Goal: Task Accomplishment & Management: Manage account settings

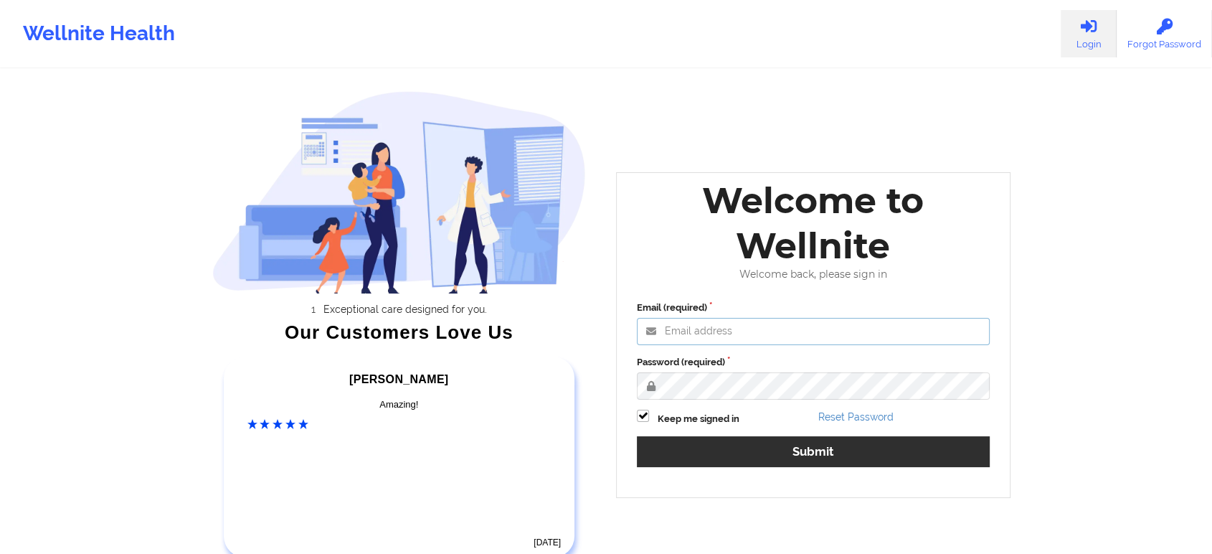
type input "[EMAIL_ADDRESS][DOMAIN_NAME]"
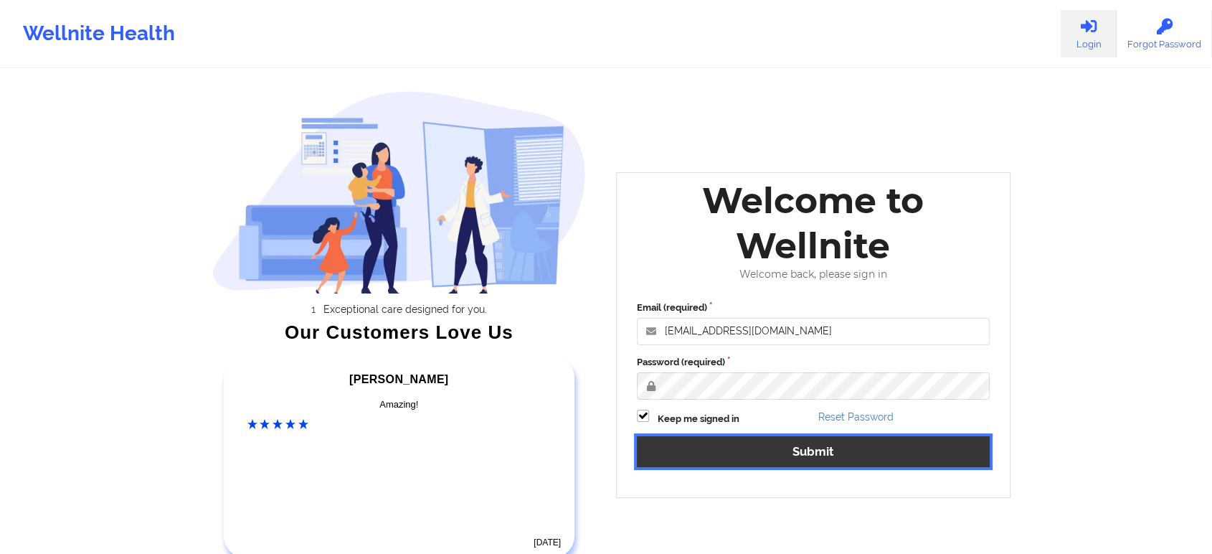
click at [719, 458] on button "Submit" at bounding box center [813, 451] width 353 height 31
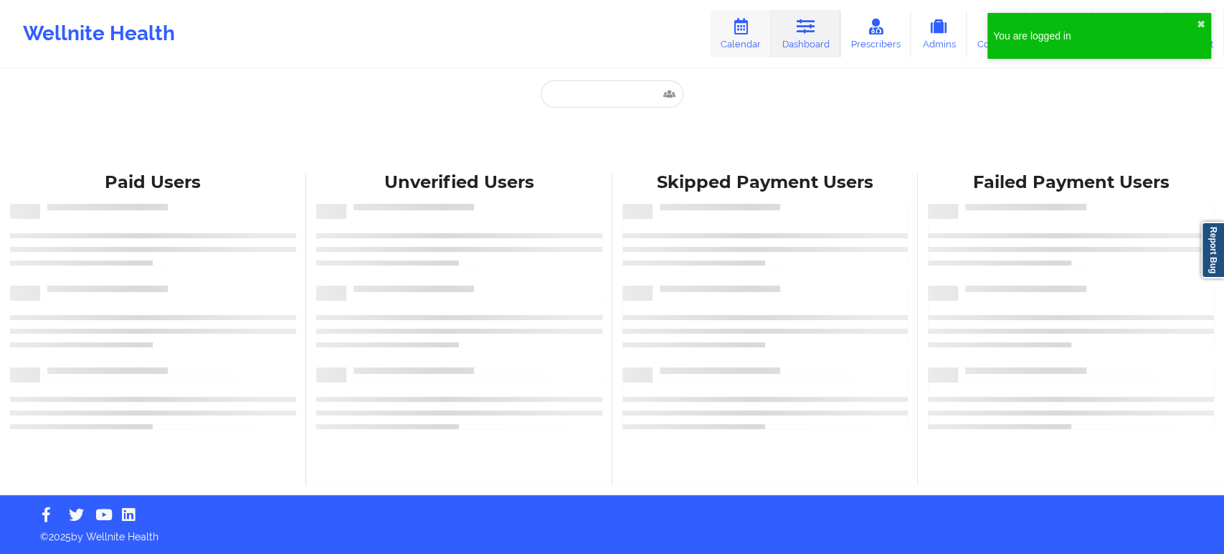
click at [748, 44] on link "Calendar" at bounding box center [741, 33] width 62 height 47
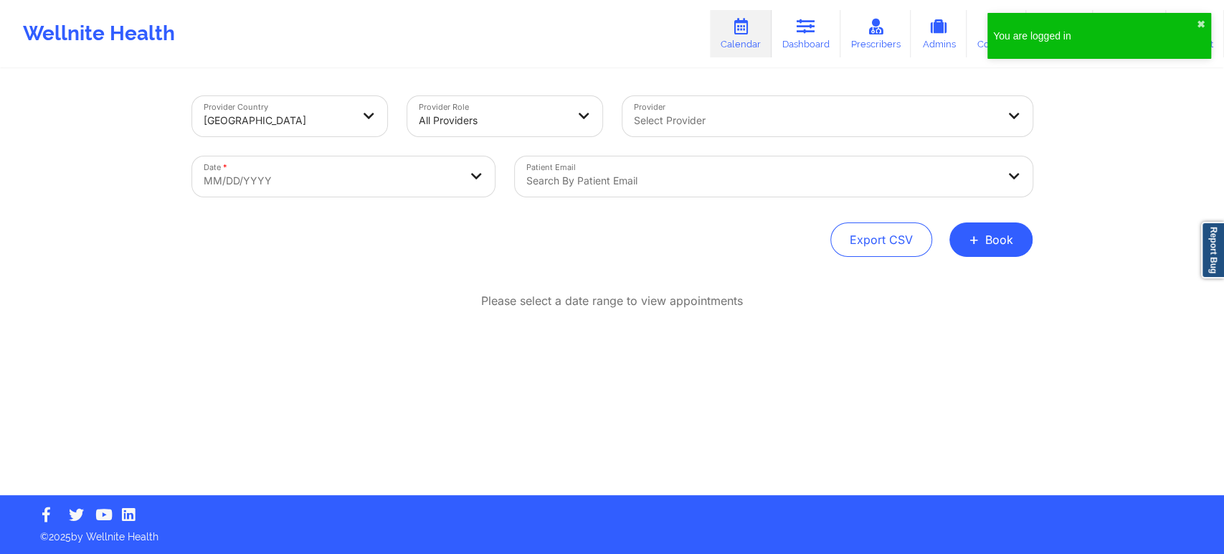
click at [404, 192] on body "You are logged in ✖︎ Wellnite Health Calendar Dashboard Prescribers Admins Coac…" at bounding box center [612, 277] width 1224 height 554
select select "2025-8"
select select "2025-9"
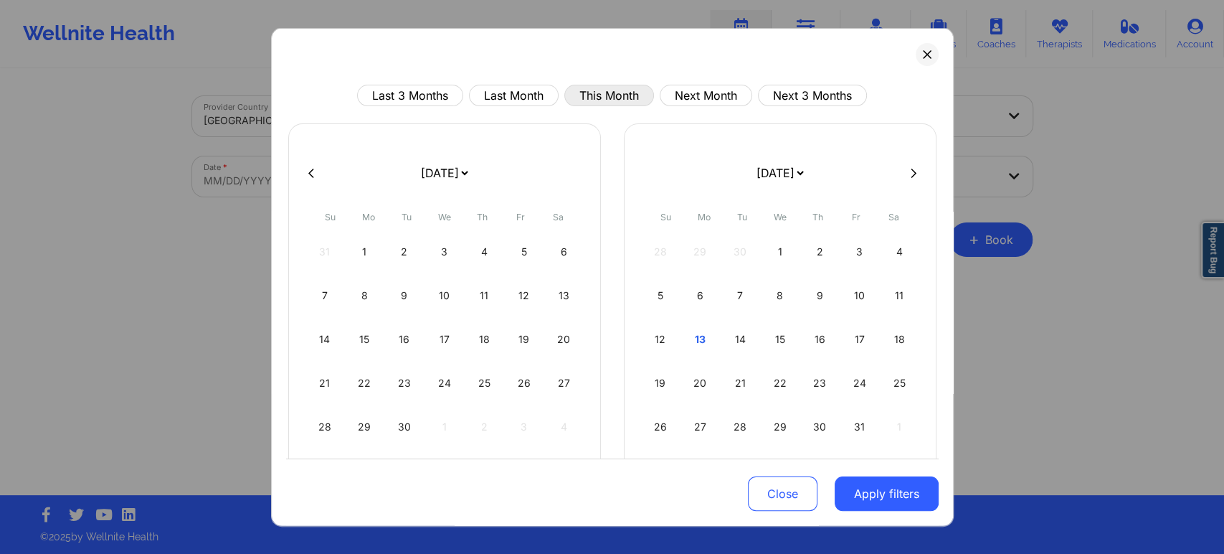
click at [597, 89] on button "This Month" at bounding box center [609, 96] width 90 height 22
select select "2025-9"
select select "2025-10"
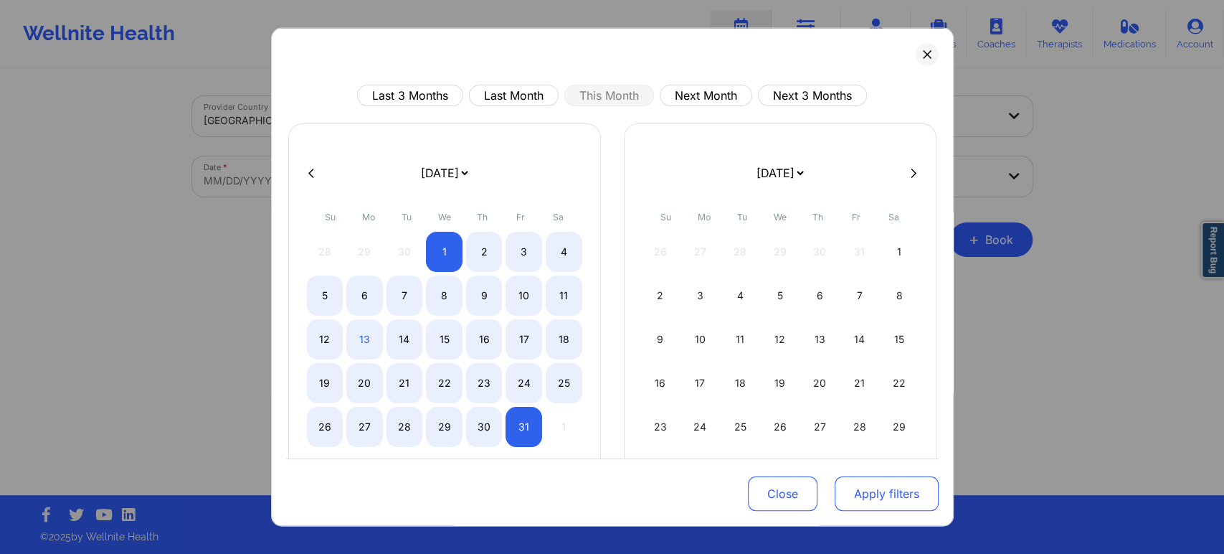
click at [860, 503] on button "Apply filters" at bounding box center [887, 493] width 104 height 34
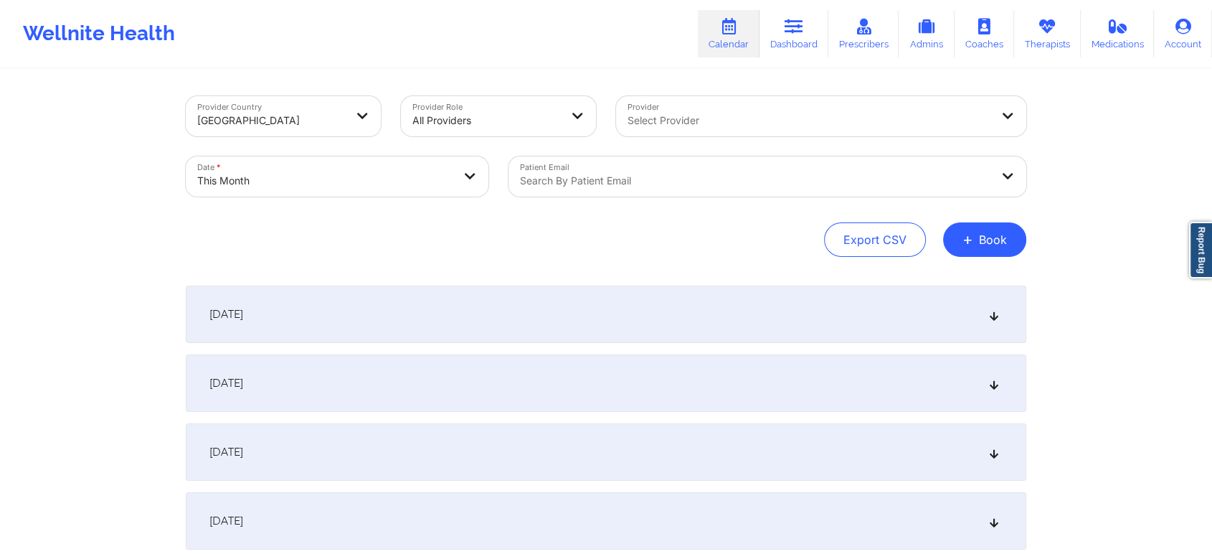
click at [640, 193] on div "Search by patient email" at bounding box center [749, 176] width 483 height 40
click at [625, 189] on div "Search by patient email" at bounding box center [749, 176] width 483 height 40
paste input "[EMAIL_ADDRESS][DOMAIN_NAME]"
type input "[EMAIL_ADDRESS][DOMAIN_NAME]"
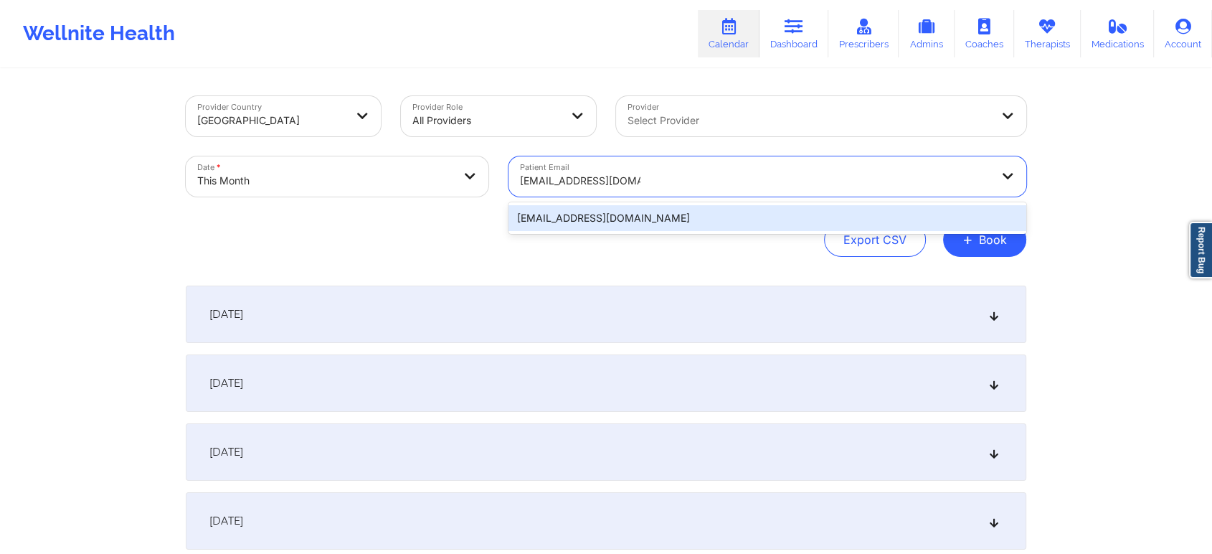
click at [660, 214] on div "[EMAIL_ADDRESS][DOMAIN_NAME]" at bounding box center [767, 218] width 518 height 26
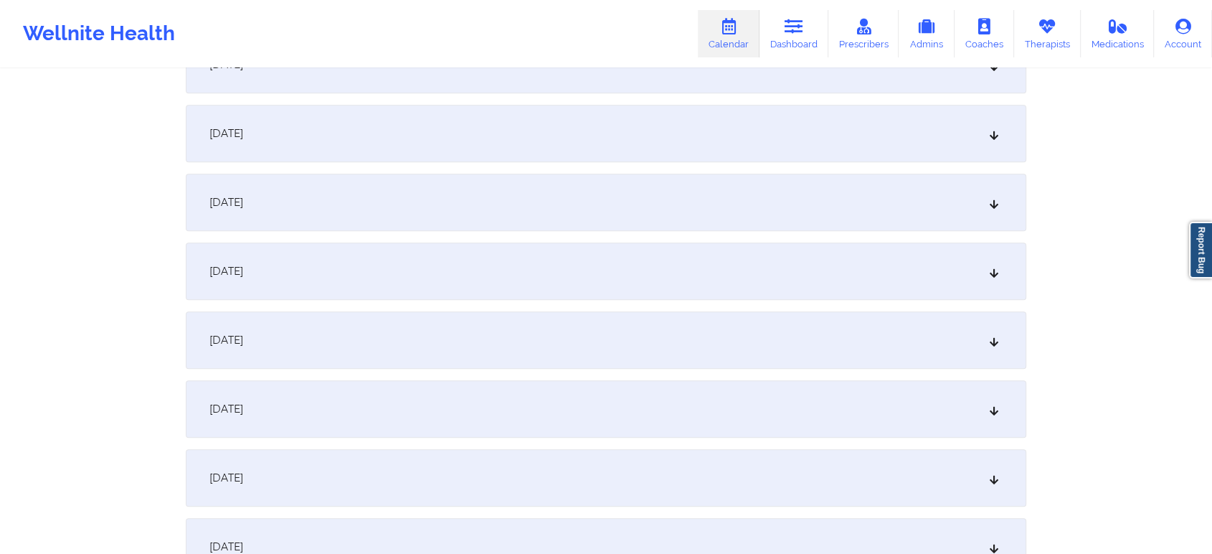
scroll to position [872, 0]
click at [834, 205] on div "[DATE]" at bounding box center [606, 199] width 840 height 57
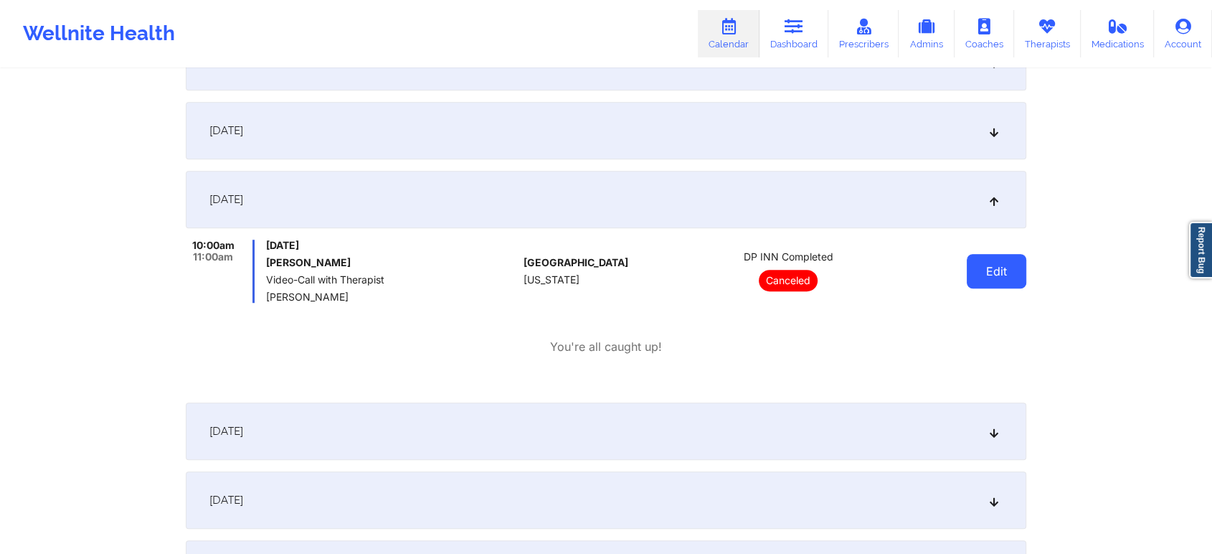
click at [977, 267] on button "Edit" at bounding box center [997, 271] width 60 height 34
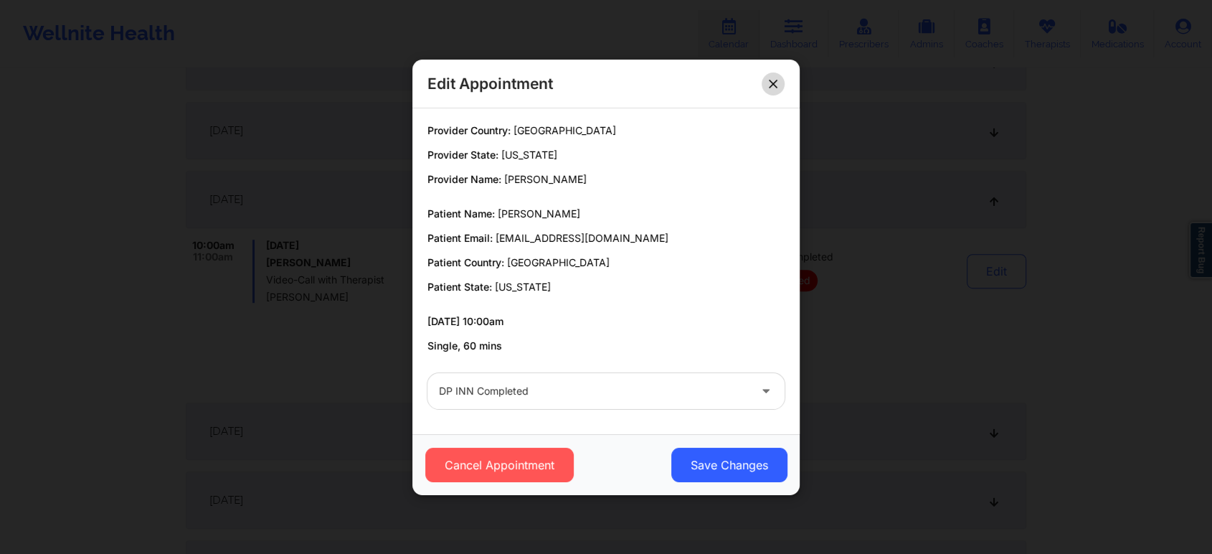
click at [772, 87] on icon at bounding box center [773, 83] width 9 height 9
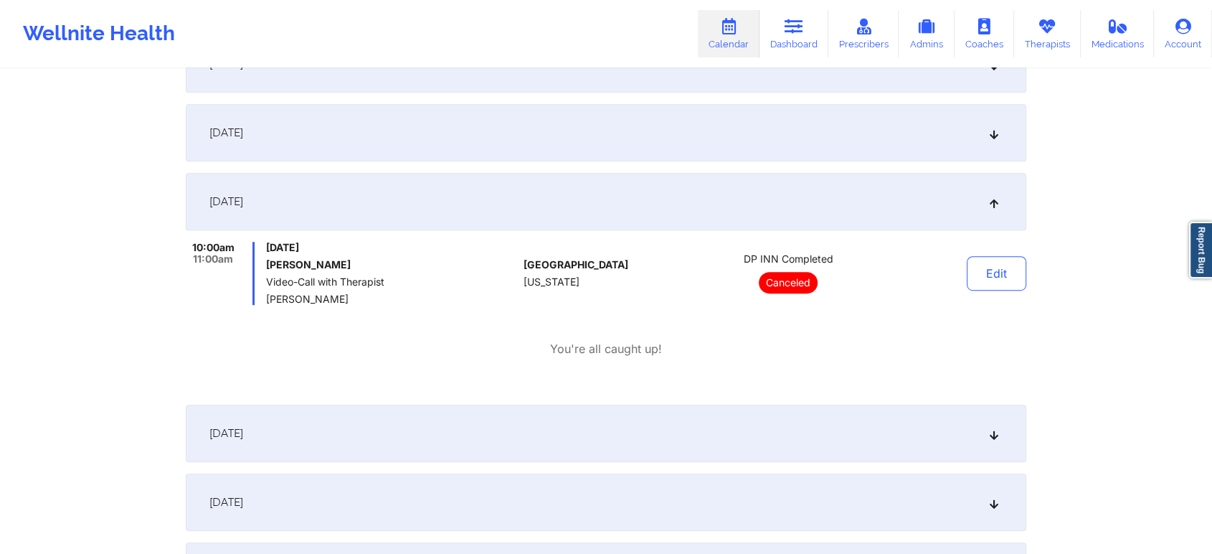
scroll to position [0, 0]
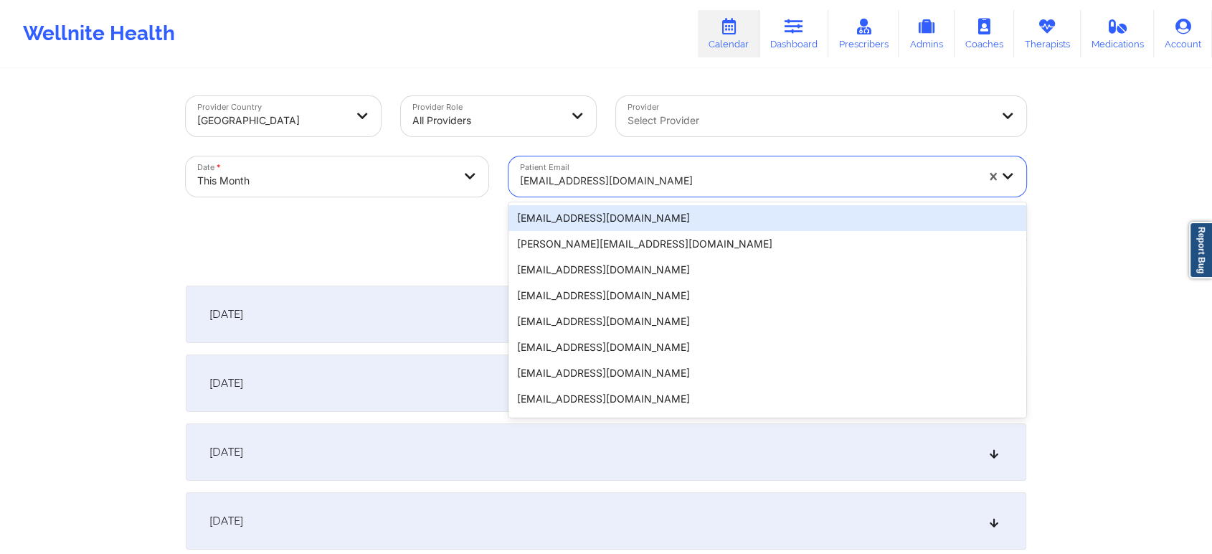
click at [559, 182] on div at bounding box center [748, 180] width 456 height 17
paste input "[PERSON_NAME][EMAIL_ADDRESS][PERSON_NAME][DOMAIN_NAME]"
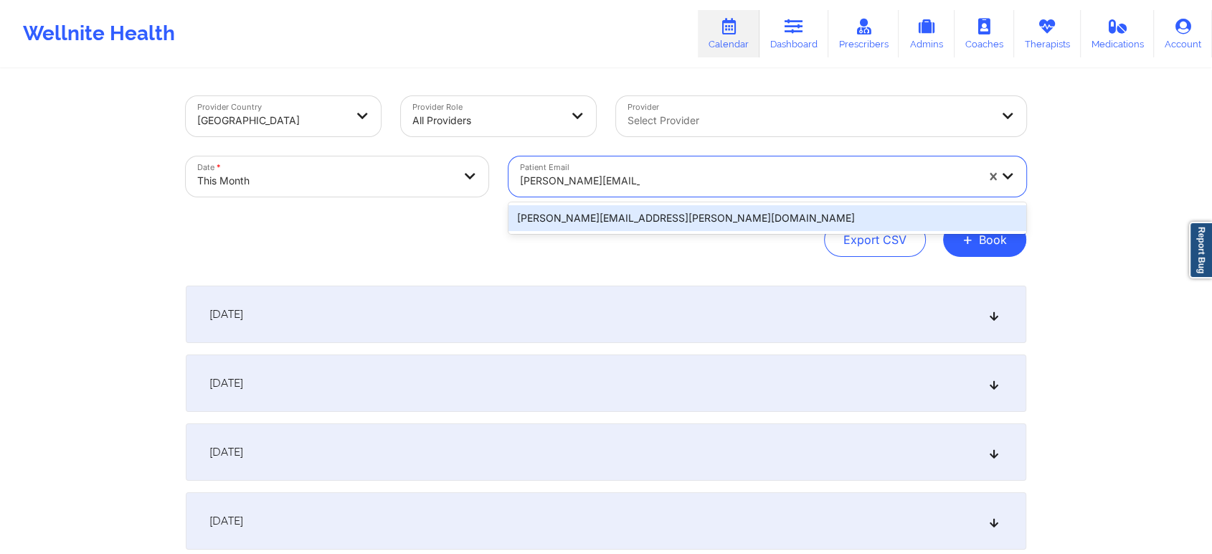
type input "[PERSON_NAME][EMAIL_ADDRESS][PERSON_NAME][DOMAIN_NAME]"
click at [595, 235] on div "Export CSV + Book" at bounding box center [606, 239] width 840 height 34
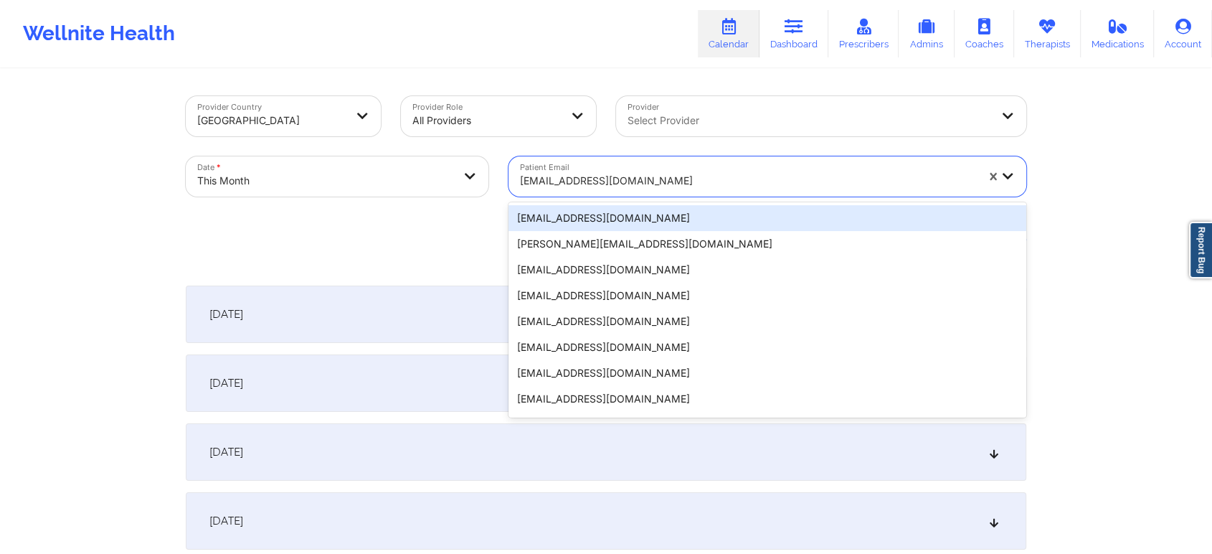
click at [629, 188] on div at bounding box center [748, 180] width 456 height 17
paste input "[PERSON_NAME][EMAIL_ADDRESS][PERSON_NAME][DOMAIN_NAME]"
type input "[PERSON_NAME][EMAIL_ADDRESS][PERSON_NAME][DOMAIN_NAME]"
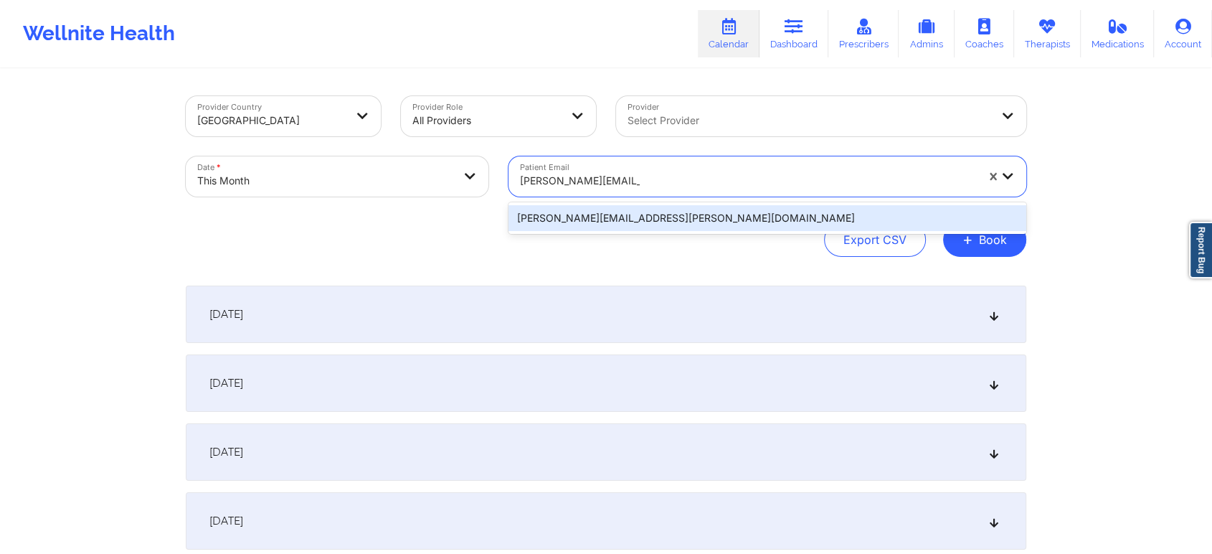
click at [607, 209] on div "[PERSON_NAME][EMAIL_ADDRESS][PERSON_NAME][DOMAIN_NAME]" at bounding box center [767, 218] width 518 height 26
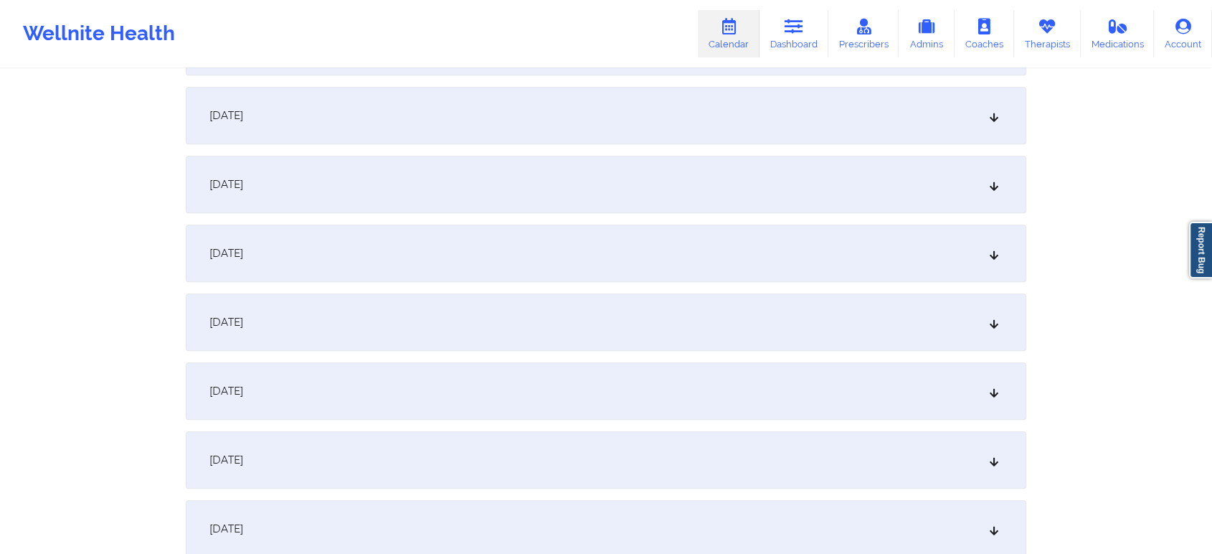
scroll to position [704, 0]
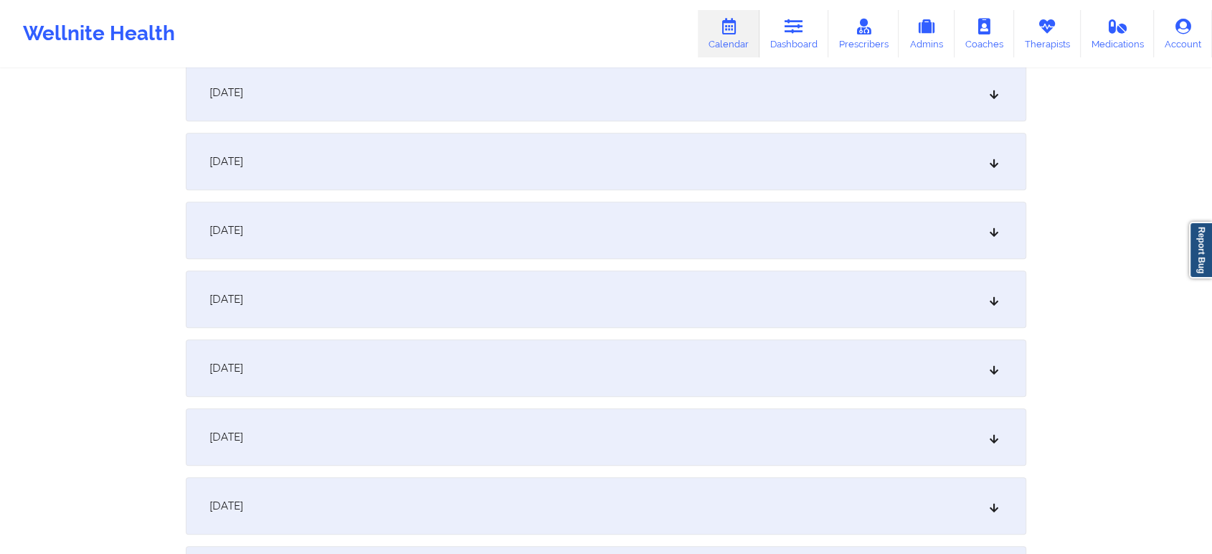
click at [697, 352] on div "[DATE]" at bounding box center [606, 367] width 840 height 57
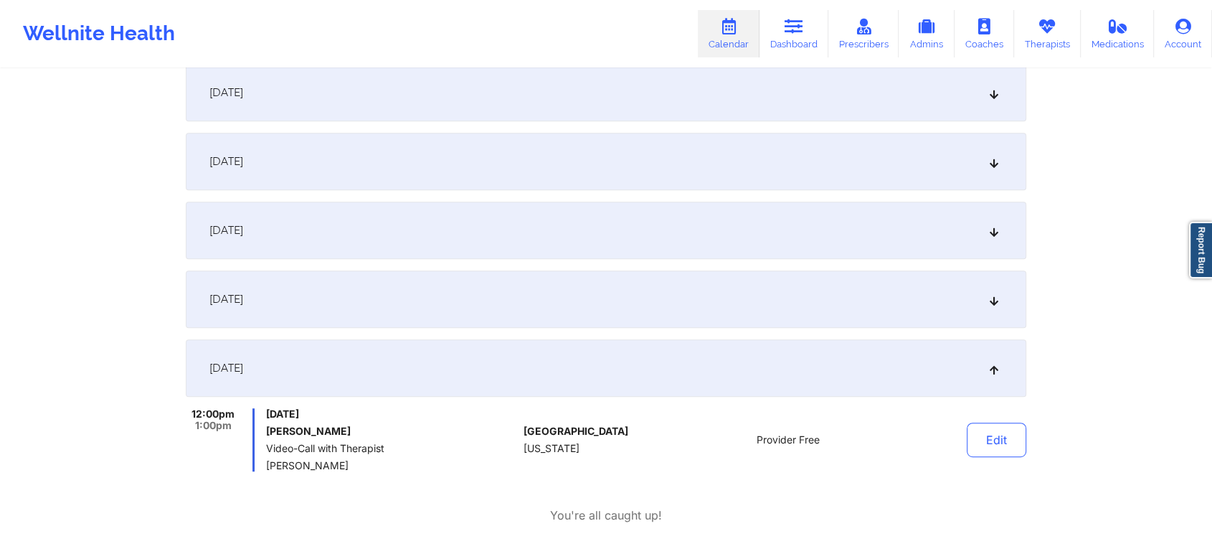
click at [631, 290] on div "[DATE]" at bounding box center [606, 298] width 840 height 57
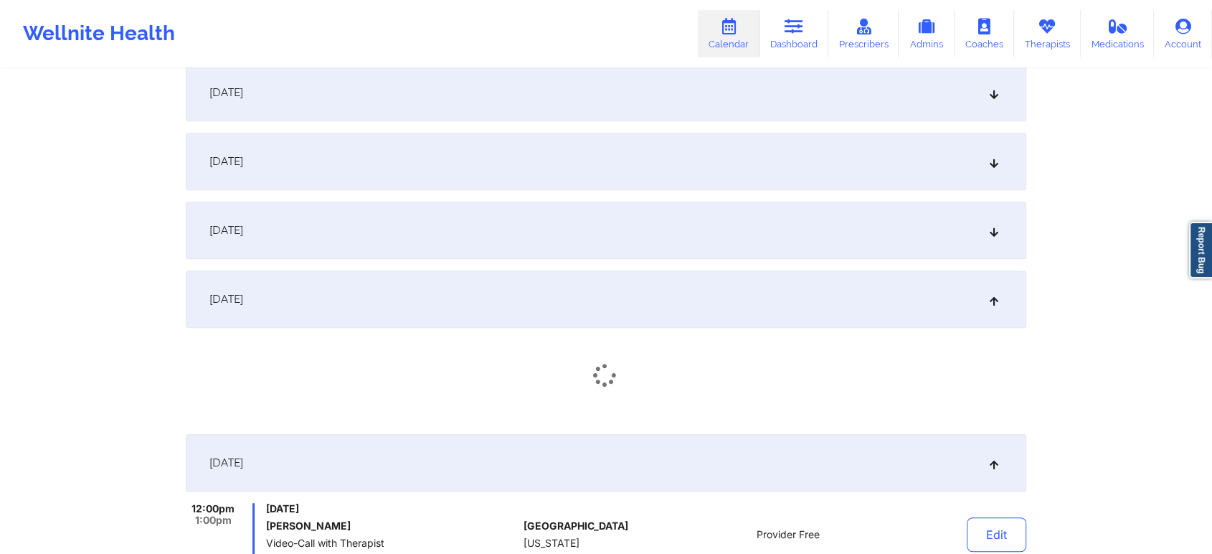
click at [653, 227] on div "[DATE]" at bounding box center [606, 230] width 840 height 57
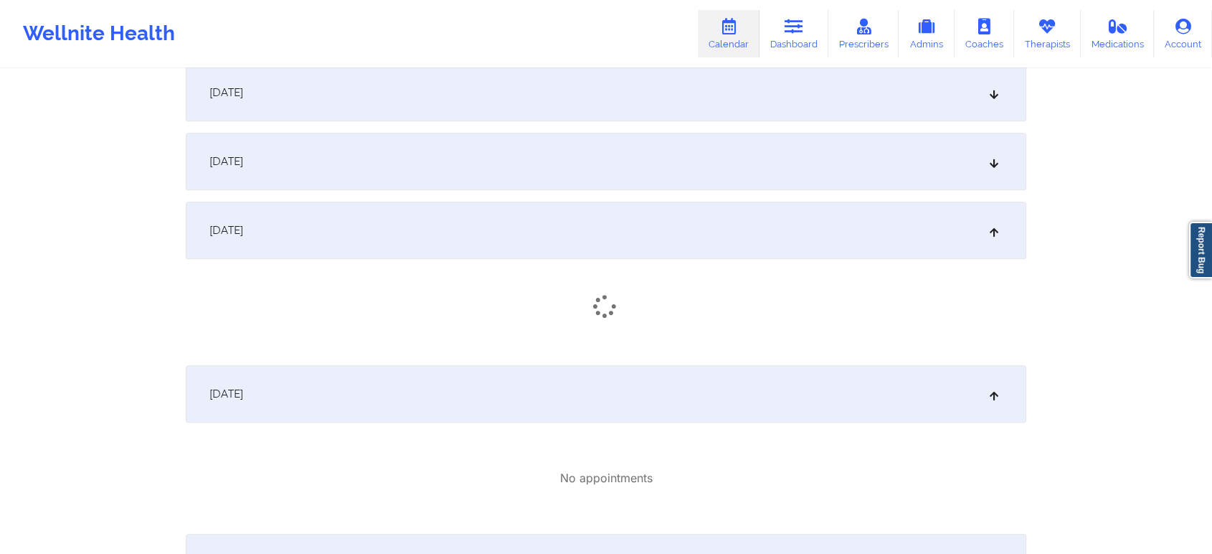
click at [659, 164] on div "[DATE]" at bounding box center [606, 161] width 840 height 57
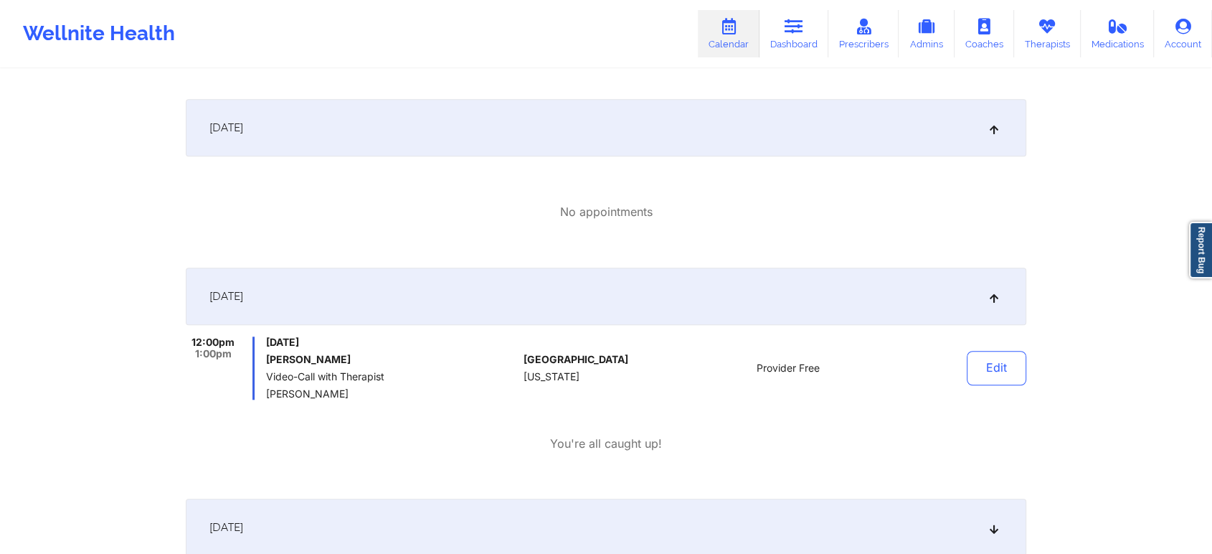
scroll to position [1164, 0]
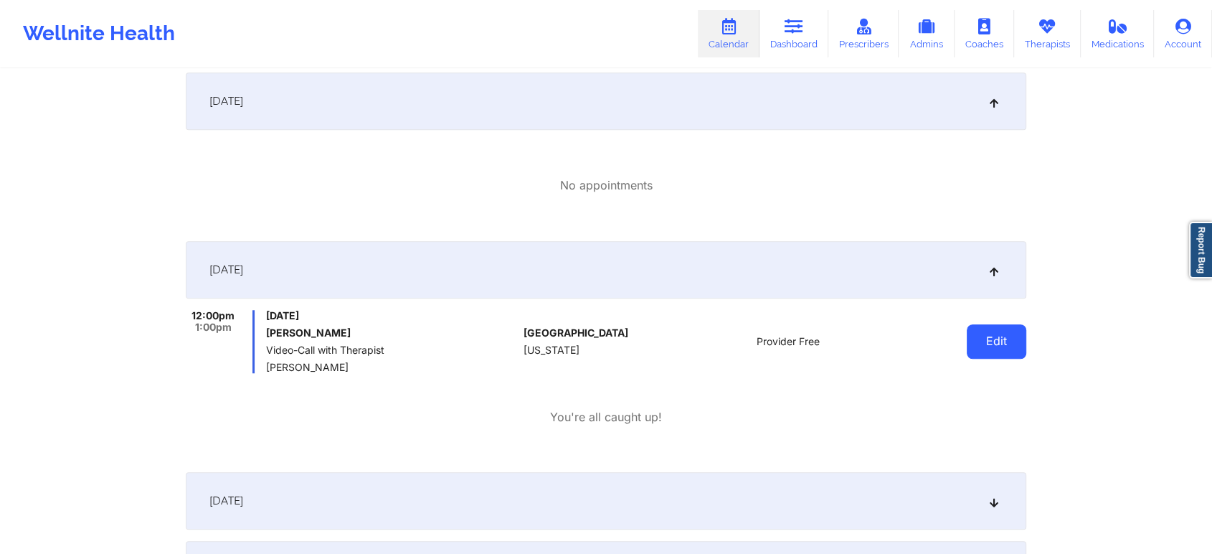
click at [995, 335] on button "Edit" at bounding box center [997, 341] width 60 height 34
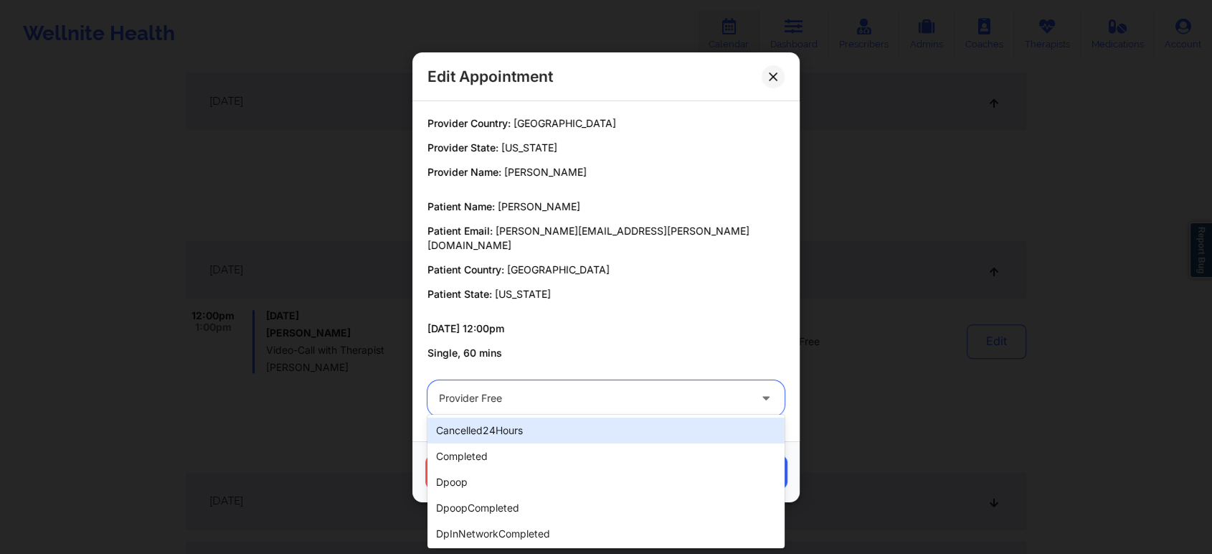
click at [628, 389] on div at bounding box center [594, 397] width 310 height 17
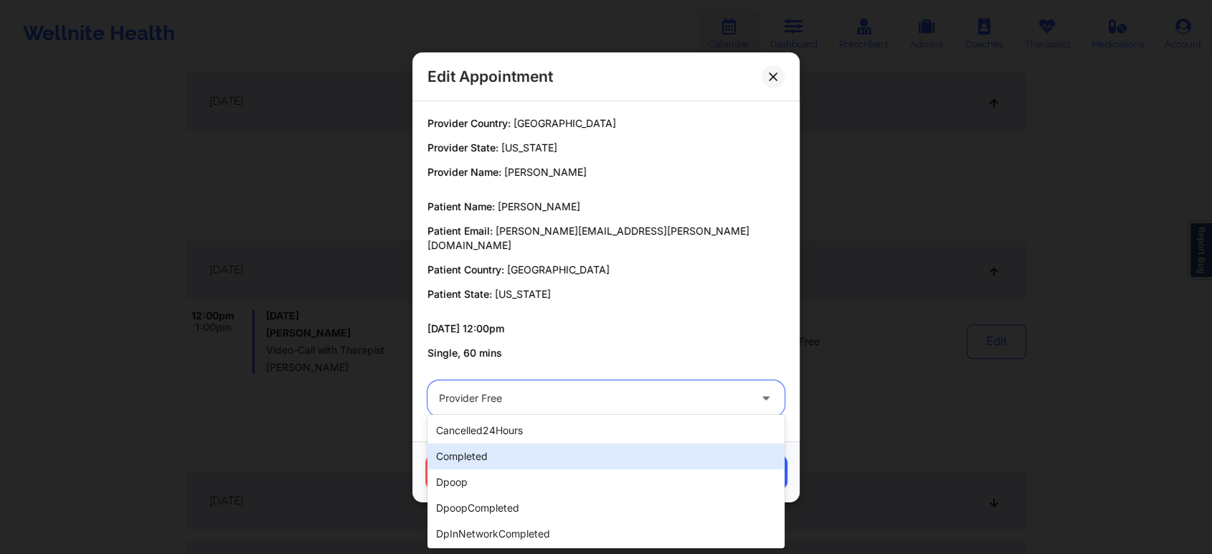
click at [564, 458] on div "completed" at bounding box center [605, 456] width 357 height 26
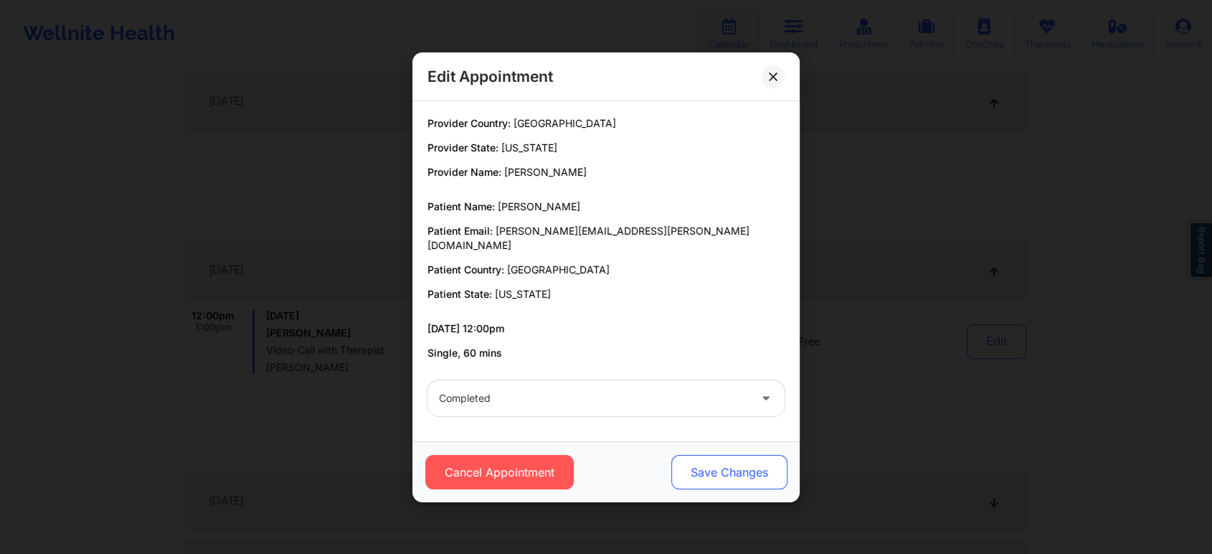
drag, startPoint x: 721, startPoint y: 480, endPoint x: 717, endPoint y: 465, distance: 15.5
click at [717, 465] on button "Save Changes" at bounding box center [729, 472] width 116 height 34
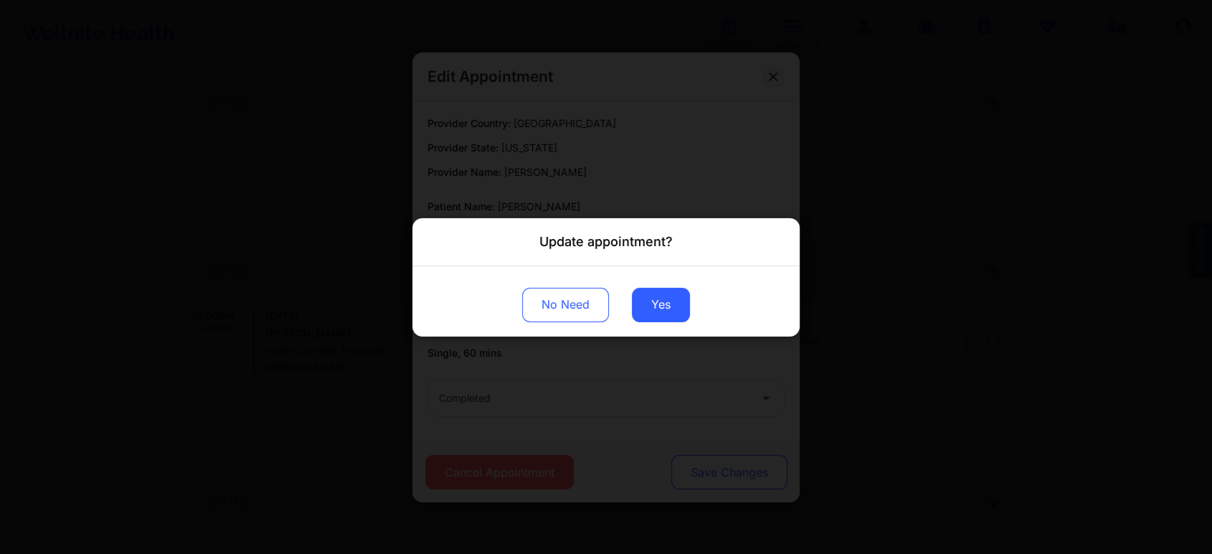
click at [717, 465] on div "Update appointment? No Need Yes" at bounding box center [606, 277] width 1212 height 554
click at [655, 314] on button "Yes" at bounding box center [661, 304] width 58 height 34
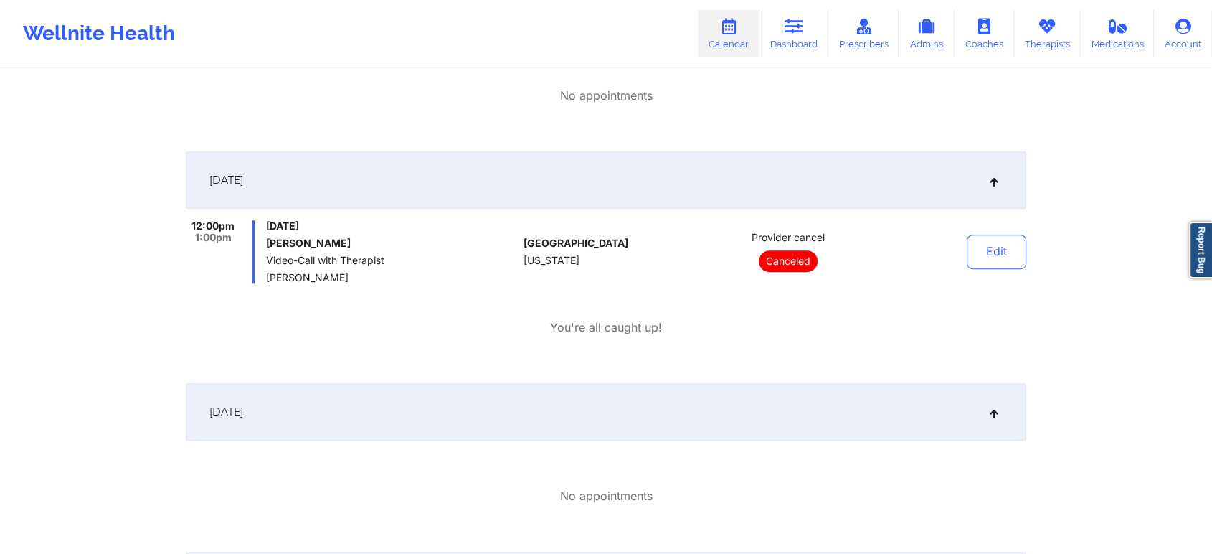
scroll to position [857, 0]
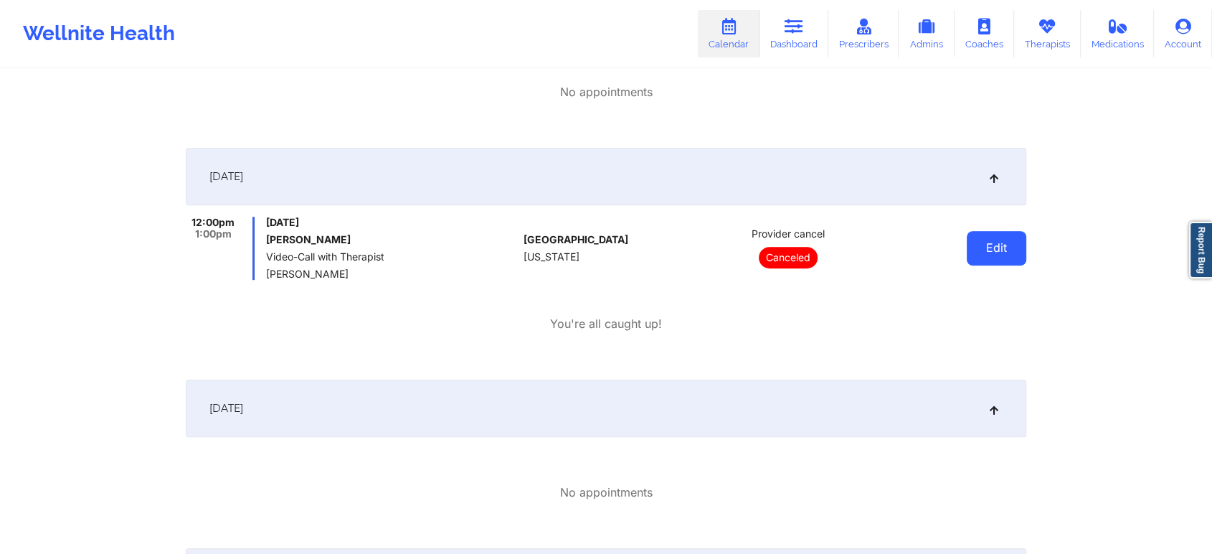
click at [1008, 247] on button "Edit" at bounding box center [997, 248] width 60 height 34
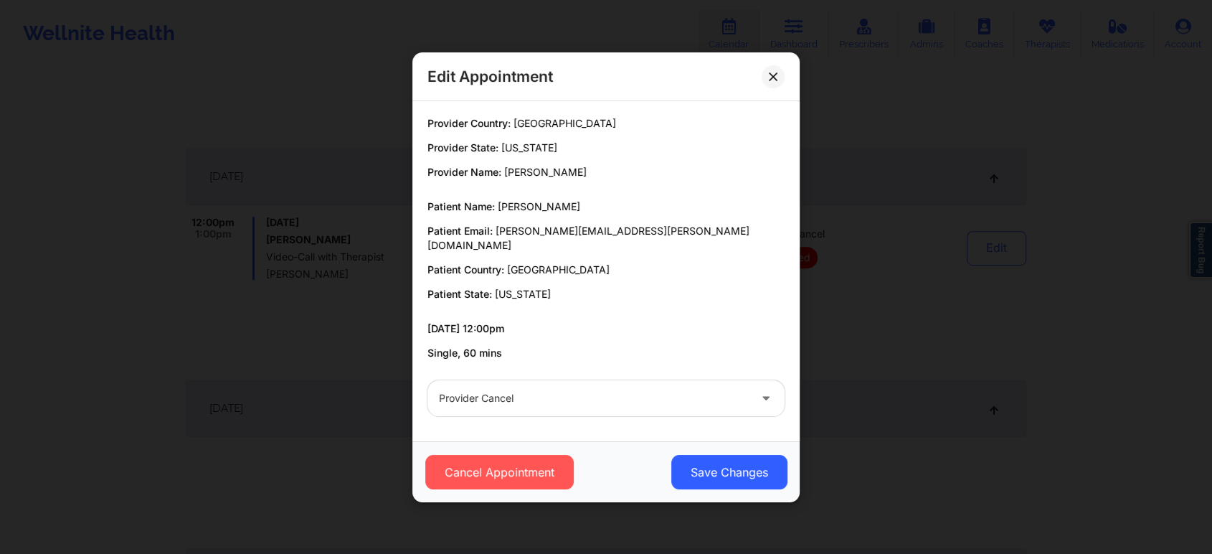
drag, startPoint x: 559, startPoint y: 415, endPoint x: 507, endPoint y: 398, distance: 54.2
click at [507, 398] on div "Provider cancel" at bounding box center [605, 398] width 377 height 56
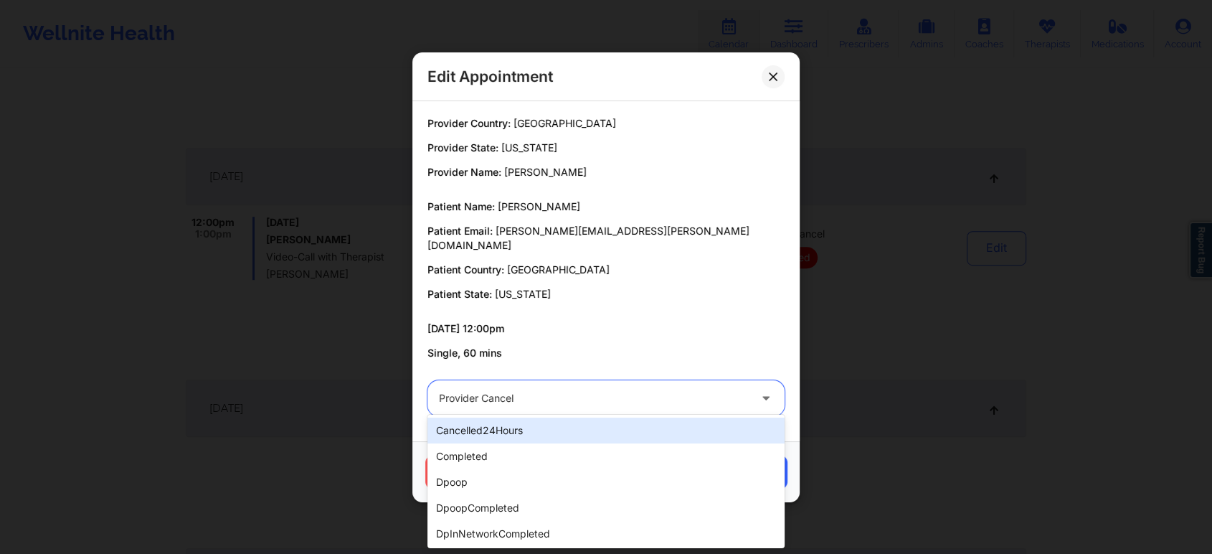
click at [507, 398] on div at bounding box center [594, 397] width 310 height 17
type input "res"
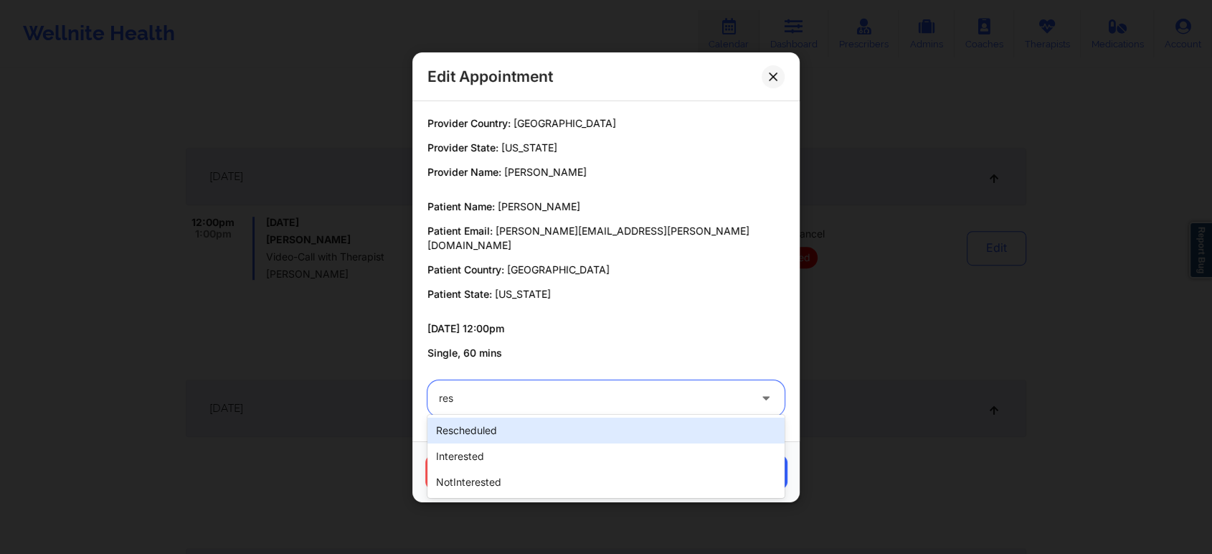
click at [487, 437] on div "rescheduled" at bounding box center [605, 430] width 357 height 26
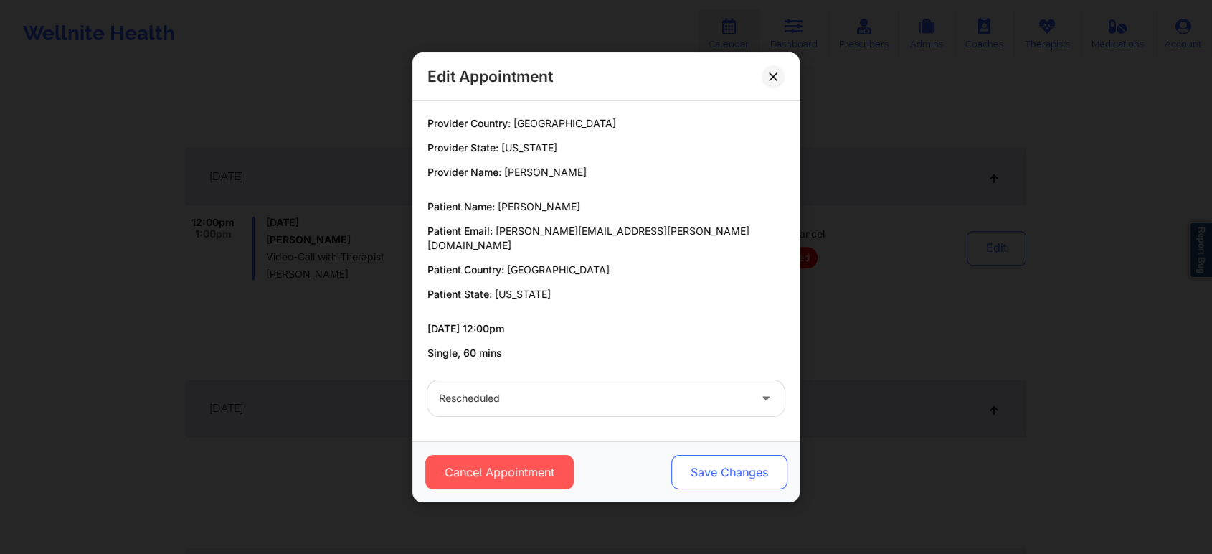
click at [701, 455] on button "Save Changes" at bounding box center [729, 472] width 116 height 34
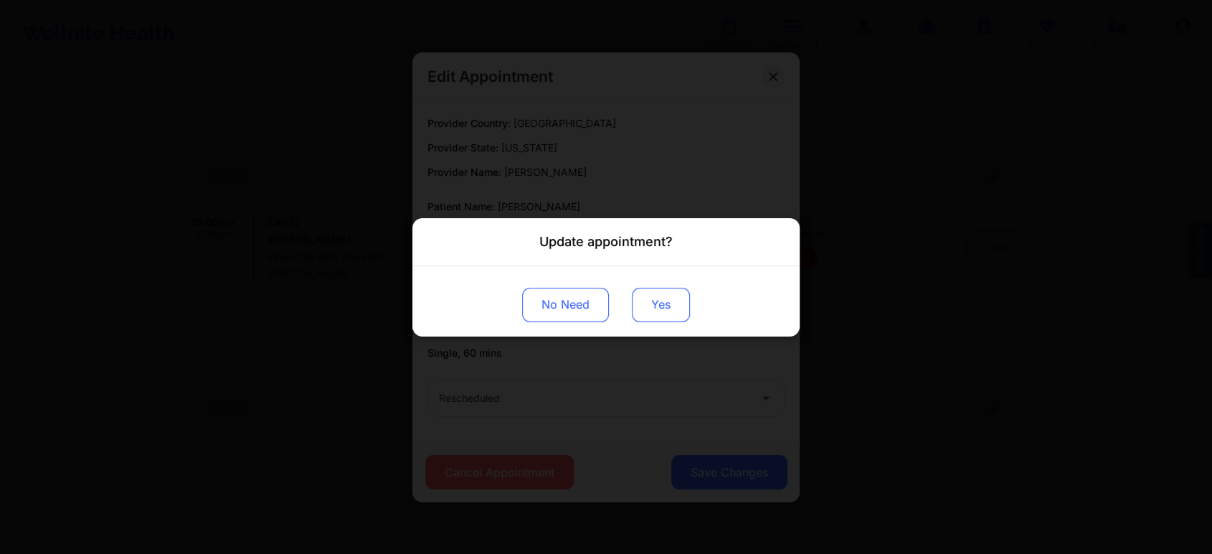
click at [651, 306] on button "Yes" at bounding box center [661, 304] width 58 height 34
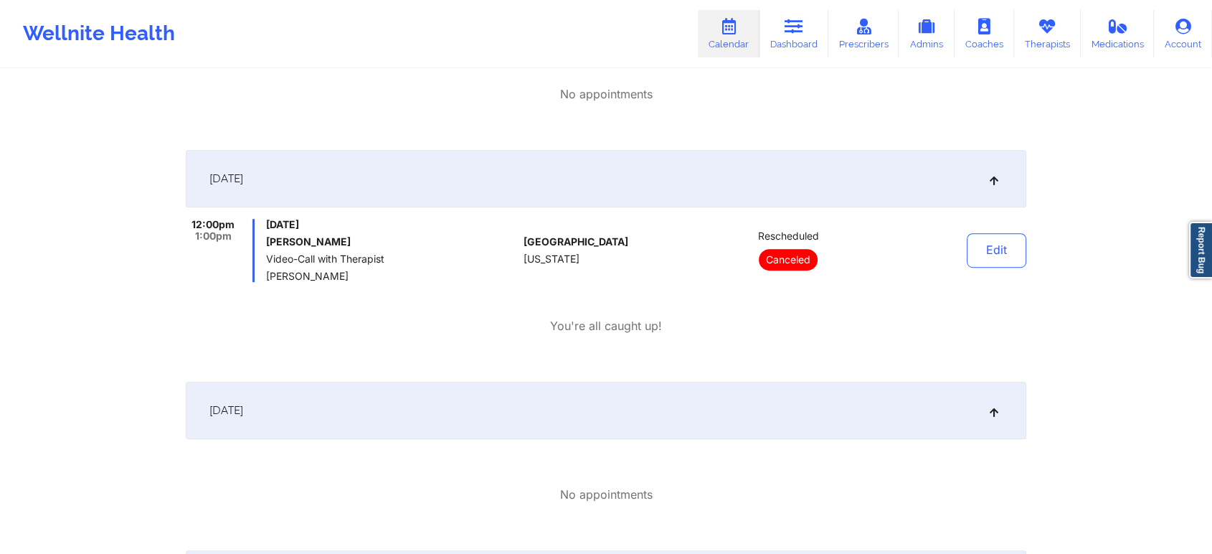
scroll to position [0, 0]
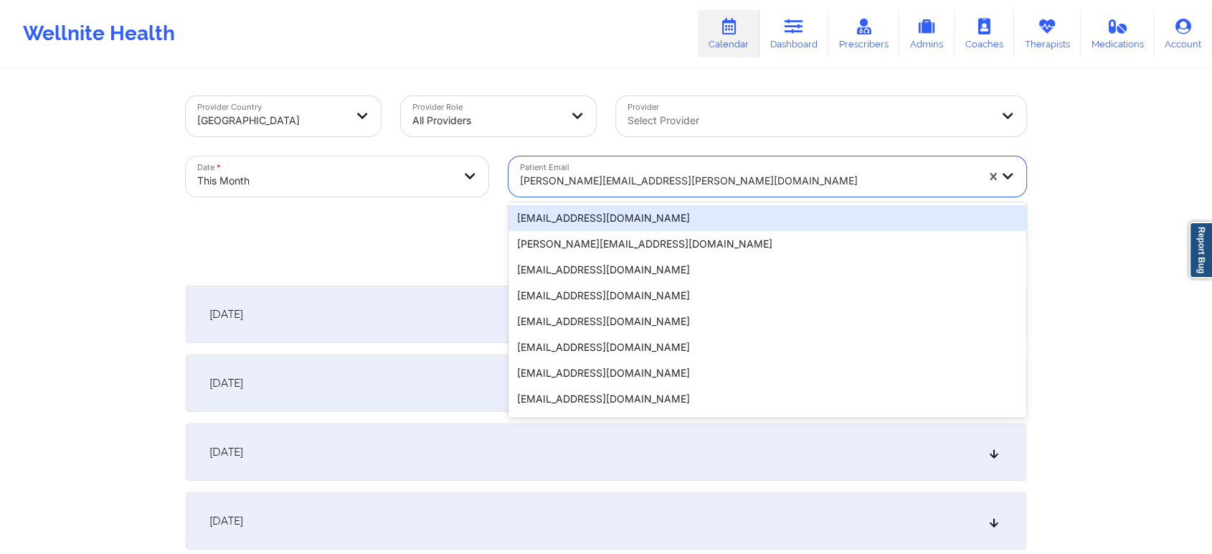
click at [579, 163] on div "[PERSON_NAME][EMAIL_ADDRESS][PERSON_NAME][DOMAIN_NAME]" at bounding box center [742, 176] width 469 height 40
paste input "[EMAIL_ADDRESS][DOMAIN_NAME]"
type input "[EMAIL_ADDRESS][DOMAIN_NAME]"
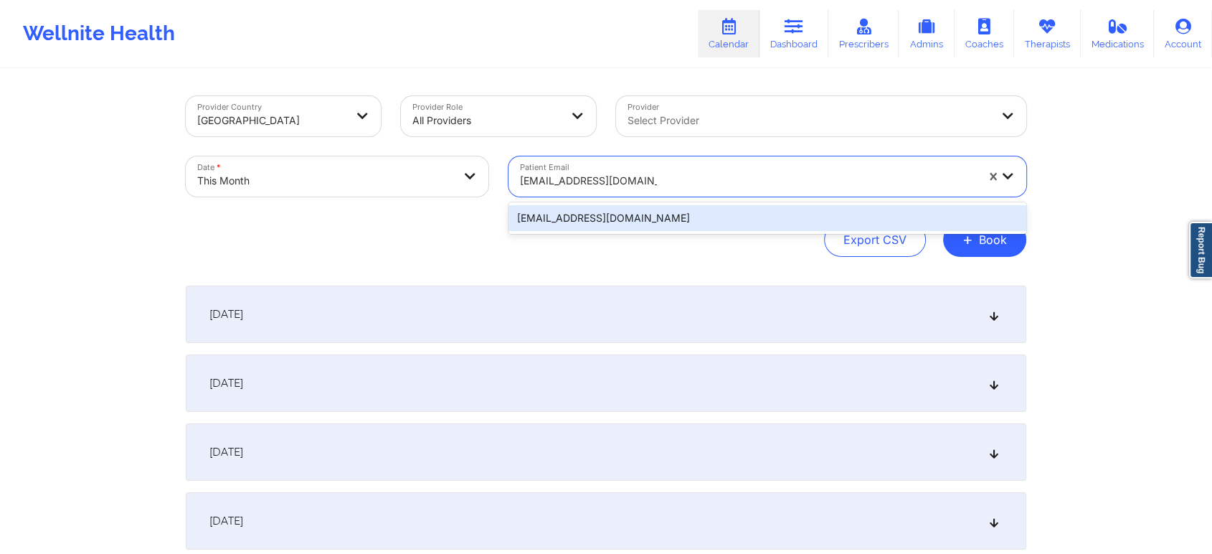
click at [612, 217] on div "[EMAIL_ADDRESS][DOMAIN_NAME]" at bounding box center [767, 218] width 518 height 26
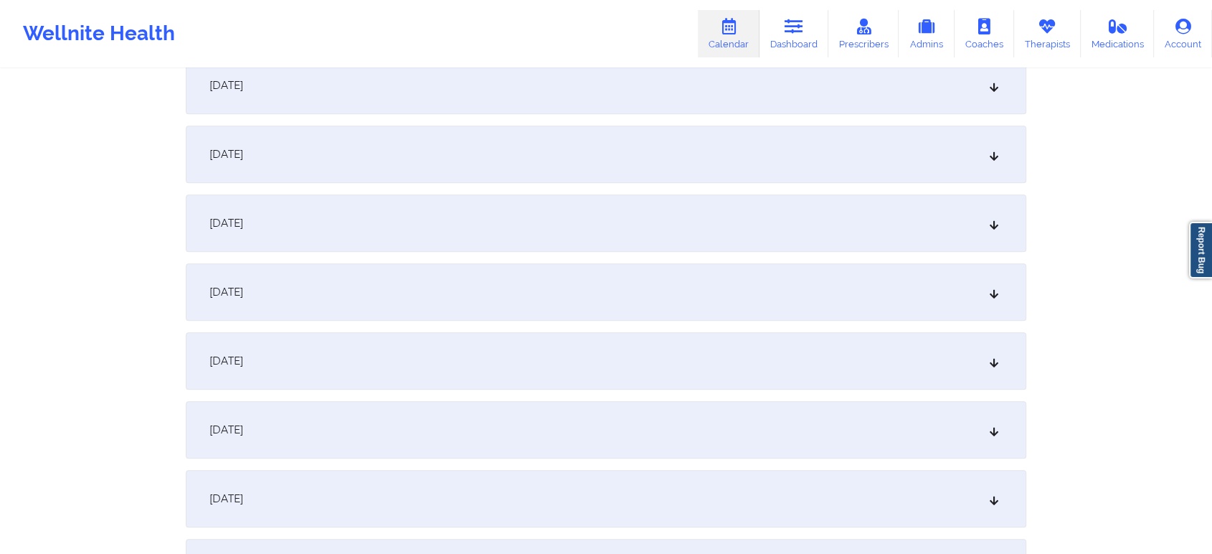
scroll to position [676, 0]
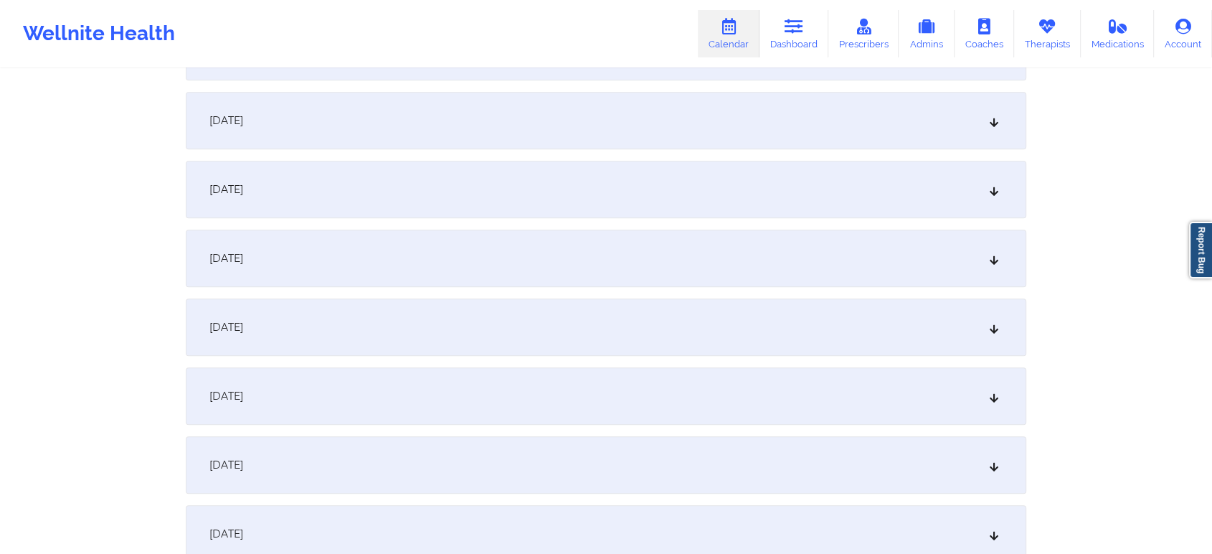
click at [482, 252] on div "[DATE]" at bounding box center [606, 257] width 840 height 57
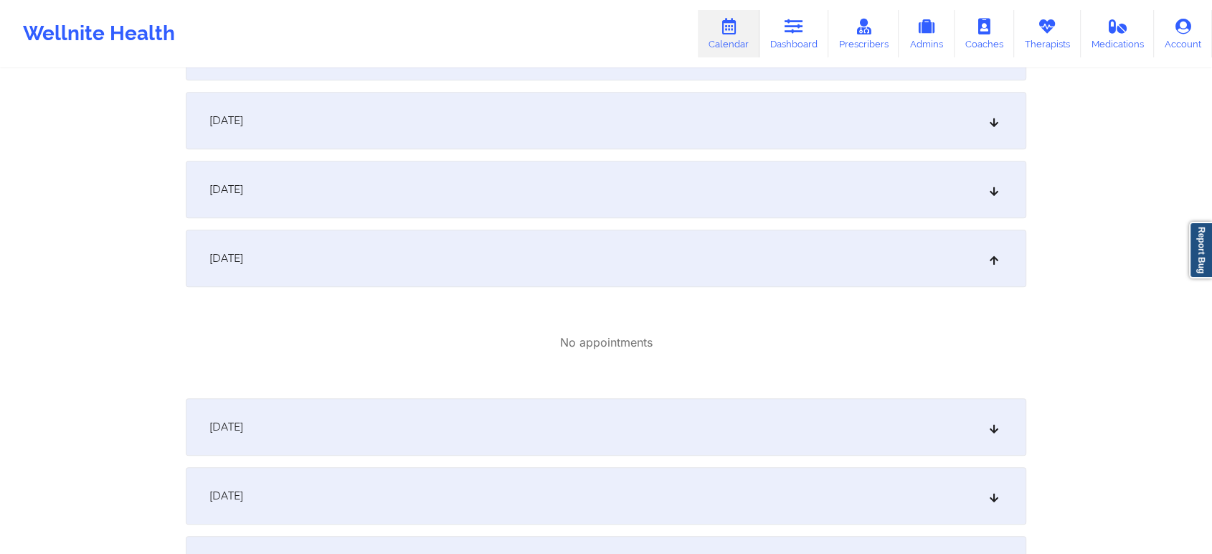
click at [417, 506] on div "[DATE]" at bounding box center [606, 495] width 840 height 57
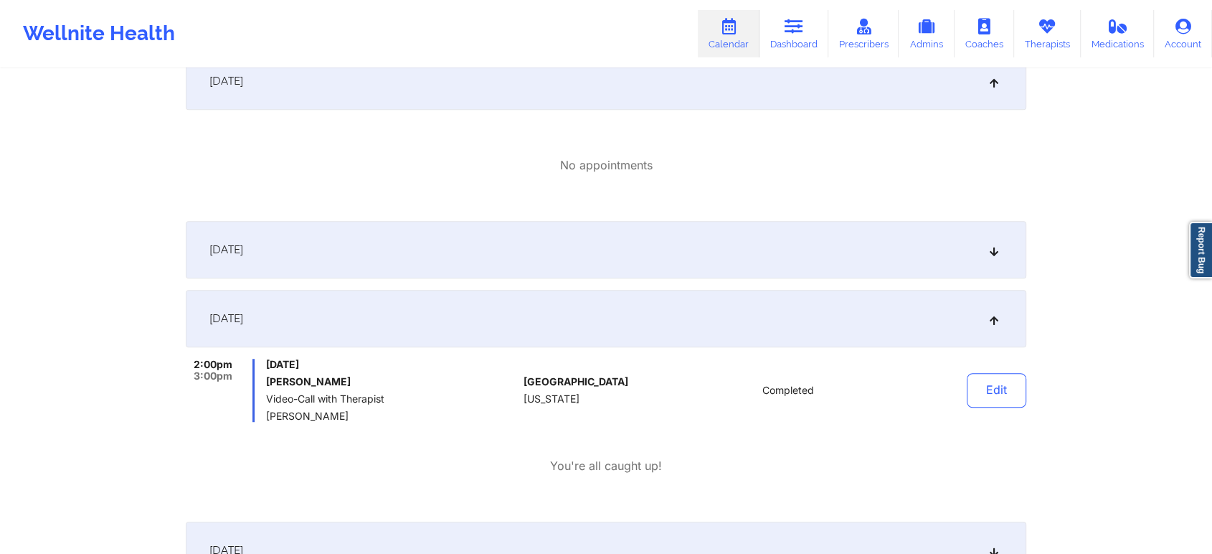
scroll to position [863, 0]
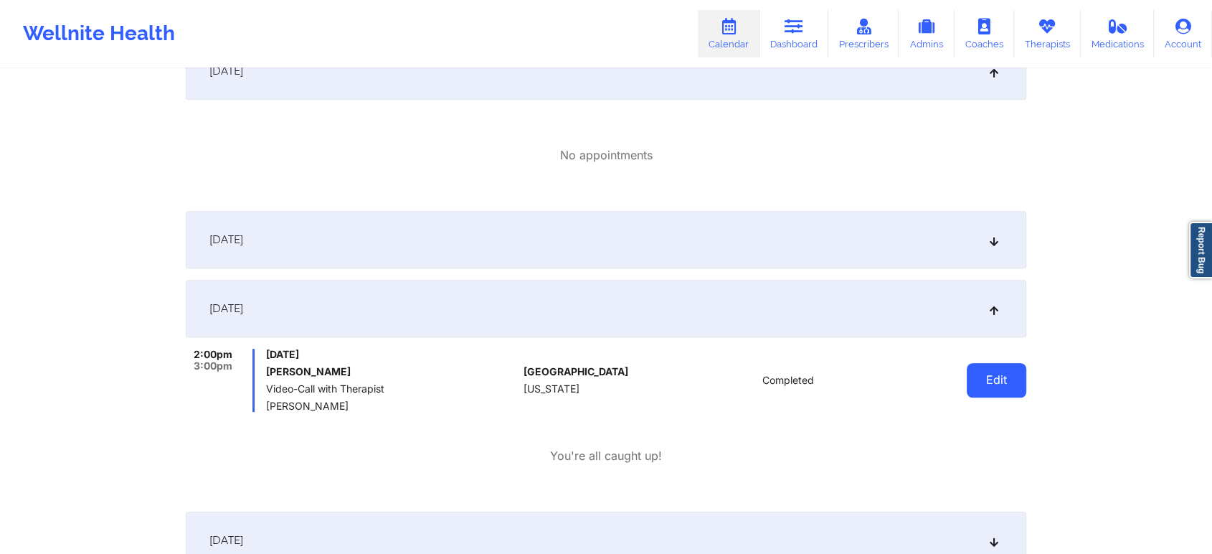
click at [986, 383] on button "Edit" at bounding box center [997, 380] width 60 height 34
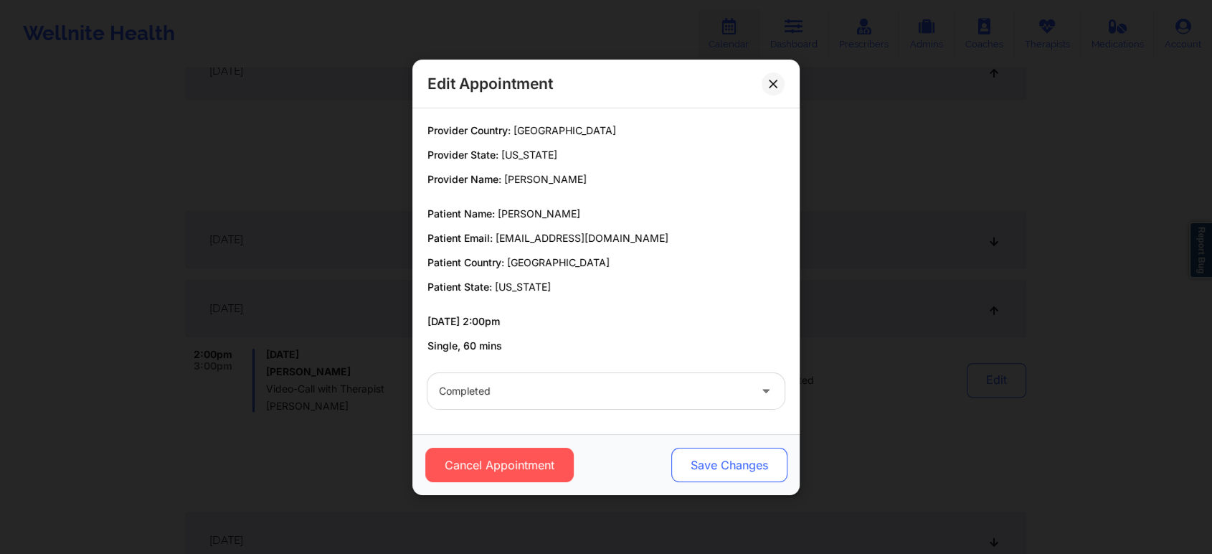
click at [692, 463] on button "Save Changes" at bounding box center [729, 464] width 116 height 34
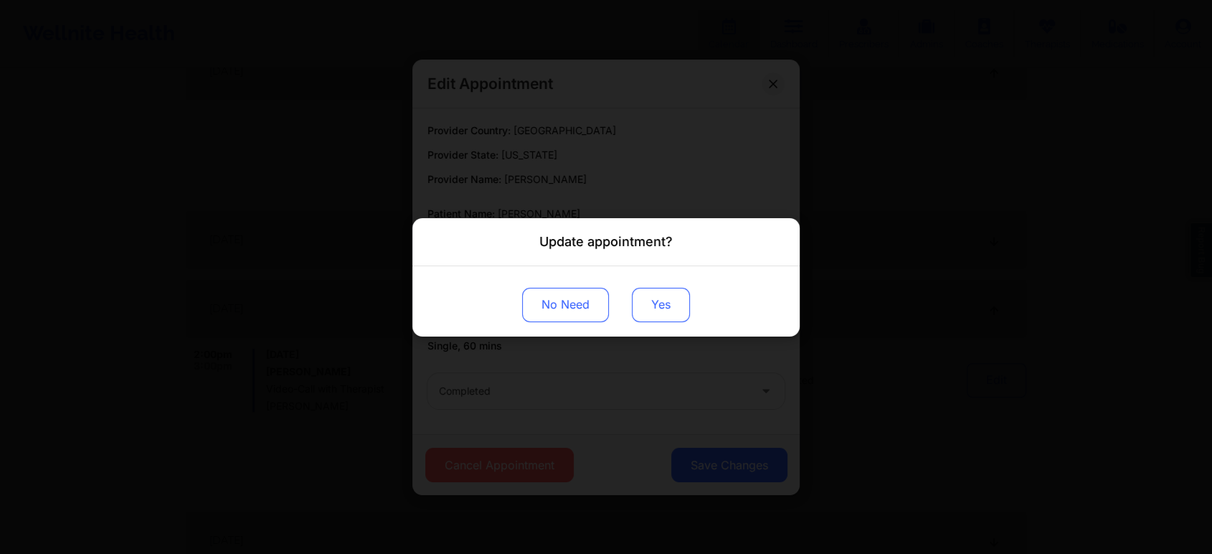
click at [669, 306] on button "Yes" at bounding box center [661, 304] width 58 height 34
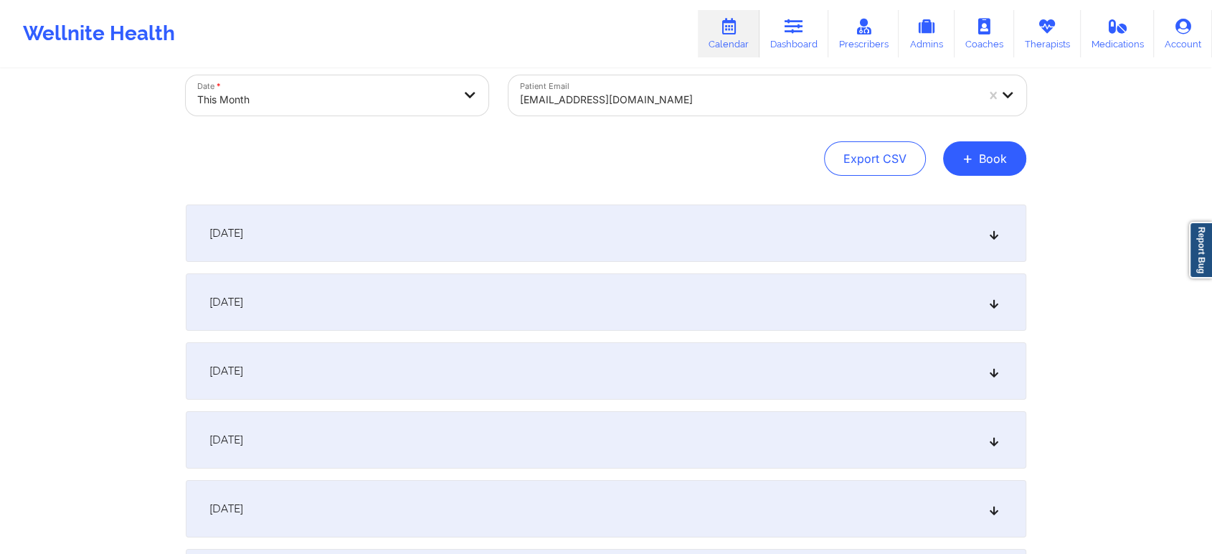
scroll to position [77, 0]
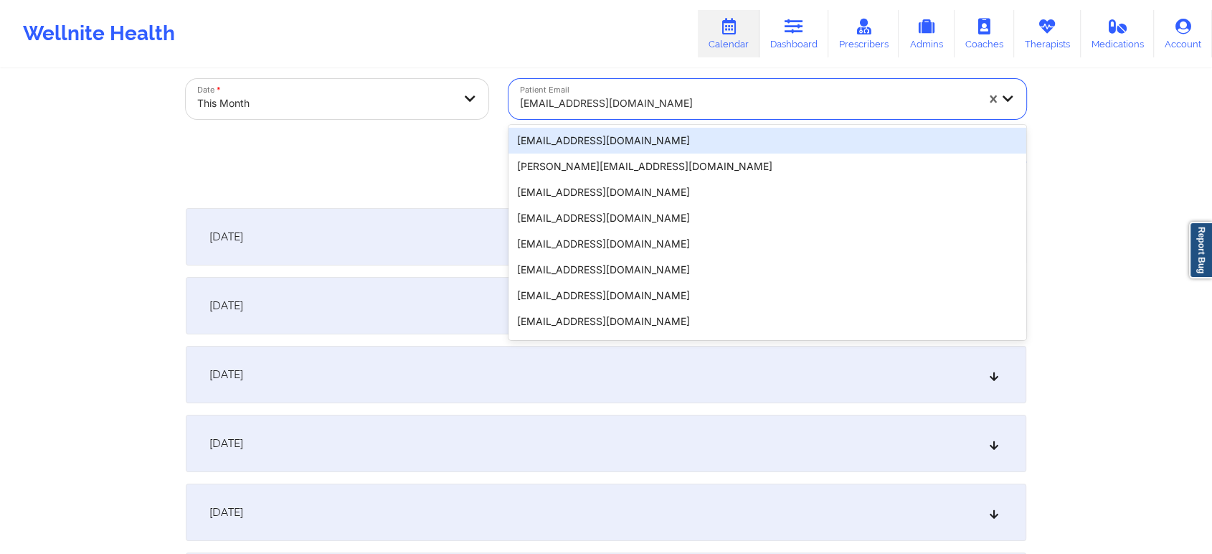
click at [575, 82] on div "[EMAIL_ADDRESS][DOMAIN_NAME]" at bounding box center [742, 99] width 469 height 40
paste input "[EMAIL_ADDRESS][DOMAIN_NAME]"
type input "[EMAIL_ADDRESS][DOMAIN_NAME]"
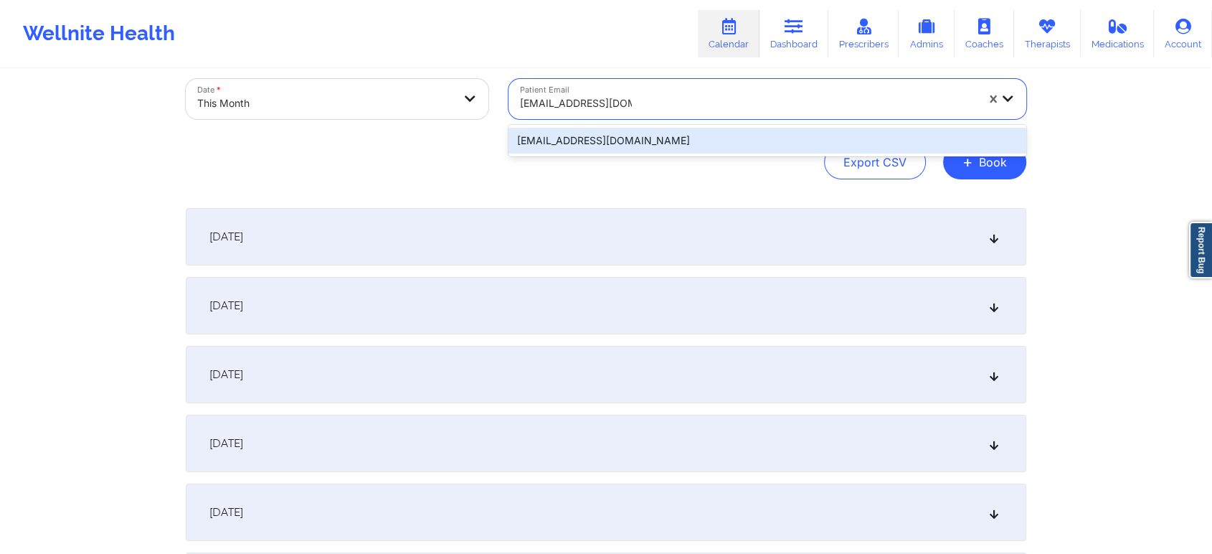
click at [603, 128] on div "[EMAIL_ADDRESS][DOMAIN_NAME]" at bounding box center [767, 141] width 518 height 26
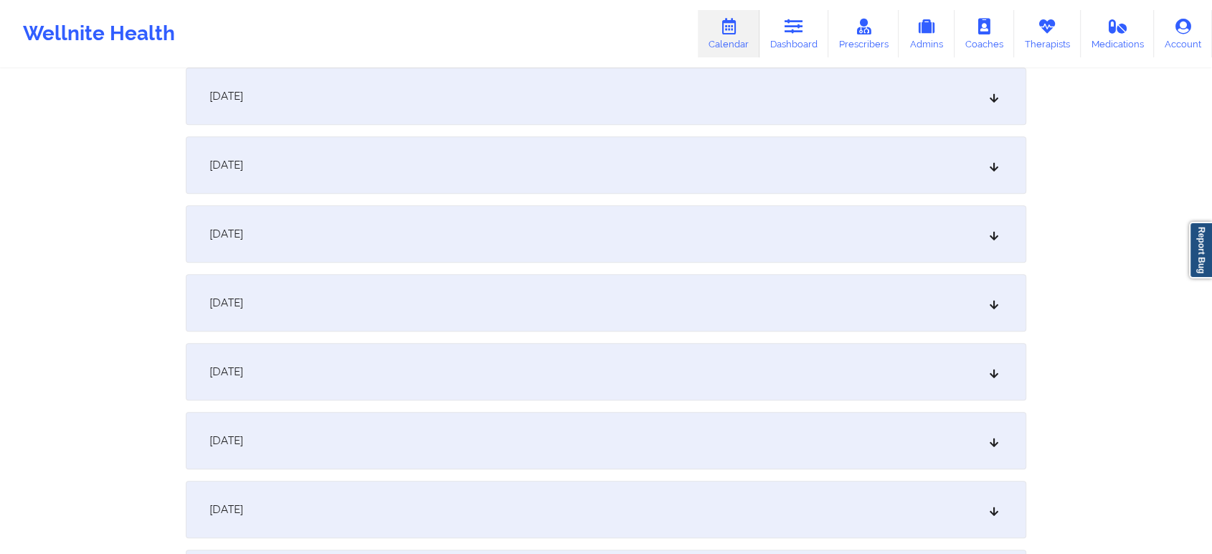
scroll to position [778, 0]
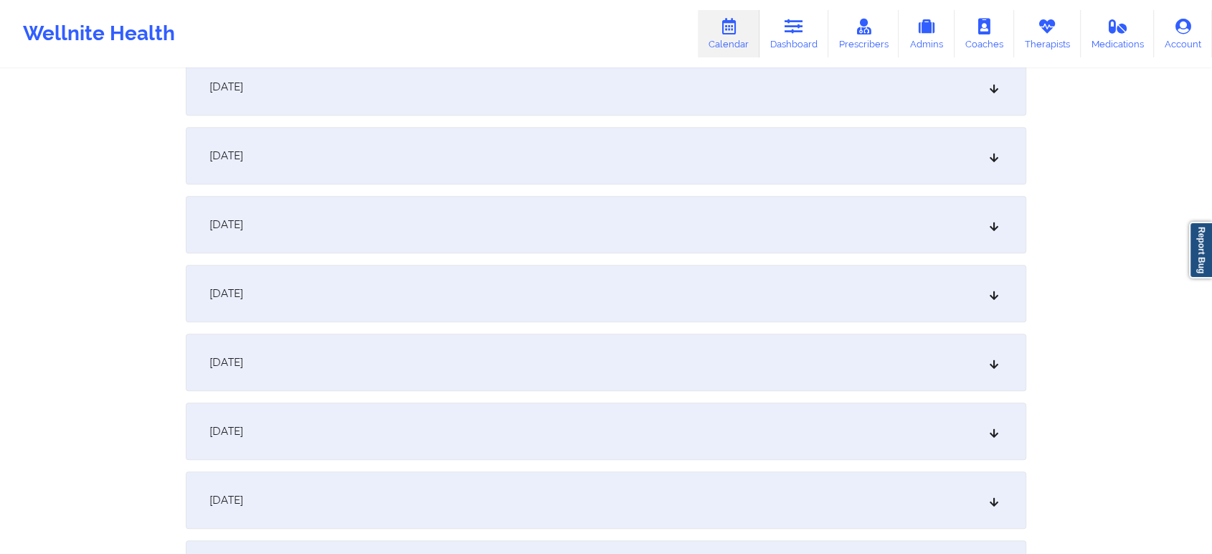
click at [585, 294] on div "[DATE]" at bounding box center [606, 293] width 840 height 57
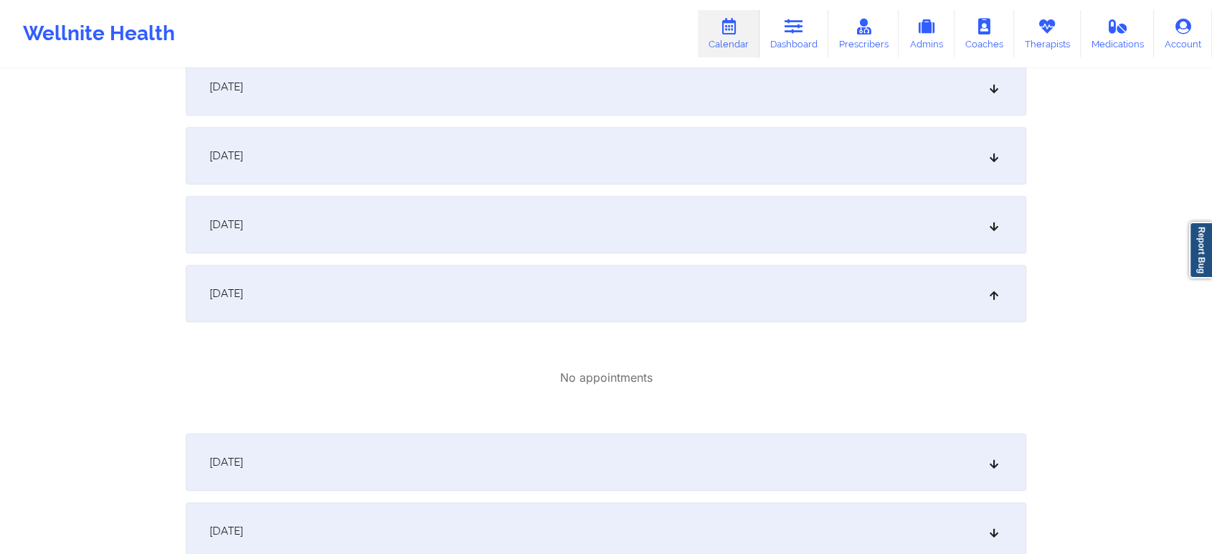
scroll to position [0, 0]
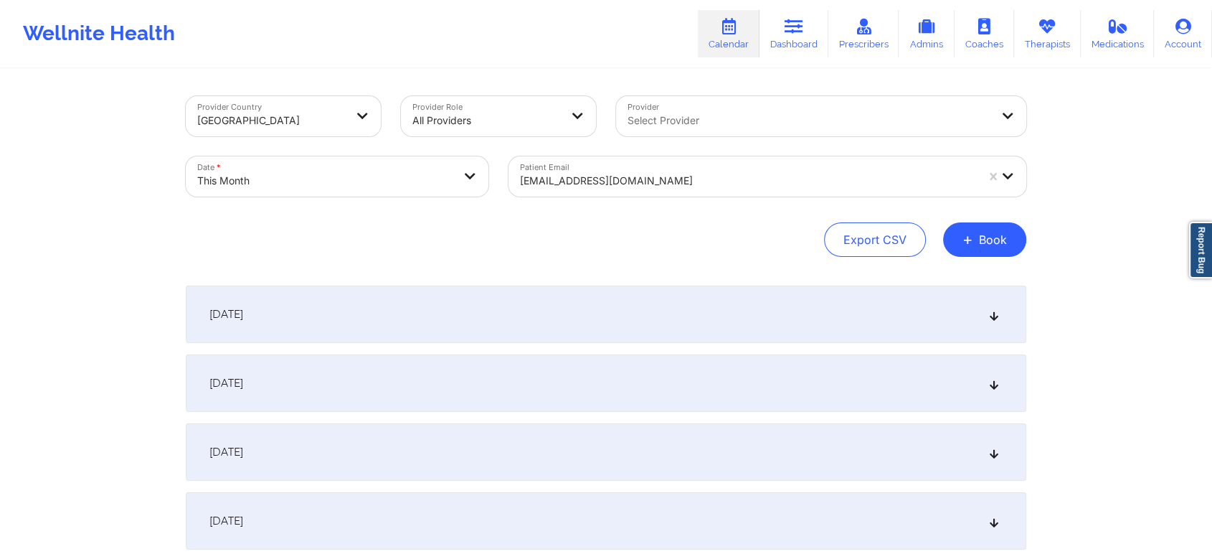
click at [586, 169] on div "[EMAIL_ADDRESS][DOMAIN_NAME]" at bounding box center [748, 181] width 456 height 32
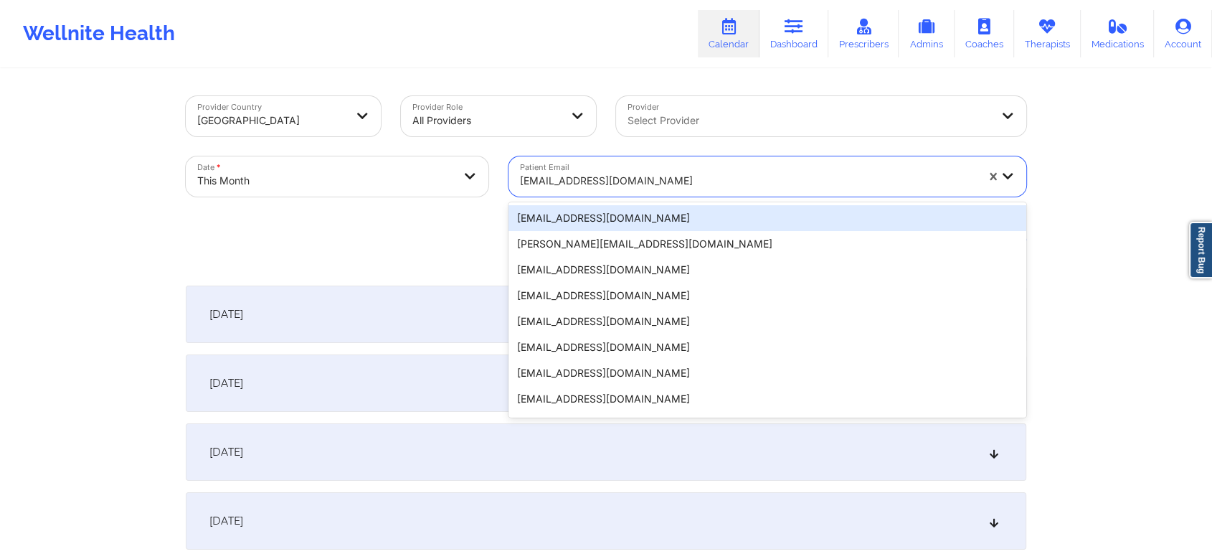
paste input "[EMAIL_ADDRESS][DOMAIN_NAME]"
type input "[EMAIL_ADDRESS][DOMAIN_NAME]"
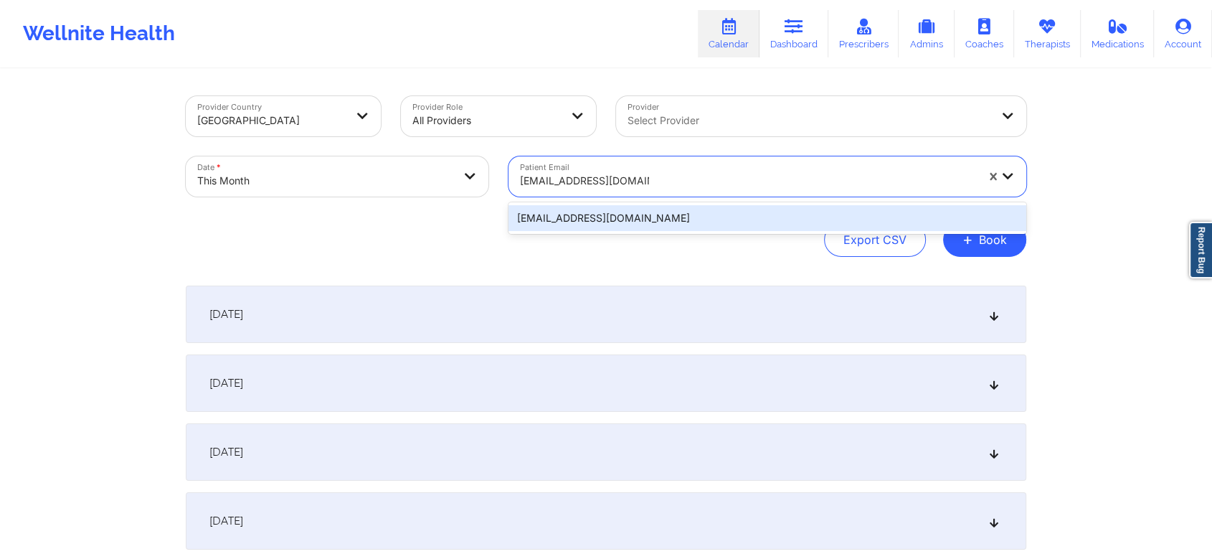
click at [616, 219] on div "[EMAIL_ADDRESS][DOMAIN_NAME]" at bounding box center [767, 218] width 518 height 26
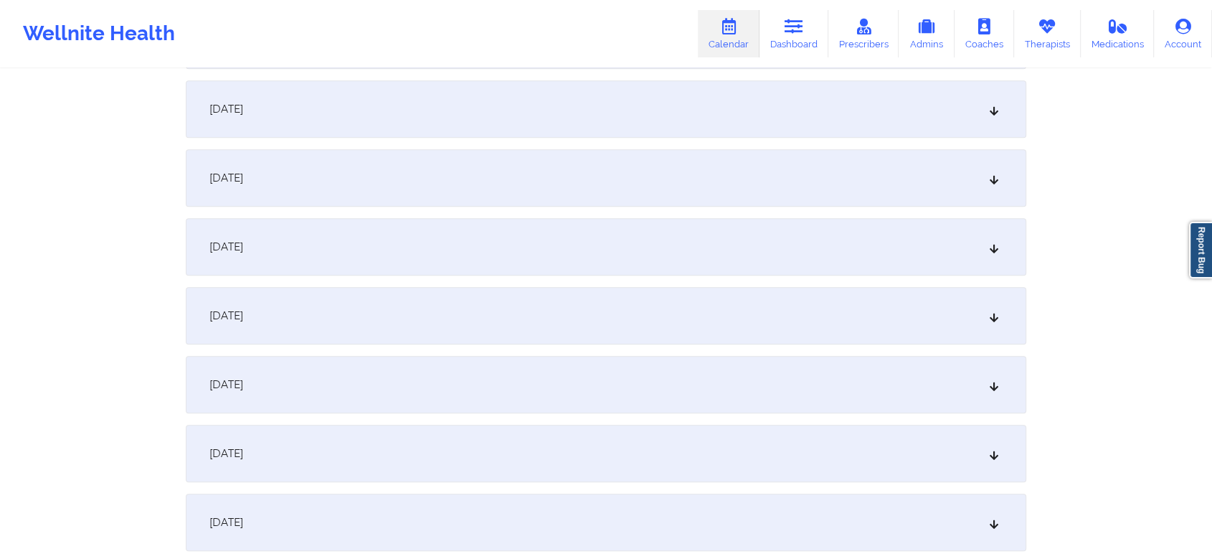
scroll to position [860, 0]
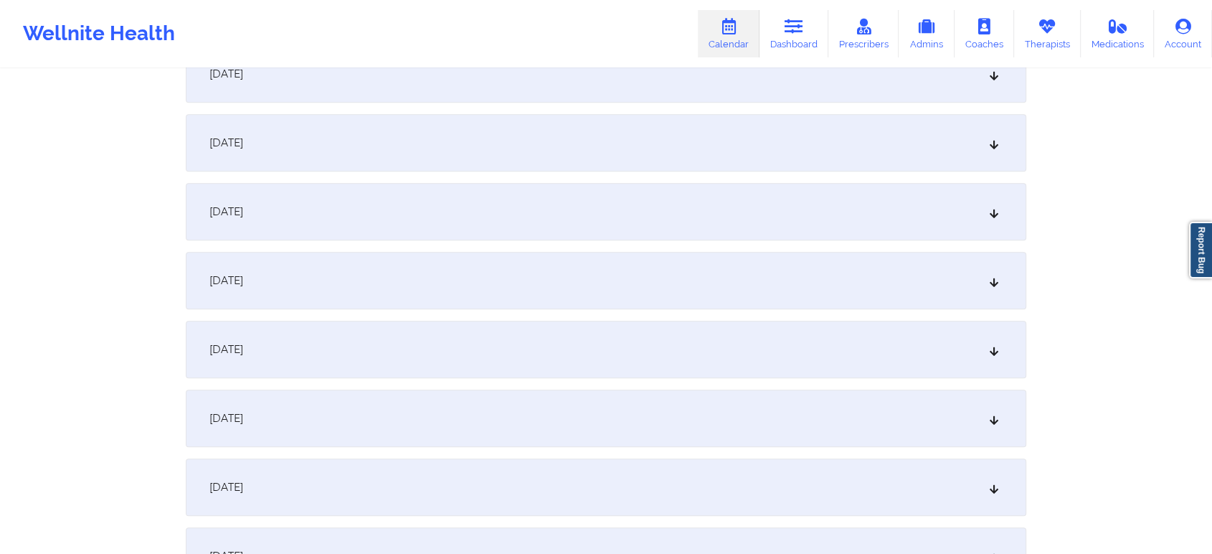
click at [338, 207] on div "[DATE]" at bounding box center [606, 211] width 840 height 57
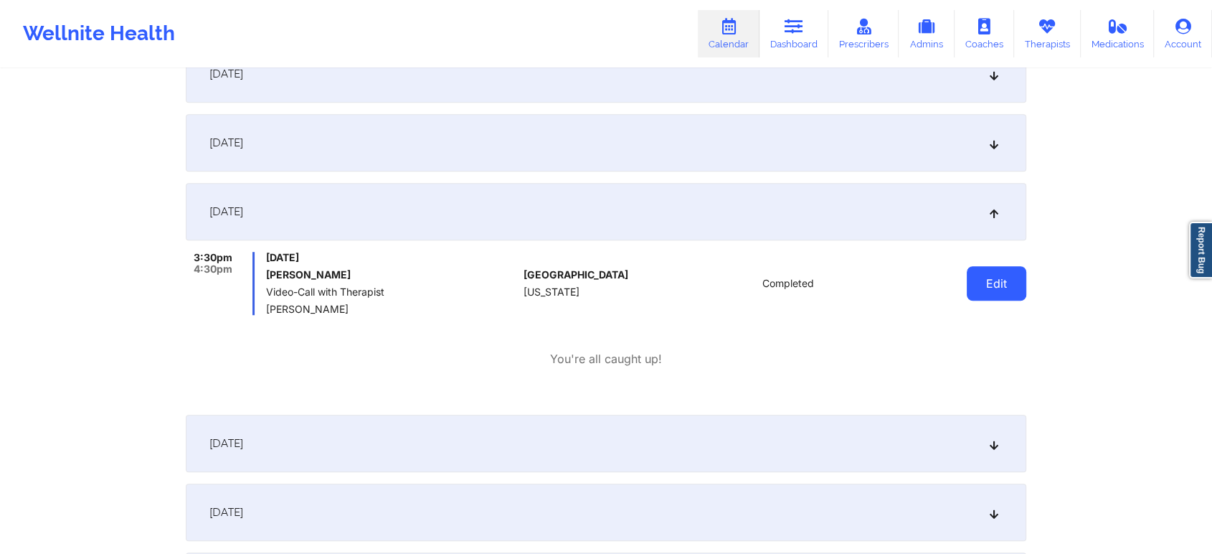
click at [993, 272] on button "Edit" at bounding box center [997, 283] width 60 height 34
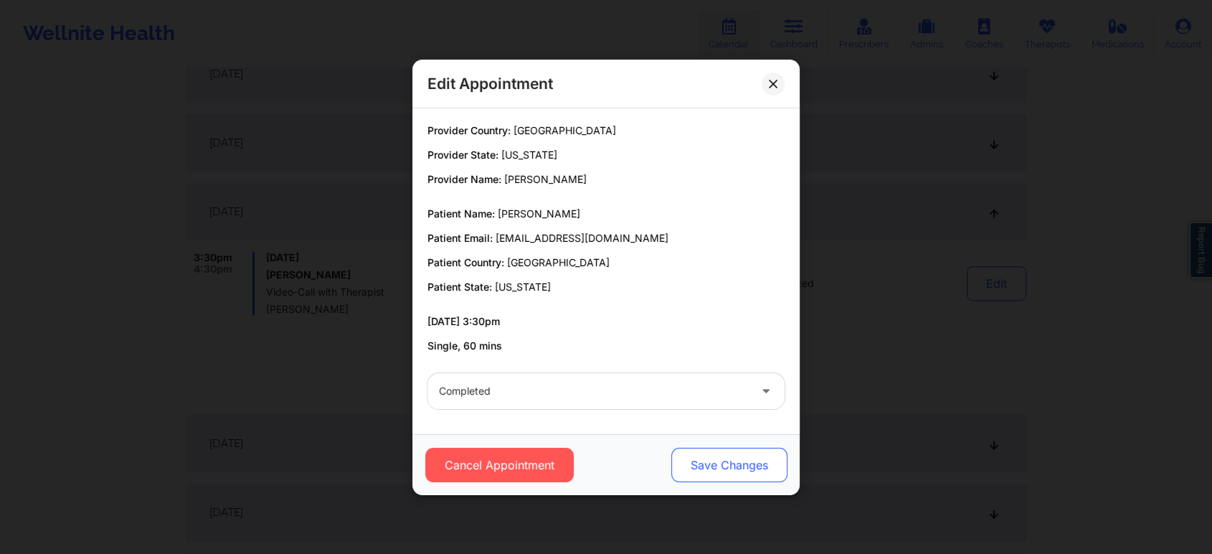
drag, startPoint x: 746, startPoint y: 476, endPoint x: 709, endPoint y: 465, distance: 38.8
click at [709, 465] on button "Save Changes" at bounding box center [729, 464] width 116 height 34
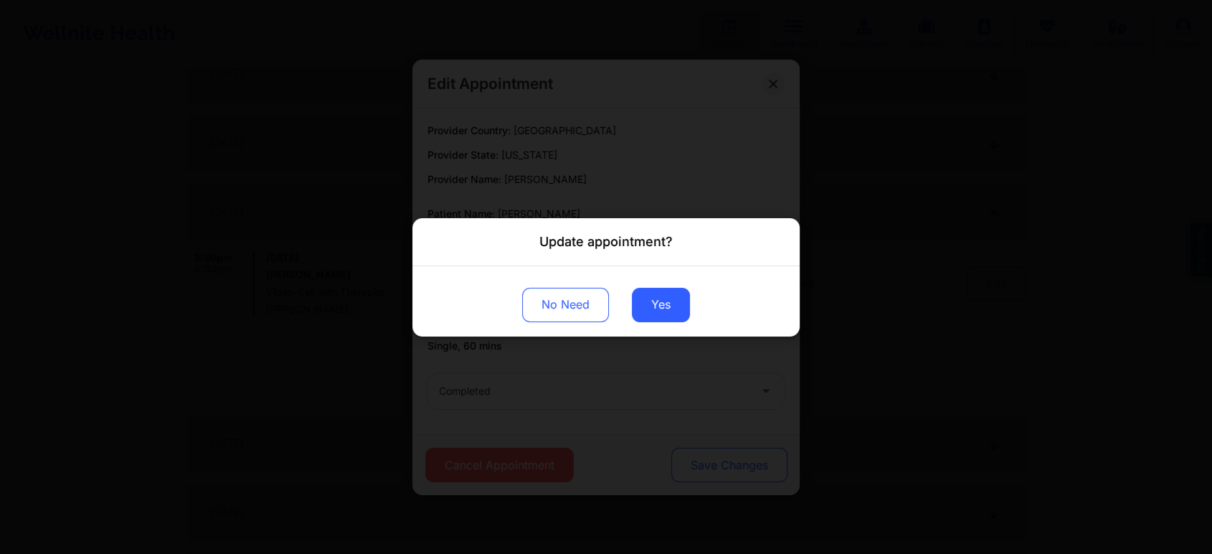
click at [709, 465] on div "Update appointment? No Need Yes" at bounding box center [606, 277] width 1212 height 554
click at [659, 311] on button "Yes" at bounding box center [661, 304] width 58 height 34
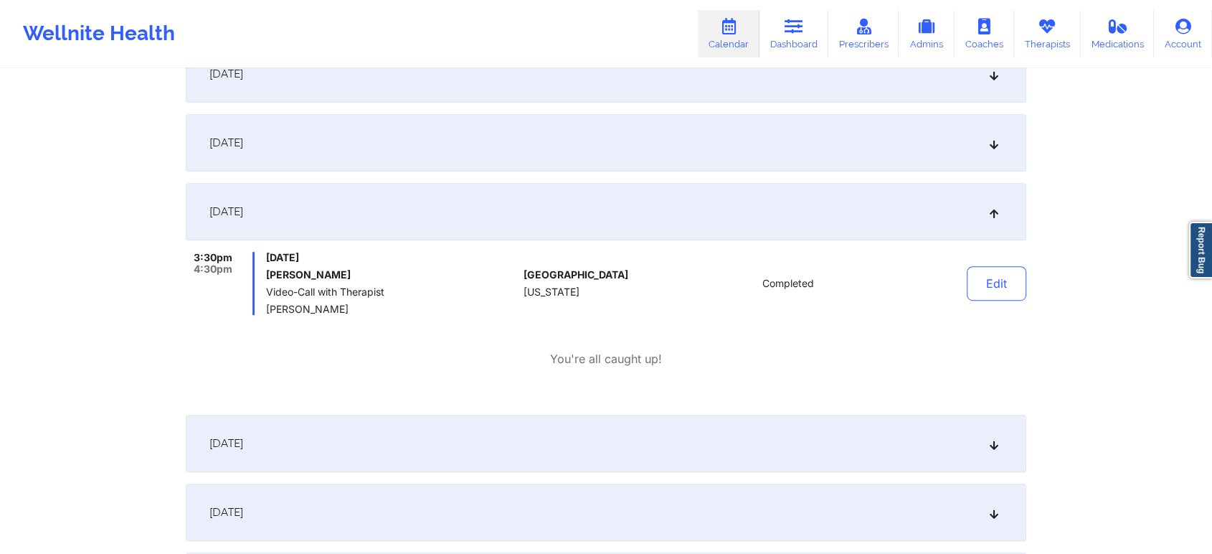
scroll to position [24, 0]
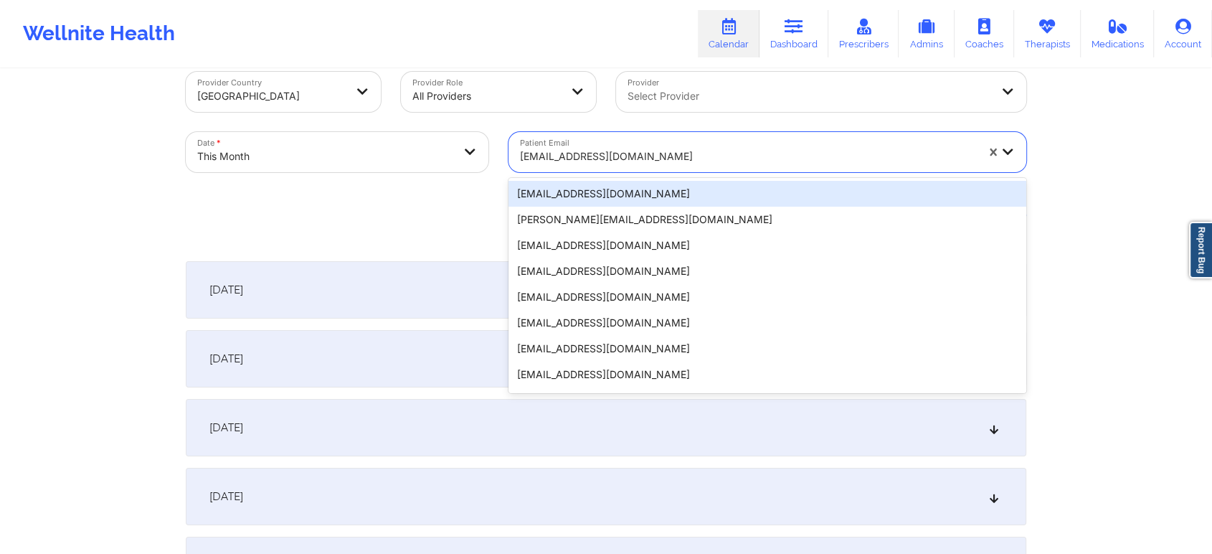
click at [532, 148] on div at bounding box center [748, 156] width 456 height 17
paste input "[PERSON_NAME][EMAIL_ADDRESS][DOMAIN_NAME]"
type input "[PERSON_NAME][EMAIL_ADDRESS][DOMAIN_NAME]"
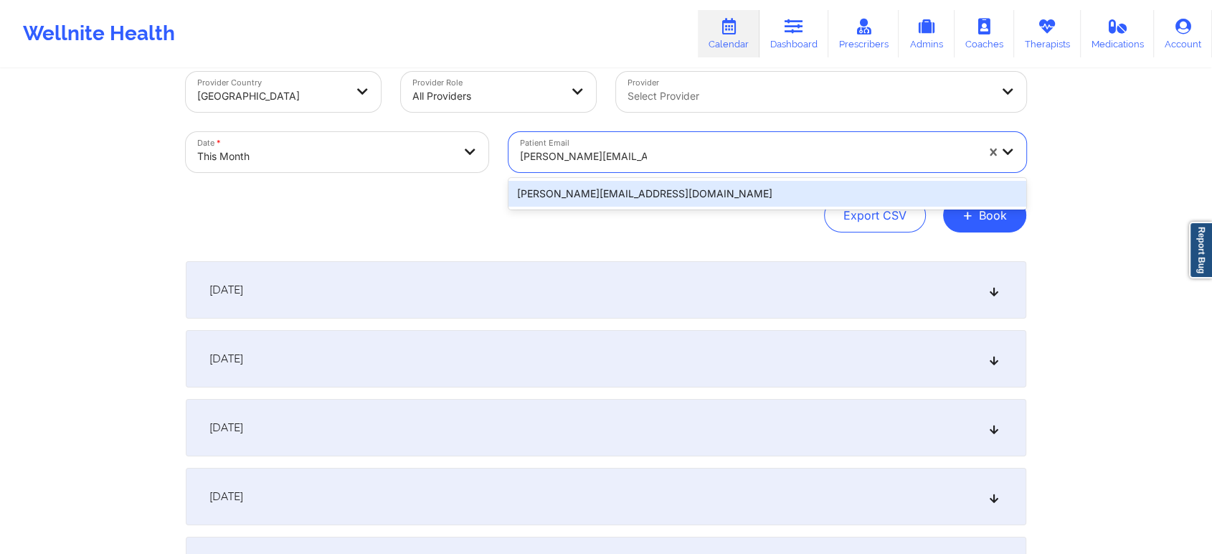
click at [603, 187] on div "[PERSON_NAME][EMAIL_ADDRESS][DOMAIN_NAME]" at bounding box center [767, 194] width 518 height 26
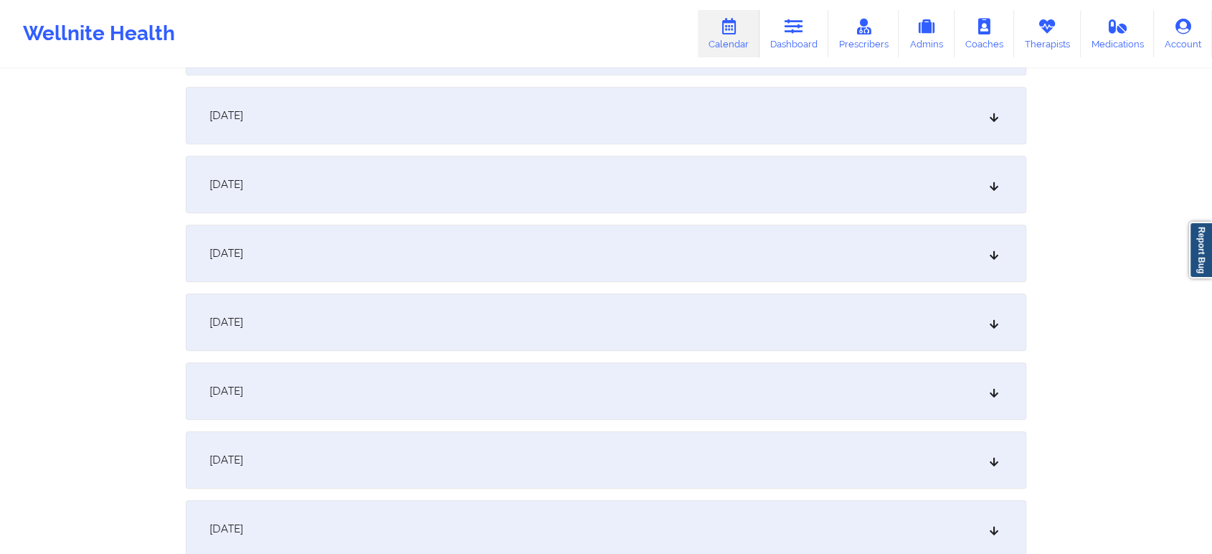
scroll to position [790, 0]
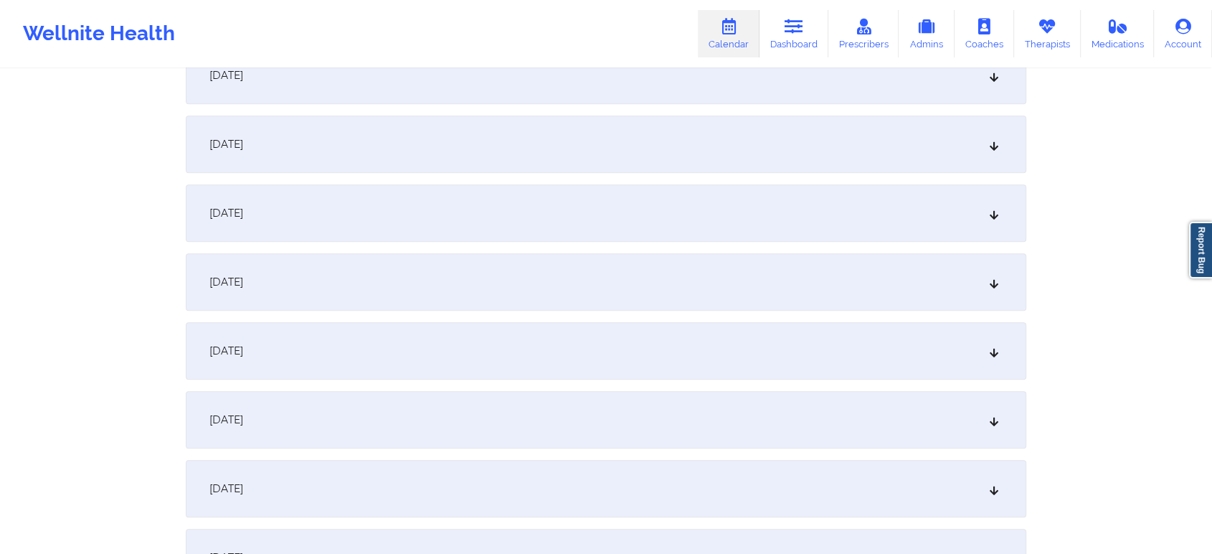
click at [576, 291] on div "[DATE]" at bounding box center [606, 281] width 840 height 57
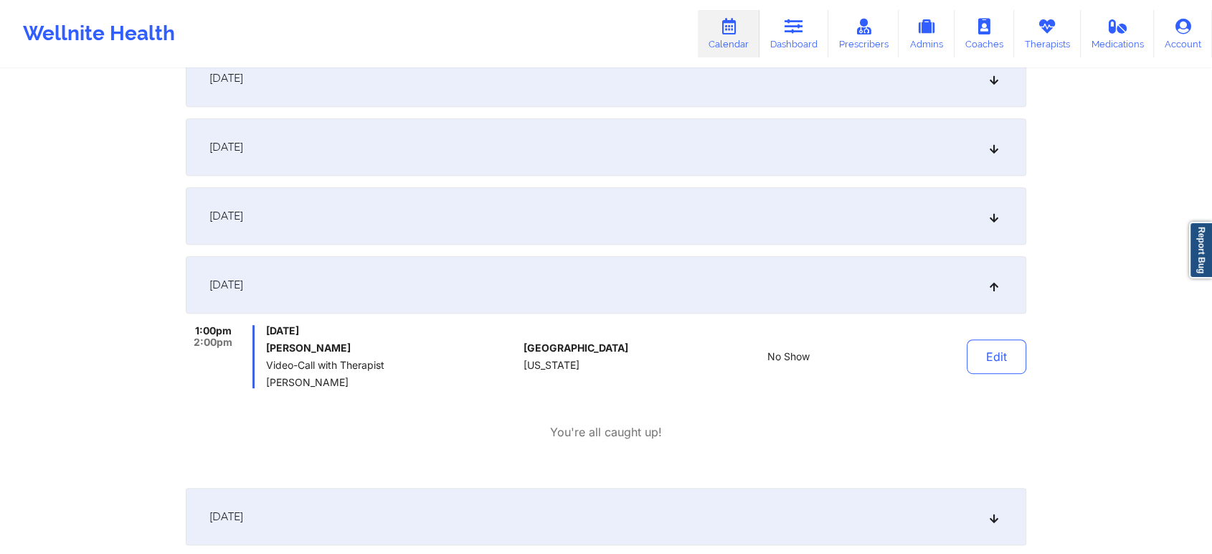
scroll to position [0, 0]
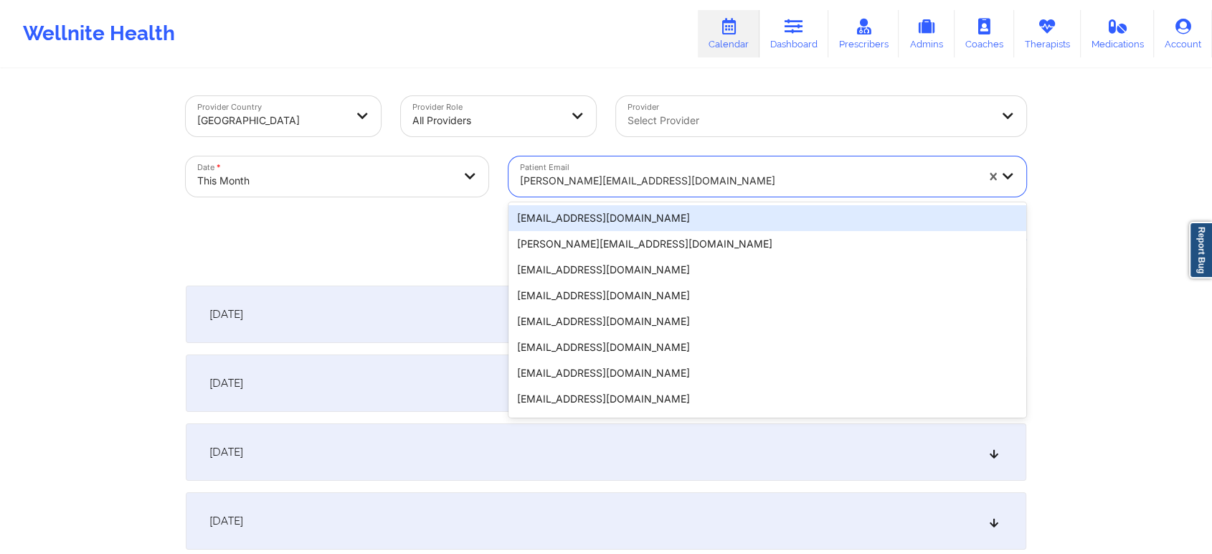
click at [602, 171] on div "[PERSON_NAME][EMAIL_ADDRESS][DOMAIN_NAME]" at bounding box center [748, 181] width 456 height 32
paste input "[EMAIL_ADDRESS][DOMAIN_NAME]"
type input "[EMAIL_ADDRESS][DOMAIN_NAME]"
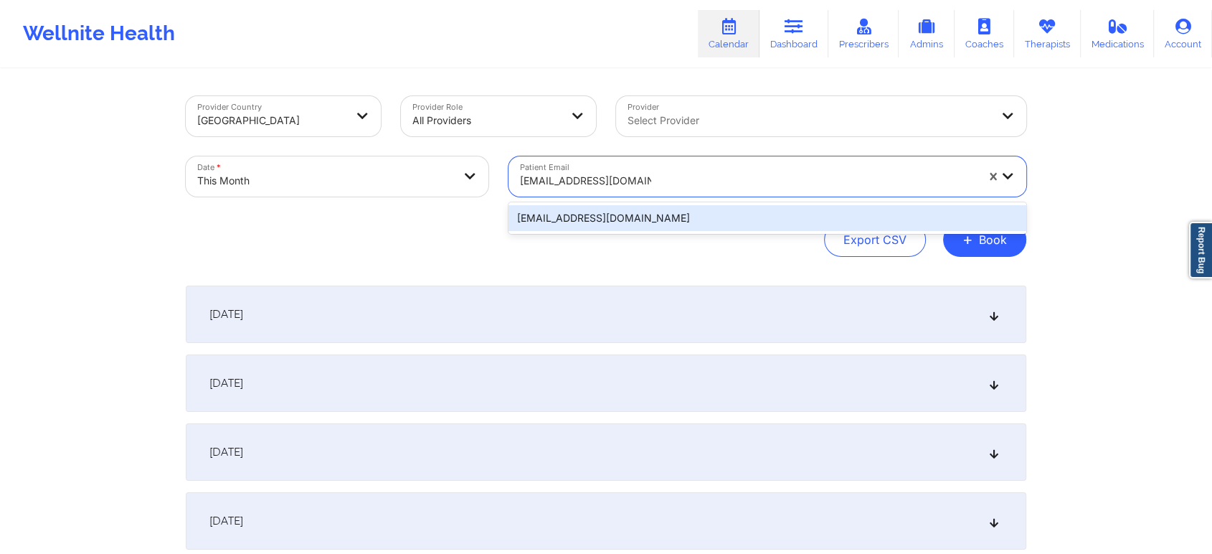
click at [593, 217] on div "[EMAIL_ADDRESS][DOMAIN_NAME]" at bounding box center [767, 218] width 518 height 26
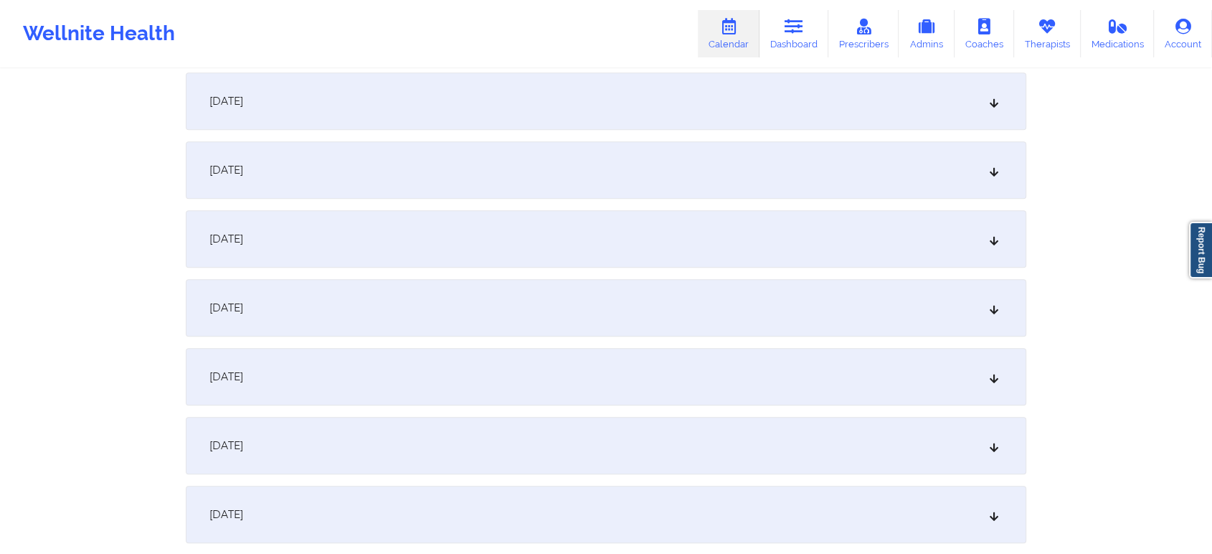
scroll to position [639, 0]
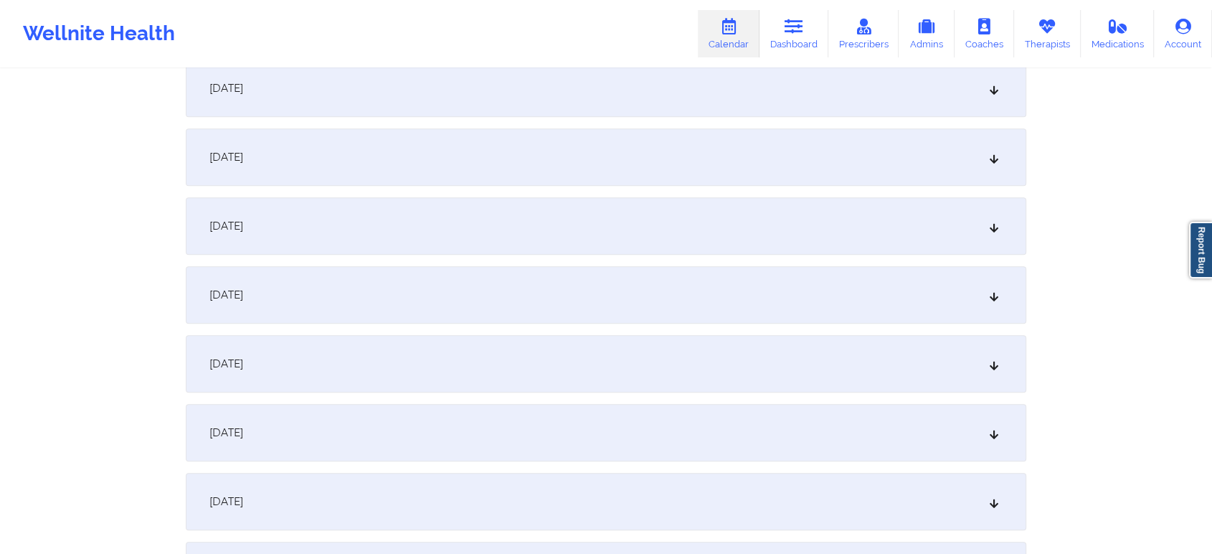
click at [850, 414] on div "[DATE]" at bounding box center [606, 432] width 840 height 57
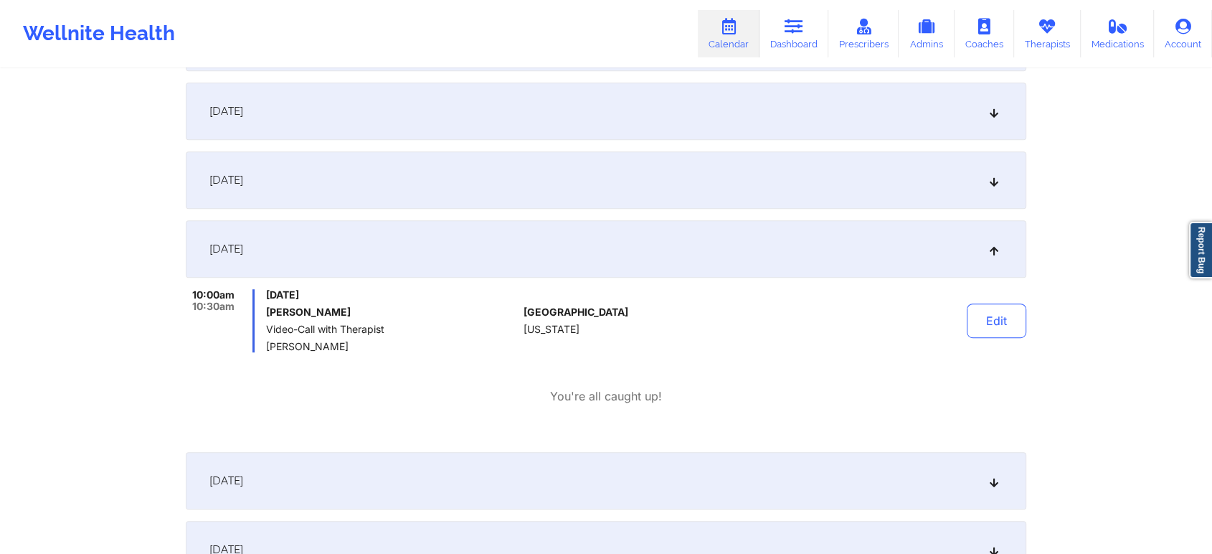
scroll to position [826, 0]
click at [986, 302] on button "Edit" at bounding box center [997, 317] width 60 height 34
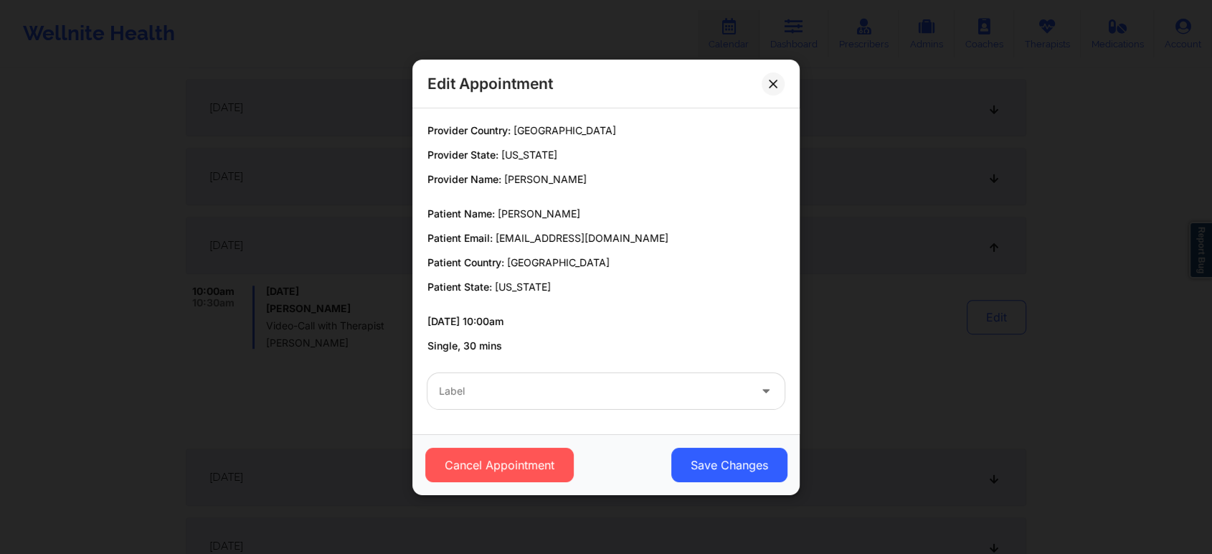
click at [658, 394] on div at bounding box center [594, 390] width 310 height 17
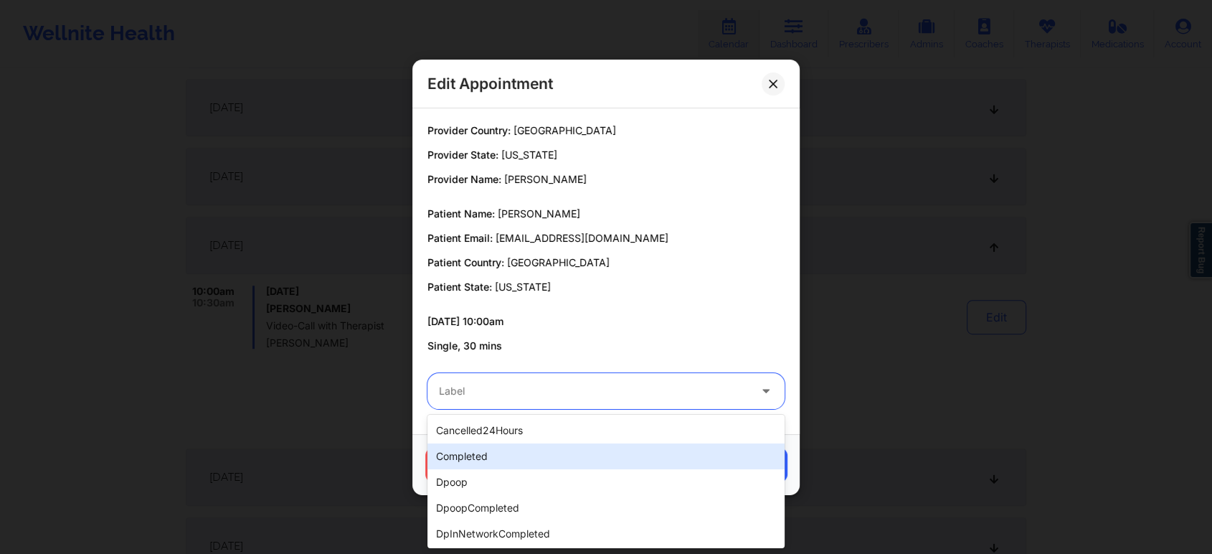
click at [611, 458] on div "completed" at bounding box center [605, 456] width 357 height 26
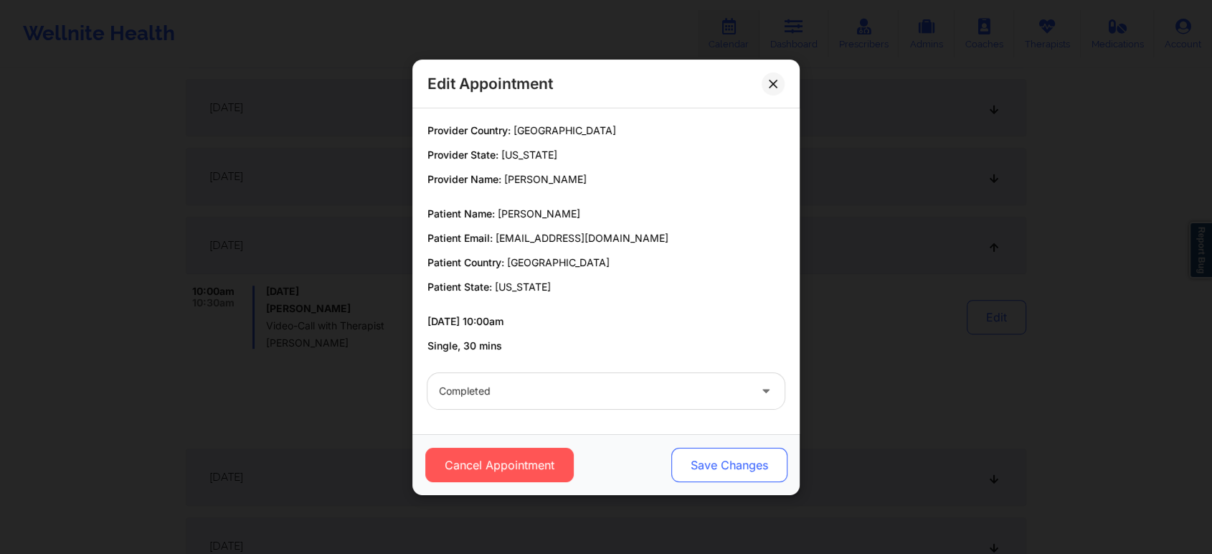
click at [714, 461] on button "Save Changes" at bounding box center [729, 464] width 116 height 34
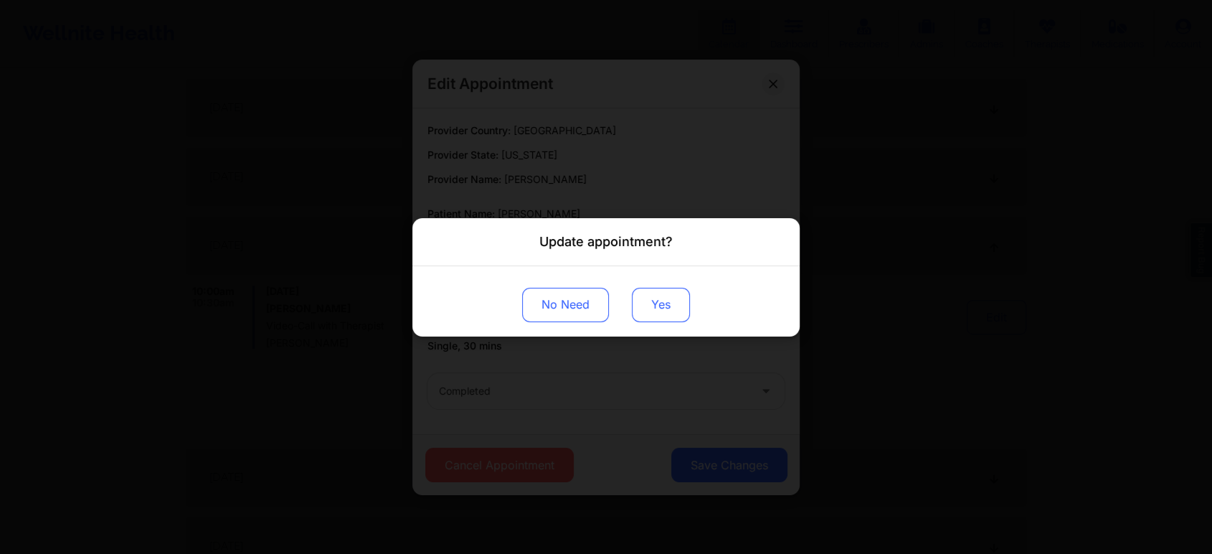
click at [653, 300] on button "Yes" at bounding box center [661, 304] width 58 height 34
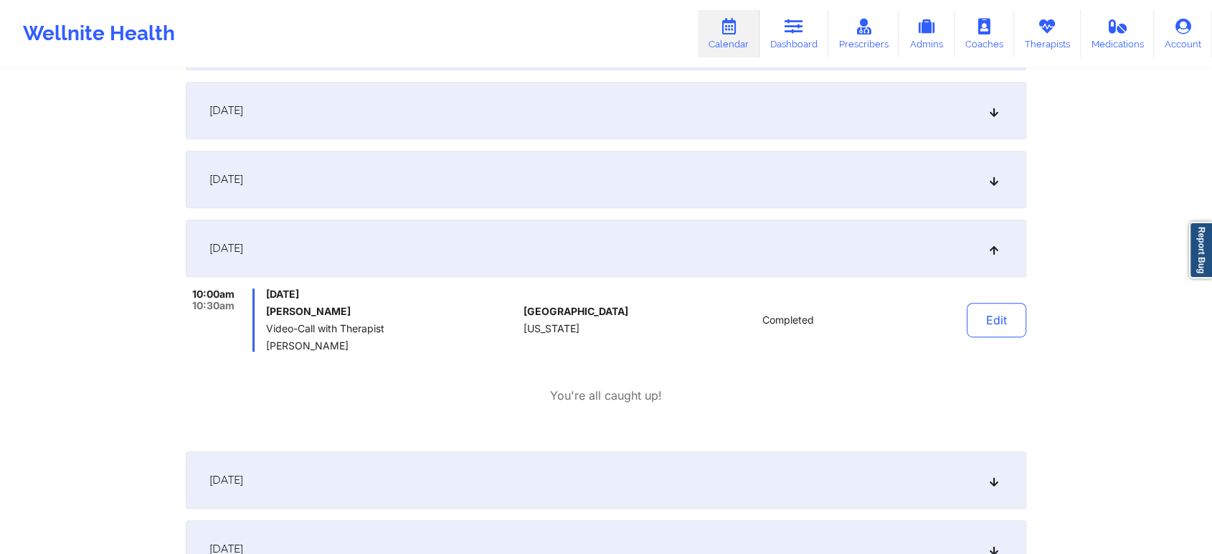
scroll to position [0, 0]
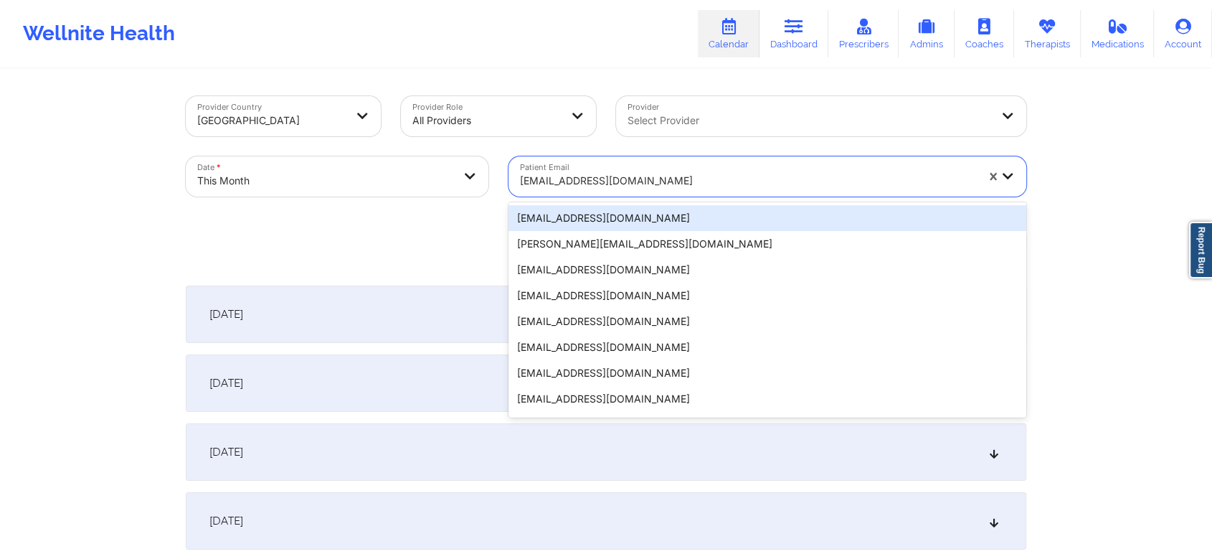
click at [658, 178] on div at bounding box center [748, 180] width 456 height 17
paste input "[EMAIL_ADDRESS][DOMAIN_NAME]"
type input "[EMAIL_ADDRESS][DOMAIN_NAME]"
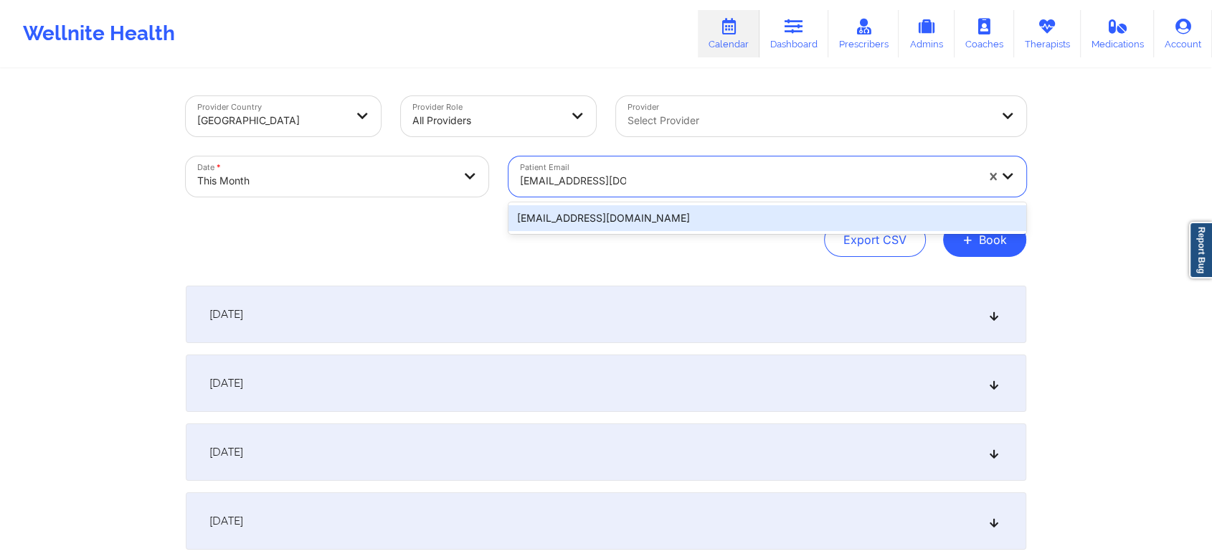
click at [570, 221] on div "[EMAIL_ADDRESS][DOMAIN_NAME]" at bounding box center [767, 218] width 518 height 26
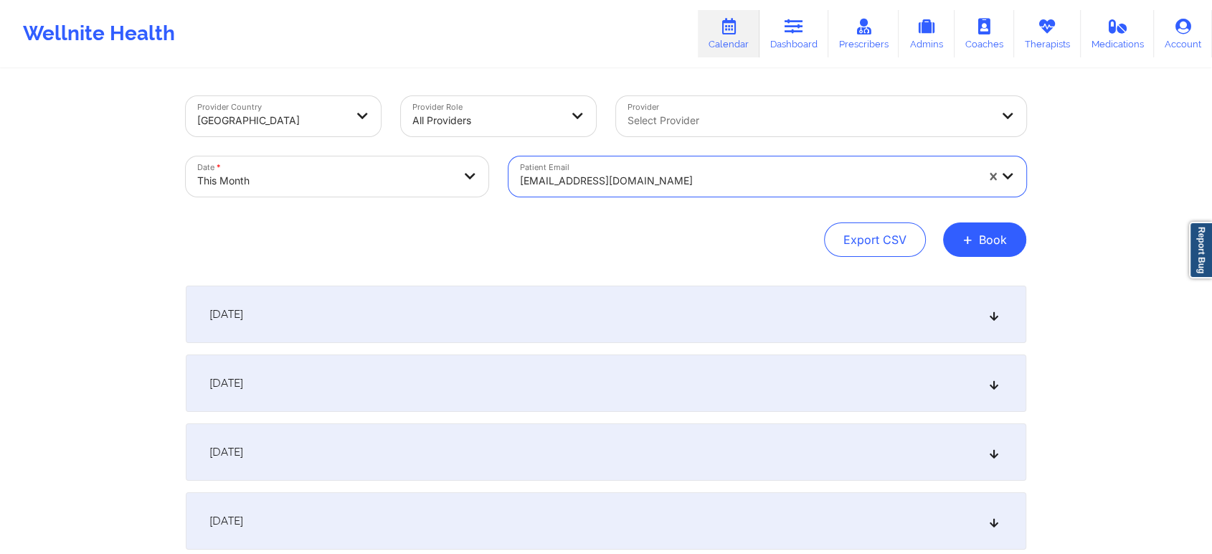
scroll to position [658, 0]
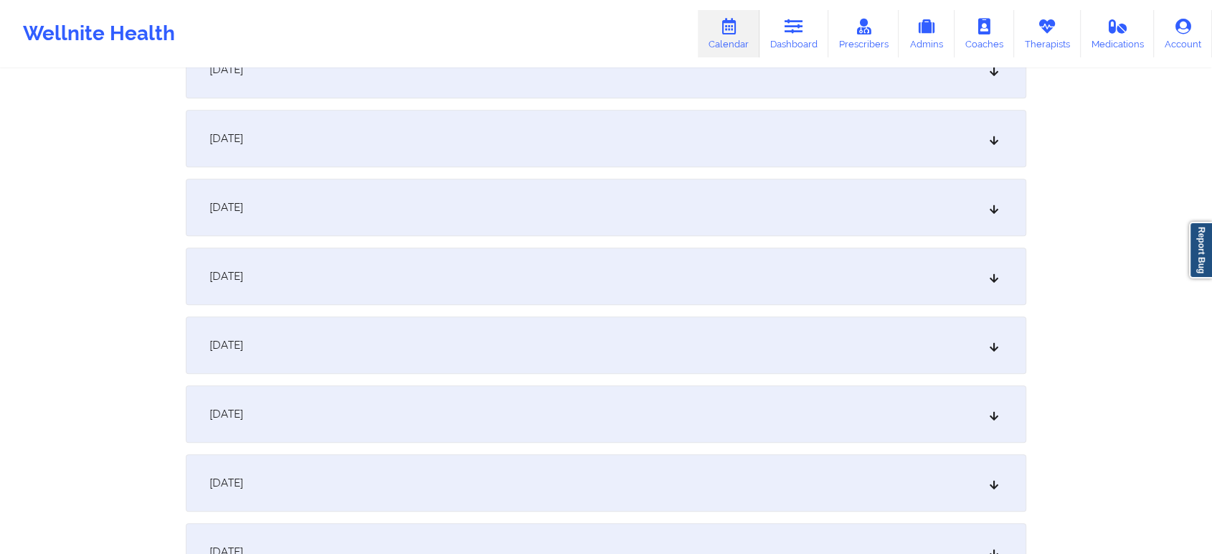
click at [475, 406] on div "[DATE]" at bounding box center [606, 413] width 840 height 57
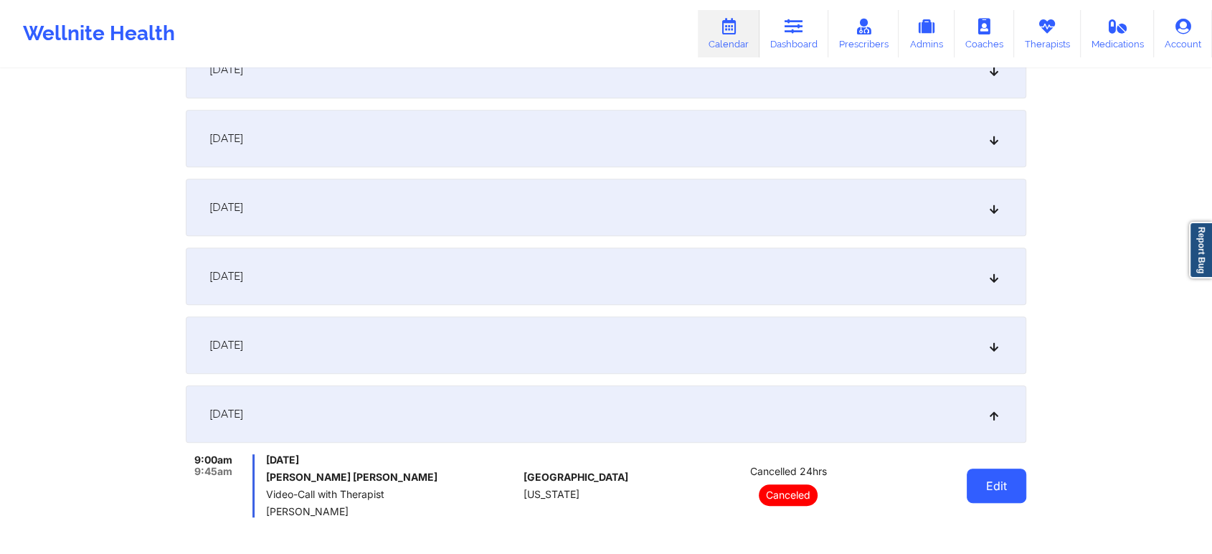
click at [980, 491] on button "Edit" at bounding box center [997, 485] width 60 height 34
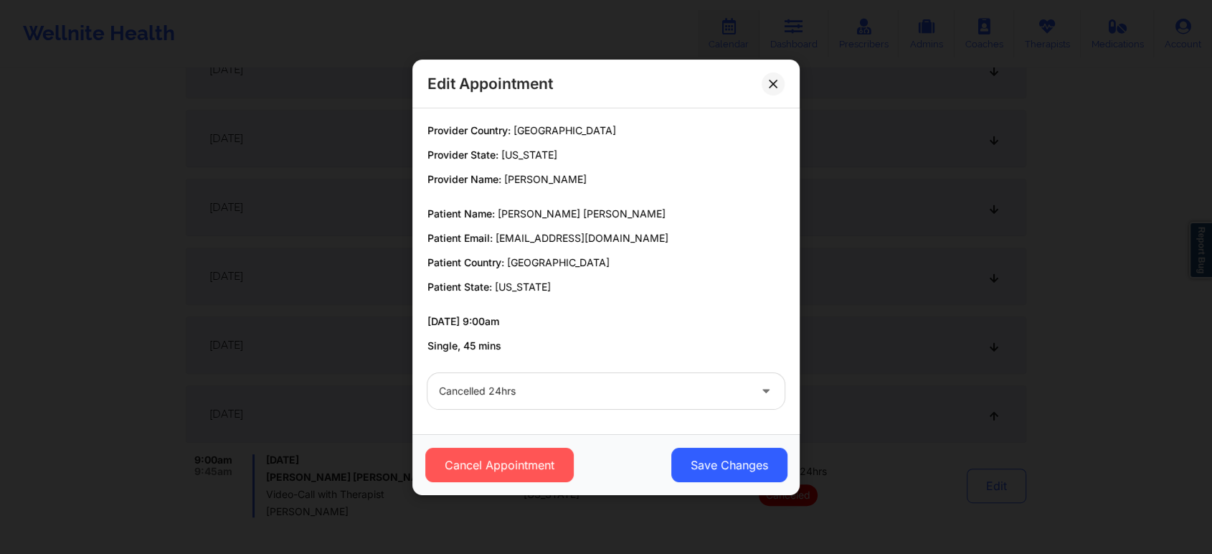
click at [470, 383] on div at bounding box center [594, 390] width 310 height 17
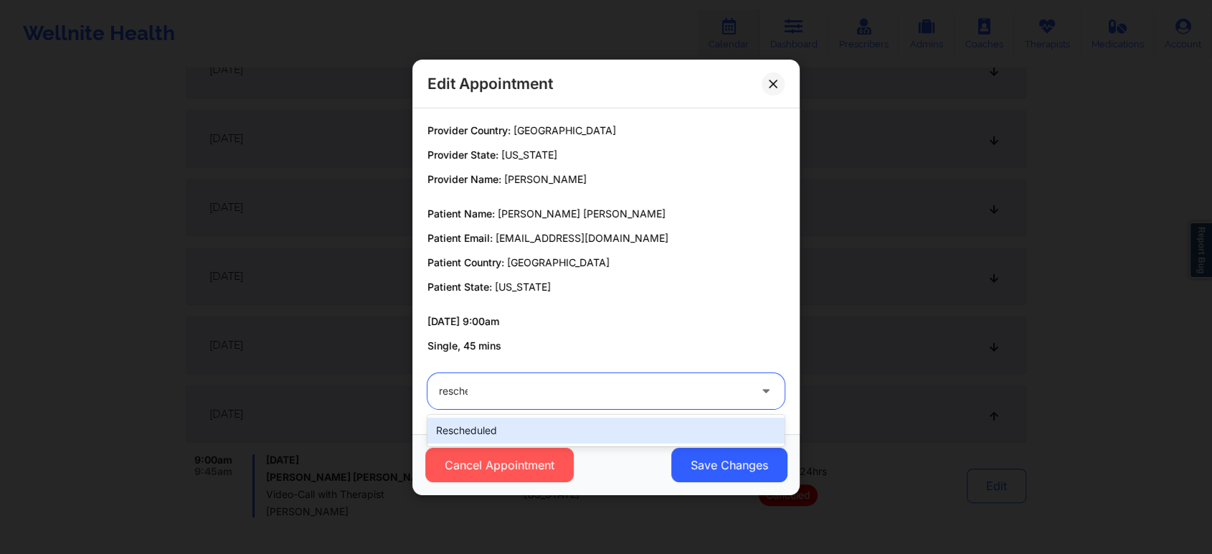
type input "resched"
click at [486, 435] on div "rescheduled" at bounding box center [605, 430] width 357 height 26
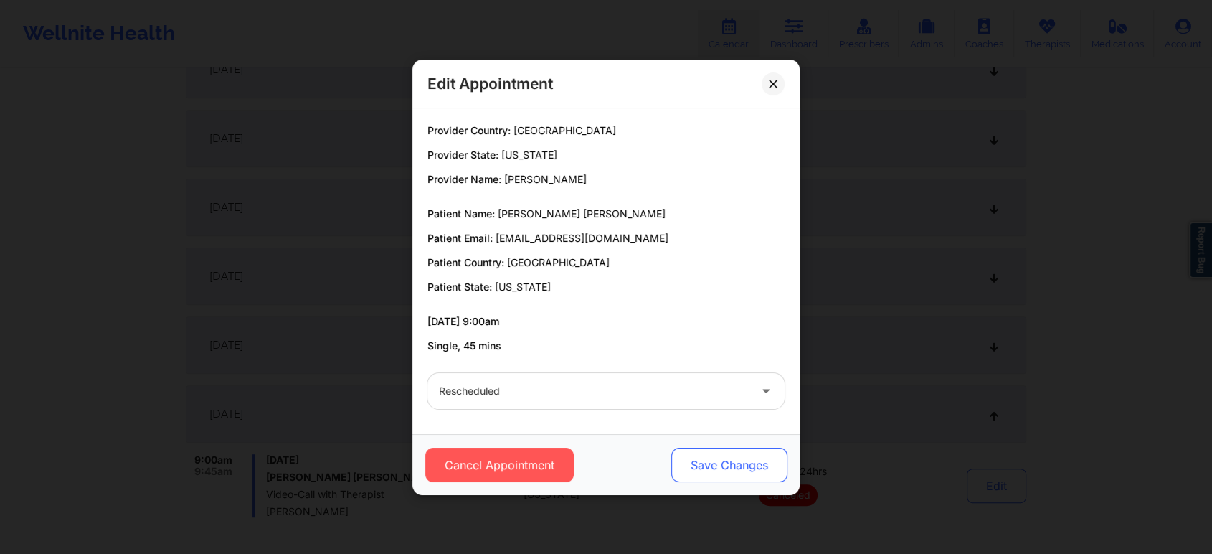
click at [719, 459] on button "Save Changes" at bounding box center [729, 464] width 116 height 34
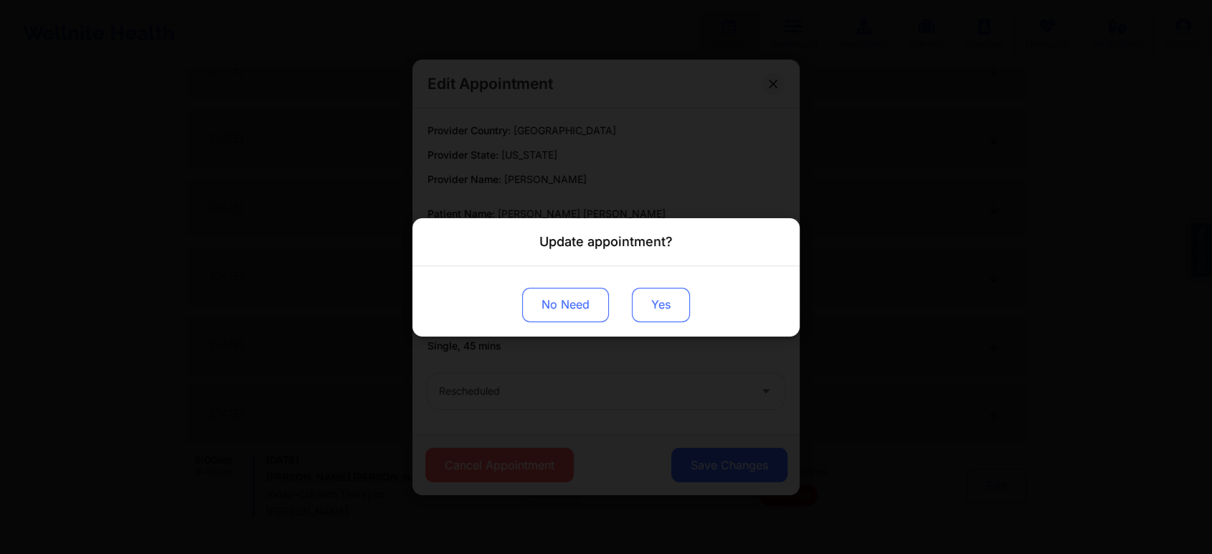
click at [650, 287] on button "Yes" at bounding box center [661, 304] width 58 height 34
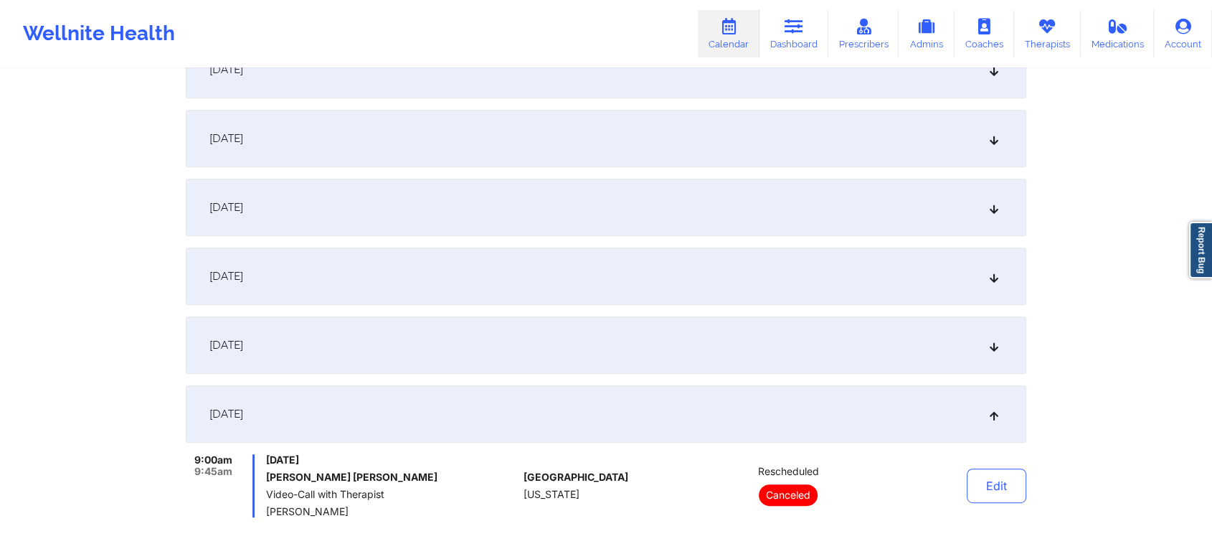
scroll to position [0, 0]
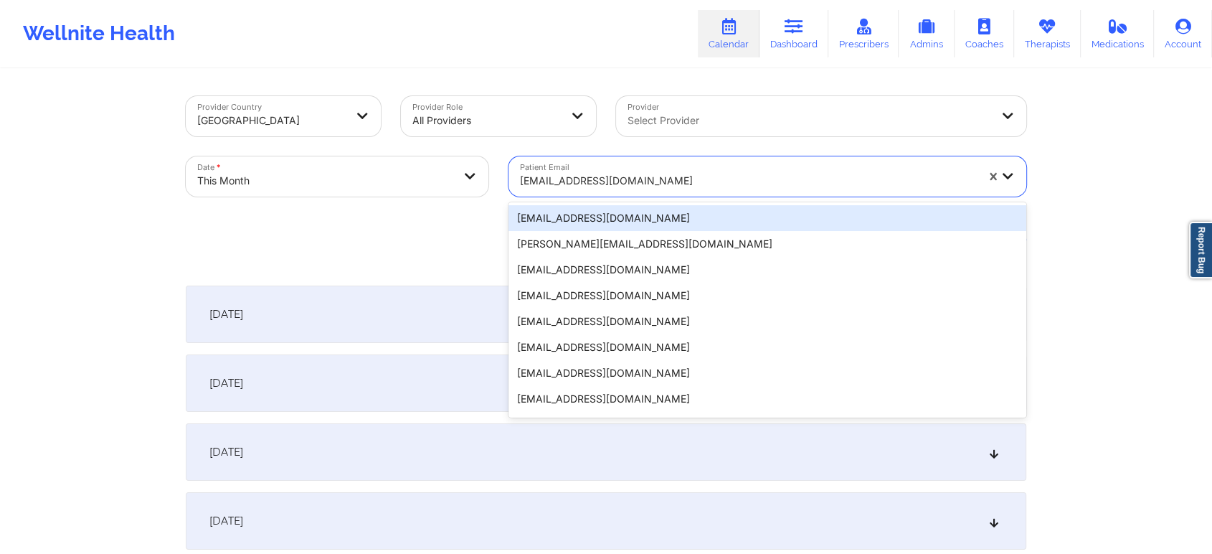
click at [585, 174] on div at bounding box center [748, 180] width 456 height 17
paste input "[EMAIL_ADDRESS][DOMAIN_NAME]"
type input "[EMAIL_ADDRESS][DOMAIN_NAME]"
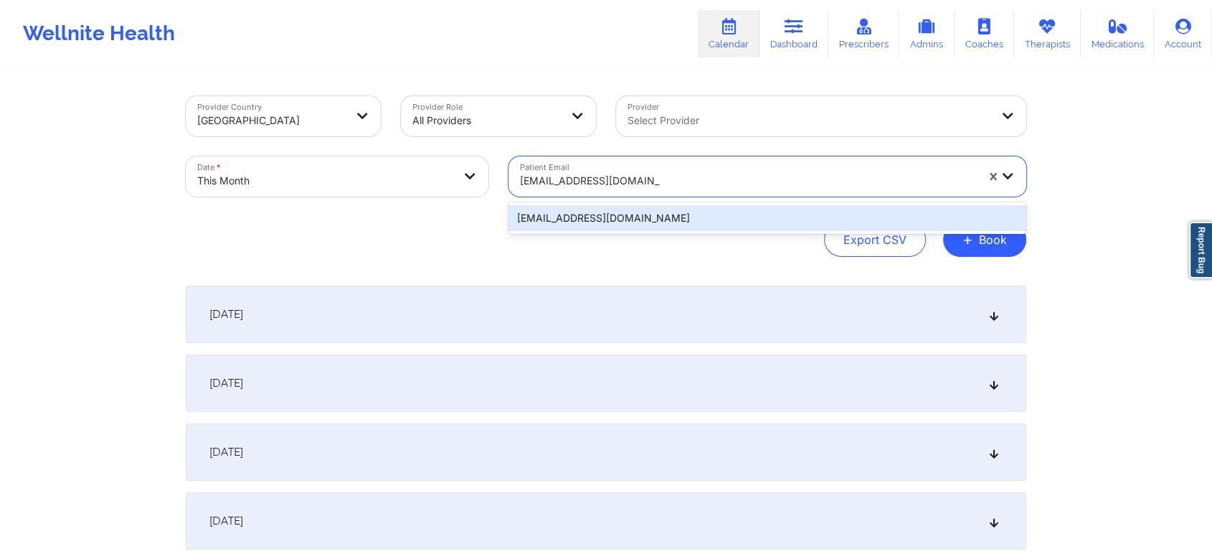
click at [582, 212] on div "[EMAIL_ADDRESS][DOMAIN_NAME]" at bounding box center [767, 218] width 518 height 26
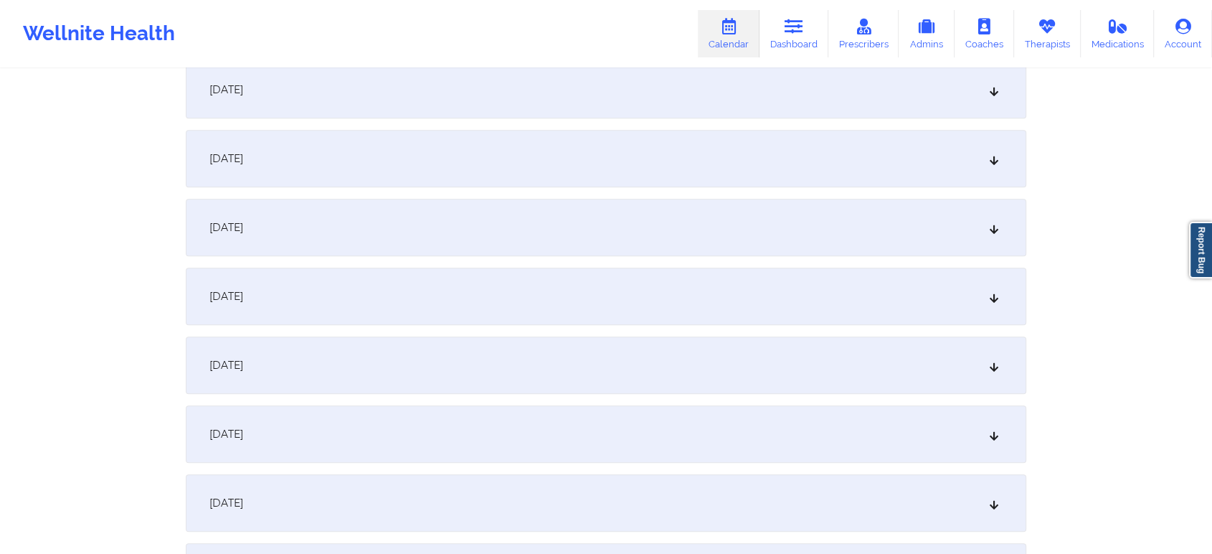
scroll to position [896, 0]
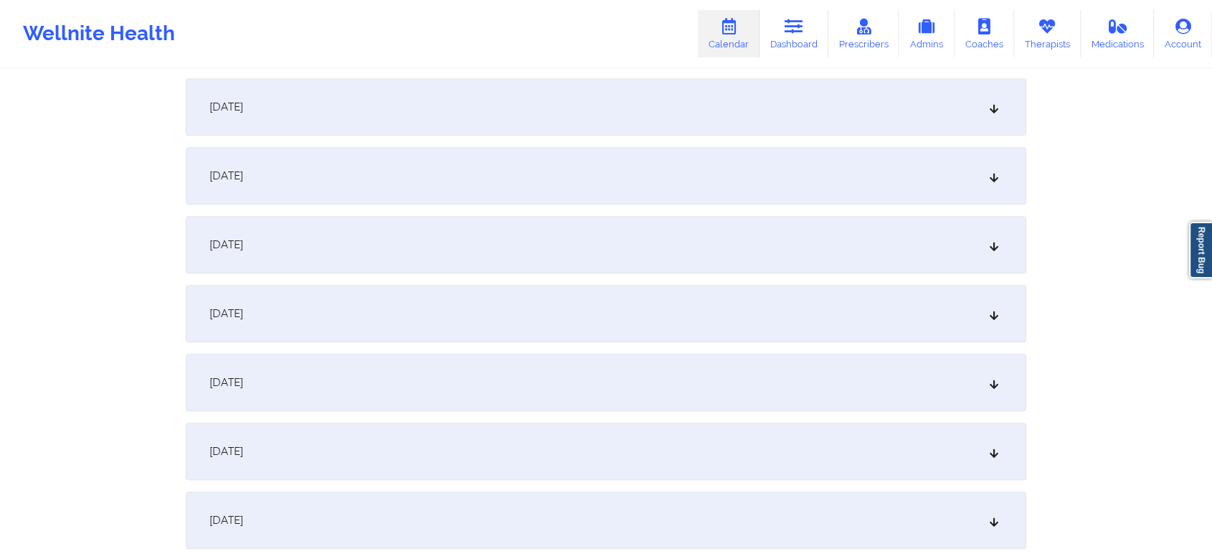
click at [502, 164] on div "[DATE]" at bounding box center [606, 175] width 840 height 57
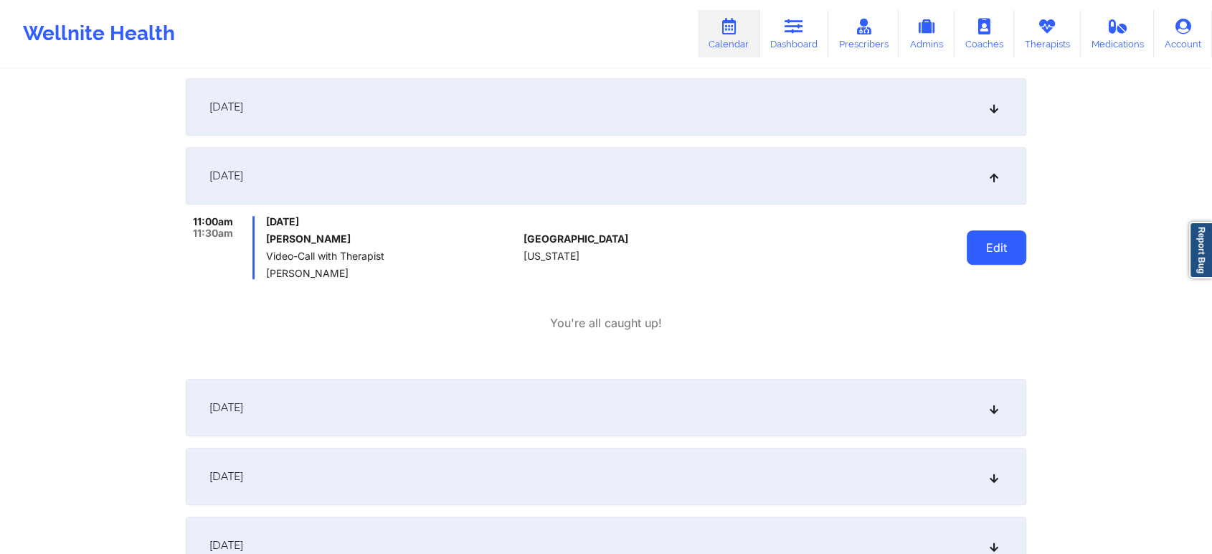
click at [997, 251] on button "Edit" at bounding box center [997, 247] width 60 height 34
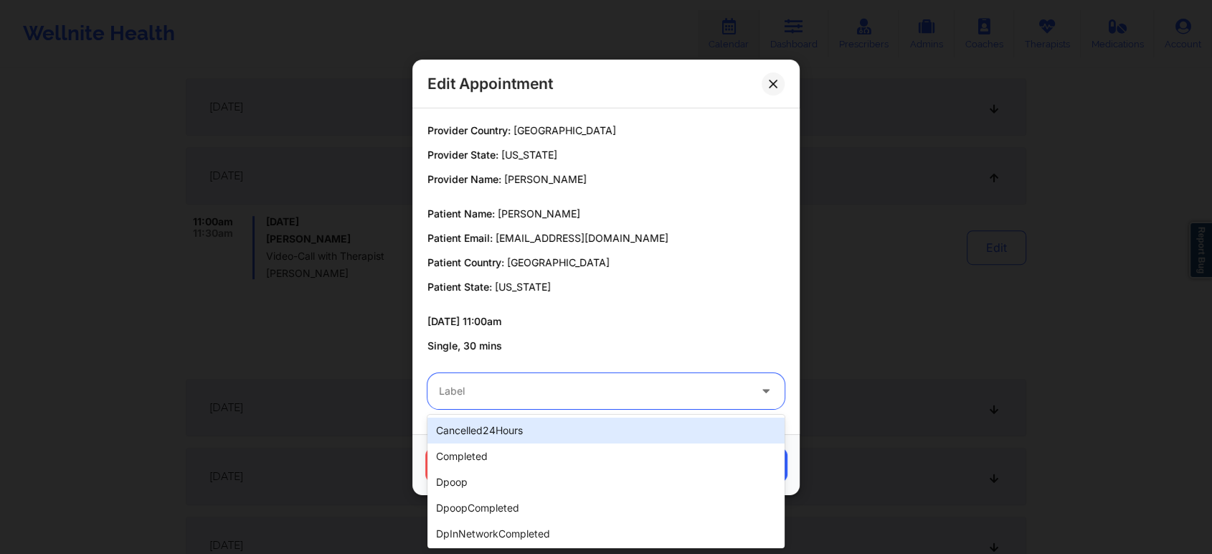
click at [497, 392] on div at bounding box center [594, 390] width 310 height 17
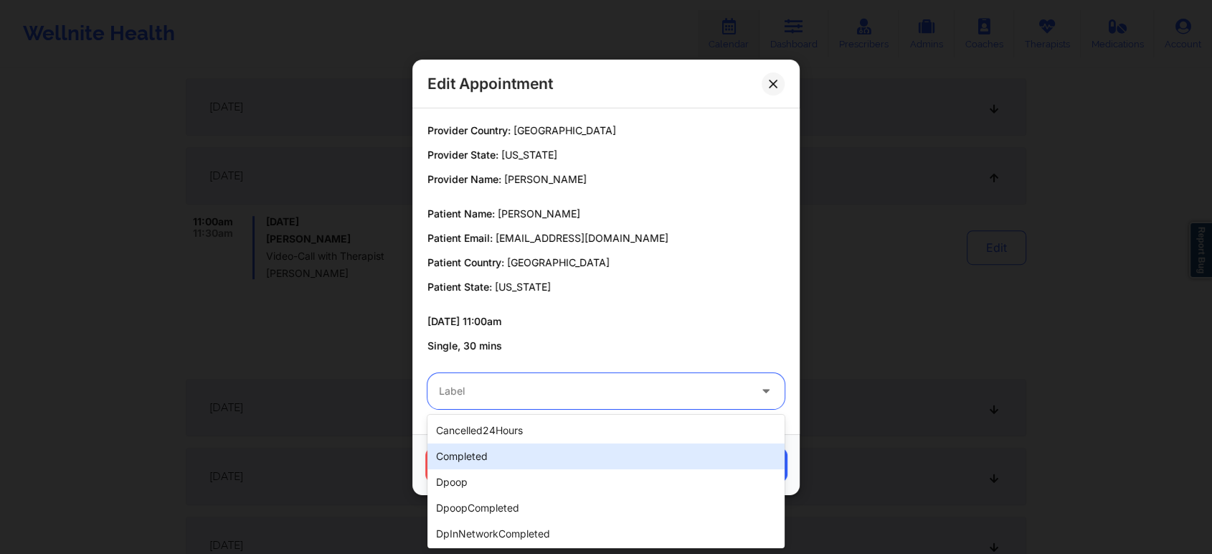
click at [482, 454] on div "completed" at bounding box center [605, 456] width 357 height 26
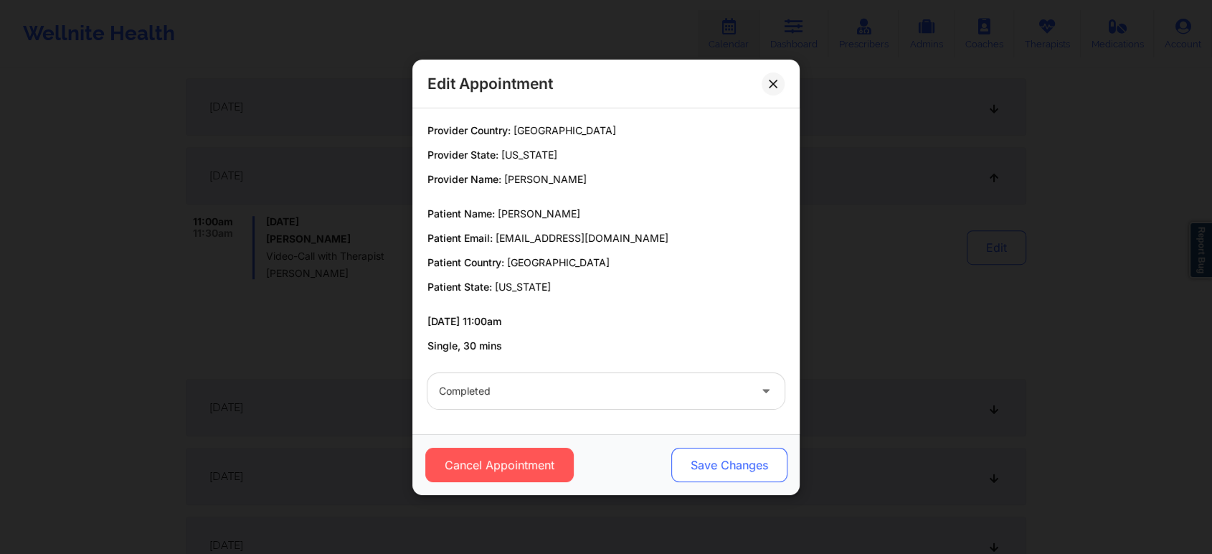
click at [727, 447] on button "Save Changes" at bounding box center [729, 464] width 116 height 34
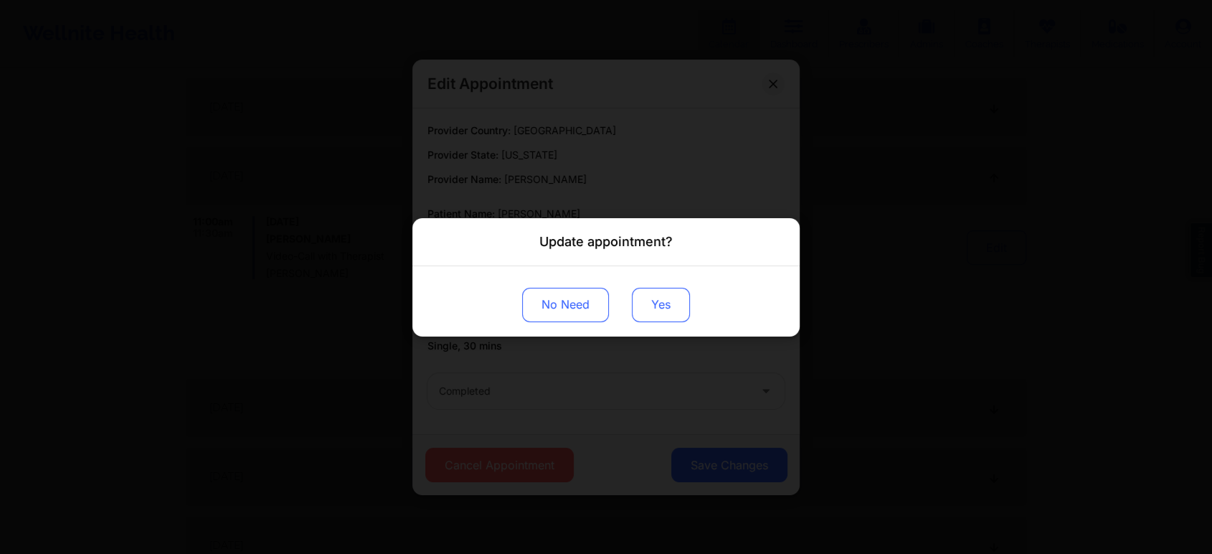
click at [663, 313] on button "Yes" at bounding box center [661, 304] width 58 height 34
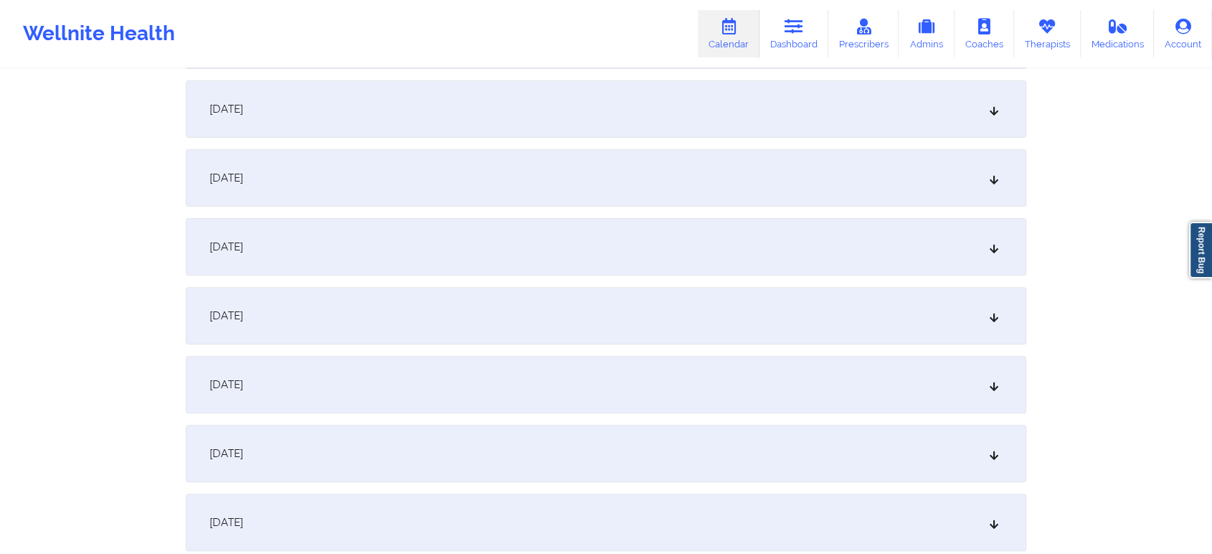
scroll to position [0, 0]
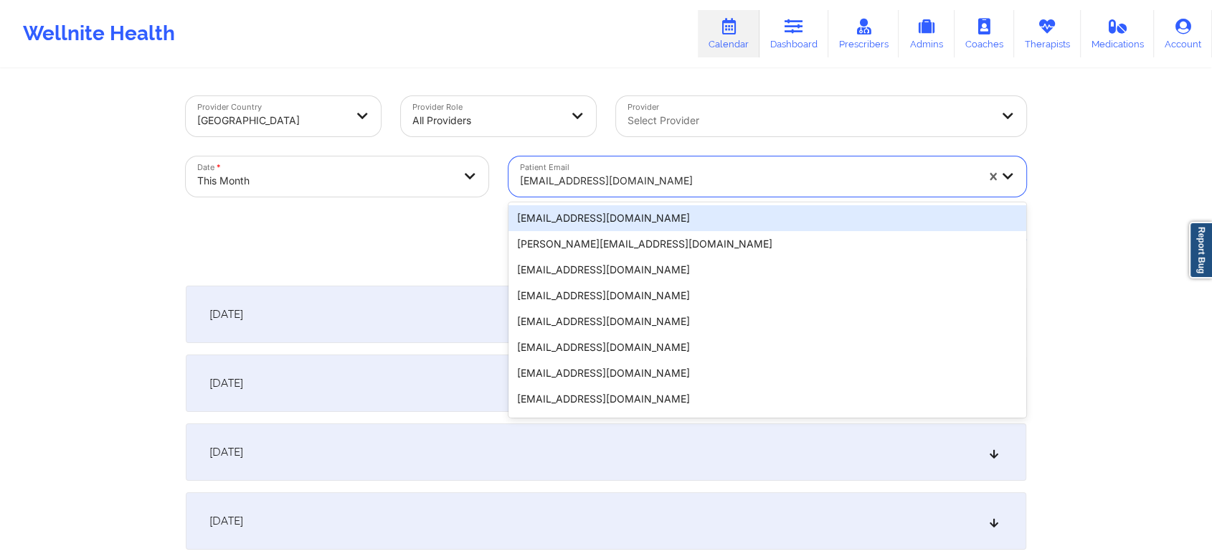
click at [627, 184] on div at bounding box center [748, 180] width 456 height 17
paste input "[EMAIL_ADDRESS][DOMAIN_NAME]"
type input "[EMAIL_ADDRESS][DOMAIN_NAME]"
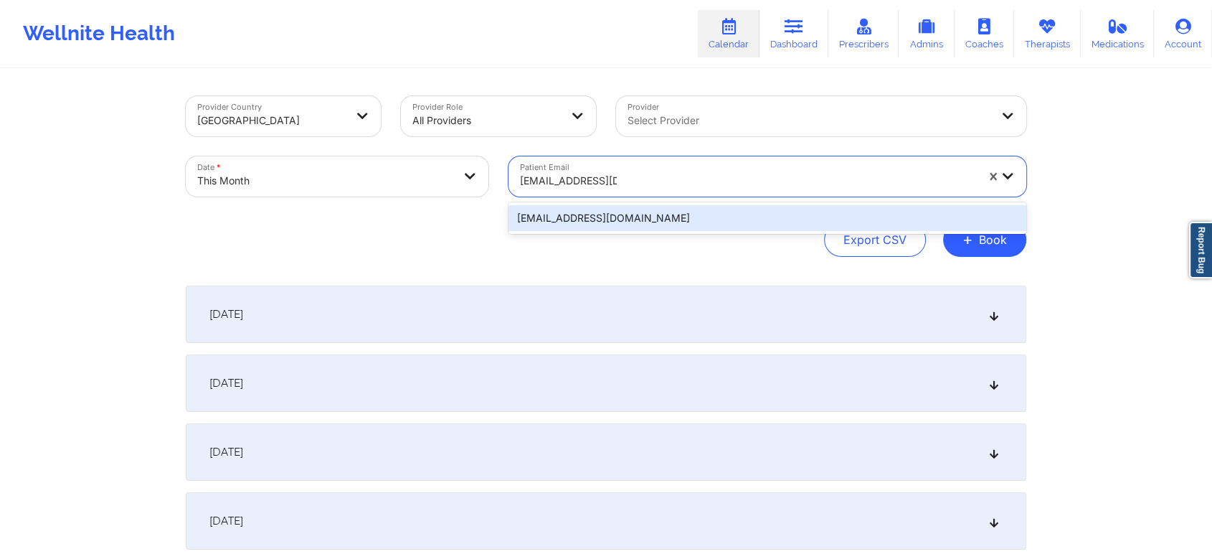
click at [587, 211] on div "[EMAIL_ADDRESS][DOMAIN_NAME]" at bounding box center [767, 218] width 518 height 26
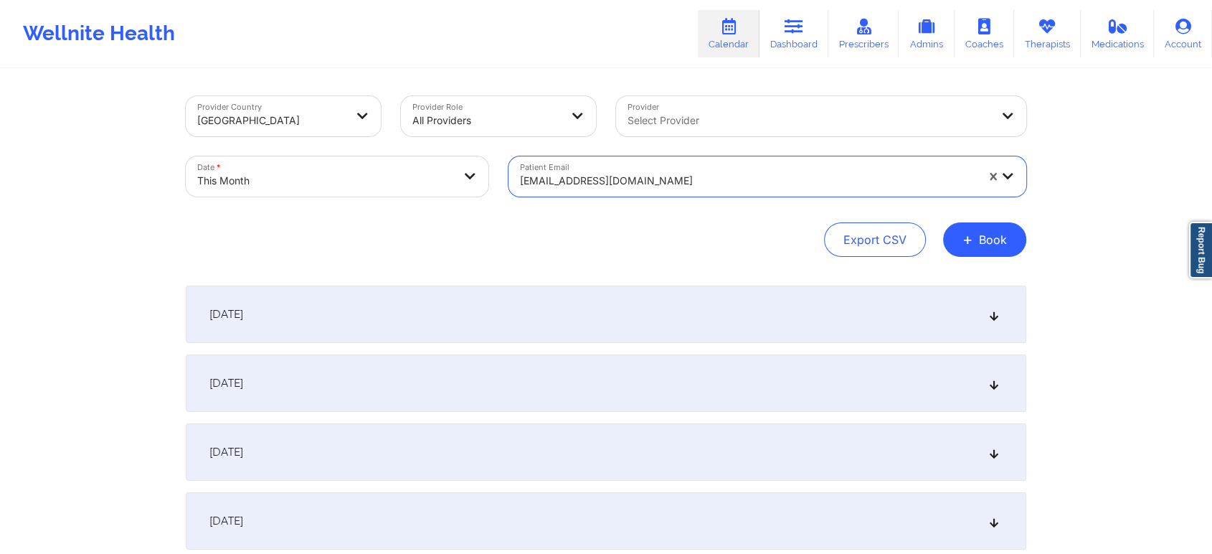
scroll to position [673, 0]
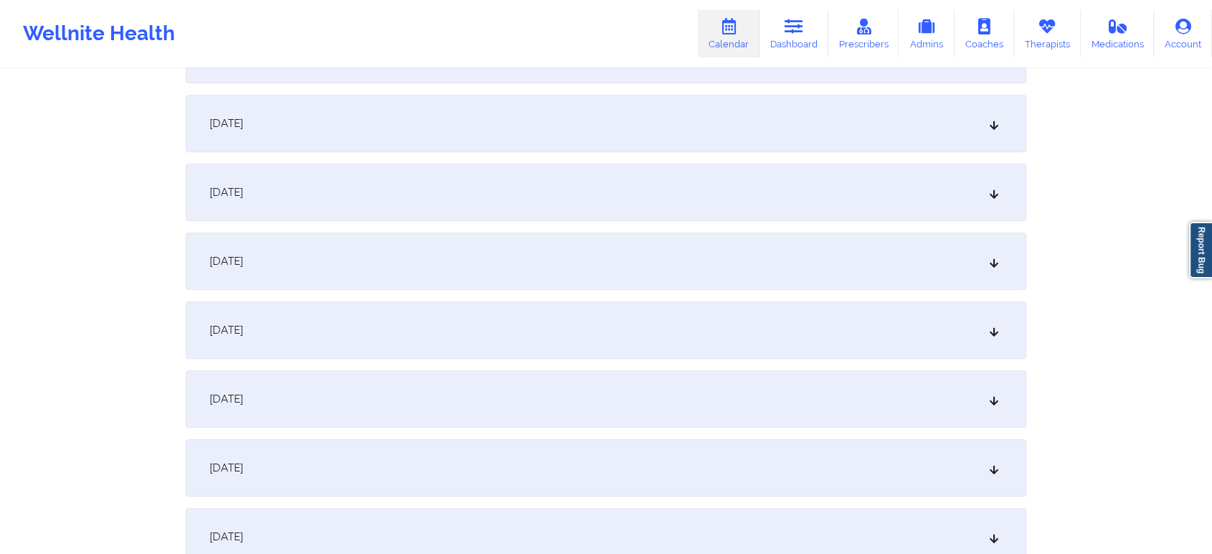
click at [671, 399] on div "[DATE]" at bounding box center [606, 398] width 840 height 57
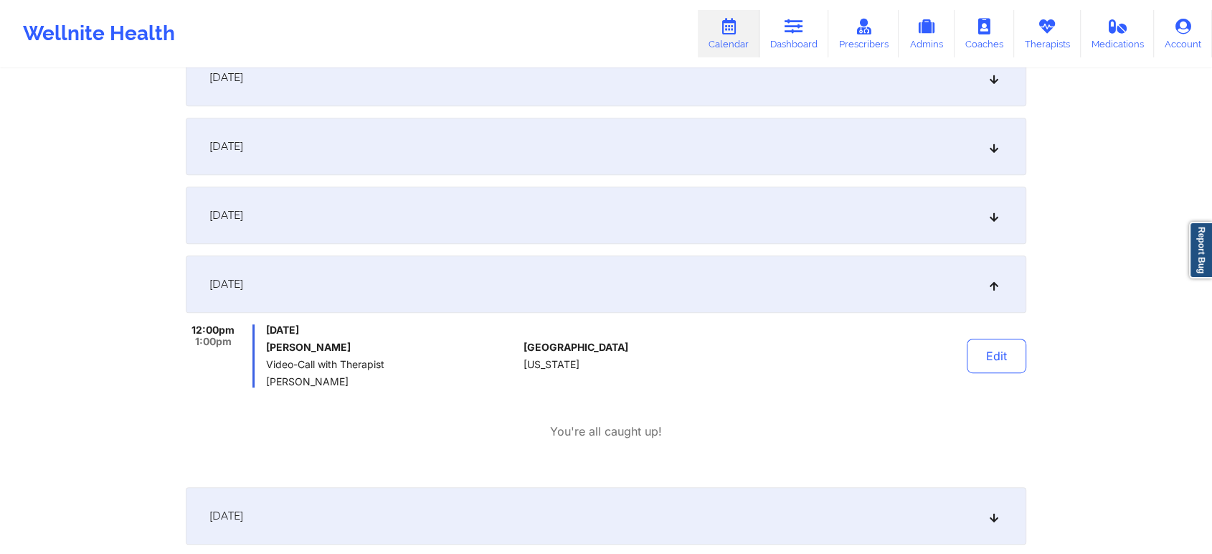
scroll to position [820, 0]
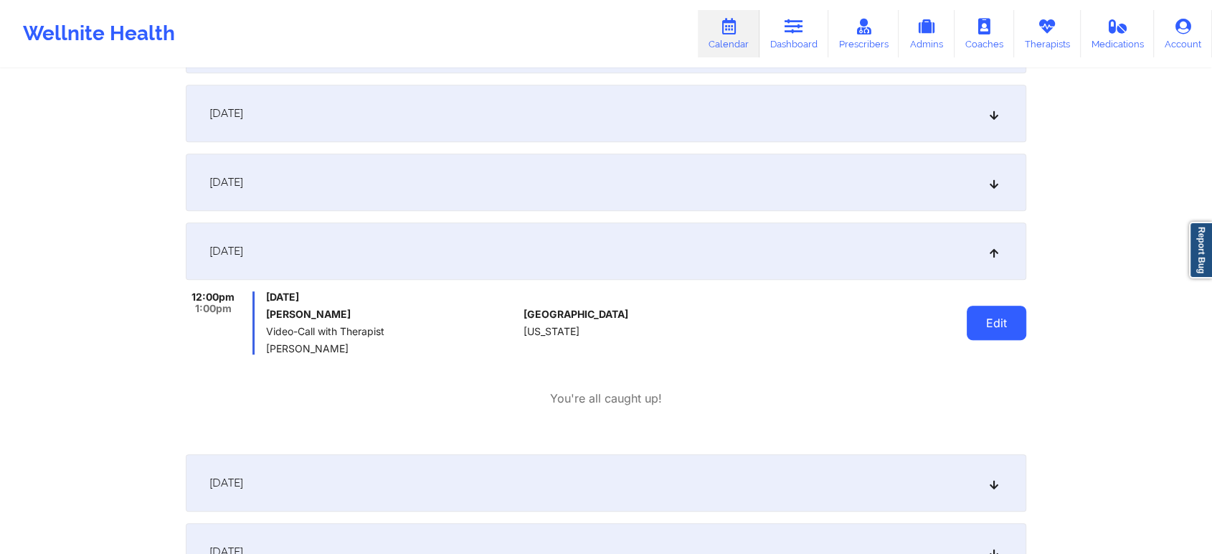
drag, startPoint x: 963, startPoint y: 309, endPoint x: 1006, endPoint y: 322, distance: 44.9
click at [1006, 322] on div "Edit" at bounding box center [960, 322] width 133 height 63
click at [1006, 322] on button "Edit" at bounding box center [997, 323] width 60 height 34
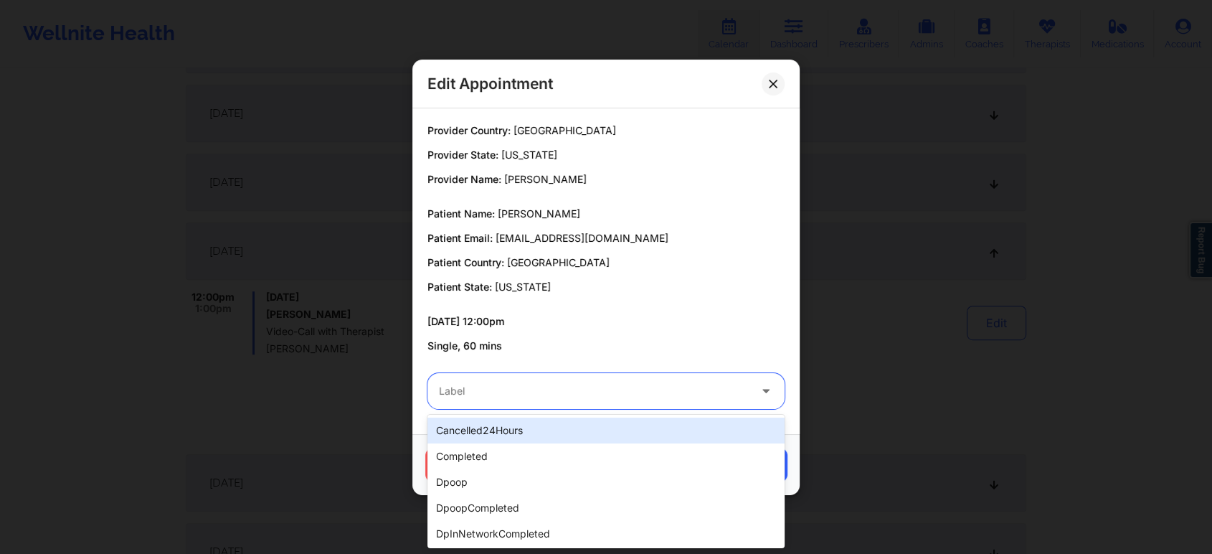
click at [503, 406] on div "Label" at bounding box center [588, 391] width 323 height 36
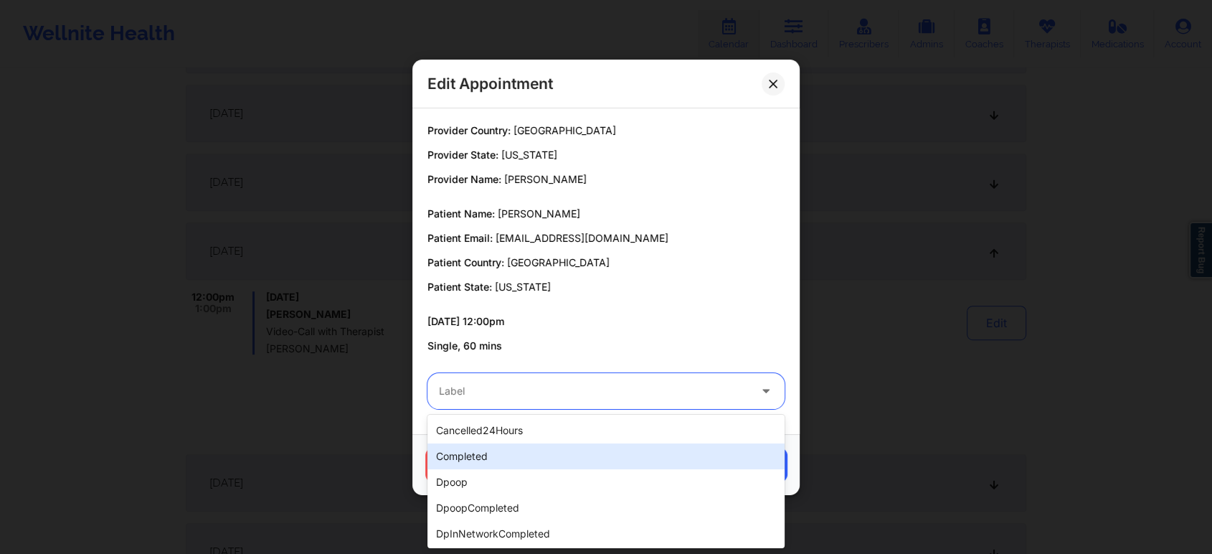
click at [445, 466] on div "completed" at bounding box center [605, 456] width 357 height 26
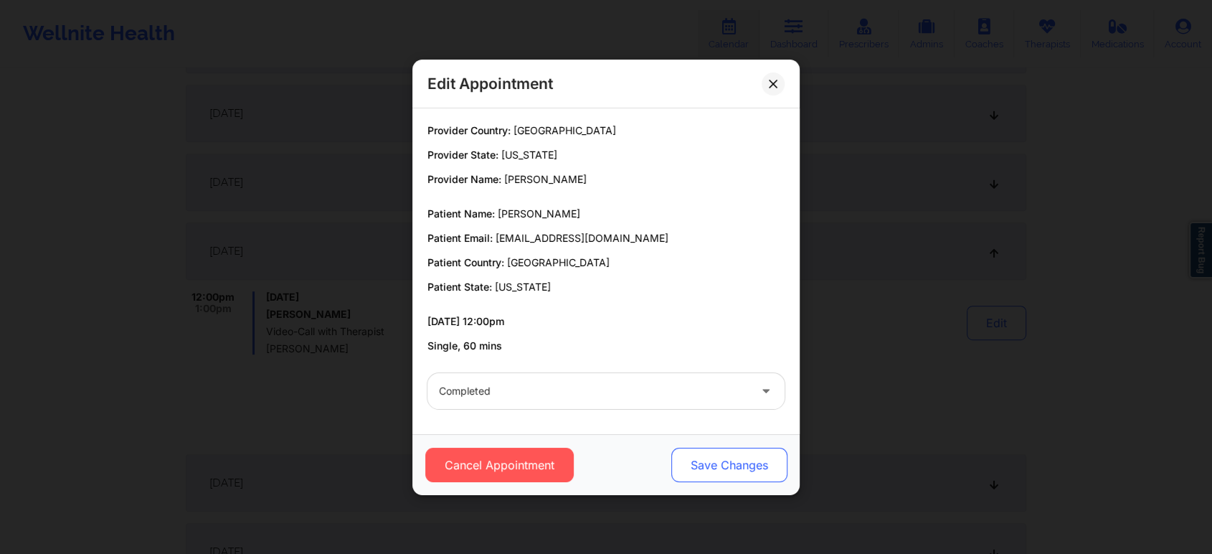
click at [727, 462] on button "Save Changes" at bounding box center [729, 464] width 116 height 34
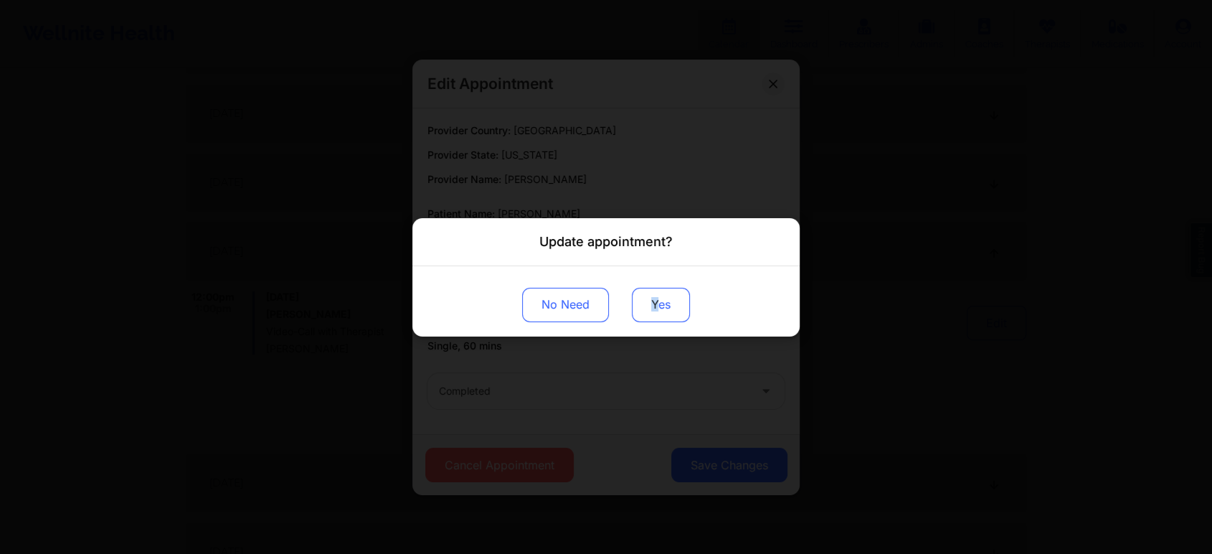
drag, startPoint x: 656, startPoint y: 326, endPoint x: 651, endPoint y: 297, distance: 29.1
click at [651, 297] on div "No Need Yes" at bounding box center [605, 300] width 387 height 70
click at [651, 297] on button "Yes" at bounding box center [661, 304] width 58 height 34
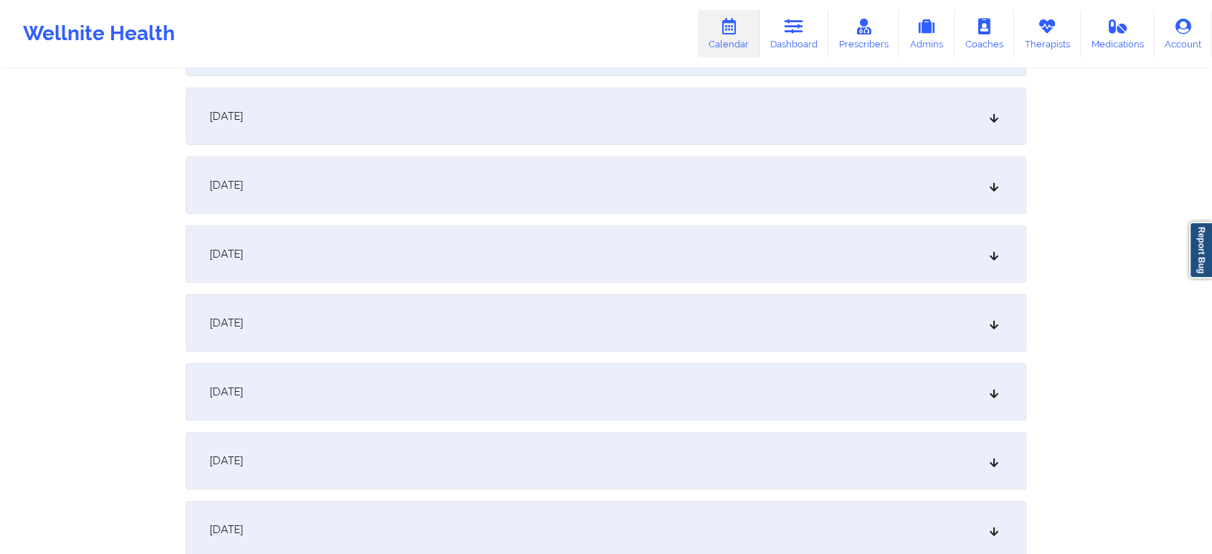
scroll to position [14, 0]
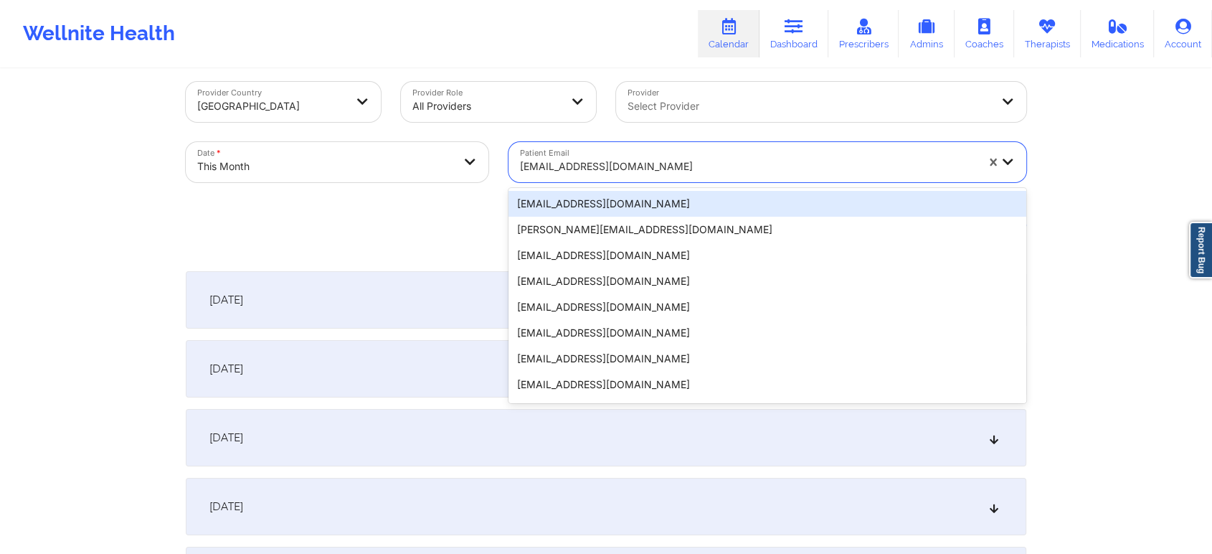
click at [614, 156] on div "[EMAIL_ADDRESS][DOMAIN_NAME]" at bounding box center [748, 167] width 456 height 32
paste input "[EMAIL_ADDRESS][DOMAIN_NAME]"
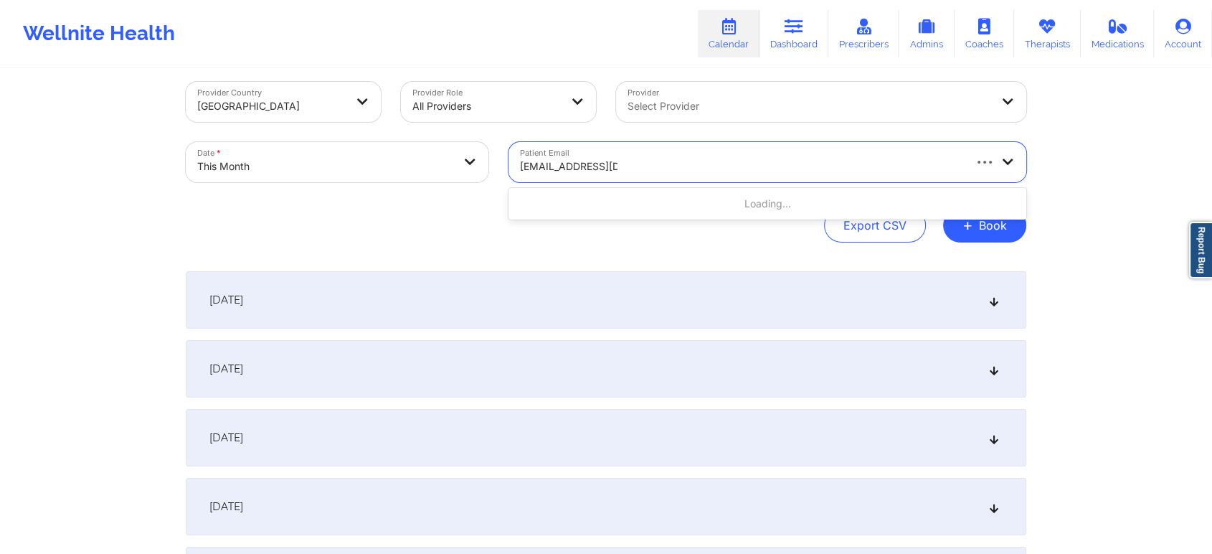
type input "[EMAIL_ADDRESS][DOMAIN_NAME]"
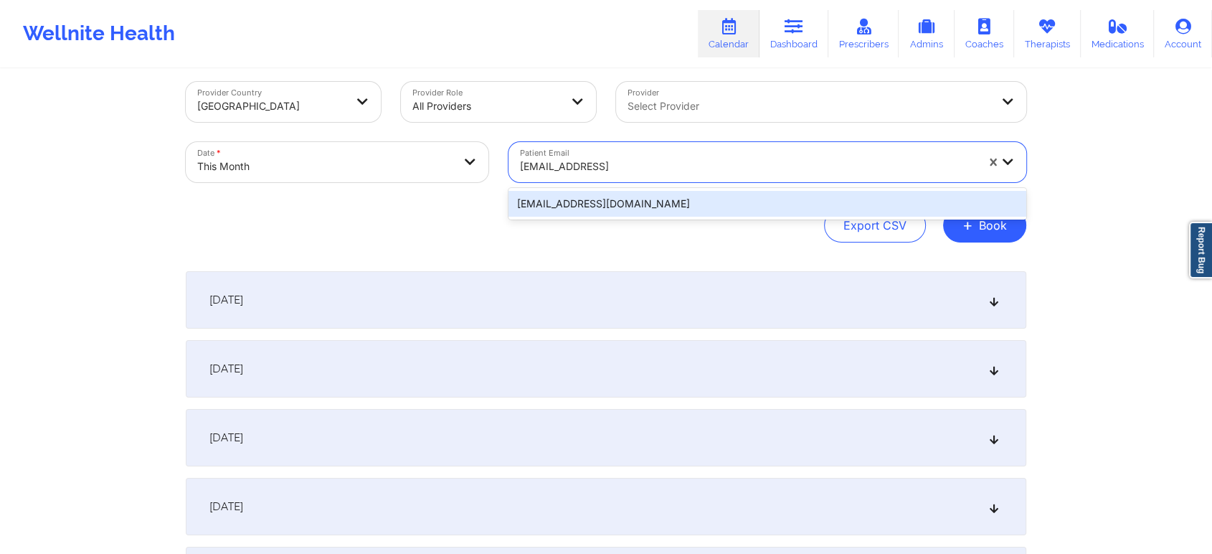
click at [596, 200] on div "[EMAIL_ADDRESS][DOMAIN_NAME]" at bounding box center [767, 204] width 518 height 26
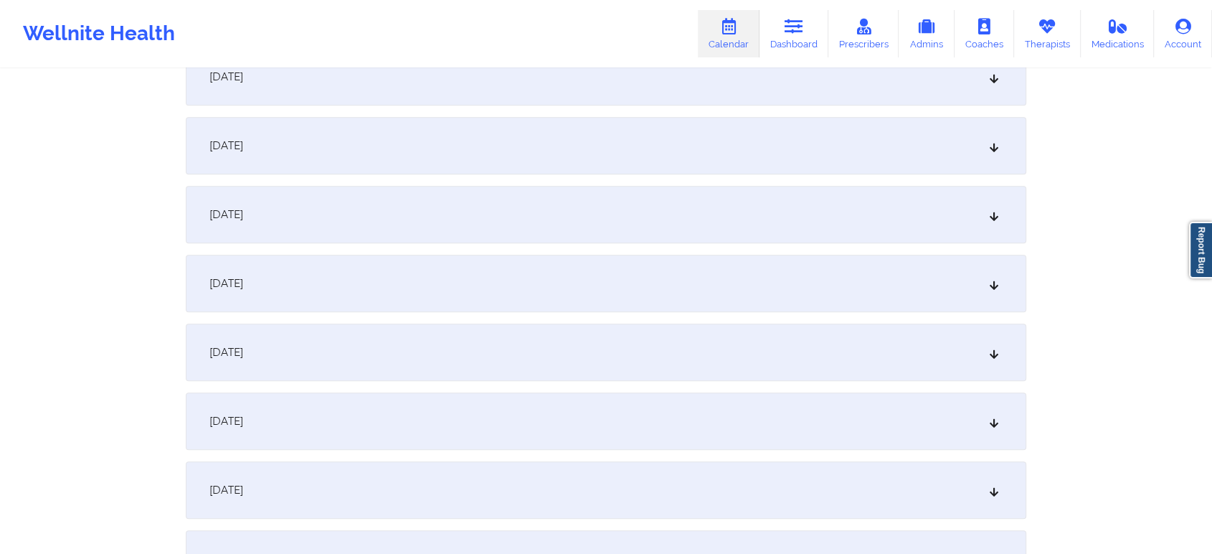
scroll to position [660, 0]
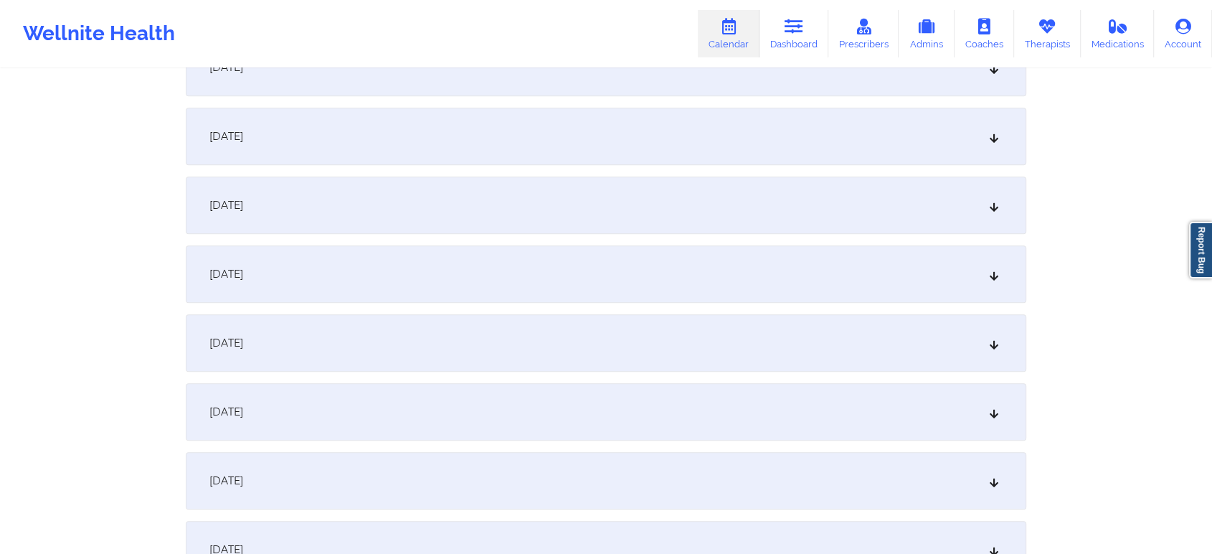
click at [709, 414] on div "[DATE]" at bounding box center [606, 411] width 840 height 57
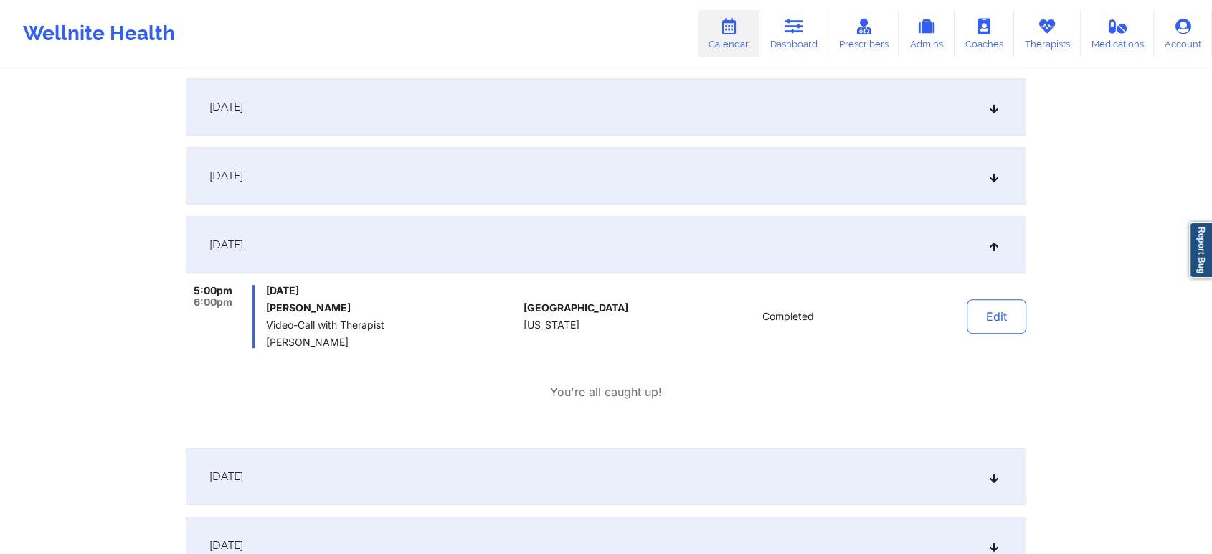
scroll to position [932, 0]
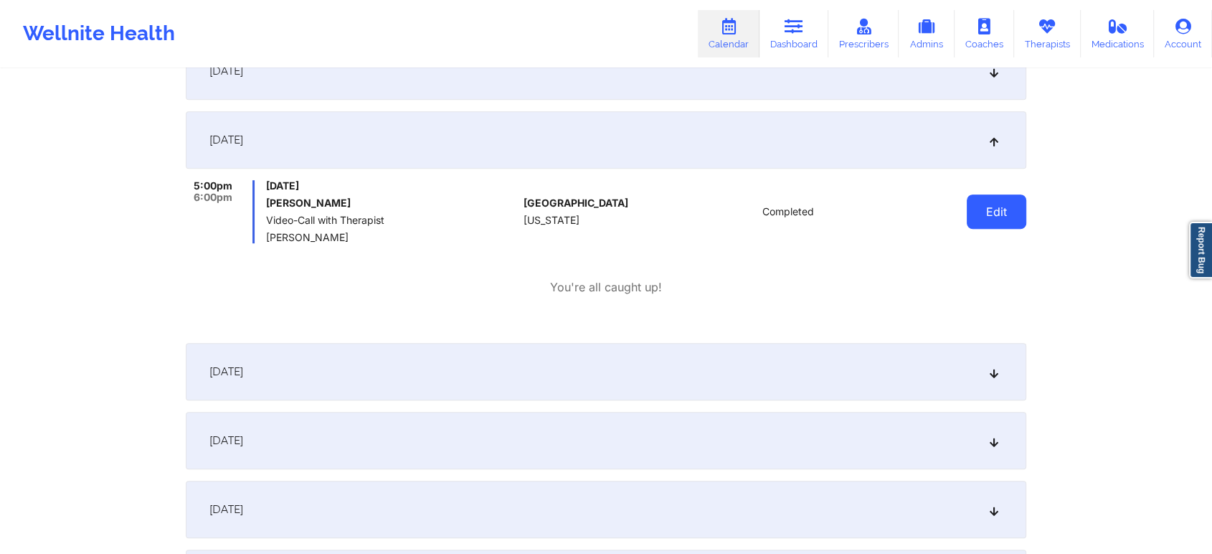
click at [993, 217] on button "Edit" at bounding box center [997, 211] width 60 height 34
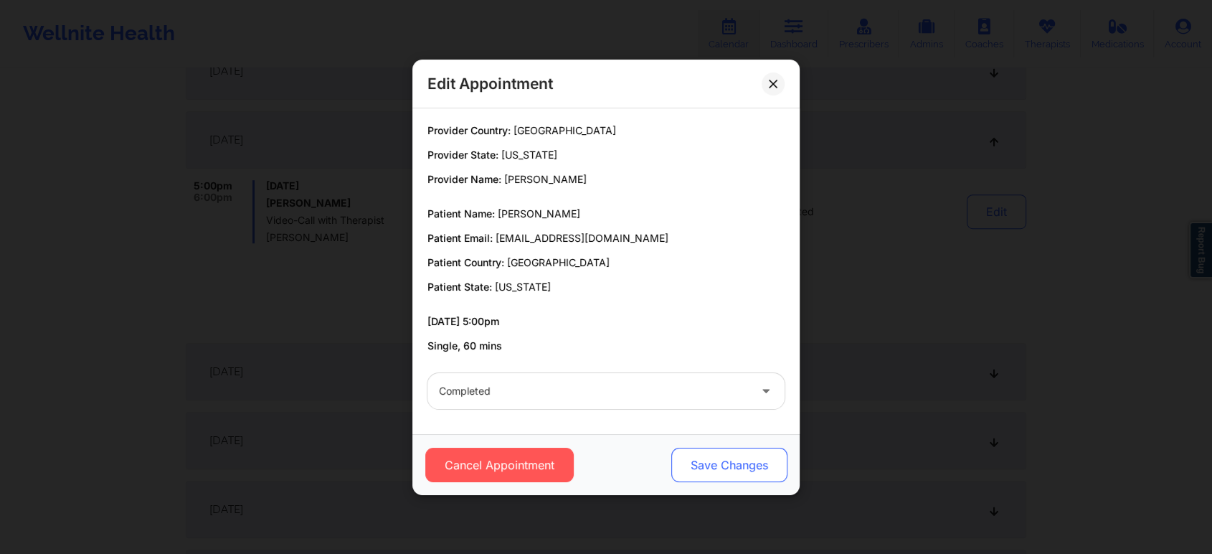
click at [701, 467] on button "Save Changes" at bounding box center [729, 464] width 116 height 34
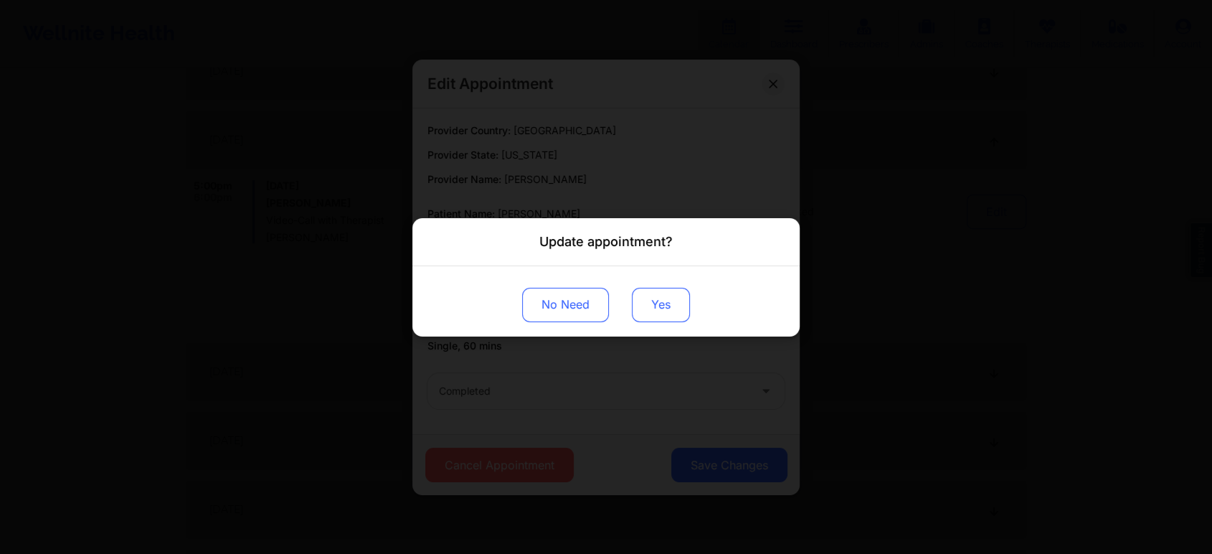
click at [650, 290] on button "Yes" at bounding box center [661, 304] width 58 height 34
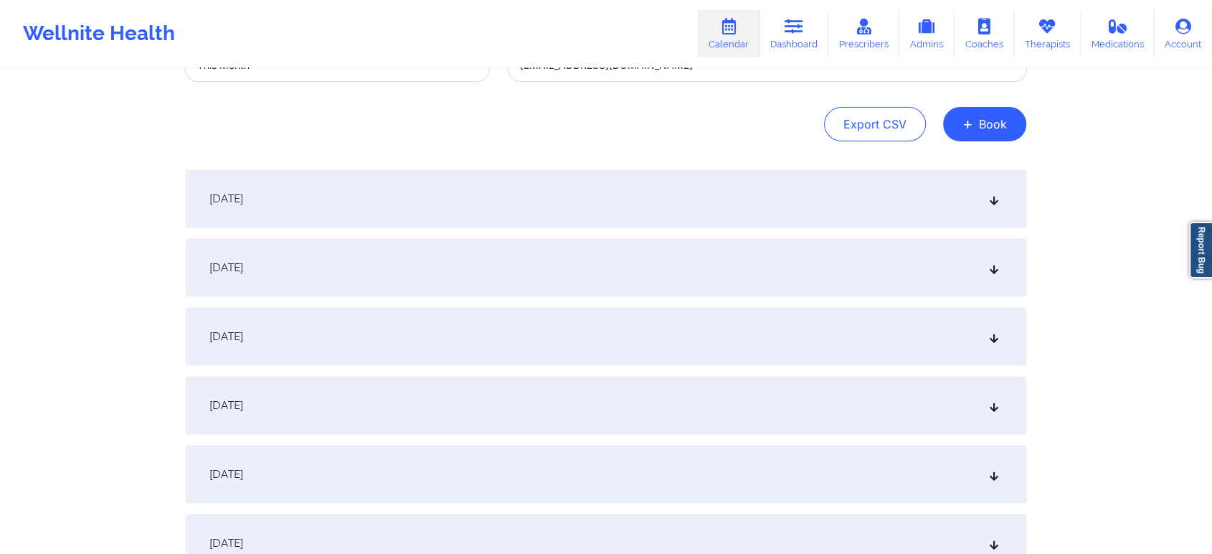
scroll to position [0, 0]
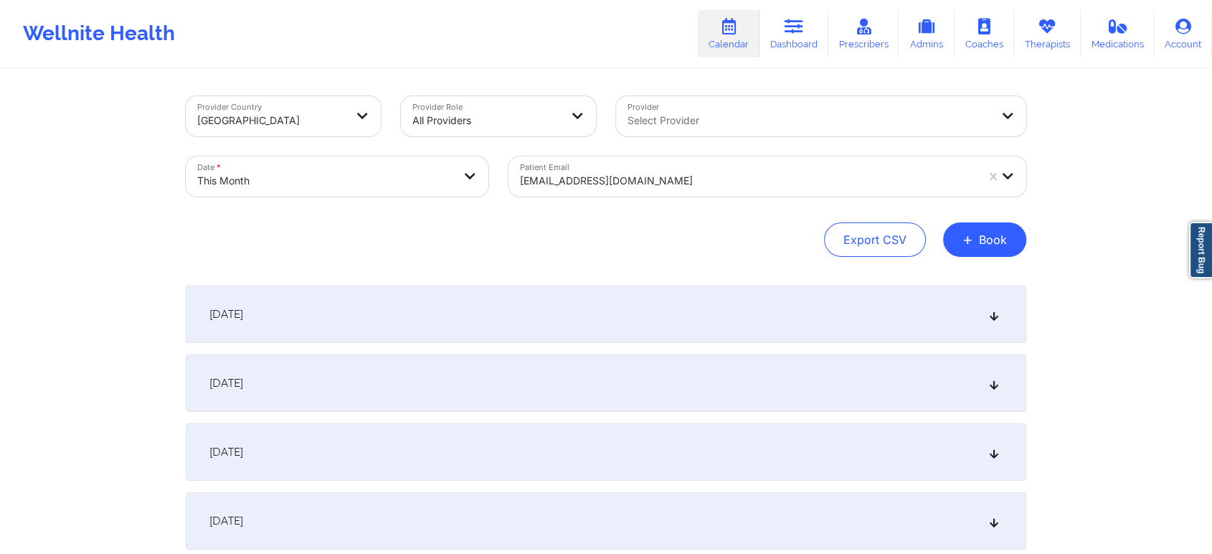
click at [579, 172] on div at bounding box center [748, 180] width 456 height 17
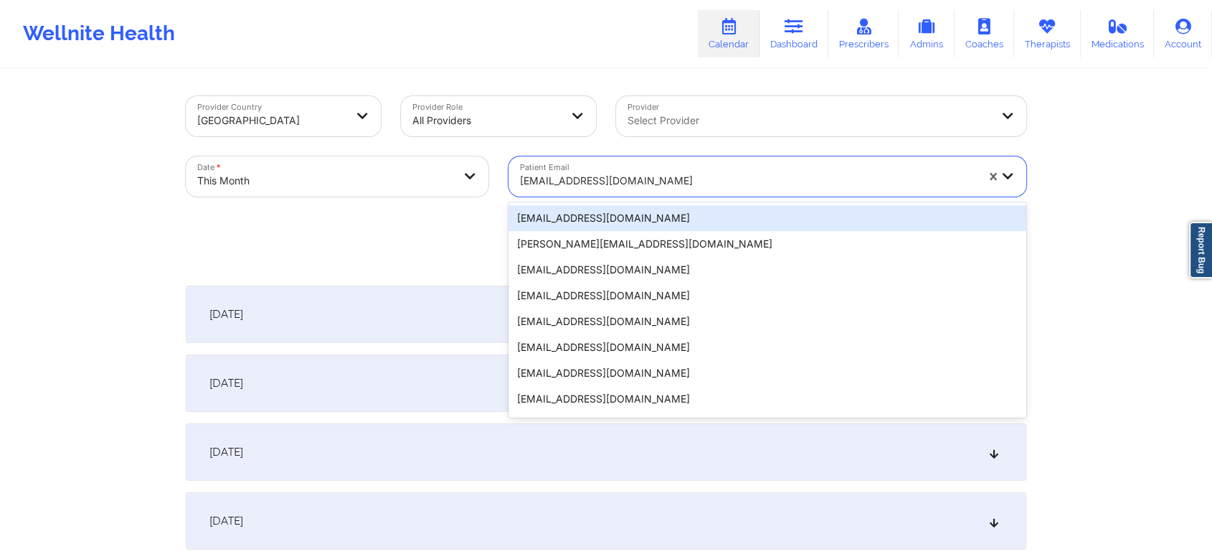
paste input "[PERSON_NAME][EMAIL_ADDRESS][DOMAIN_NAME]"
type input "[PERSON_NAME][EMAIL_ADDRESS][DOMAIN_NAME]"
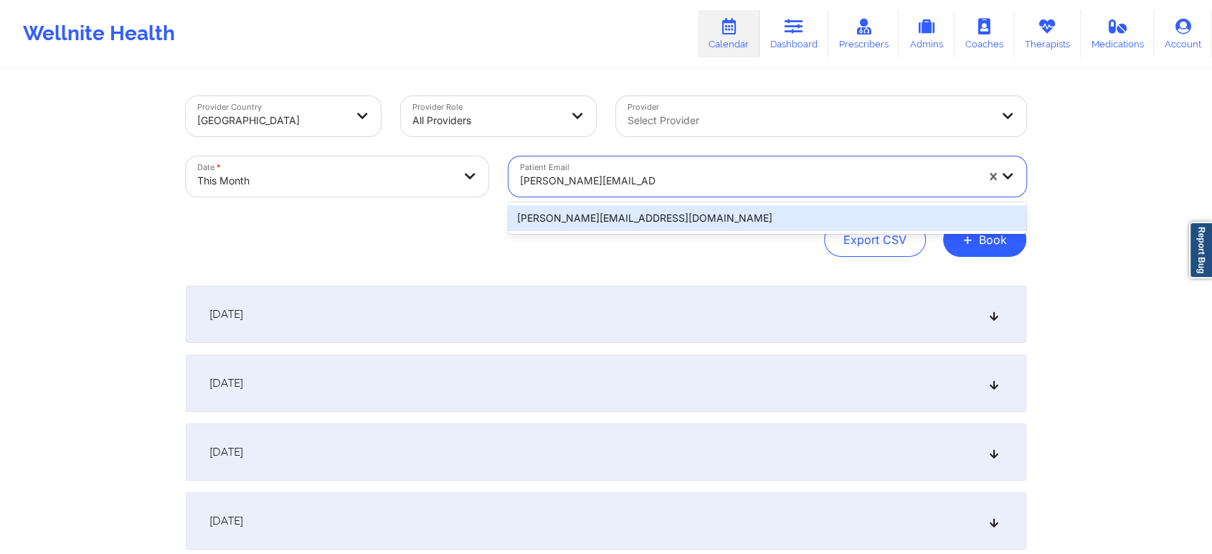
click at [564, 212] on div "[PERSON_NAME][EMAIL_ADDRESS][DOMAIN_NAME]" at bounding box center [767, 218] width 518 height 26
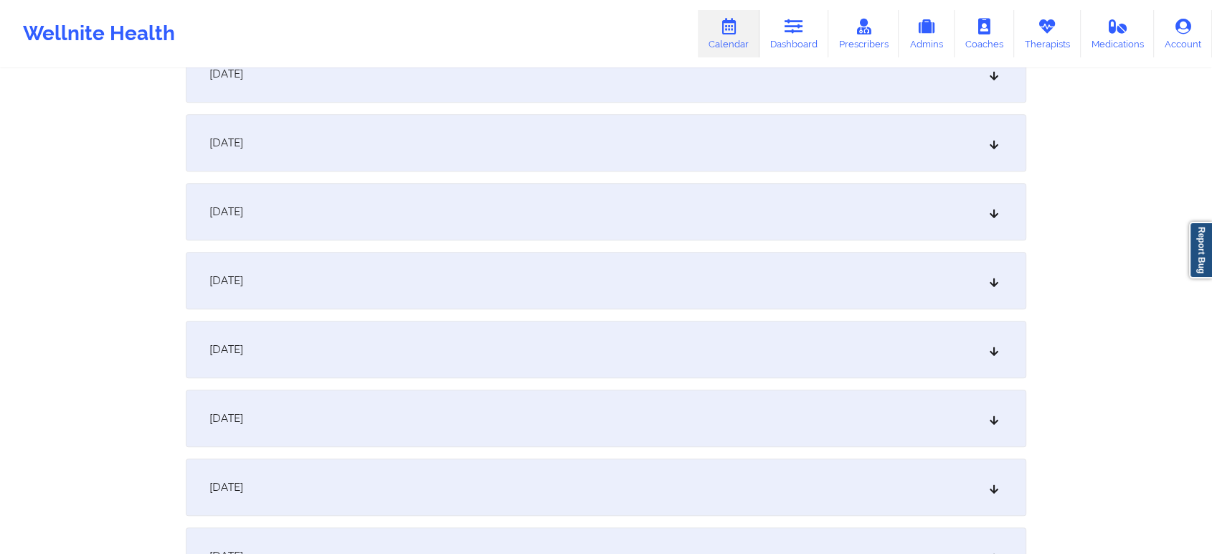
scroll to position [764, 0]
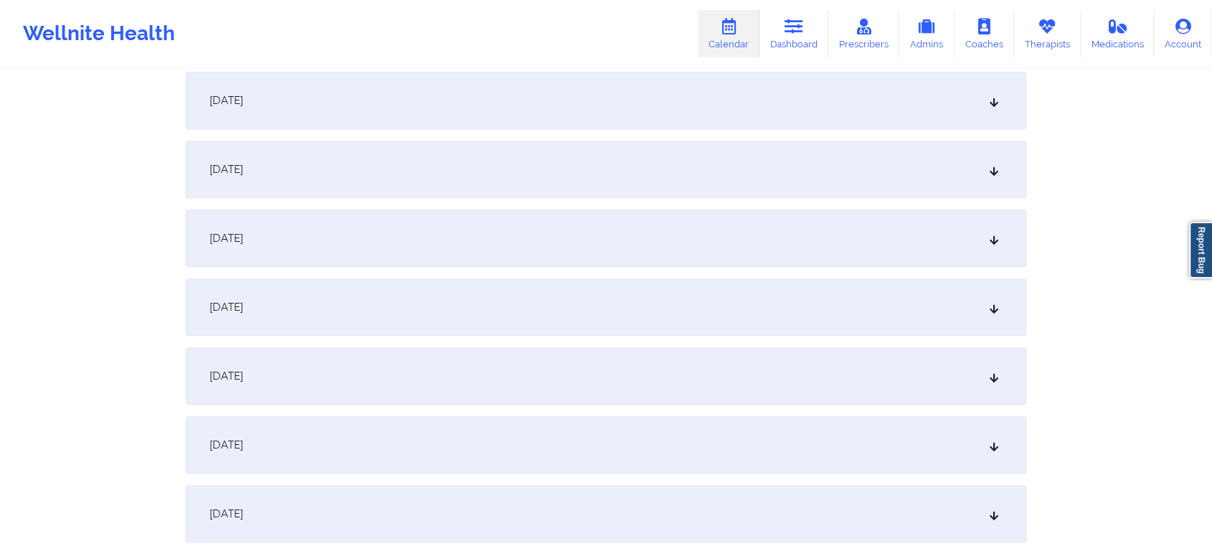
click at [616, 297] on div "[DATE]" at bounding box center [606, 306] width 840 height 57
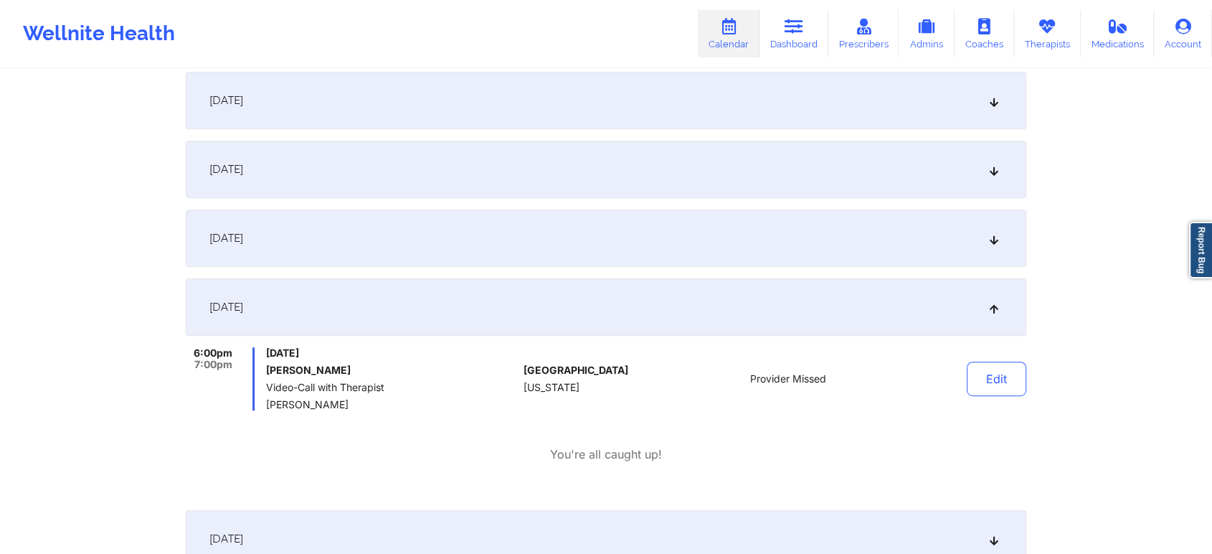
scroll to position [0, 0]
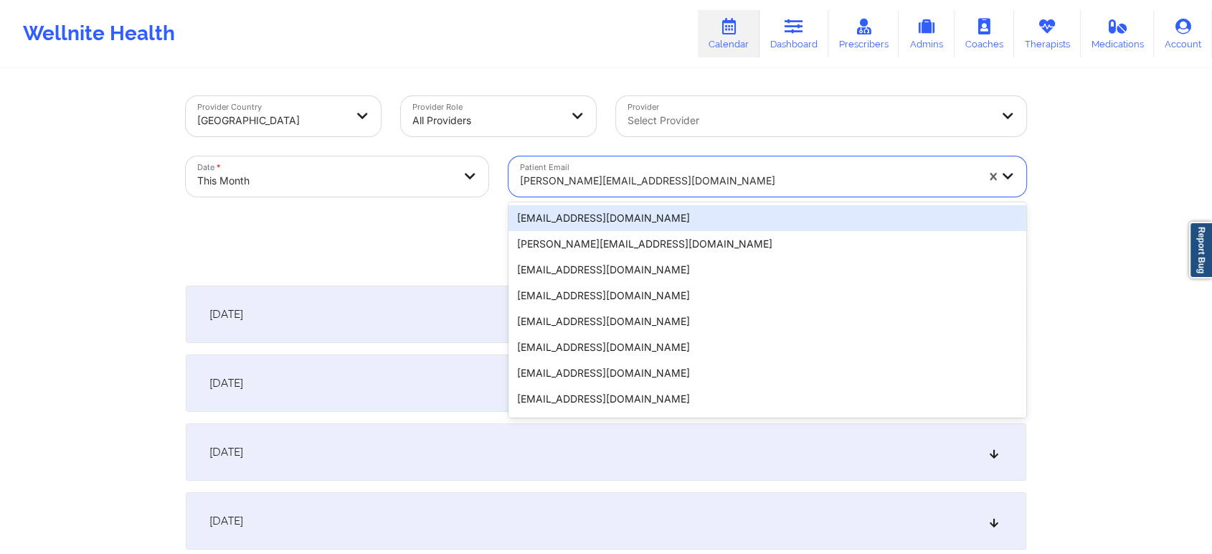
click at [571, 176] on div at bounding box center [748, 180] width 456 height 17
paste input "[EMAIL_ADDRESS][DOMAIN_NAME]"
type input "[EMAIL_ADDRESS][DOMAIN_NAME]"
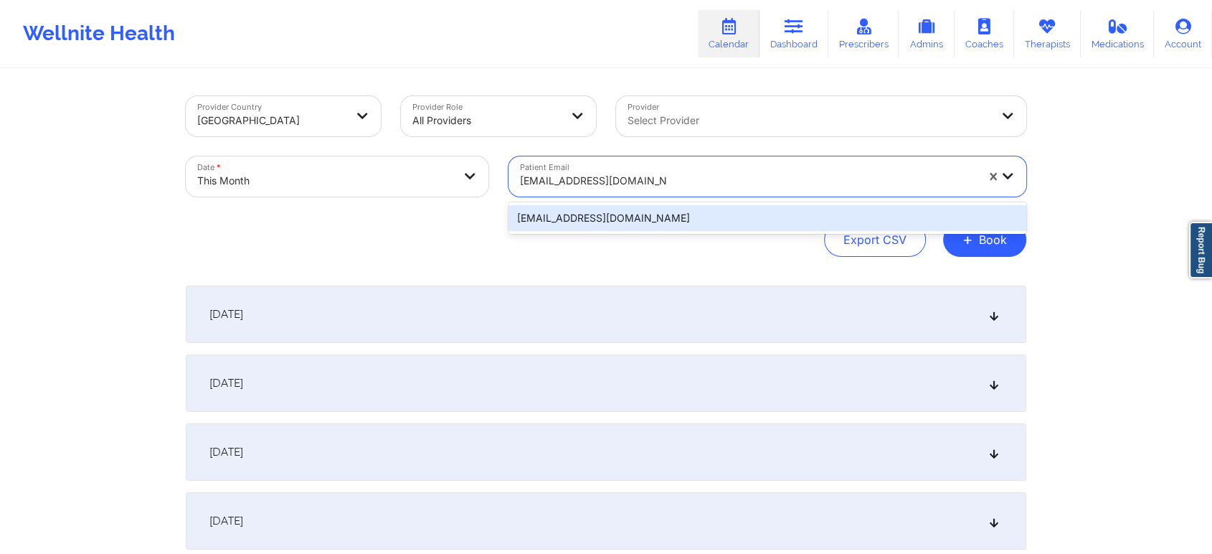
click at [569, 205] on div "[EMAIL_ADDRESS][DOMAIN_NAME]" at bounding box center [767, 218] width 518 height 26
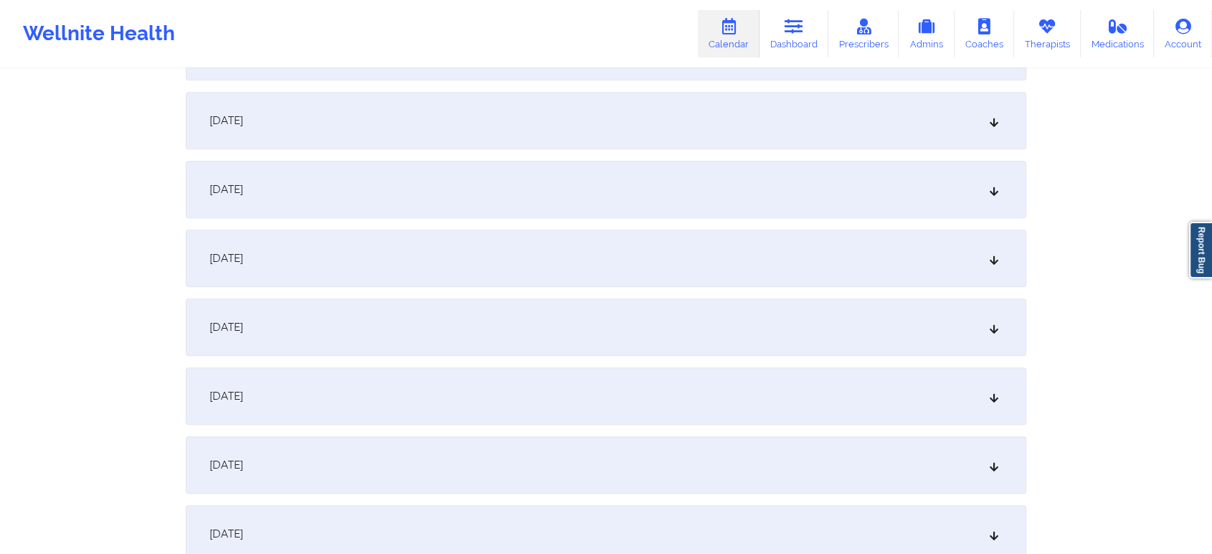
scroll to position [700, 0]
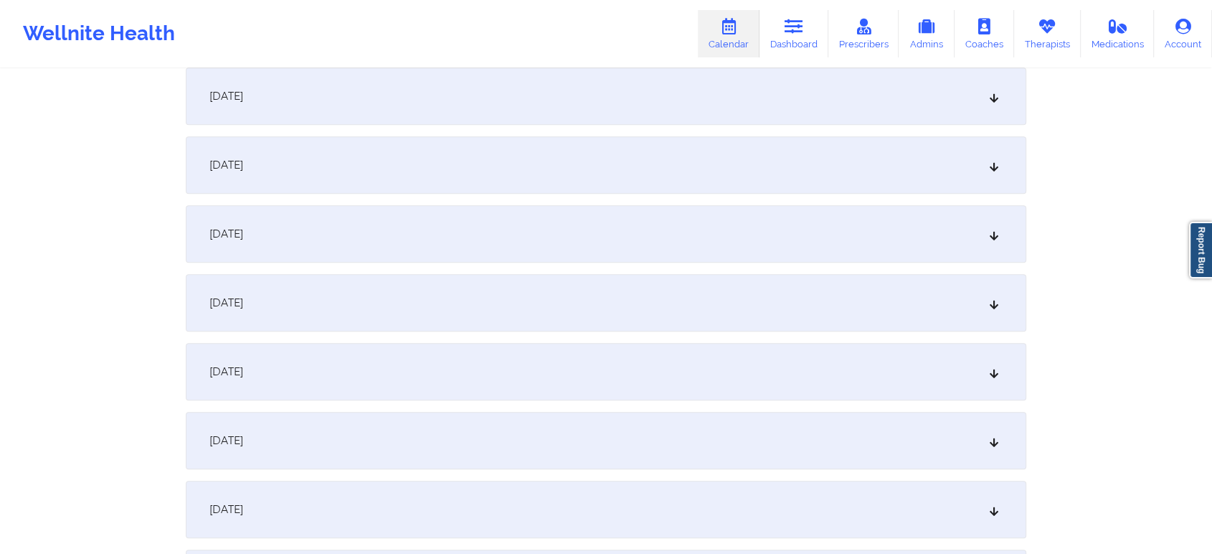
click at [631, 366] on div "[DATE]" at bounding box center [606, 371] width 840 height 57
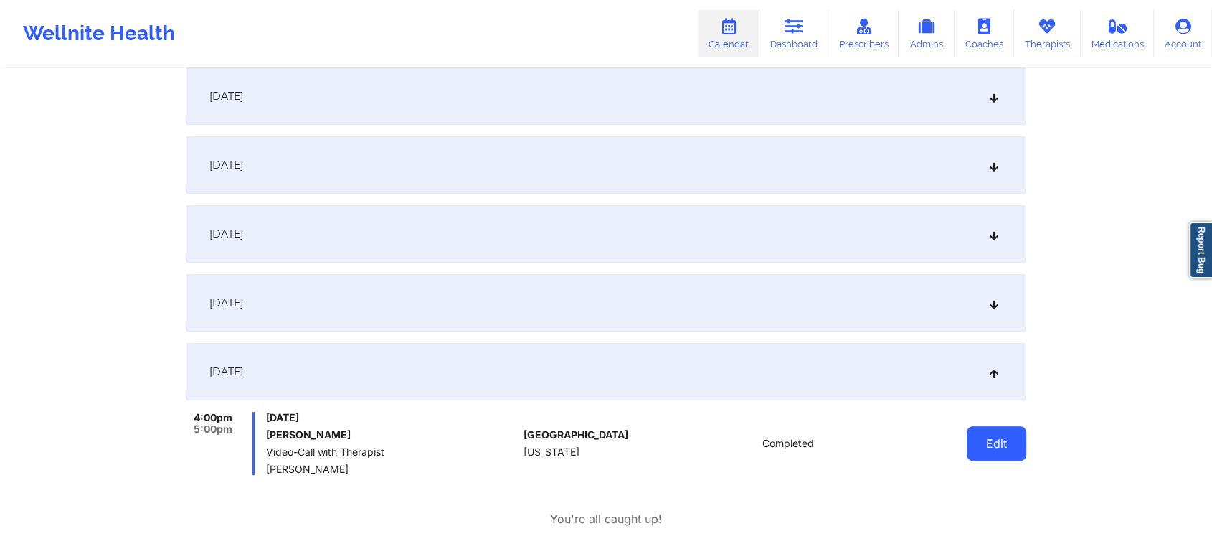
click at [981, 442] on button "Edit" at bounding box center [997, 443] width 60 height 34
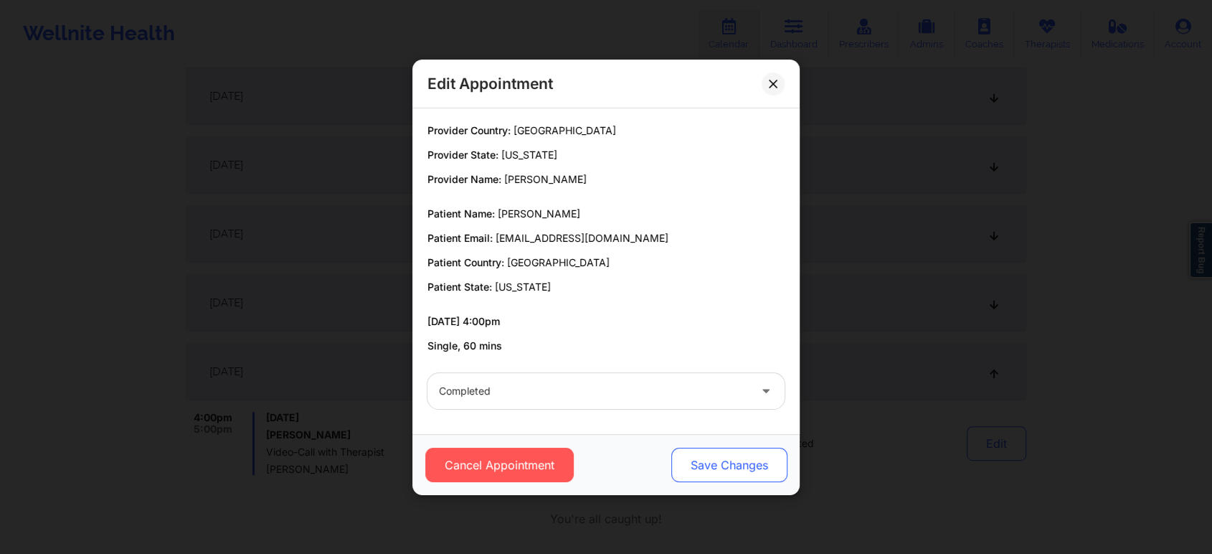
click at [734, 463] on button "Save Changes" at bounding box center [729, 464] width 116 height 34
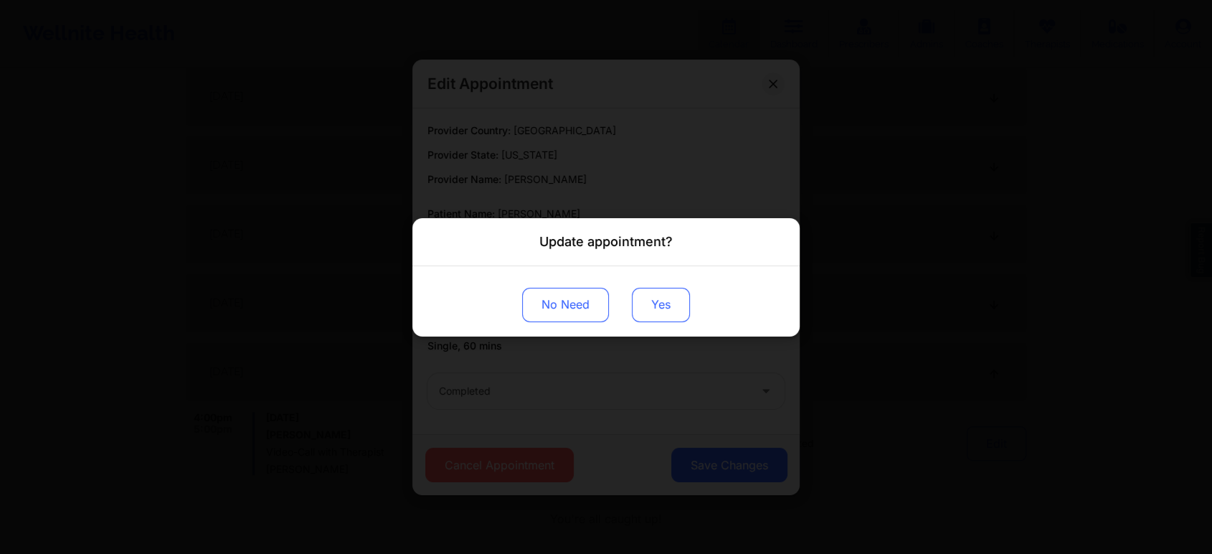
click at [663, 306] on button "Yes" at bounding box center [661, 304] width 58 height 34
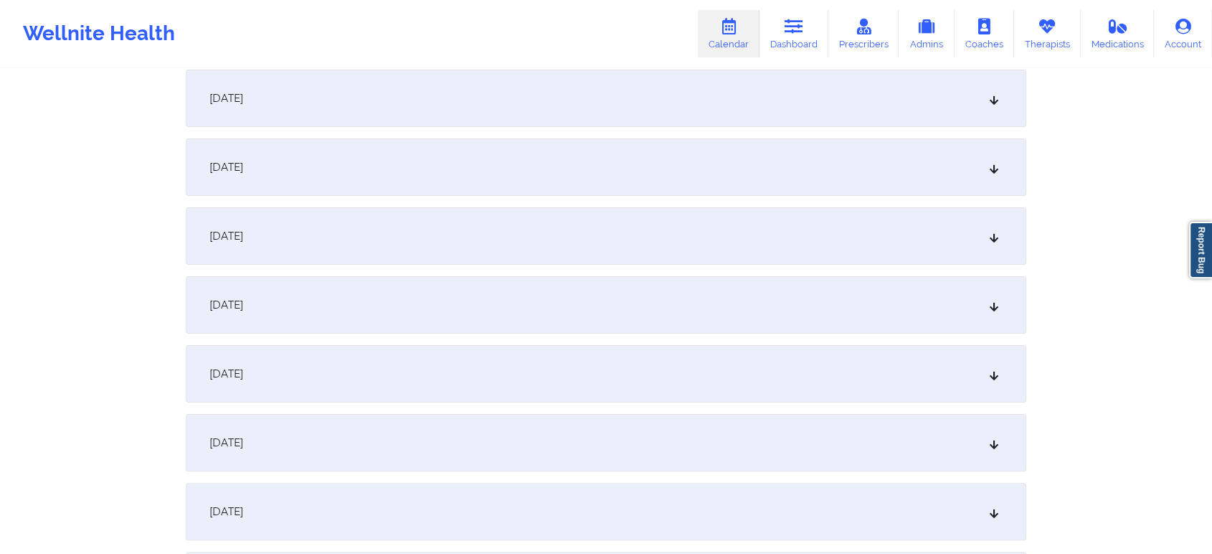
scroll to position [0, 0]
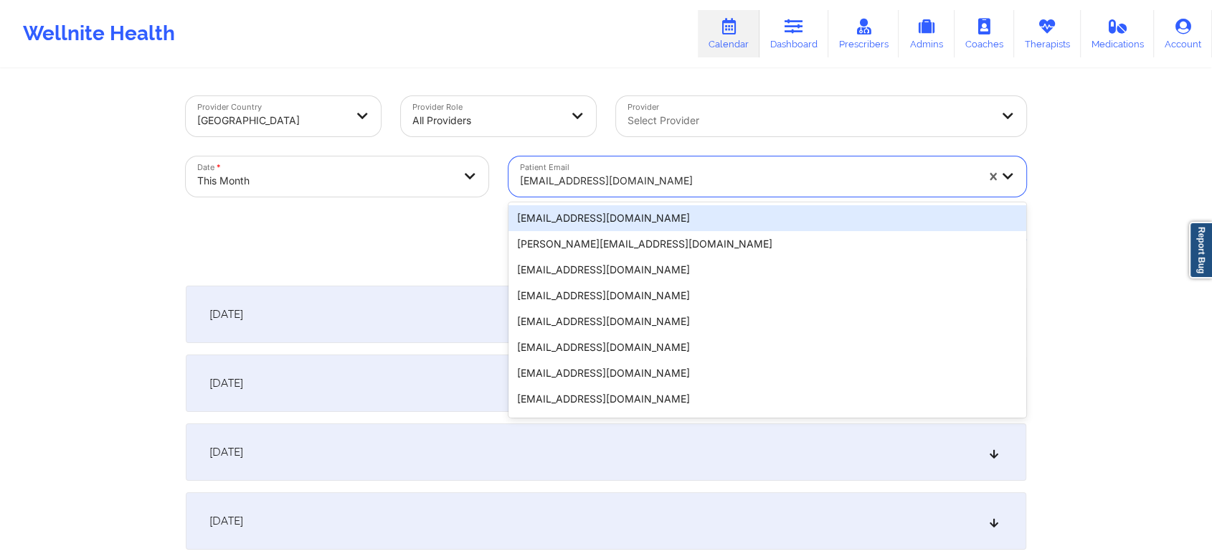
click at [591, 170] on div "[EMAIL_ADDRESS][DOMAIN_NAME]" at bounding box center [748, 181] width 456 height 32
paste input "[EMAIL_ADDRESS][DOMAIN_NAME]"
type input "[EMAIL_ADDRESS][DOMAIN_NAME]"
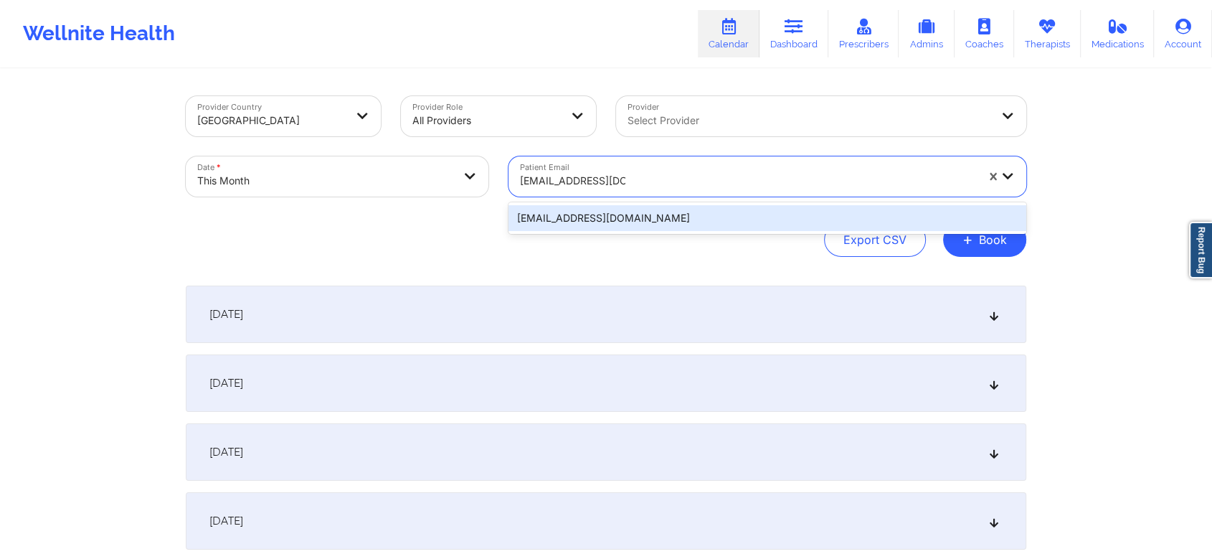
click at [619, 207] on div "[EMAIL_ADDRESS][DOMAIN_NAME]" at bounding box center [767, 218] width 518 height 26
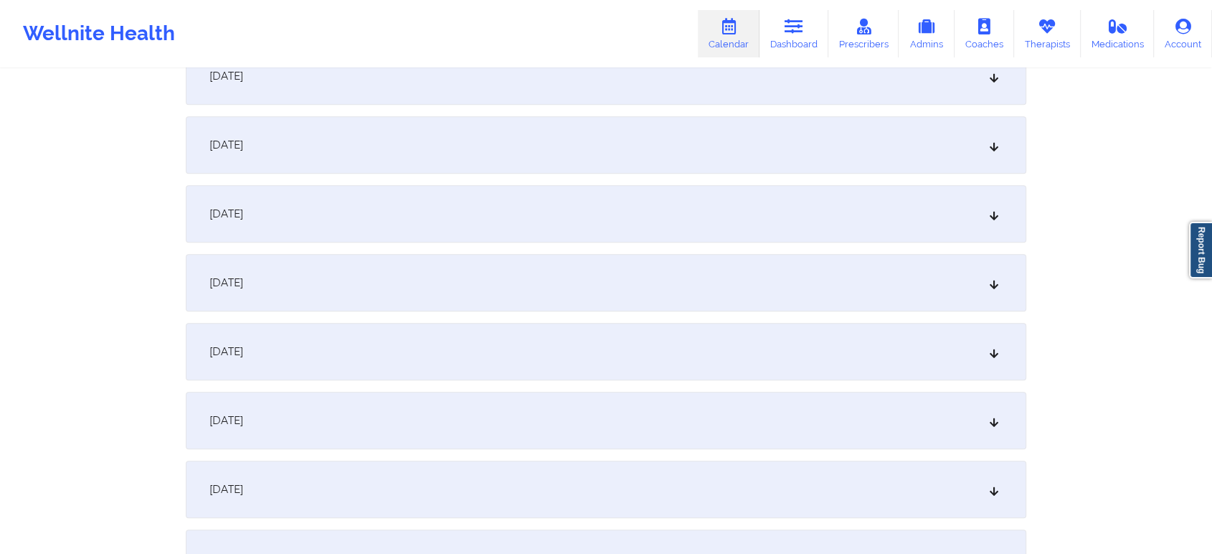
scroll to position [620, 0]
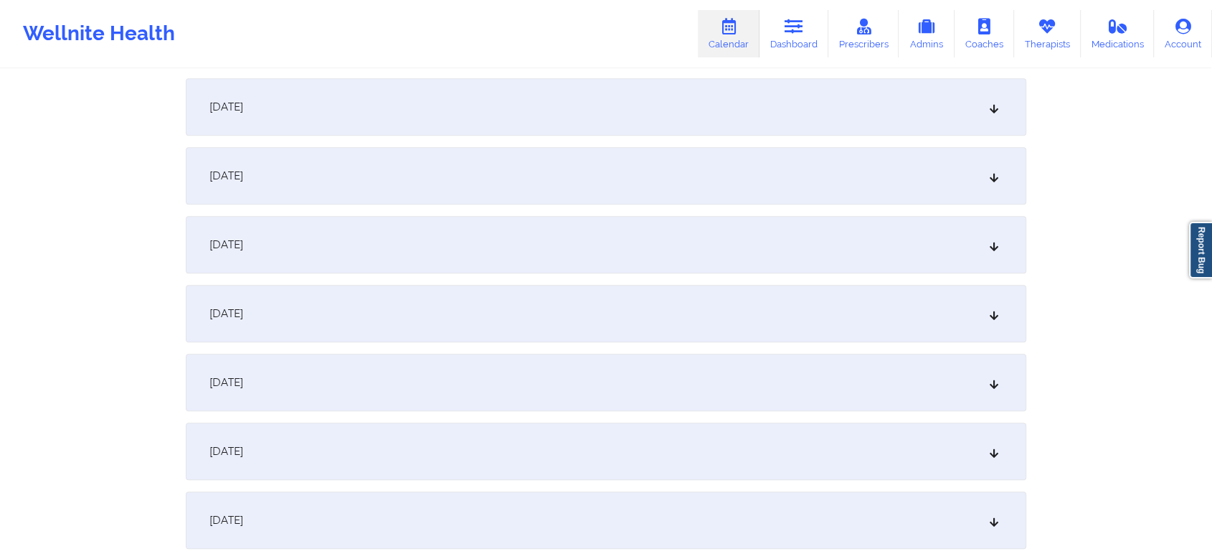
click at [433, 456] on div "[DATE]" at bounding box center [606, 450] width 840 height 57
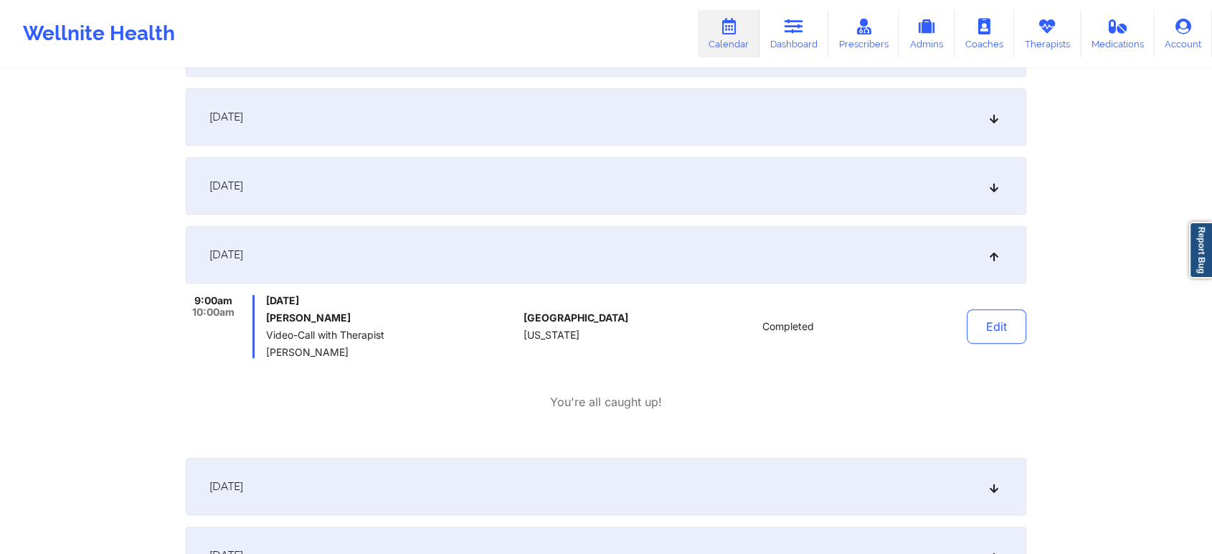
scroll to position [820, 0]
click at [990, 308] on button "Edit" at bounding box center [997, 323] width 60 height 34
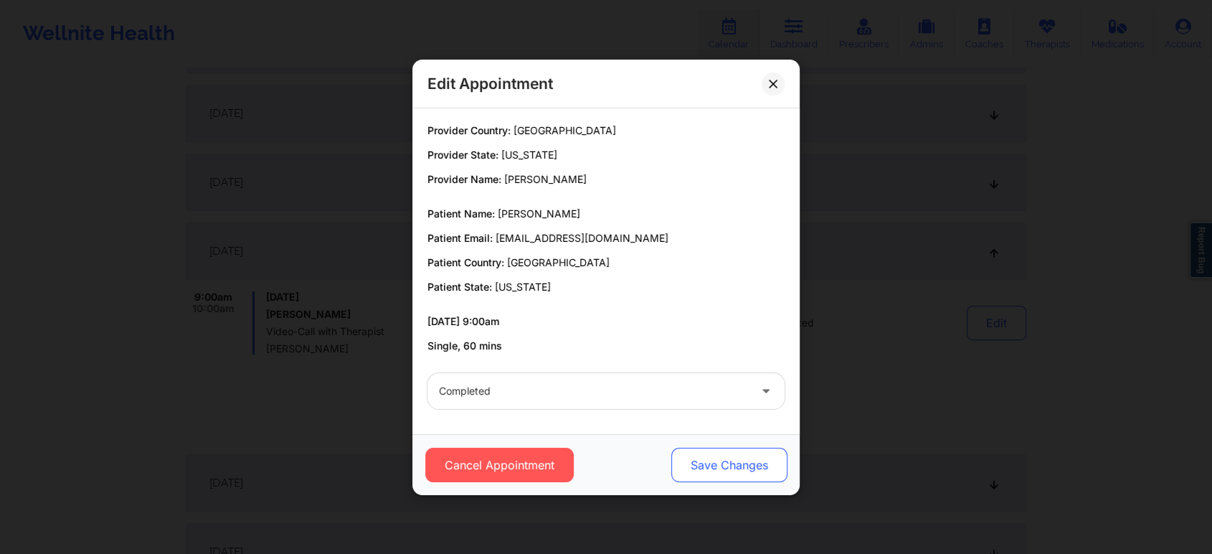
click at [740, 466] on button "Save Changes" at bounding box center [729, 464] width 116 height 34
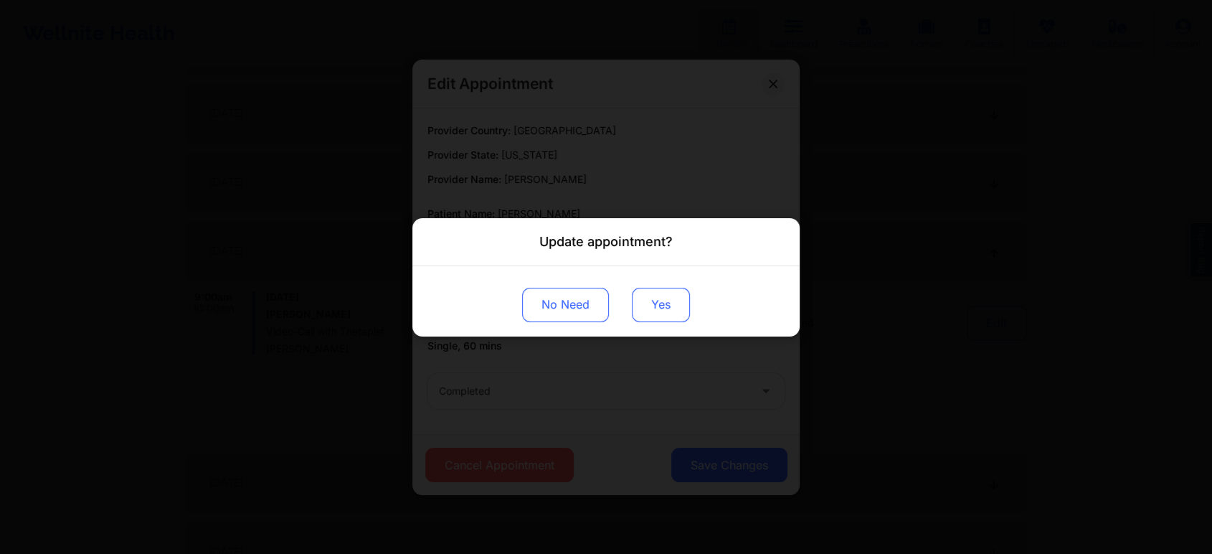
click at [656, 316] on button "Yes" at bounding box center [661, 304] width 58 height 34
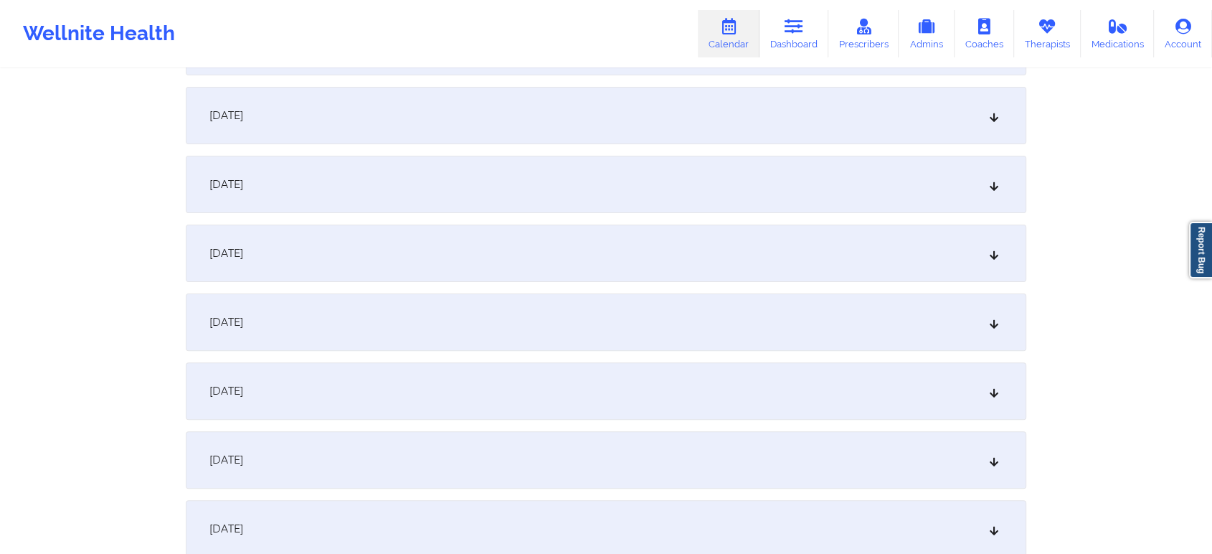
scroll to position [13, 0]
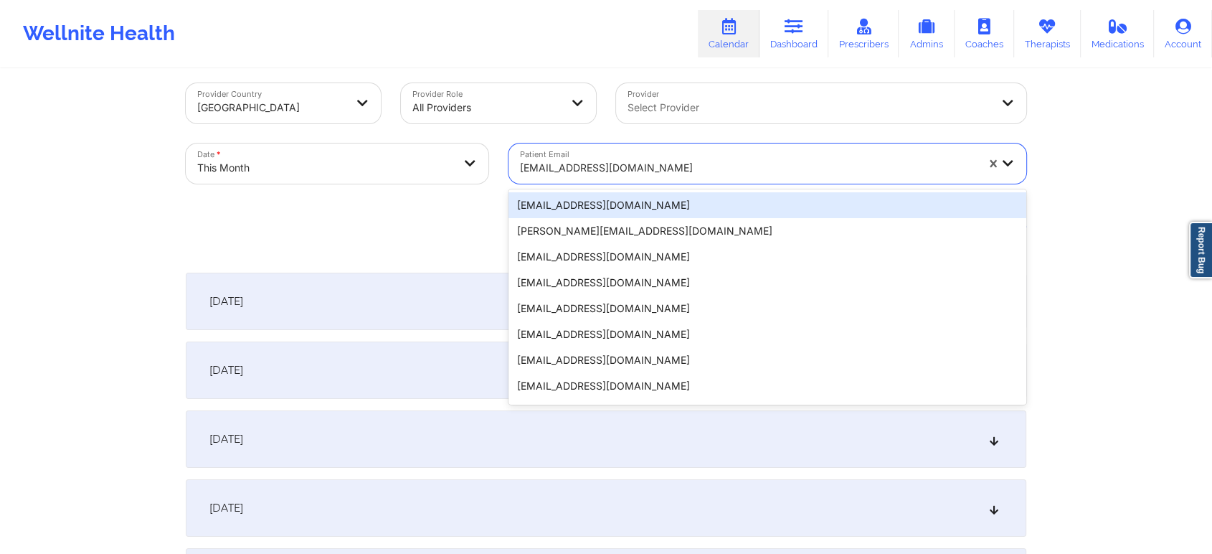
click at [572, 171] on div at bounding box center [748, 167] width 456 height 17
paste input "[EMAIL_ADDRESS][DOMAIN_NAME]"
type input "[EMAIL_ADDRESS][DOMAIN_NAME]"
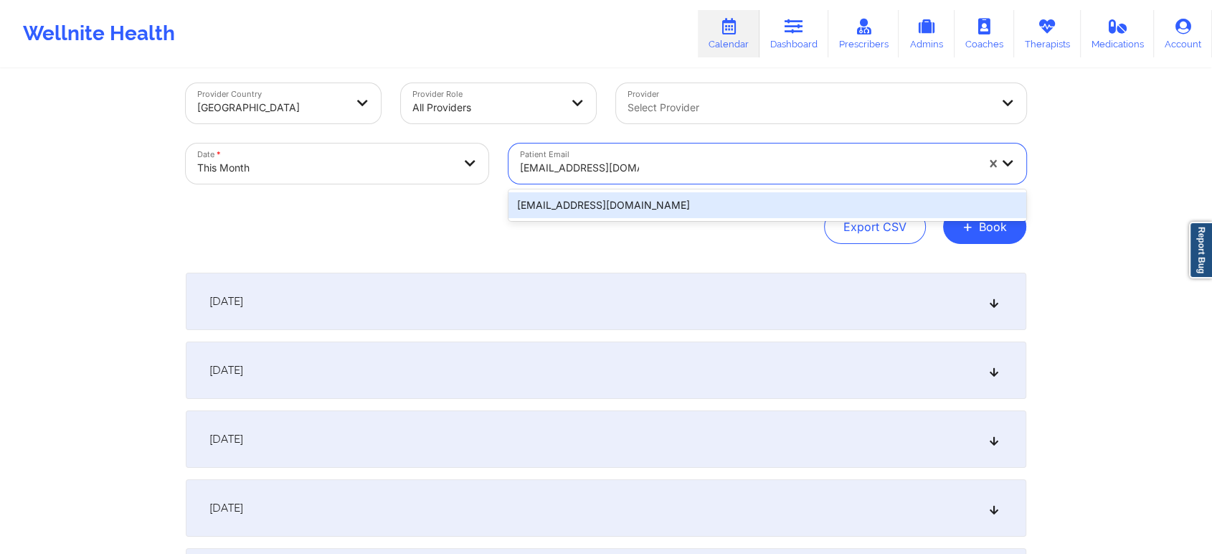
click at [589, 209] on div "[EMAIL_ADDRESS][DOMAIN_NAME]" at bounding box center [767, 205] width 518 height 26
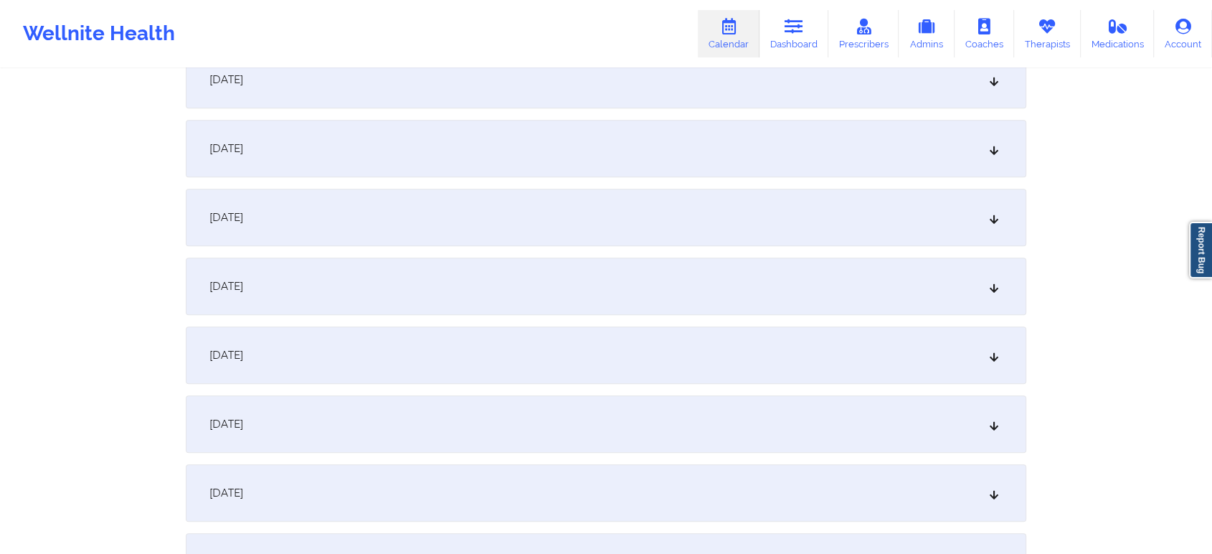
scroll to position [594, 0]
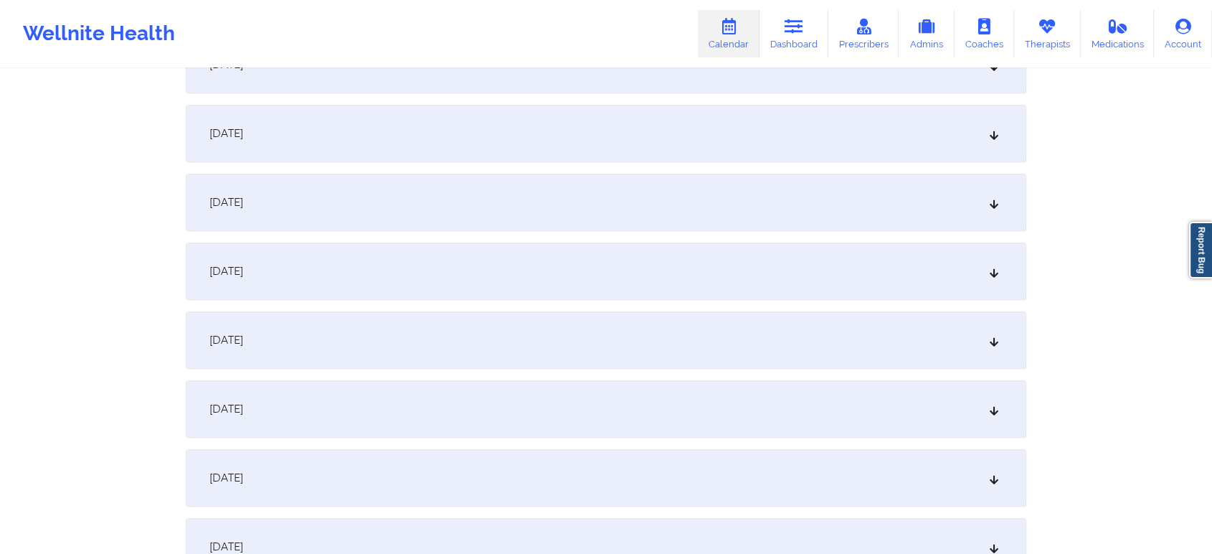
click at [455, 458] on div "[DATE]" at bounding box center [606, 477] width 840 height 57
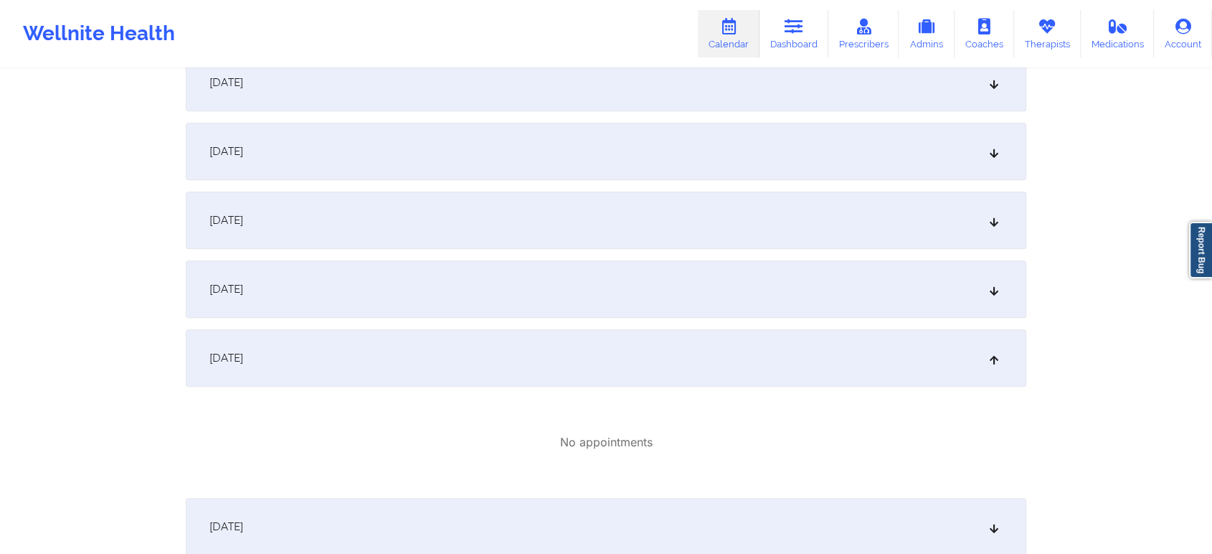
scroll to position [0, 0]
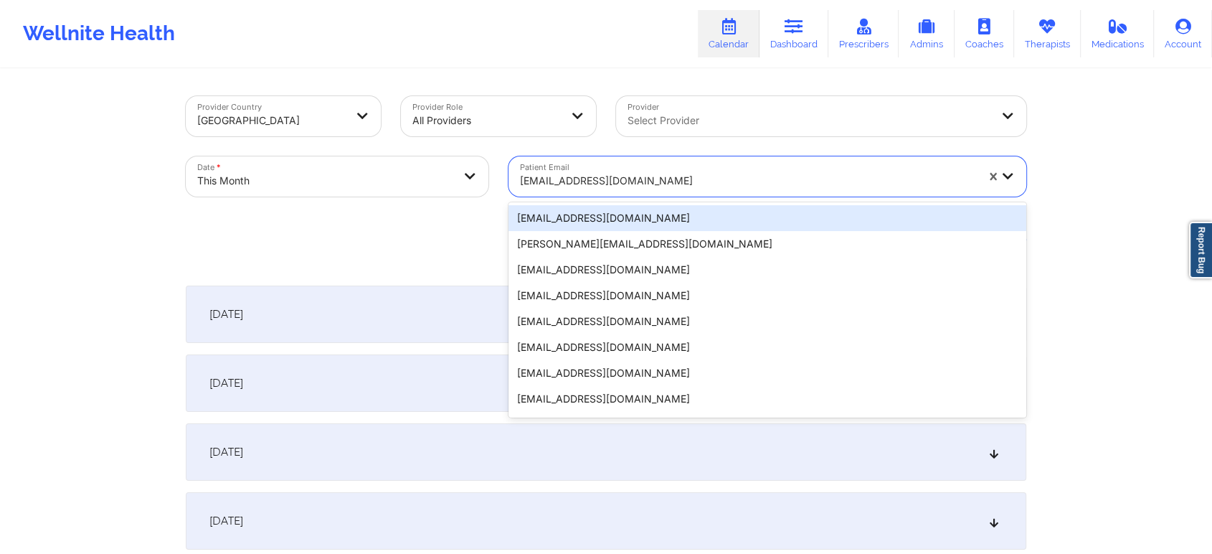
click at [622, 173] on div at bounding box center [748, 180] width 456 height 17
paste input "[EMAIL_ADDRESS][DOMAIN_NAME]"
type input "[EMAIL_ADDRESS][DOMAIN_NAME]"
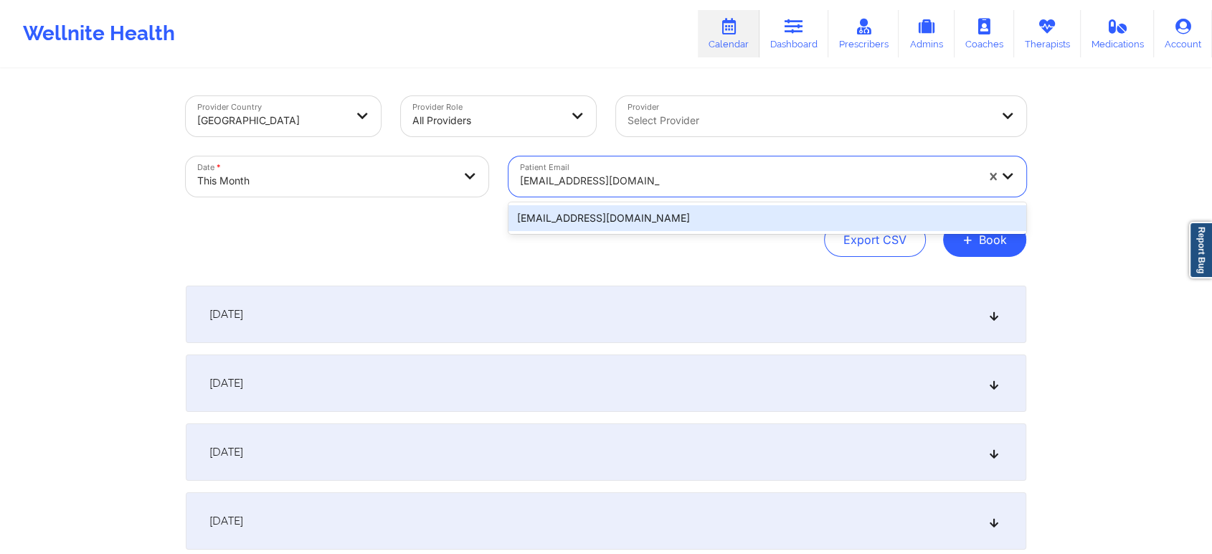
click at [605, 222] on div "[EMAIL_ADDRESS][DOMAIN_NAME]" at bounding box center [767, 218] width 518 height 26
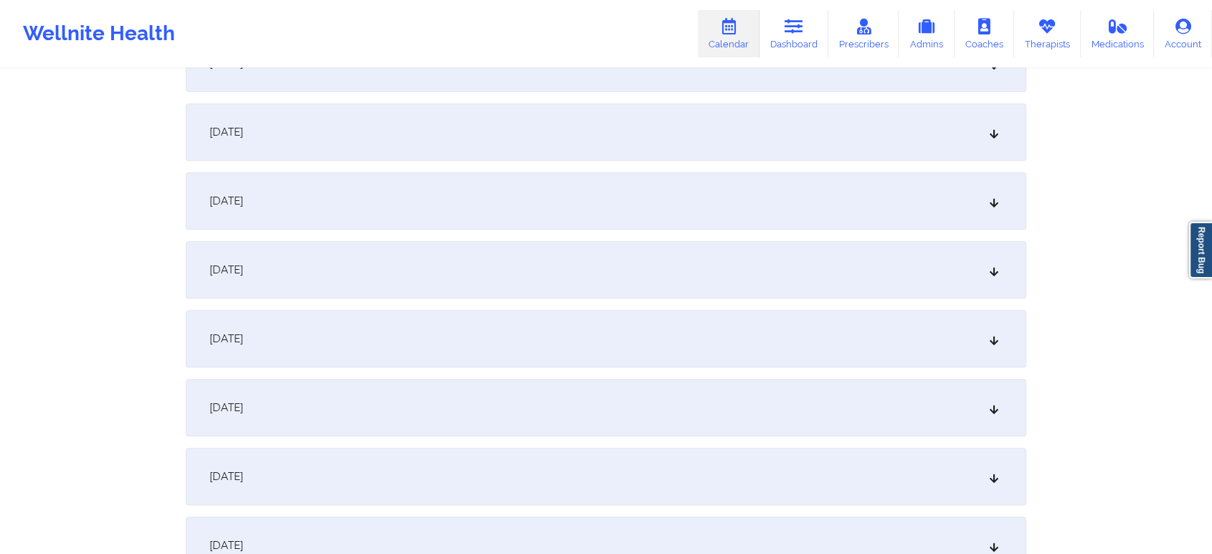
scroll to position [888, 0]
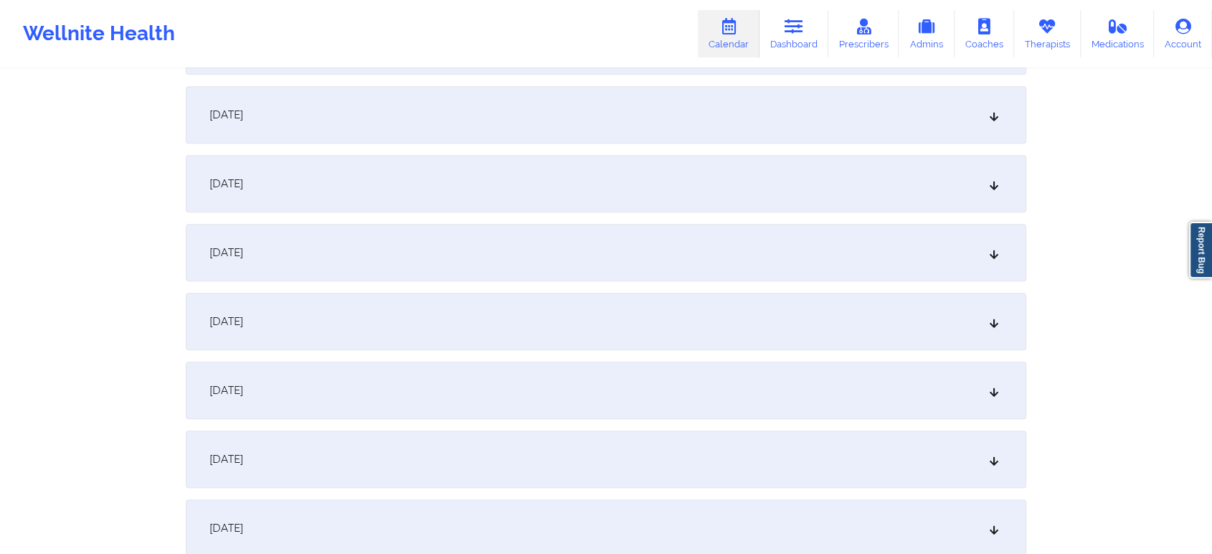
click at [702, 217] on div "[DATE] No appointments [DATE] No appointments [DATE] No appointments [DATE] No …" at bounding box center [606, 459] width 840 height 2123
click at [614, 158] on div "[DATE]" at bounding box center [606, 183] width 840 height 57
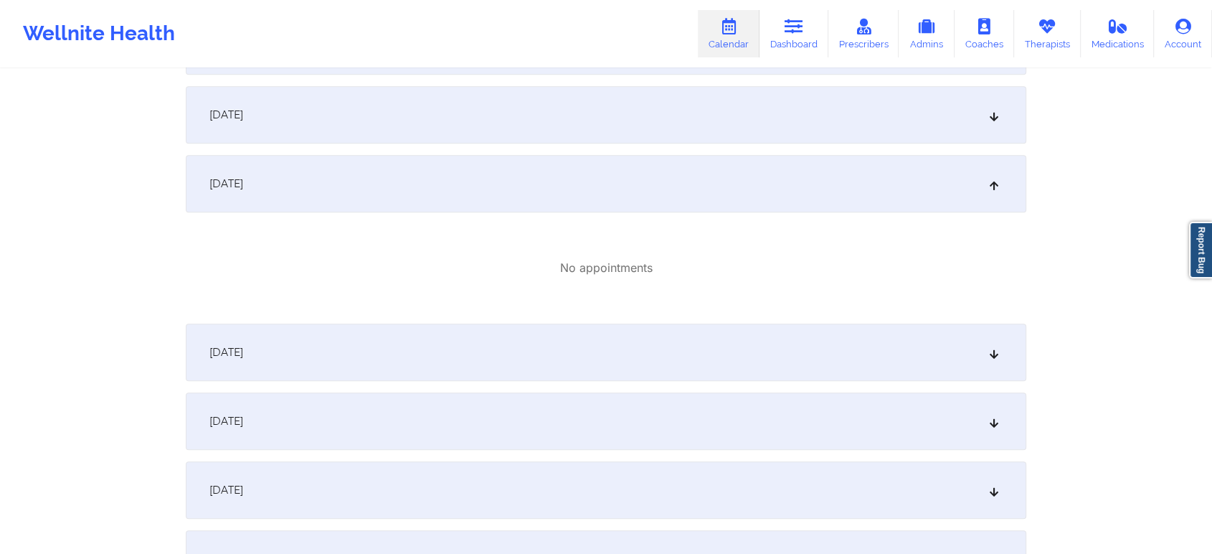
scroll to position [0, 0]
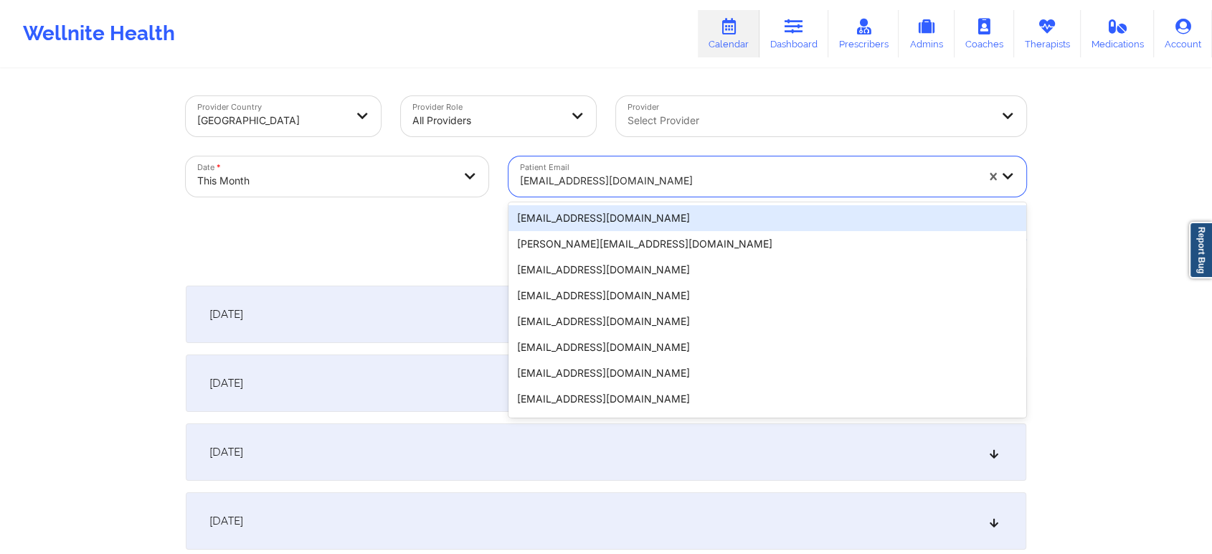
click at [587, 169] on div "[EMAIL_ADDRESS][DOMAIN_NAME]" at bounding box center [748, 181] width 456 height 32
paste input "[EMAIL_ADDRESS][DOMAIN_NAME]"
type input "[EMAIL_ADDRESS][DOMAIN_NAME]"
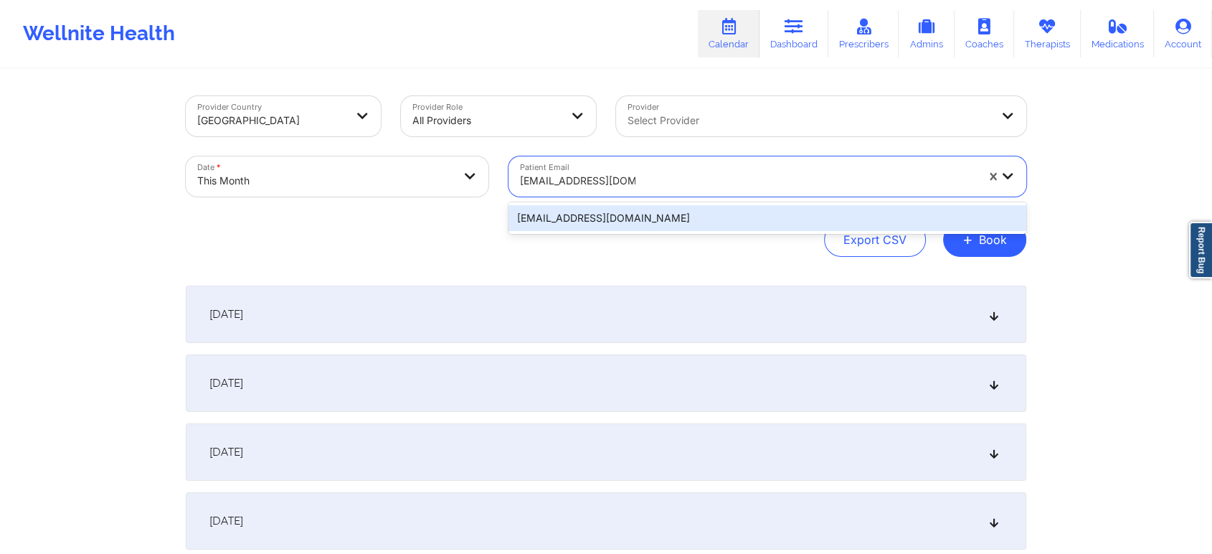
click at [579, 211] on div "[EMAIL_ADDRESS][DOMAIN_NAME]" at bounding box center [767, 218] width 518 height 26
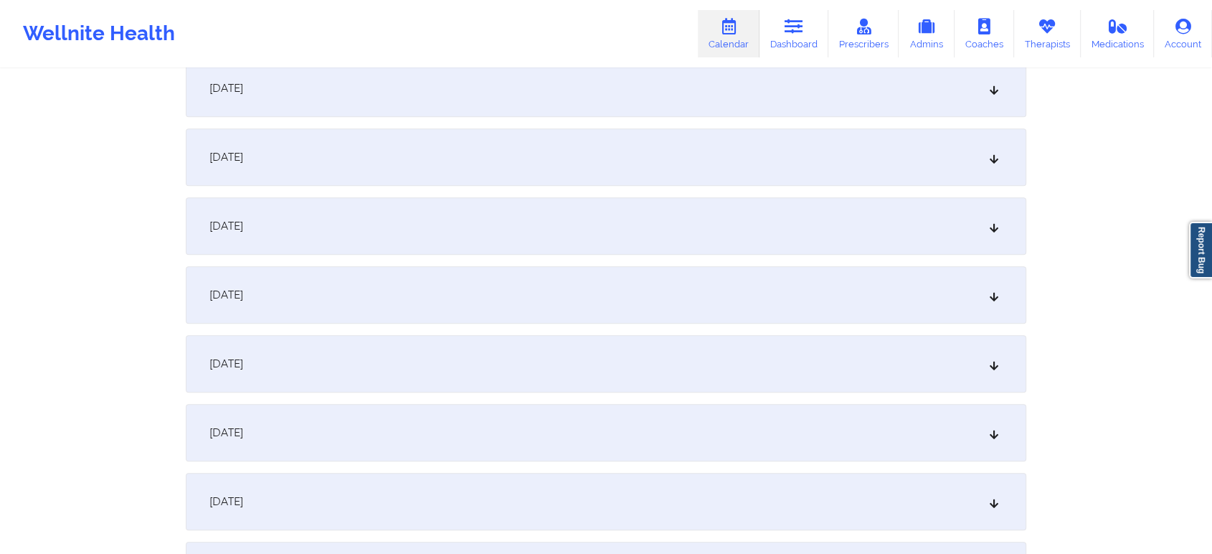
scroll to position [691, 0]
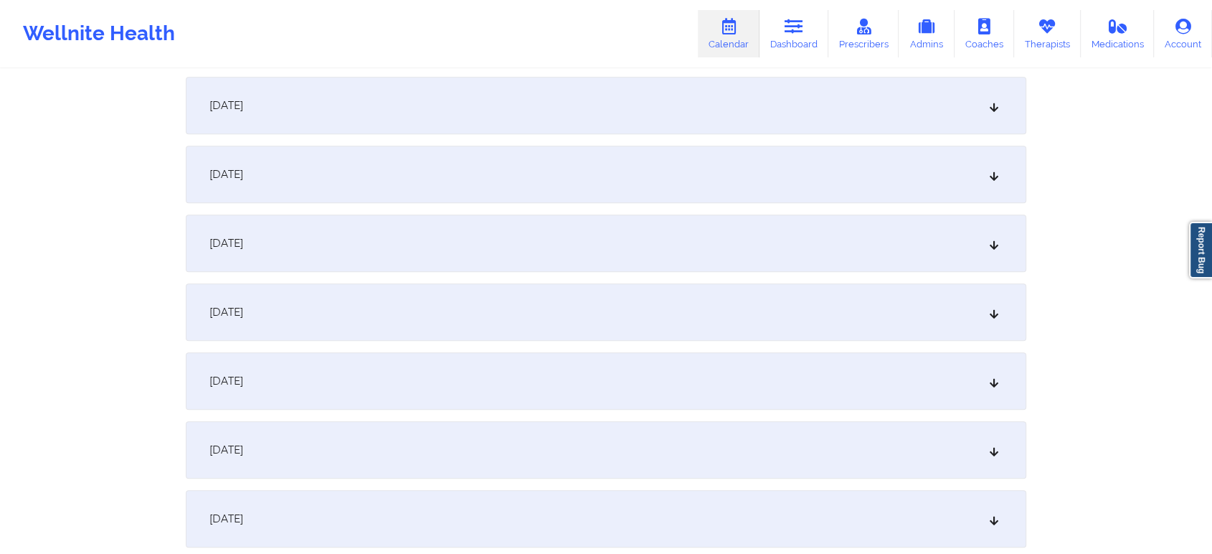
click at [683, 250] on div "[DATE]" at bounding box center [606, 242] width 840 height 57
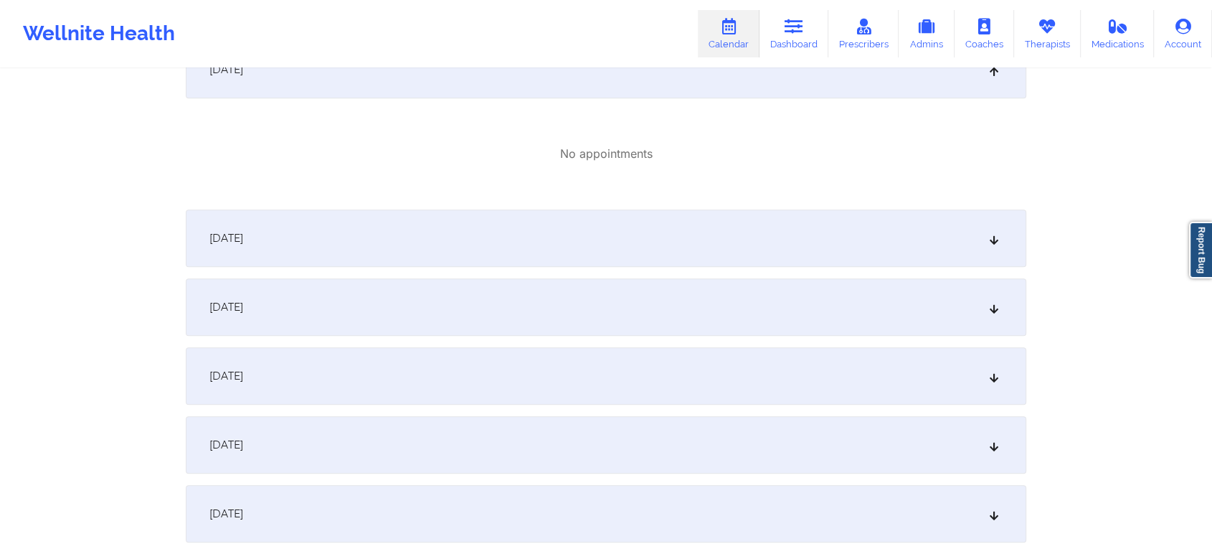
scroll to position [884, 0]
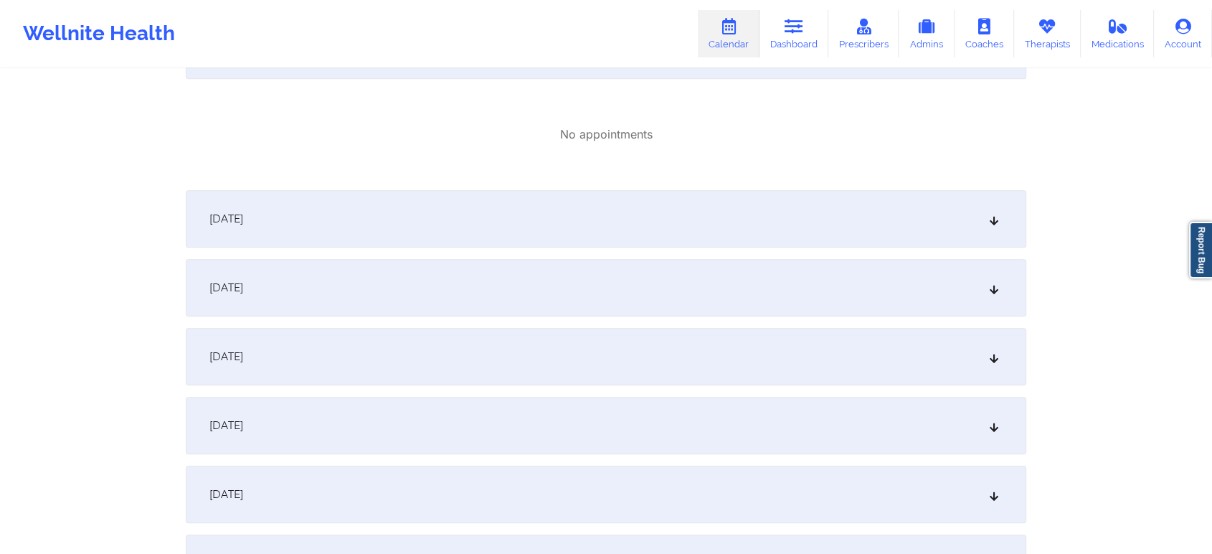
click at [683, 259] on div "[DATE]" at bounding box center [606, 287] width 840 height 57
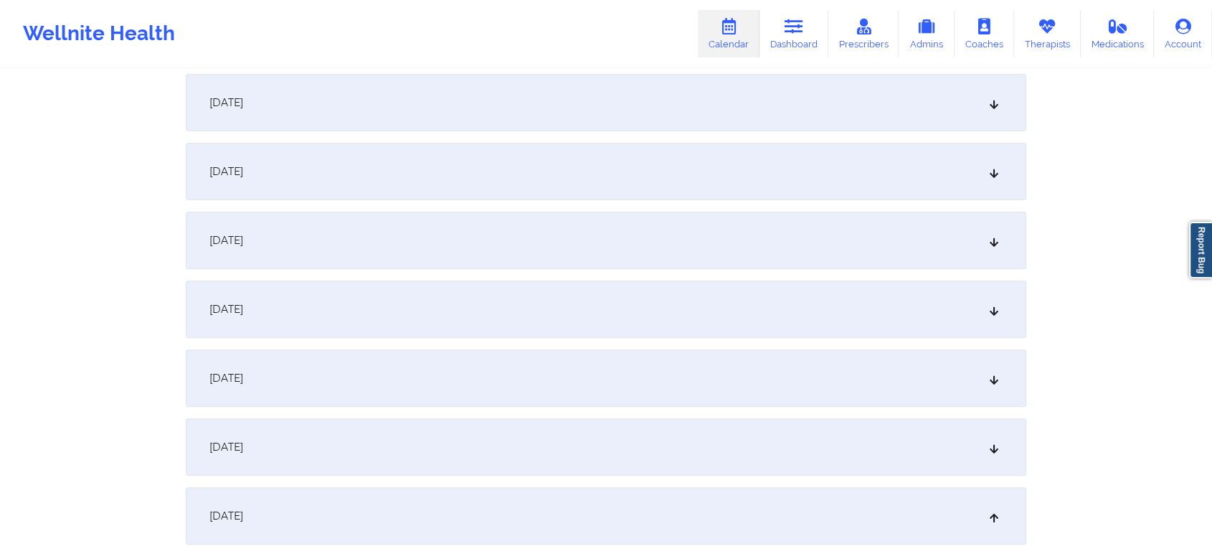
scroll to position [0, 0]
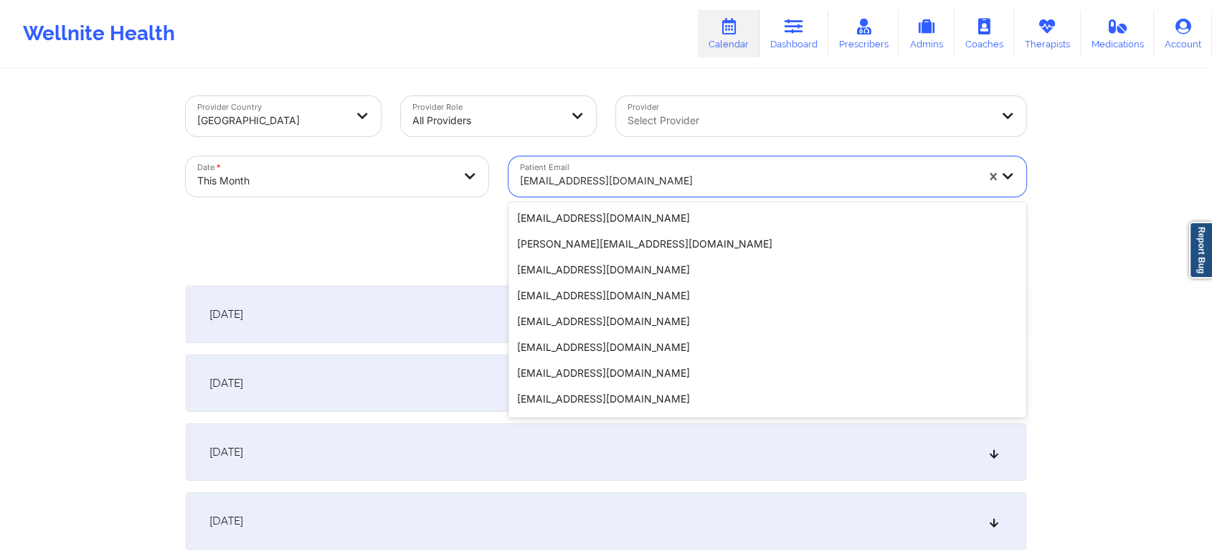
click at [564, 181] on div at bounding box center [748, 180] width 456 height 17
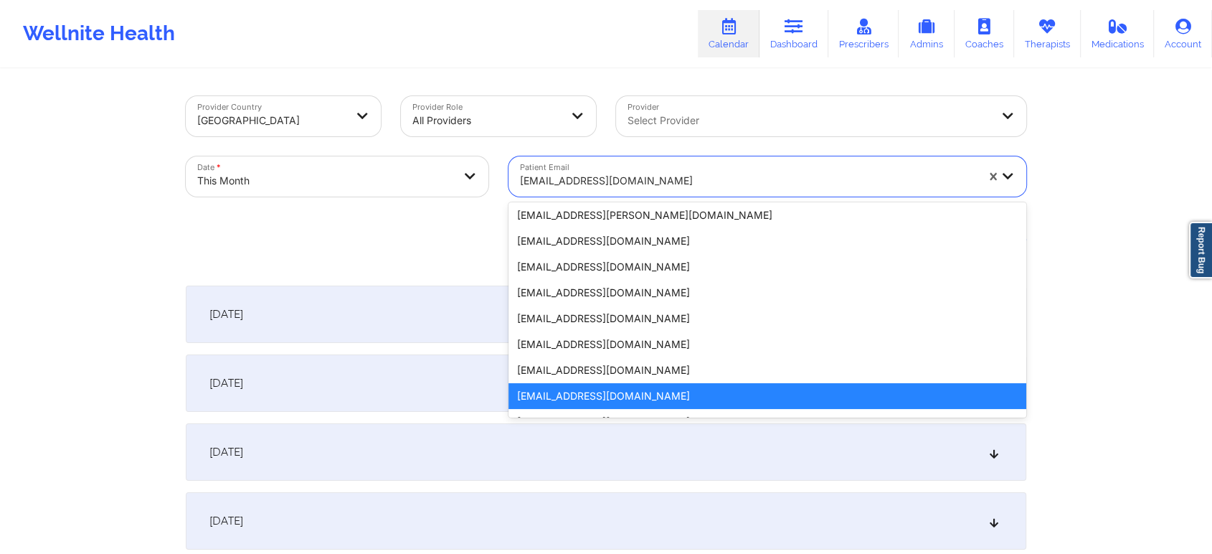
paste input "[EMAIL_ADDRESS][DOMAIN_NAME]"
type input "[EMAIL_ADDRESS][DOMAIN_NAME]"
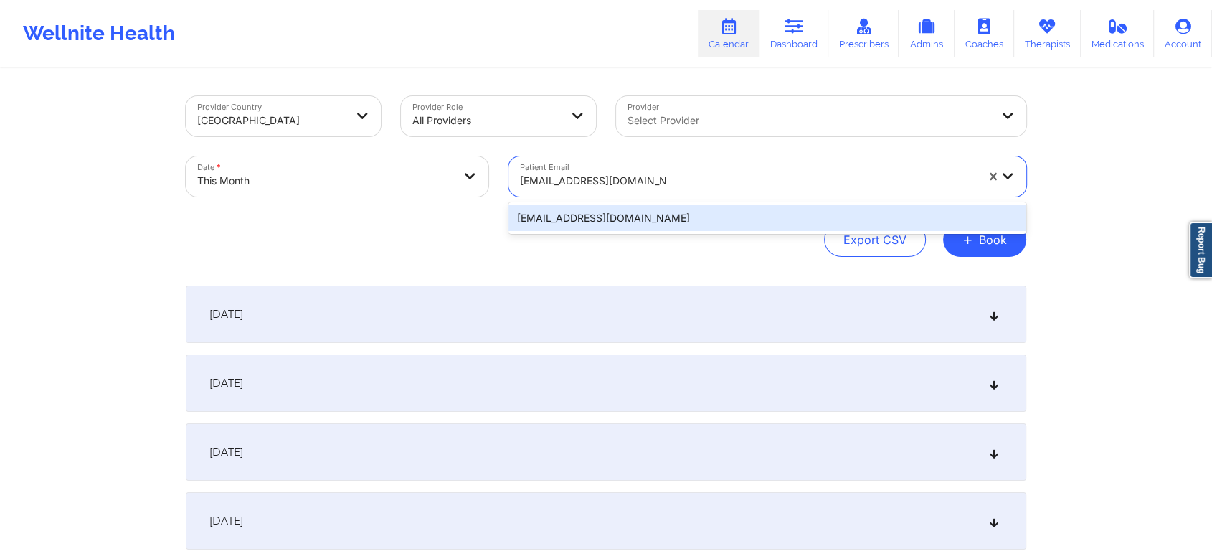
click at [574, 211] on div "[EMAIL_ADDRESS][DOMAIN_NAME]" at bounding box center [767, 218] width 518 height 26
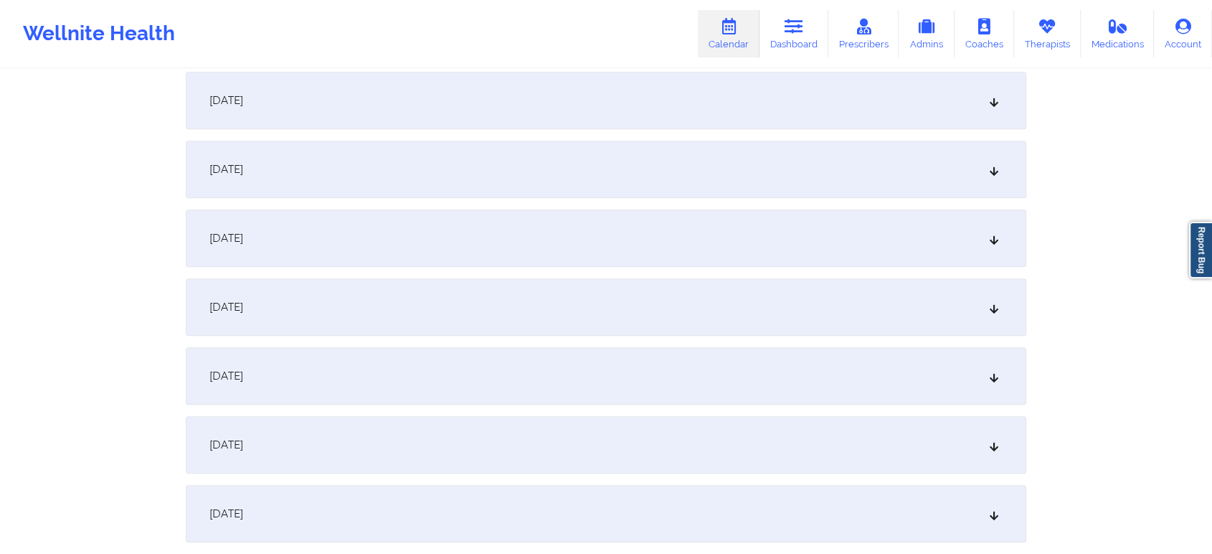
scroll to position [774, 0]
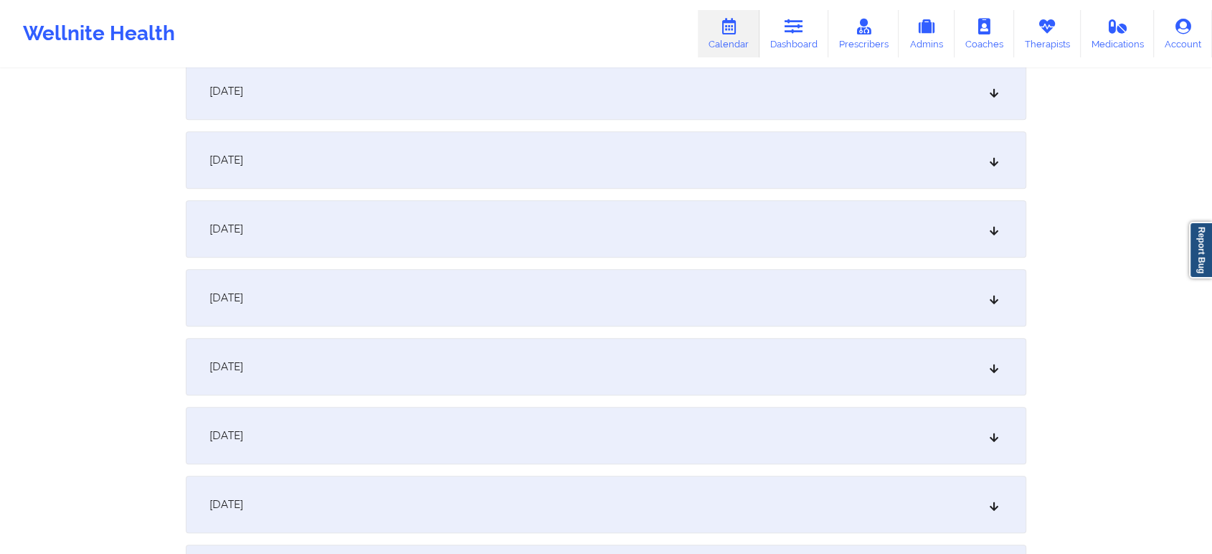
click at [581, 271] on div "[DATE]" at bounding box center [606, 297] width 840 height 57
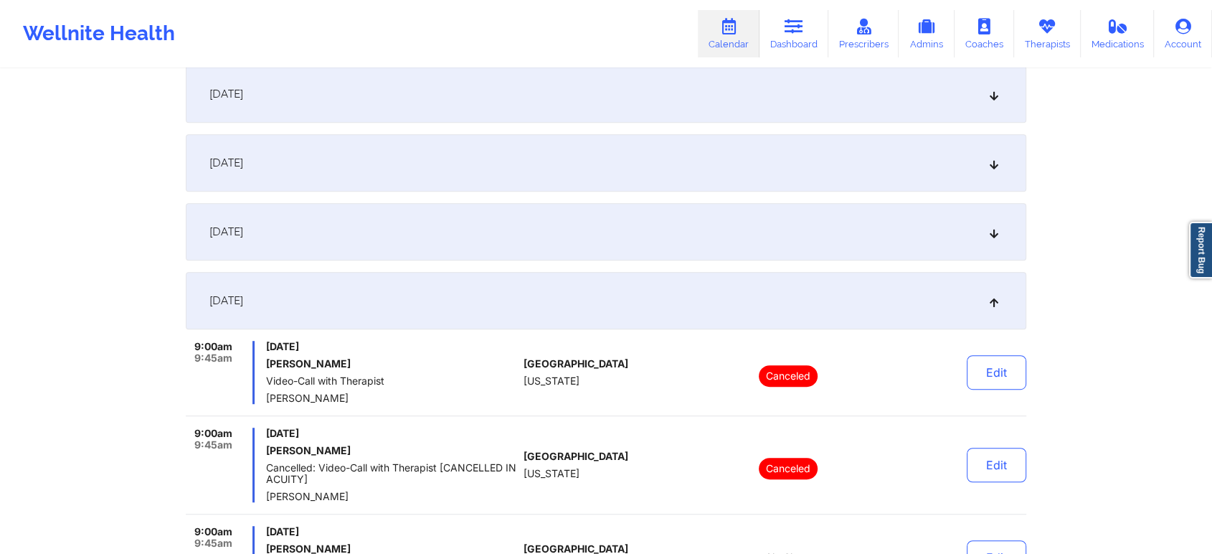
scroll to position [0, 0]
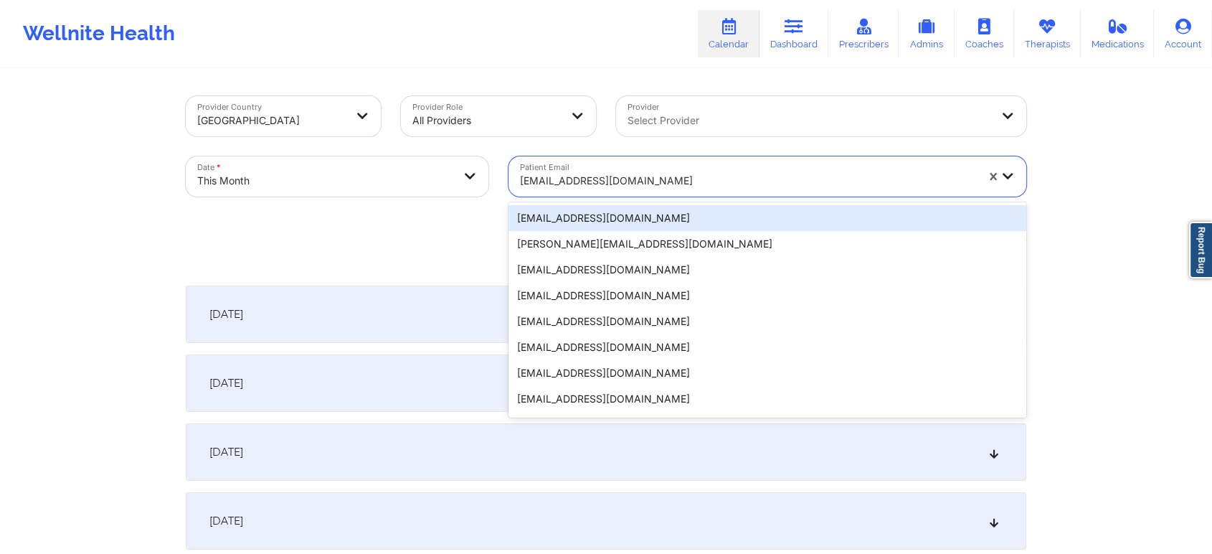
click at [656, 174] on div at bounding box center [748, 180] width 456 height 17
paste input "[EMAIL_ADDRESS][DOMAIN_NAME]"
type input "[EMAIL_ADDRESS][DOMAIN_NAME]"
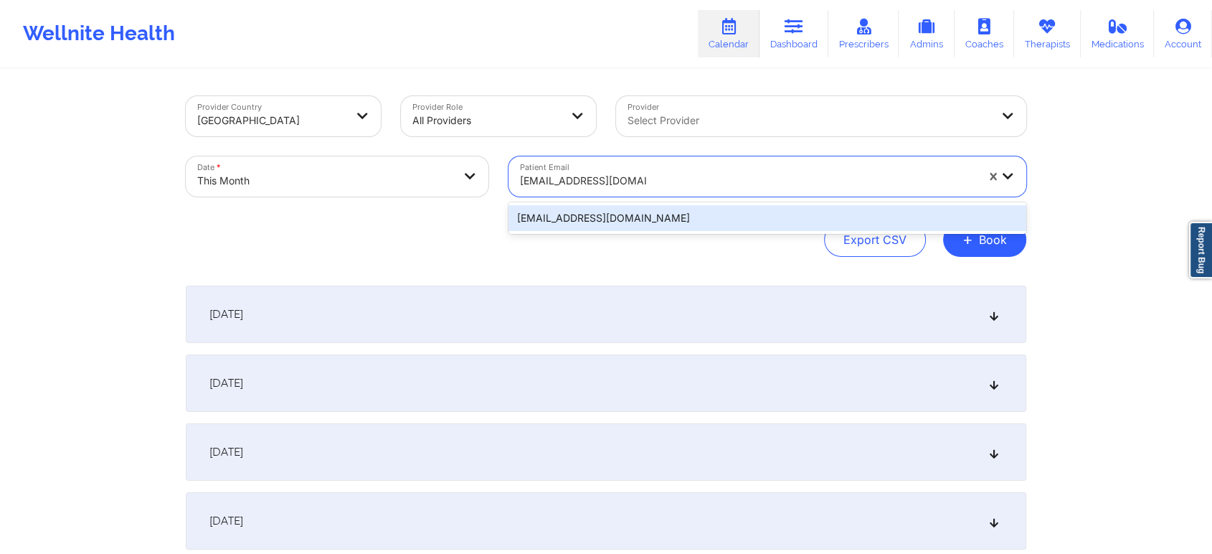
click at [631, 217] on div "[EMAIL_ADDRESS][DOMAIN_NAME]" at bounding box center [767, 218] width 518 height 26
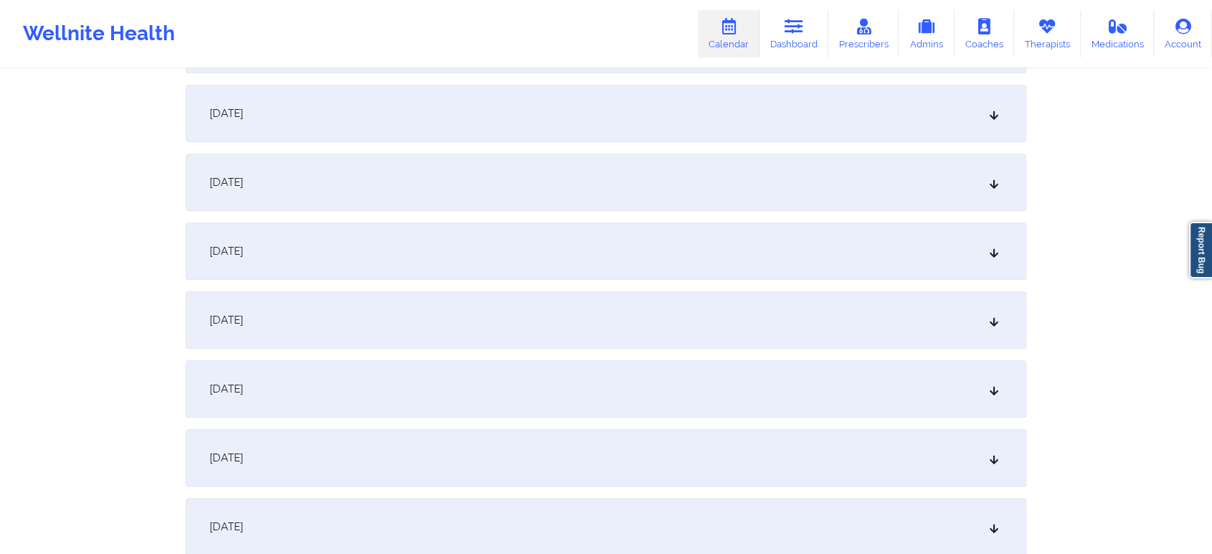
scroll to position [817, 0]
click at [717, 256] on div "[DATE]" at bounding box center [606, 254] width 840 height 57
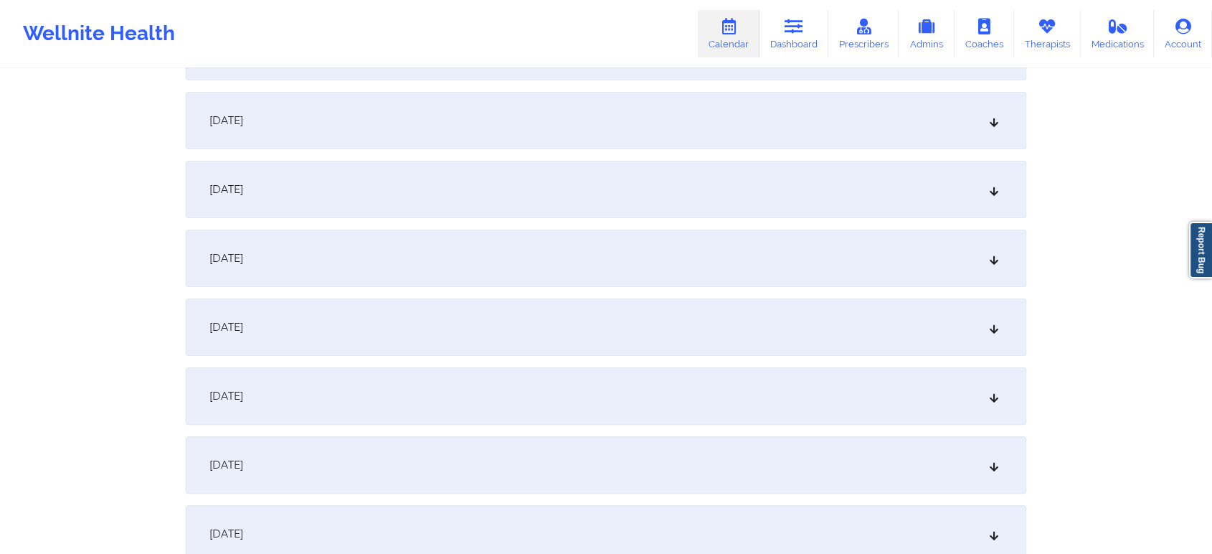
scroll to position [0, 0]
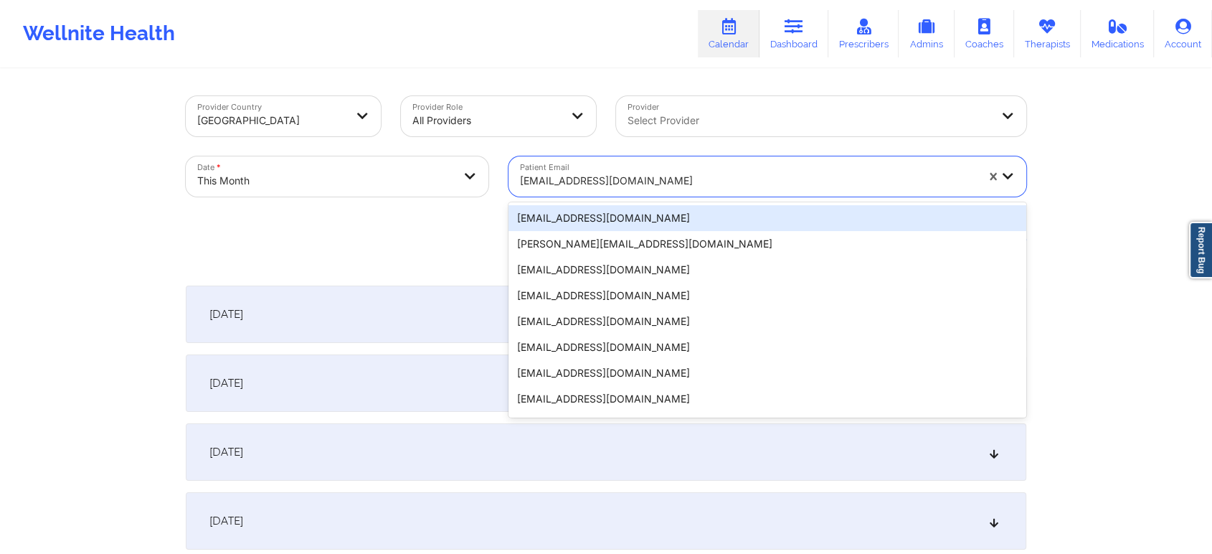
click at [643, 182] on div at bounding box center [748, 180] width 456 height 17
paste input "[EMAIL_ADDRESS][DOMAIN_NAME]"
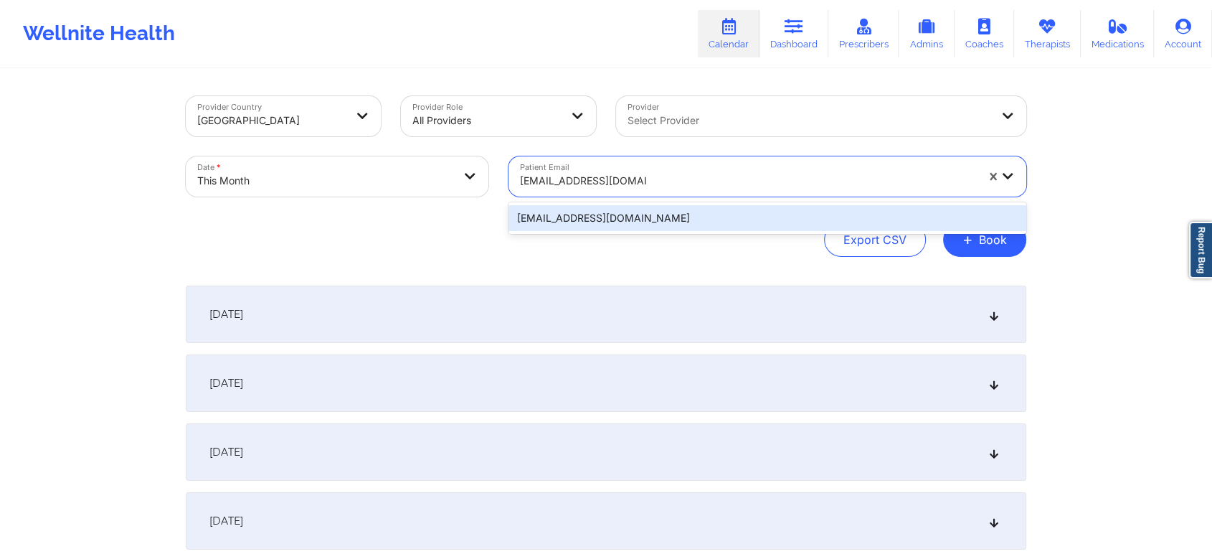
type input "[EMAIL_ADDRESS][DOMAIN_NAME]"
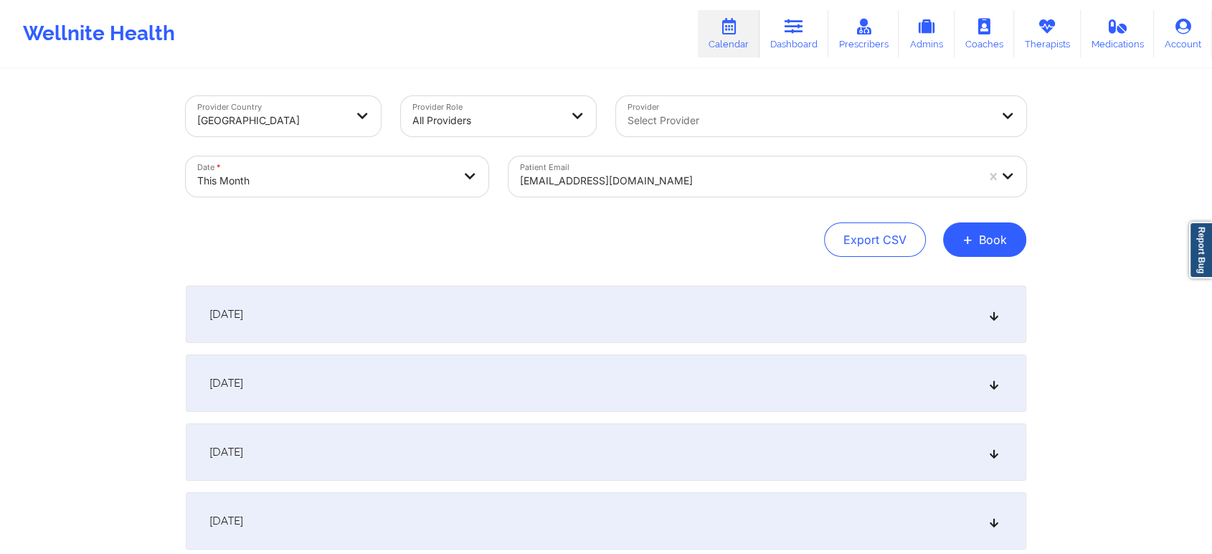
click at [604, 201] on div "Patient Email [EMAIL_ADDRESS][DOMAIN_NAME]" at bounding box center [767, 176] width 538 height 60
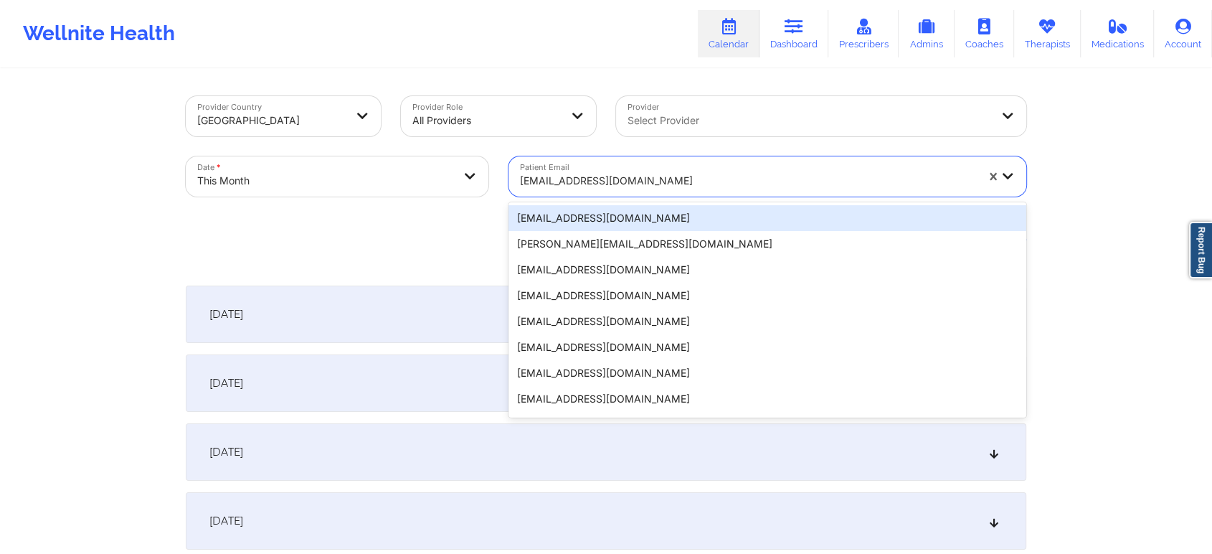
click at [630, 169] on div "[EMAIL_ADDRESS][DOMAIN_NAME]" at bounding box center [748, 181] width 456 height 32
paste input "[EMAIL_ADDRESS][DOMAIN_NAME]"
type input "[EMAIL_ADDRESS][DOMAIN_NAME]"
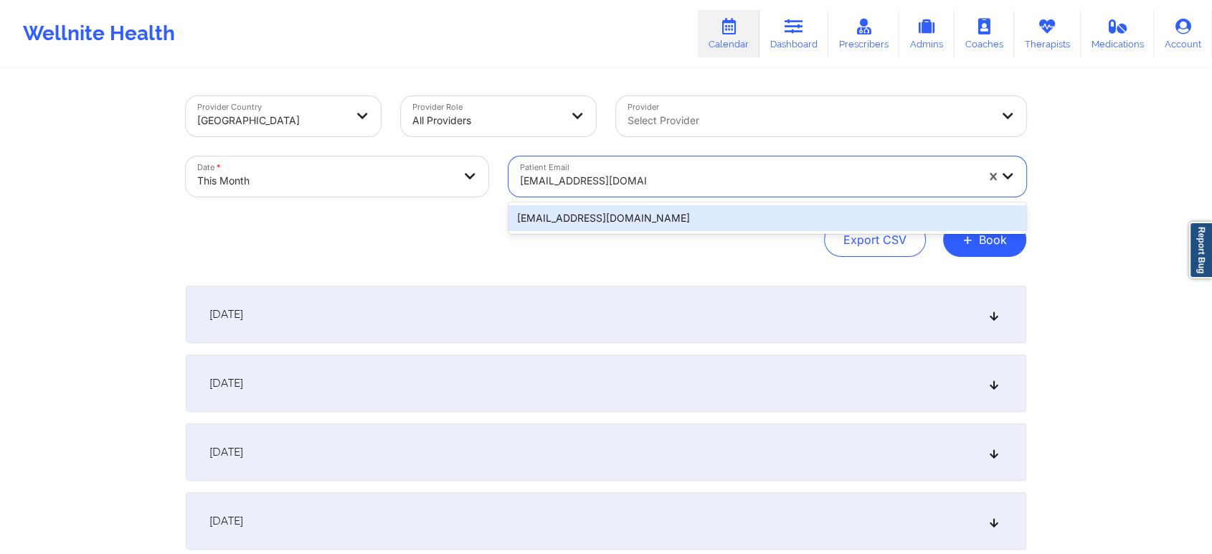
click at [574, 211] on div "[EMAIL_ADDRESS][DOMAIN_NAME]" at bounding box center [767, 218] width 518 height 26
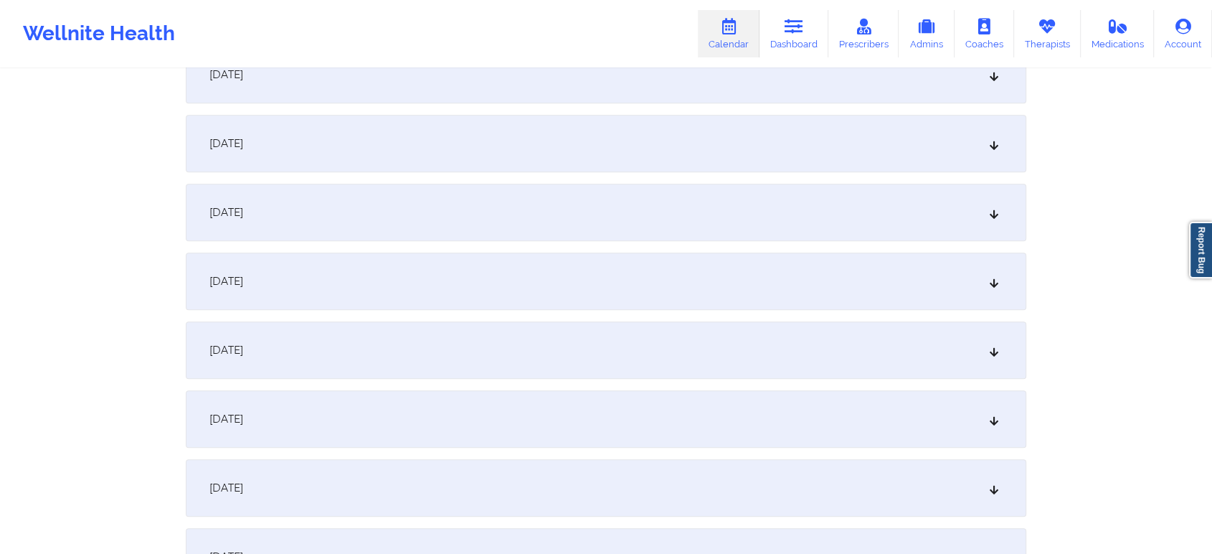
scroll to position [611, 0]
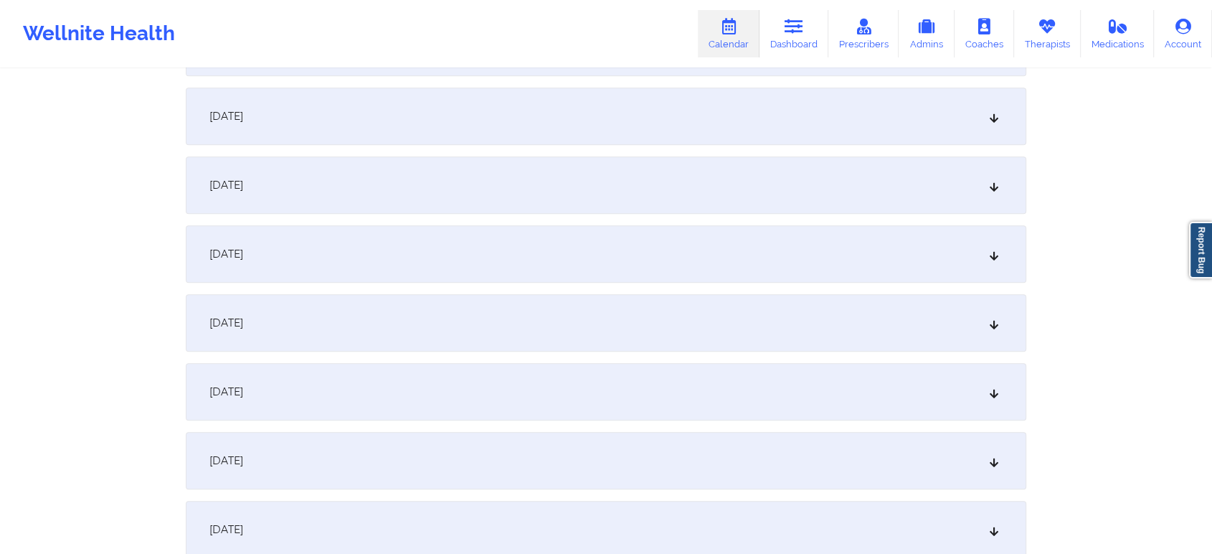
click at [691, 445] on div "[DATE]" at bounding box center [606, 460] width 840 height 57
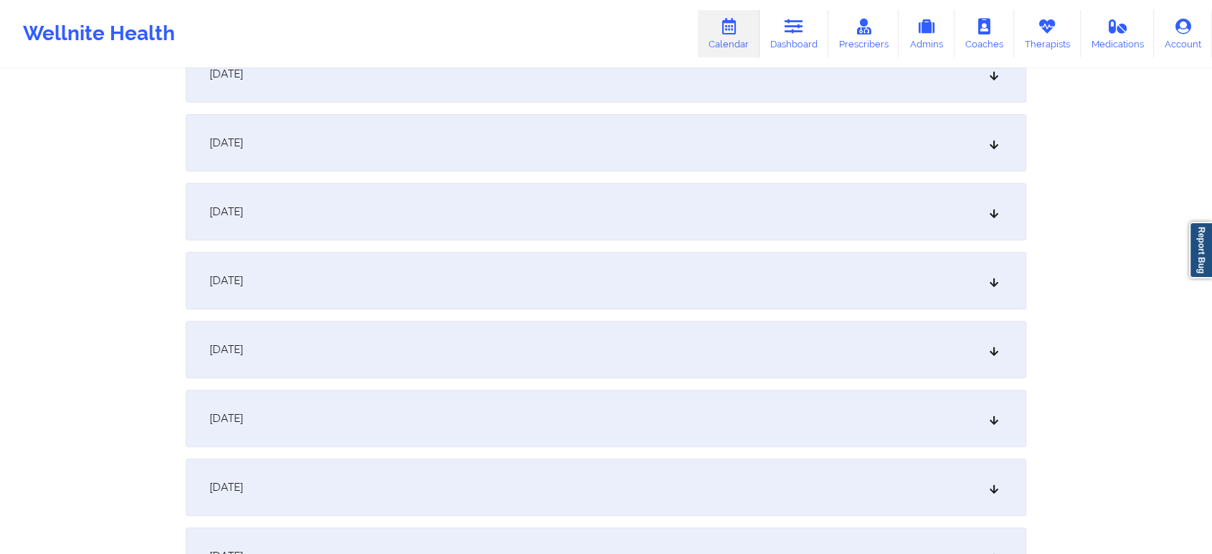
scroll to position [384, 0]
click at [582, 150] on div "[DATE]" at bounding box center [606, 136] width 840 height 57
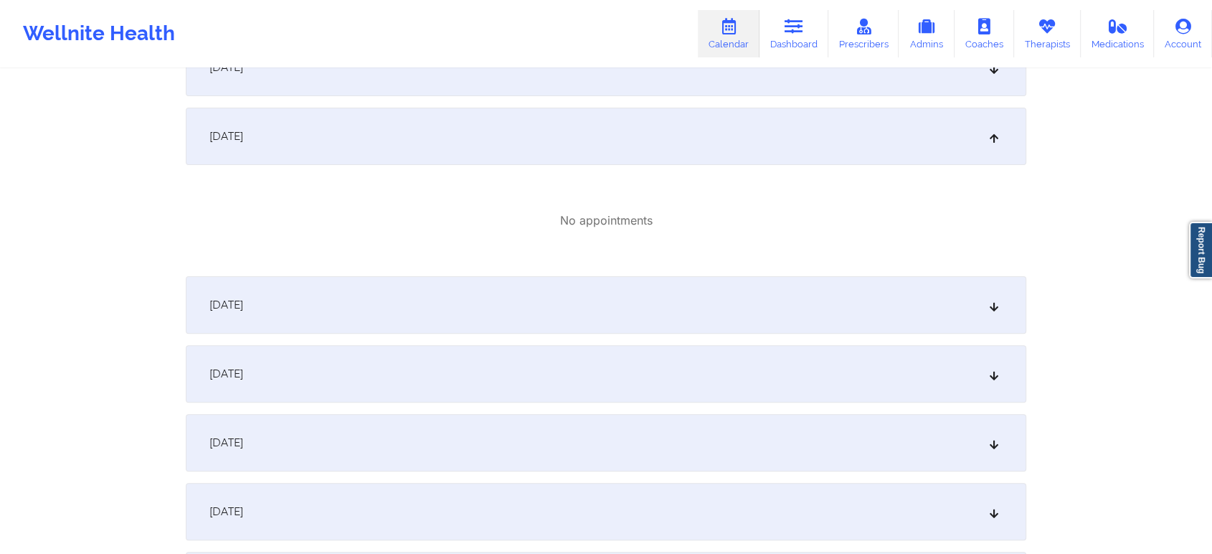
click at [802, 302] on div "[DATE]" at bounding box center [606, 304] width 840 height 57
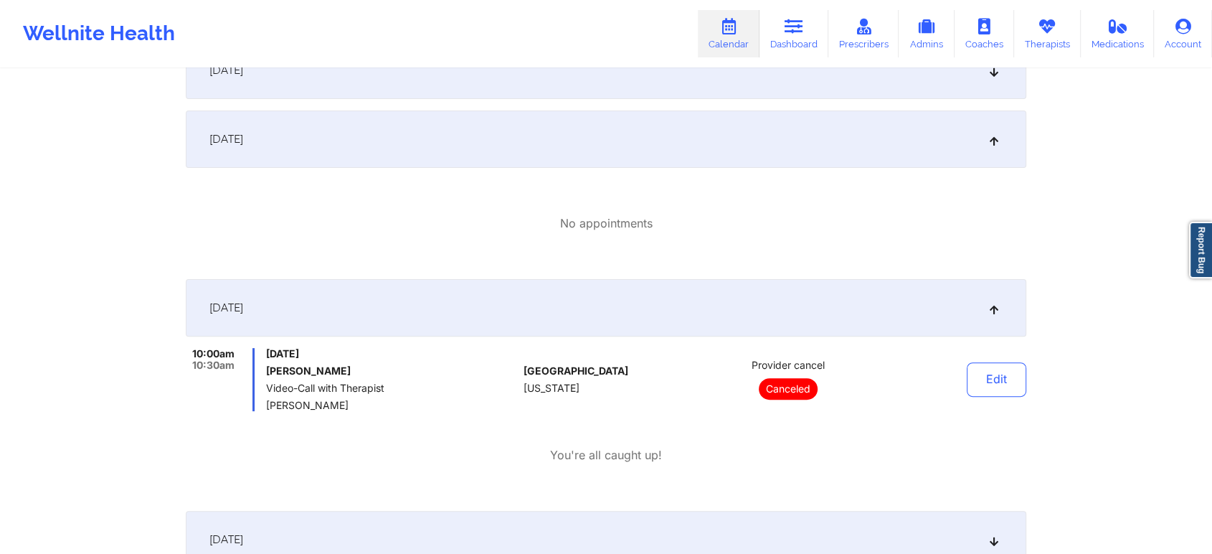
scroll to position [0, 0]
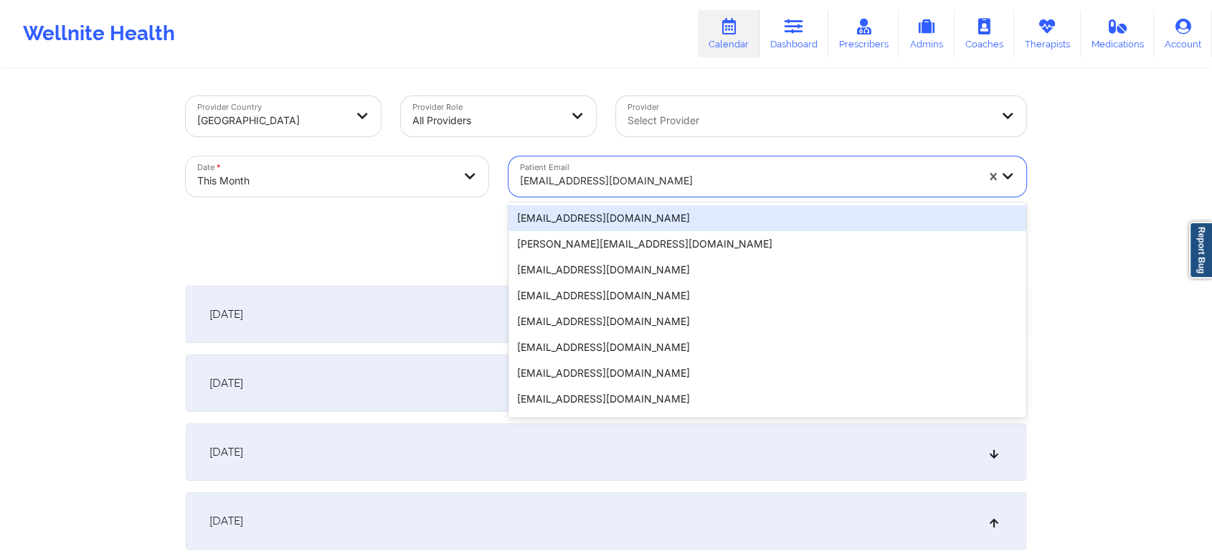
click at [604, 173] on div at bounding box center [748, 180] width 456 height 17
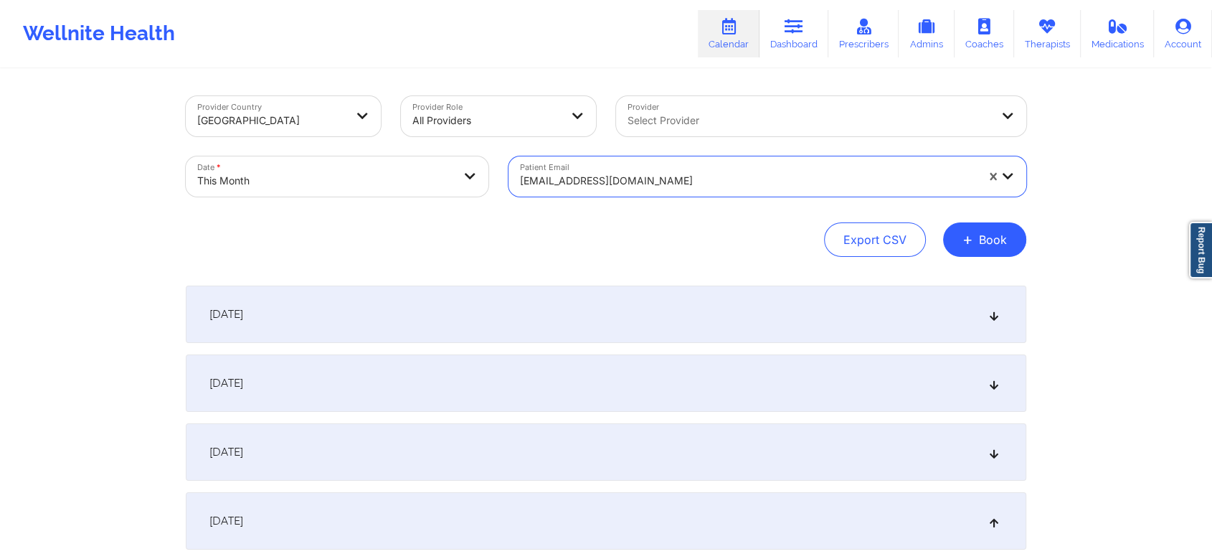
paste input "[EMAIL_ADDRESS][DOMAIN_NAME]"
type input "[EMAIL_ADDRESS][DOMAIN_NAME]"
click at [604, 173] on div "[EMAIL_ADDRESS][DOMAIN_NAME]" at bounding box center [748, 180] width 456 height 17
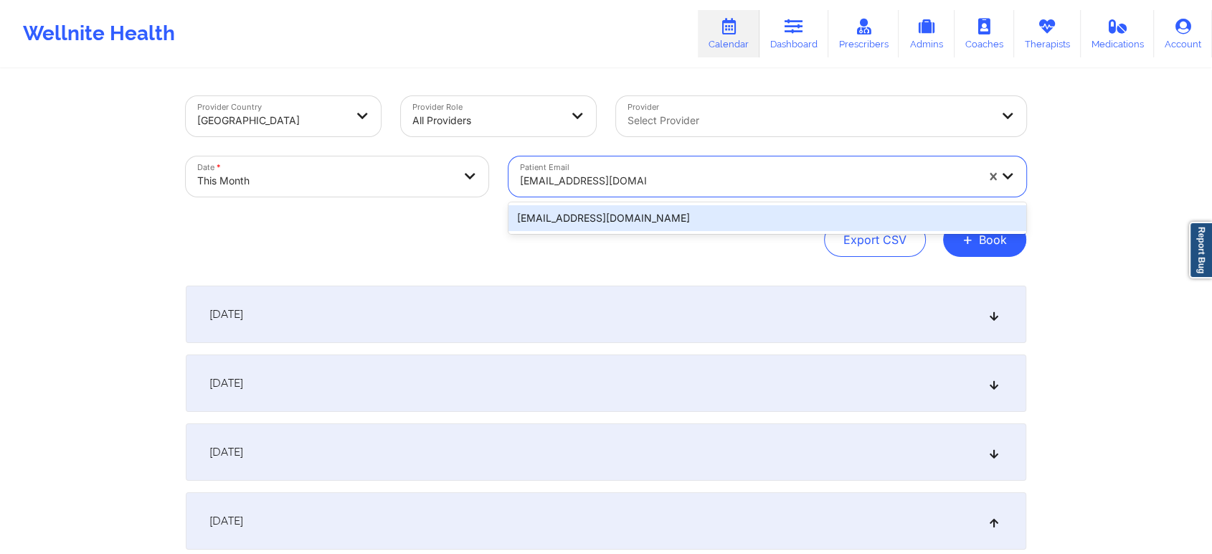
click at [589, 227] on div "[EMAIL_ADDRESS][DOMAIN_NAME]" at bounding box center [767, 218] width 518 height 26
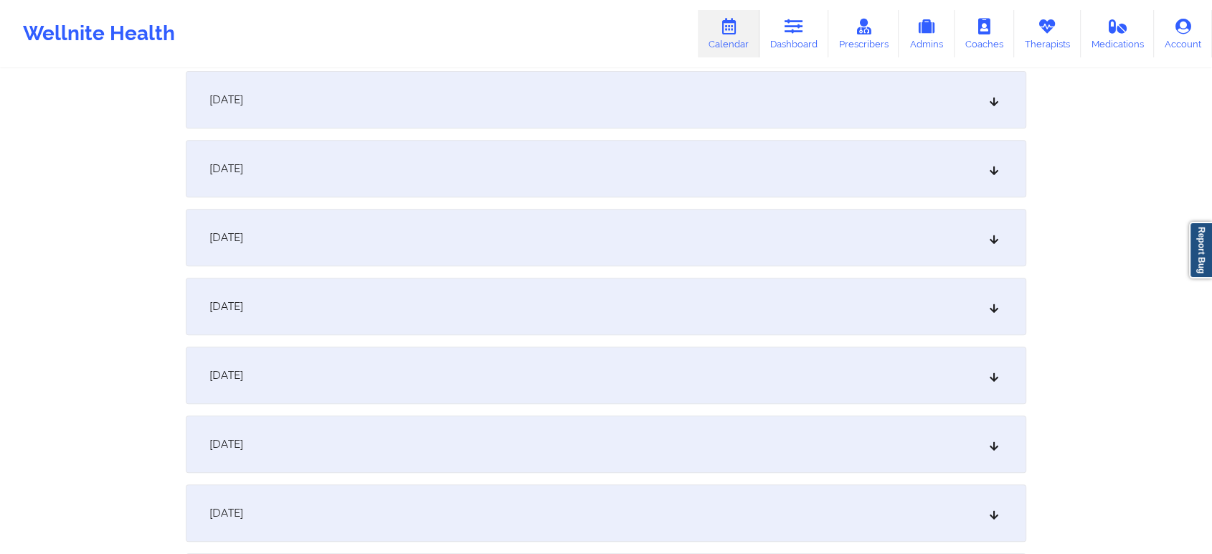
scroll to position [568, 0]
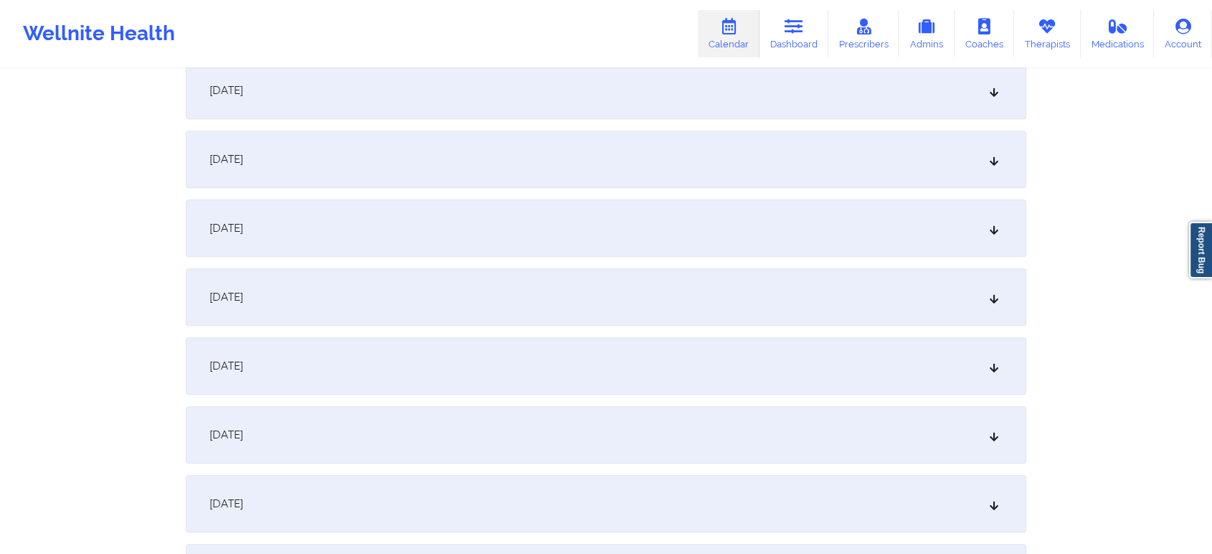
click at [534, 480] on div "[DATE]" at bounding box center [606, 503] width 840 height 57
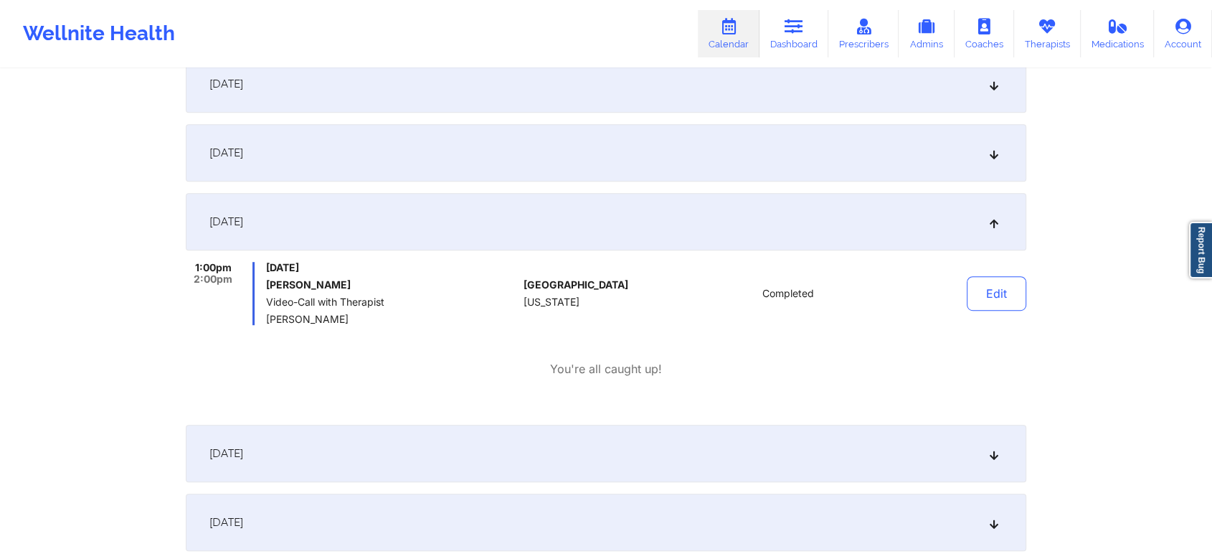
scroll to position [866, 0]
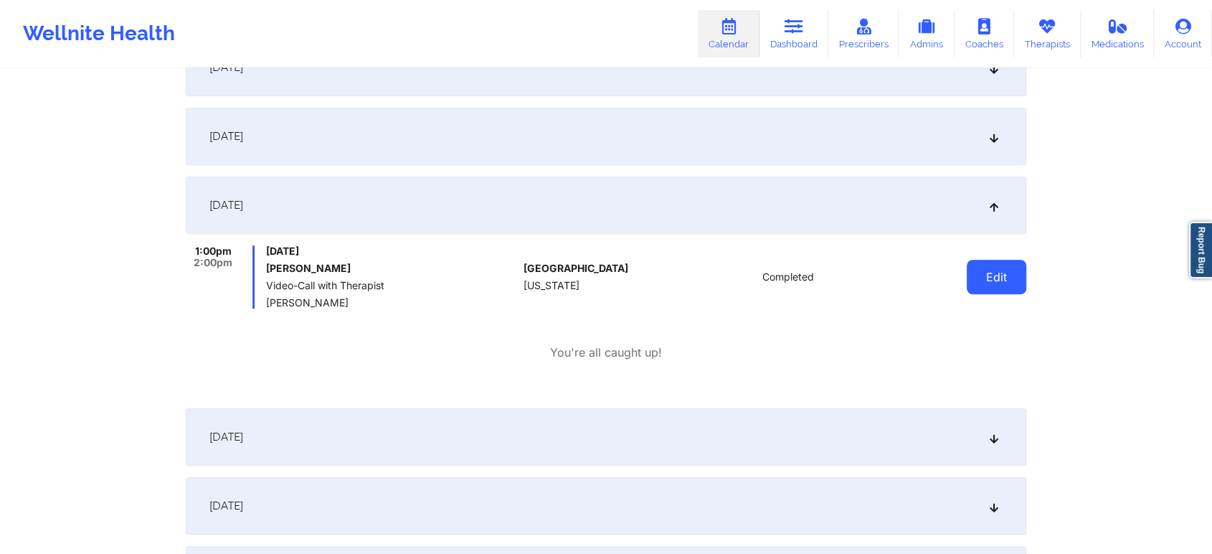
click at [985, 262] on button "Edit" at bounding box center [997, 277] width 60 height 34
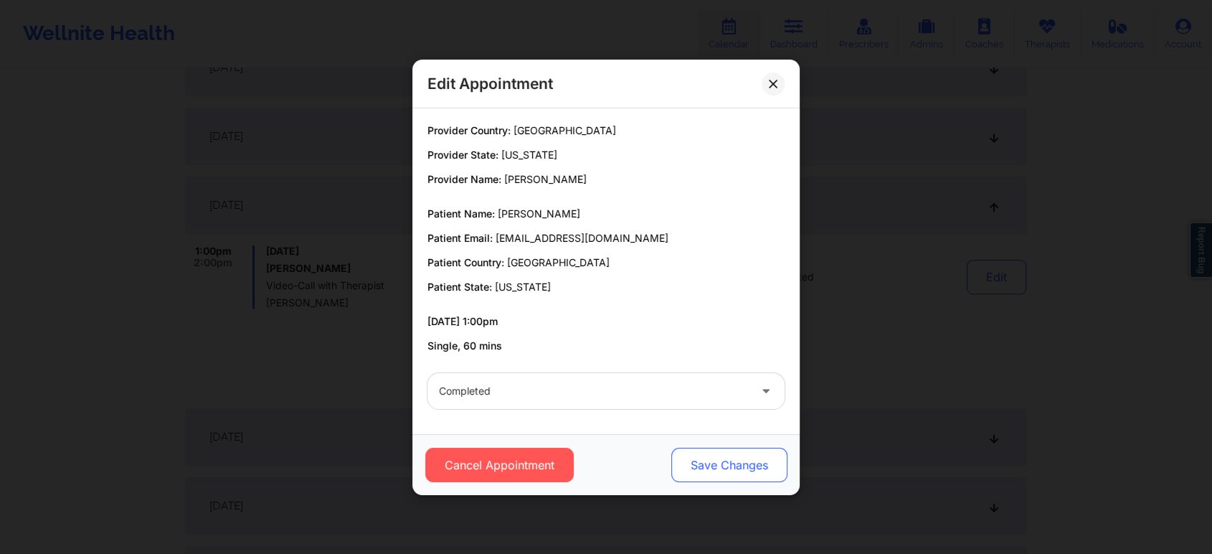
click at [725, 465] on button "Save Changes" at bounding box center [729, 464] width 116 height 34
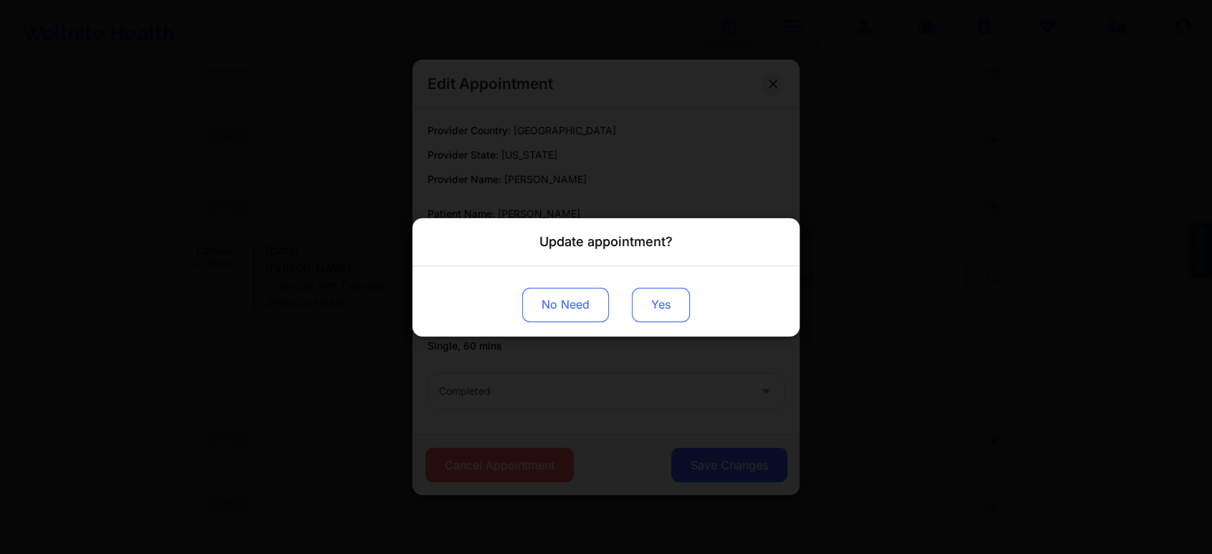
click at [659, 306] on button "Yes" at bounding box center [661, 304] width 58 height 34
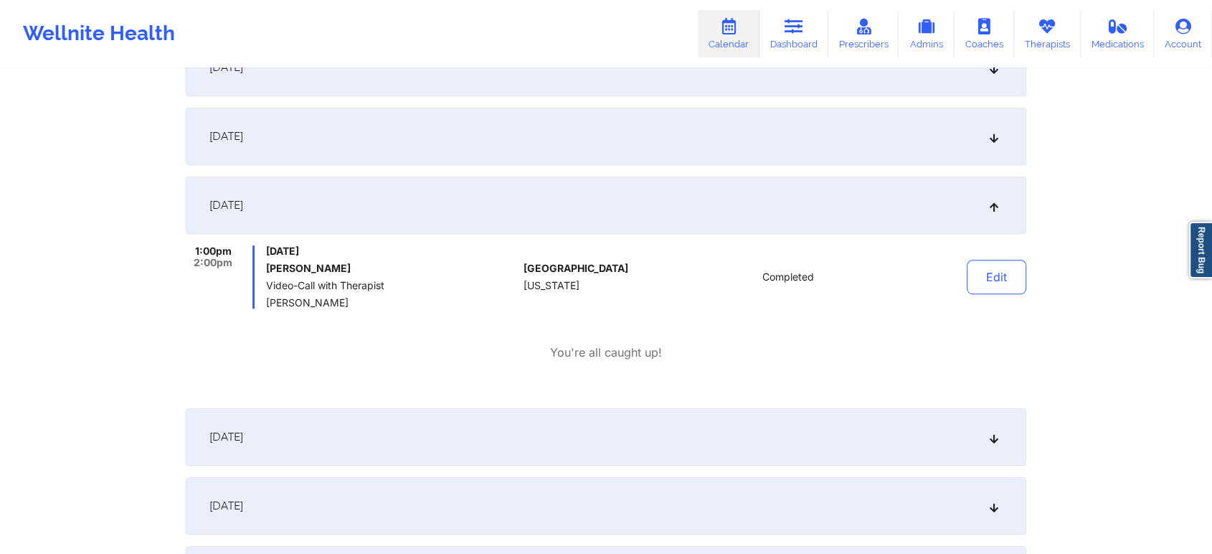
scroll to position [0, 0]
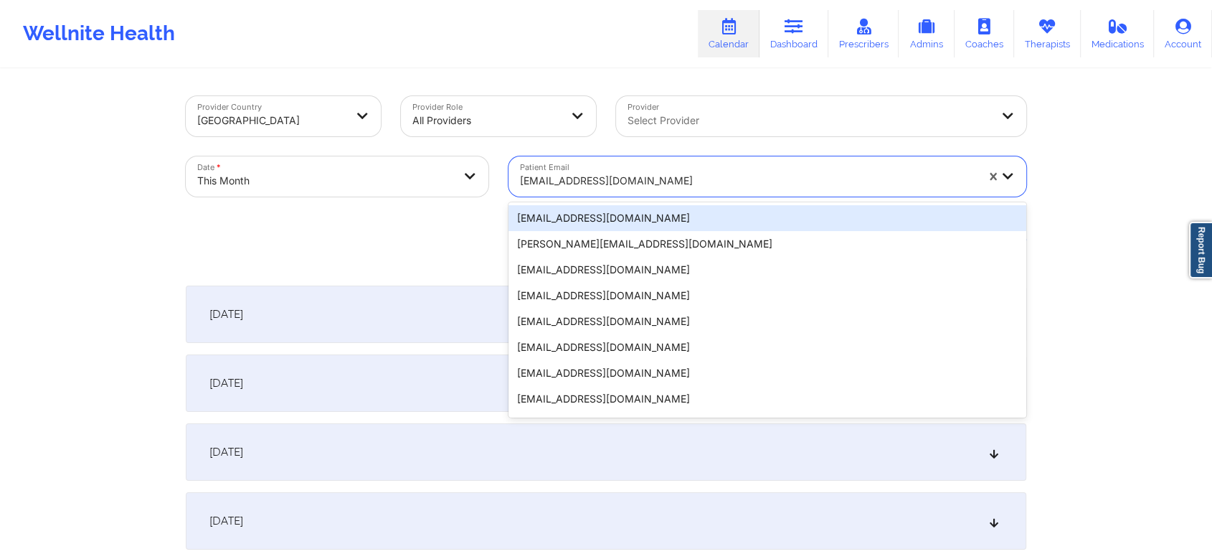
click at [528, 195] on div "[EMAIL_ADDRESS][DOMAIN_NAME]" at bounding box center [748, 181] width 456 height 32
paste input "[EMAIL_ADDRESS][DOMAIN_NAME]"
type input "[EMAIL_ADDRESS][DOMAIN_NAME]"
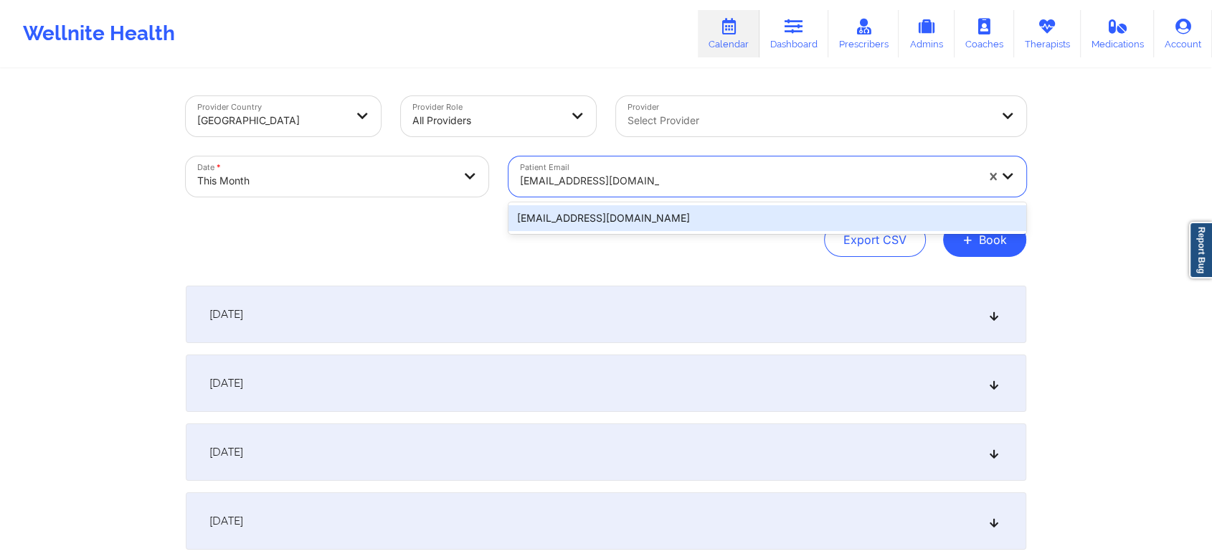
click at [574, 220] on div "[EMAIL_ADDRESS][DOMAIN_NAME]" at bounding box center [767, 218] width 518 height 26
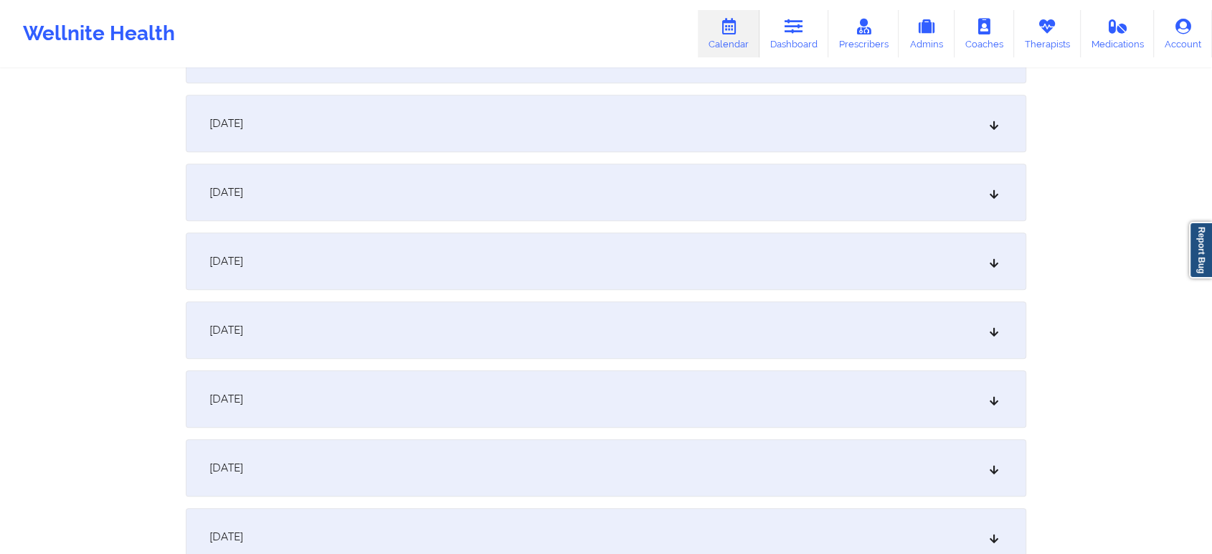
scroll to position [731, 0]
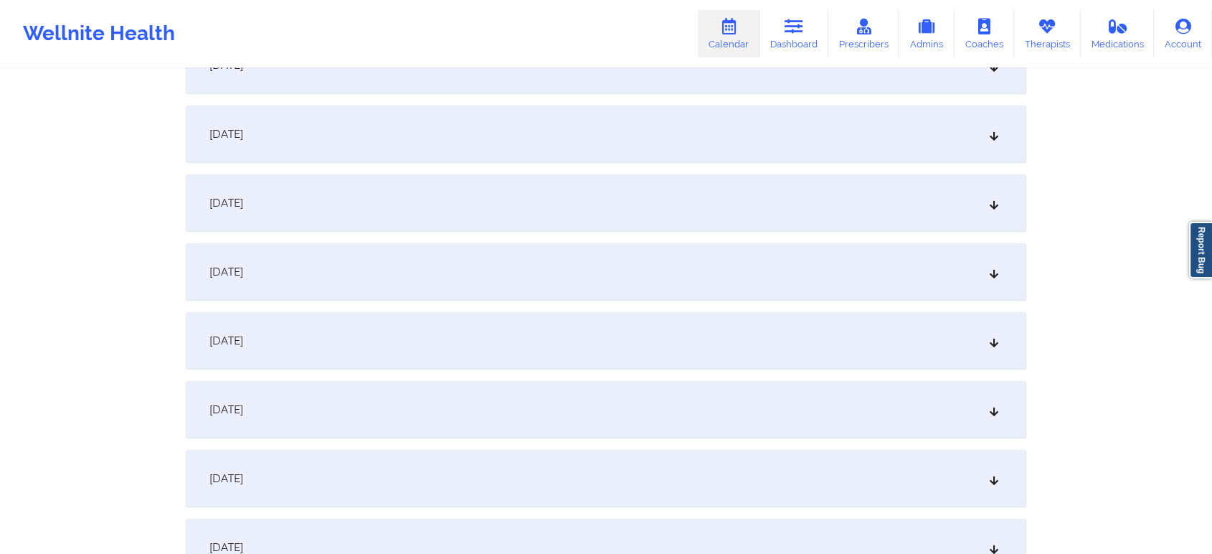
click at [689, 327] on div "[DATE]" at bounding box center [606, 340] width 840 height 57
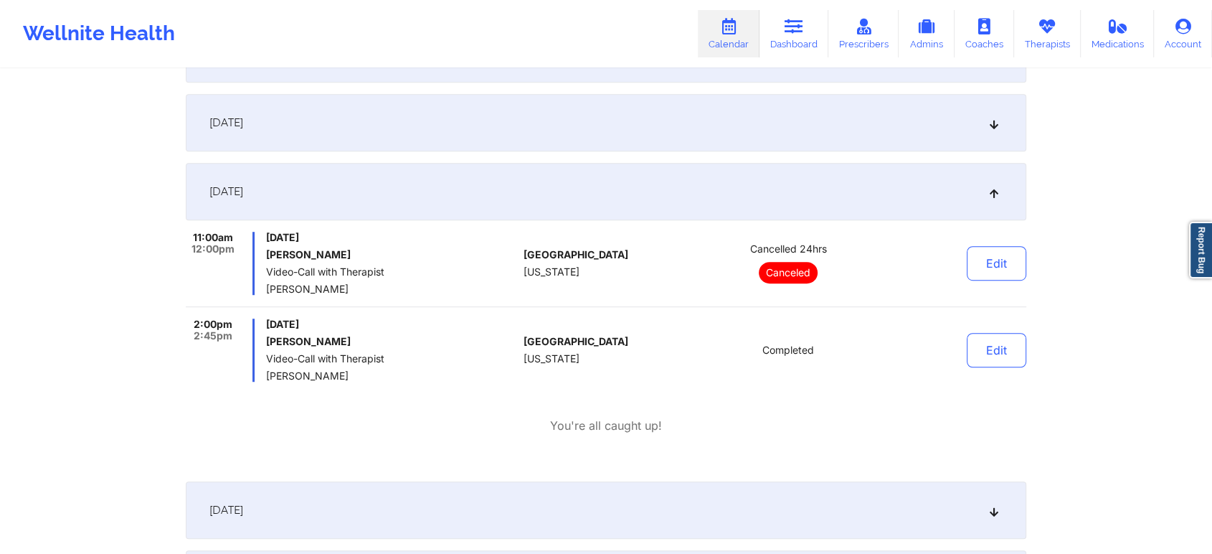
scroll to position [896, 0]
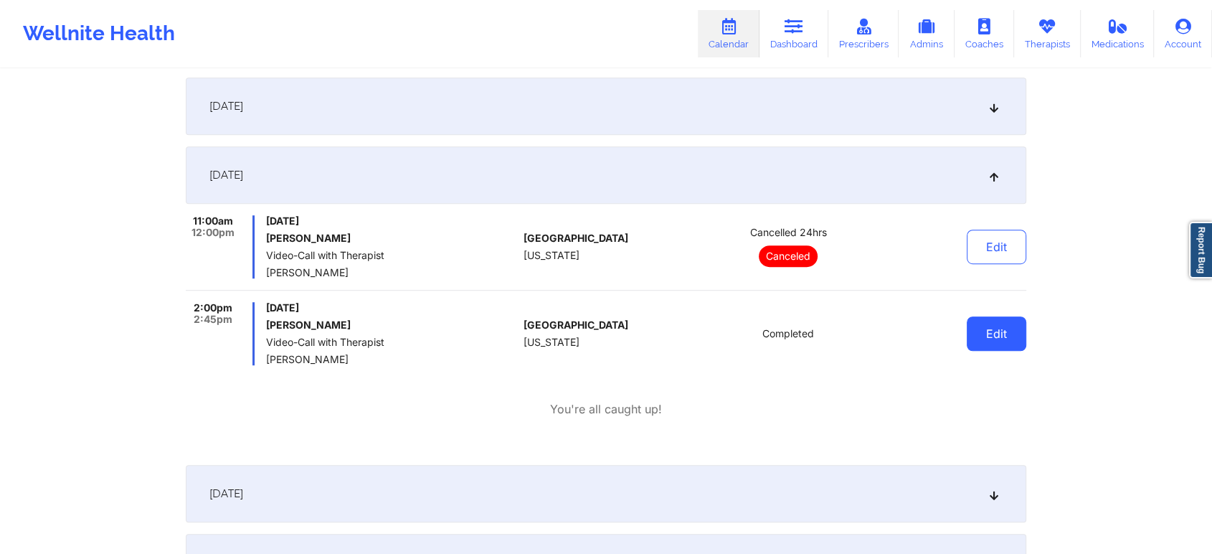
click at [995, 330] on button "Edit" at bounding box center [997, 333] width 60 height 34
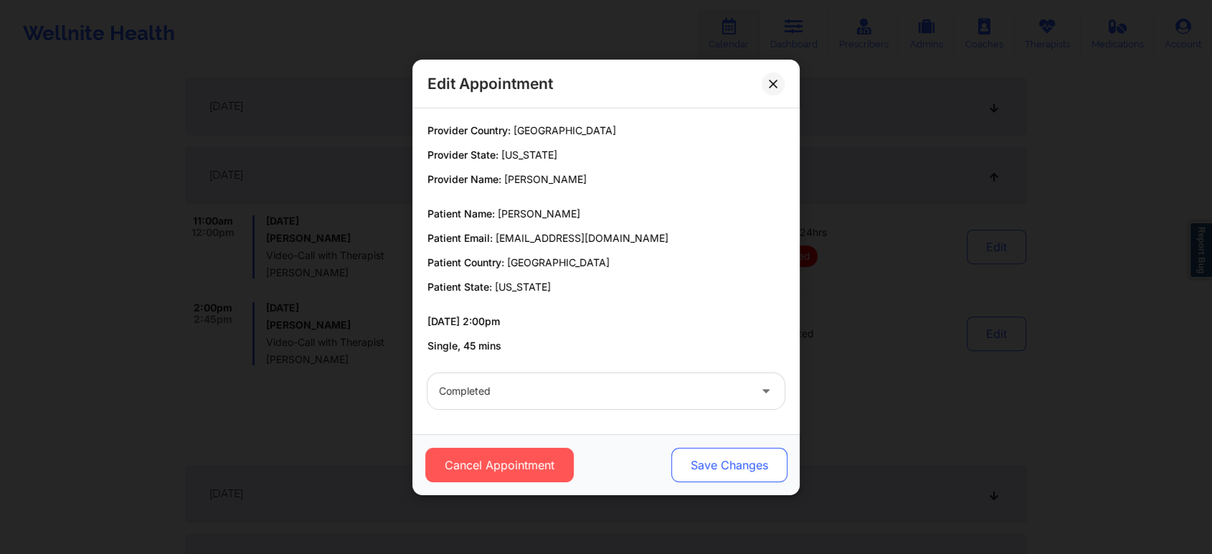
click at [734, 450] on button "Save Changes" at bounding box center [729, 464] width 116 height 34
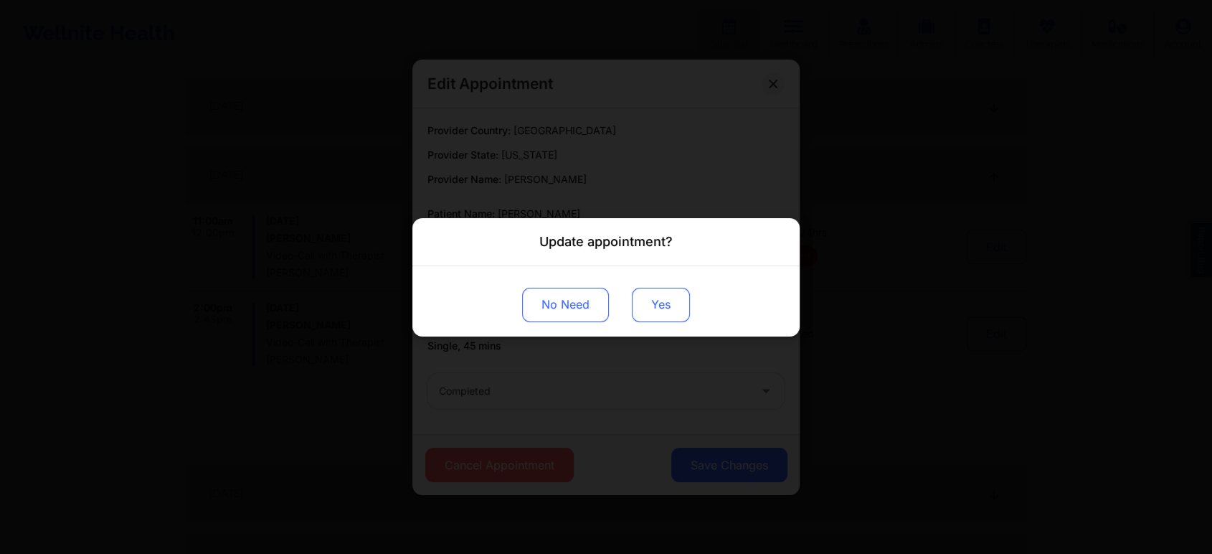
click at [660, 299] on button "Yes" at bounding box center [661, 304] width 58 height 34
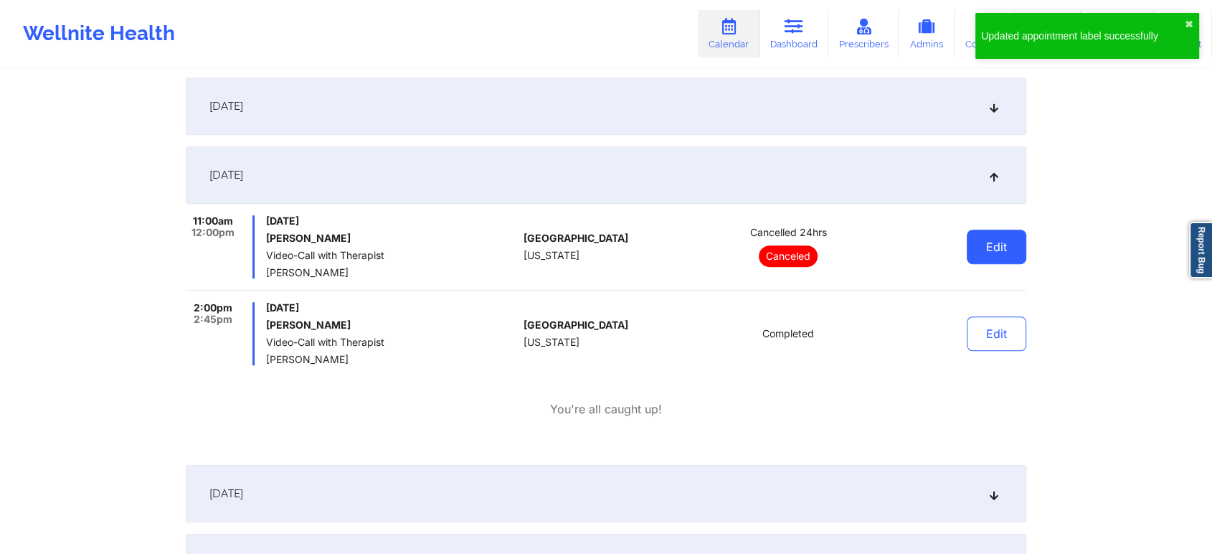
click at [983, 239] on button "Edit" at bounding box center [997, 246] width 60 height 34
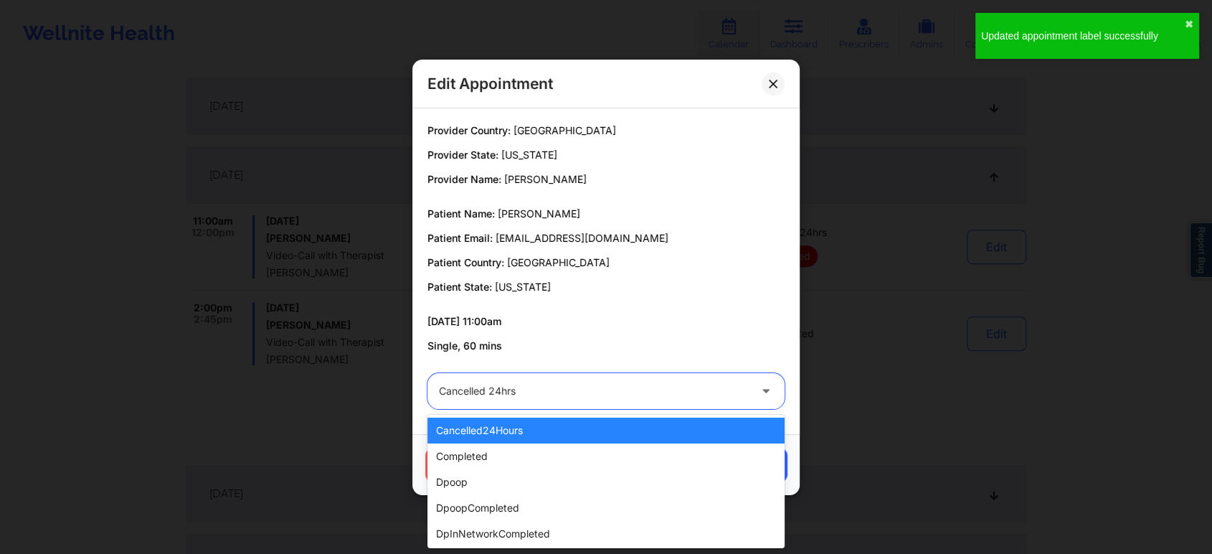
click at [516, 377] on div "Cancelled 24hrs" at bounding box center [594, 391] width 310 height 36
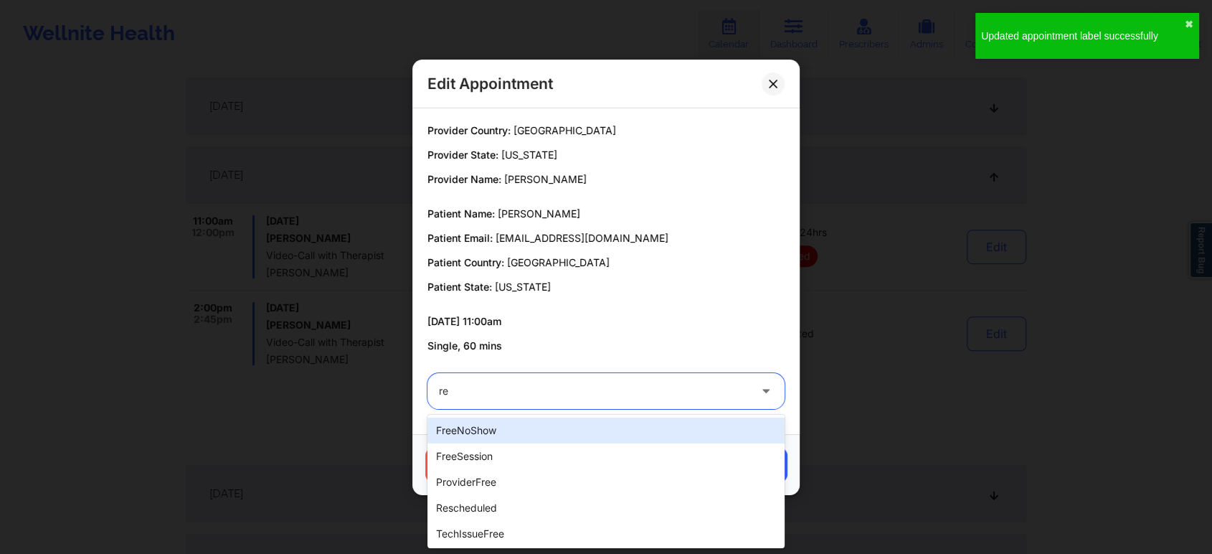
type input "res"
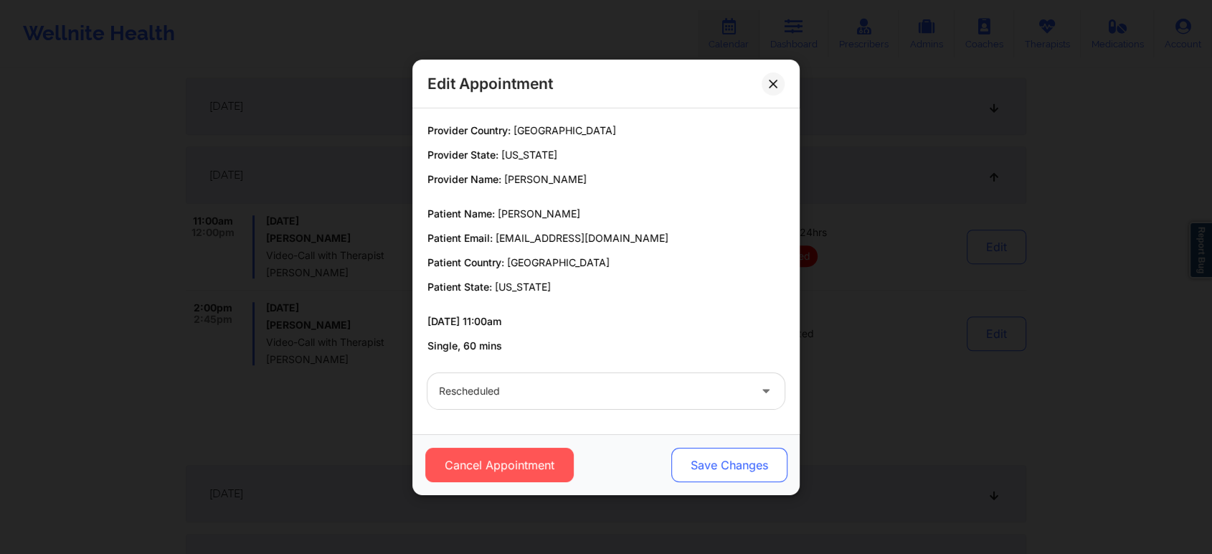
click at [733, 477] on button "Save Changes" at bounding box center [729, 464] width 116 height 34
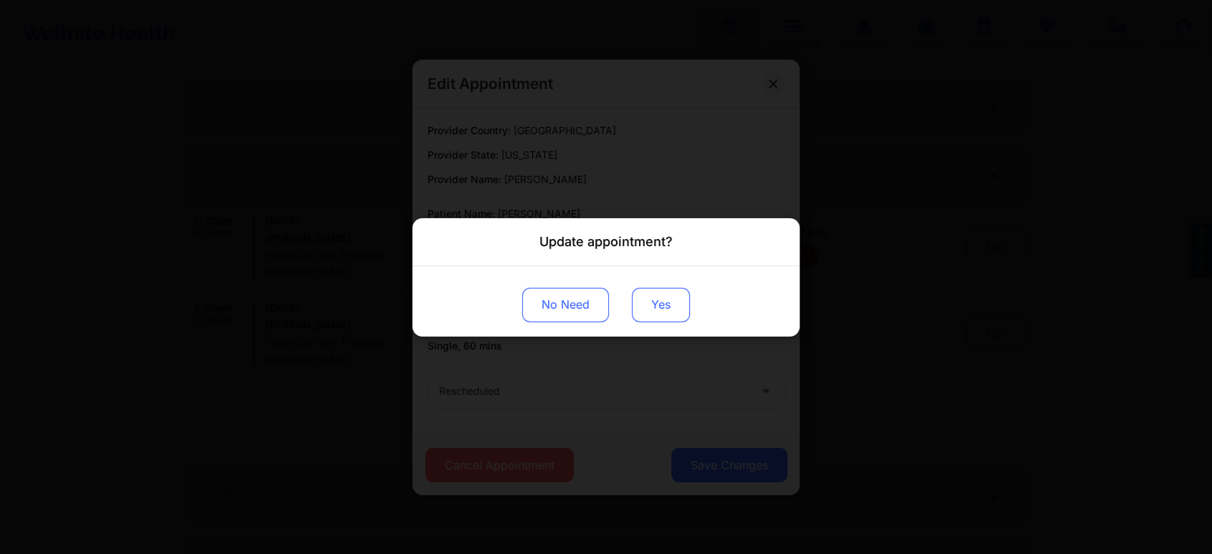
click at [656, 305] on button "Yes" at bounding box center [661, 304] width 58 height 34
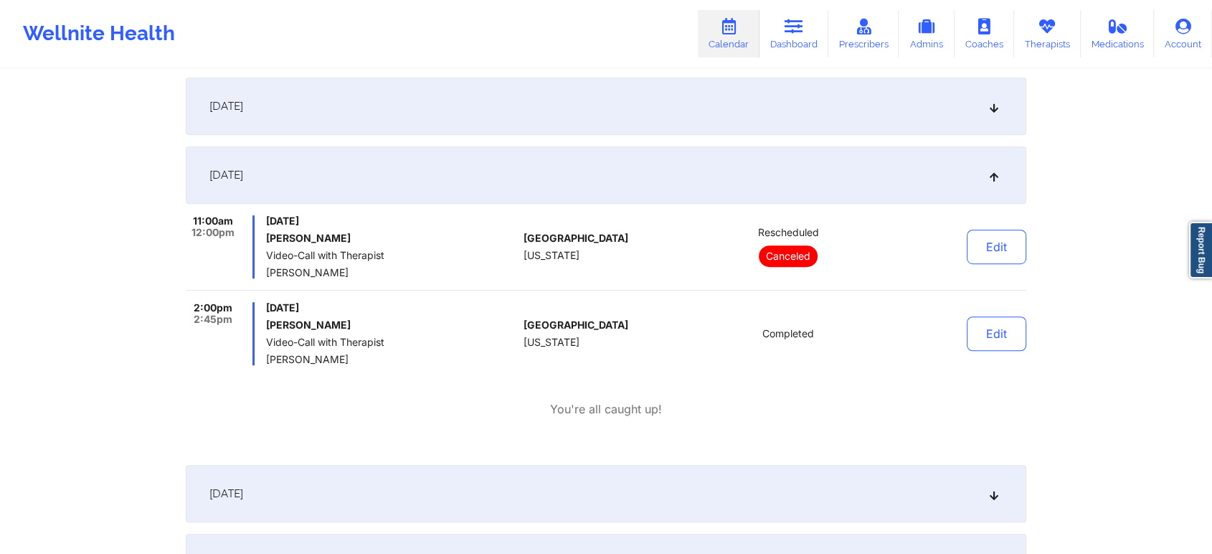
scroll to position [0, 0]
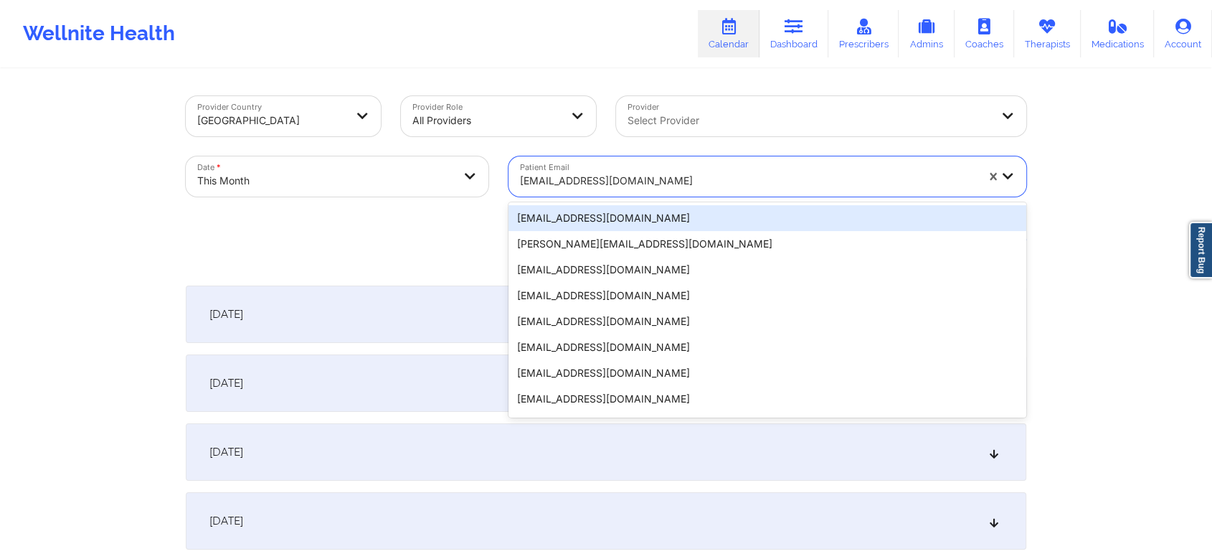
click at [599, 182] on div at bounding box center [748, 180] width 456 height 17
paste input "[EMAIL_ADDRESS][DOMAIN_NAME]"
type input "[EMAIL_ADDRESS][DOMAIN_NAME]"
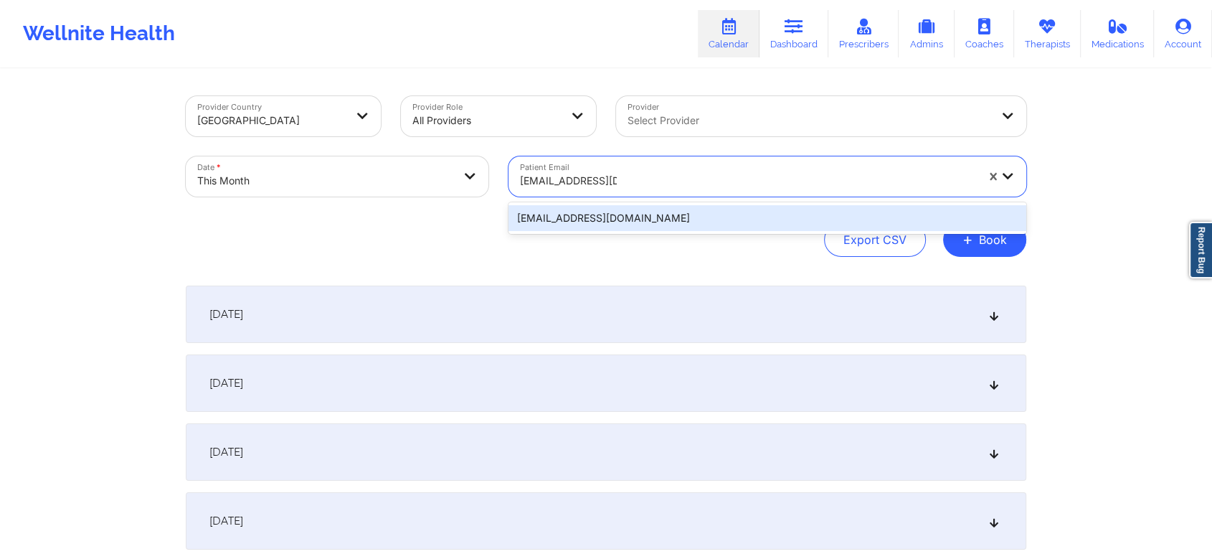
click at [582, 232] on div "[EMAIL_ADDRESS][DOMAIN_NAME]" at bounding box center [767, 218] width 518 height 32
click at [600, 217] on div "[EMAIL_ADDRESS][DOMAIN_NAME]" at bounding box center [767, 218] width 518 height 26
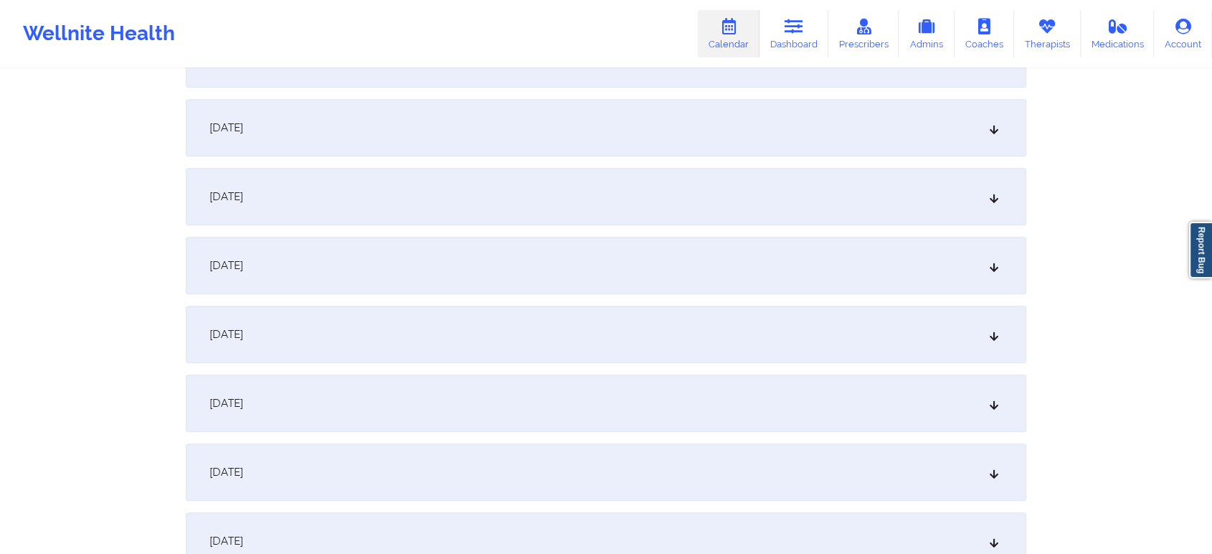
scroll to position [740, 0]
click at [683, 349] on div "[DATE]" at bounding box center [606, 331] width 840 height 57
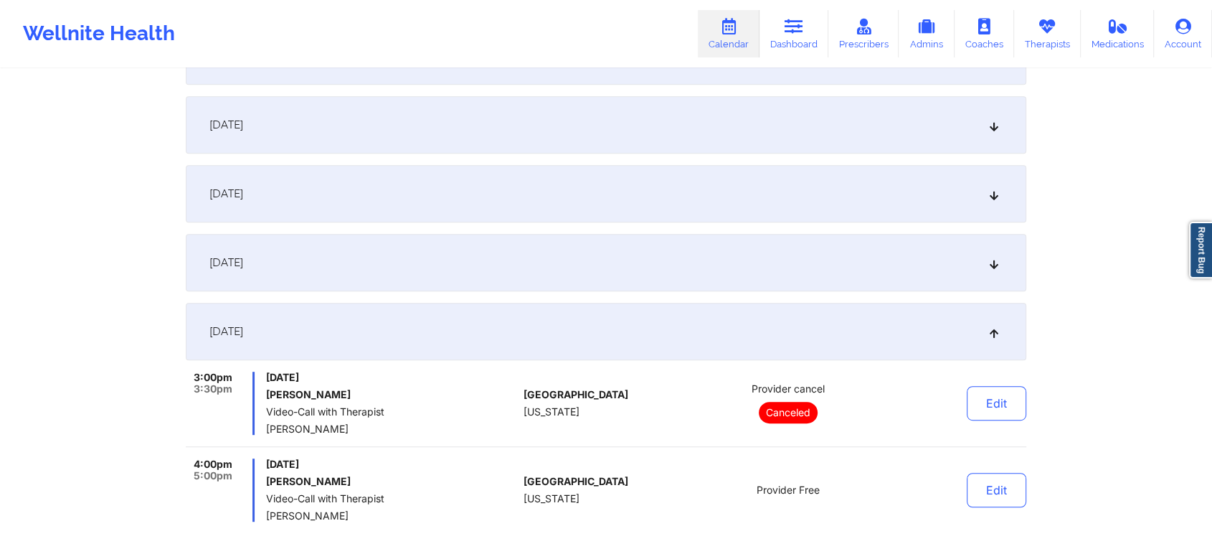
scroll to position [936, 0]
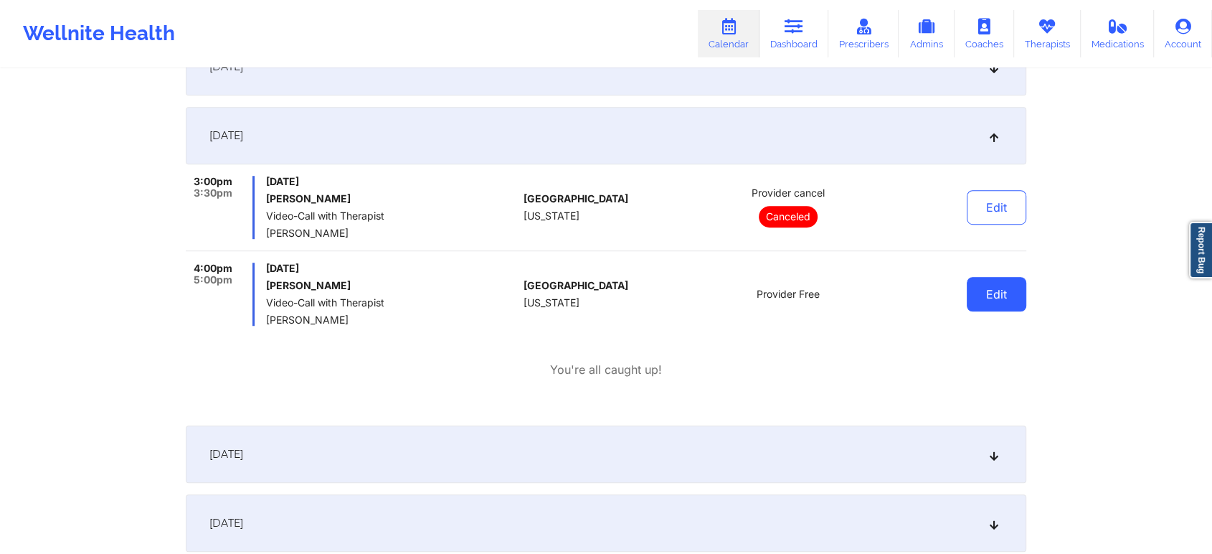
click at [975, 295] on button "Edit" at bounding box center [997, 294] width 60 height 34
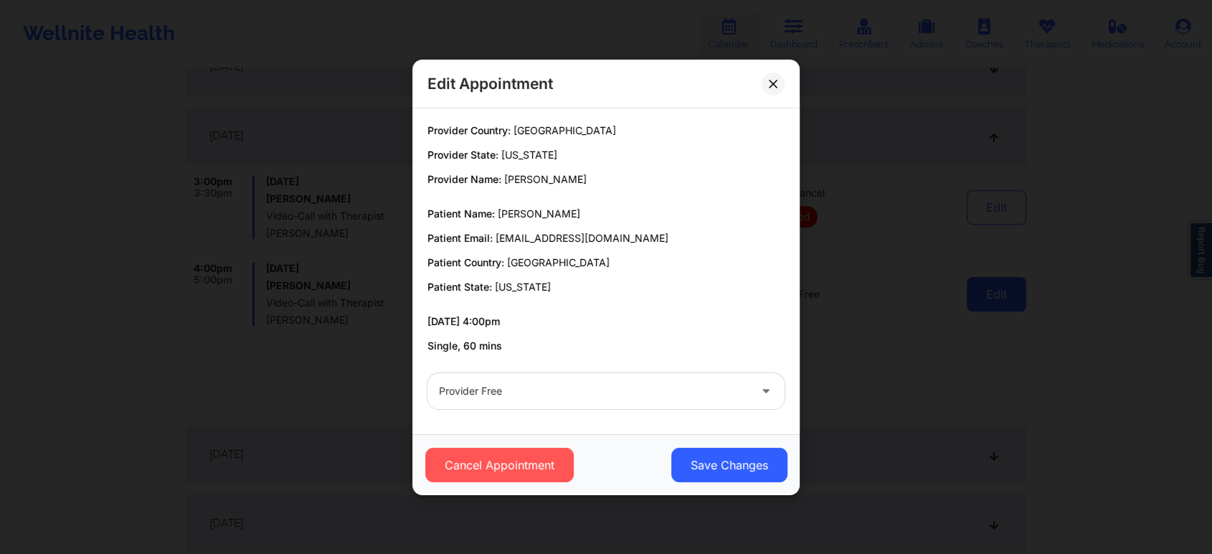
click at [577, 392] on div at bounding box center [594, 390] width 310 height 17
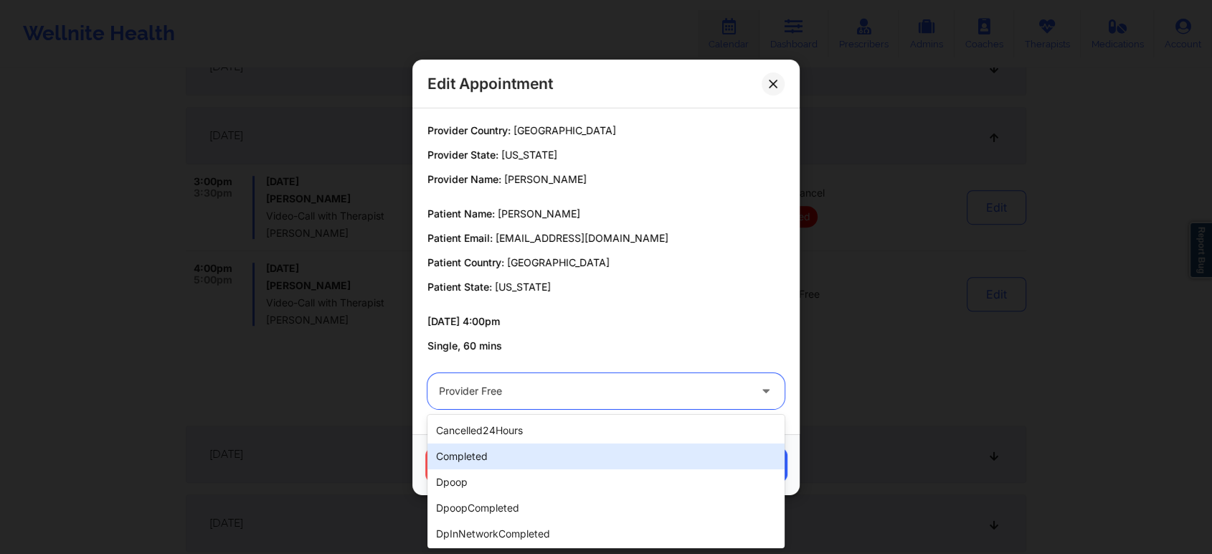
click at [523, 465] on div "completed" at bounding box center [605, 456] width 357 height 26
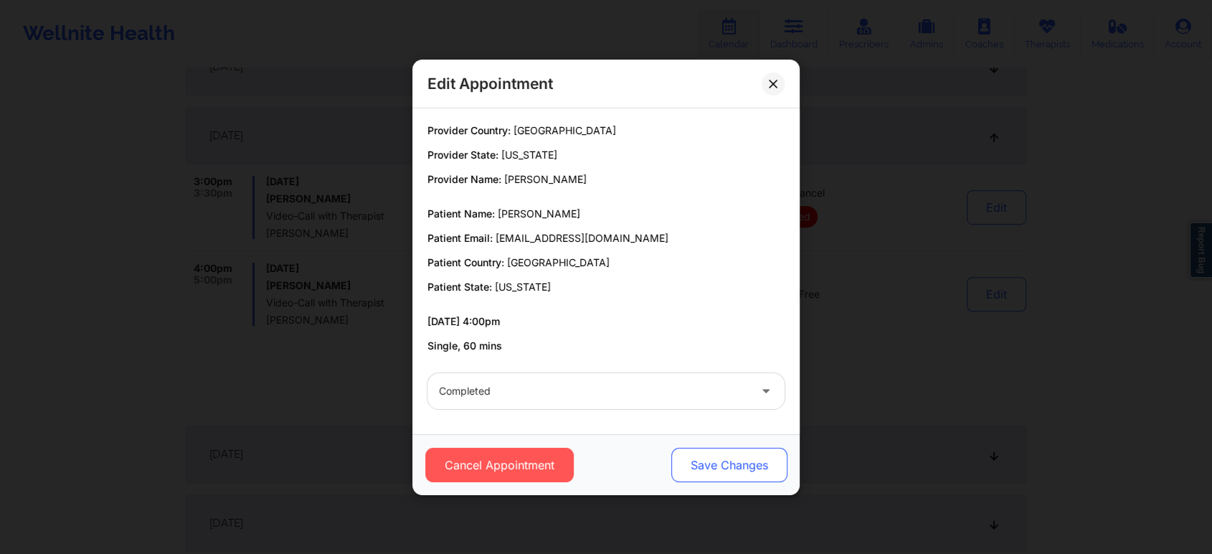
click at [693, 452] on button "Save Changes" at bounding box center [729, 464] width 116 height 34
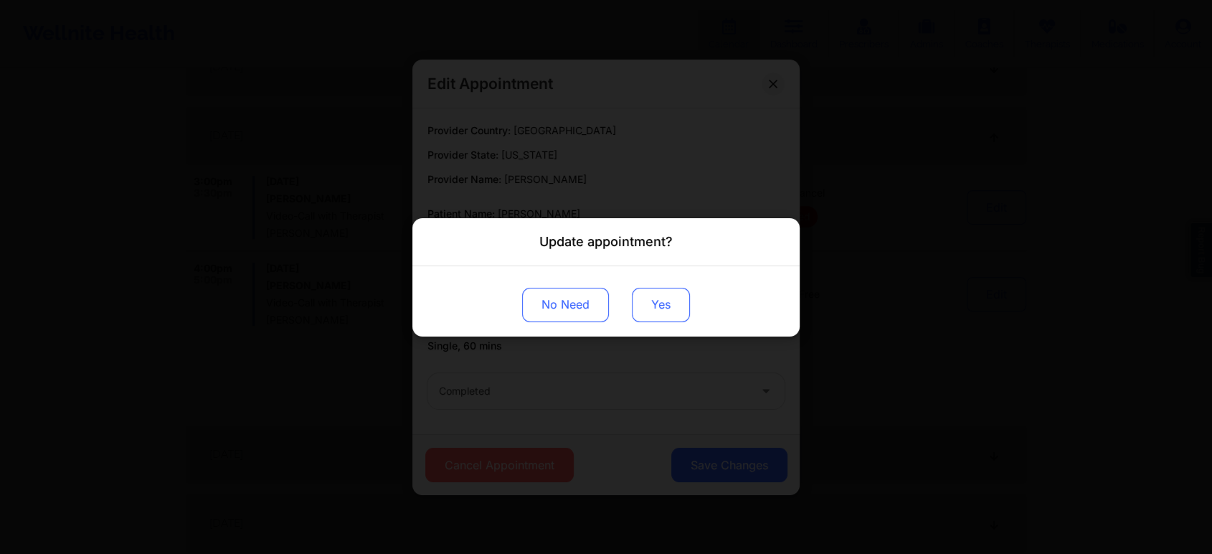
click at [645, 314] on button "Yes" at bounding box center [661, 304] width 58 height 34
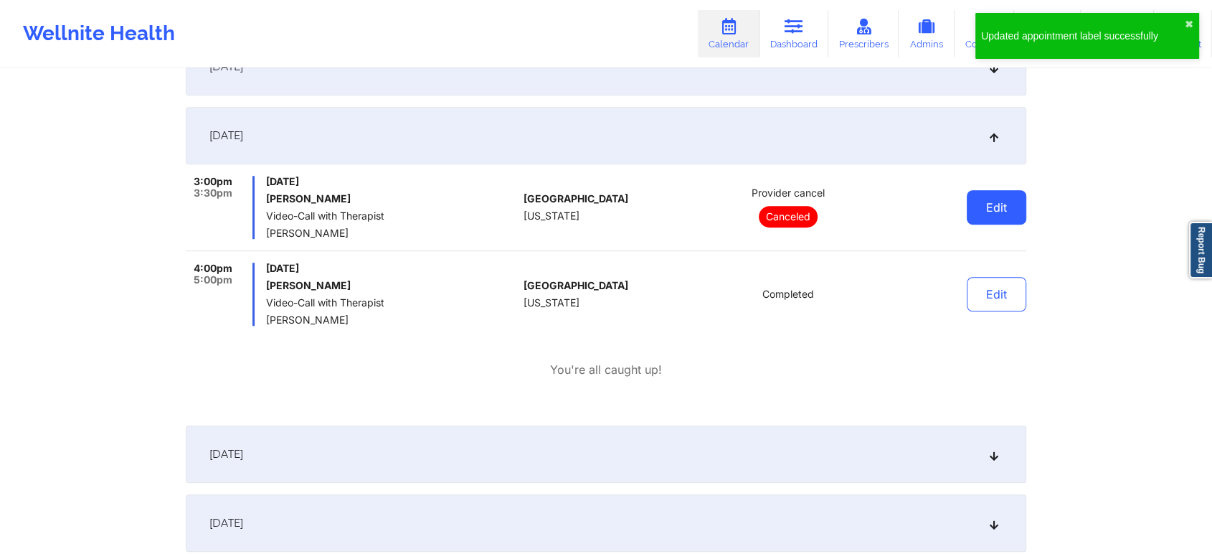
click at [987, 203] on button "Edit" at bounding box center [997, 207] width 60 height 34
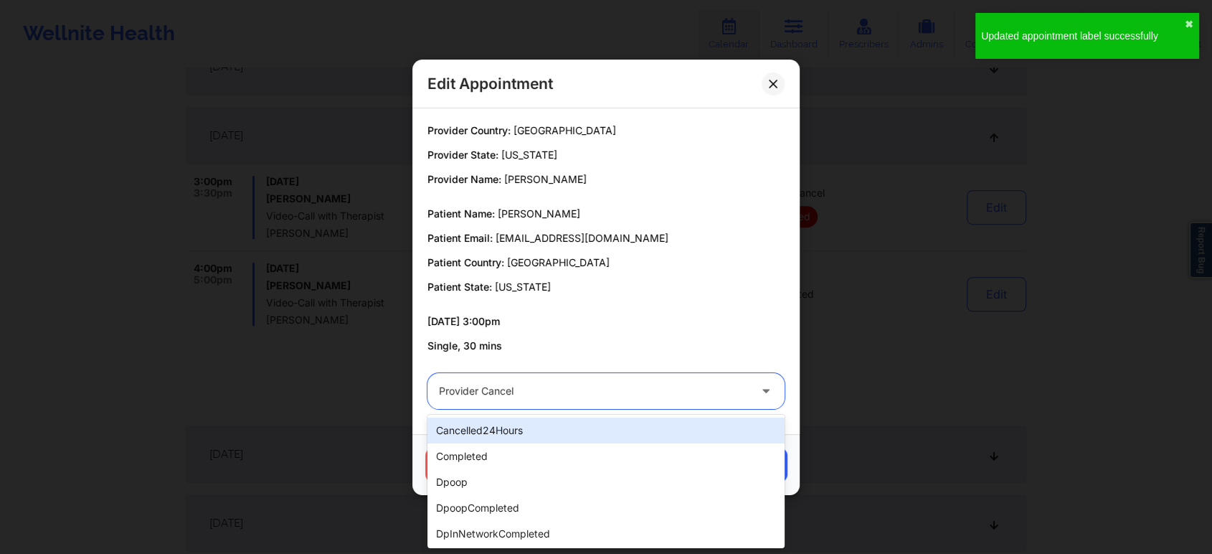
click at [568, 390] on div at bounding box center [594, 390] width 310 height 17
type input "res"
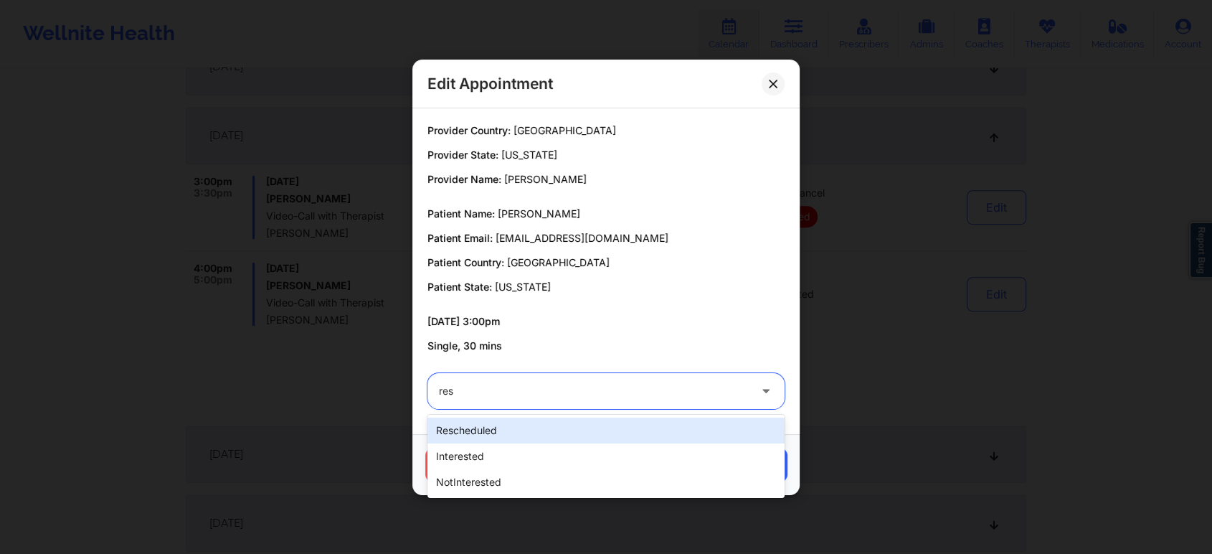
click at [501, 437] on div "rescheduled" at bounding box center [605, 430] width 357 height 26
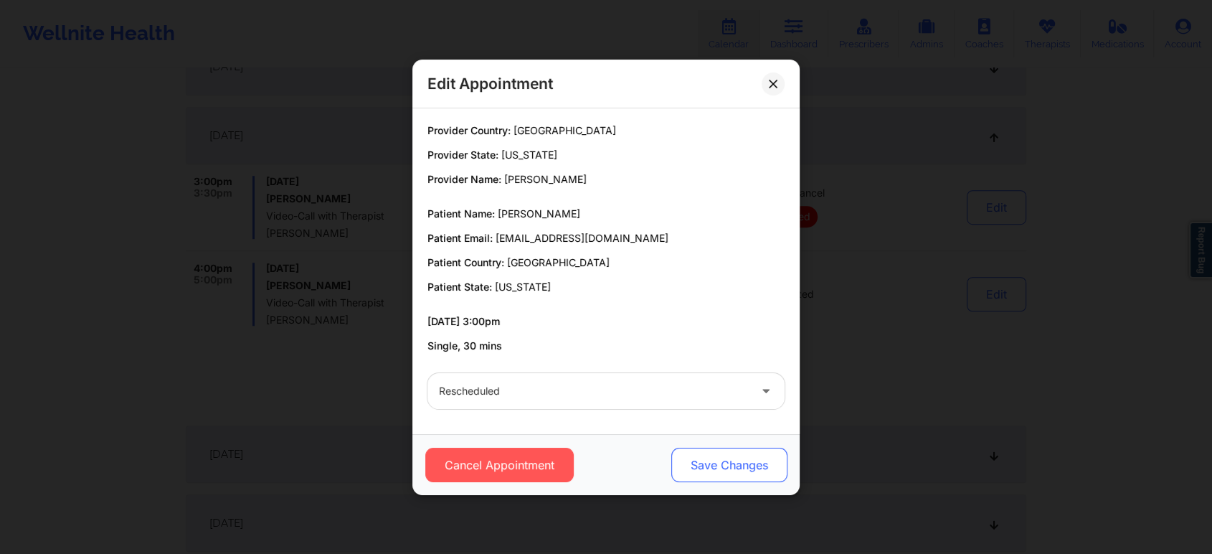
click at [701, 473] on button "Save Changes" at bounding box center [729, 464] width 116 height 34
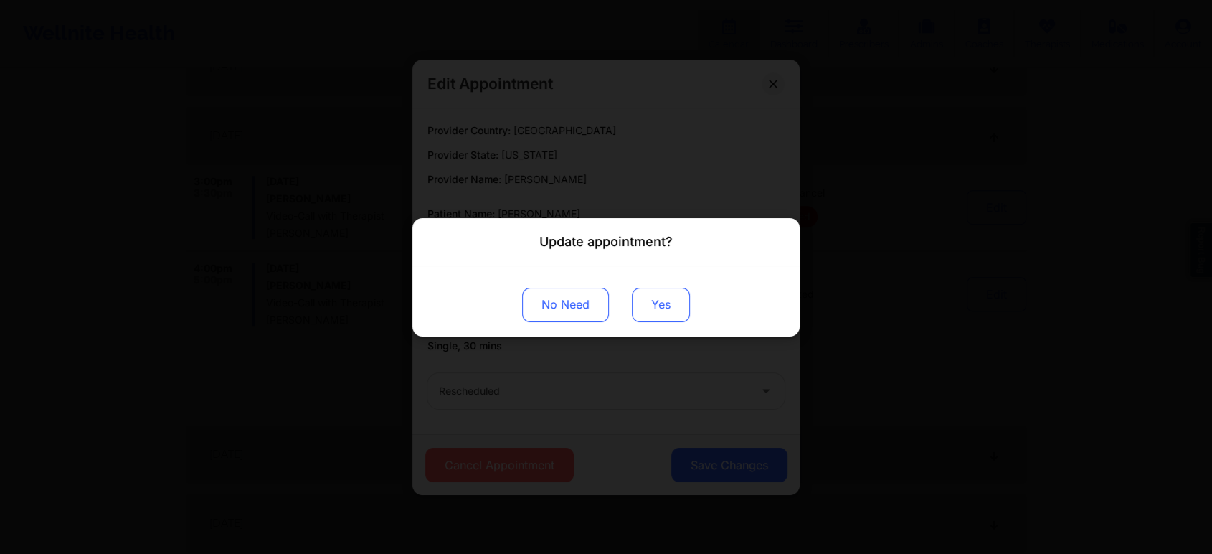
click at [654, 305] on button "Yes" at bounding box center [661, 304] width 58 height 34
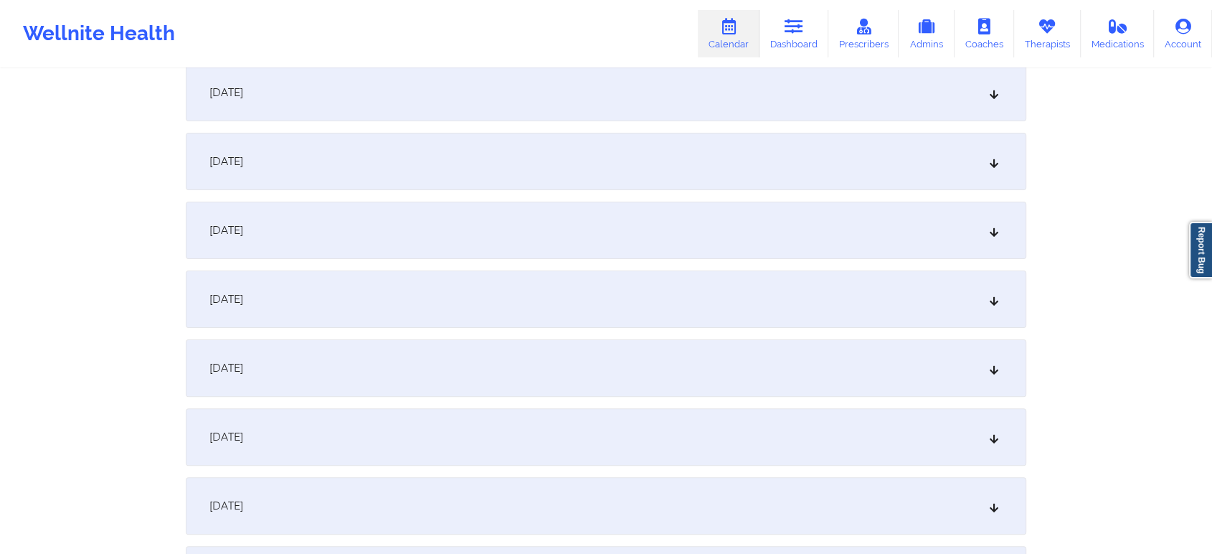
scroll to position [0, 0]
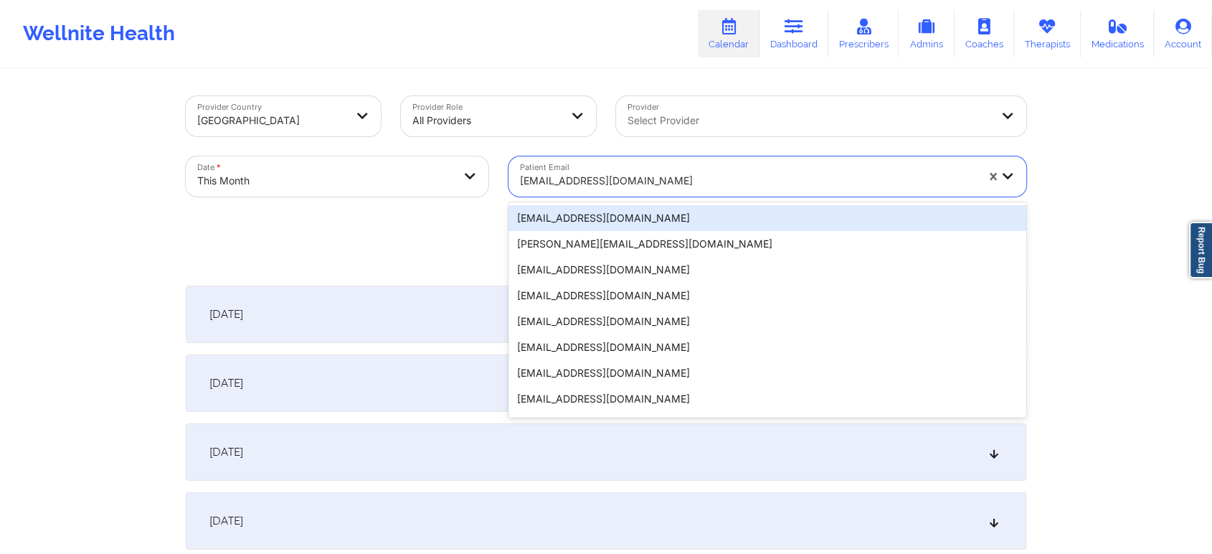
click at [612, 165] on div "[EMAIL_ADDRESS][DOMAIN_NAME]" at bounding box center [748, 181] width 456 height 32
paste input "[EMAIL_ADDRESS][DOMAIN_NAME]"
type input "[EMAIL_ADDRESS][DOMAIN_NAME]"
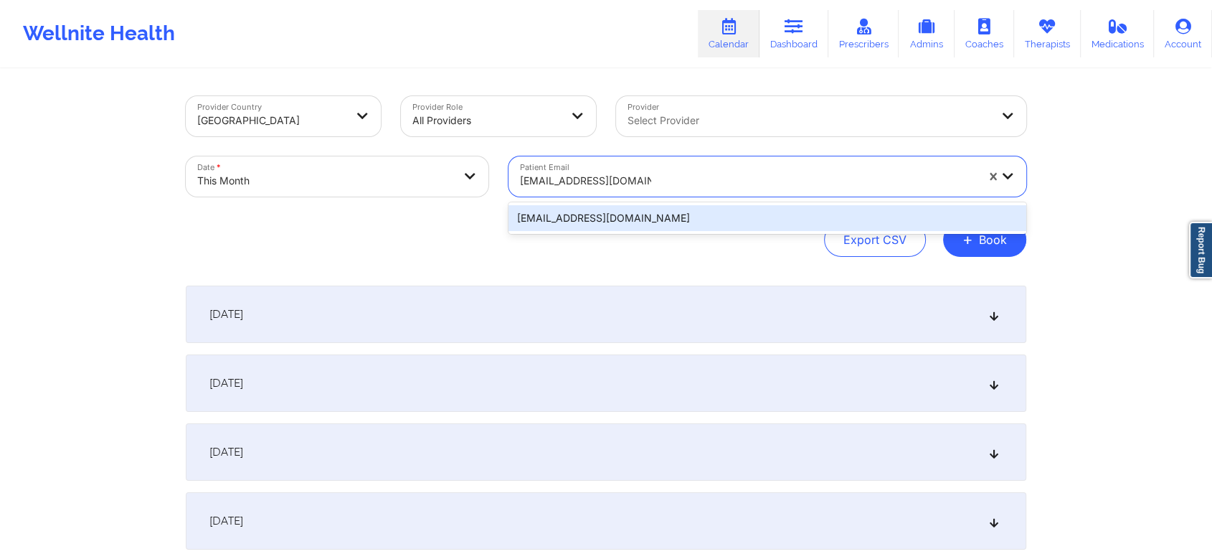
click at [577, 222] on div "[EMAIL_ADDRESS][DOMAIN_NAME]" at bounding box center [767, 218] width 518 height 26
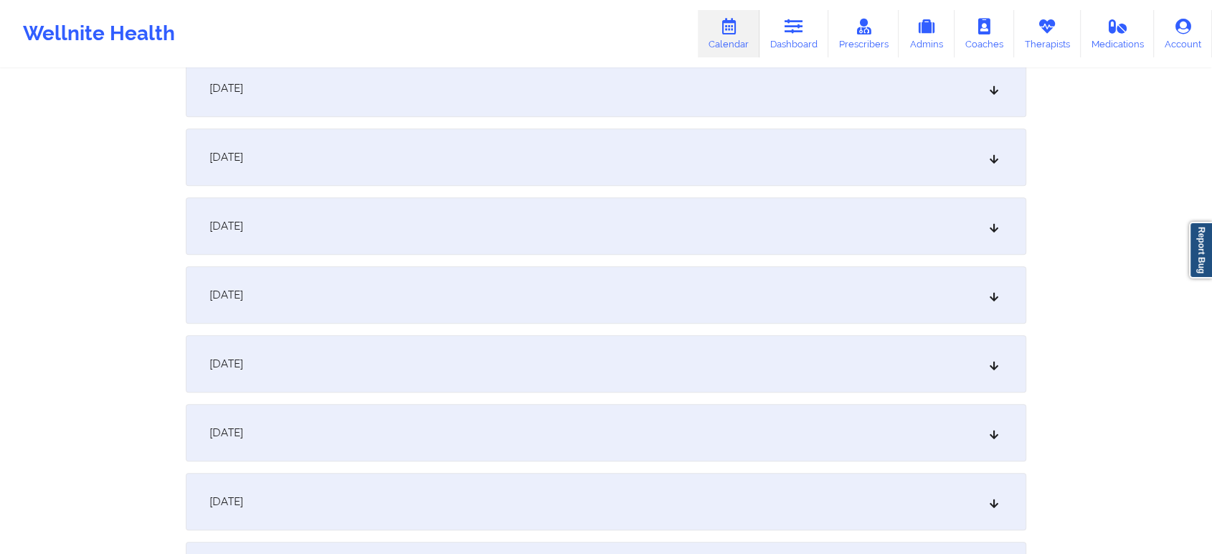
scroll to position [783, 0]
click at [572, 303] on div "[DATE]" at bounding box center [606, 288] width 840 height 57
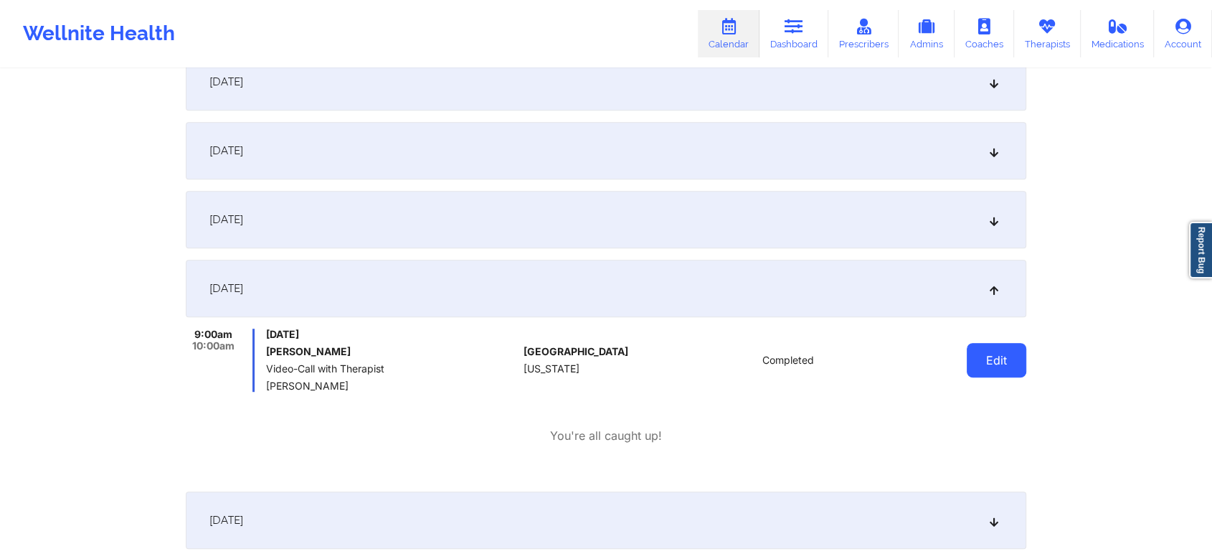
click at [985, 354] on button "Edit" at bounding box center [997, 360] width 60 height 34
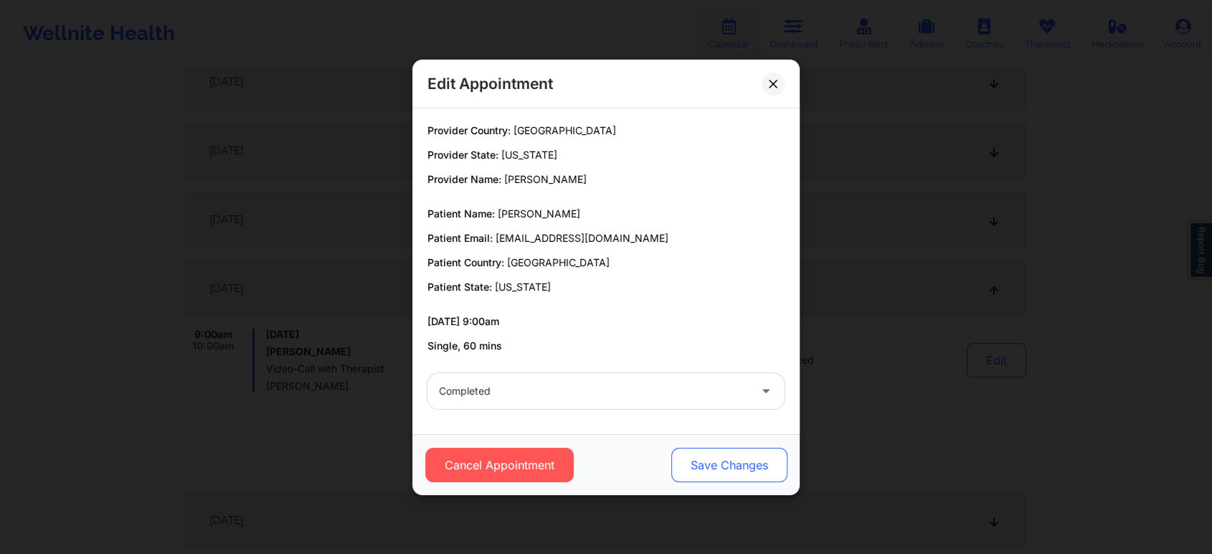
click at [736, 463] on button "Save Changes" at bounding box center [729, 464] width 116 height 34
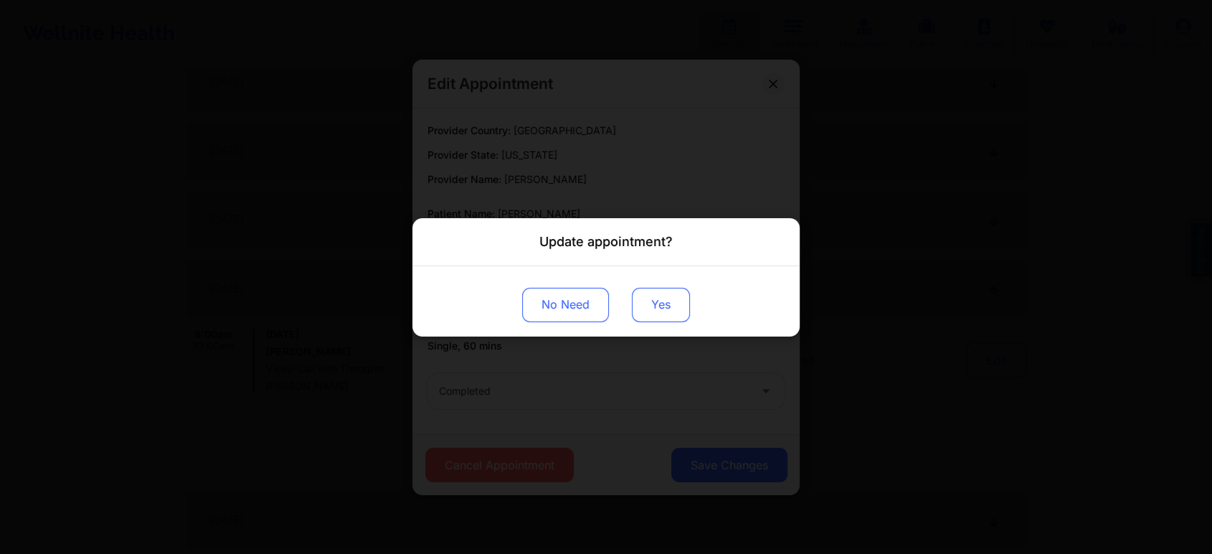
click at [666, 320] on button "Yes" at bounding box center [661, 304] width 58 height 34
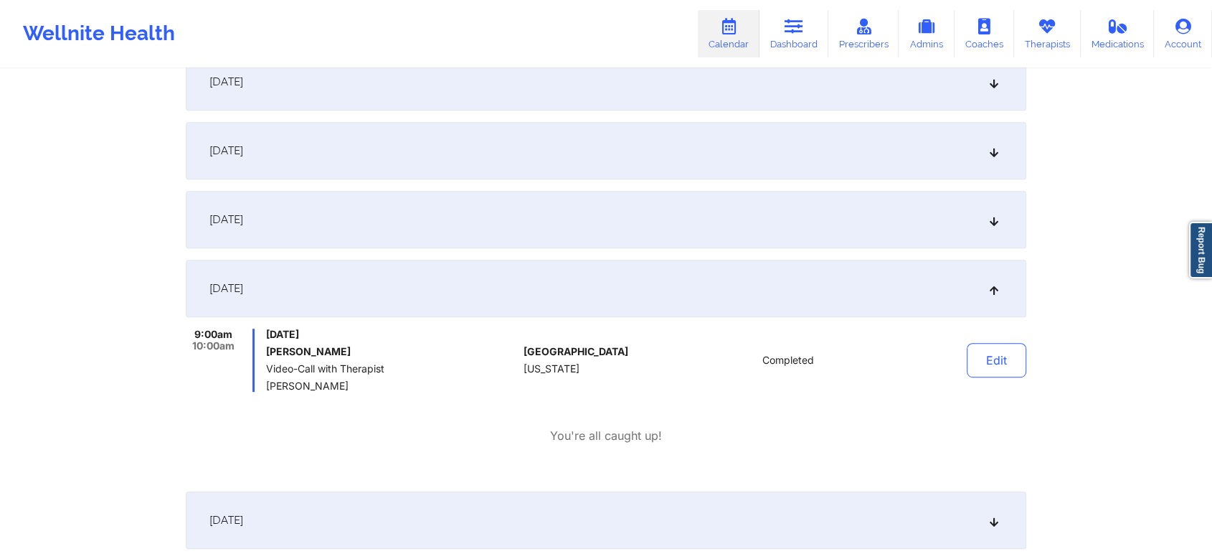
scroll to position [0, 0]
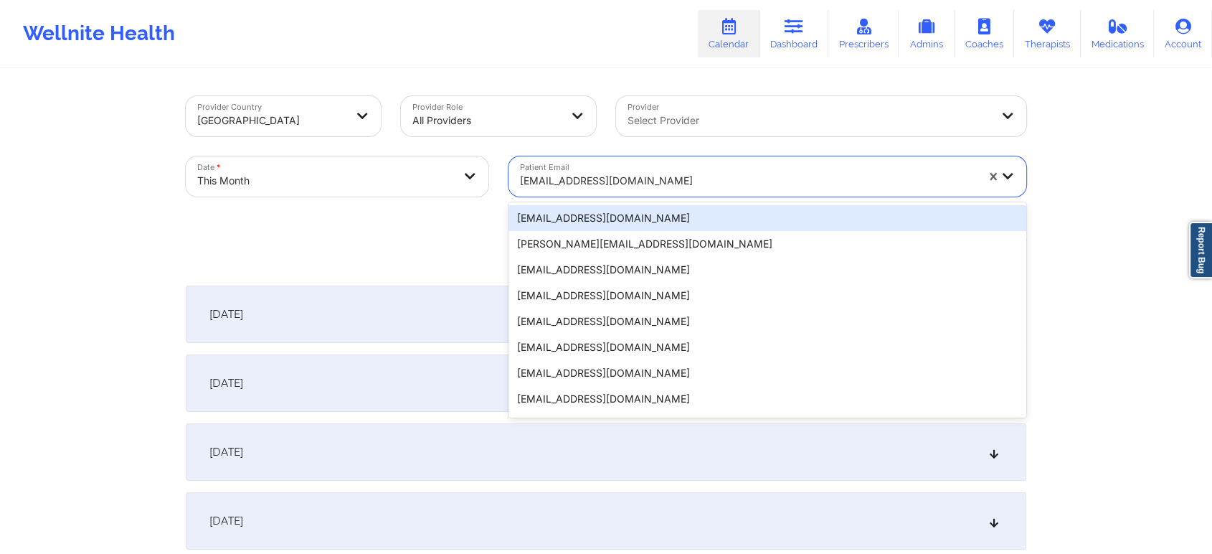
click at [582, 182] on div at bounding box center [748, 180] width 456 height 17
paste input "[EMAIL_ADDRESS][DOMAIN_NAME]"
type input "[EMAIL_ADDRESS][DOMAIN_NAME]"
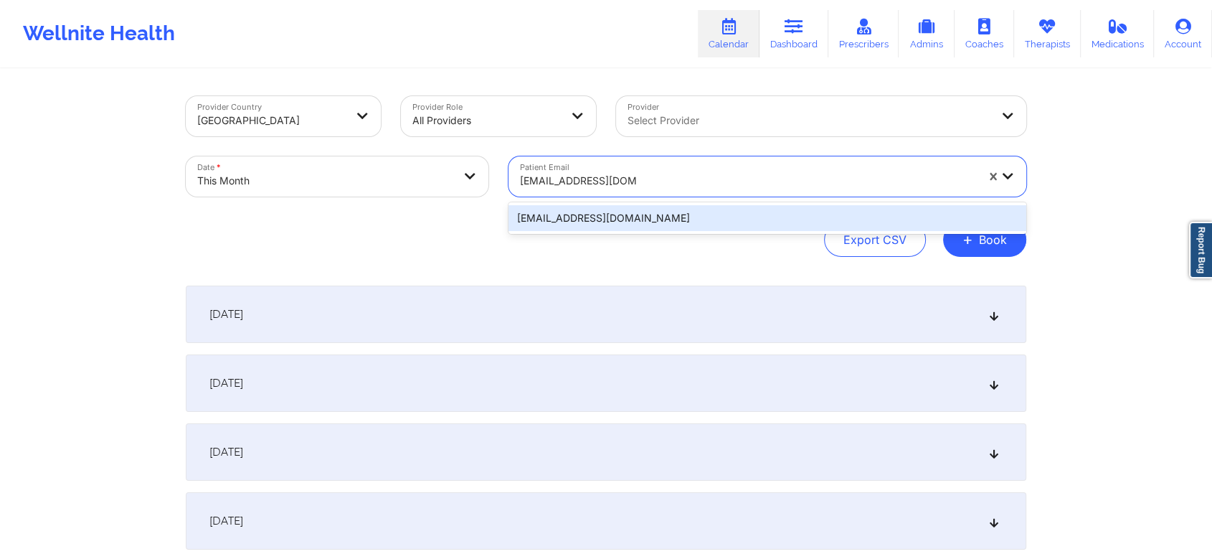
click at [585, 212] on div "[EMAIL_ADDRESS][DOMAIN_NAME]" at bounding box center [767, 218] width 518 height 26
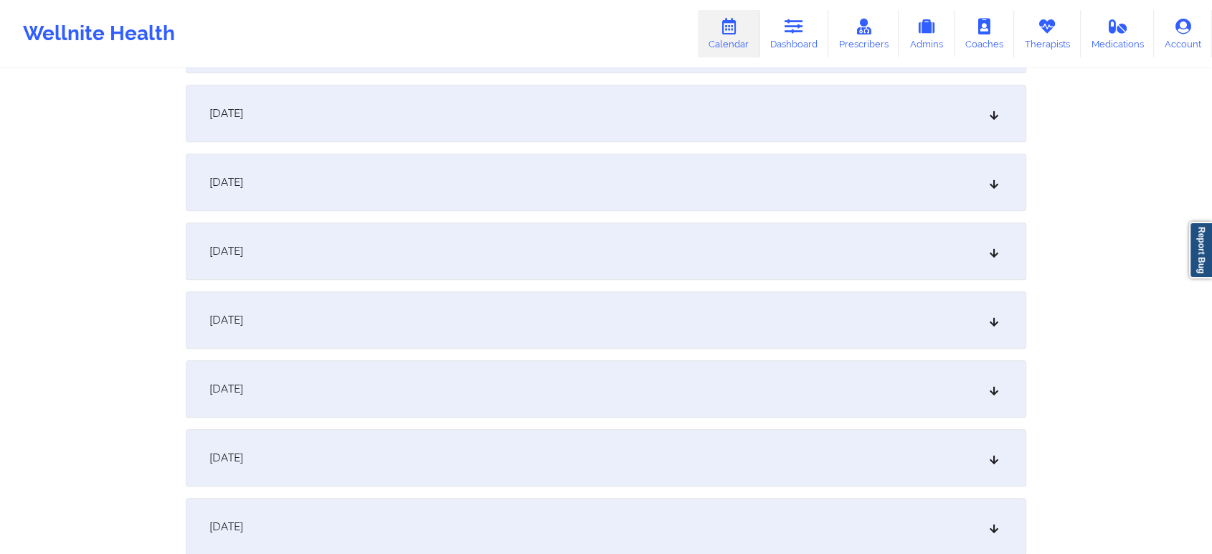
scroll to position [660, 0]
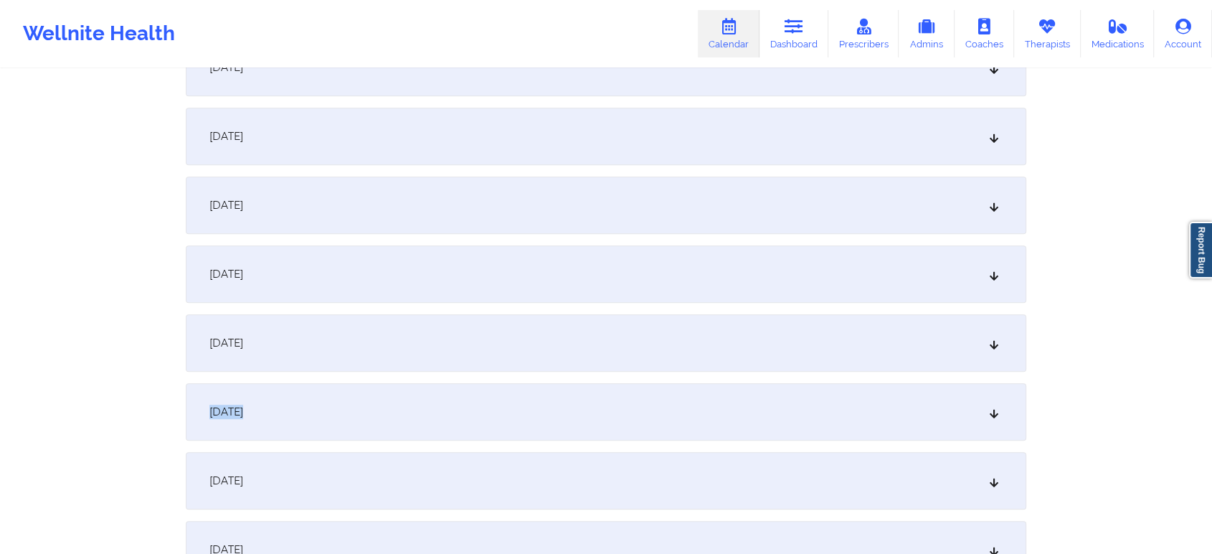
drag, startPoint x: 642, startPoint y: 368, endPoint x: 638, endPoint y: 431, distance: 63.2
click at [638, 431] on div "[DATE]" at bounding box center [606, 411] width 840 height 57
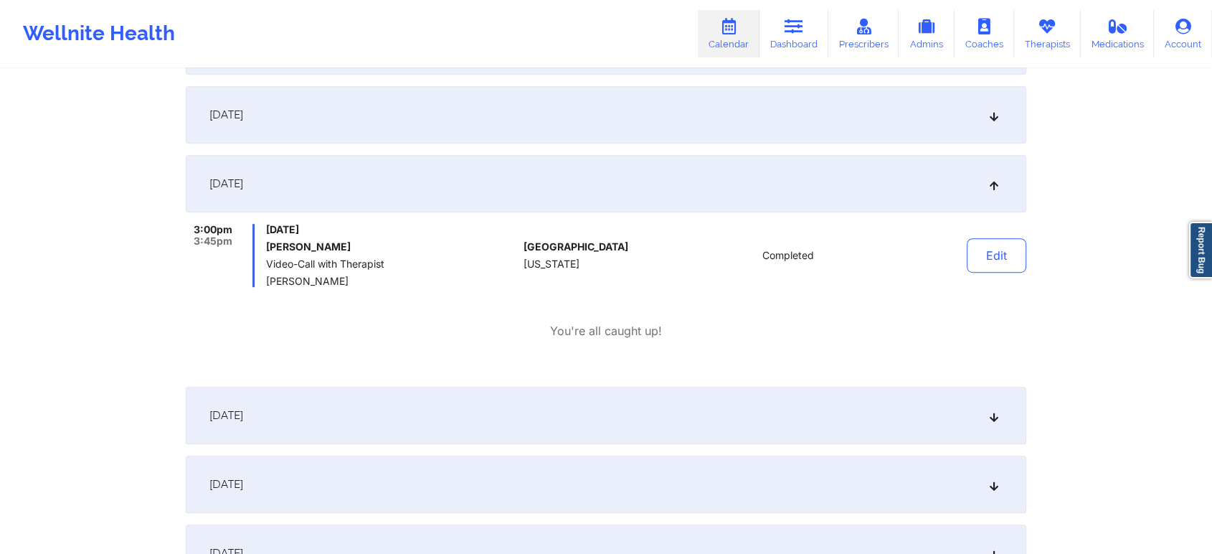
scroll to position [884, 0]
click at [987, 272] on button "Edit" at bounding box center [997, 259] width 60 height 34
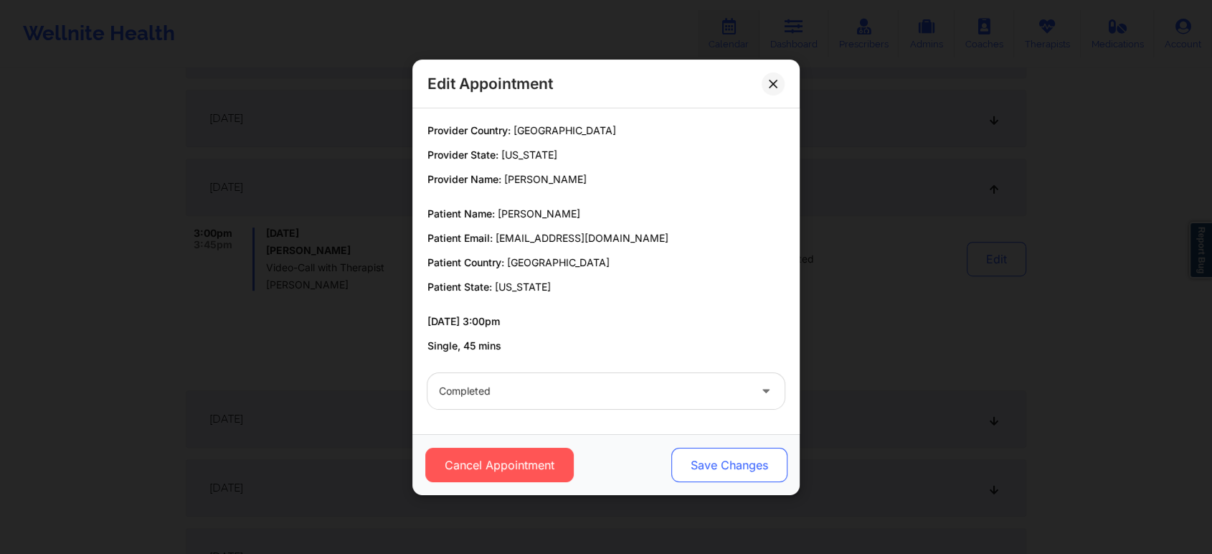
click at [706, 457] on button "Save Changes" at bounding box center [729, 464] width 116 height 34
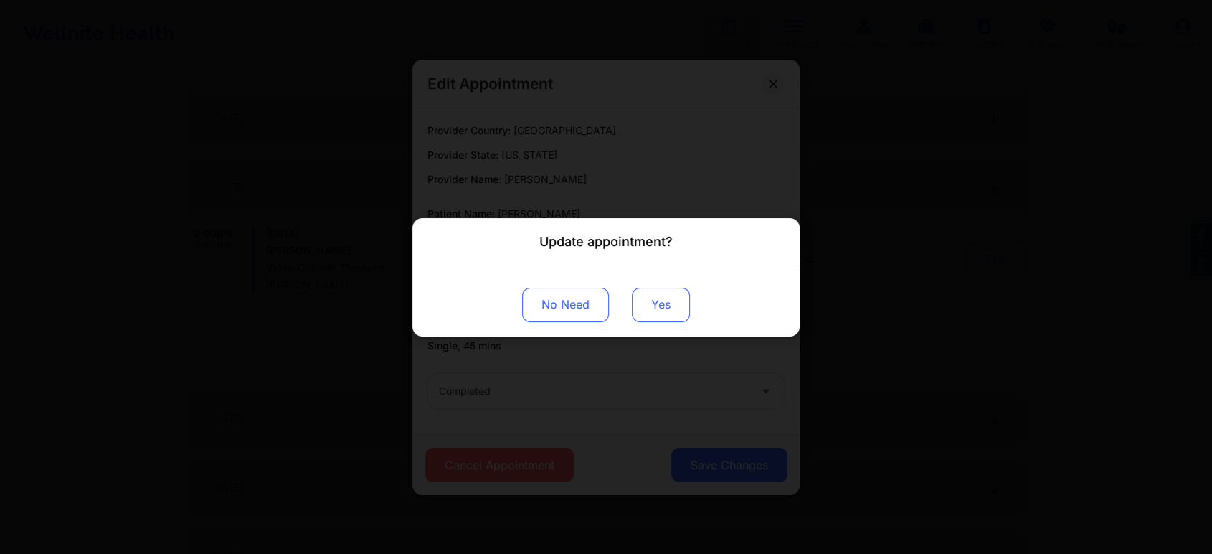
click at [648, 296] on button "Yes" at bounding box center [661, 304] width 58 height 34
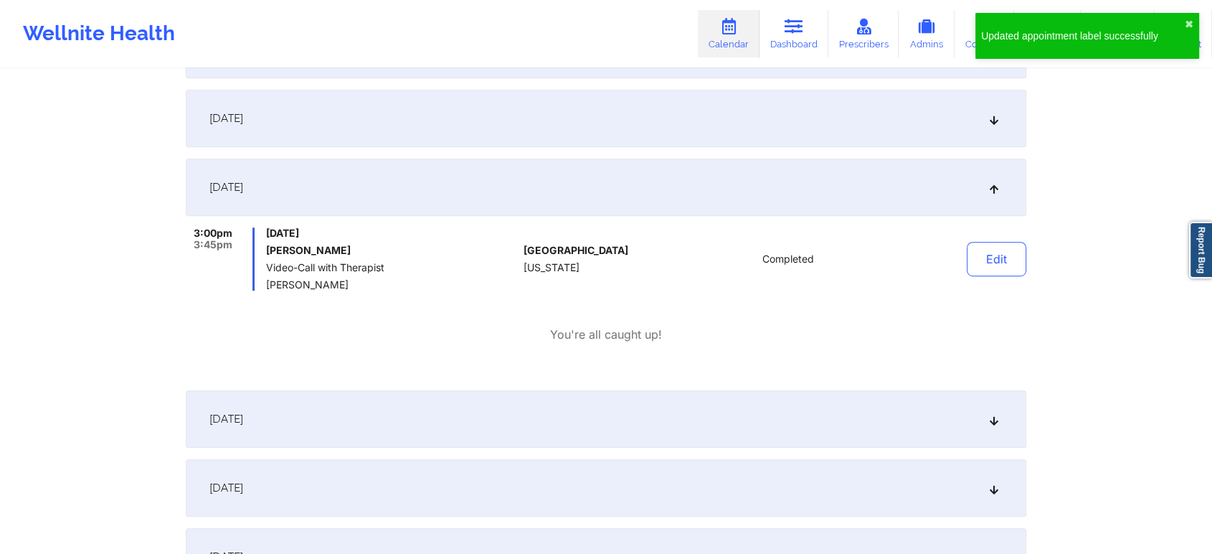
scroll to position [0, 0]
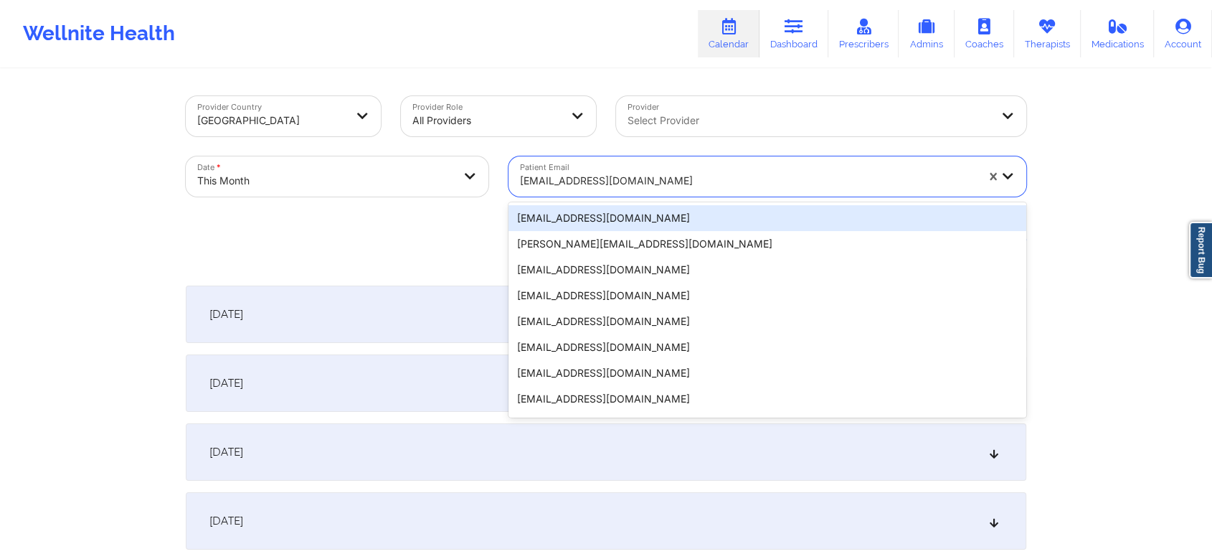
click at [587, 171] on div "[EMAIL_ADDRESS][DOMAIN_NAME]" at bounding box center [748, 181] width 456 height 32
paste input "[EMAIL_ADDRESS][DOMAIN_NAME]"
type input "[EMAIL_ADDRESS][DOMAIN_NAME]"
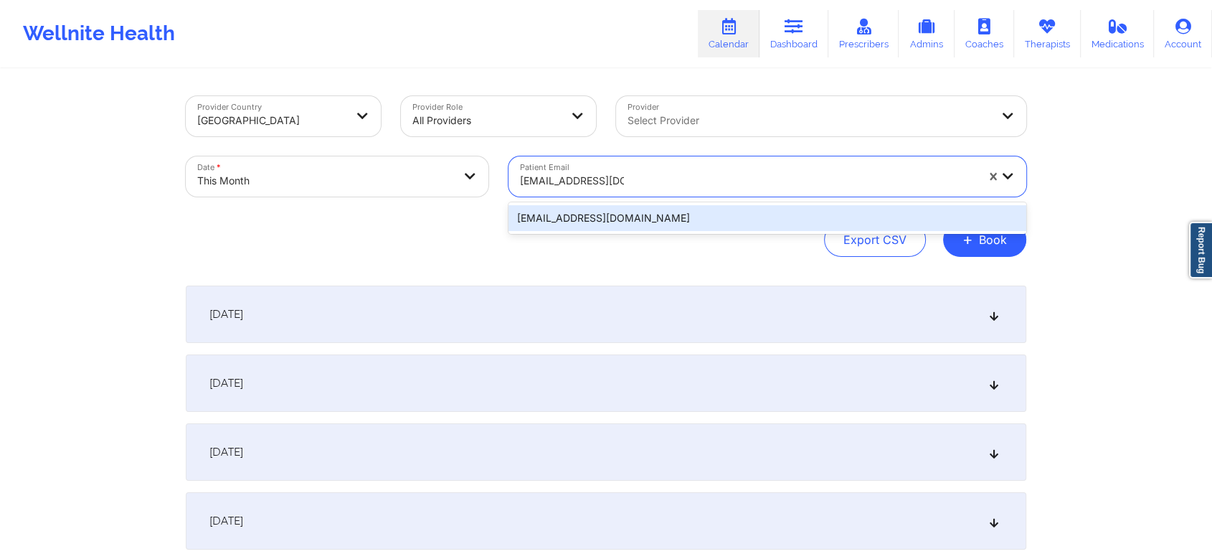
click at [591, 213] on div "[EMAIL_ADDRESS][DOMAIN_NAME]" at bounding box center [767, 218] width 518 height 26
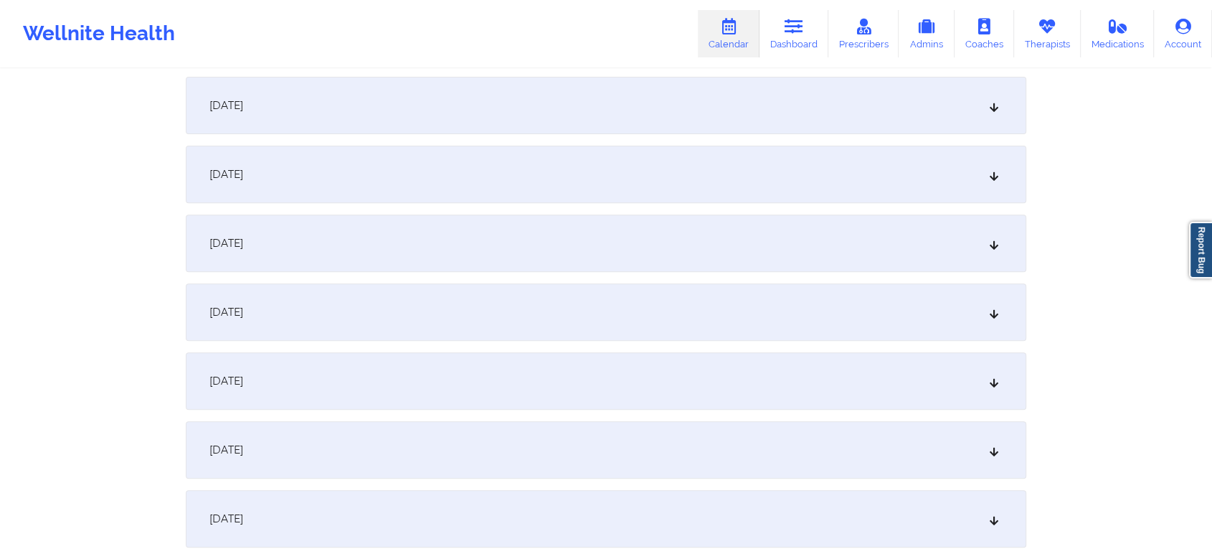
scroll to position [645, 0]
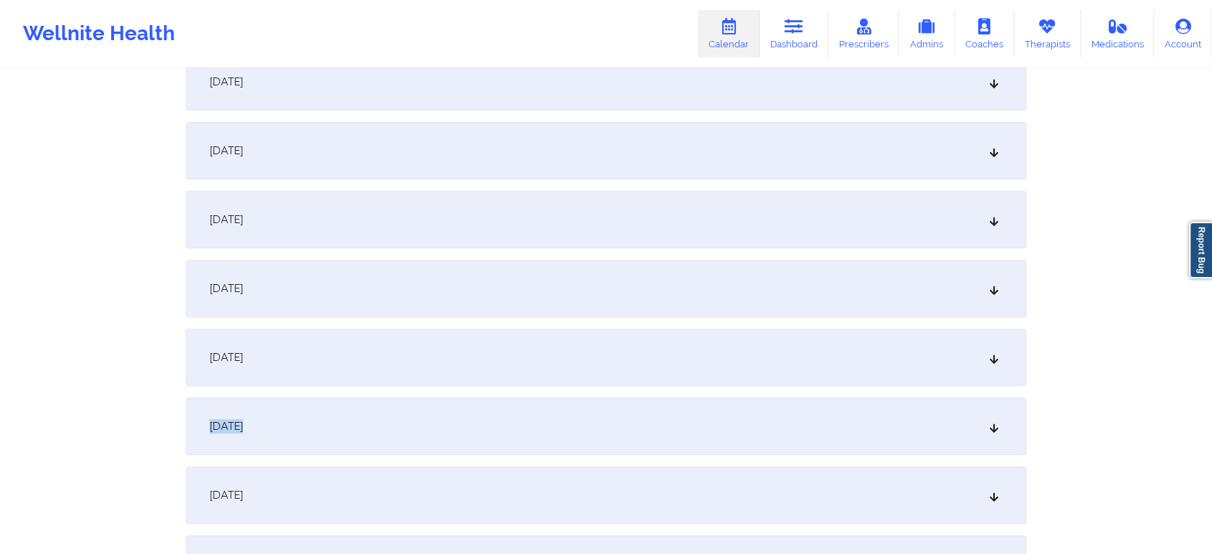
drag, startPoint x: 790, startPoint y: 389, endPoint x: 797, endPoint y: 425, distance: 37.4
click at [797, 425] on div "[DATE]" at bounding box center [606, 425] width 840 height 57
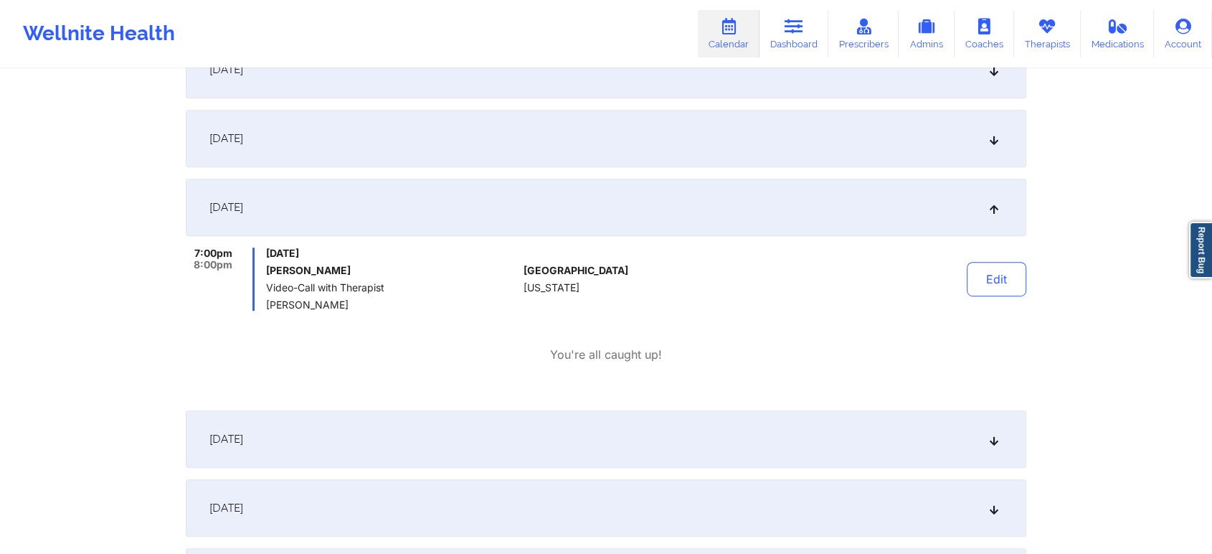
scroll to position [0, 0]
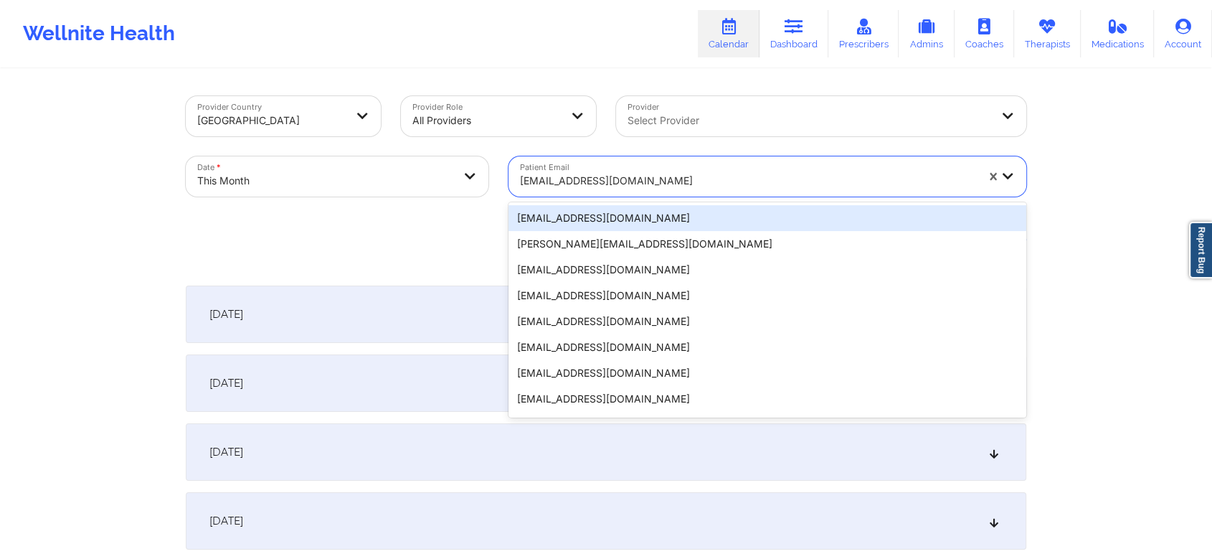
click at [654, 179] on div at bounding box center [748, 180] width 456 height 17
paste input "[EMAIL_ADDRESS][DOMAIN_NAME]"
type input "[EMAIL_ADDRESS][DOMAIN_NAME]"
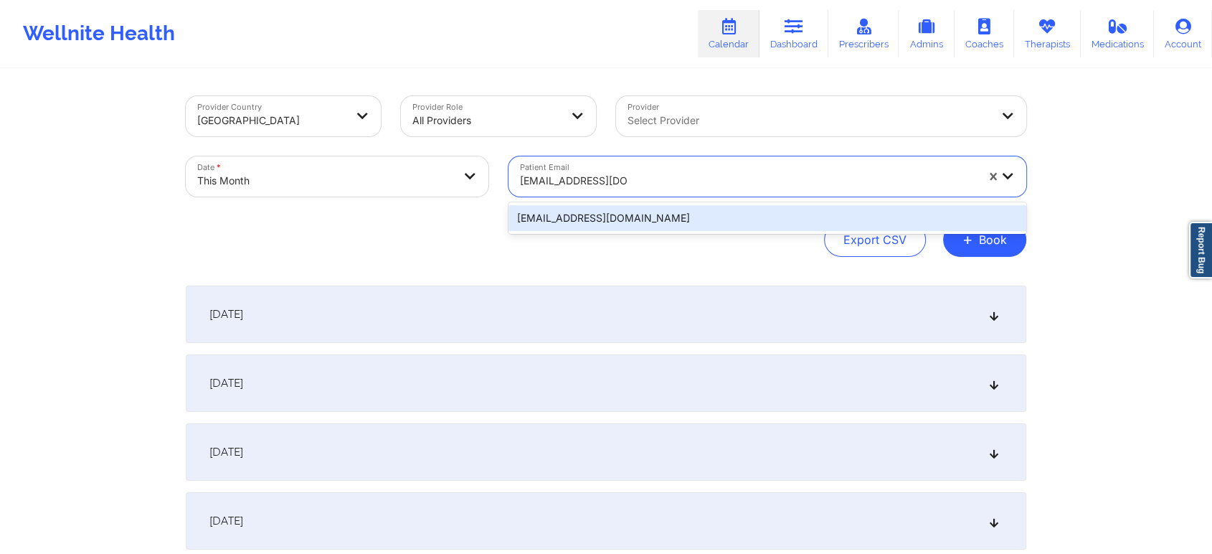
click at [638, 221] on div "[EMAIL_ADDRESS][DOMAIN_NAME]" at bounding box center [767, 218] width 518 height 26
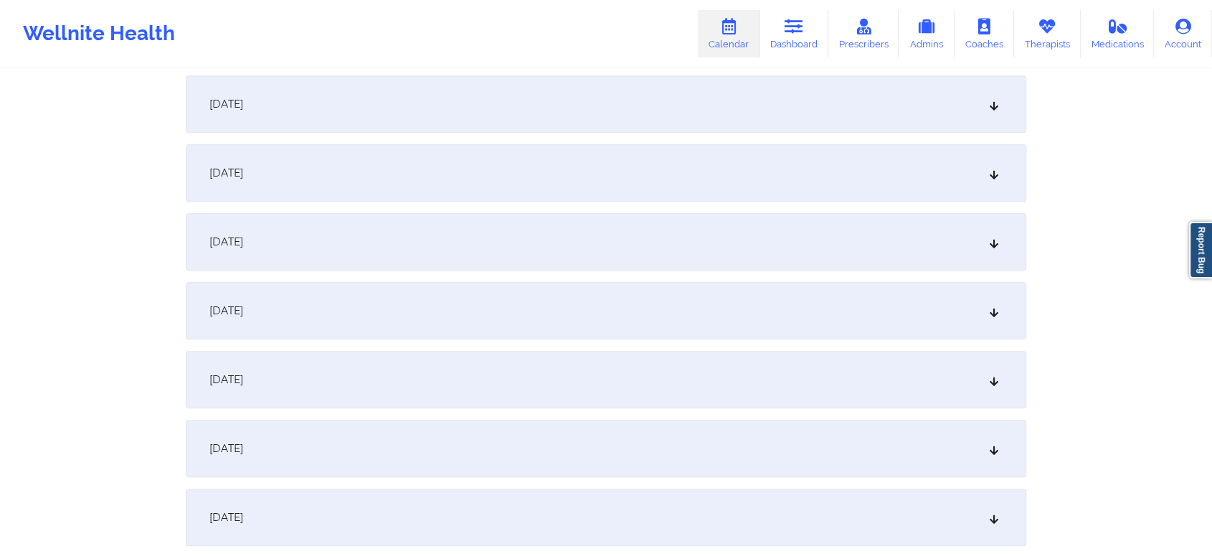
scroll to position [701, 0]
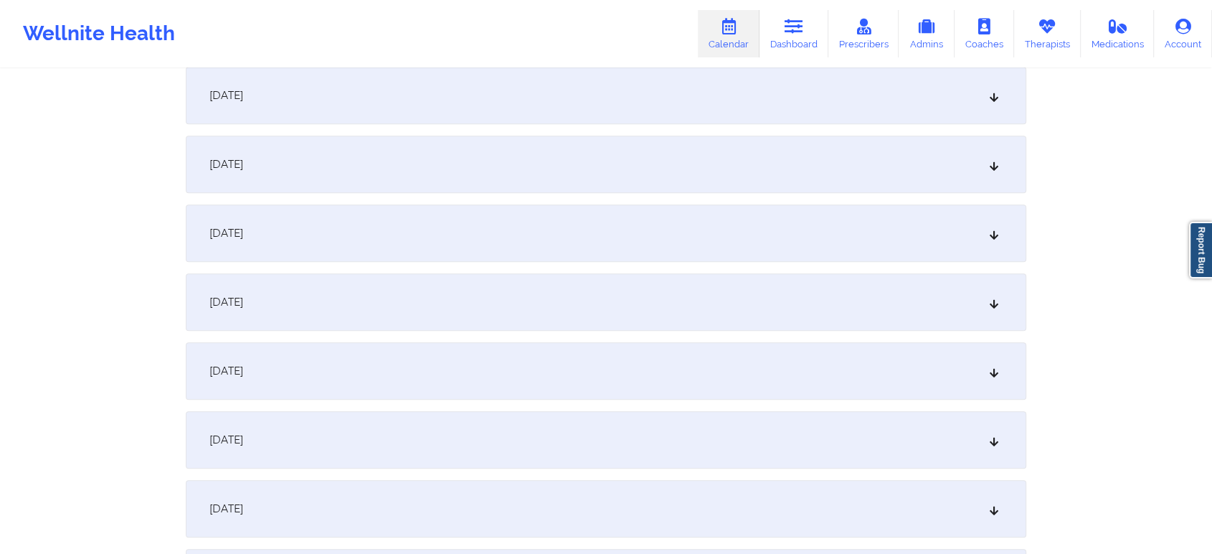
click at [567, 360] on div "[DATE]" at bounding box center [606, 370] width 840 height 57
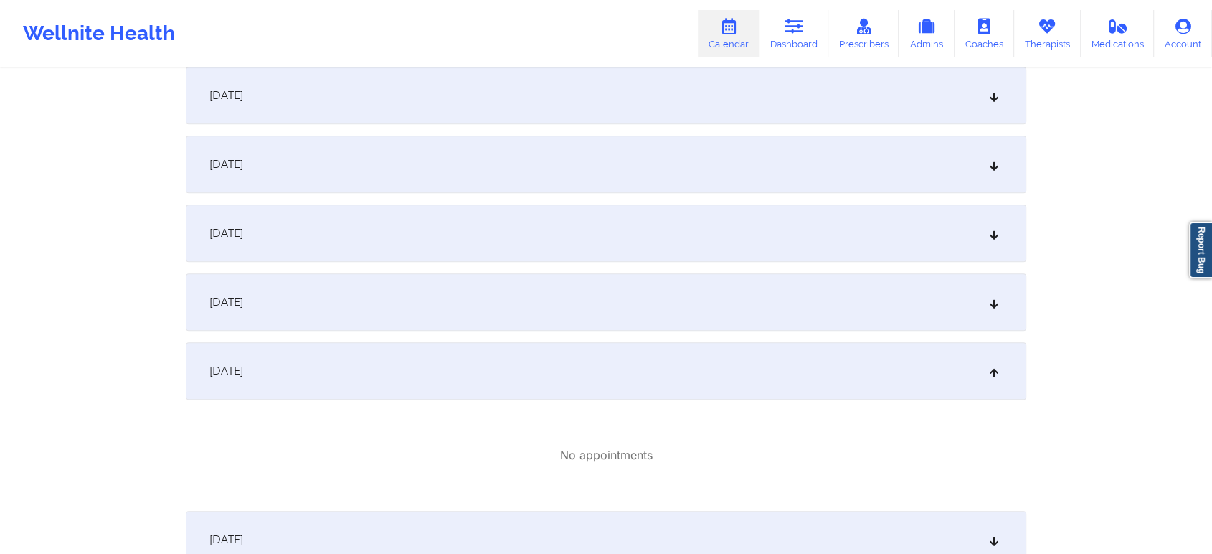
scroll to position [0, 0]
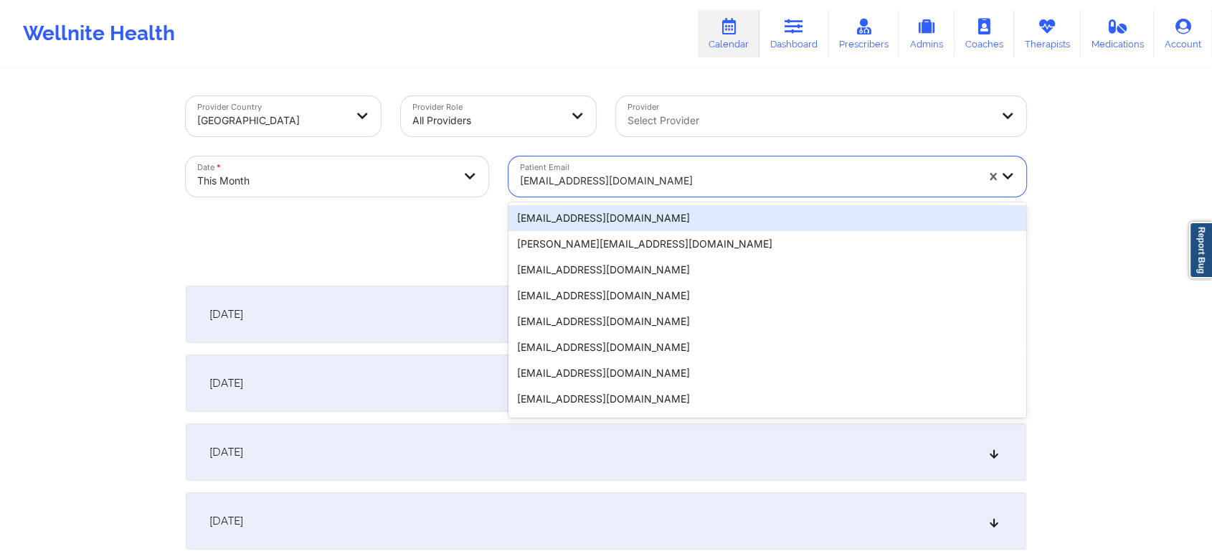
click at [652, 171] on div "[EMAIL_ADDRESS][DOMAIN_NAME]" at bounding box center [748, 181] width 456 height 32
paste input "[EMAIL_ADDRESS][DOMAIN_NAME]"
type input "[EMAIL_ADDRESS][DOMAIN_NAME]"
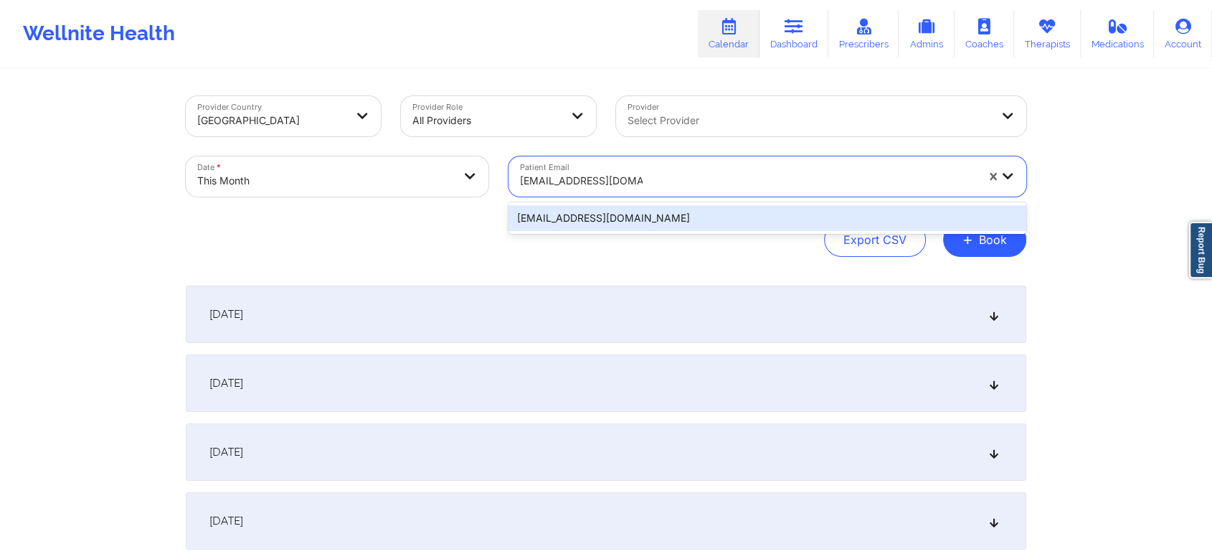
click at [645, 217] on div "[EMAIL_ADDRESS][DOMAIN_NAME]" at bounding box center [767, 218] width 518 height 26
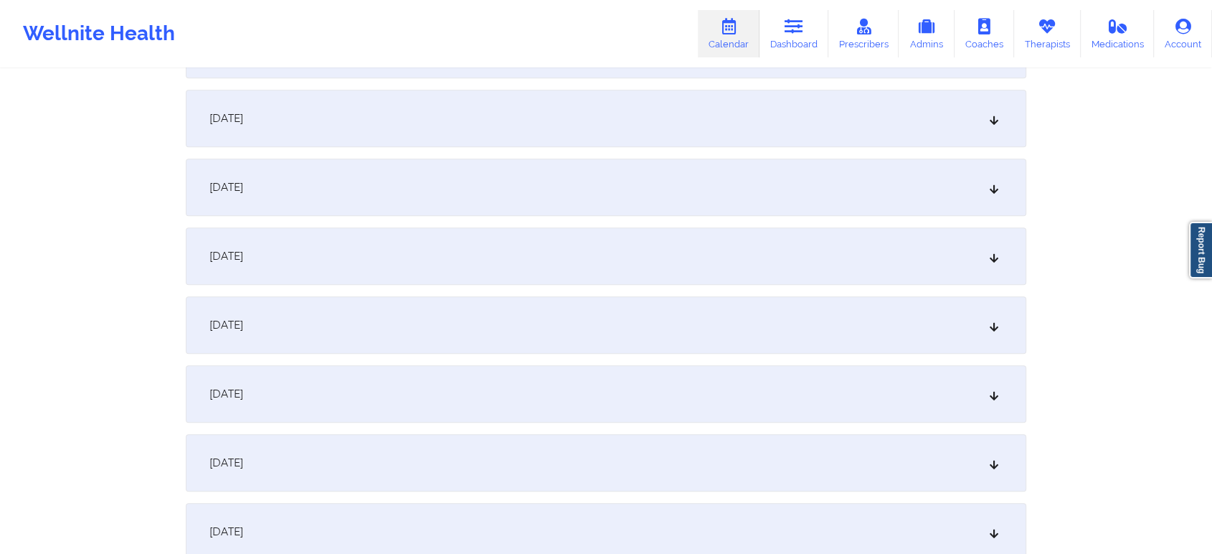
scroll to position [888, 0]
click at [599, 194] on div "[DATE]" at bounding box center [606, 183] width 840 height 57
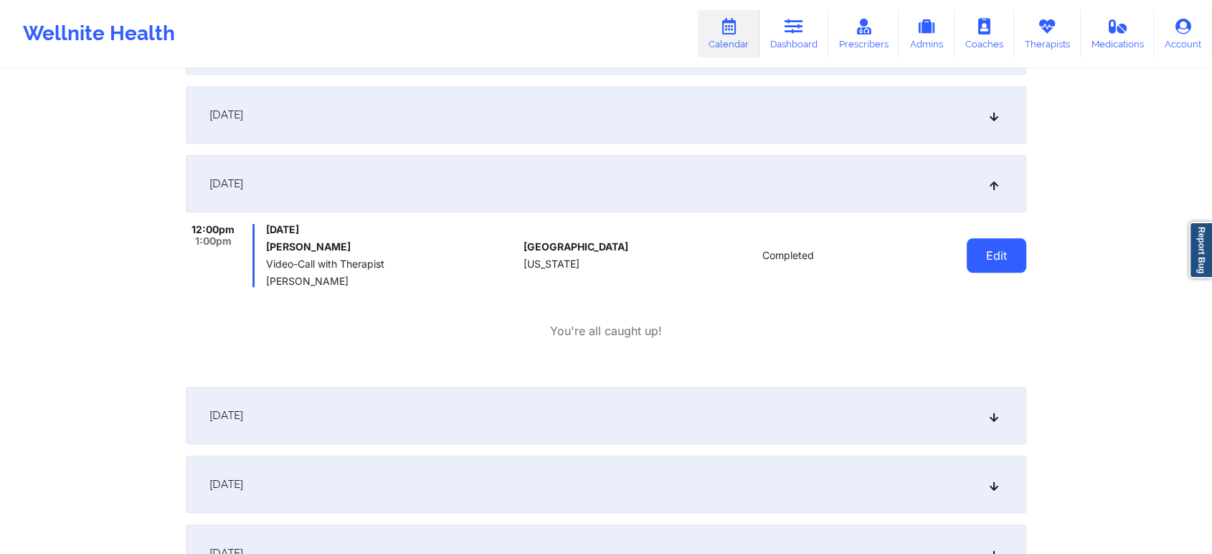
click at [986, 268] on button "Edit" at bounding box center [997, 255] width 60 height 34
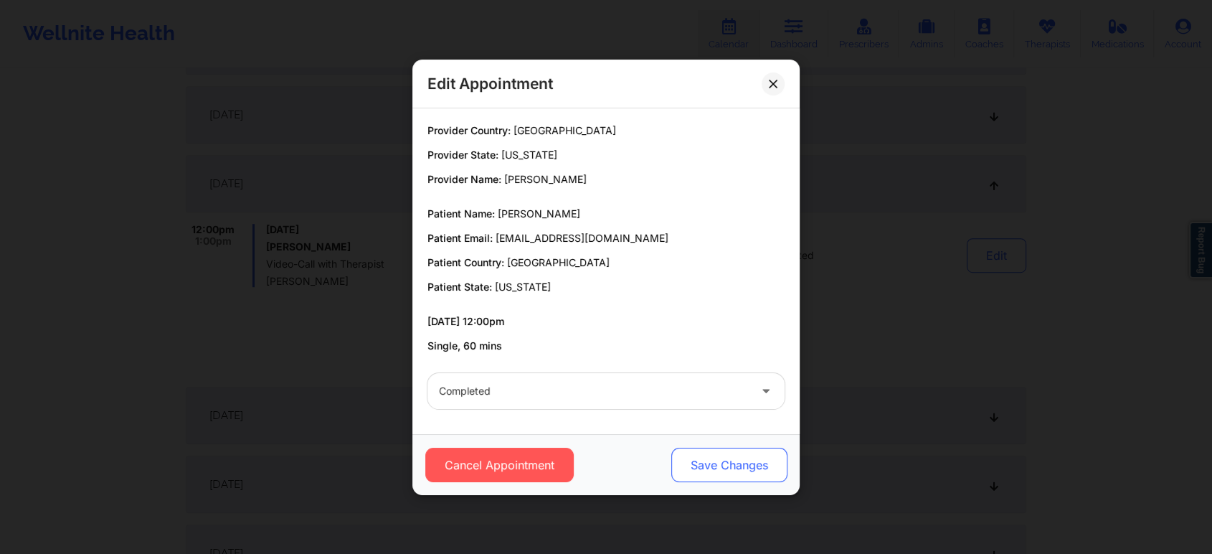
click at [734, 460] on button "Save Changes" at bounding box center [729, 464] width 116 height 34
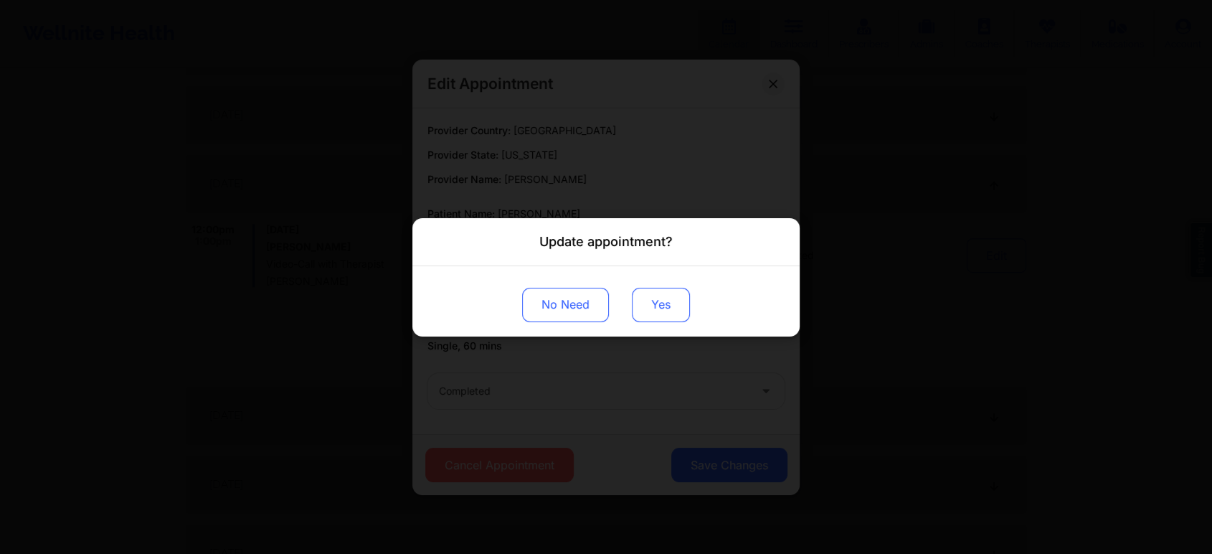
click at [663, 297] on button "Yes" at bounding box center [661, 304] width 58 height 34
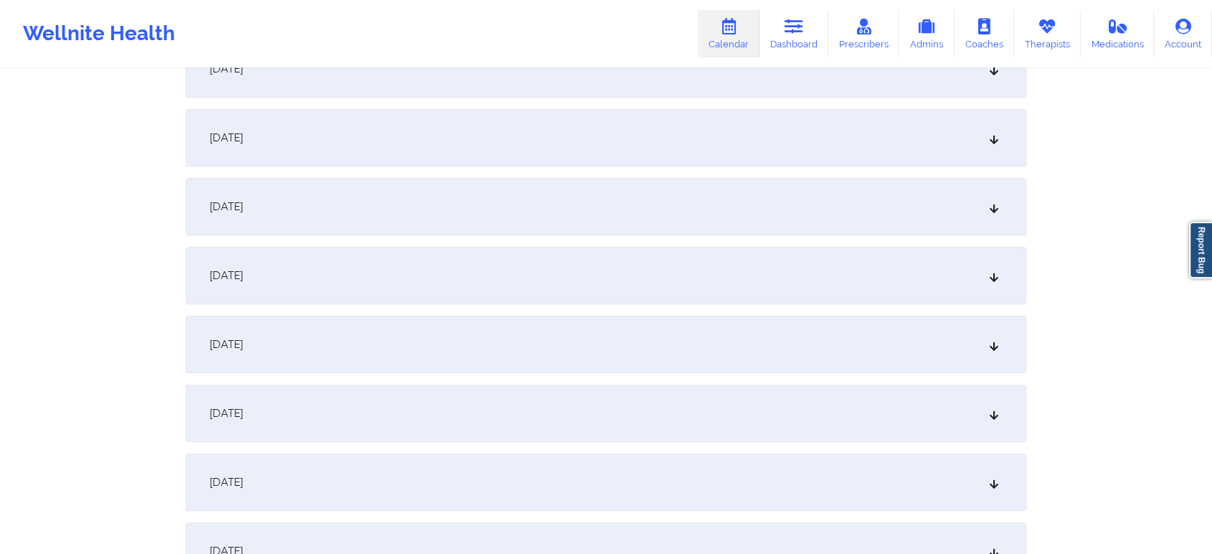
scroll to position [0, 0]
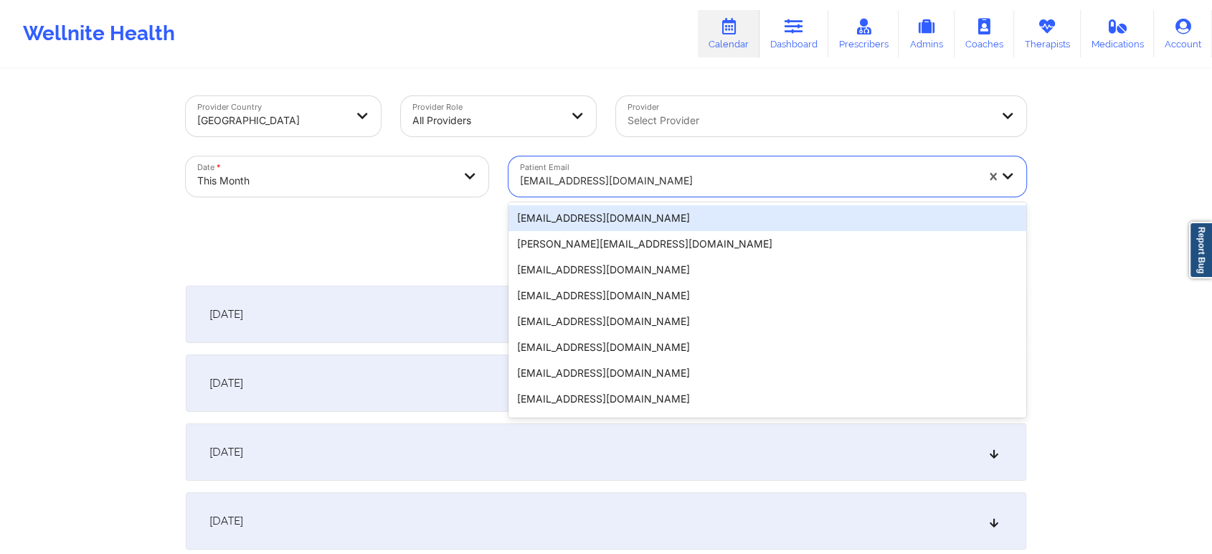
click at [648, 184] on div at bounding box center [748, 180] width 456 height 17
paste input "[EMAIL_ADDRESS][DOMAIN_NAME]"
type input "[EMAIL_ADDRESS][DOMAIN_NAME]"
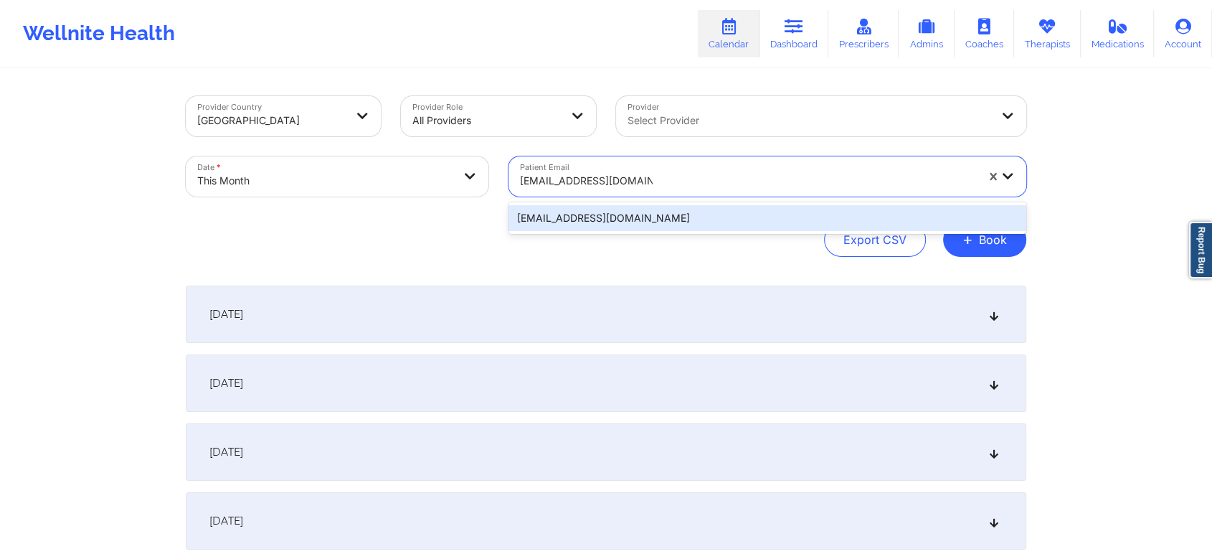
click at [633, 221] on div "[EMAIL_ADDRESS][DOMAIN_NAME]" at bounding box center [767, 218] width 518 height 26
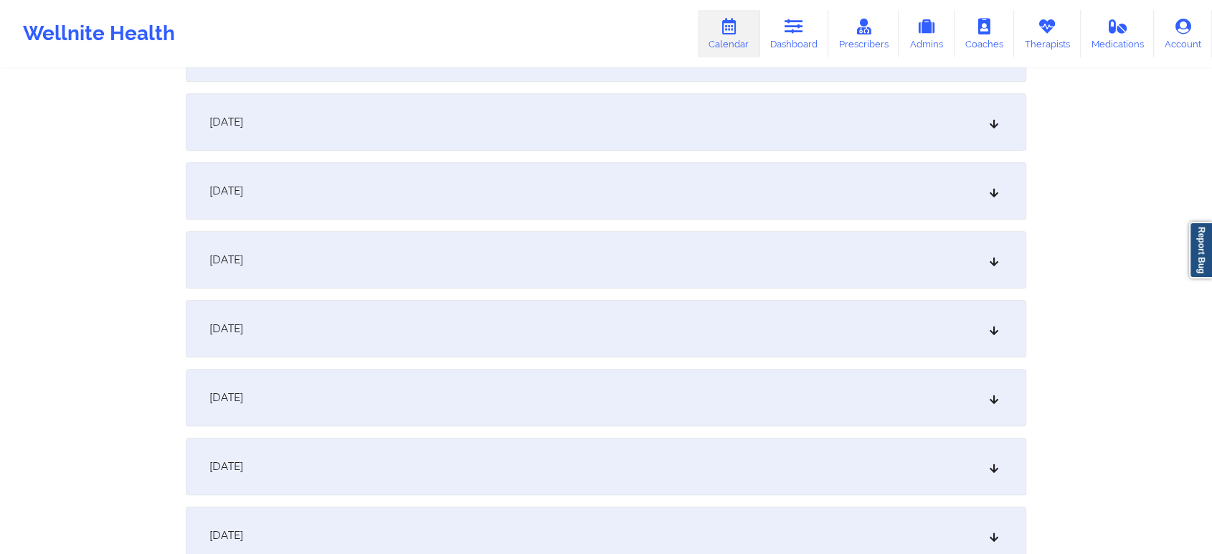
scroll to position [602, 0]
drag, startPoint x: 1207, startPoint y: 159, endPoint x: 1223, endPoint y: 176, distance: 22.8
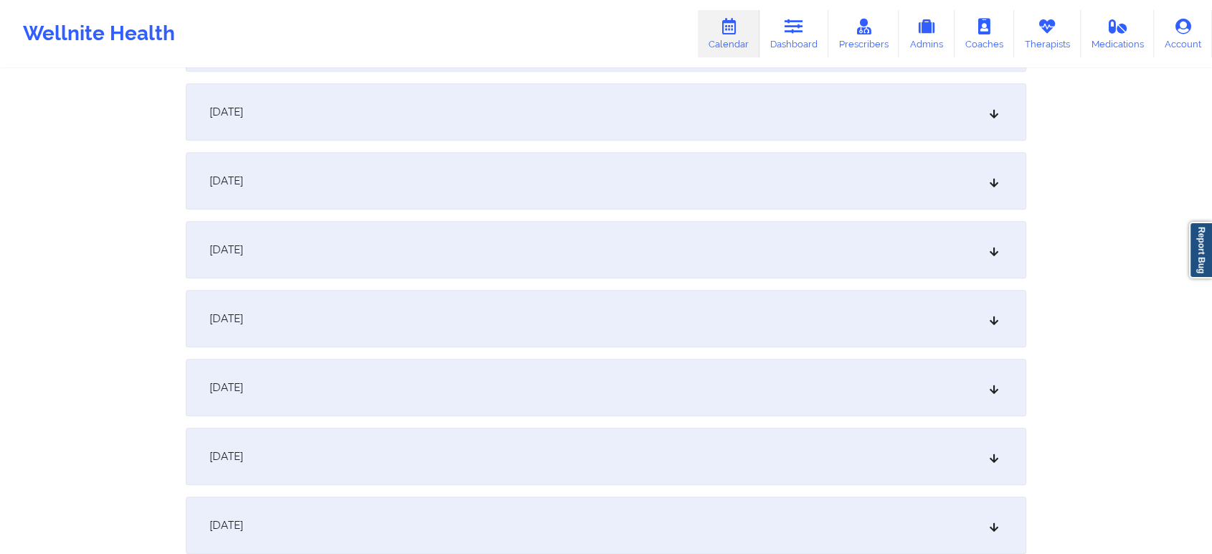
drag, startPoint x: 472, startPoint y: 263, endPoint x: 455, endPoint y: 333, distance: 71.7
click at [455, 333] on div "[DATE]" at bounding box center [606, 318] width 840 height 57
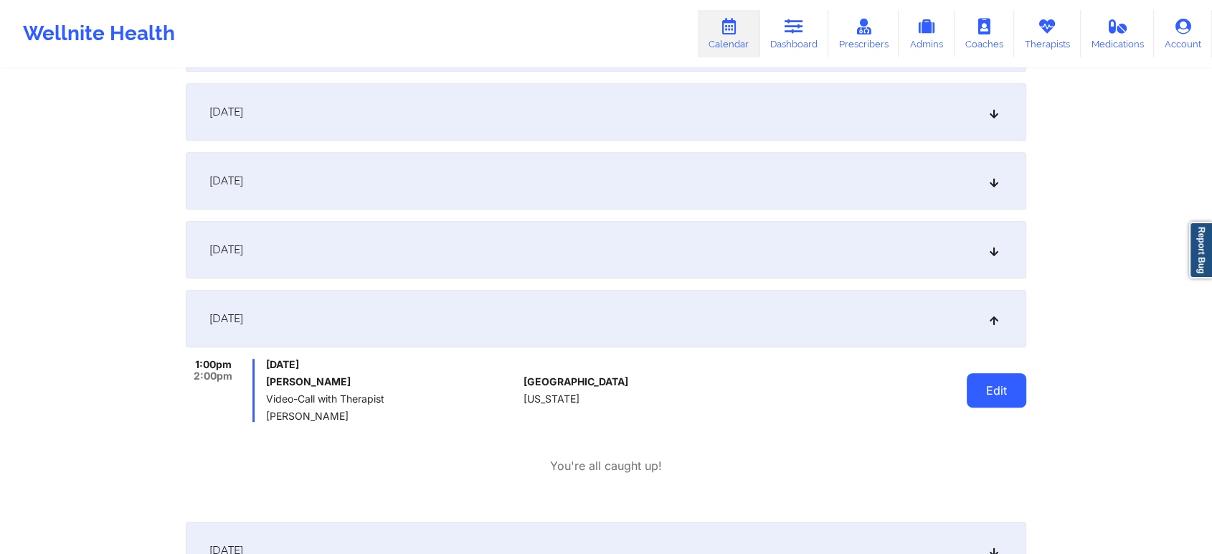
click at [995, 401] on button "Edit" at bounding box center [997, 390] width 60 height 34
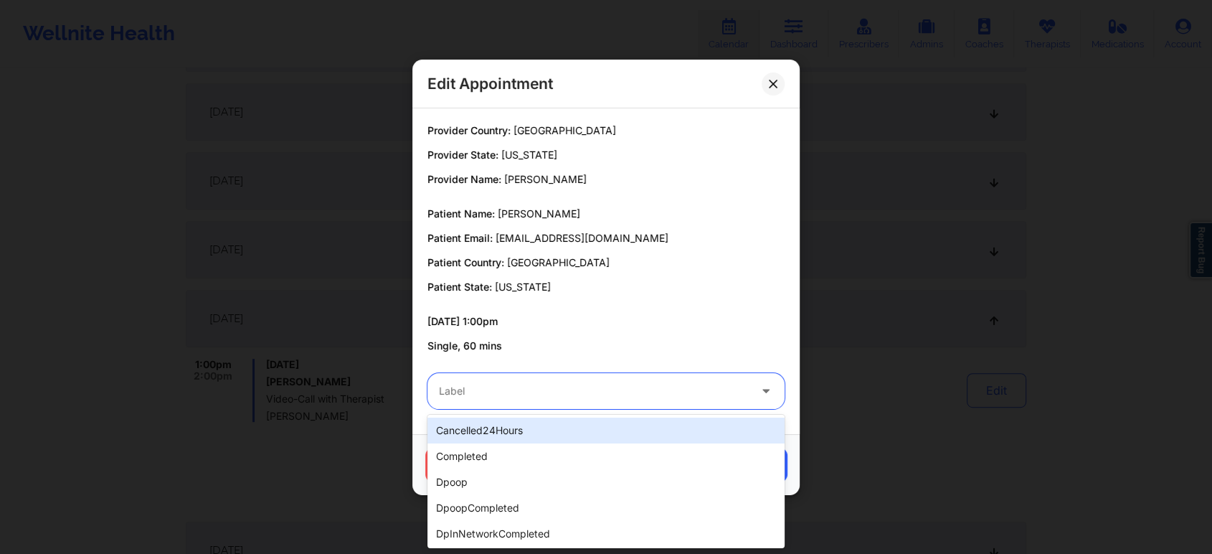
click at [612, 406] on div "Label" at bounding box center [588, 391] width 323 height 36
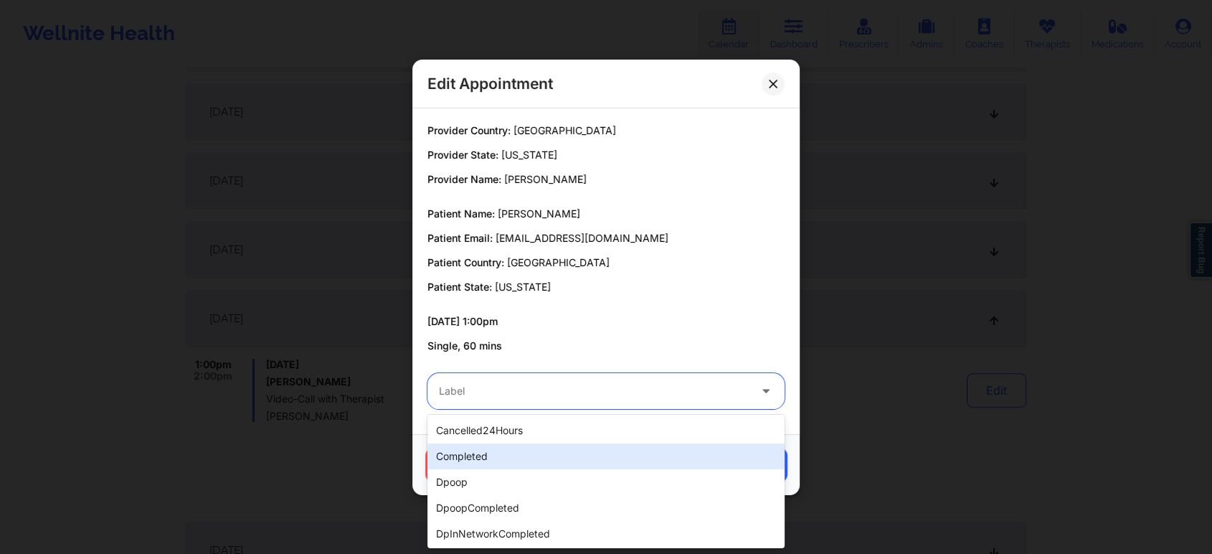
click at [544, 453] on div "completed" at bounding box center [605, 456] width 357 height 26
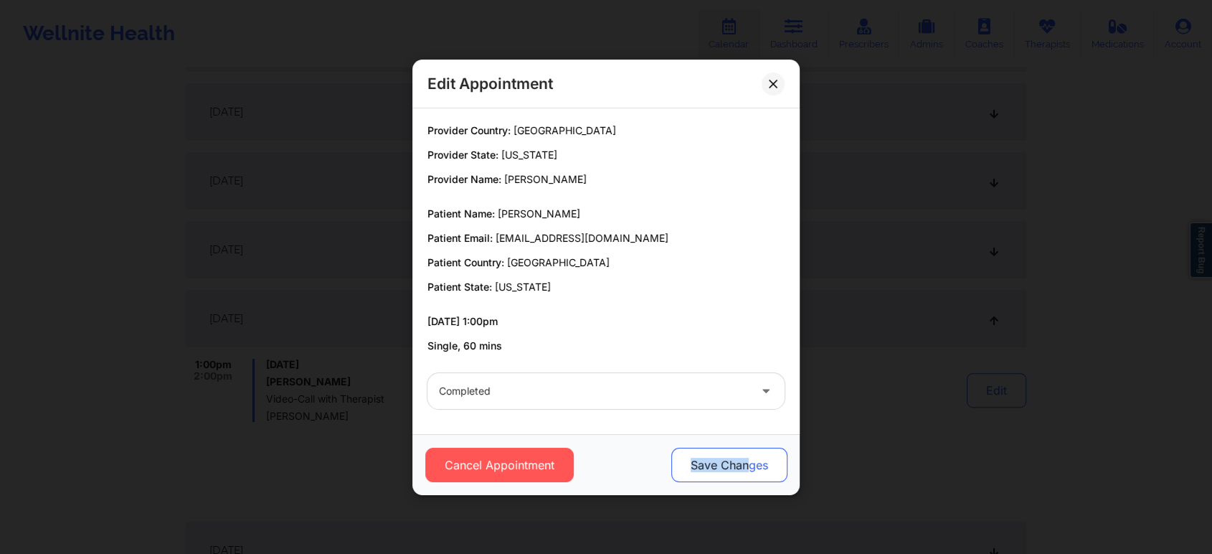
drag, startPoint x: 746, startPoint y: 458, endPoint x: 687, endPoint y: 458, distance: 58.8
click at [687, 458] on button "Save Changes" at bounding box center [729, 464] width 116 height 34
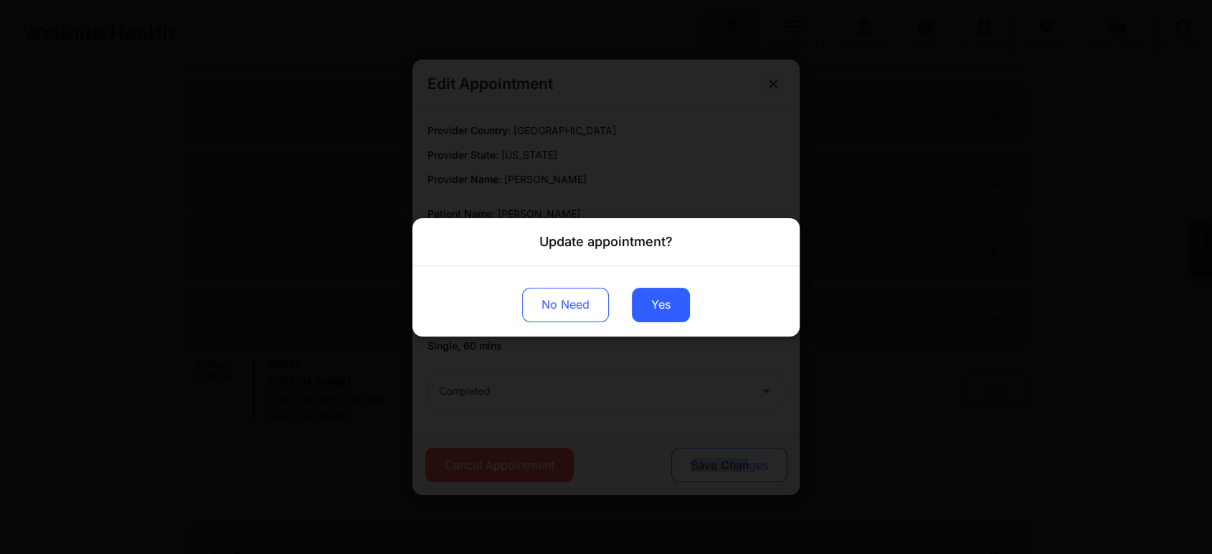
click at [687, 458] on div "Update appointment? No Need Yes" at bounding box center [606, 277] width 1212 height 554
drag, startPoint x: 652, startPoint y: 284, endPoint x: 650, endPoint y: 321, distance: 36.6
click at [650, 321] on div "No Need Yes" at bounding box center [605, 300] width 387 height 70
click at [650, 321] on button "Yes" at bounding box center [661, 304] width 58 height 34
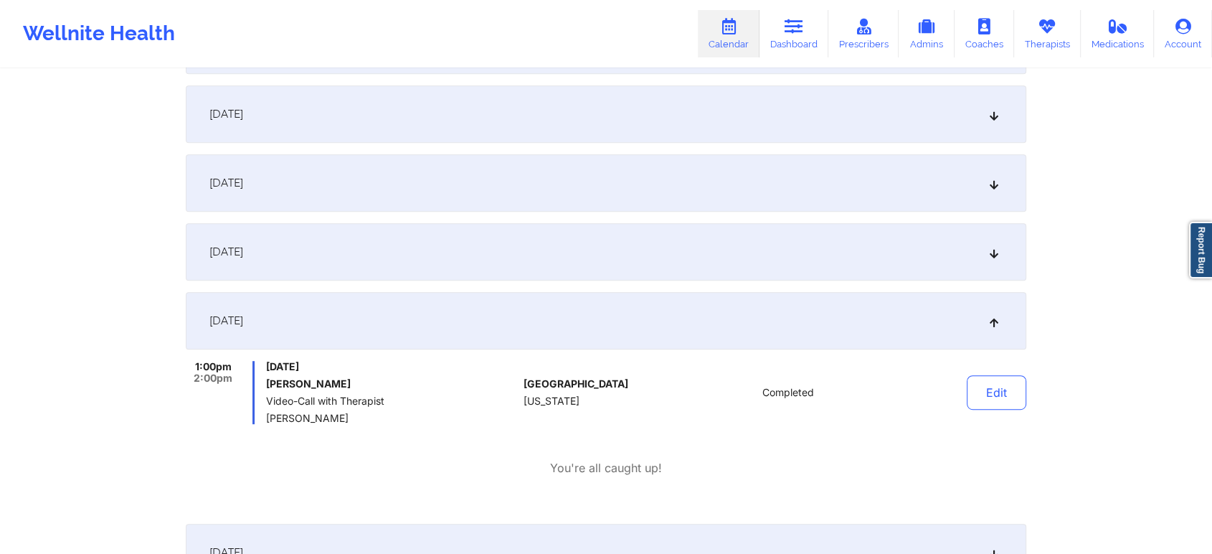
scroll to position [0, 0]
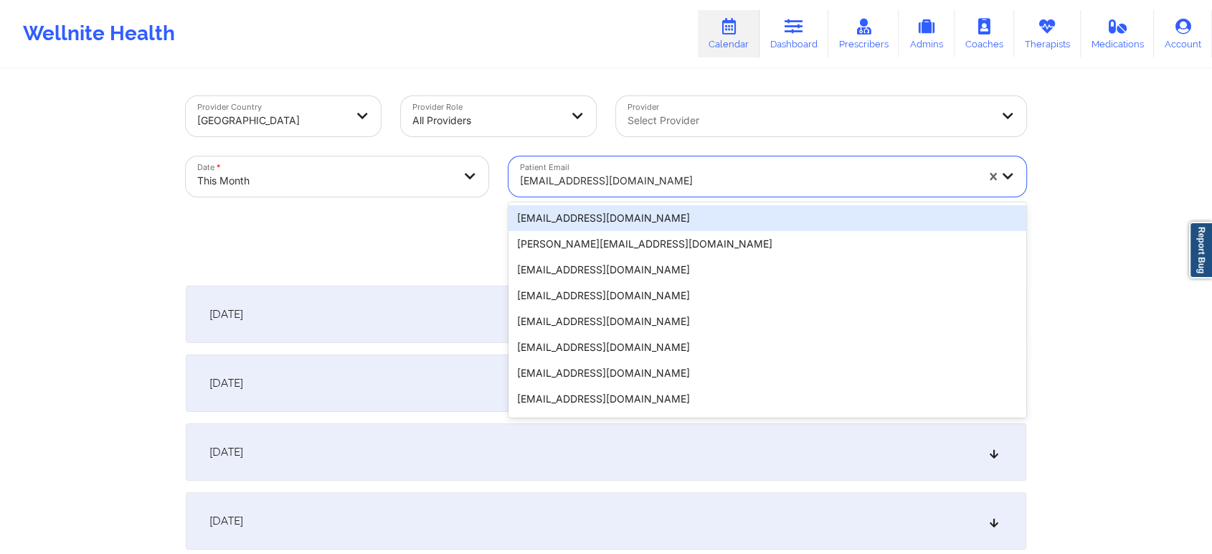
click at [612, 156] on div "[EMAIL_ADDRESS][DOMAIN_NAME]" at bounding box center [742, 176] width 469 height 40
paste input "[EMAIL_ADDRESS][DOMAIN_NAME]"
type input "[EMAIL_ADDRESS][DOMAIN_NAME]"
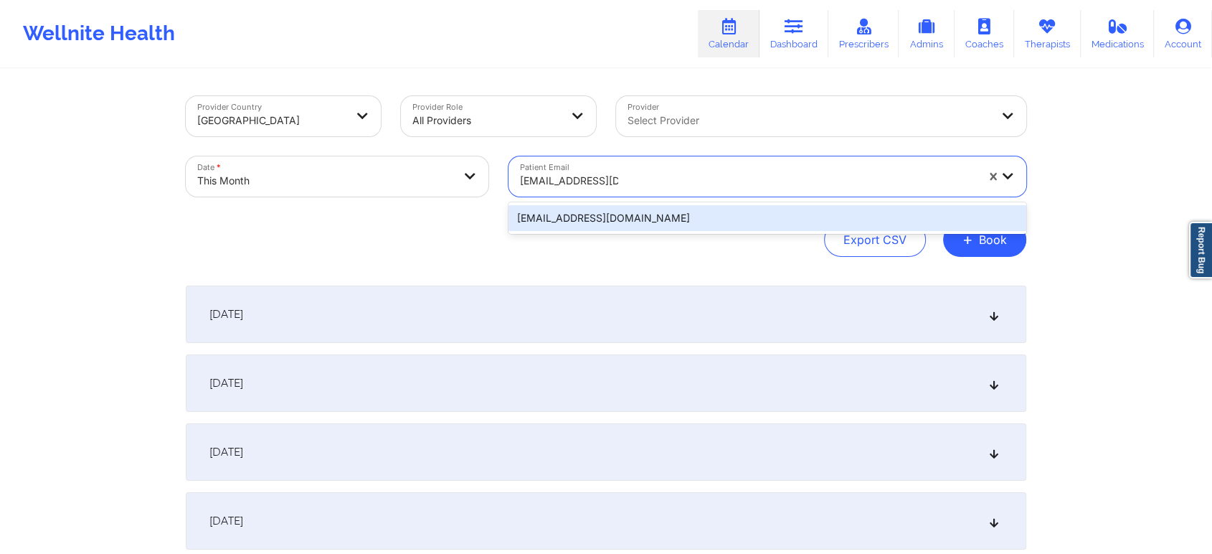
click at [610, 219] on div "[EMAIL_ADDRESS][DOMAIN_NAME]" at bounding box center [767, 218] width 518 height 26
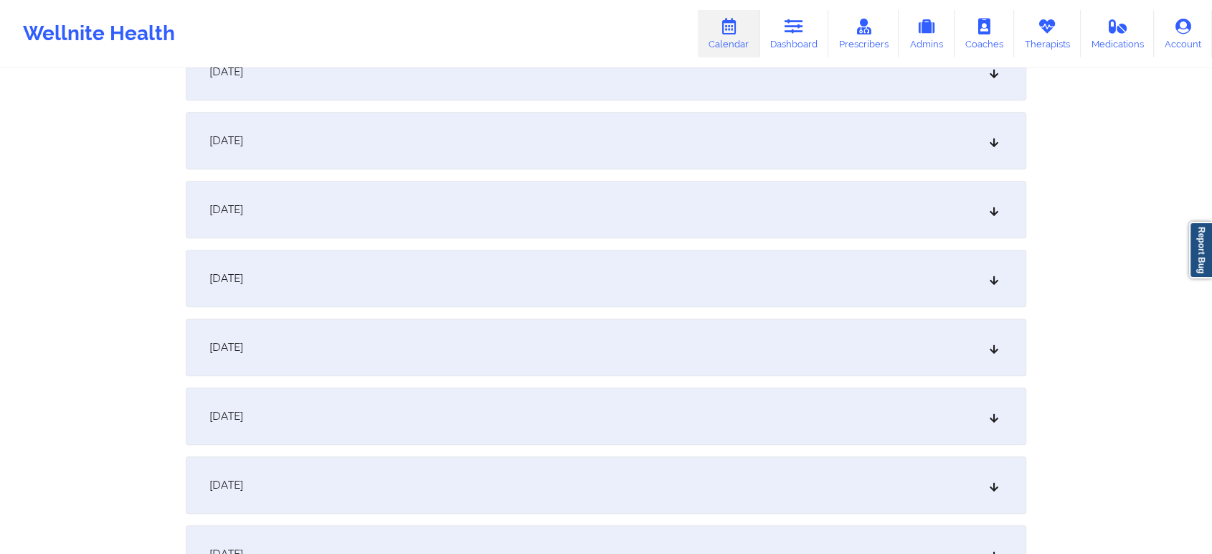
scroll to position [762, 0]
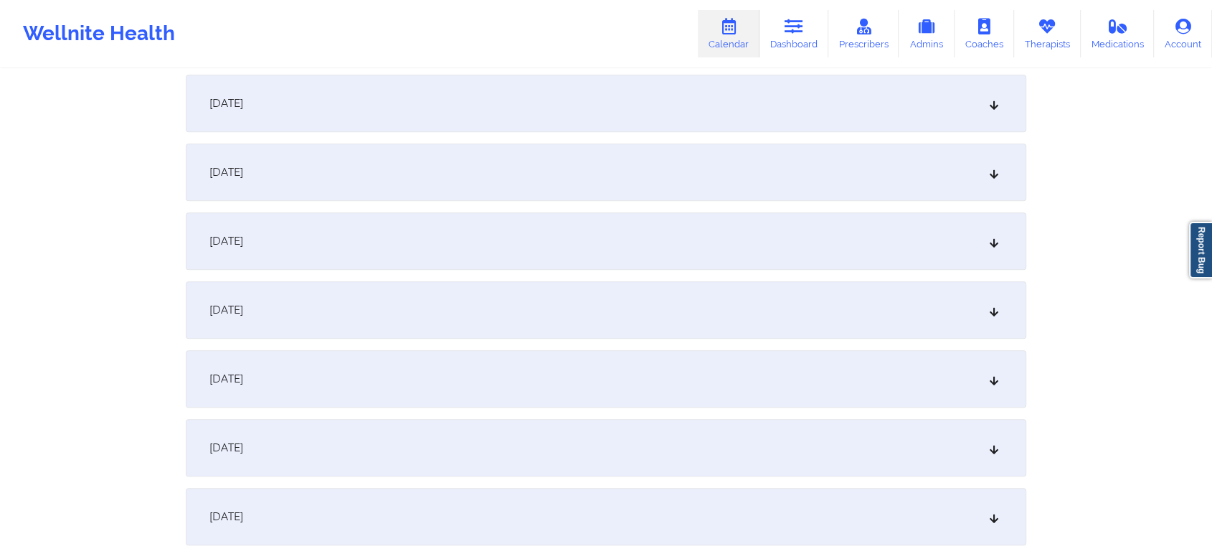
click at [615, 313] on div "[DATE]" at bounding box center [606, 309] width 840 height 57
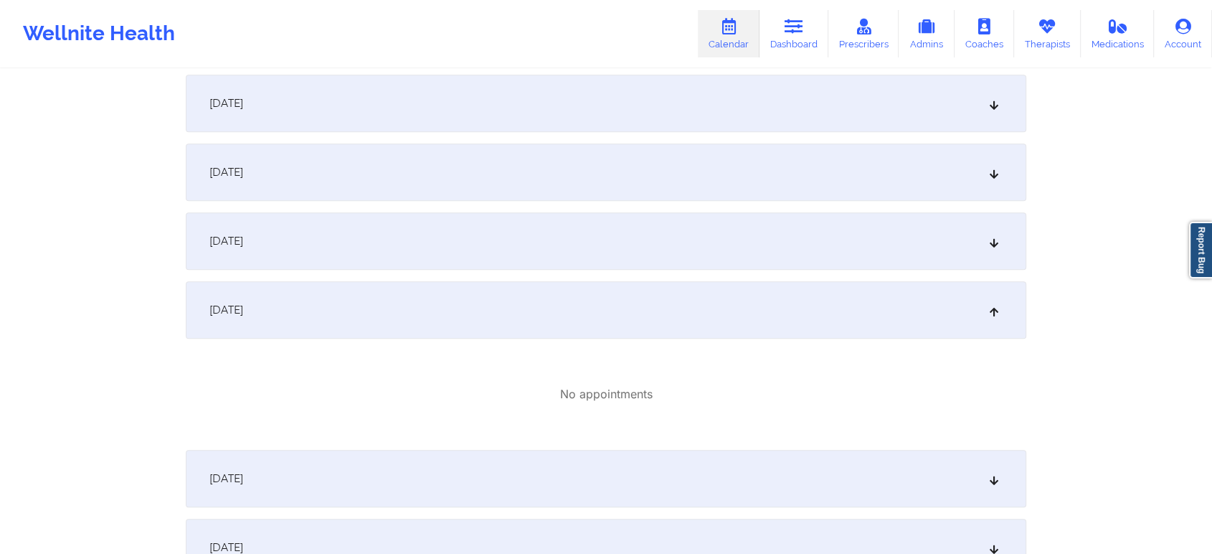
scroll to position [0, 0]
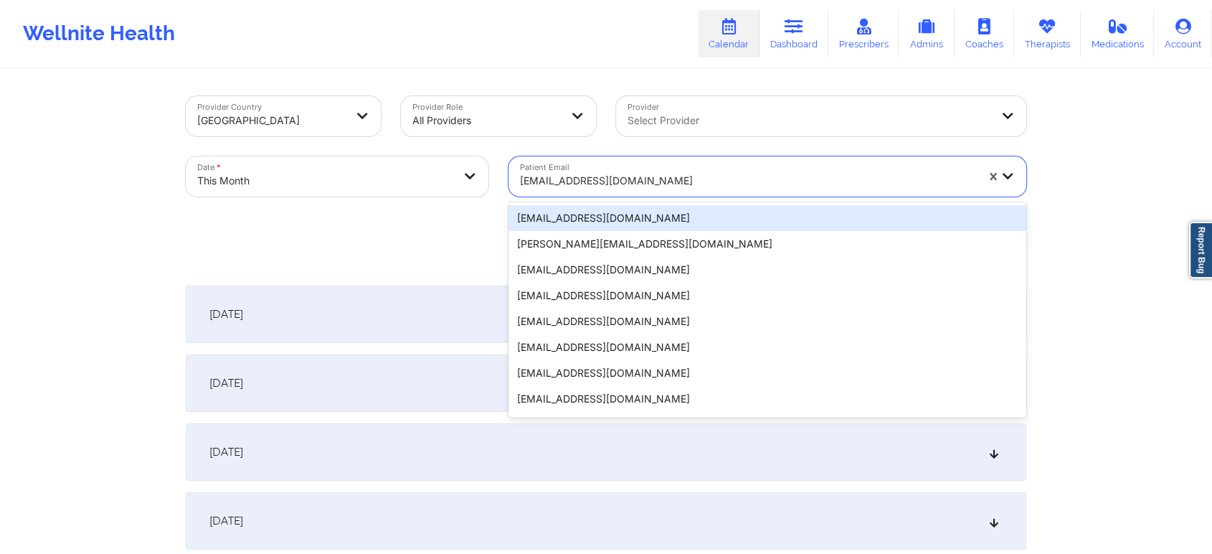
click at [615, 176] on div at bounding box center [748, 180] width 456 height 17
paste input "[PERSON_NAME][EMAIL_ADDRESS][PERSON_NAME][DOMAIN_NAME]"
type input "[PERSON_NAME][EMAIL_ADDRESS][PERSON_NAME][DOMAIN_NAME]"
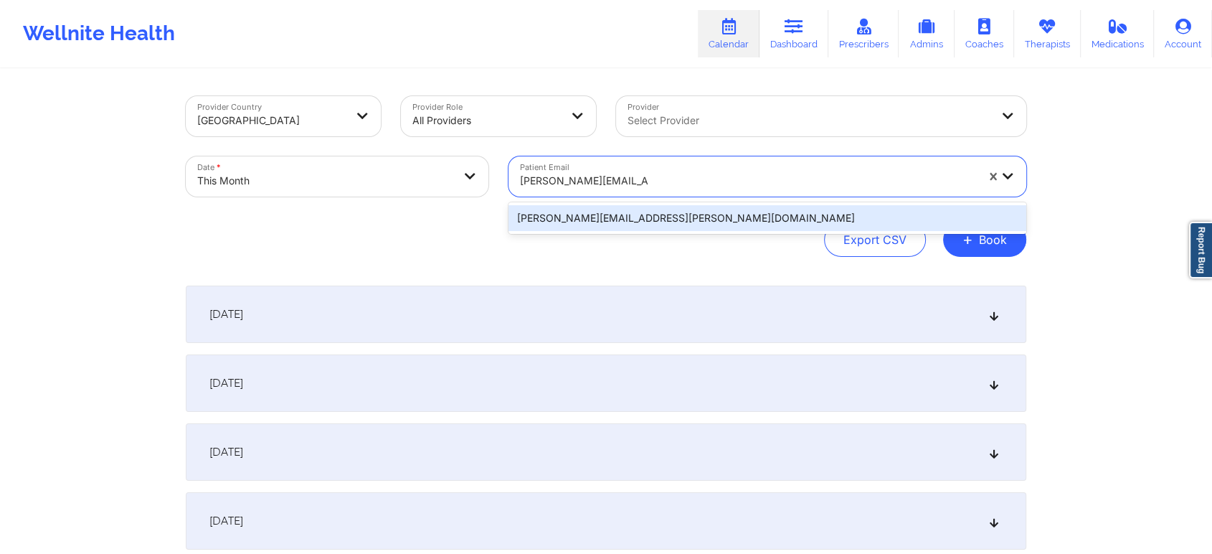
click at [614, 229] on div "[PERSON_NAME][EMAIL_ADDRESS][PERSON_NAME][DOMAIN_NAME]" at bounding box center [767, 218] width 518 height 26
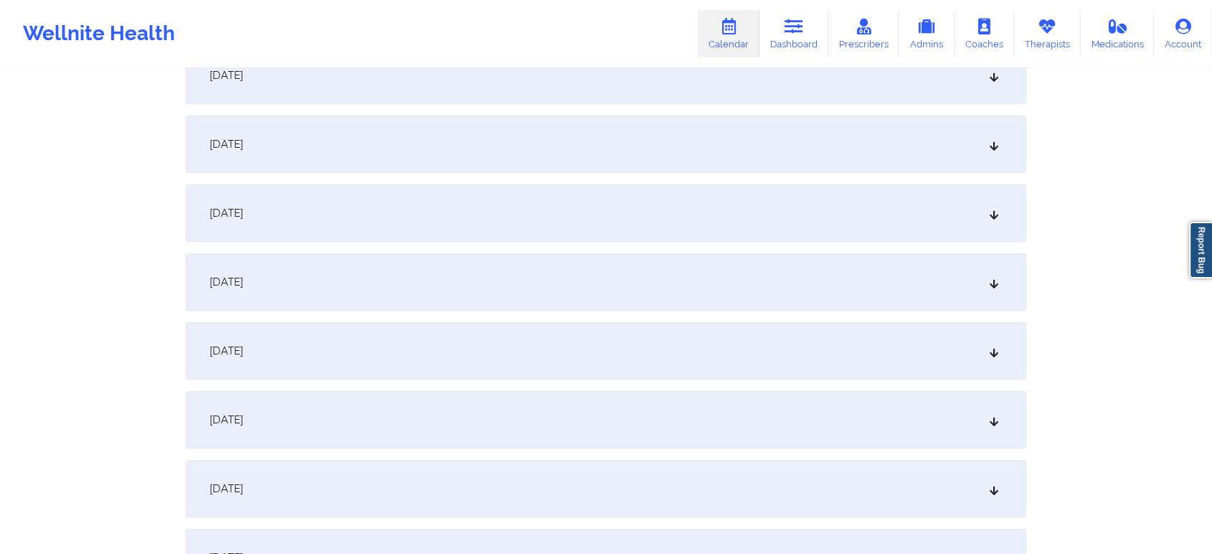
scroll to position [958, 0]
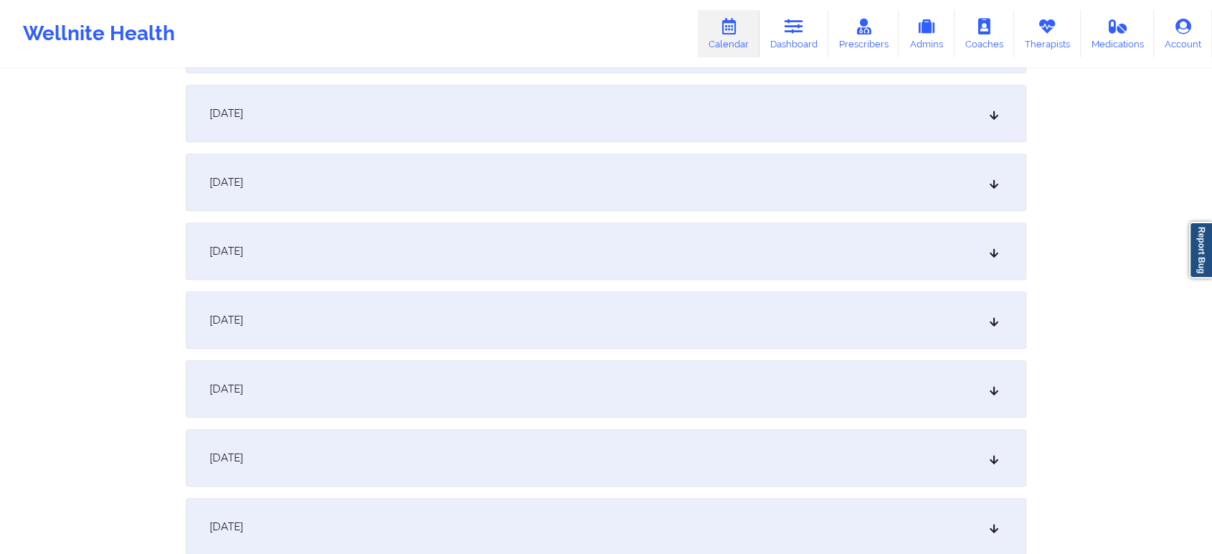
click at [575, 131] on div "[DATE]" at bounding box center [606, 113] width 840 height 57
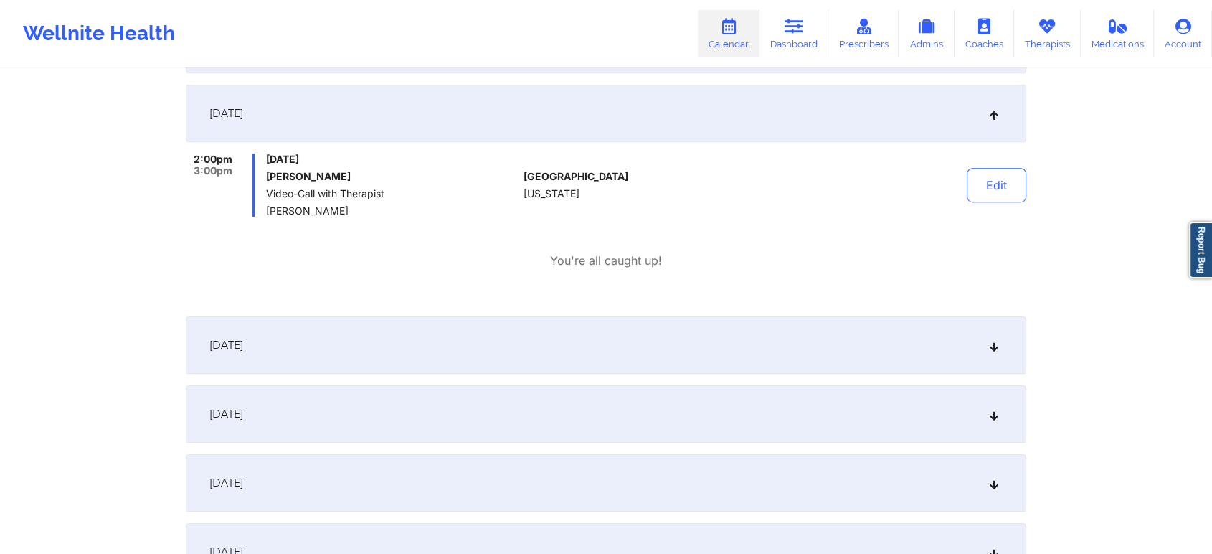
scroll to position [0, 0]
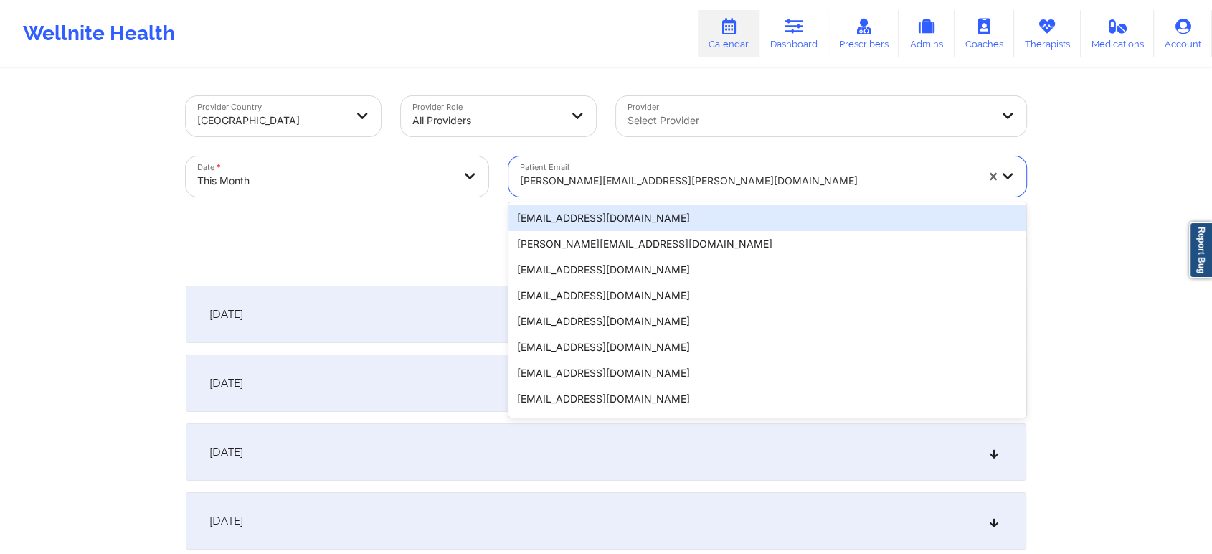
click at [643, 159] on div "[PERSON_NAME][EMAIL_ADDRESS][PERSON_NAME][DOMAIN_NAME]" at bounding box center [742, 176] width 469 height 40
paste input "[EMAIL_ADDRESS][DOMAIN_NAME]"
type input "[EMAIL_ADDRESS][DOMAIN_NAME]"
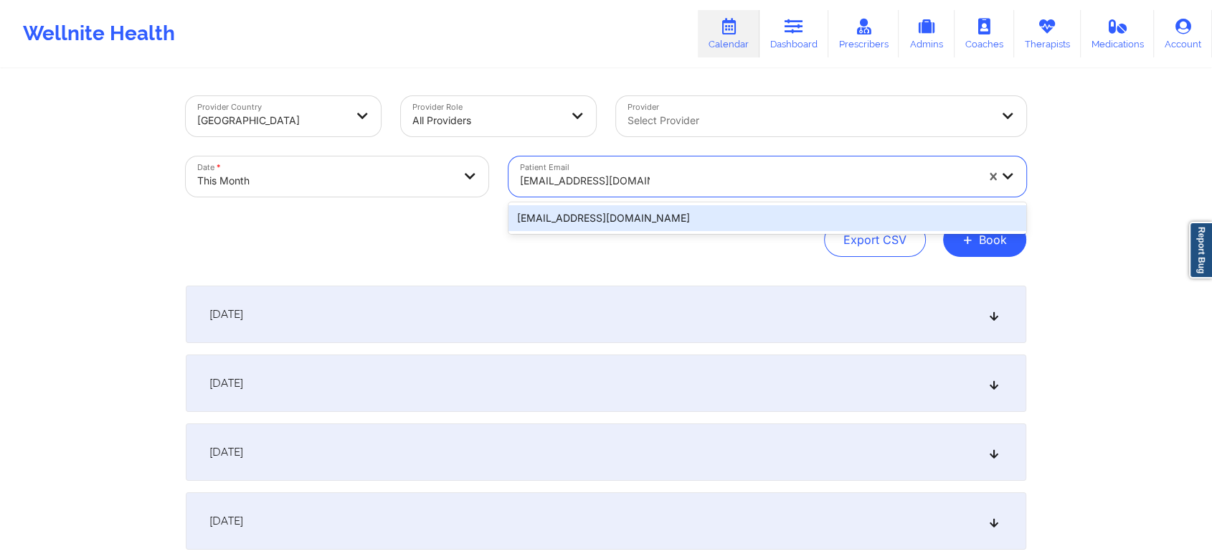
click at [685, 223] on div "[EMAIL_ADDRESS][DOMAIN_NAME]" at bounding box center [767, 218] width 518 height 26
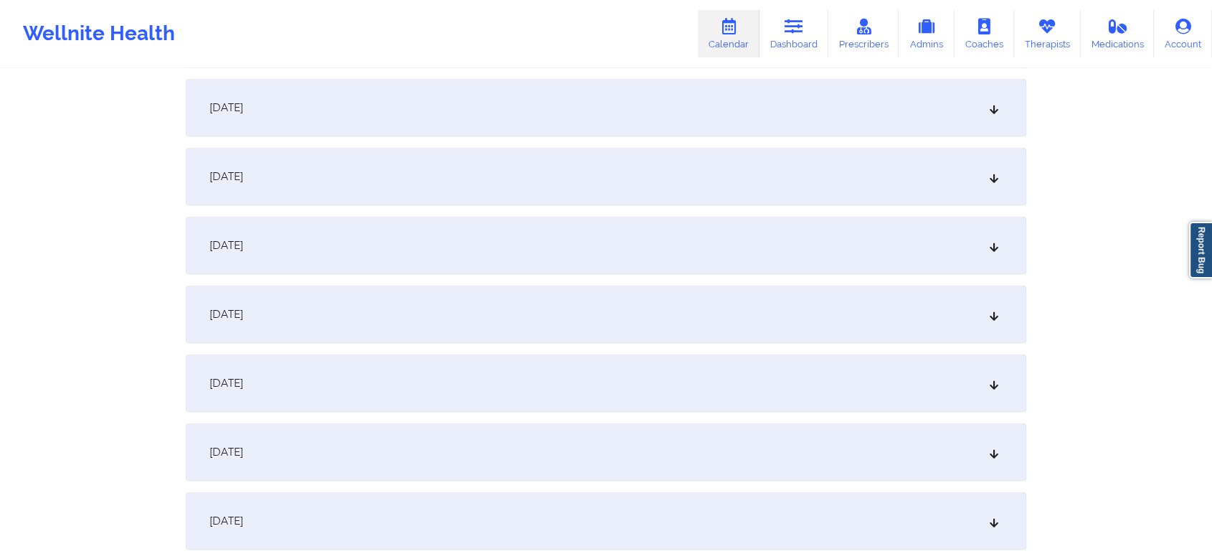
scroll to position [697, 0]
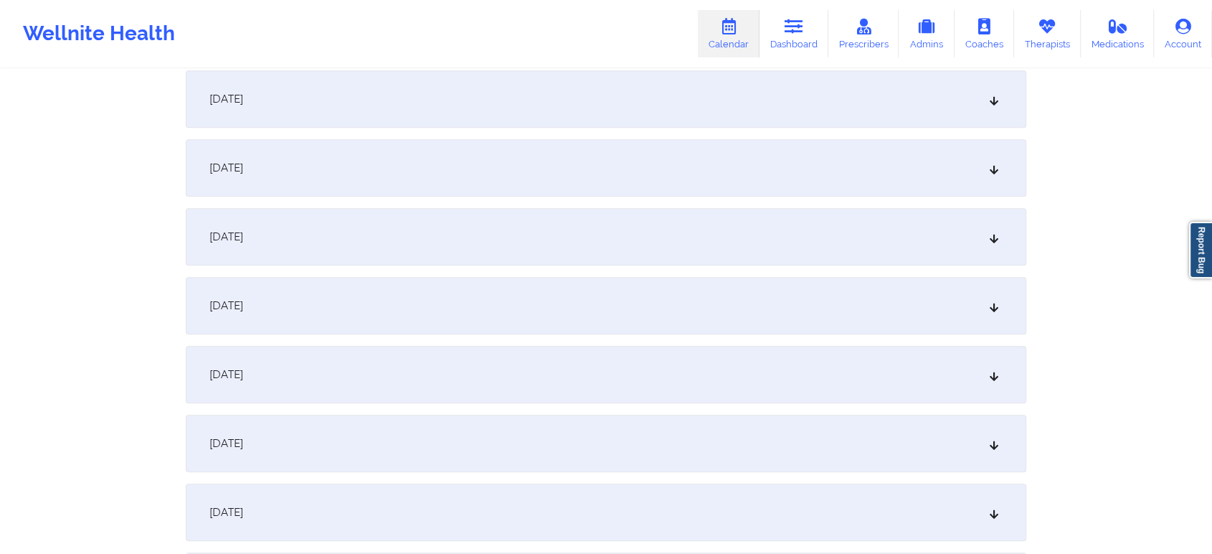
click at [815, 364] on div "[DATE]" at bounding box center [606, 374] width 840 height 57
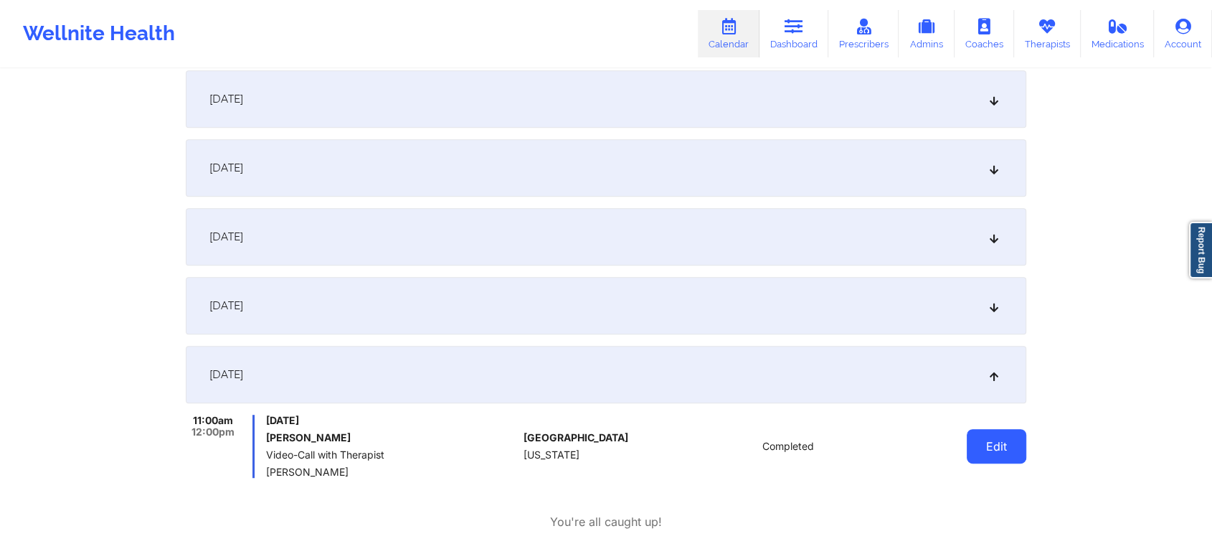
click at [977, 432] on button "Edit" at bounding box center [997, 446] width 60 height 34
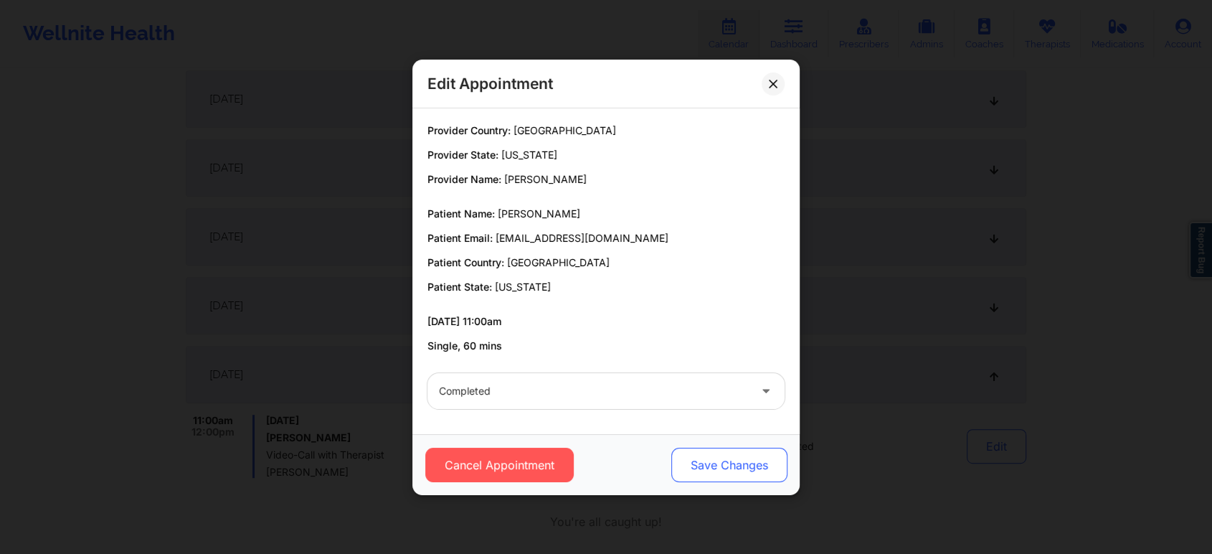
click at [688, 459] on button "Save Changes" at bounding box center [729, 464] width 116 height 34
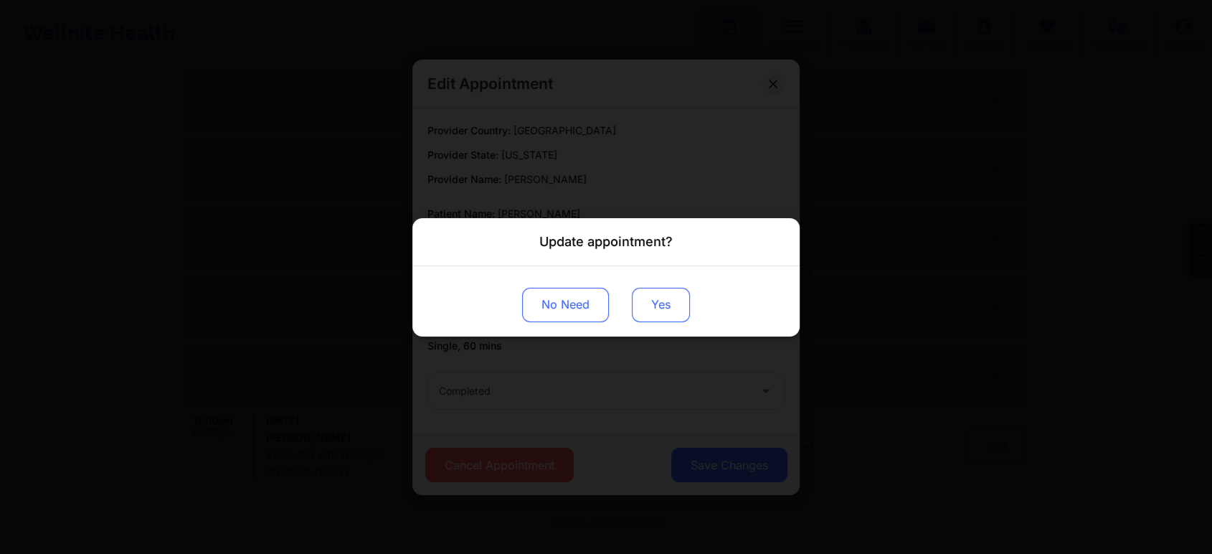
click at [660, 298] on button "Yes" at bounding box center [661, 304] width 58 height 34
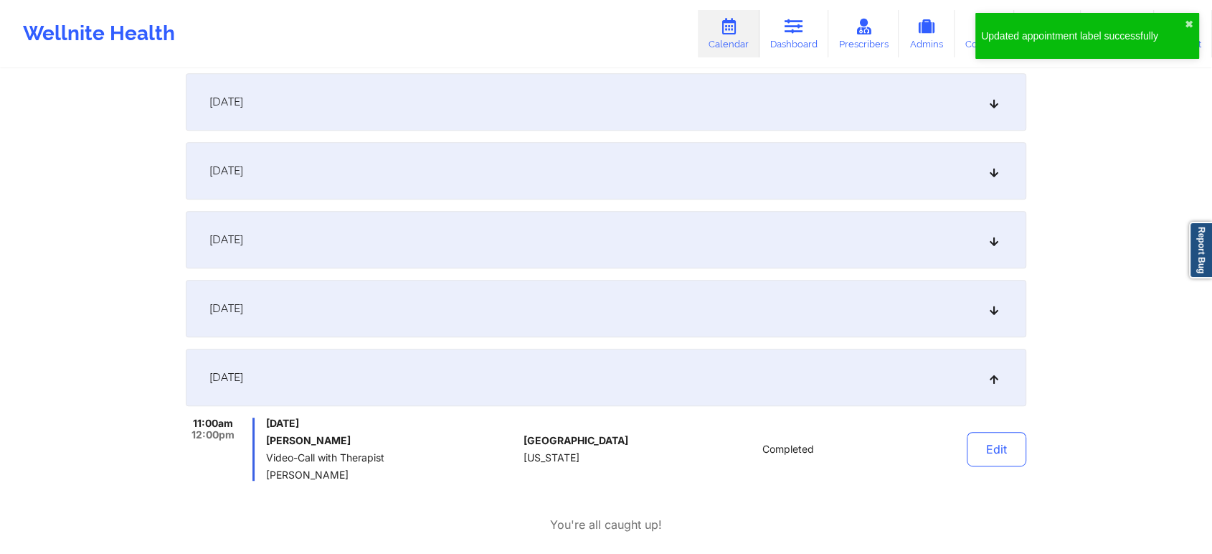
scroll to position [0, 0]
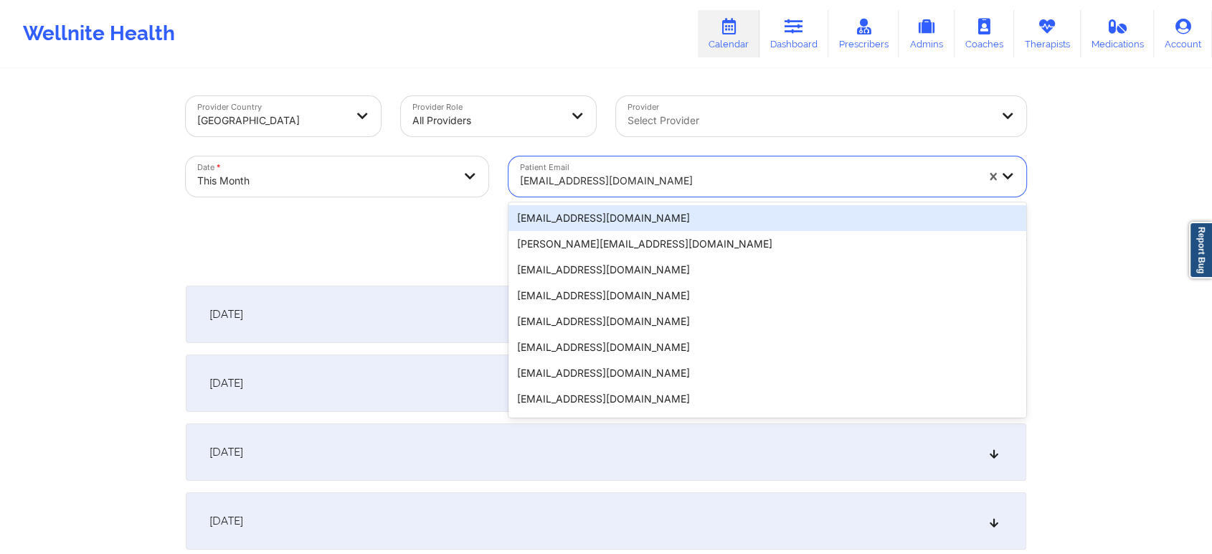
click at [595, 181] on div at bounding box center [748, 180] width 456 height 17
paste input "[EMAIL_ADDRESS][DOMAIN_NAME]"
type input "[EMAIL_ADDRESS][DOMAIN_NAME]"
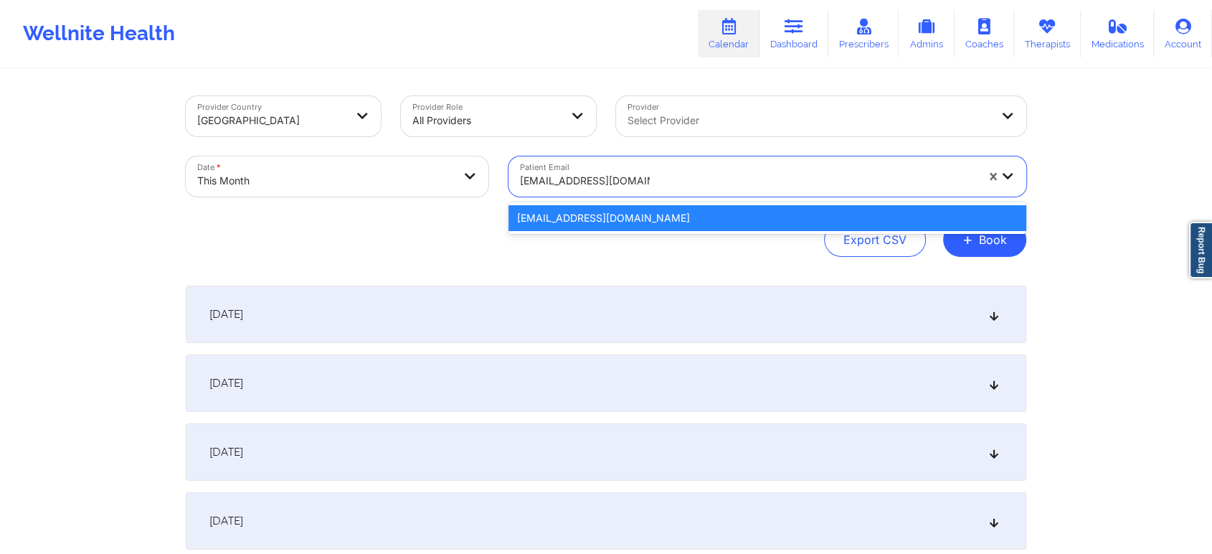
click at [640, 207] on div "[EMAIL_ADDRESS][DOMAIN_NAME]" at bounding box center [767, 218] width 518 height 26
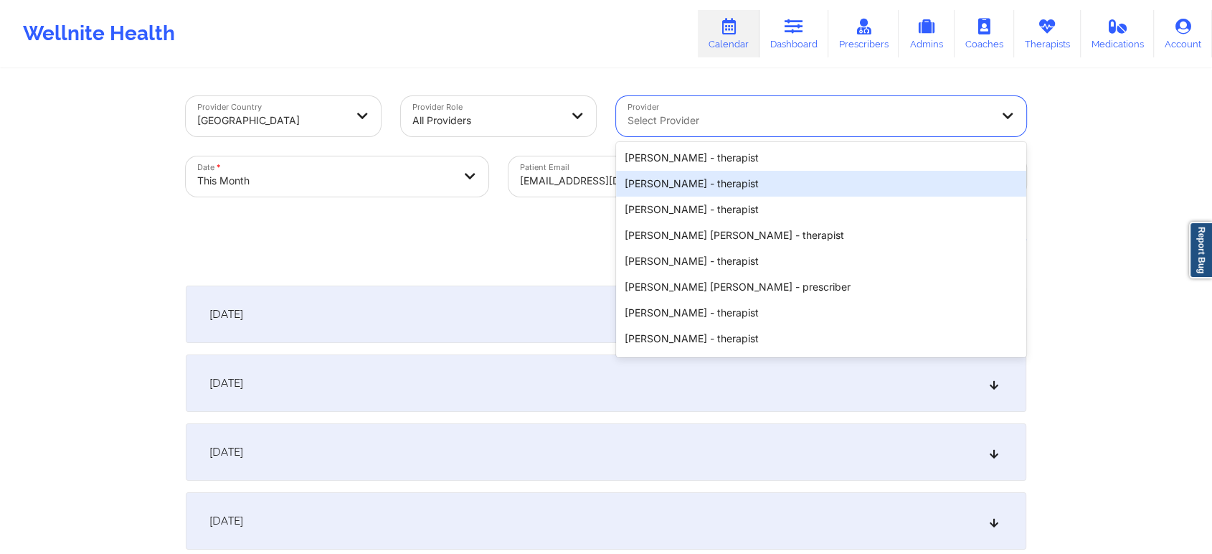
drag, startPoint x: 644, startPoint y: 129, endPoint x: 547, endPoint y: 174, distance: 106.5
click at [547, 174] on div "Provider Country [GEOGRAPHIC_DATA] Provider Role All Providers Provider 20 resu…" at bounding box center [606, 146] width 861 height 120
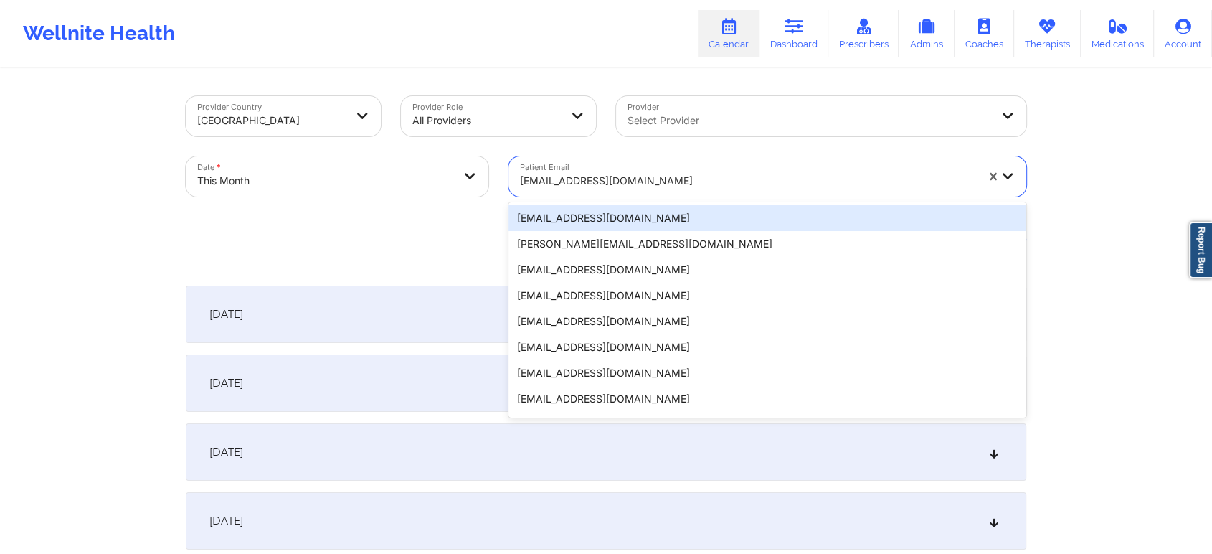
click at [547, 174] on div at bounding box center [748, 180] width 456 height 17
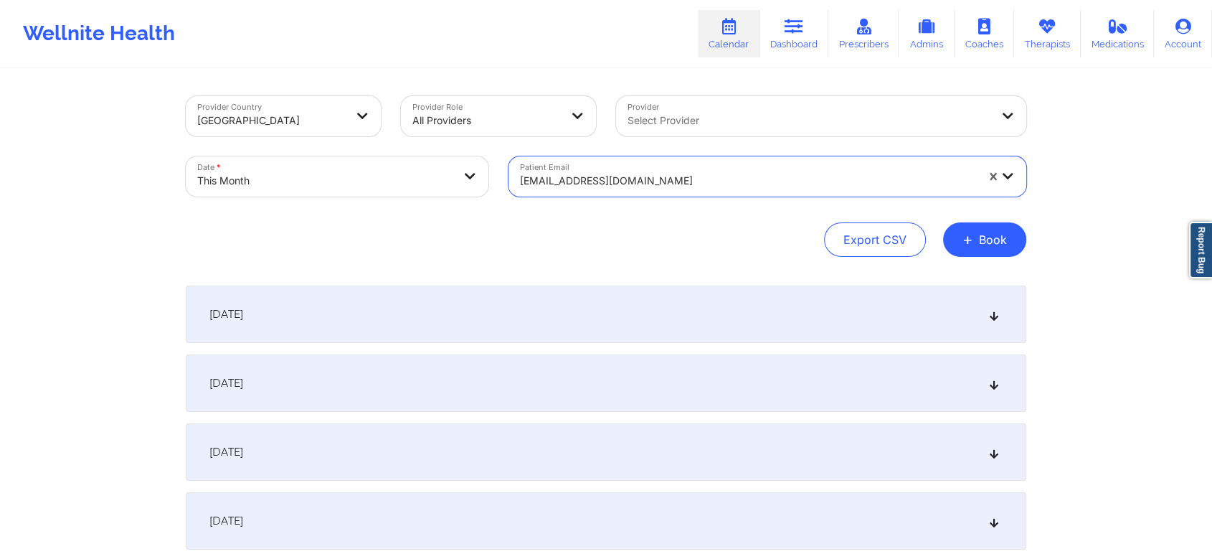
click at [547, 174] on div at bounding box center [748, 180] width 456 height 17
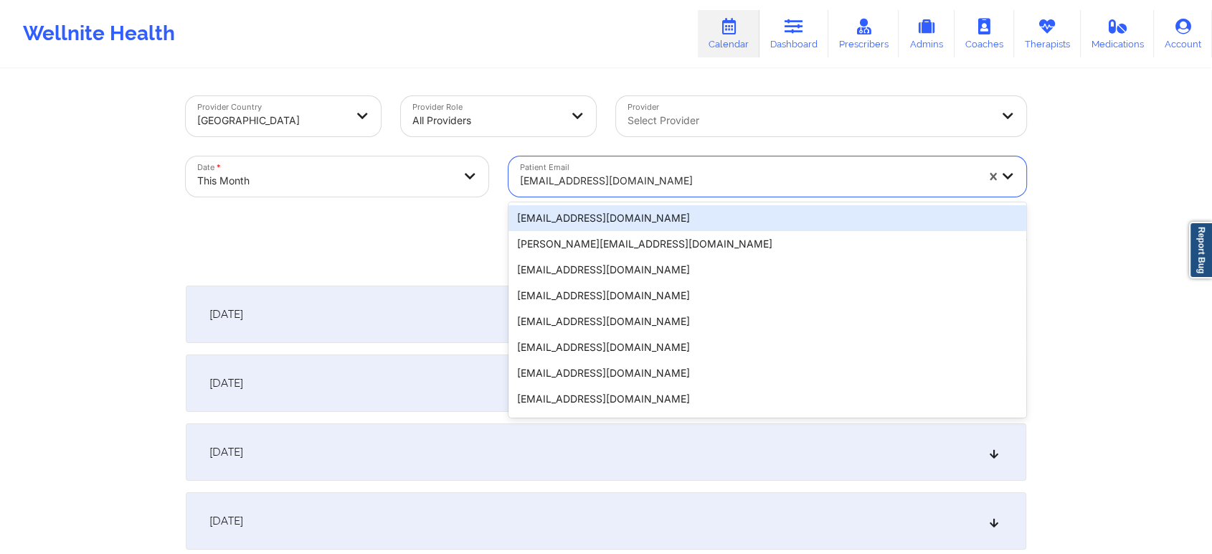
click at [547, 174] on div at bounding box center [748, 180] width 456 height 17
paste input "[EMAIL_ADDRESS][DOMAIN_NAME]"
type input "[EMAIL_ADDRESS][DOMAIN_NAME]"
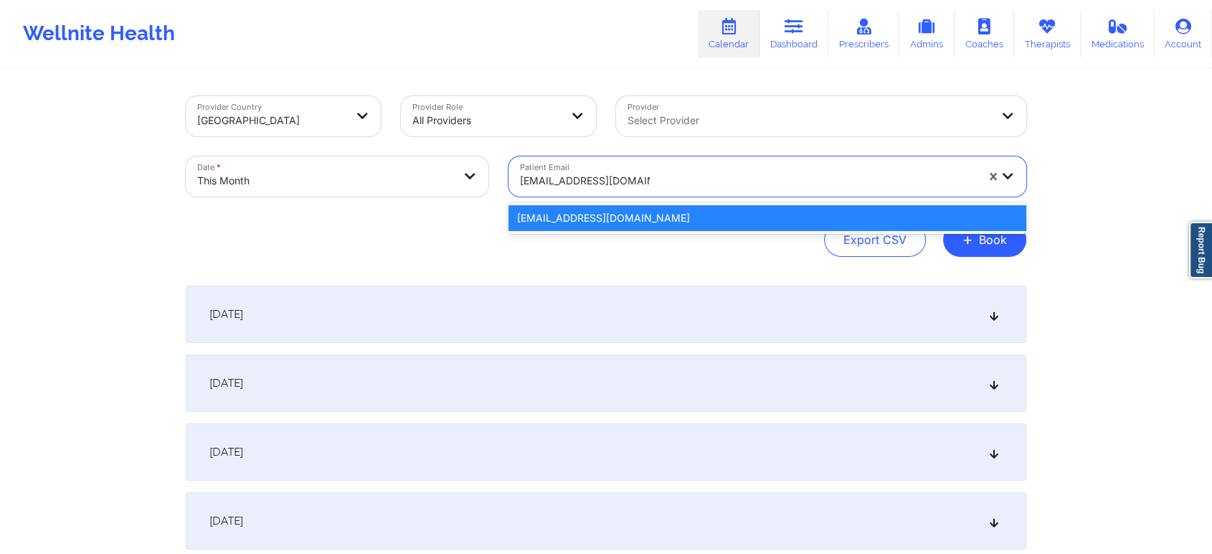
click at [619, 229] on div "[EMAIL_ADDRESS][DOMAIN_NAME]" at bounding box center [767, 218] width 518 height 26
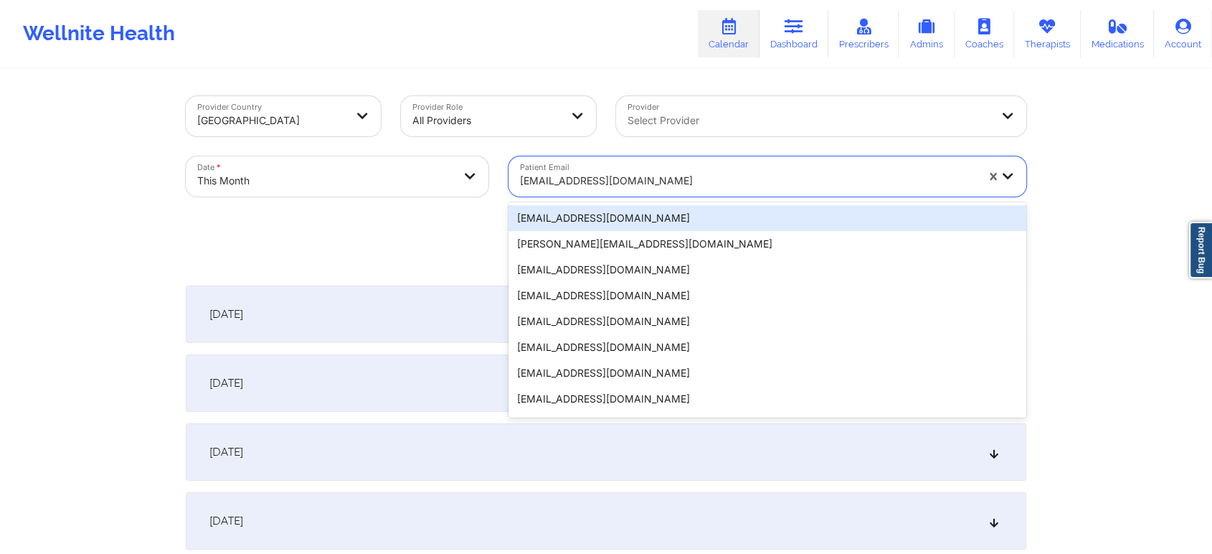
click at [586, 172] on div at bounding box center [748, 180] width 456 height 17
paste input "[EMAIL_ADDRESS][DOMAIN_NAME]"
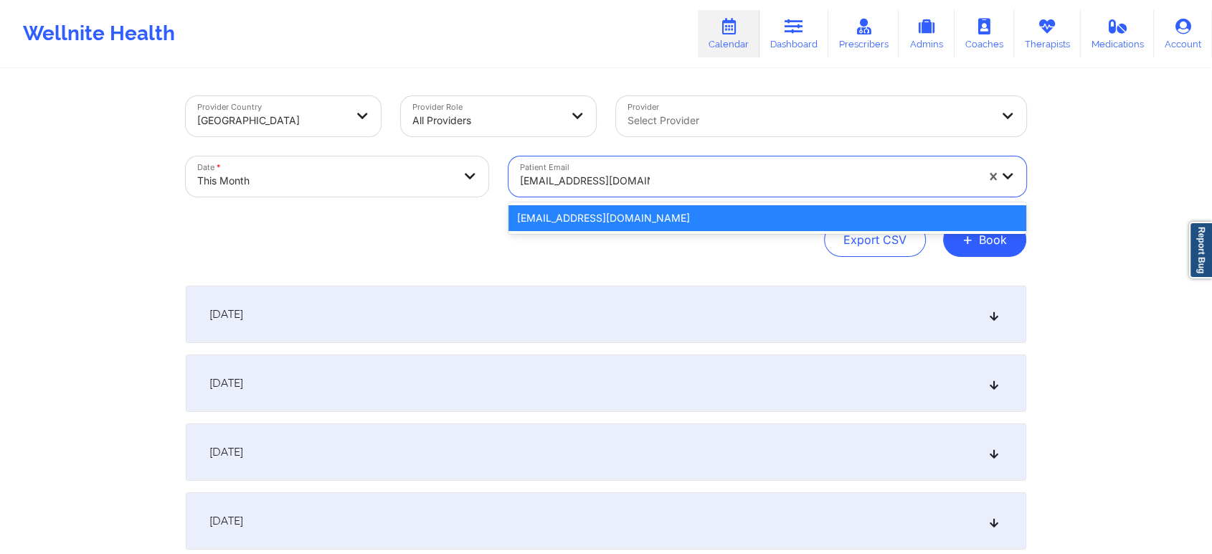
type input "[EMAIL_ADDRESS][DOMAIN_NAME]"
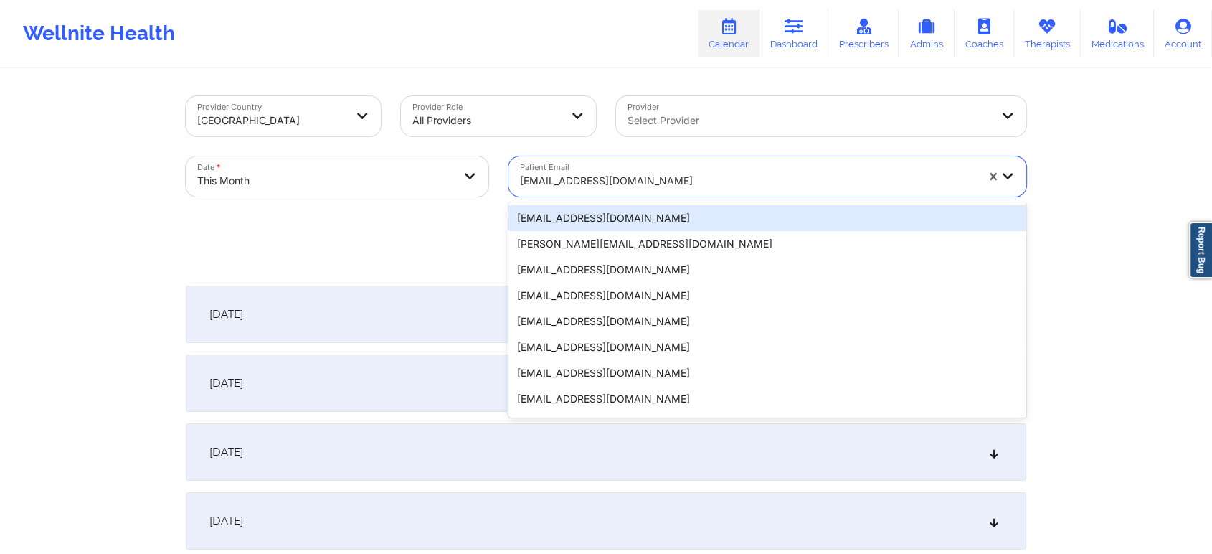
click at [706, 169] on div "[EMAIL_ADDRESS][DOMAIN_NAME]" at bounding box center [748, 181] width 456 height 32
paste input "[EMAIL_ADDRESS][DOMAIN_NAME]"
type input "[EMAIL_ADDRESS][DOMAIN_NAME]"
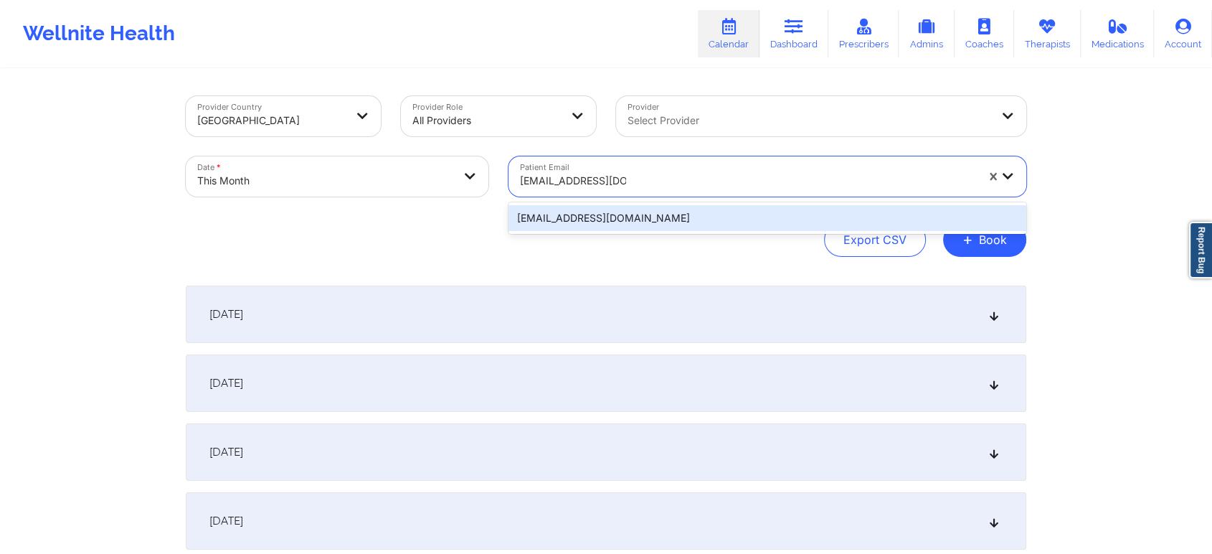
click at [640, 222] on div "[EMAIL_ADDRESS][DOMAIN_NAME]" at bounding box center [767, 218] width 518 height 26
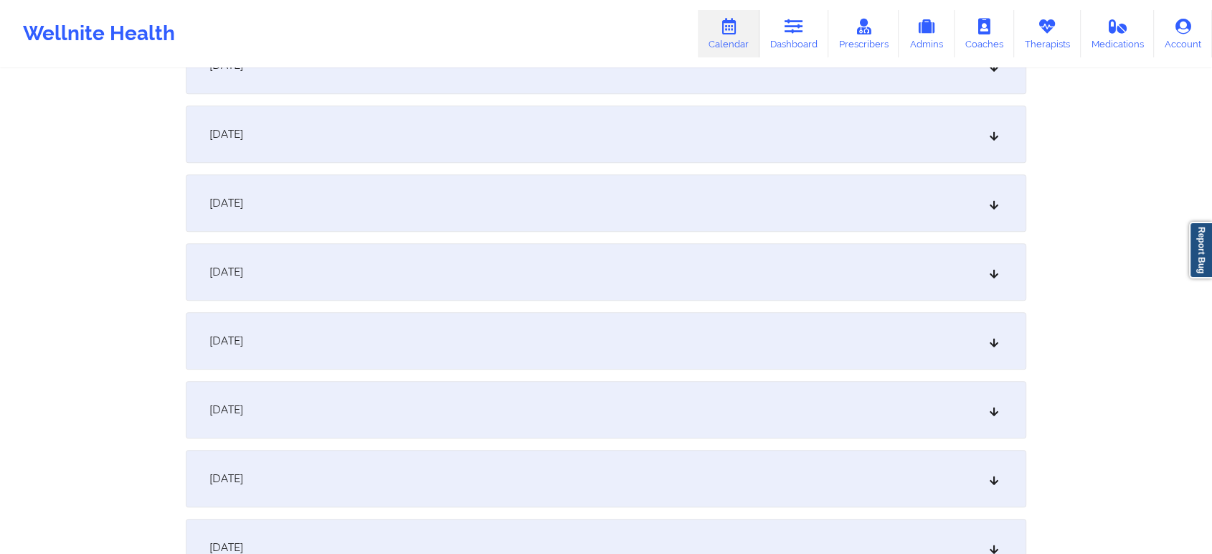
scroll to position [620, 0]
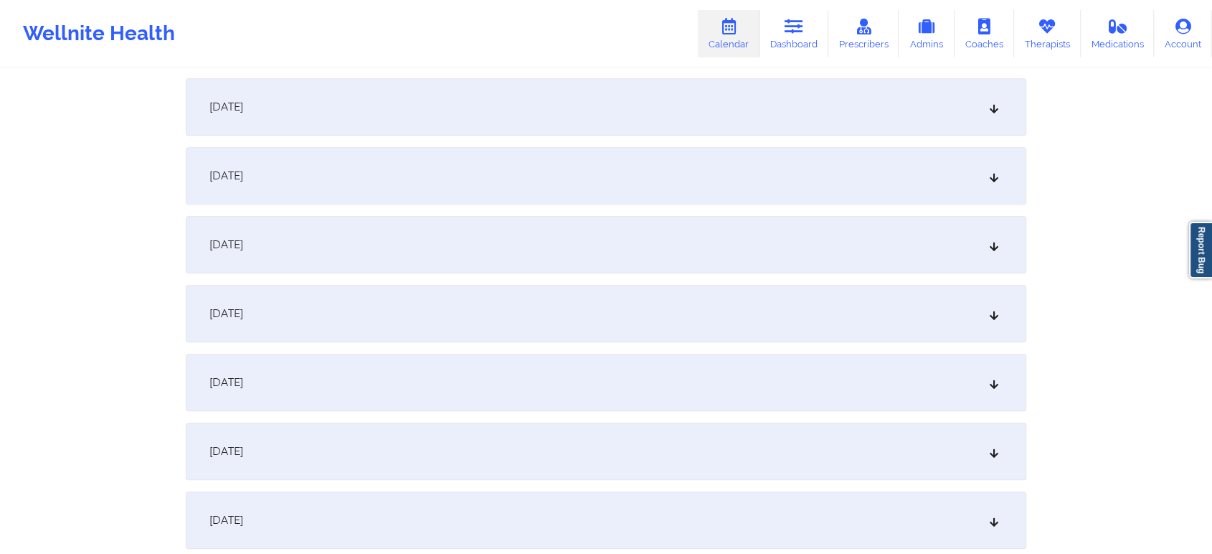
click at [559, 466] on div "[DATE]" at bounding box center [606, 450] width 840 height 57
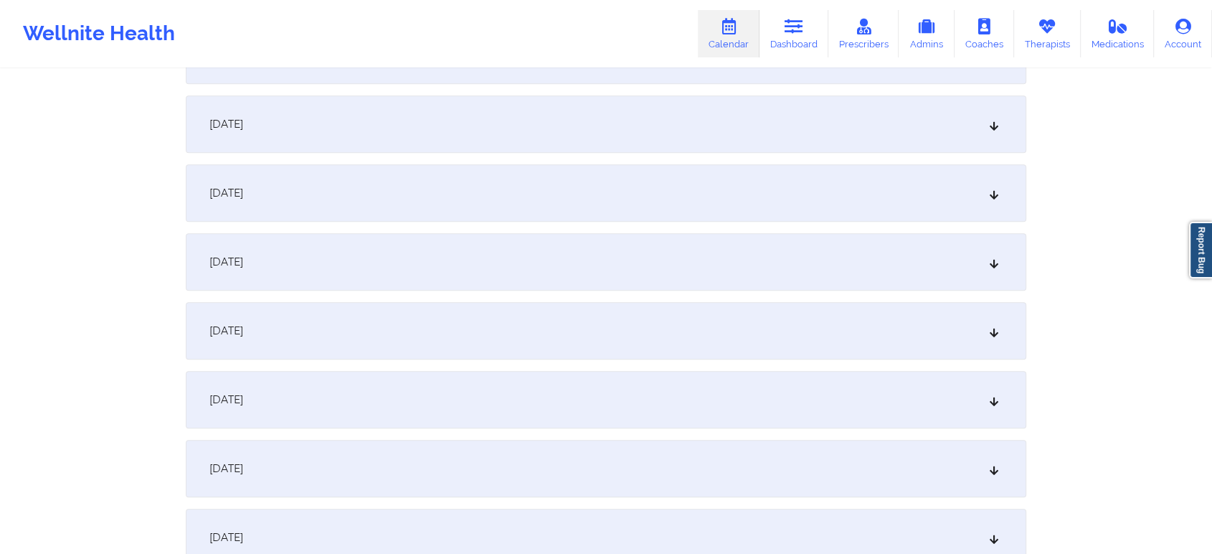
click at [769, 406] on div "[DATE]" at bounding box center [606, 399] width 840 height 57
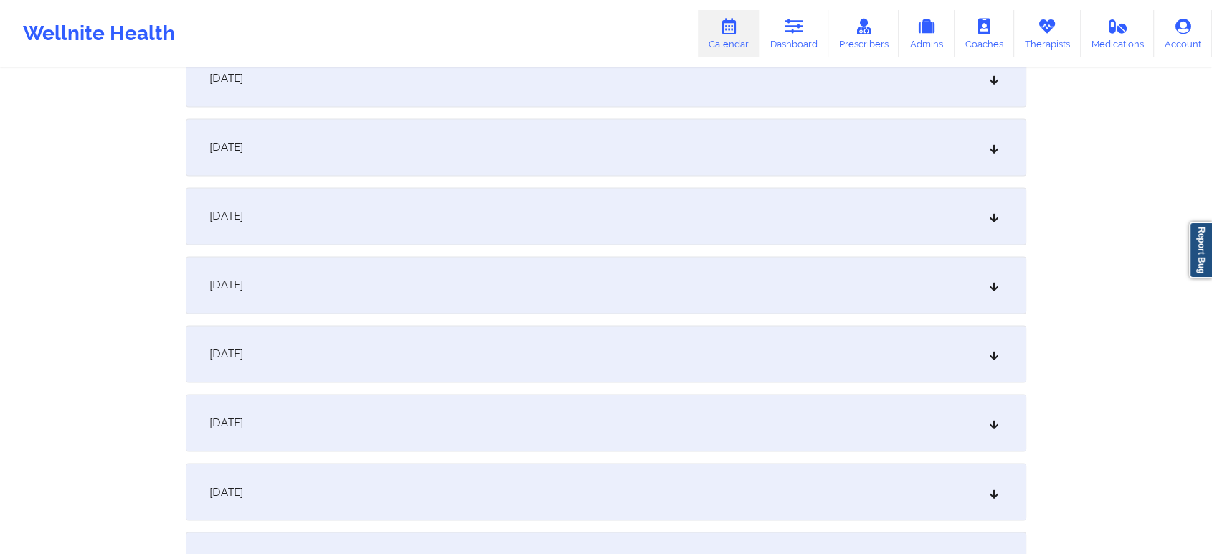
scroll to position [2296, 0]
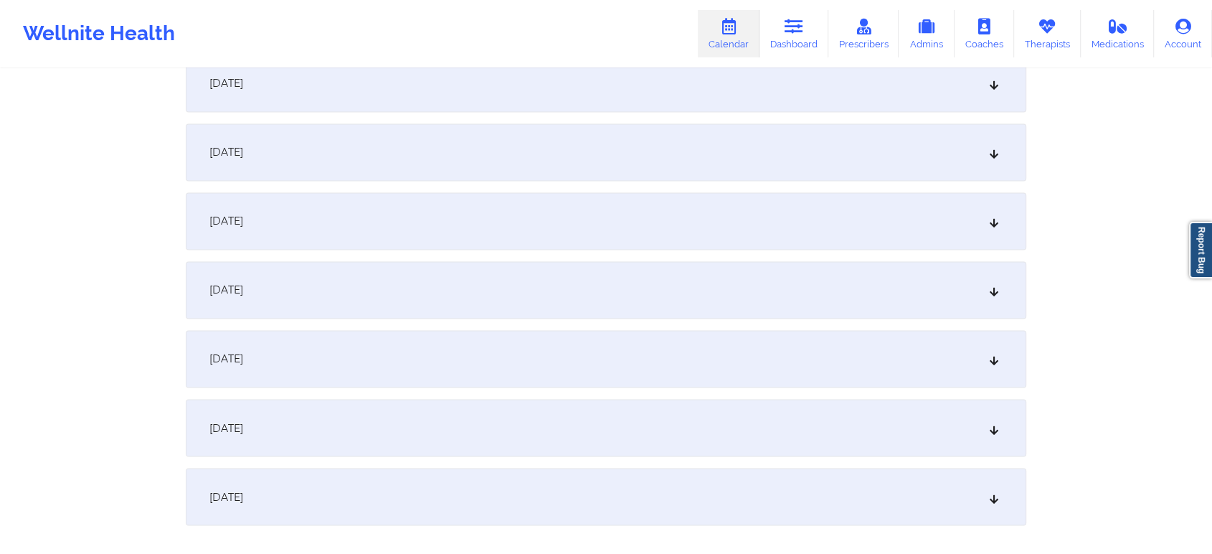
click at [593, 199] on div "[DATE]" at bounding box center [606, 220] width 840 height 57
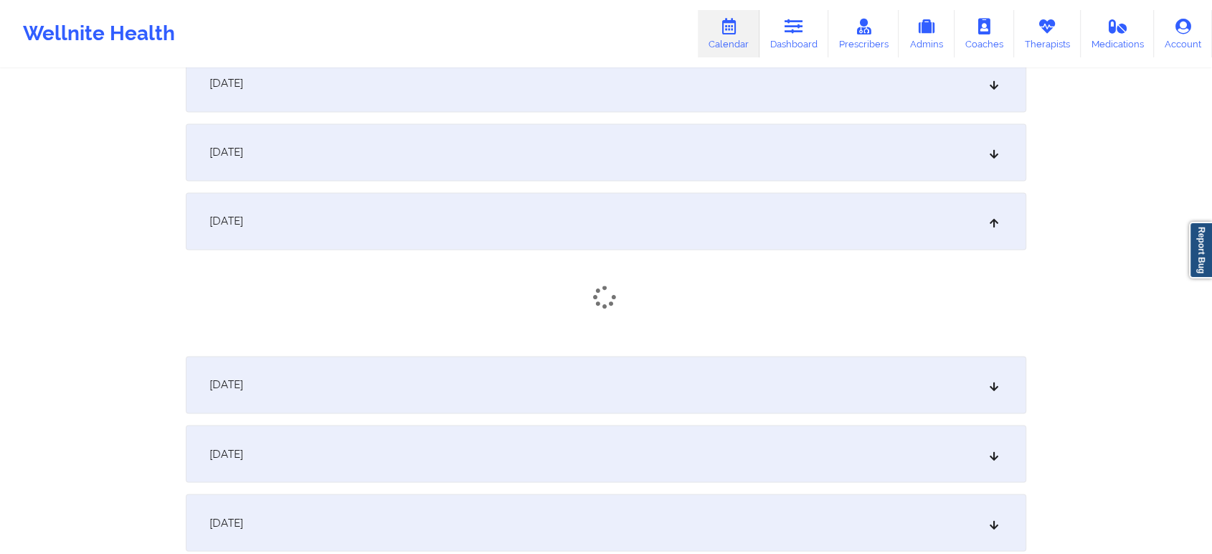
click at [613, 167] on div "[DATE]" at bounding box center [606, 151] width 840 height 57
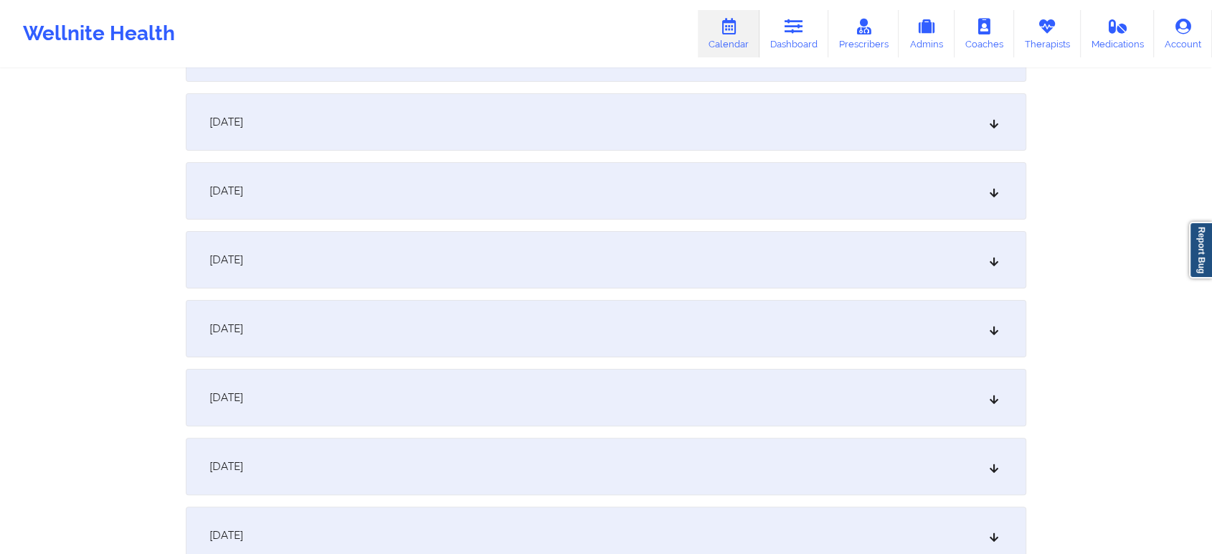
scroll to position [0, 0]
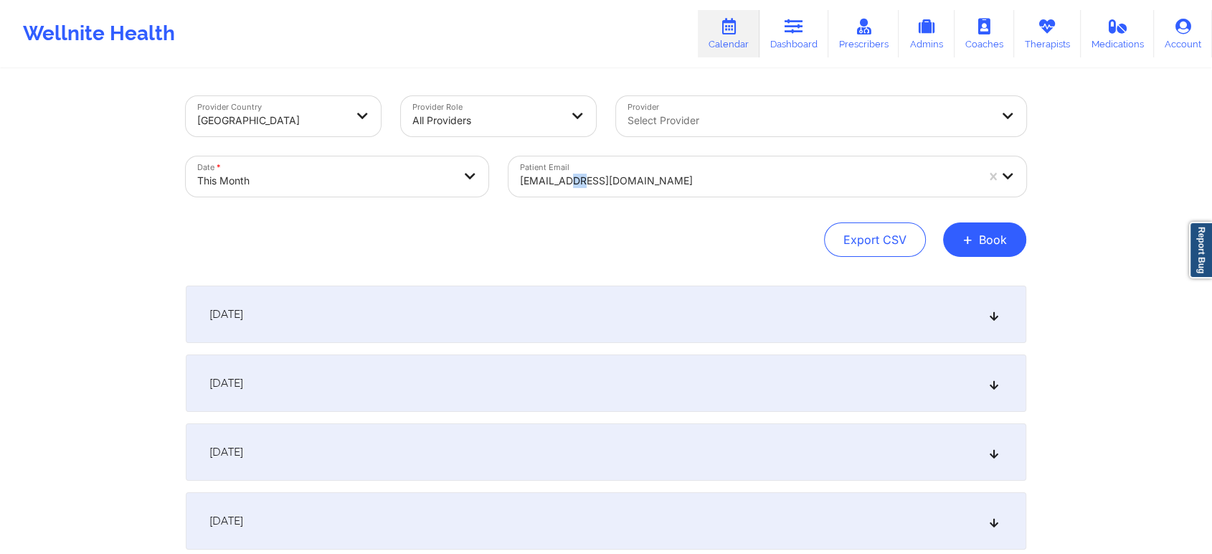
drag, startPoint x: 575, startPoint y: 207, endPoint x: 552, endPoint y: 155, distance: 57.2
click at [552, 155] on div "Provider Country [GEOGRAPHIC_DATA] Provider Role All Providers Provider Select …" at bounding box center [606, 176] width 840 height 161
click at [552, 155] on div "Patient Email [EMAIL_ADDRESS][DOMAIN_NAME]" at bounding box center [767, 176] width 538 height 60
click at [538, 182] on div at bounding box center [748, 180] width 456 height 17
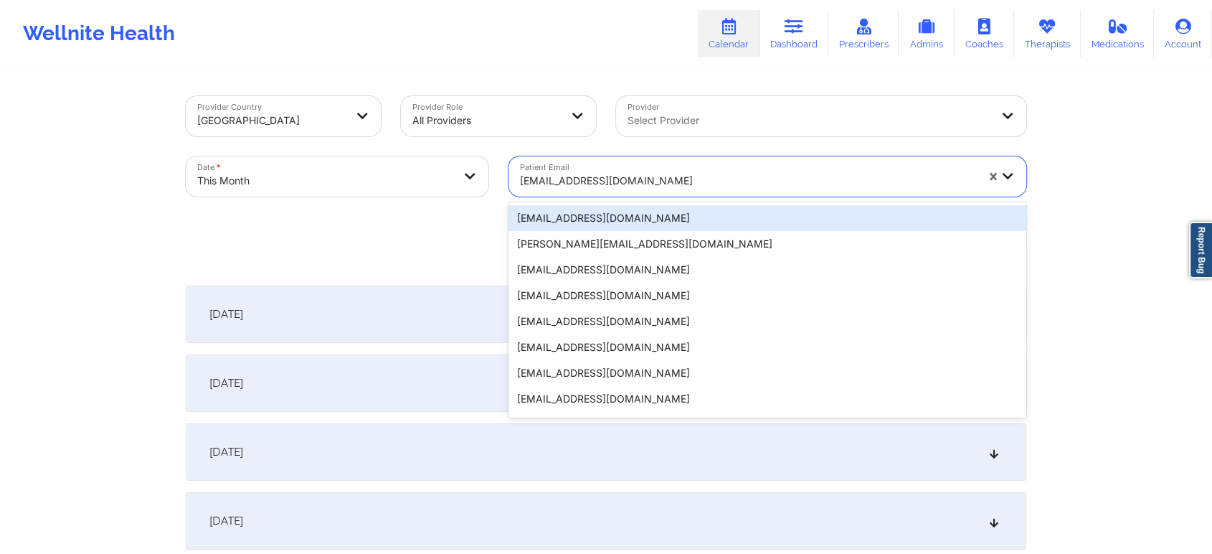
paste input "[EMAIL_ADDRESS][DOMAIN_NAME]"
type input "[EMAIL_ADDRESS][DOMAIN_NAME]"
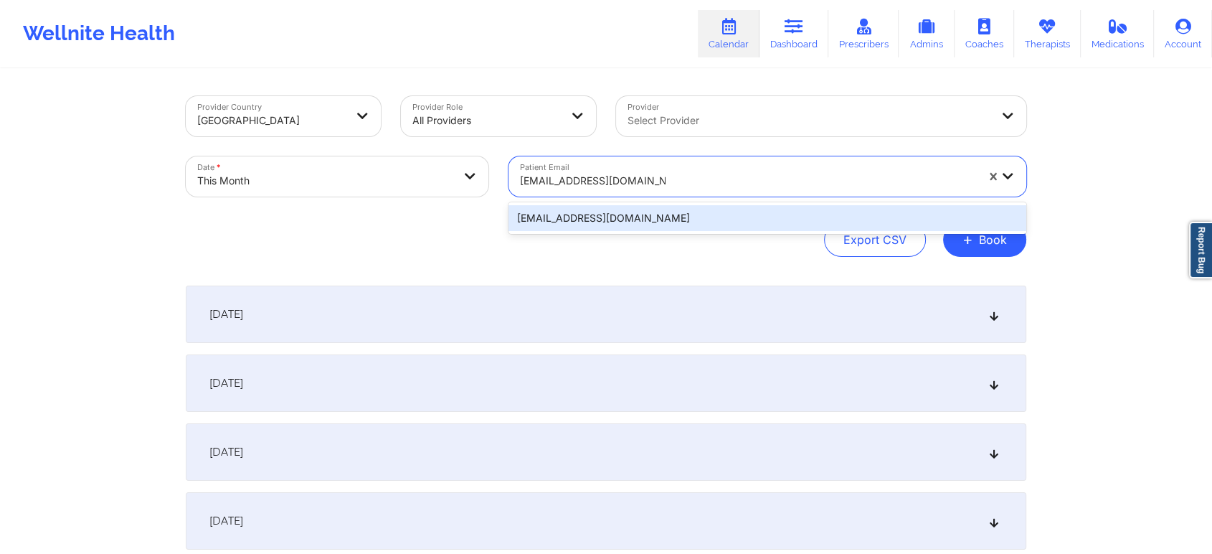
click at [587, 210] on div "[EMAIL_ADDRESS][DOMAIN_NAME]" at bounding box center [767, 218] width 518 height 26
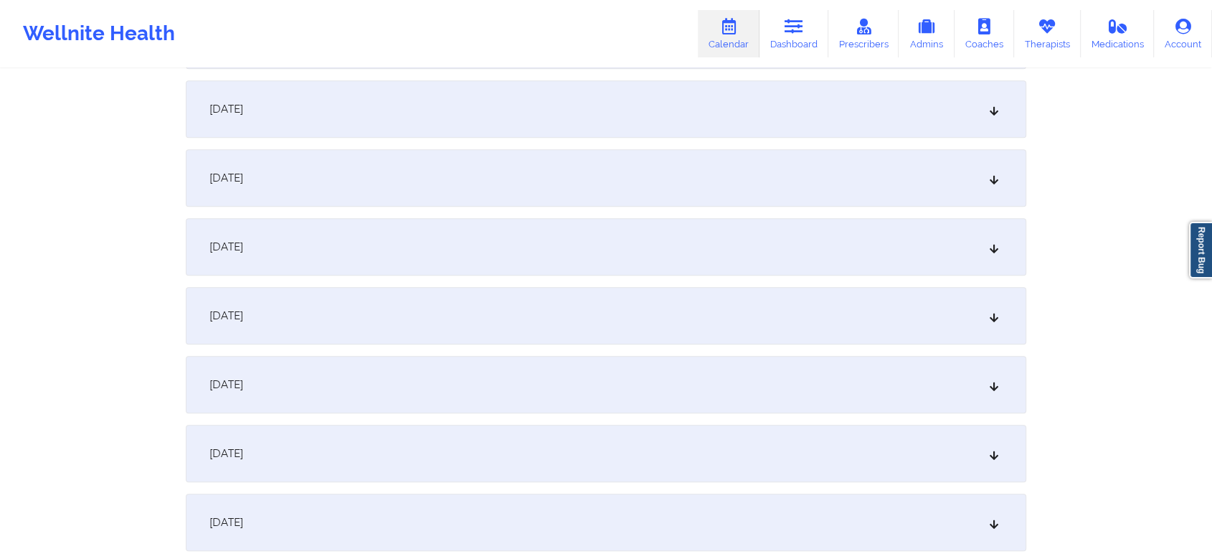
scroll to position [802, 0]
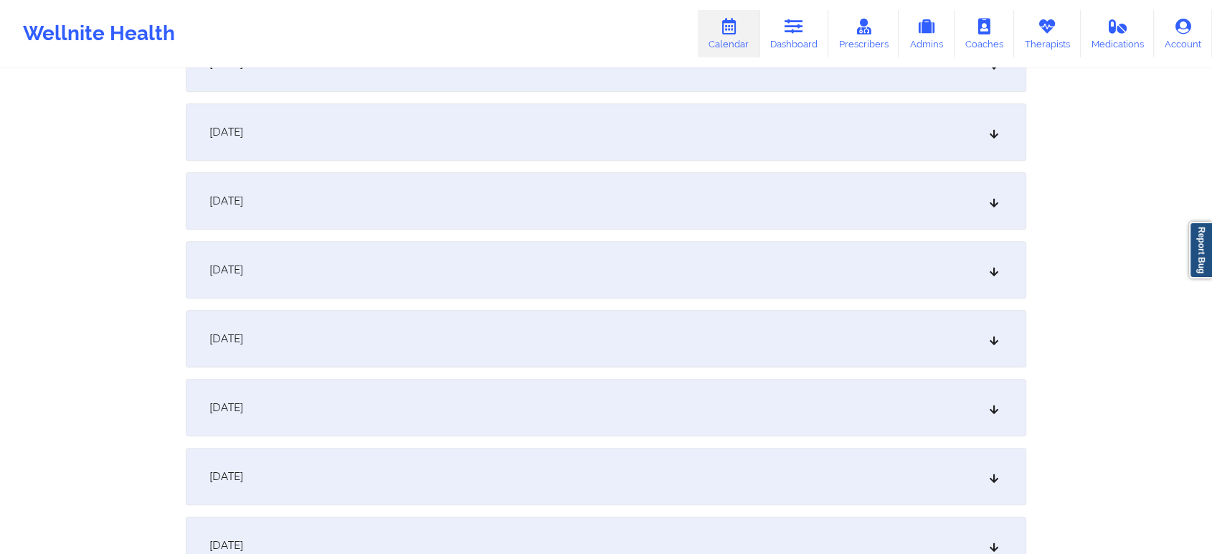
click at [474, 249] on div "[DATE]" at bounding box center [606, 269] width 840 height 57
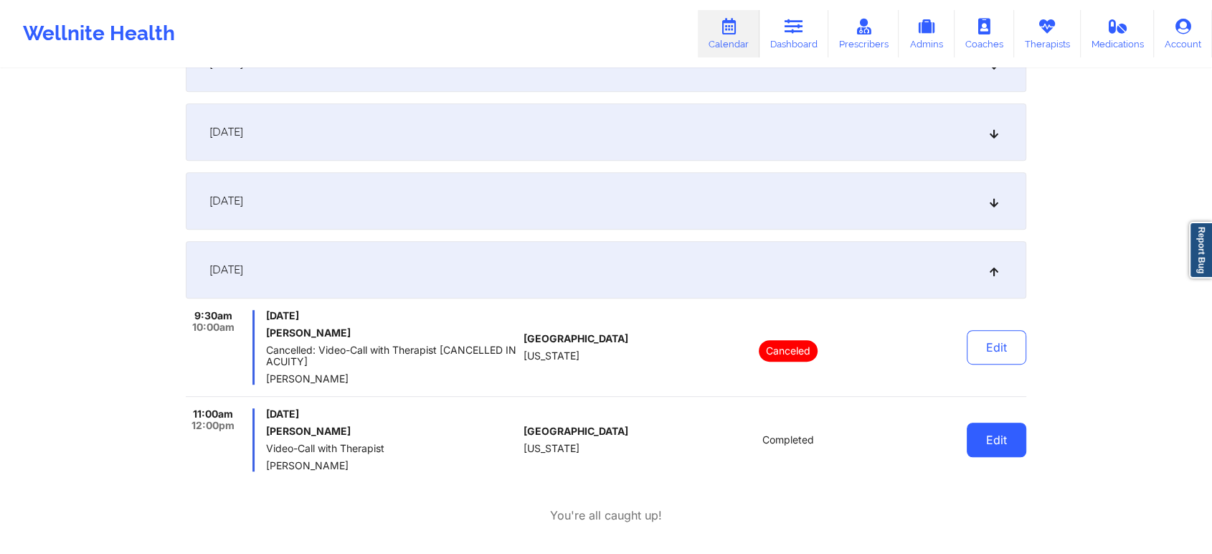
click at [1001, 435] on button "Edit" at bounding box center [997, 439] width 60 height 34
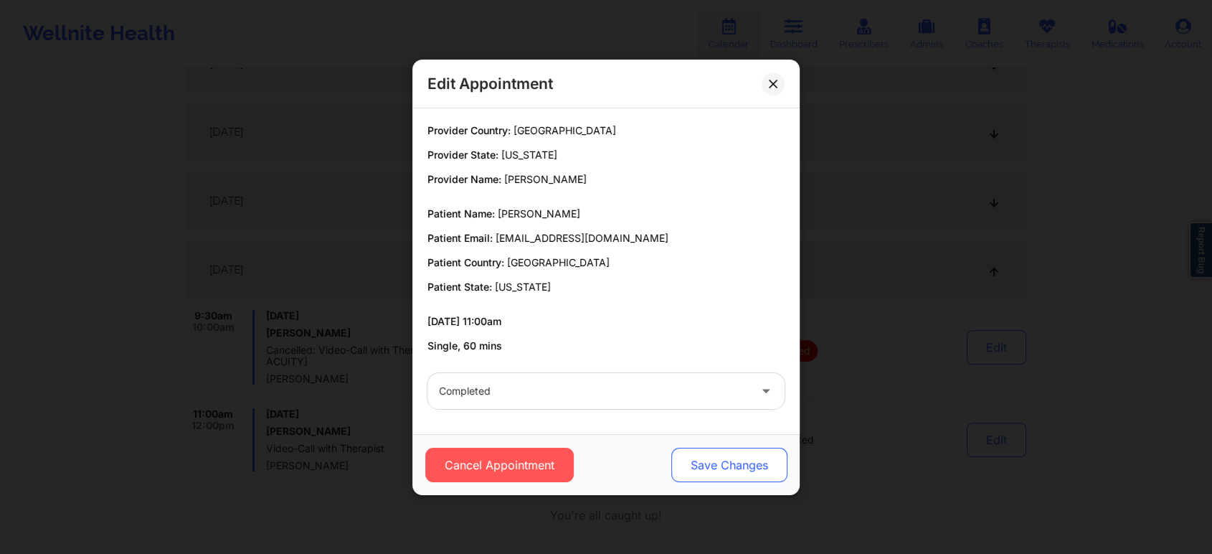
click at [711, 478] on button "Save Changes" at bounding box center [729, 464] width 116 height 34
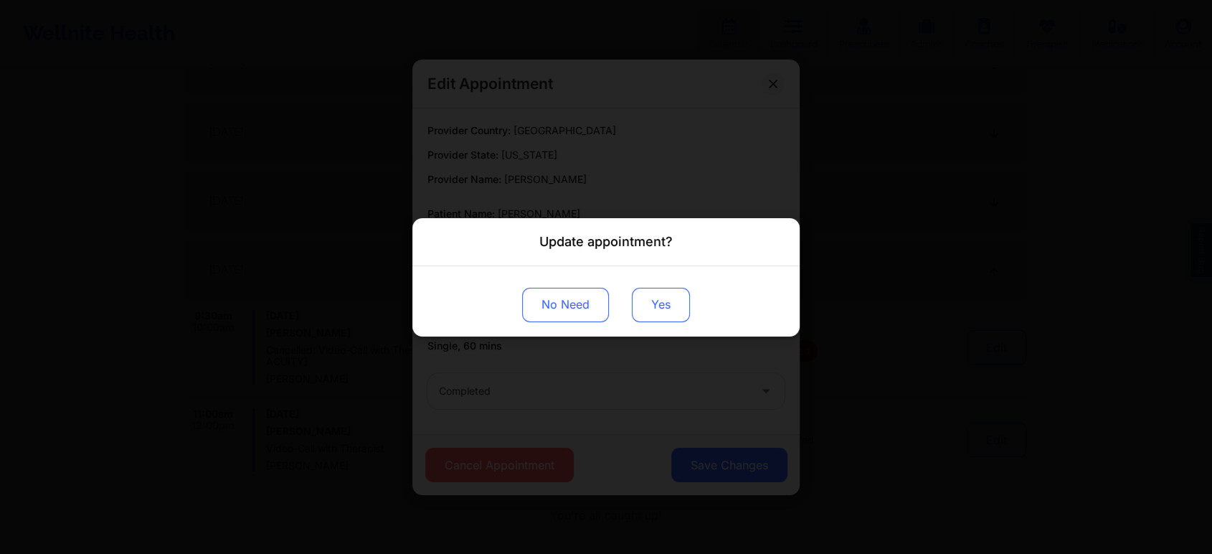
drag, startPoint x: 645, startPoint y: 329, endPoint x: 648, endPoint y: 320, distance: 9.8
click at [648, 320] on div "No Need Yes" at bounding box center [605, 300] width 387 height 70
click at [648, 320] on button "Yes" at bounding box center [661, 304] width 58 height 34
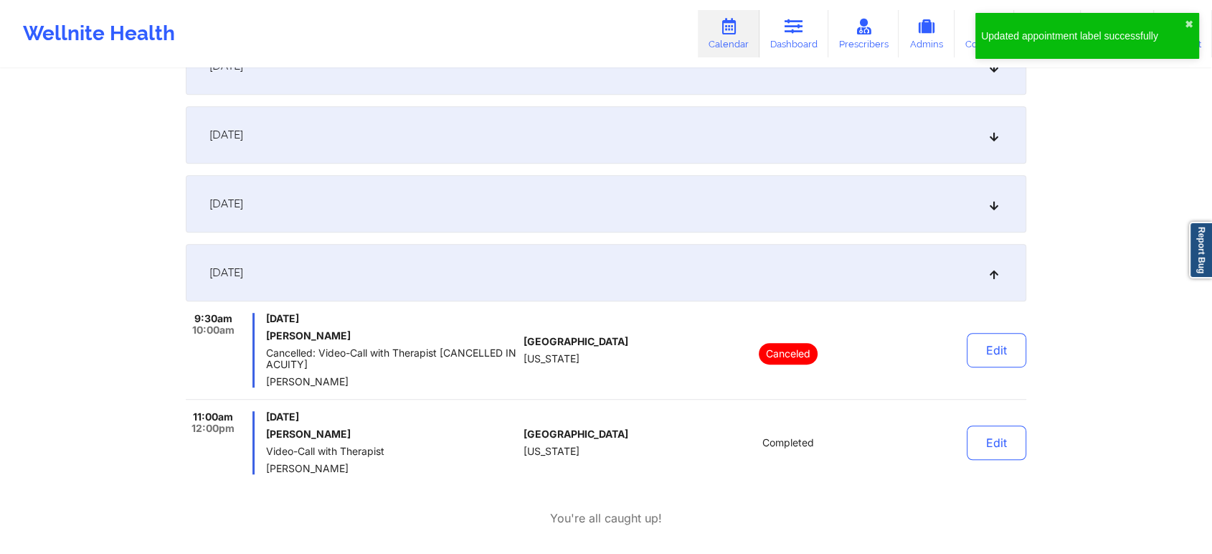
scroll to position [0, 0]
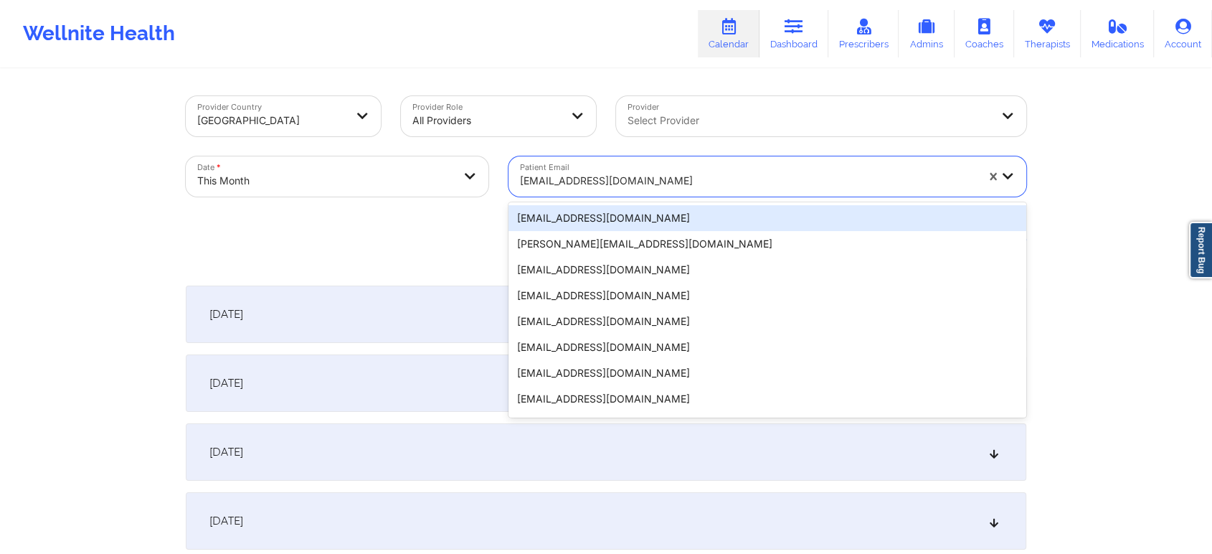
click at [584, 180] on div at bounding box center [748, 180] width 456 height 17
paste input "[EMAIL_ADDRESS][DOMAIN_NAME]"
type input "[EMAIL_ADDRESS][DOMAIN_NAME]"
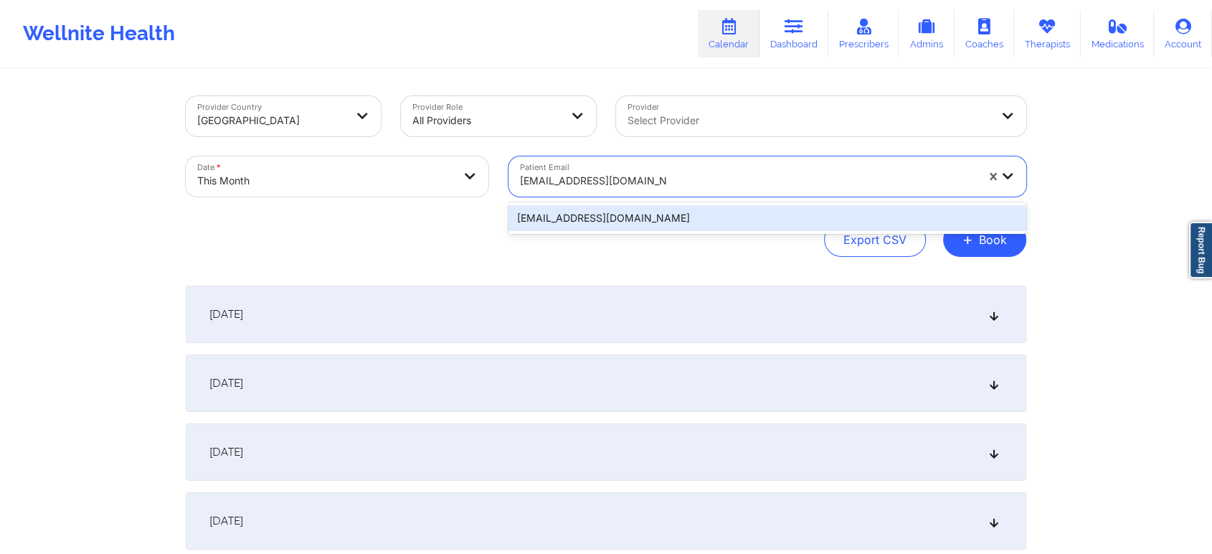
click at [643, 214] on div "[EMAIL_ADDRESS][DOMAIN_NAME]" at bounding box center [767, 218] width 518 height 26
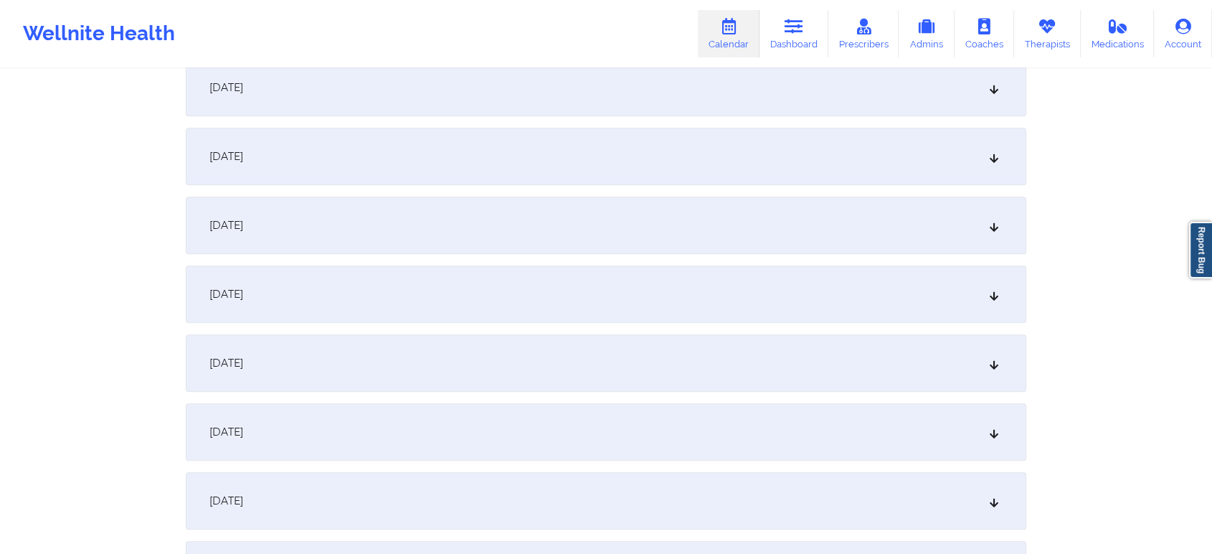
scroll to position [683, 0]
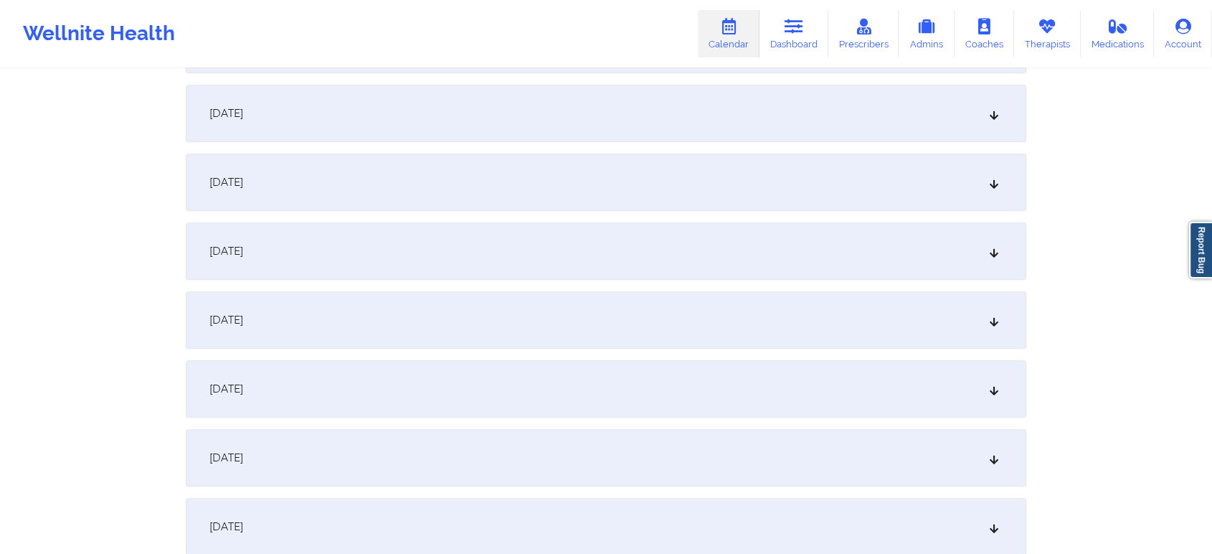
click at [557, 387] on div "[DATE]" at bounding box center [606, 388] width 840 height 57
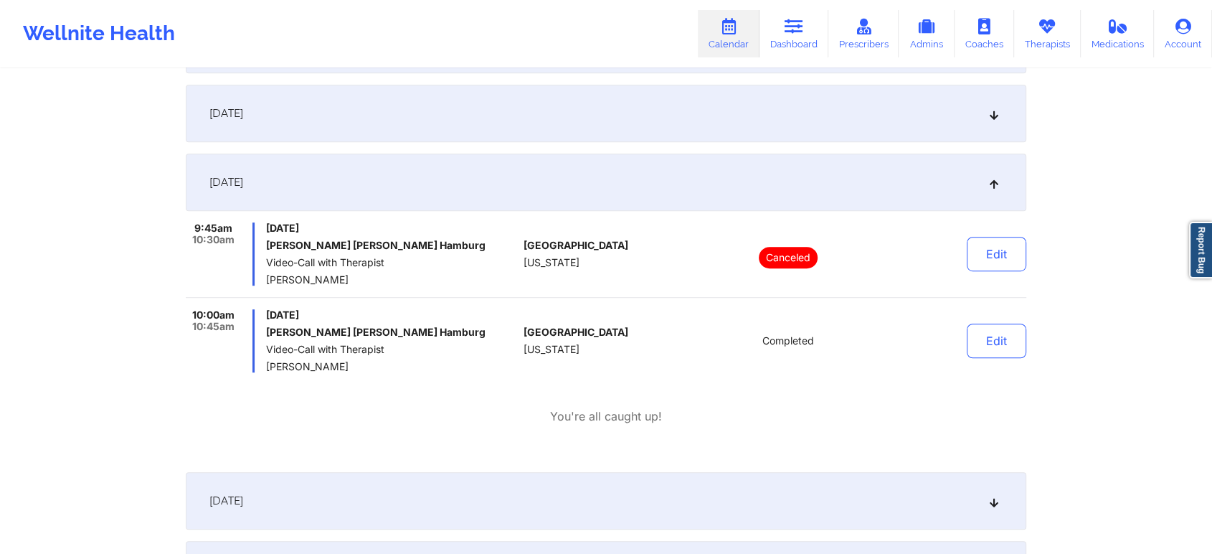
scroll to position [990, 0]
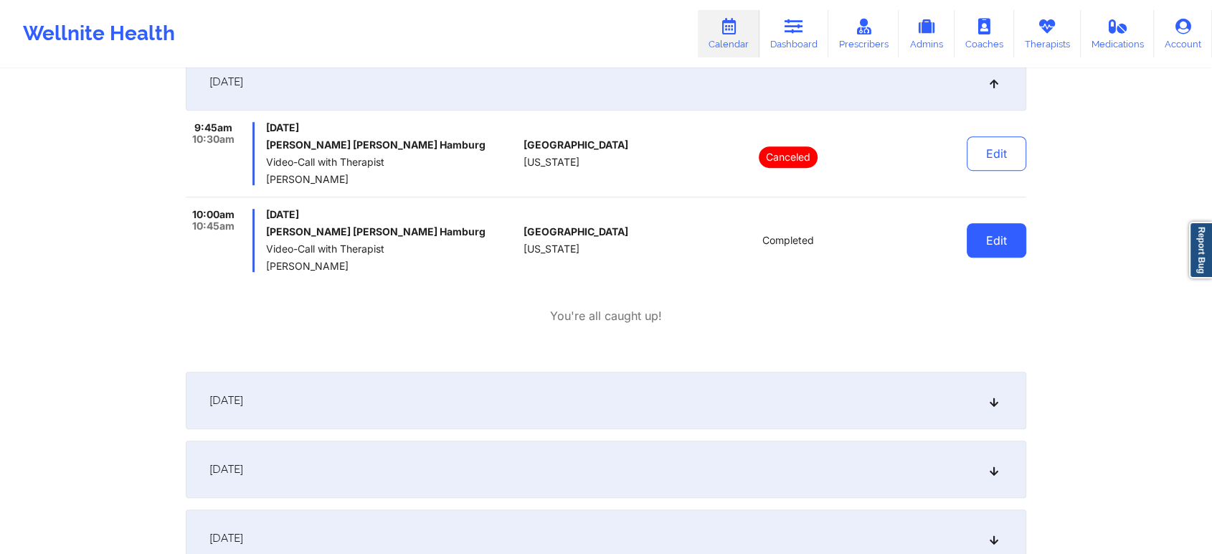
click at [1003, 245] on button "Edit" at bounding box center [997, 240] width 60 height 34
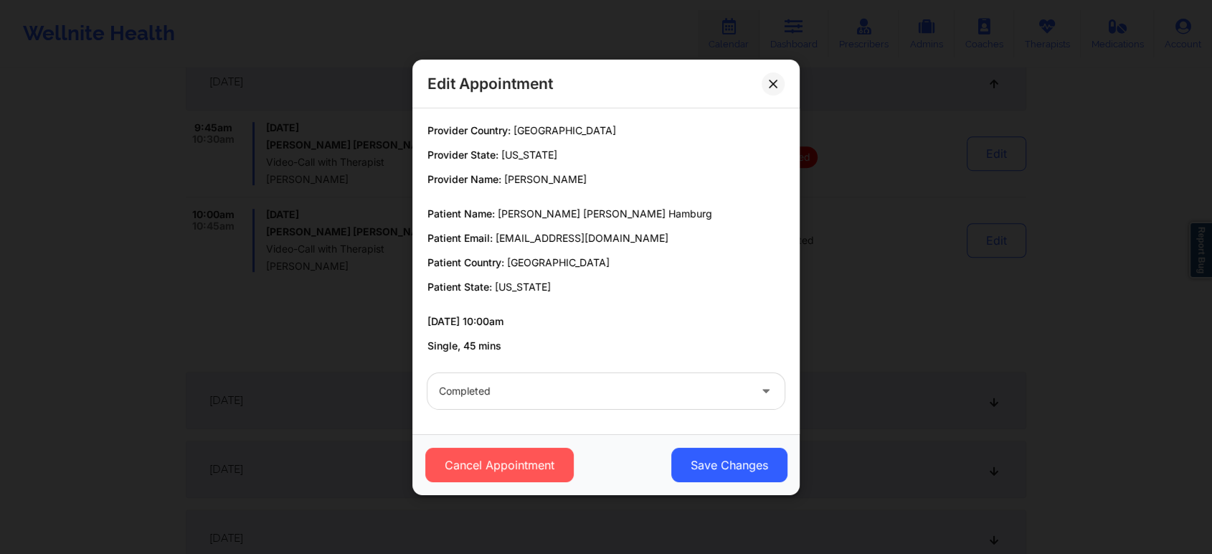
click at [750, 442] on div "Cancel Appointment Save Changes" at bounding box center [605, 464] width 387 height 61
click at [733, 457] on button "Save Changes" at bounding box center [729, 464] width 116 height 34
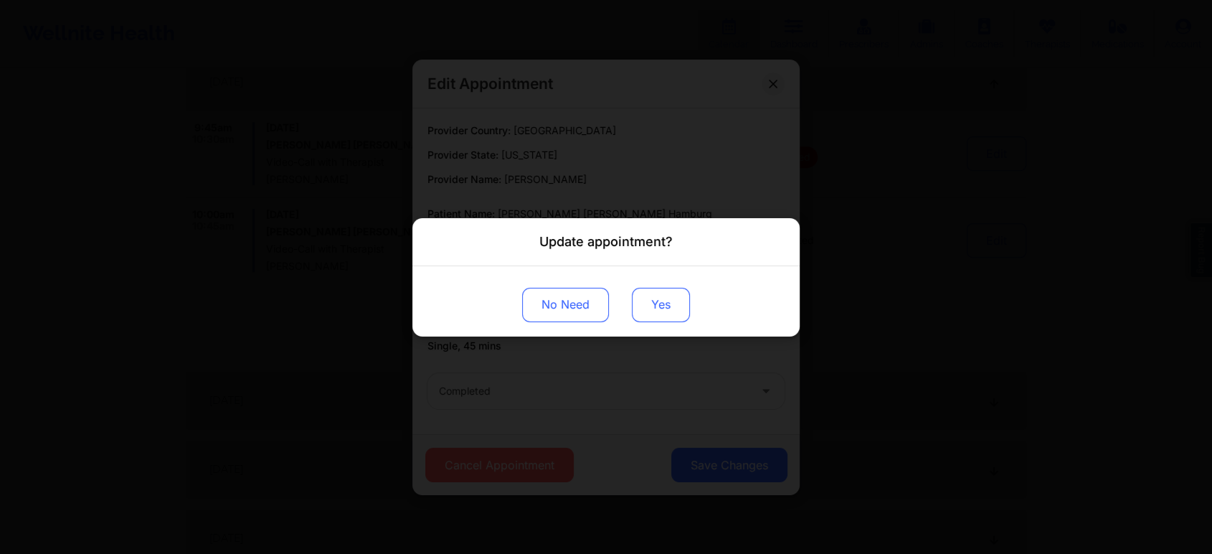
click at [663, 314] on button "Yes" at bounding box center [661, 304] width 58 height 34
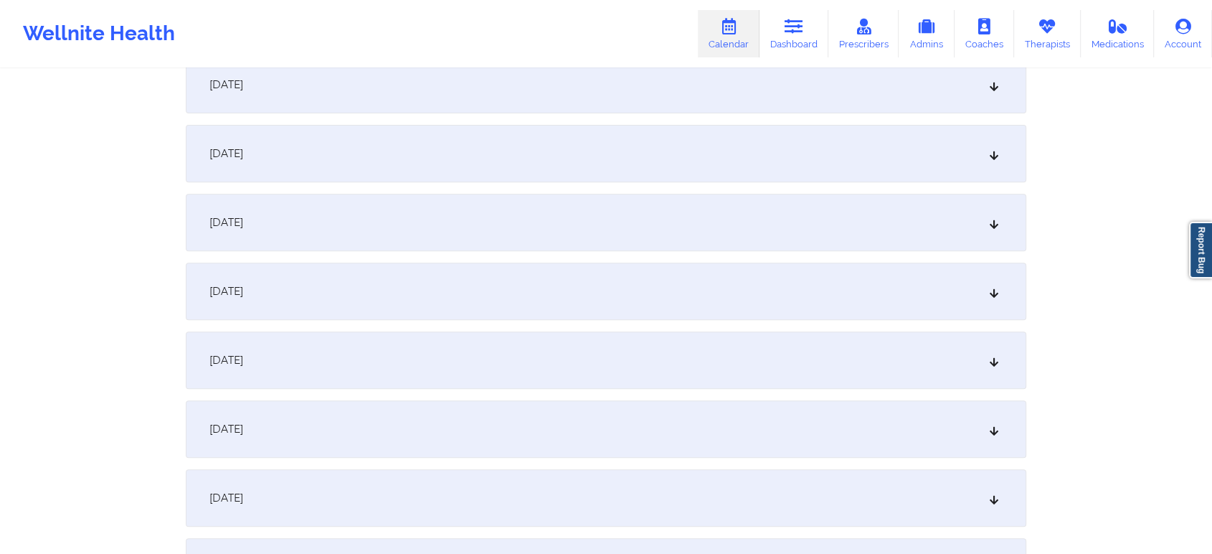
scroll to position [0, 0]
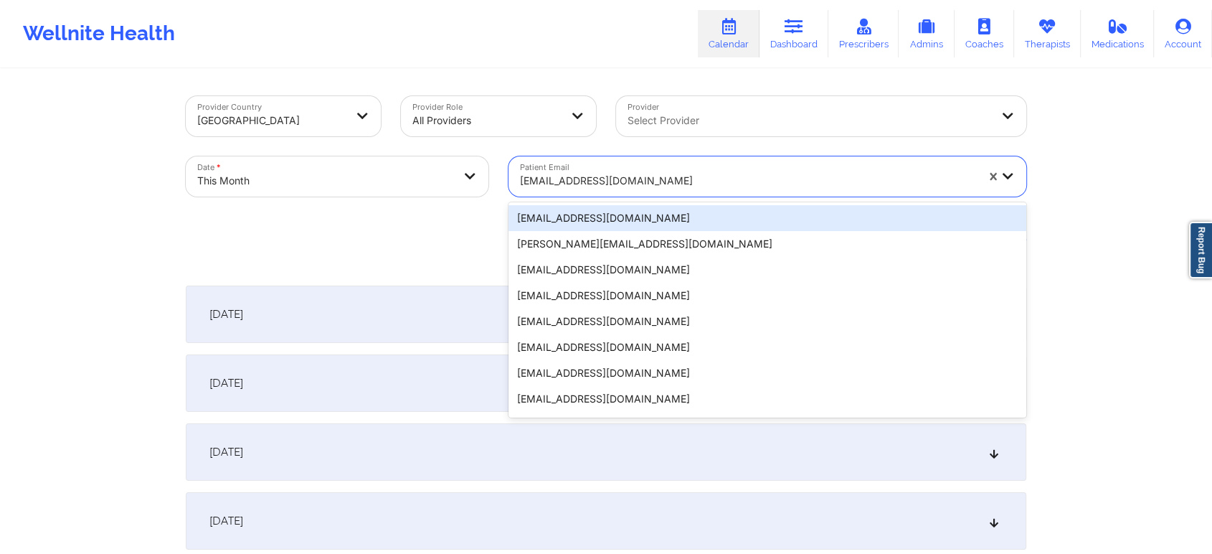
click at [617, 182] on div at bounding box center [748, 180] width 456 height 17
paste input "[EMAIL_ADDRESS][DOMAIN_NAME]"
type input "[EMAIL_ADDRESS][DOMAIN_NAME]"
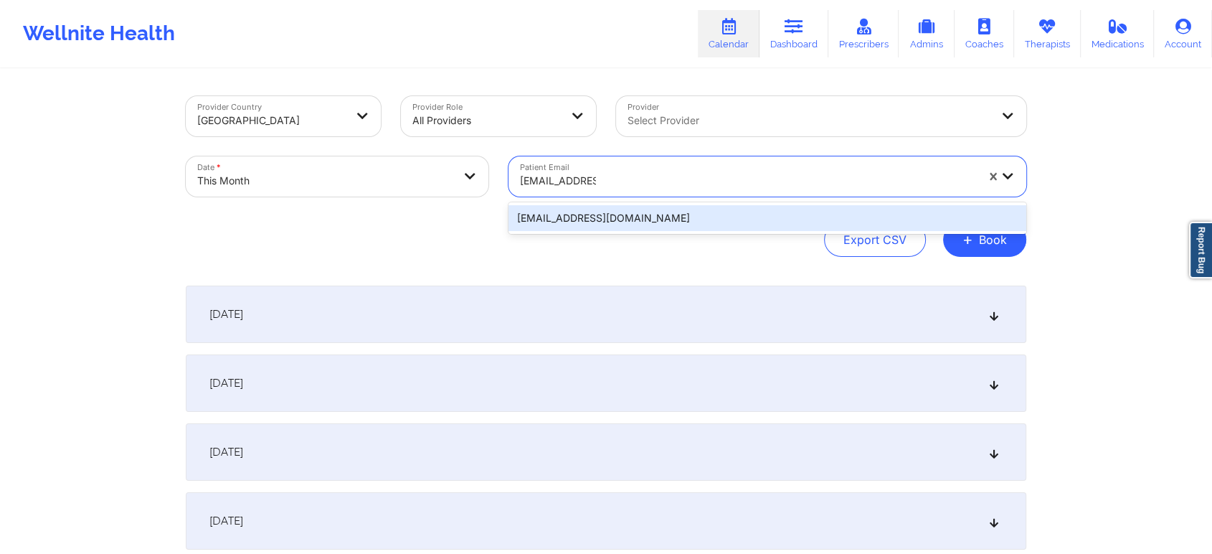
click at [648, 212] on div "[EMAIL_ADDRESS][DOMAIN_NAME]" at bounding box center [767, 218] width 518 height 26
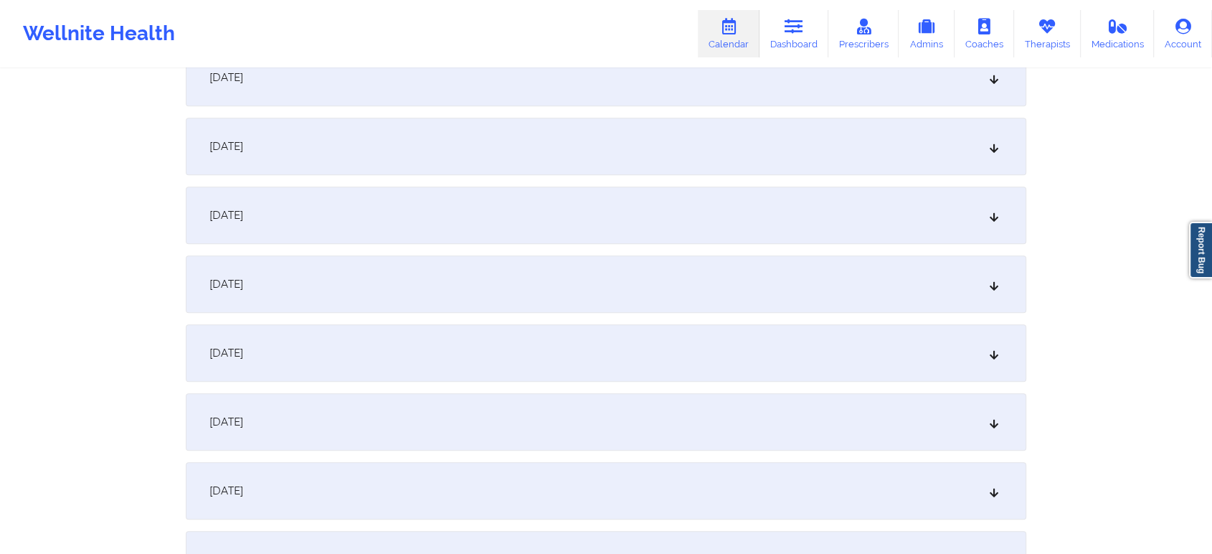
scroll to position [863, 0]
click at [681, 189] on div "[DATE]" at bounding box center [606, 208] width 840 height 57
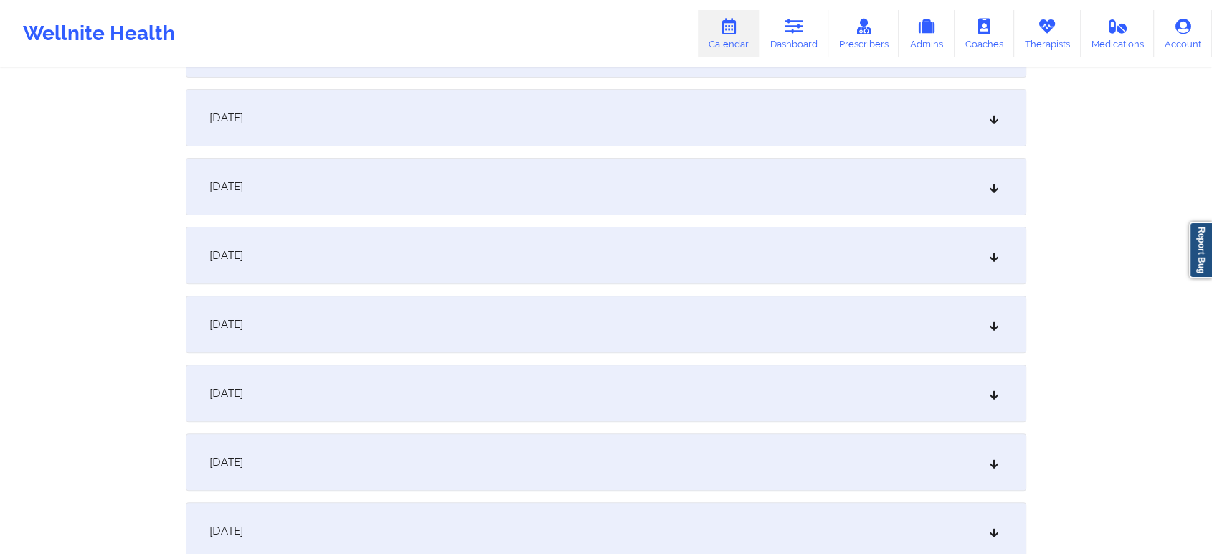
click at [845, 204] on div "[DATE]" at bounding box center [606, 186] width 840 height 57
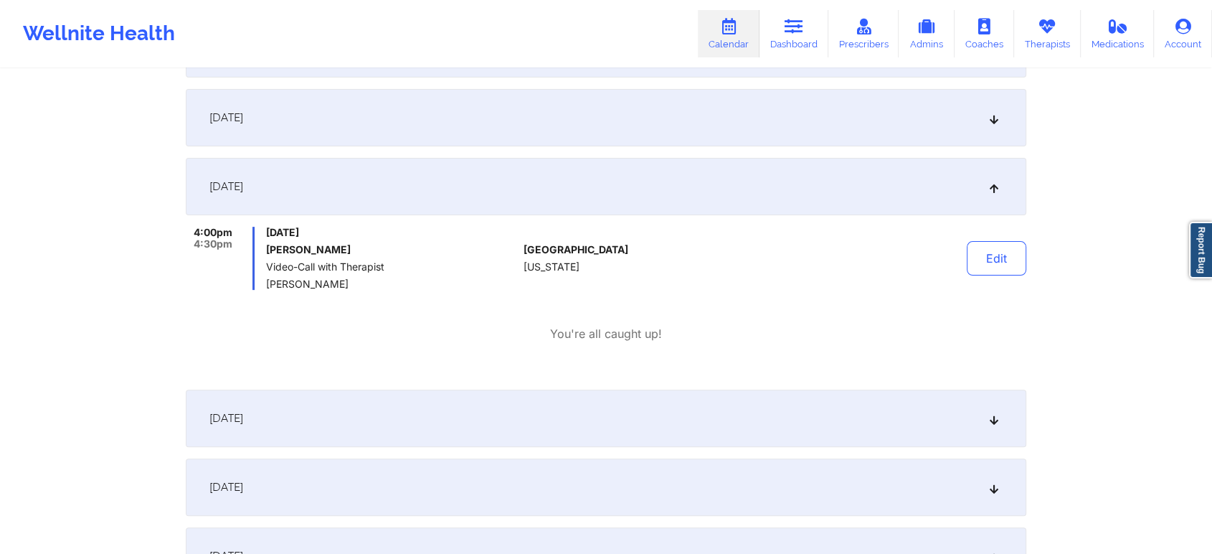
click at [739, 424] on div "[DATE]" at bounding box center [606, 417] width 840 height 57
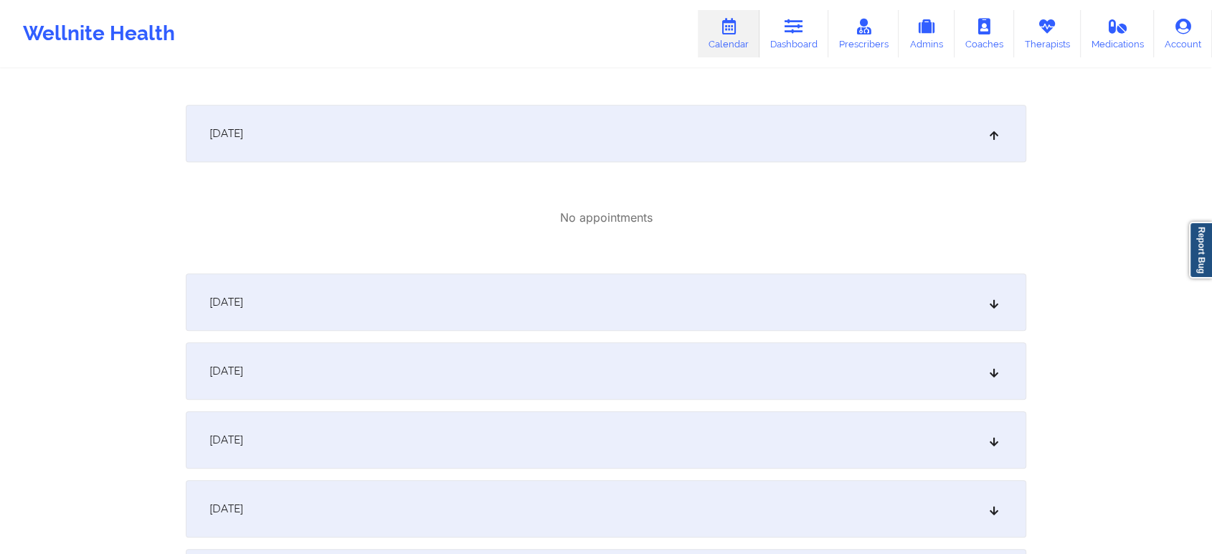
scroll to position [709, 0]
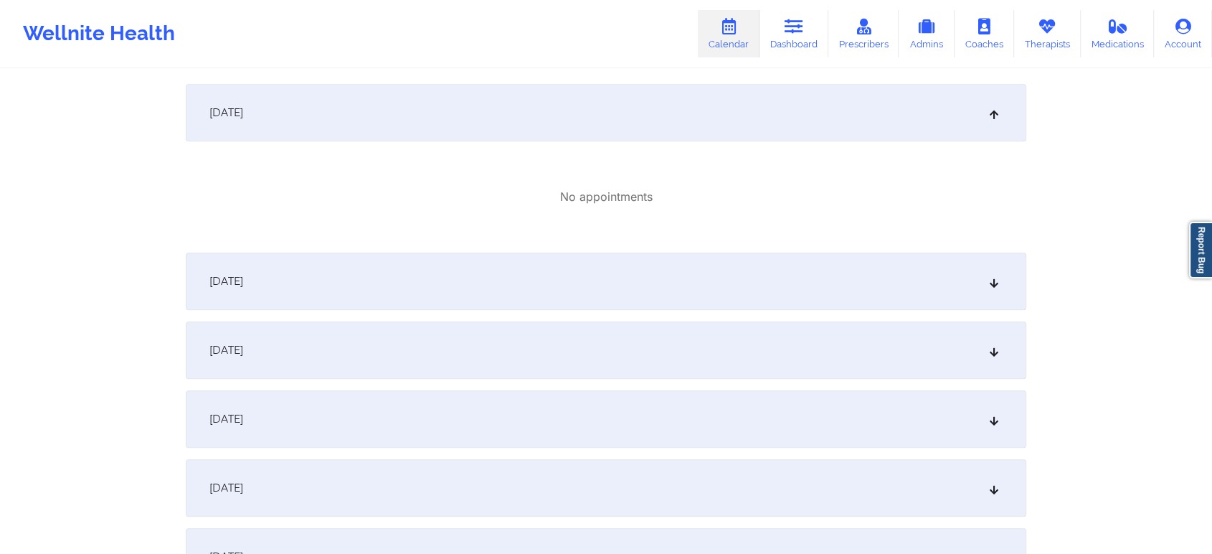
click at [889, 283] on div "[DATE]" at bounding box center [606, 280] width 840 height 57
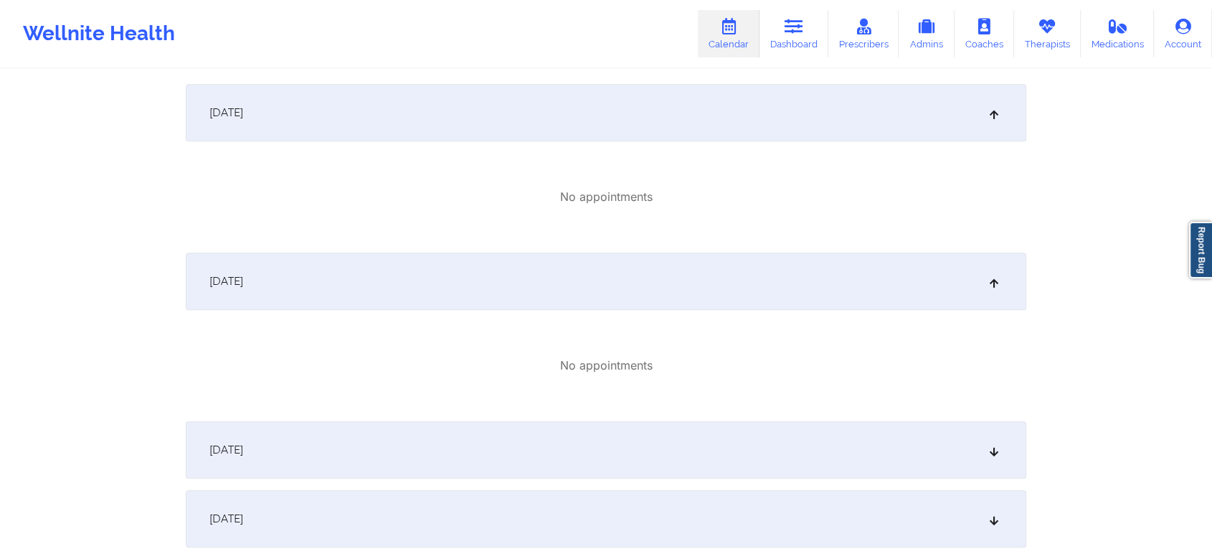
click at [871, 421] on div "[DATE]" at bounding box center [606, 449] width 840 height 57
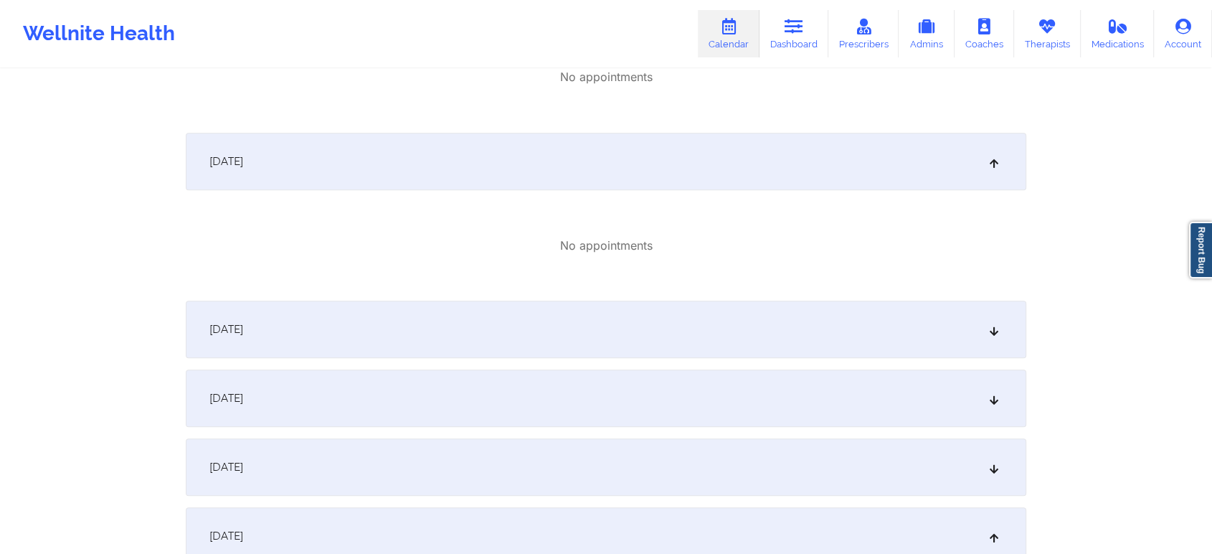
scroll to position [1020, 0]
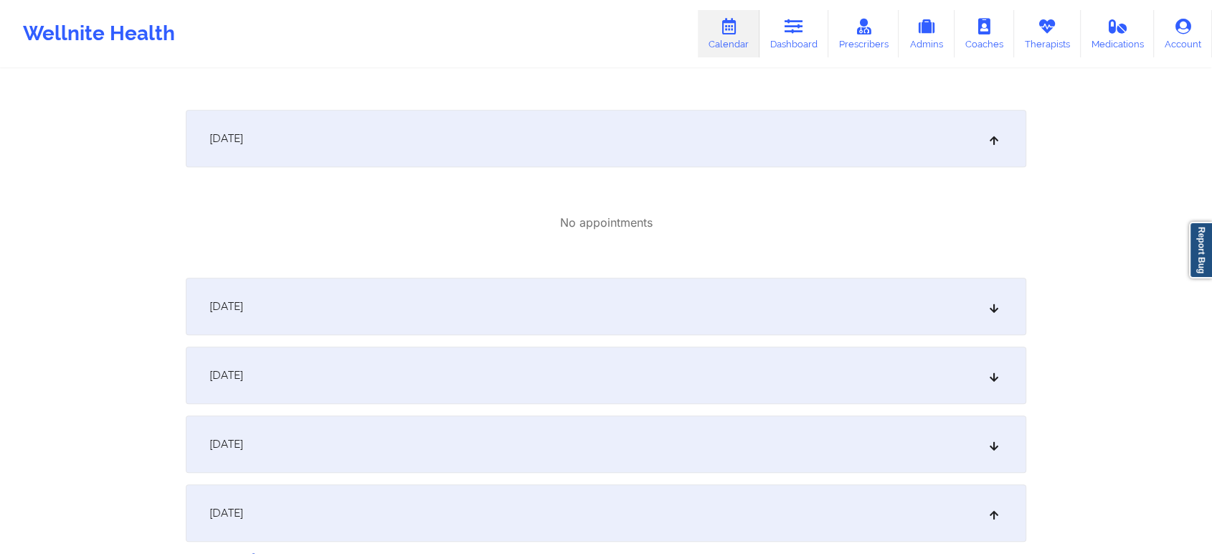
click at [985, 310] on div "[DATE]" at bounding box center [606, 306] width 840 height 57
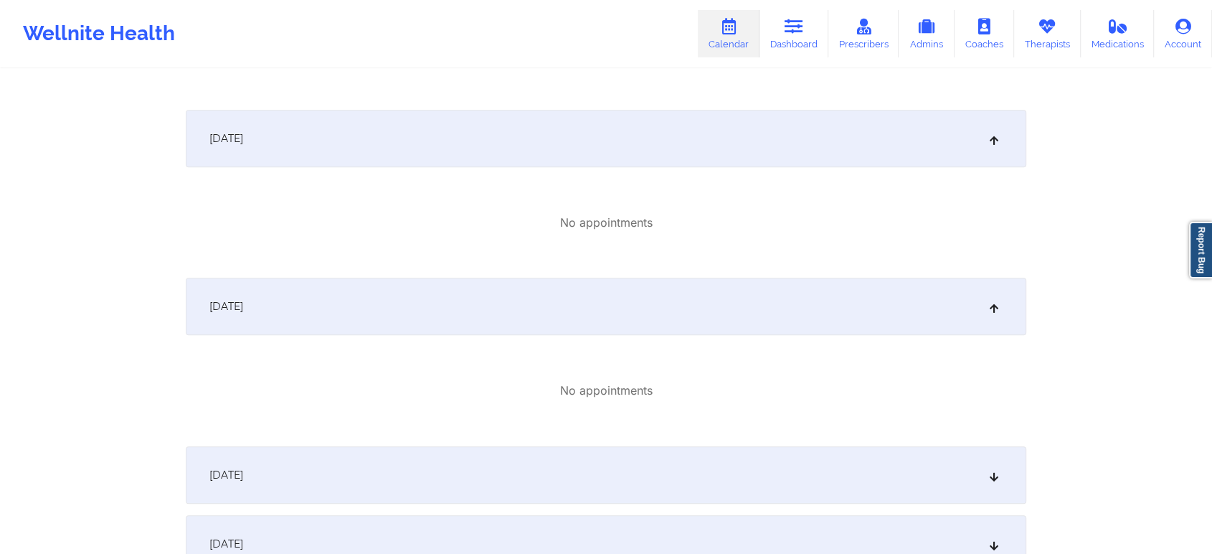
click at [769, 471] on div "[DATE]" at bounding box center [606, 474] width 840 height 57
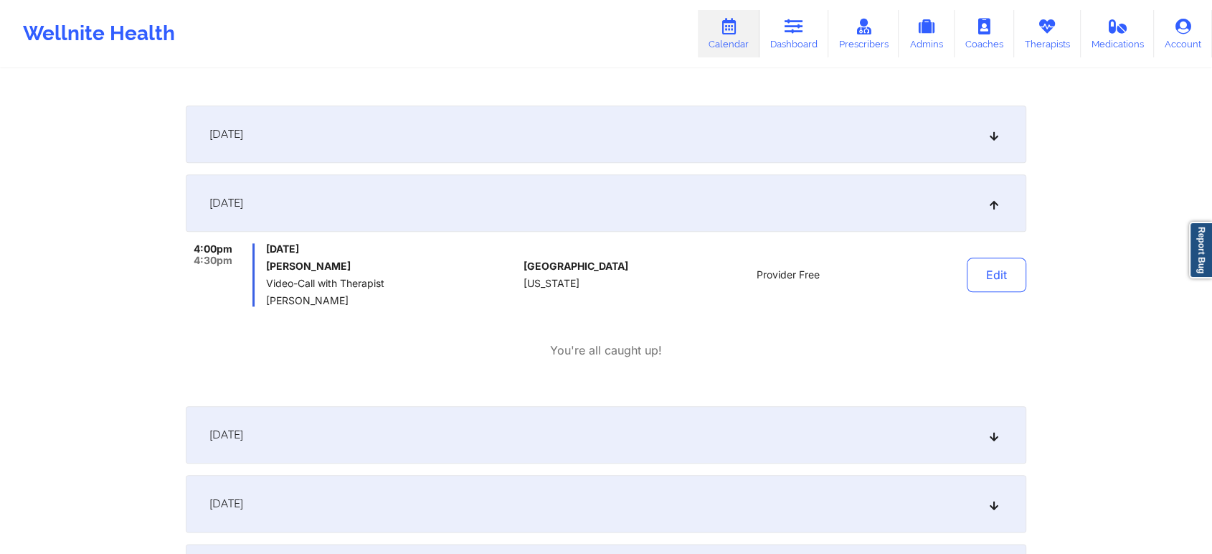
scroll to position [1566, 0]
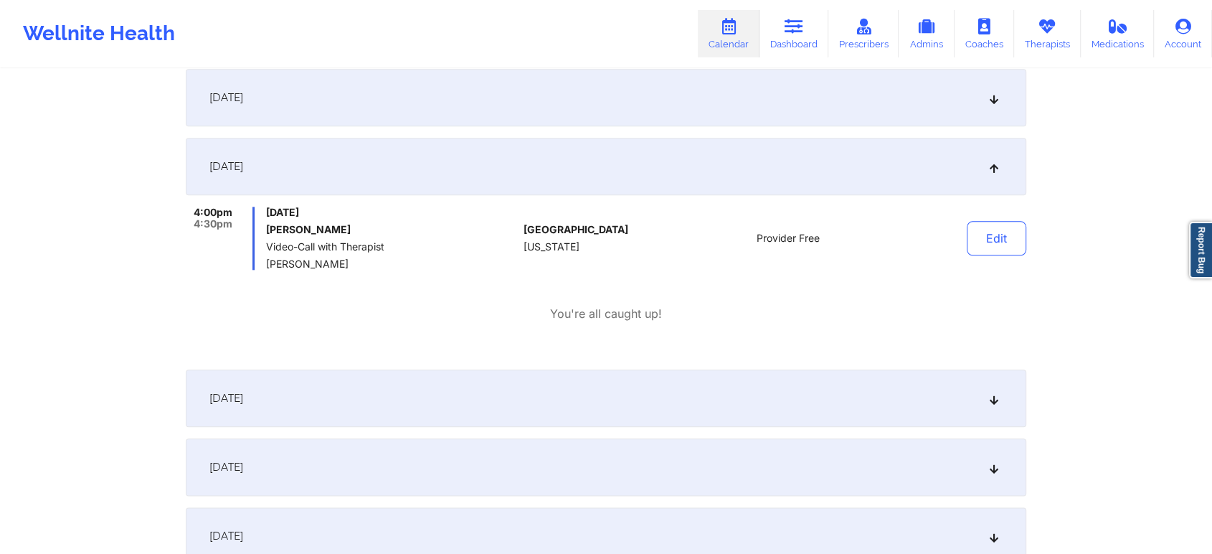
click at [838, 109] on div "[DATE]" at bounding box center [606, 97] width 840 height 57
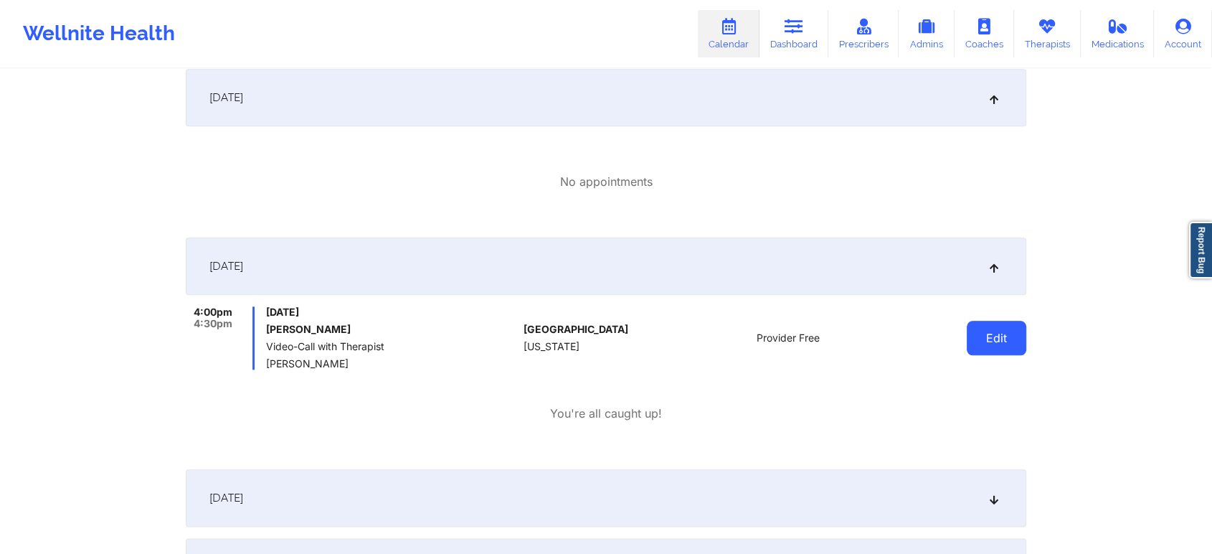
click at [993, 334] on button "Edit" at bounding box center [997, 338] width 60 height 34
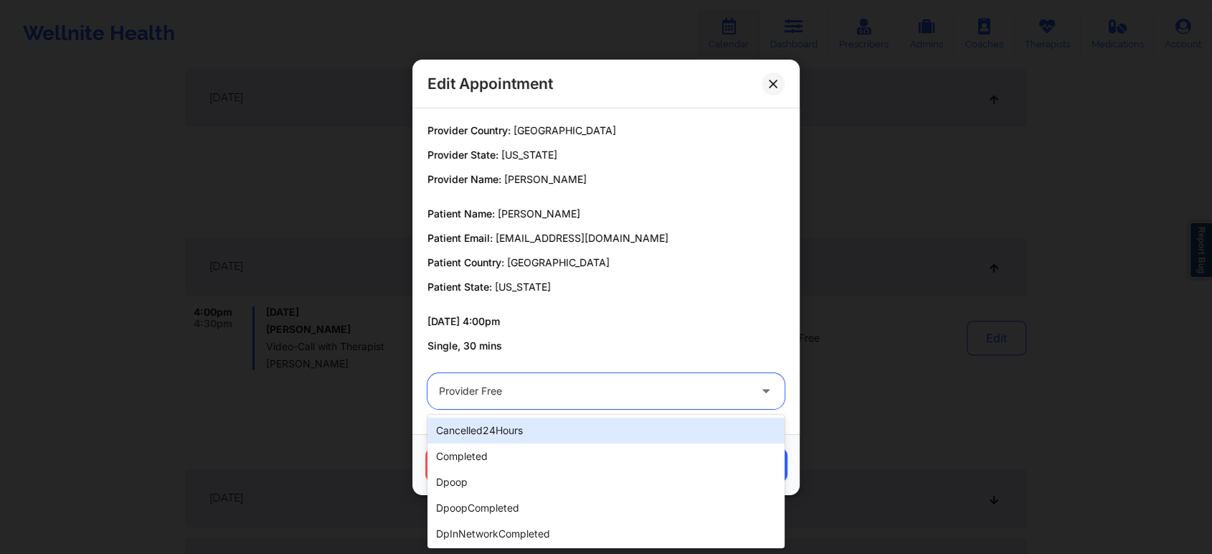
click at [569, 384] on div at bounding box center [594, 390] width 310 height 17
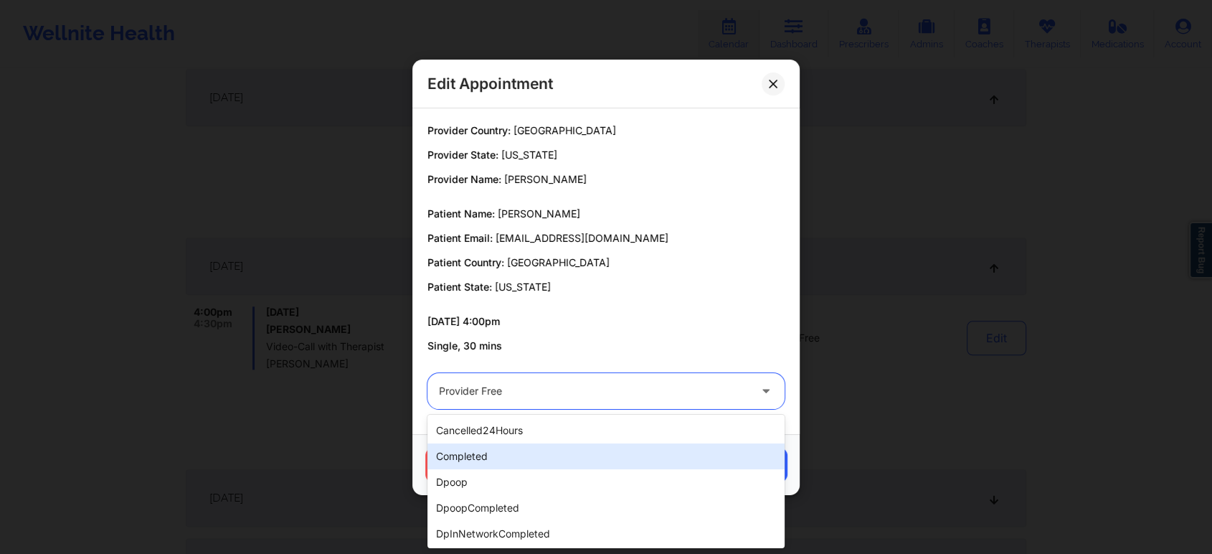
click at [491, 455] on div "completed" at bounding box center [605, 456] width 357 height 26
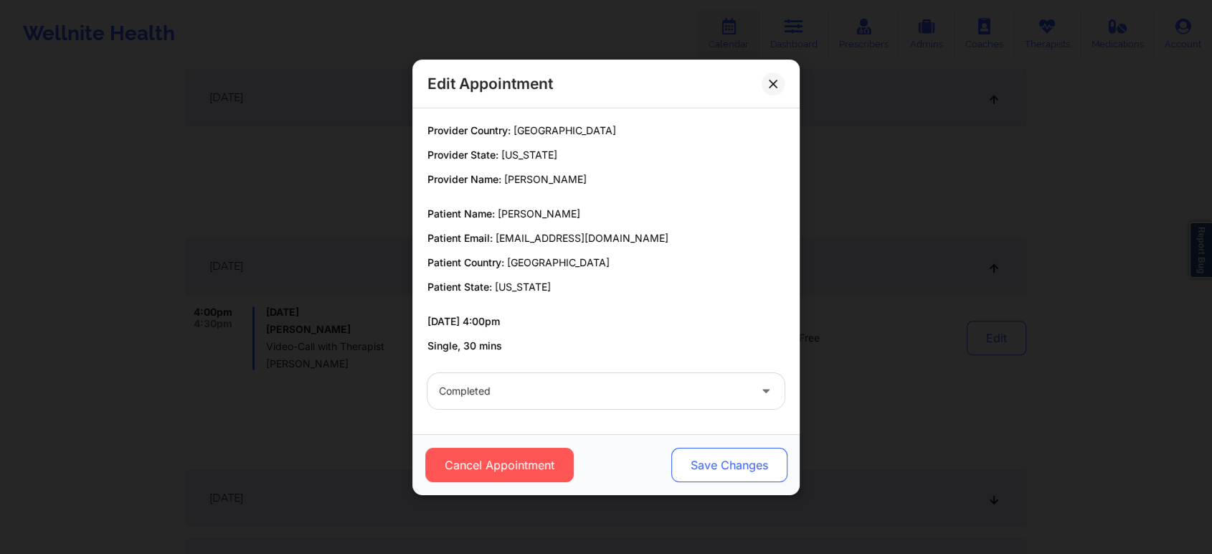
click at [730, 463] on button "Save Changes" at bounding box center [729, 464] width 116 height 34
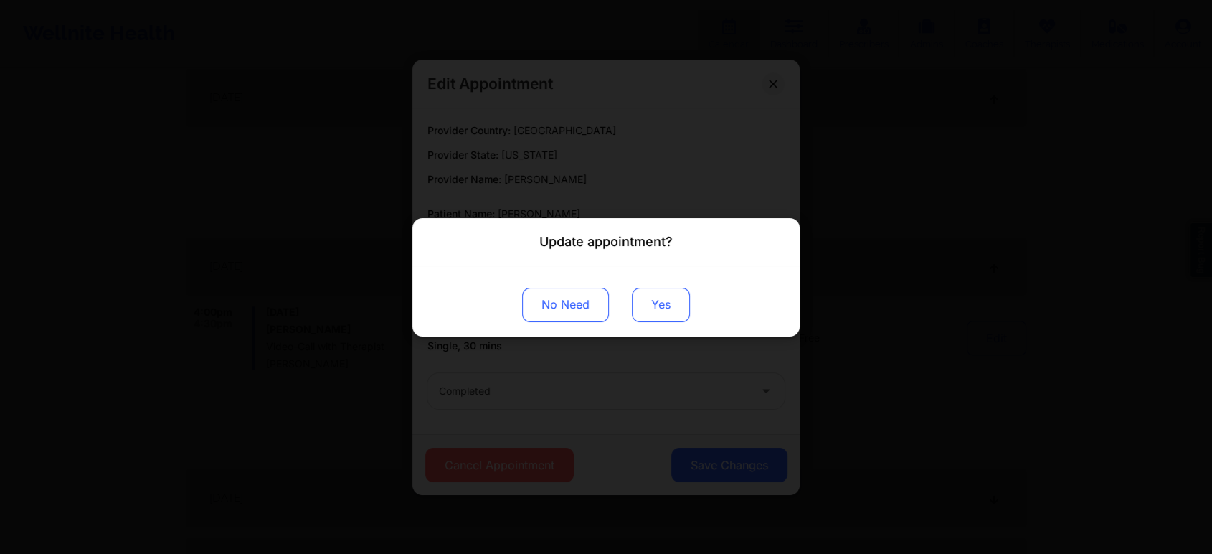
click at [648, 308] on button "Yes" at bounding box center [661, 304] width 58 height 34
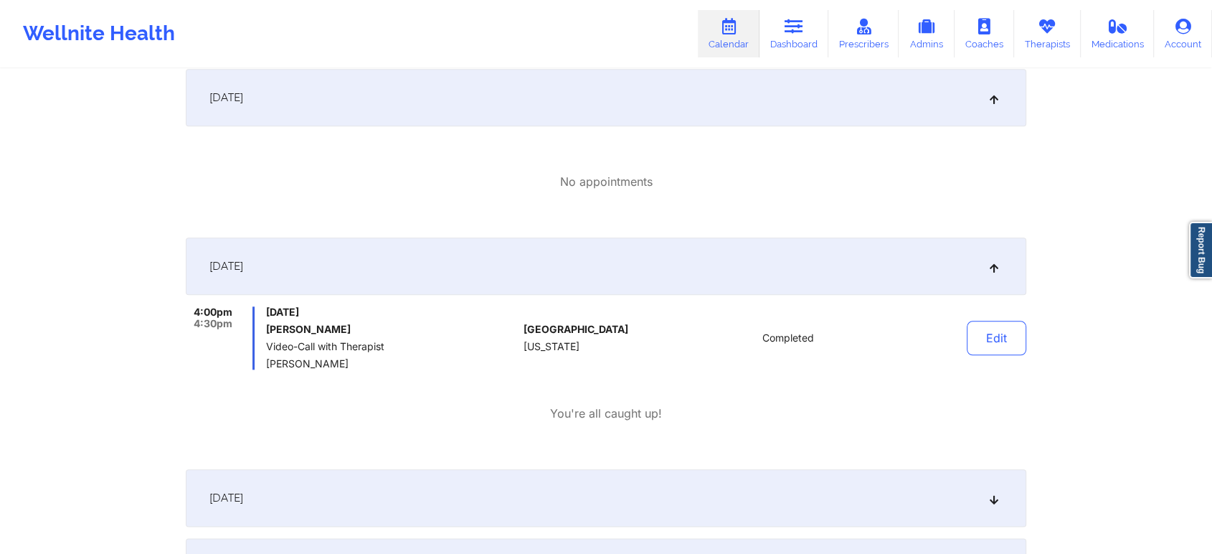
scroll to position [0, 0]
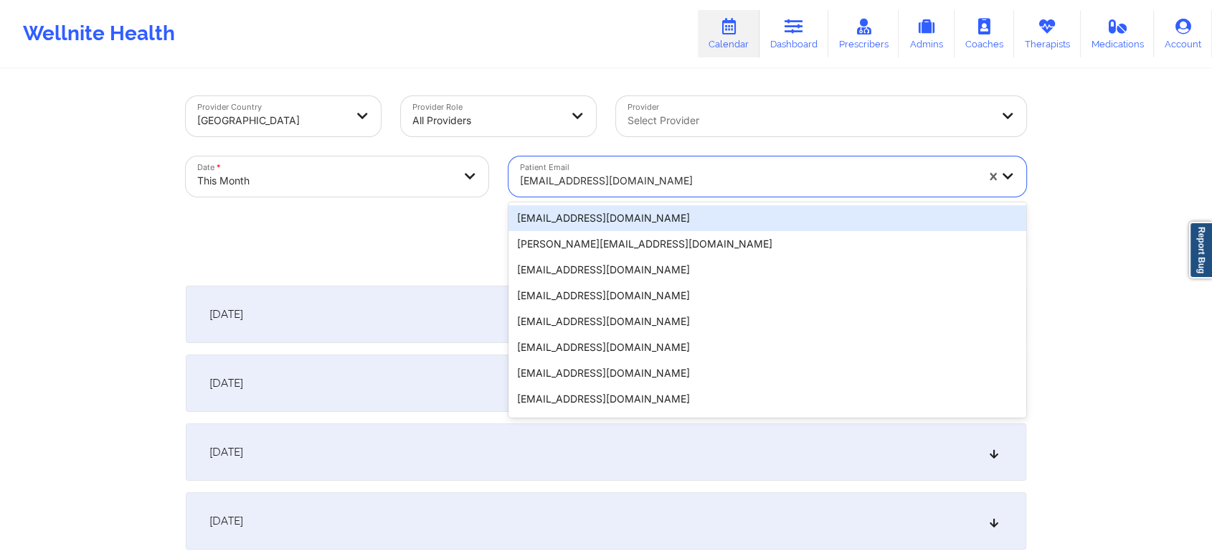
click at [602, 182] on div at bounding box center [748, 180] width 456 height 17
paste input "[EMAIL_ADDRESS][DOMAIN_NAME]"
type input "[EMAIL_ADDRESS][DOMAIN_NAME]"
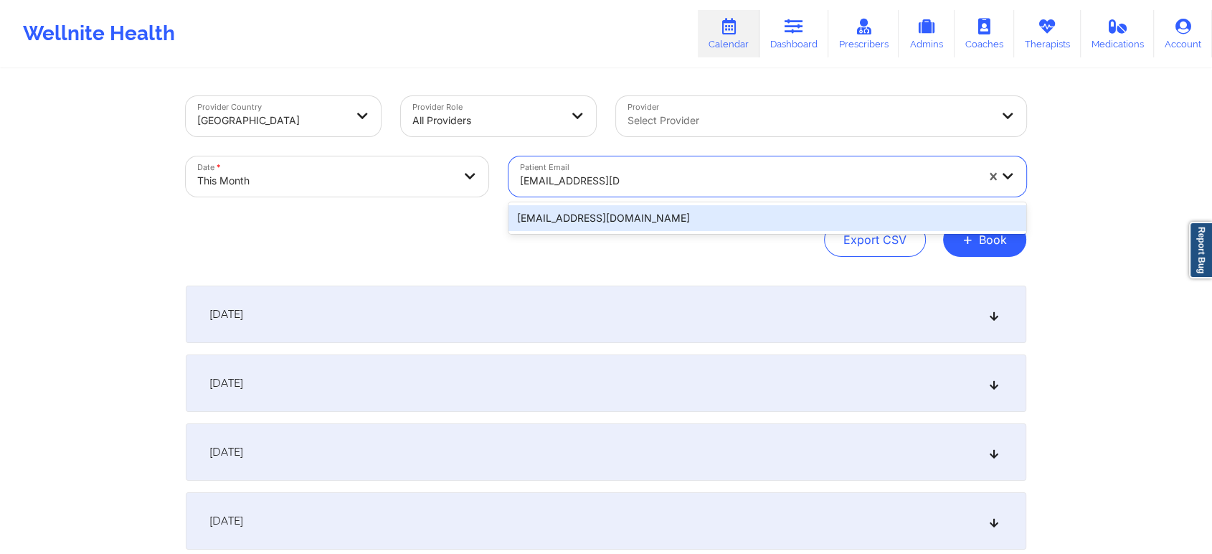
click at [606, 205] on div "[EMAIL_ADDRESS][DOMAIN_NAME]" at bounding box center [767, 218] width 518 height 26
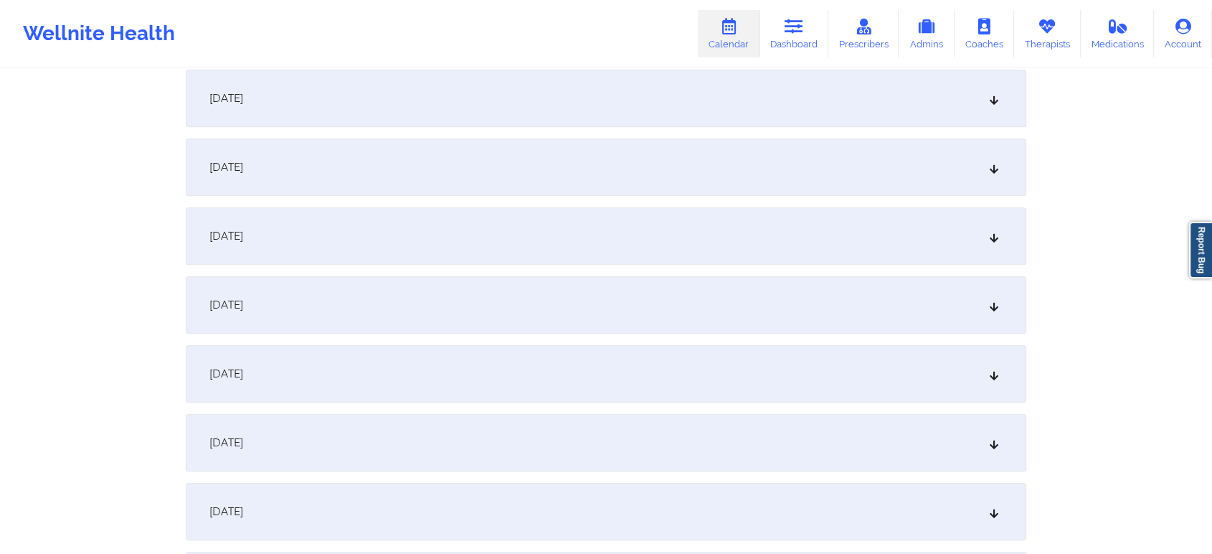
scroll to position [872, 0]
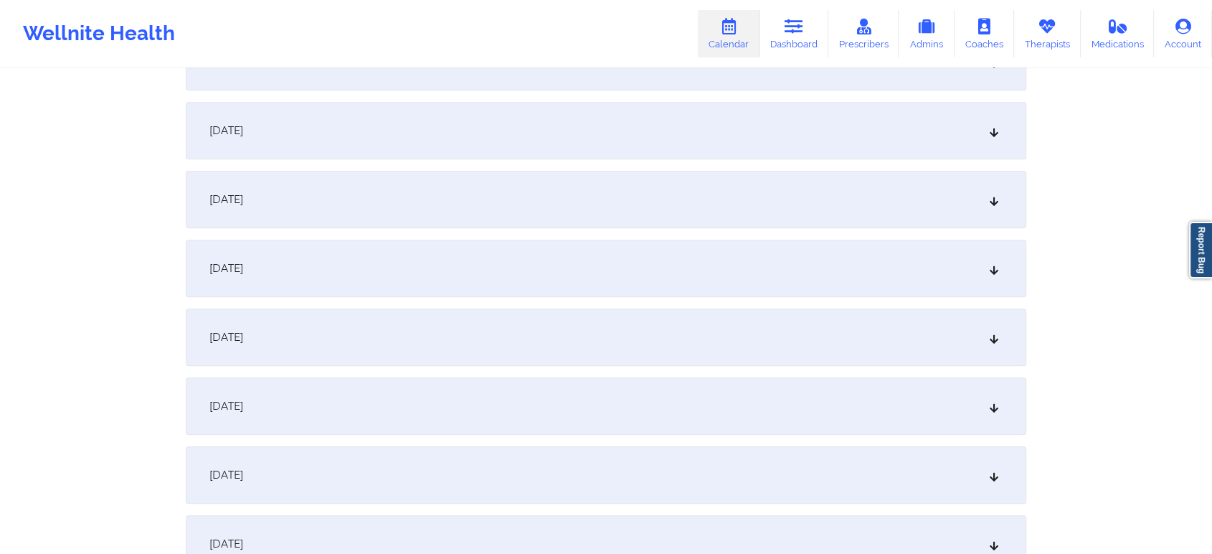
click at [562, 188] on div "[DATE]" at bounding box center [606, 199] width 840 height 57
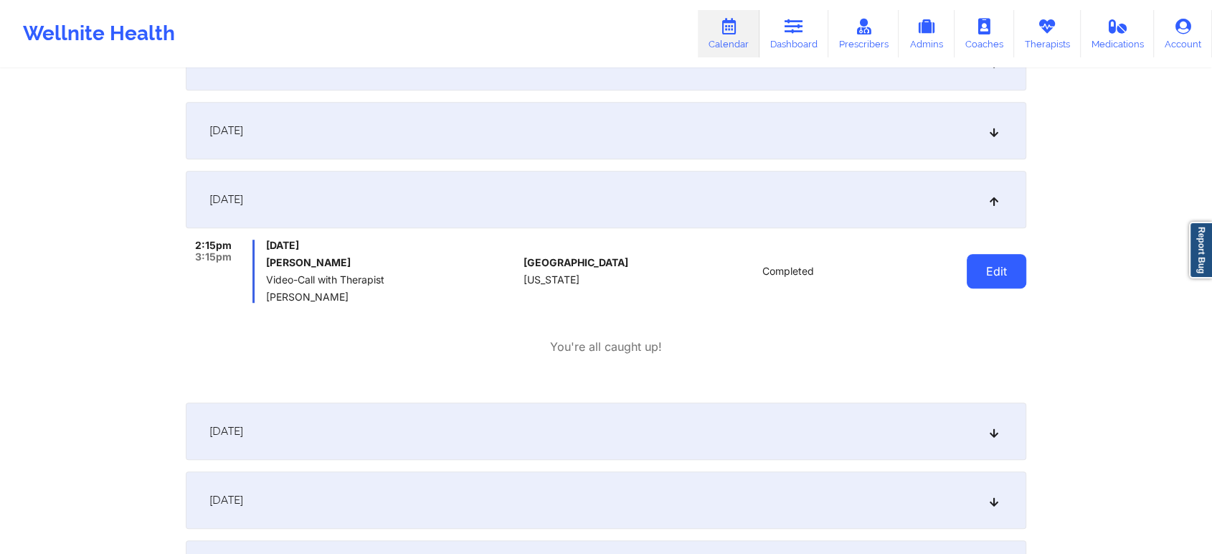
click at [975, 269] on button "Edit" at bounding box center [997, 271] width 60 height 34
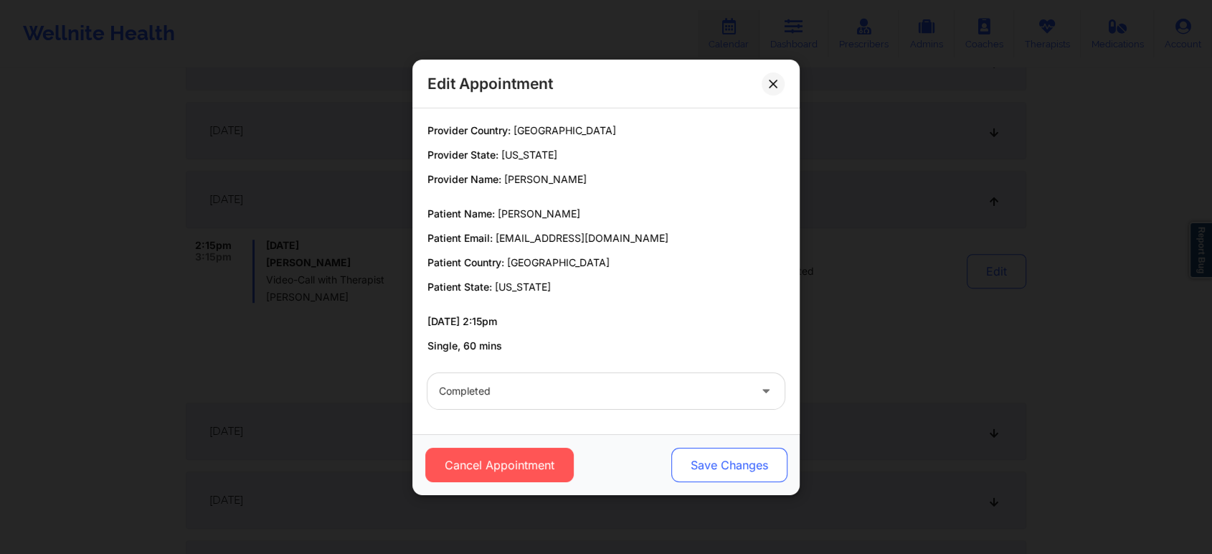
click at [725, 478] on button "Save Changes" at bounding box center [729, 464] width 116 height 34
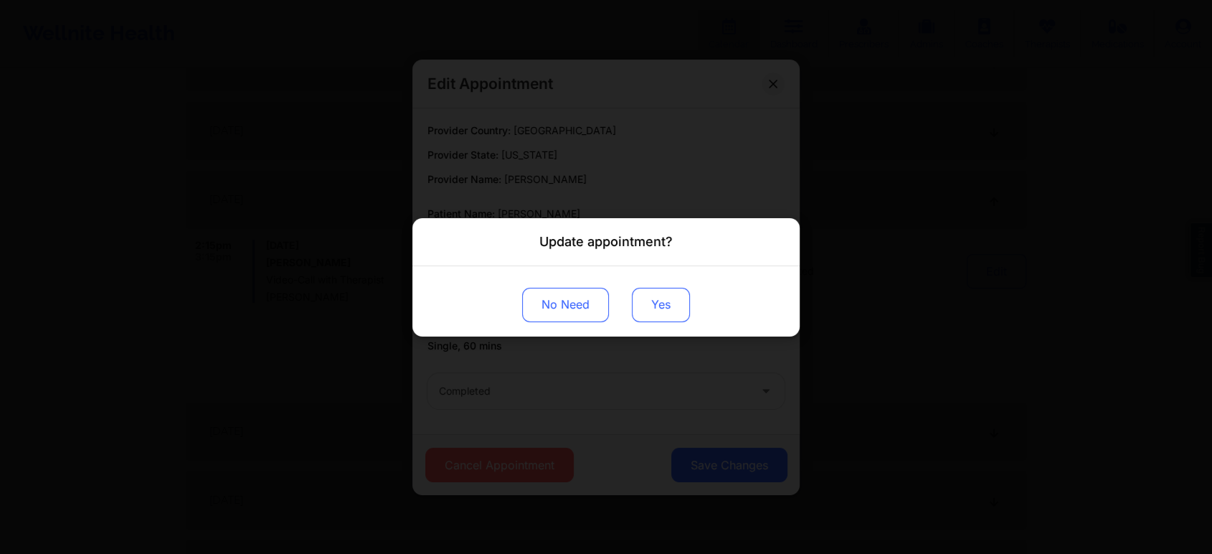
click at [646, 303] on button "Yes" at bounding box center [661, 304] width 58 height 34
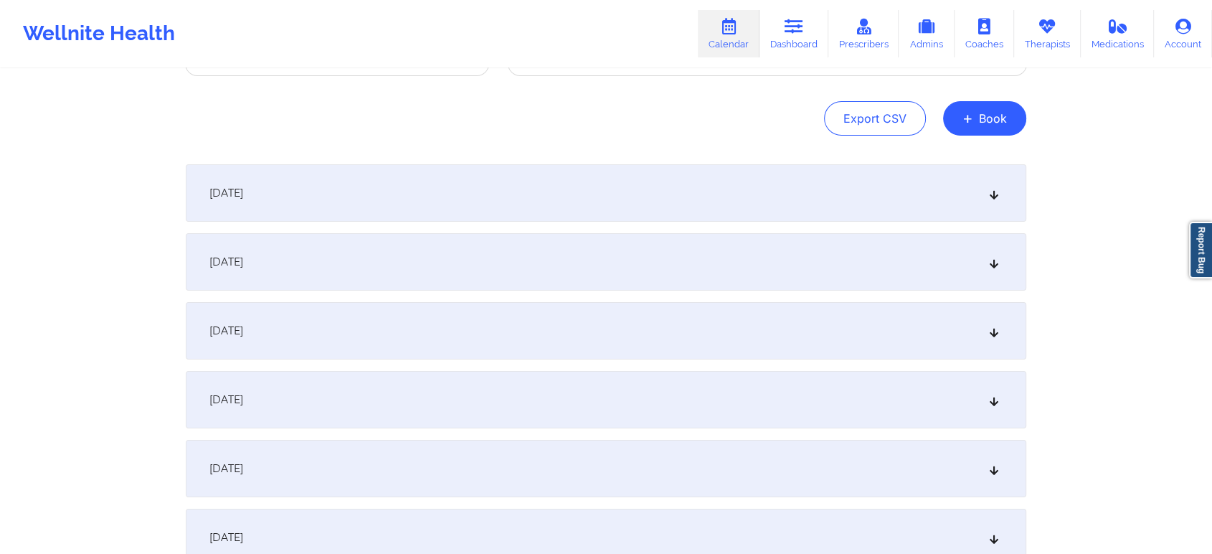
scroll to position [66, 0]
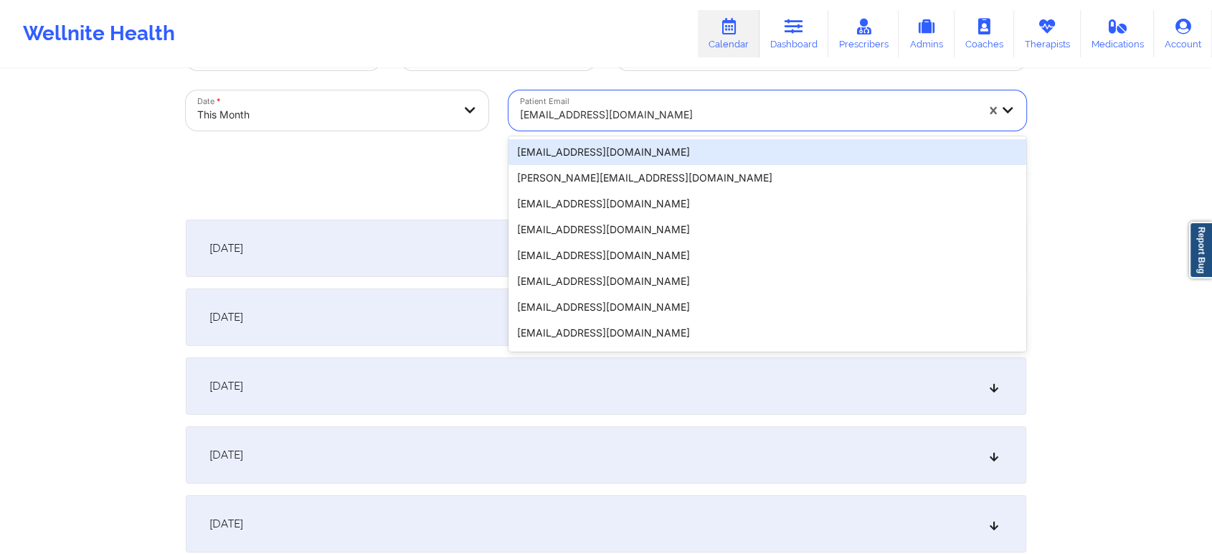
click at [596, 122] on div at bounding box center [748, 114] width 456 height 17
paste input "[EMAIL_ADDRESS][DOMAIN_NAME]"
type input "[EMAIL_ADDRESS][DOMAIN_NAME]"
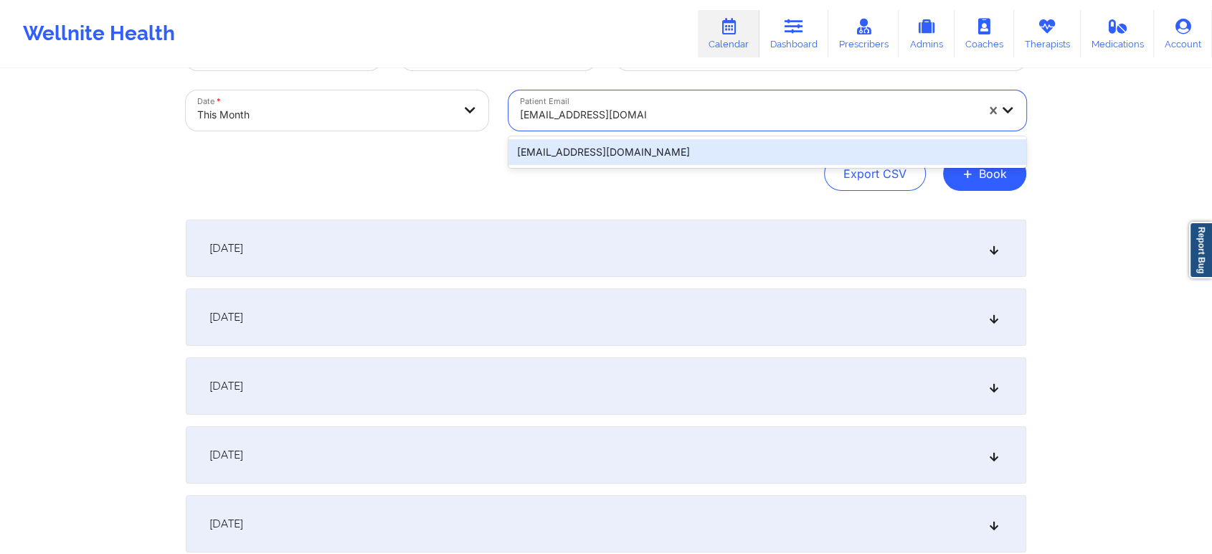
click at [608, 151] on div "[EMAIL_ADDRESS][DOMAIN_NAME]" at bounding box center [767, 152] width 518 height 26
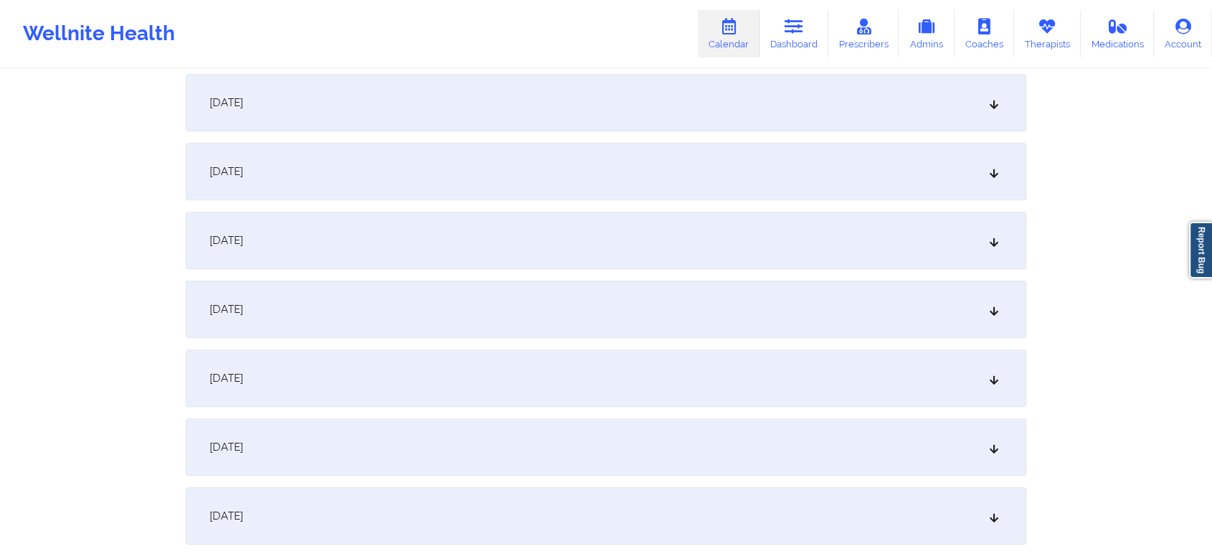
scroll to position [889, 0]
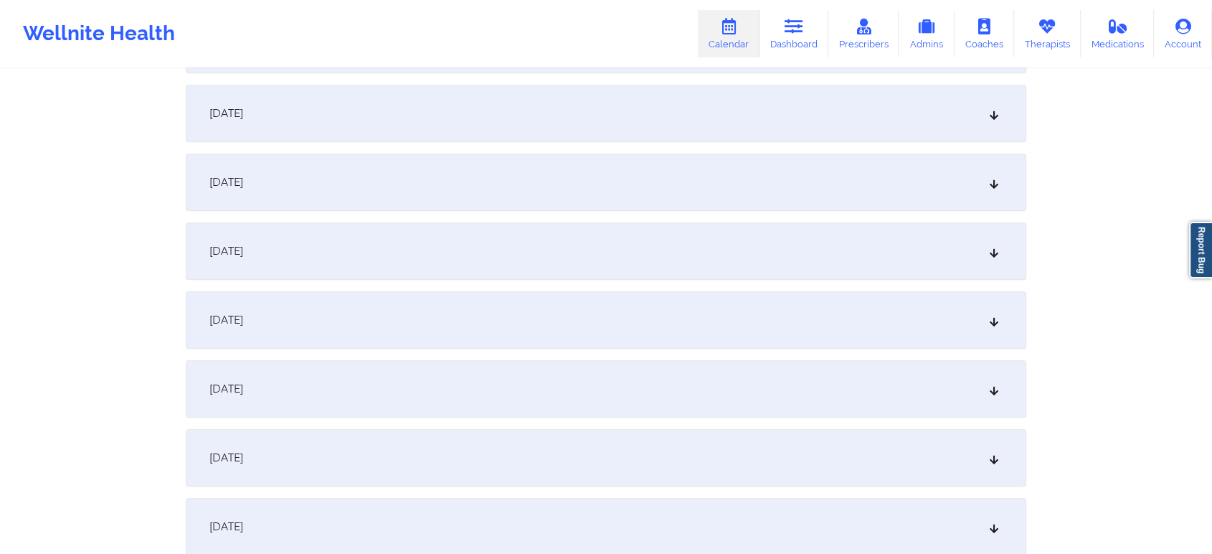
click at [625, 196] on div "[DATE]" at bounding box center [606, 181] width 840 height 57
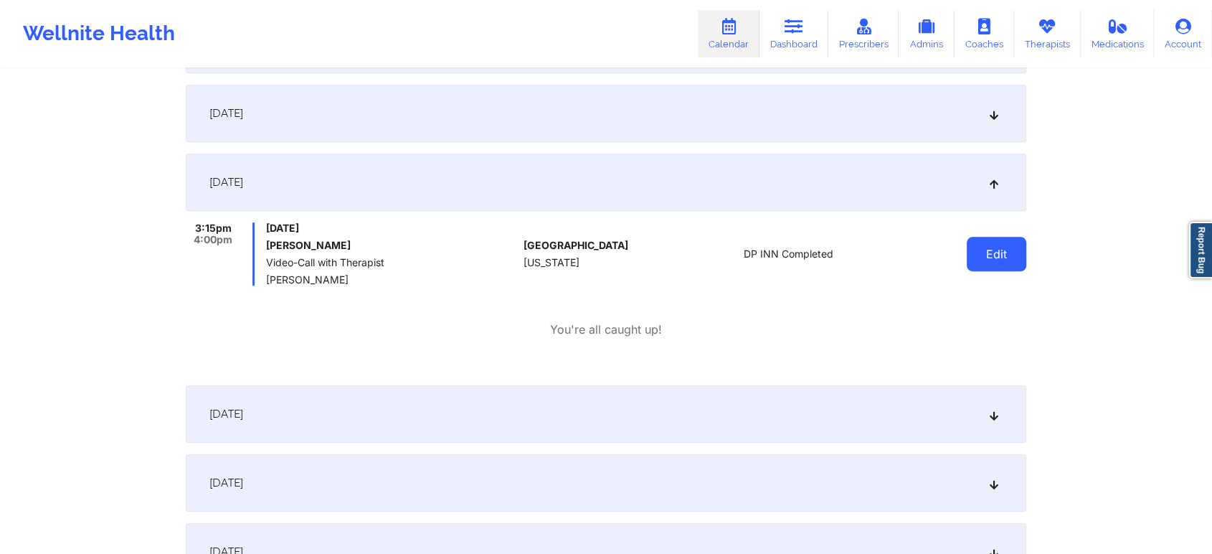
click at [981, 245] on button "Edit" at bounding box center [997, 254] width 60 height 34
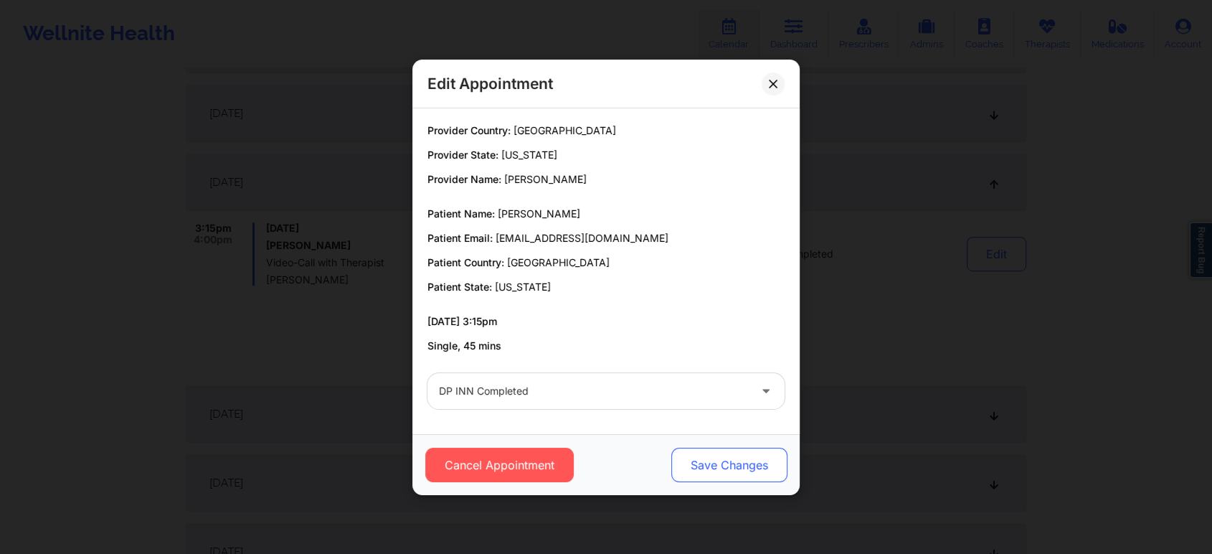
click at [731, 476] on button "Save Changes" at bounding box center [729, 464] width 116 height 34
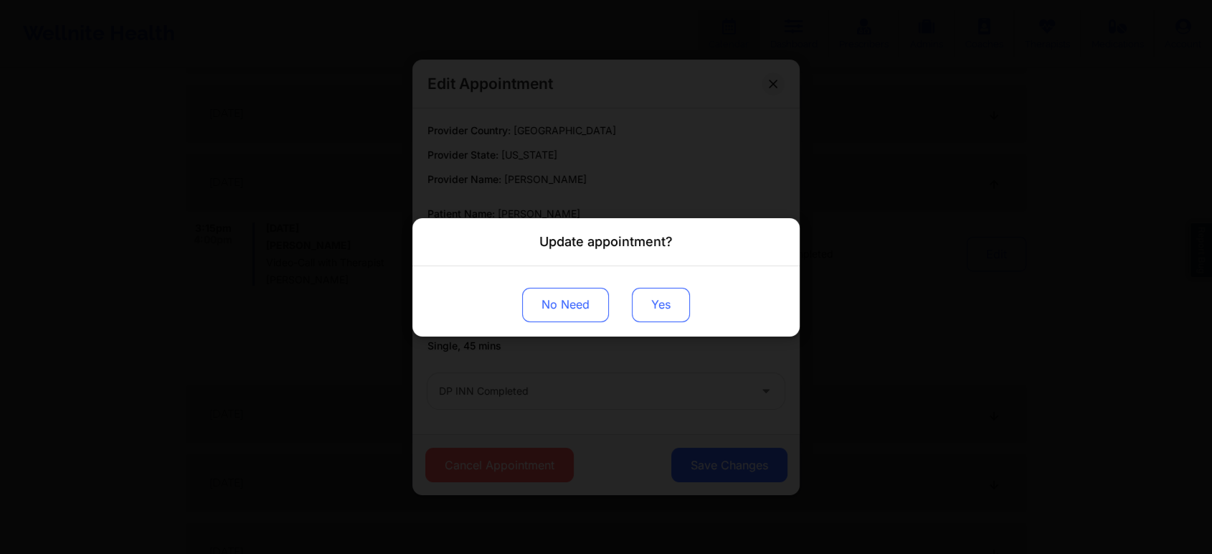
click at [658, 312] on button "Yes" at bounding box center [661, 304] width 58 height 34
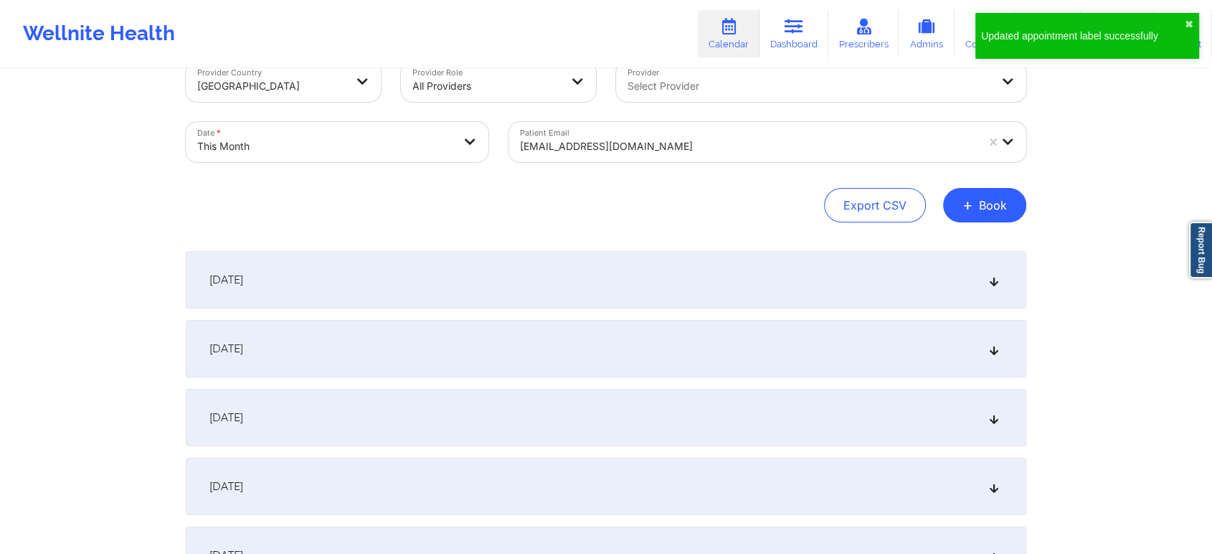
scroll to position [0, 0]
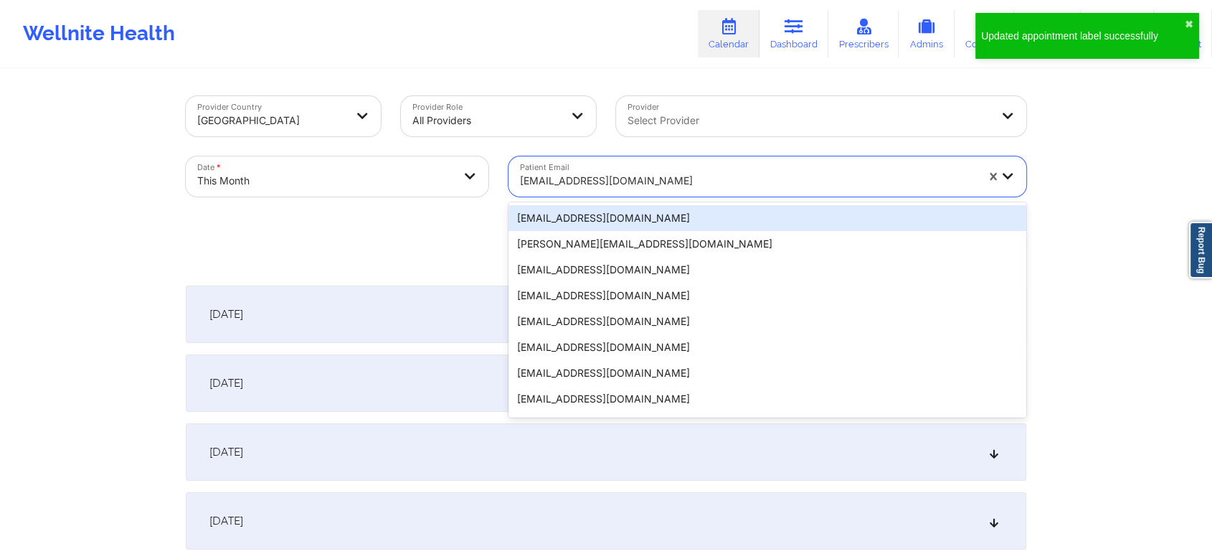
click at [592, 172] on div at bounding box center [748, 180] width 456 height 17
paste input "[EMAIL_ADDRESS][DOMAIN_NAME]"
type input "[EMAIL_ADDRESS][DOMAIN_NAME]"
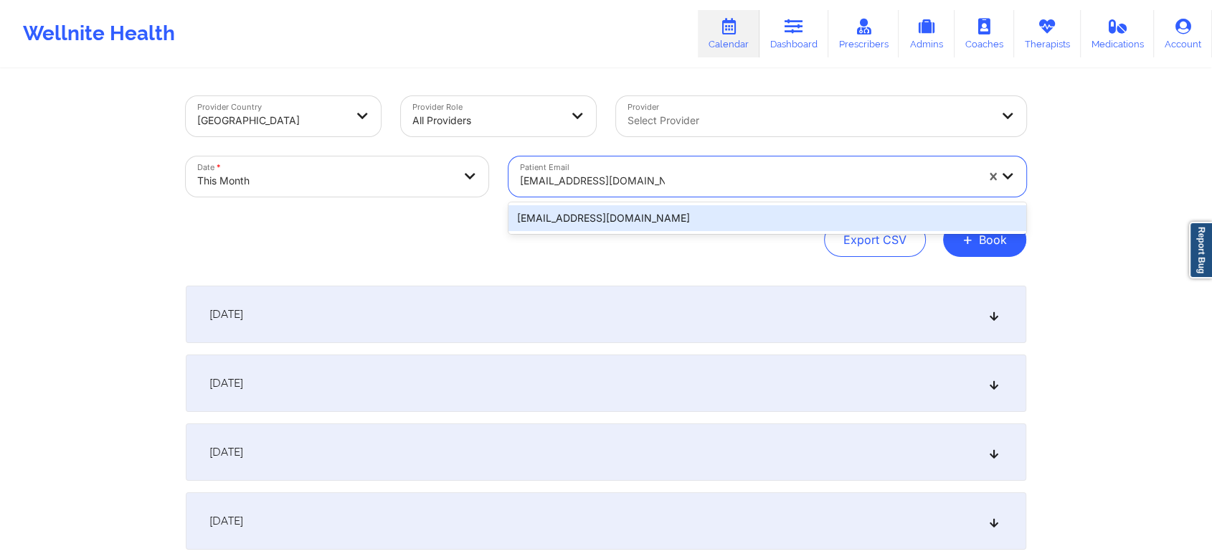
click at [591, 222] on div "[EMAIL_ADDRESS][DOMAIN_NAME]" at bounding box center [767, 218] width 518 height 26
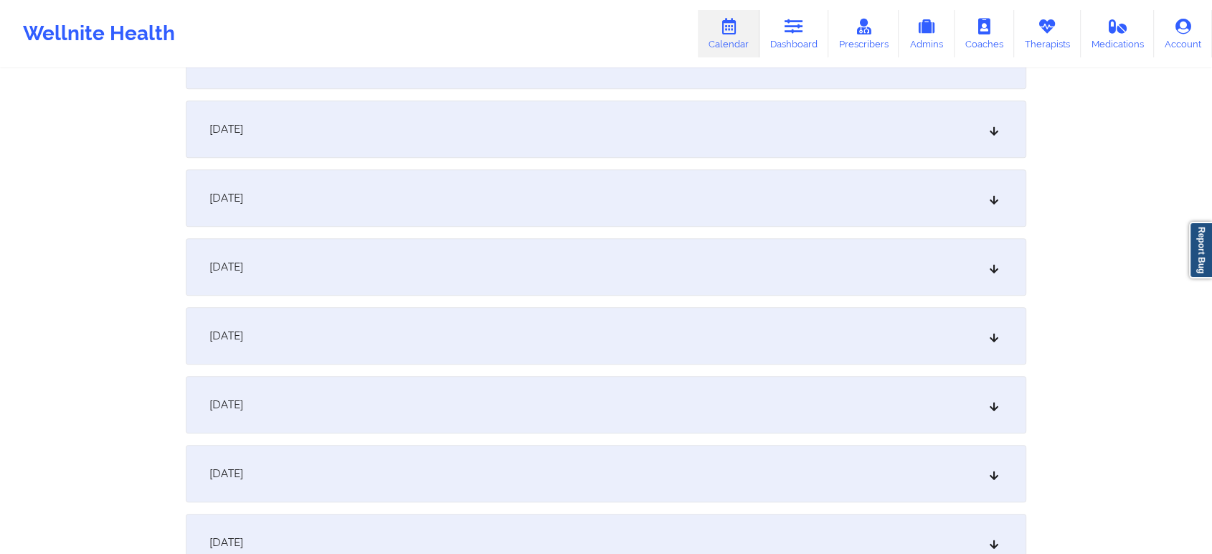
scroll to position [817, 0]
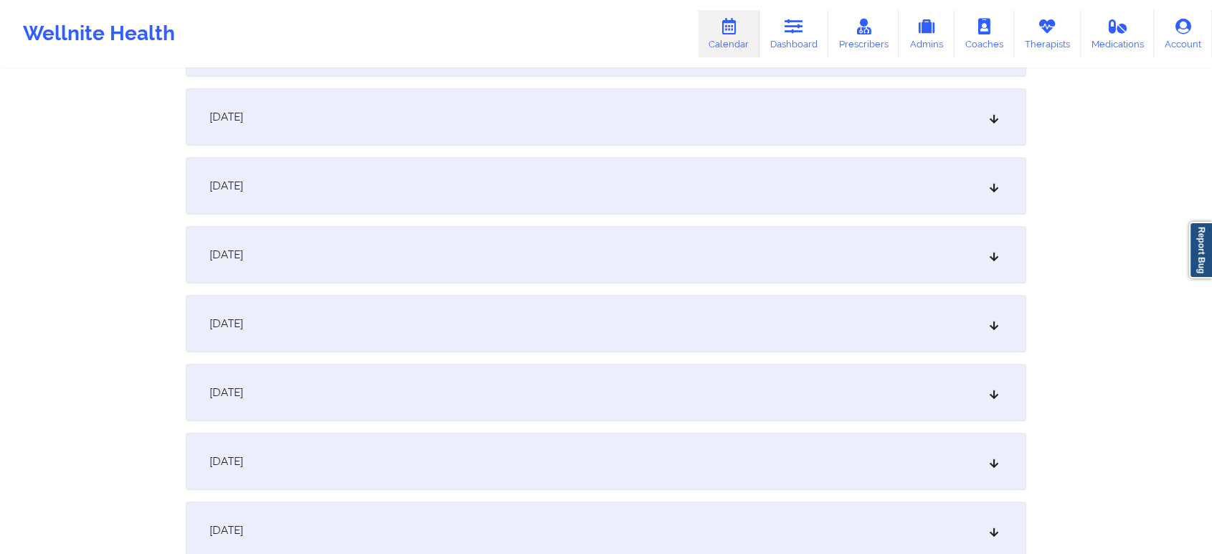
click at [660, 271] on div "[DATE]" at bounding box center [606, 254] width 840 height 57
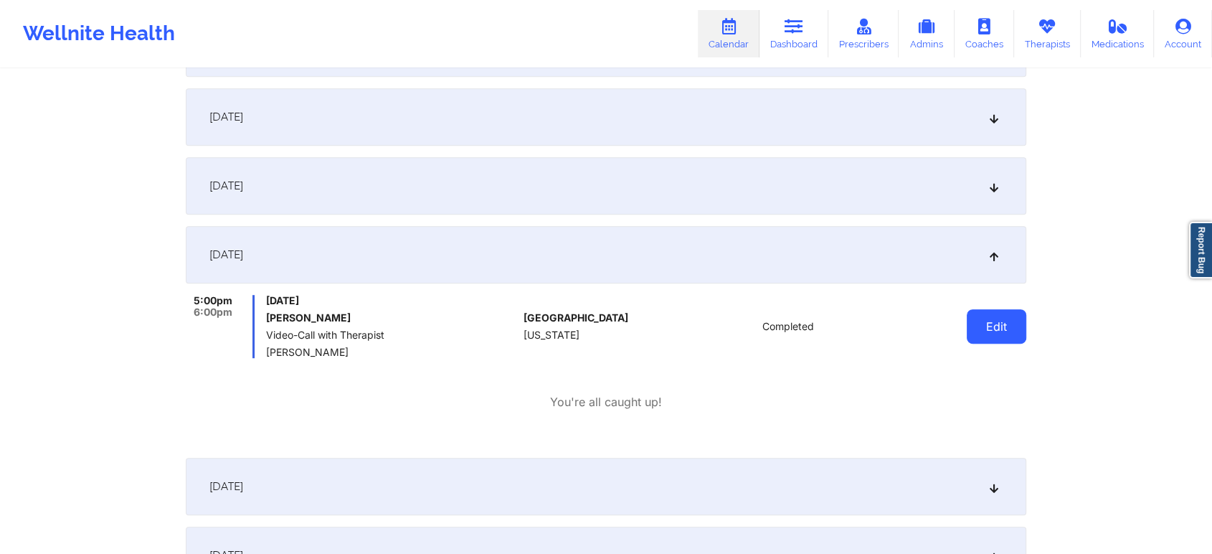
click at [1000, 326] on button "Edit" at bounding box center [997, 326] width 60 height 34
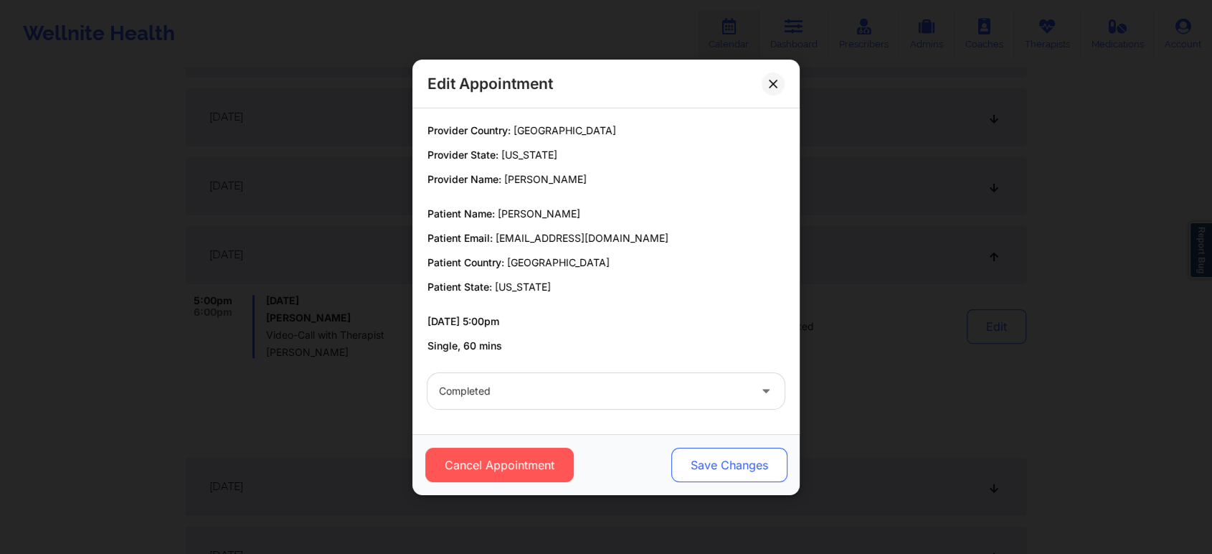
click at [688, 470] on button "Save Changes" at bounding box center [729, 464] width 116 height 34
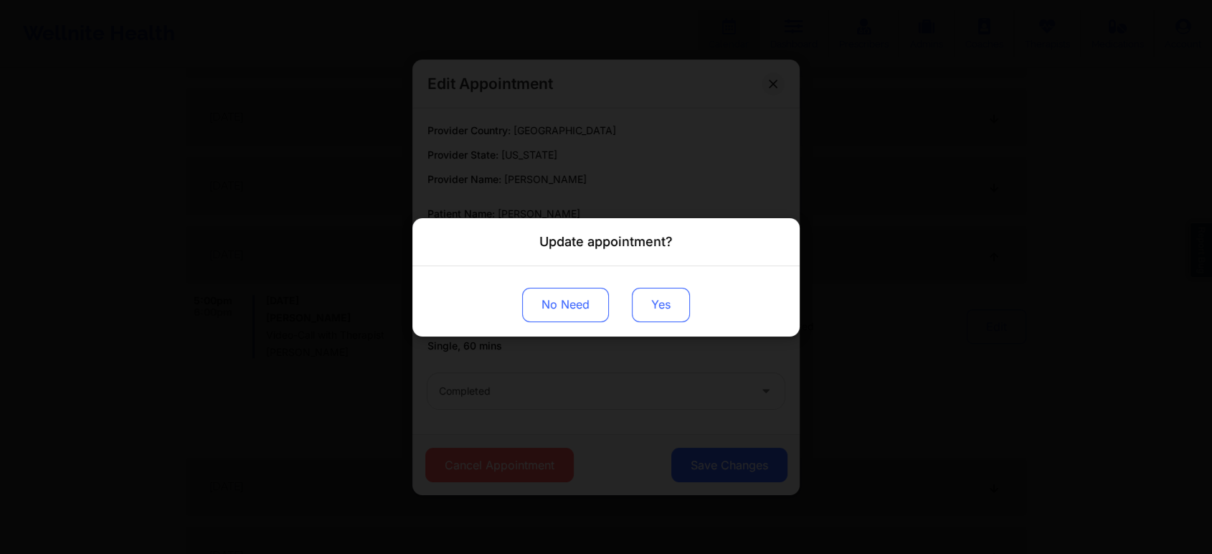
click at [671, 318] on button "Yes" at bounding box center [661, 304] width 58 height 34
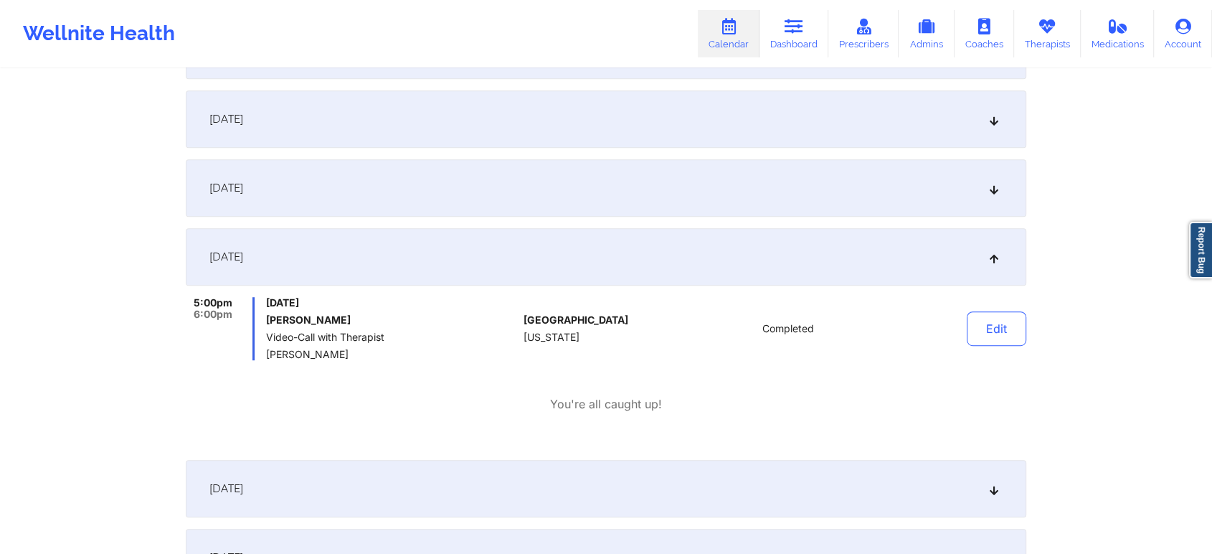
scroll to position [0, 0]
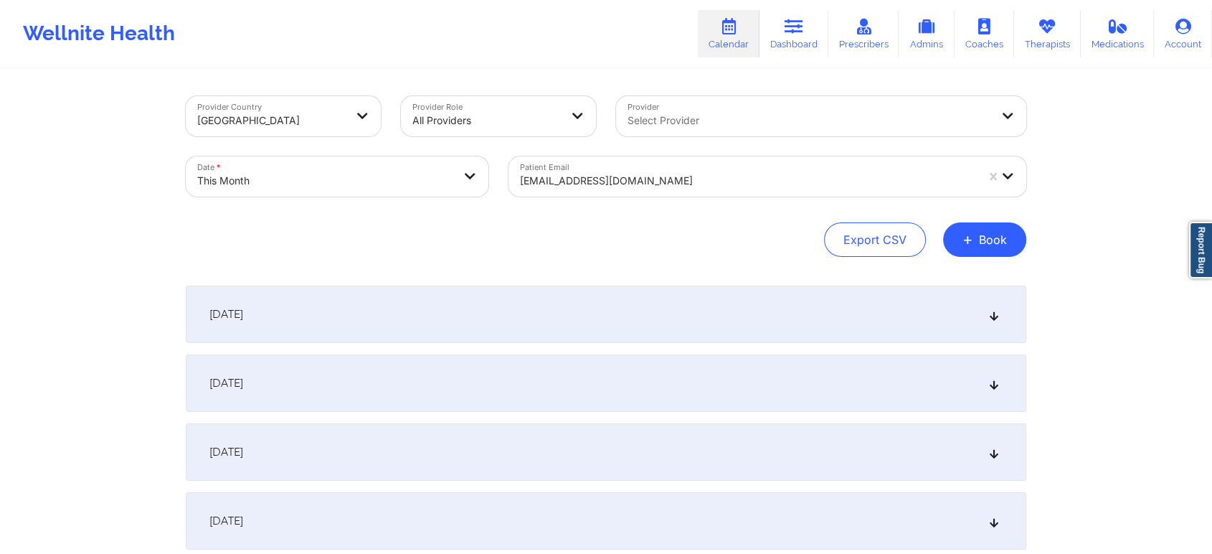
click at [585, 196] on div "Patient Email [EMAIL_ADDRESS][DOMAIN_NAME]" at bounding box center [767, 176] width 538 height 60
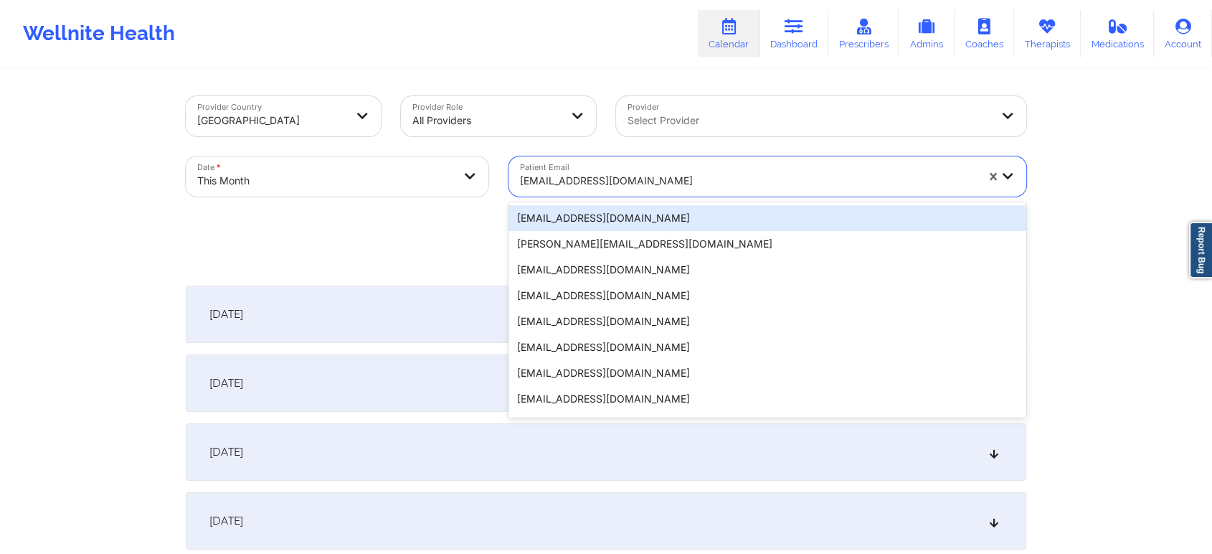
click at [636, 188] on div at bounding box center [748, 180] width 456 height 17
paste input "[PERSON_NAME][EMAIL_ADDRESS][PERSON_NAME][DOMAIN_NAME]"
type input "[PERSON_NAME][EMAIL_ADDRESS][PERSON_NAME][DOMAIN_NAME]"
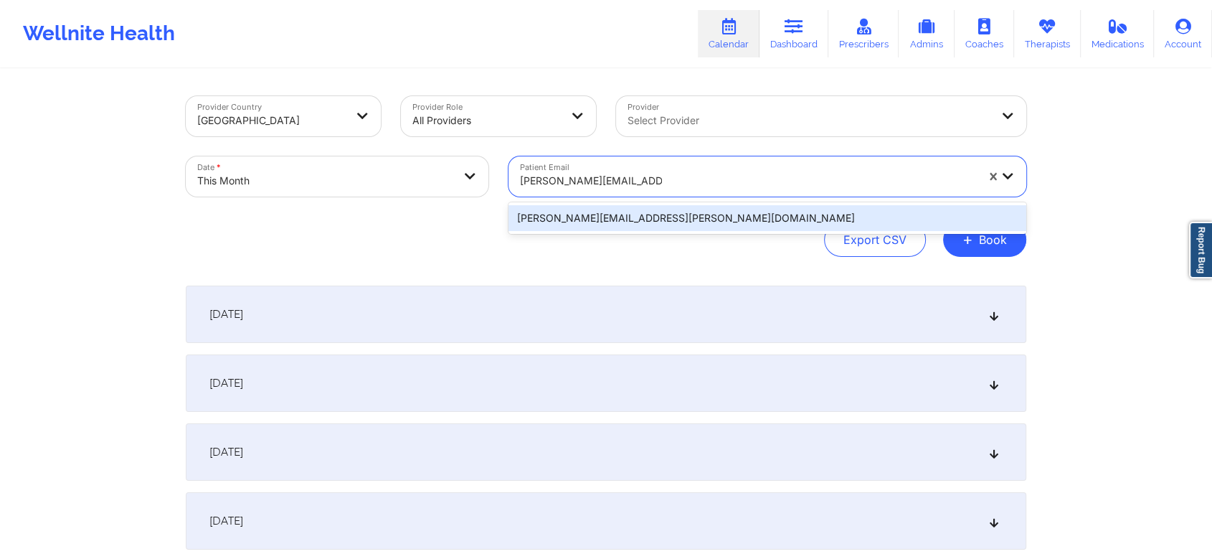
click at [676, 224] on div "[PERSON_NAME][EMAIL_ADDRESS][PERSON_NAME][DOMAIN_NAME]" at bounding box center [767, 218] width 518 height 26
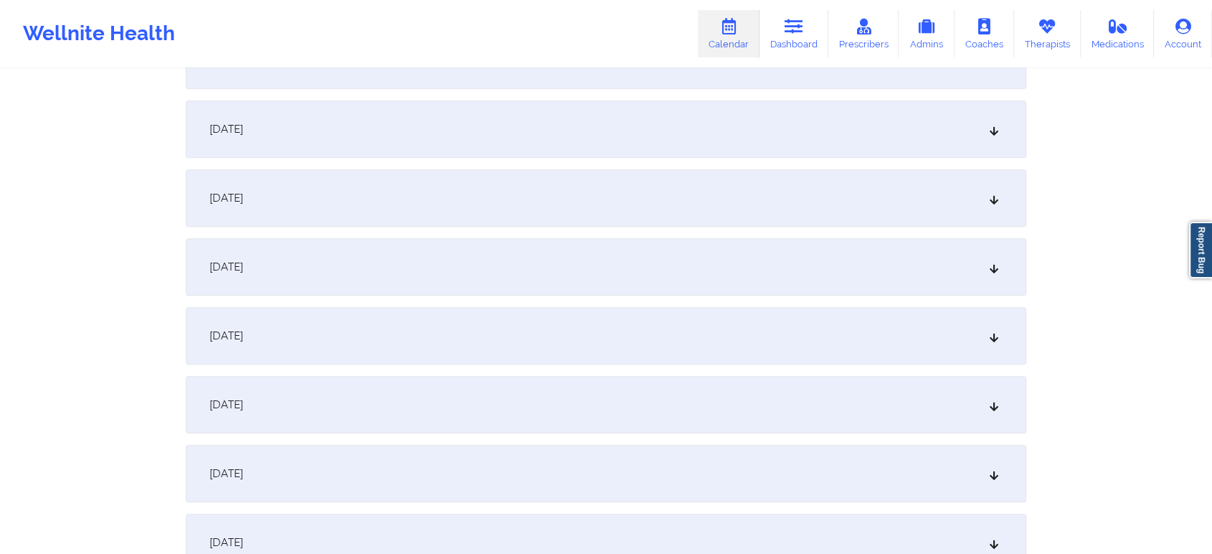
scroll to position [829, 0]
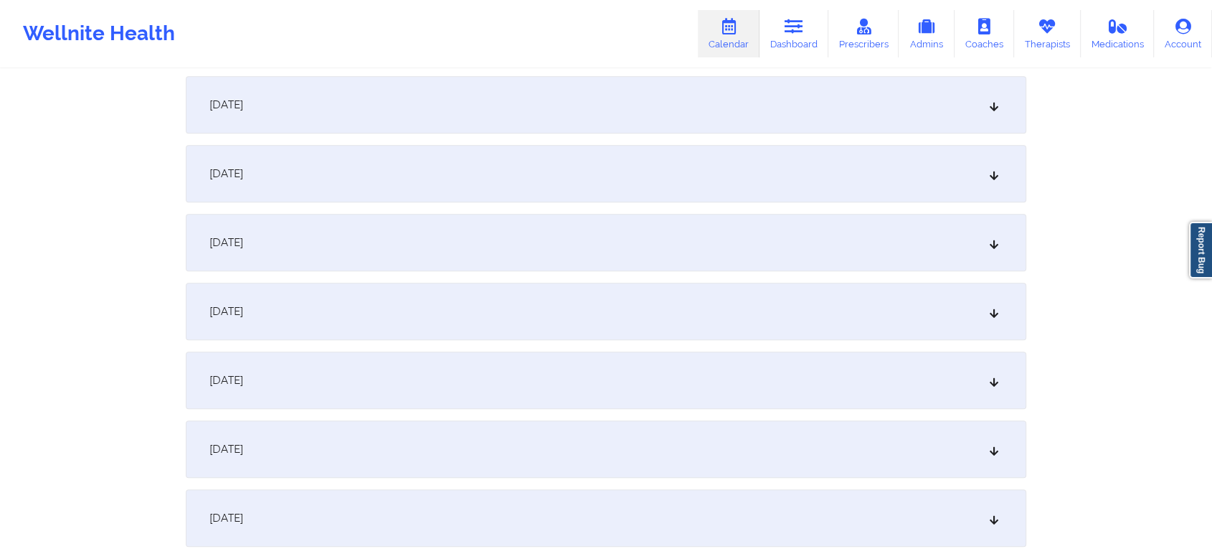
click at [729, 189] on div "[DATE]" at bounding box center [606, 173] width 840 height 57
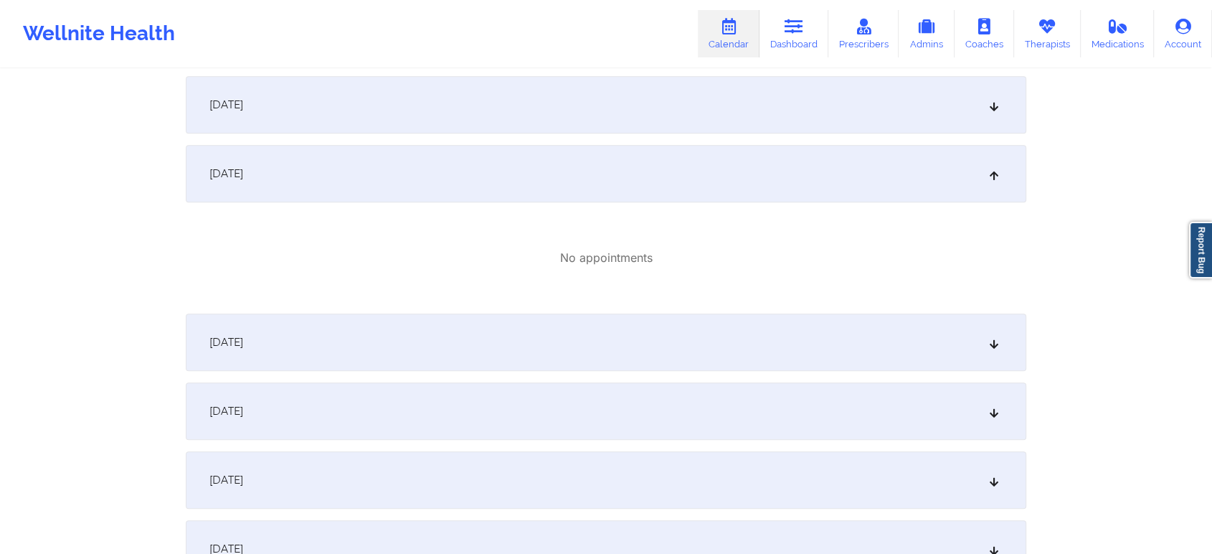
drag, startPoint x: 688, startPoint y: 251, endPoint x: 587, endPoint y: 333, distance: 131.0
click at [587, 333] on div "[DATE]" at bounding box center [606, 341] width 840 height 57
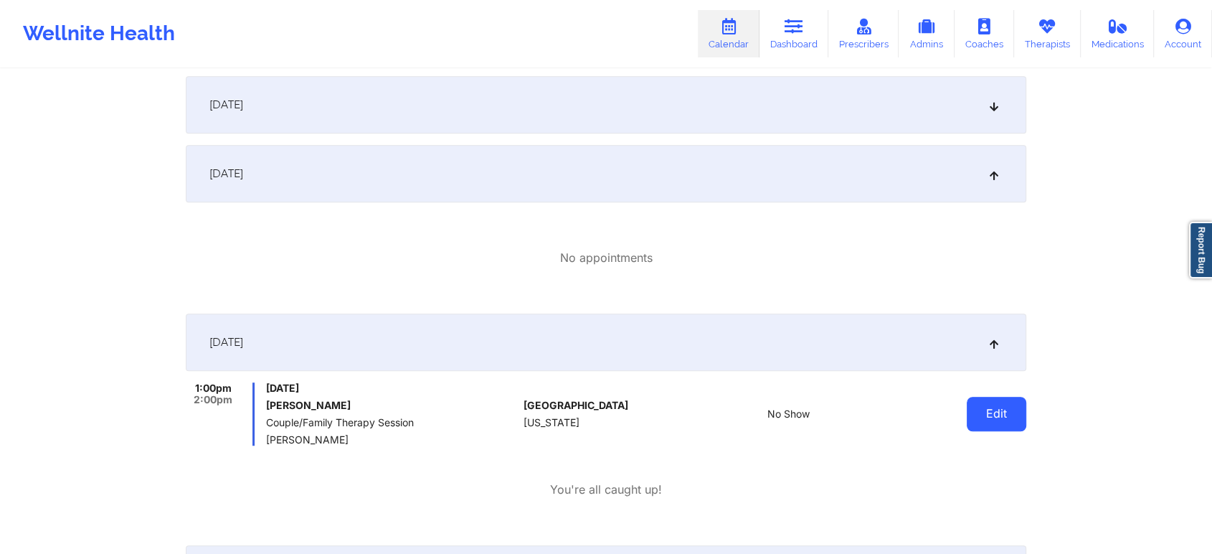
click at [1008, 403] on button "Edit" at bounding box center [997, 414] width 60 height 34
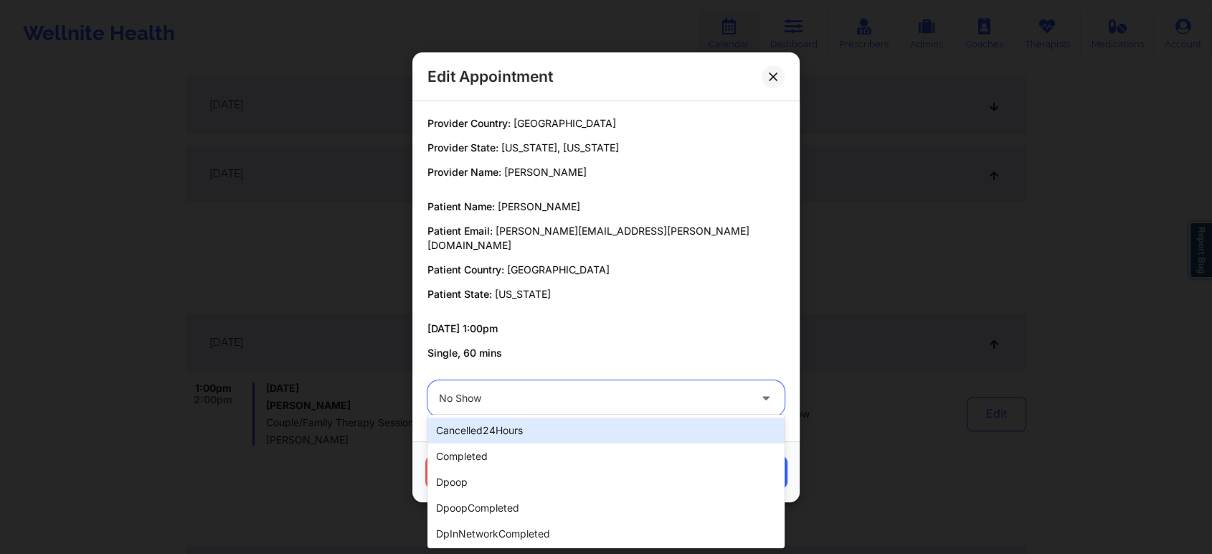
click at [533, 380] on div "No Show" at bounding box center [594, 398] width 310 height 36
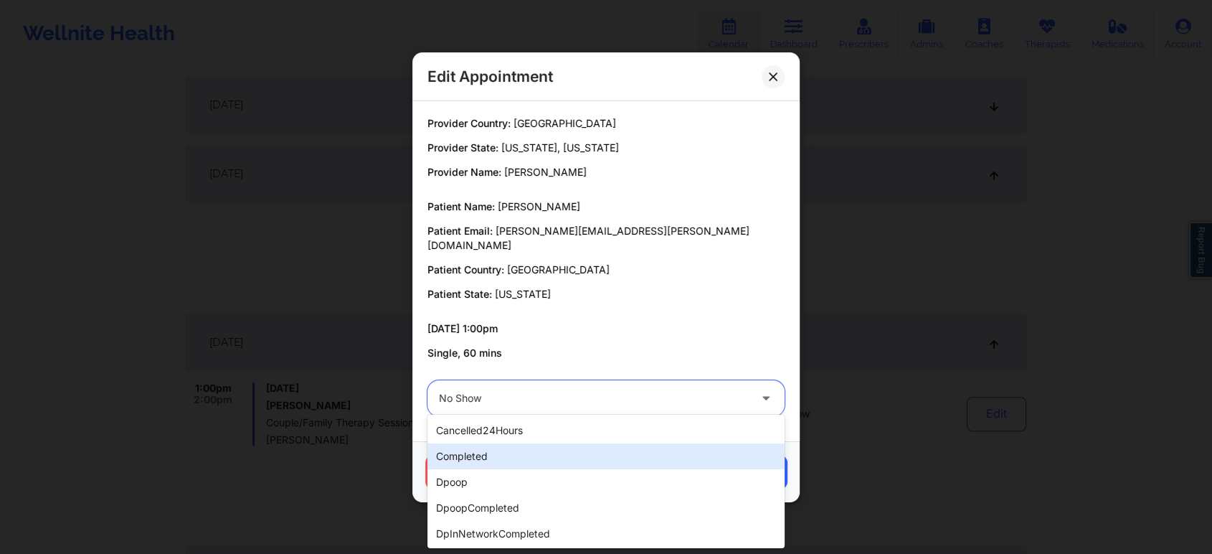
click at [486, 446] on div "completed" at bounding box center [605, 456] width 357 height 26
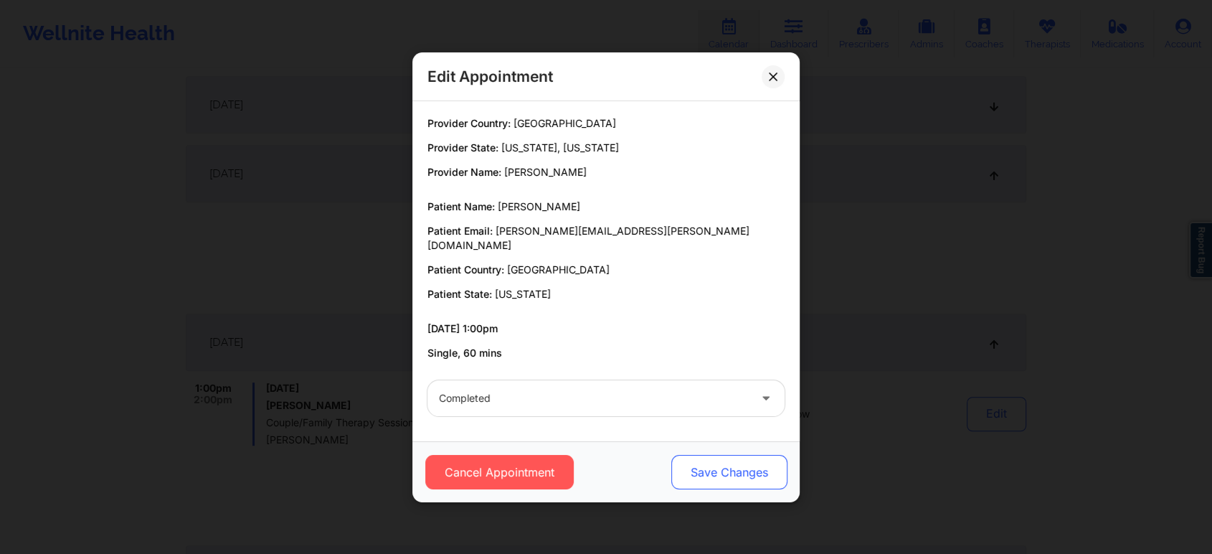
click at [727, 461] on button "Save Changes" at bounding box center [729, 472] width 116 height 34
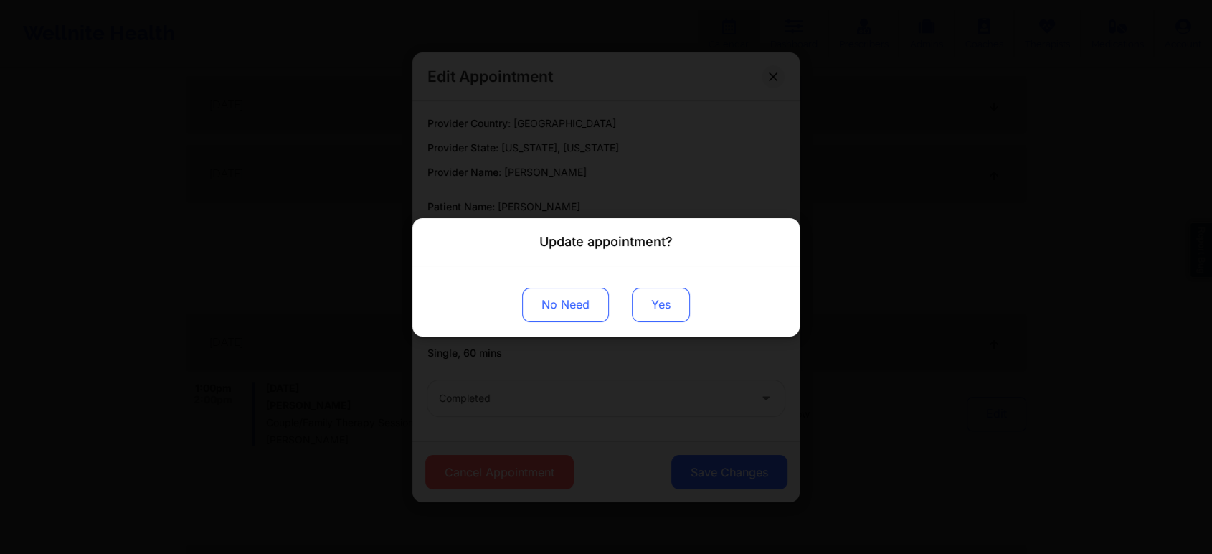
click at [650, 297] on button "Yes" at bounding box center [661, 304] width 58 height 34
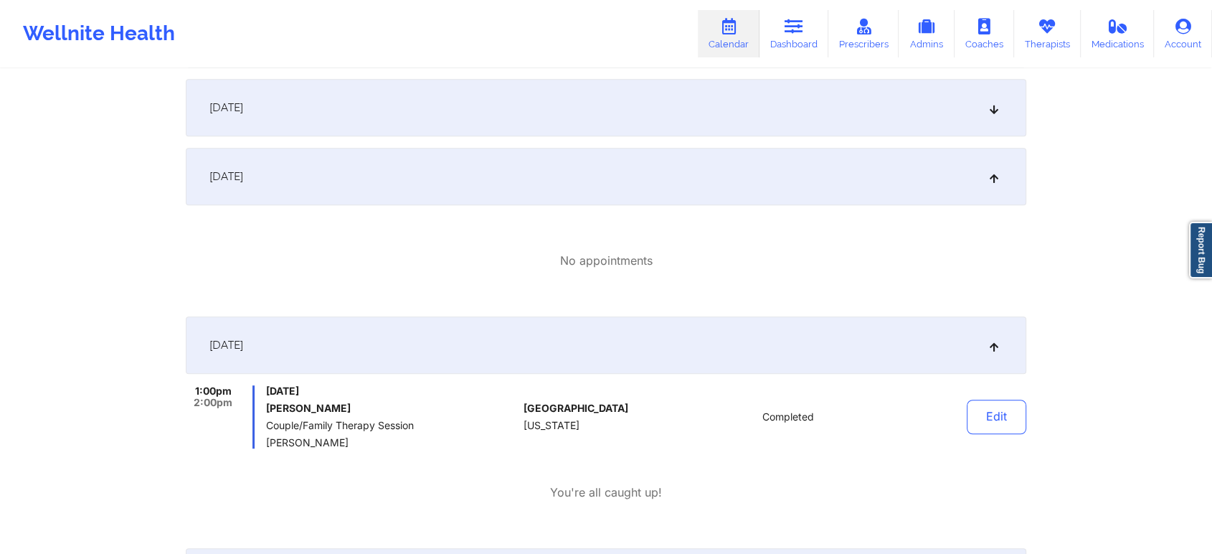
scroll to position [0, 0]
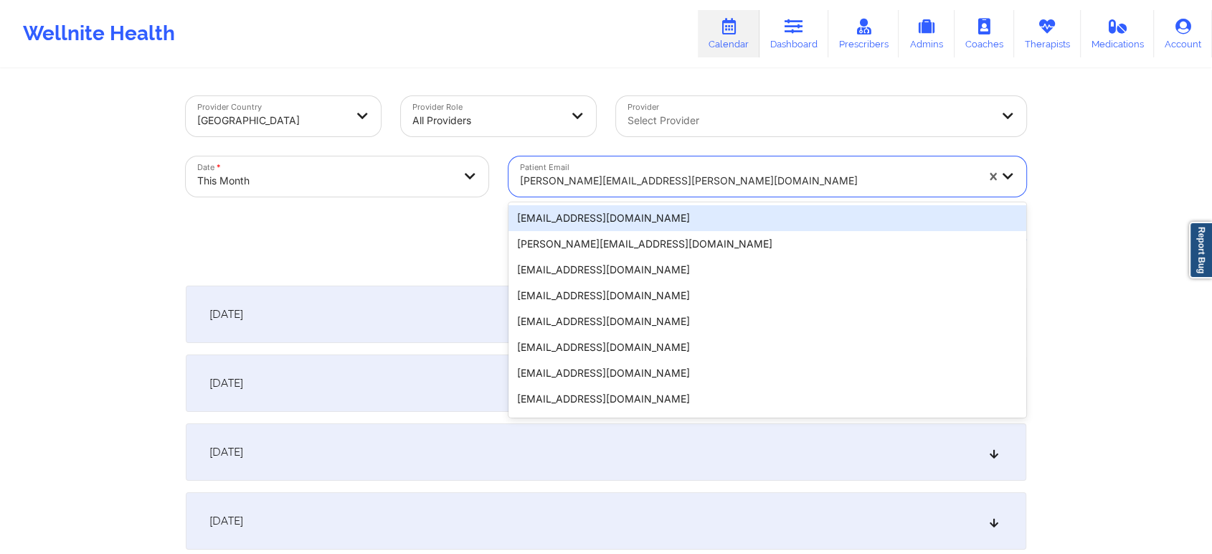
click at [599, 169] on div "[PERSON_NAME][EMAIL_ADDRESS][PERSON_NAME][DOMAIN_NAME]" at bounding box center [748, 181] width 456 height 32
paste input "[EMAIL_ADDRESS][DOMAIN_NAME]"
type input "[EMAIL_ADDRESS][DOMAIN_NAME]"
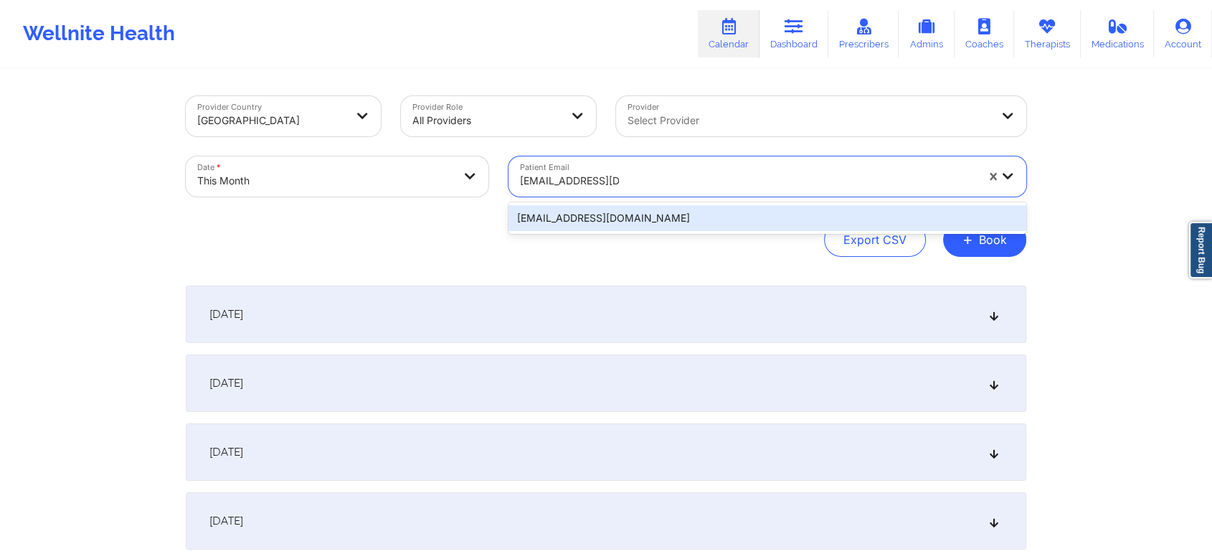
click at [610, 219] on div "[EMAIL_ADDRESS][DOMAIN_NAME]" at bounding box center [767, 218] width 518 height 26
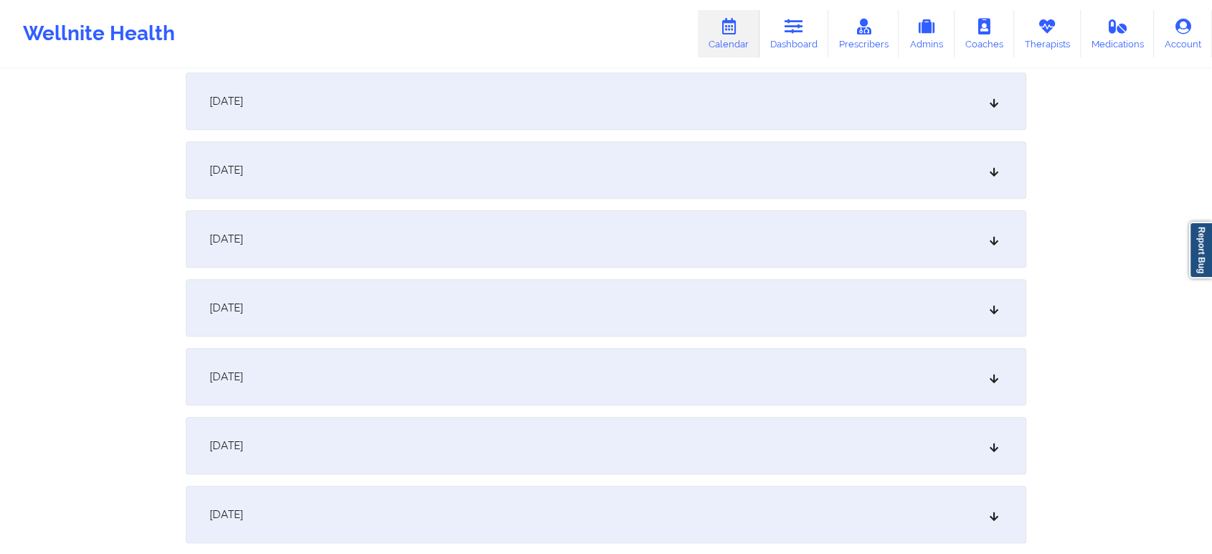
scroll to position [839, 0]
click at [548, 217] on div "[DATE]" at bounding box center [606, 232] width 840 height 57
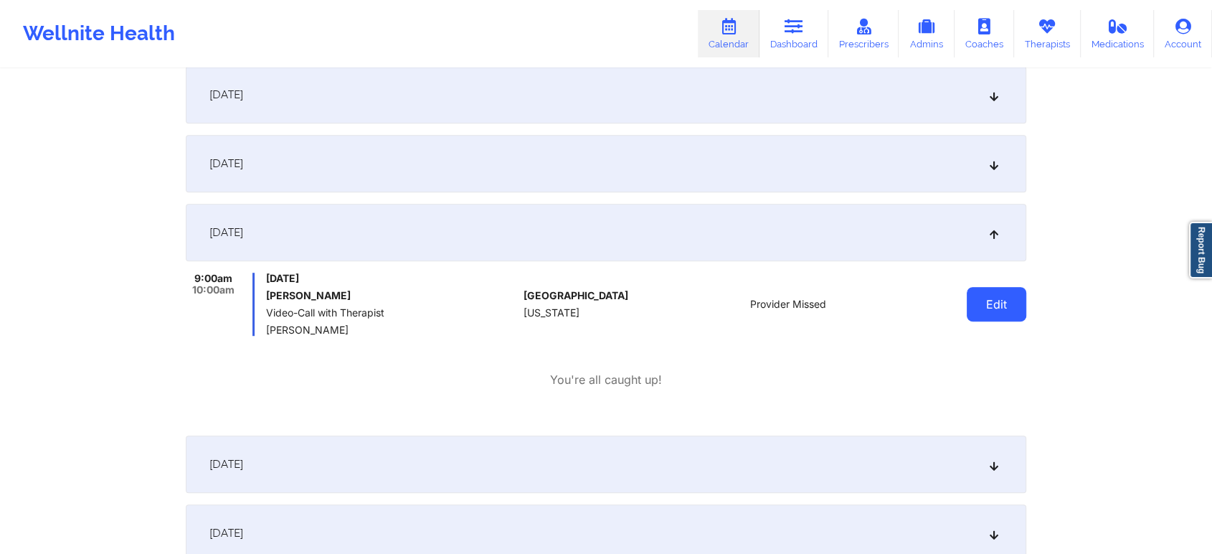
click at [1015, 302] on button "Edit" at bounding box center [997, 304] width 60 height 34
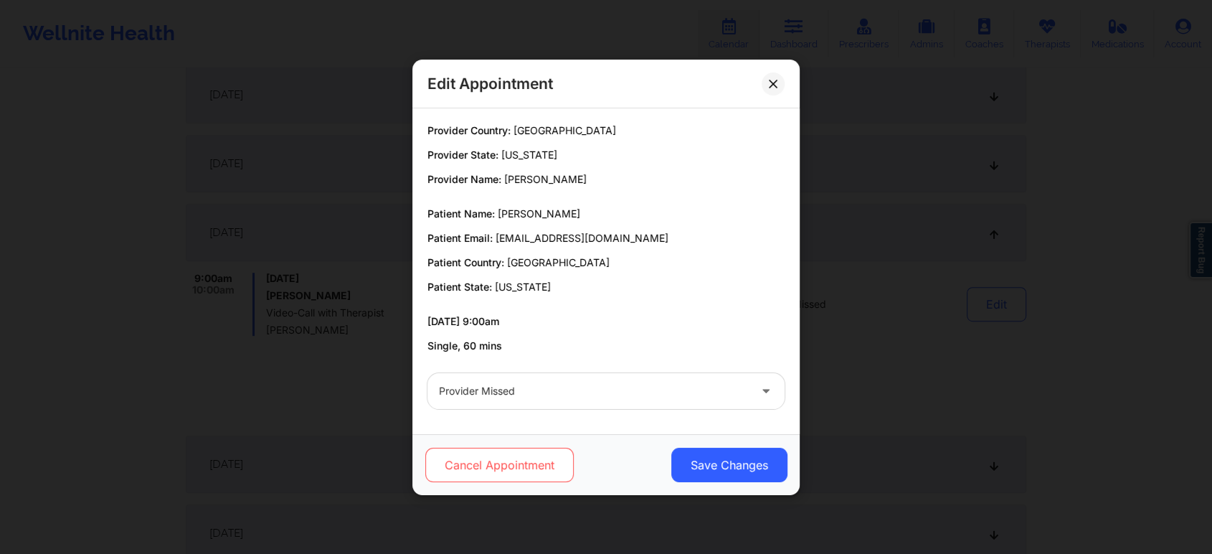
click at [528, 453] on button "Cancel Appointment" at bounding box center [499, 464] width 148 height 34
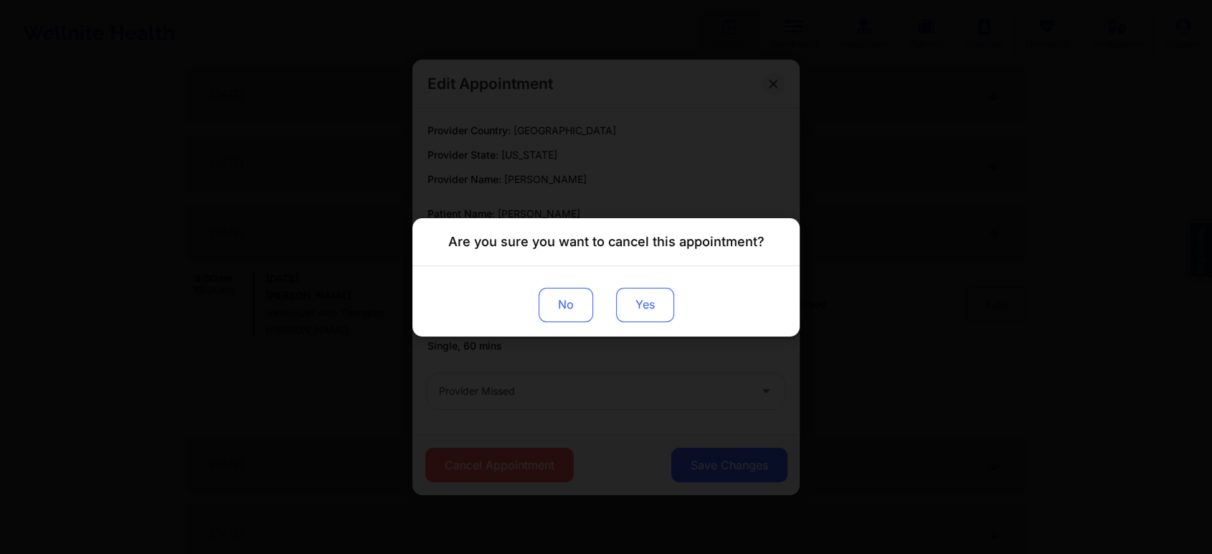
click at [640, 301] on button "Yes" at bounding box center [645, 304] width 58 height 34
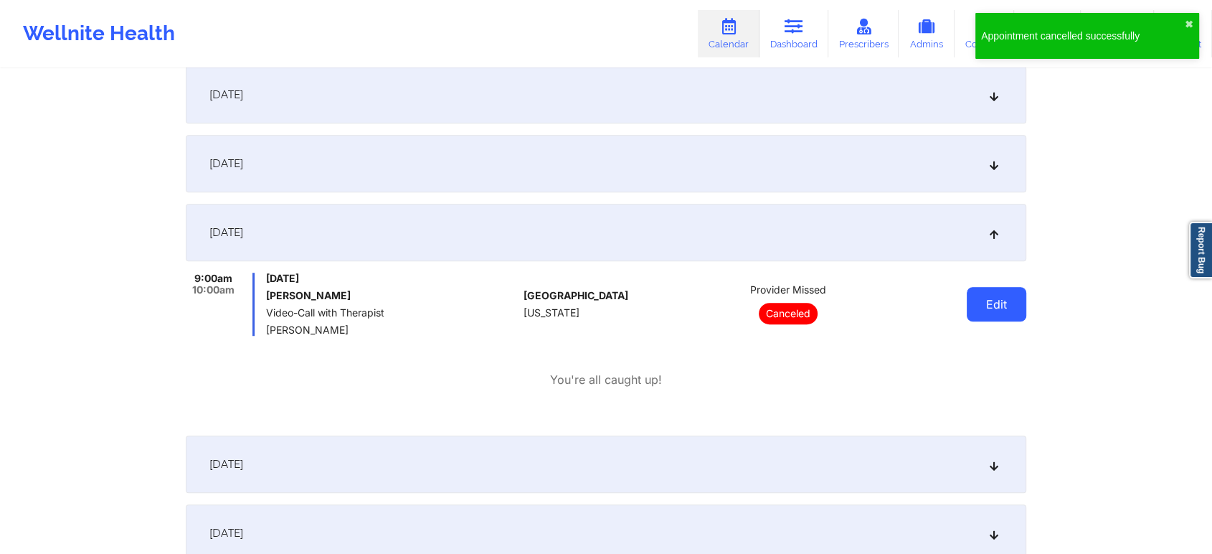
click at [987, 293] on button "Edit" at bounding box center [997, 304] width 60 height 34
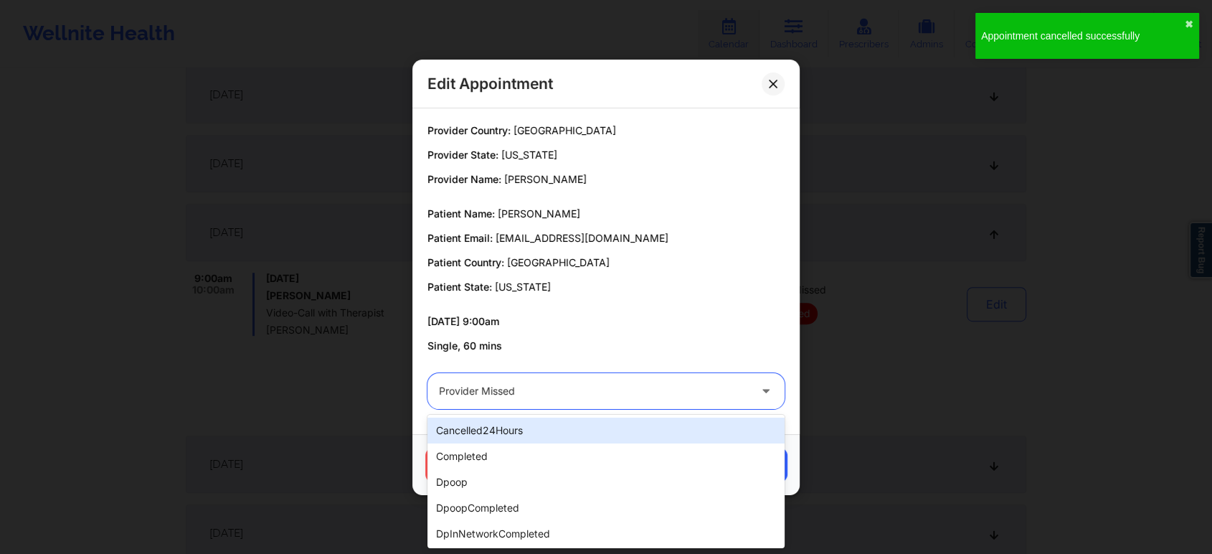
click at [447, 397] on div at bounding box center [594, 390] width 310 height 17
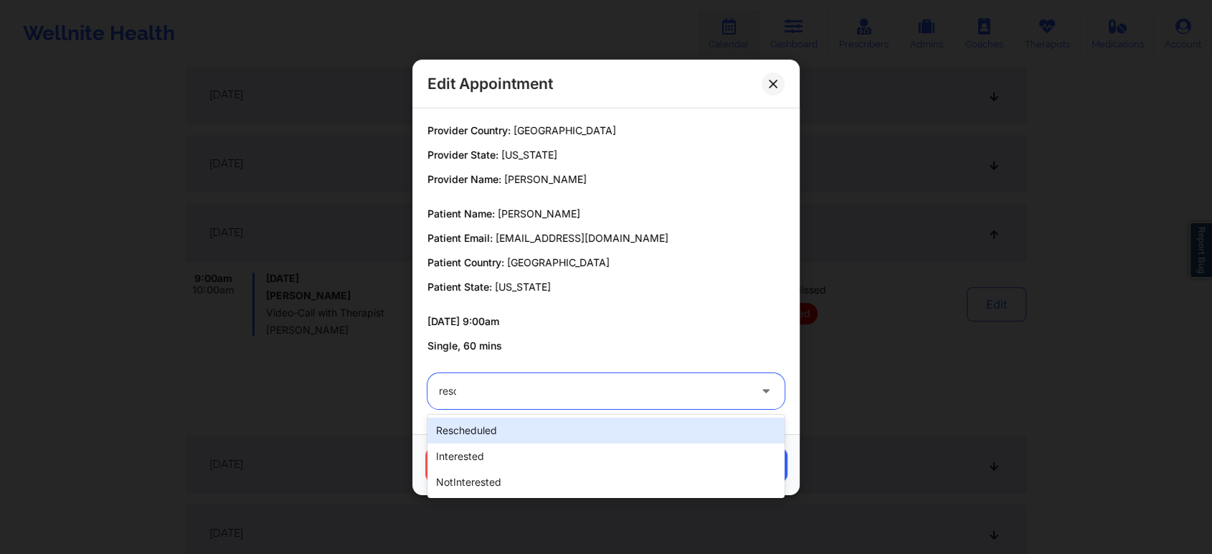
type input "[PERSON_NAME]"
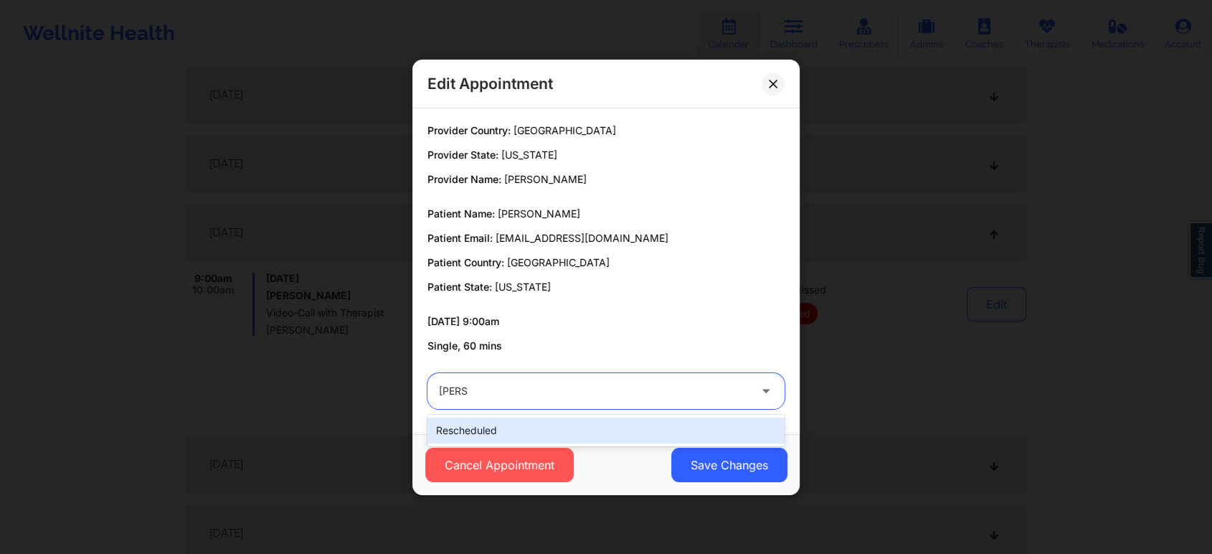
click at [478, 427] on div "rescheduled" at bounding box center [605, 430] width 357 height 26
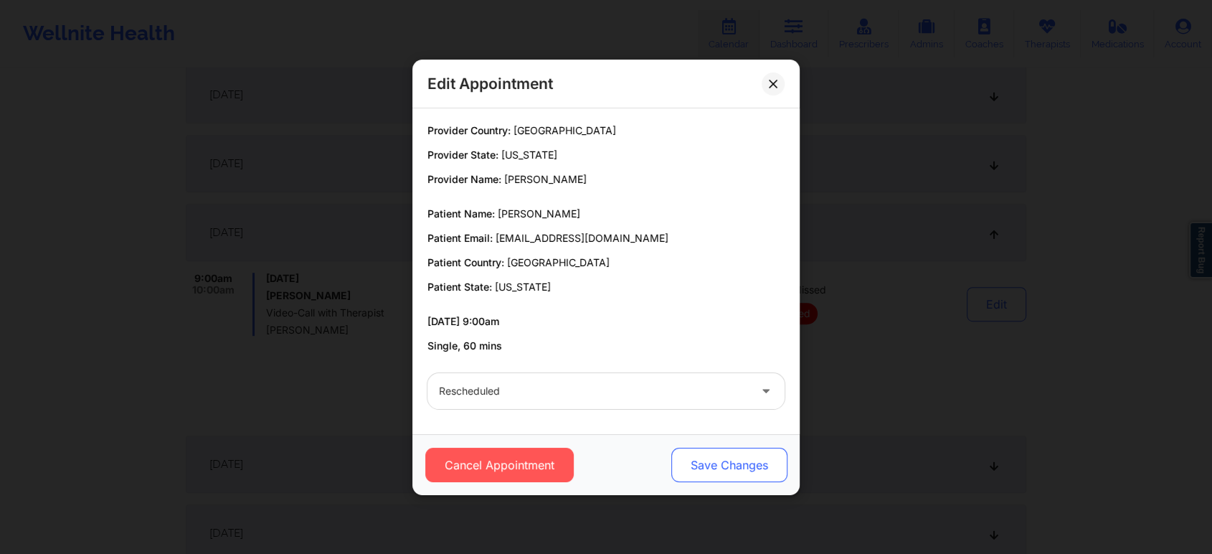
drag, startPoint x: 729, startPoint y: 440, endPoint x: 729, endPoint y: 465, distance: 24.4
click at [729, 465] on div "Cancel Appointment Save Changes" at bounding box center [605, 464] width 387 height 61
click at [729, 465] on button "Save Changes" at bounding box center [729, 464] width 116 height 34
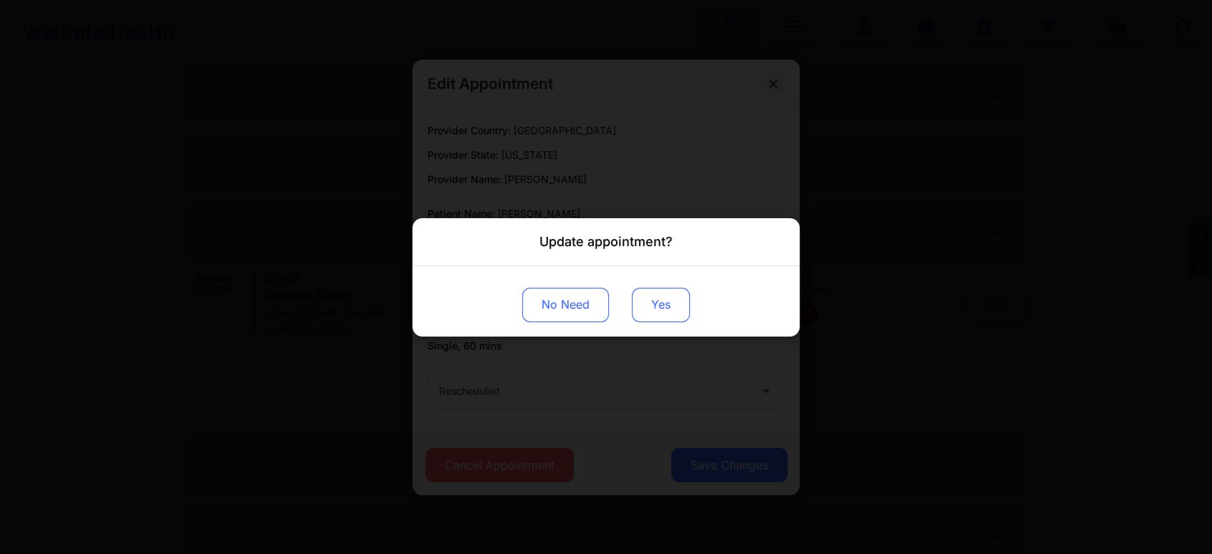
click at [643, 308] on button "Yes" at bounding box center [661, 304] width 58 height 34
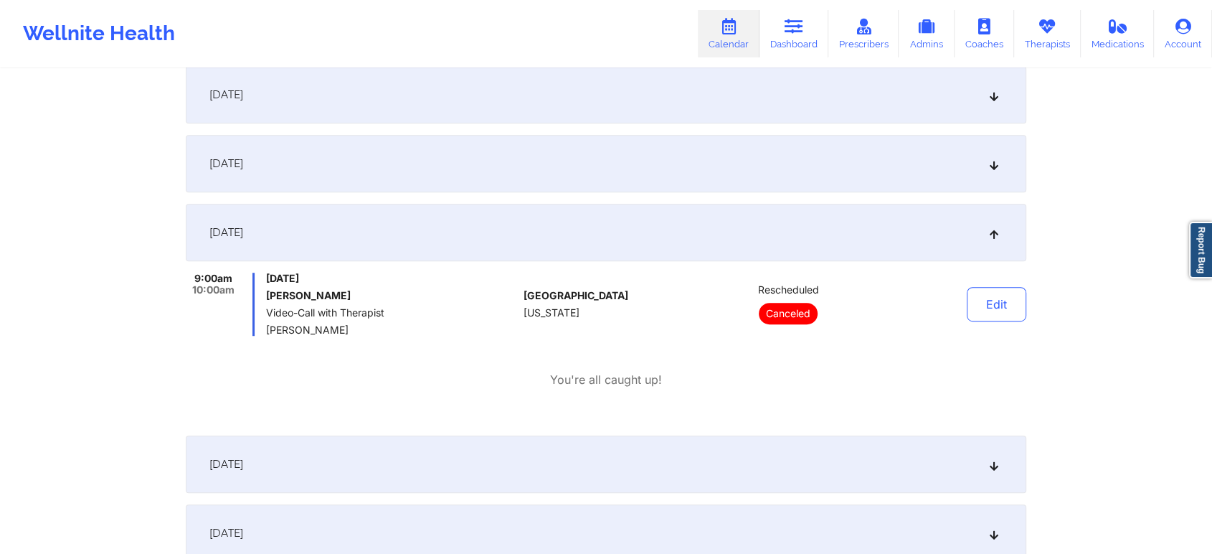
scroll to position [0, 0]
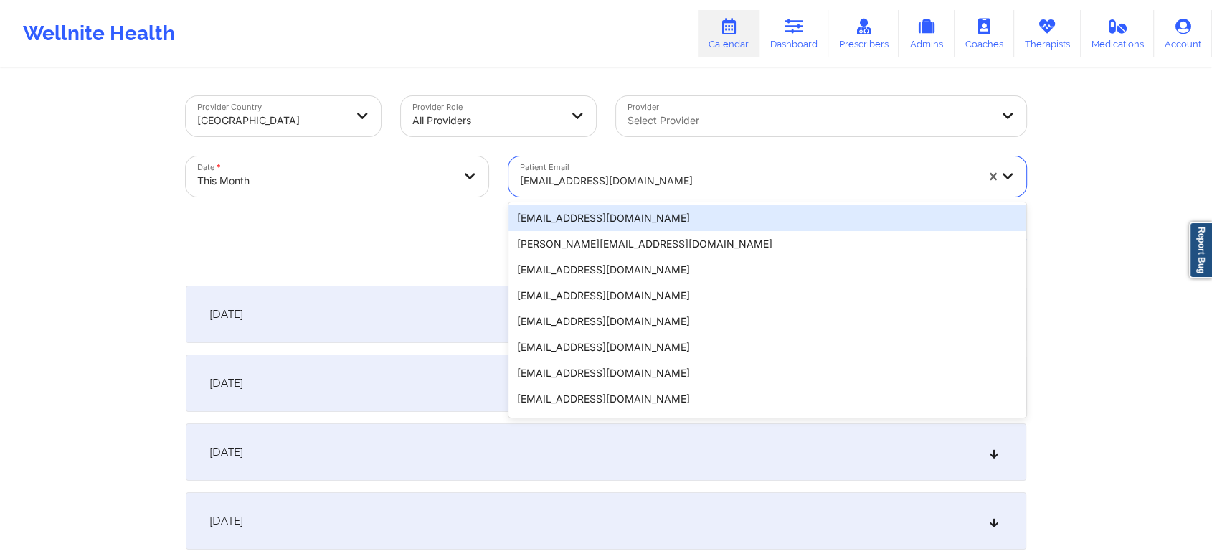
click at [556, 169] on div "[EMAIL_ADDRESS][DOMAIN_NAME]" at bounding box center [748, 181] width 456 height 32
paste input "[EMAIL_ADDRESS][DOMAIN_NAME]"
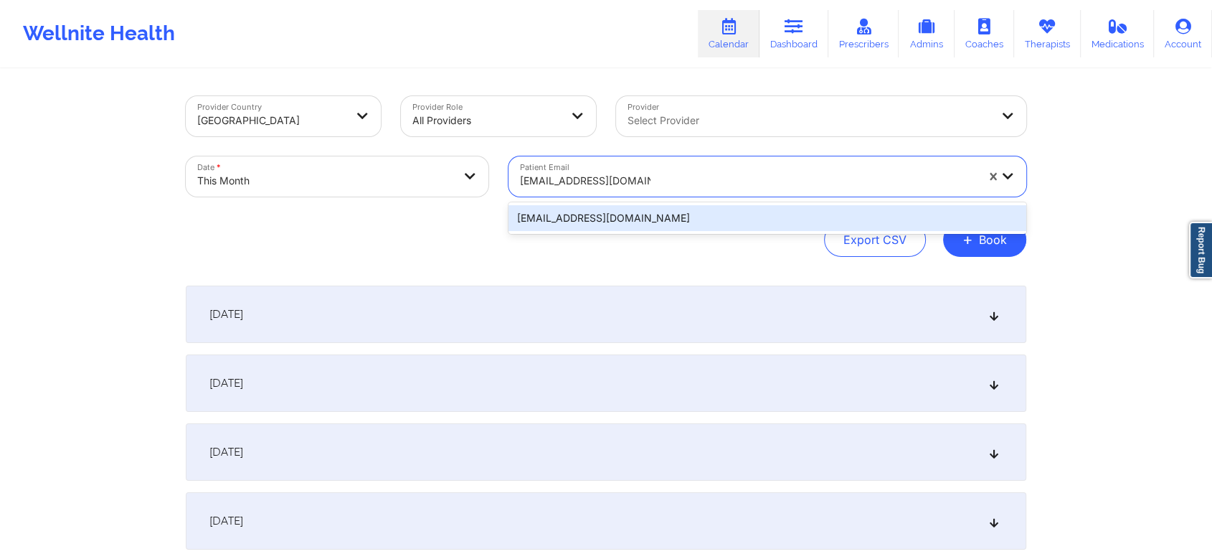
type input "[EMAIL_ADDRESS][DOMAIN_NAME]"
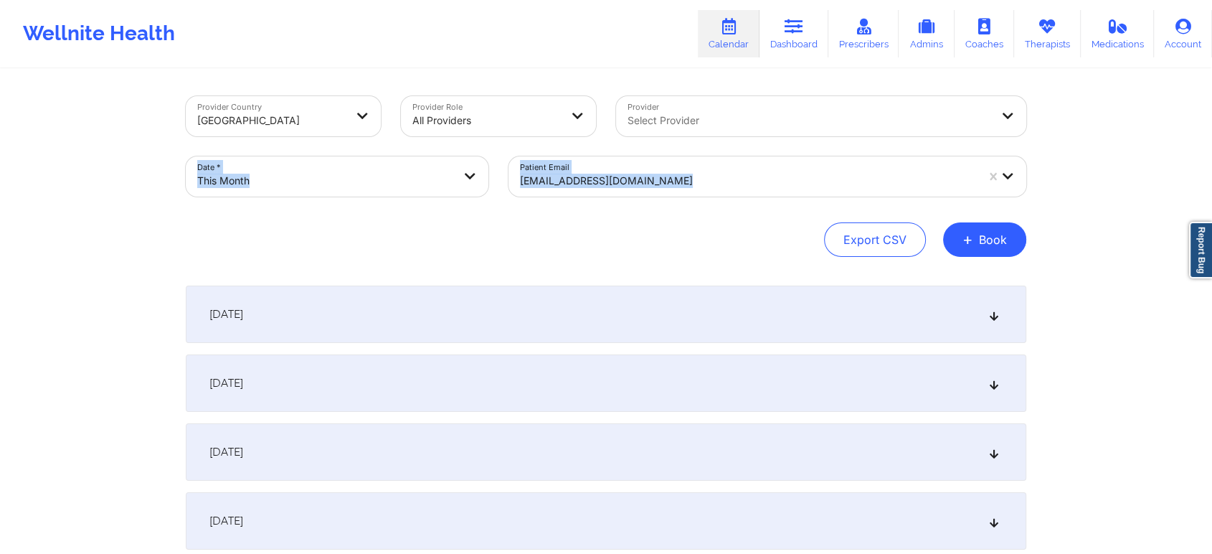
drag, startPoint x: 609, startPoint y: 234, endPoint x: 672, endPoint y: 140, distance: 113.2
click at [672, 140] on div "Provider Country [GEOGRAPHIC_DATA] Provider Role All Providers Provider Select …" at bounding box center [606, 176] width 840 height 161
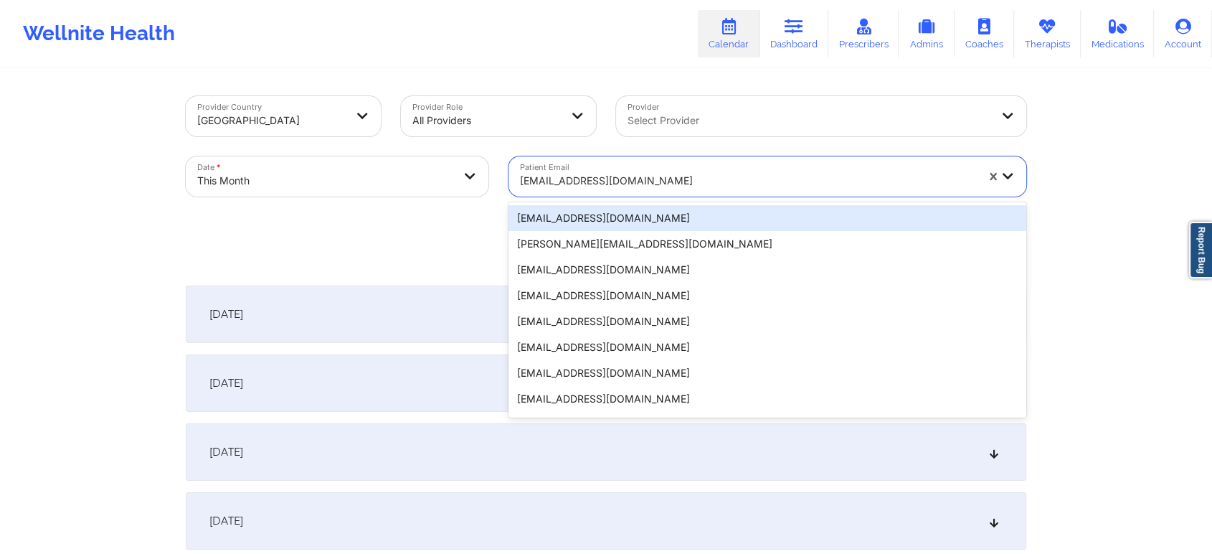
click at [619, 186] on div at bounding box center [748, 180] width 456 height 17
paste input "[EMAIL_ADDRESS][DOMAIN_NAME]"
type input "[EMAIL_ADDRESS][DOMAIN_NAME]"
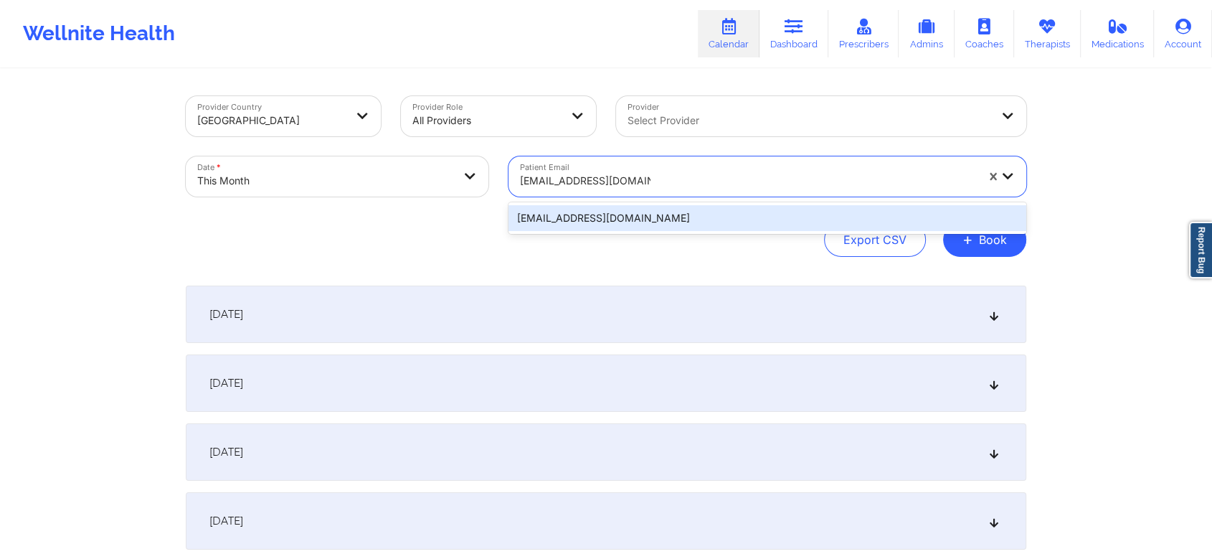
click at [577, 219] on div "[EMAIL_ADDRESS][DOMAIN_NAME]" at bounding box center [767, 218] width 518 height 26
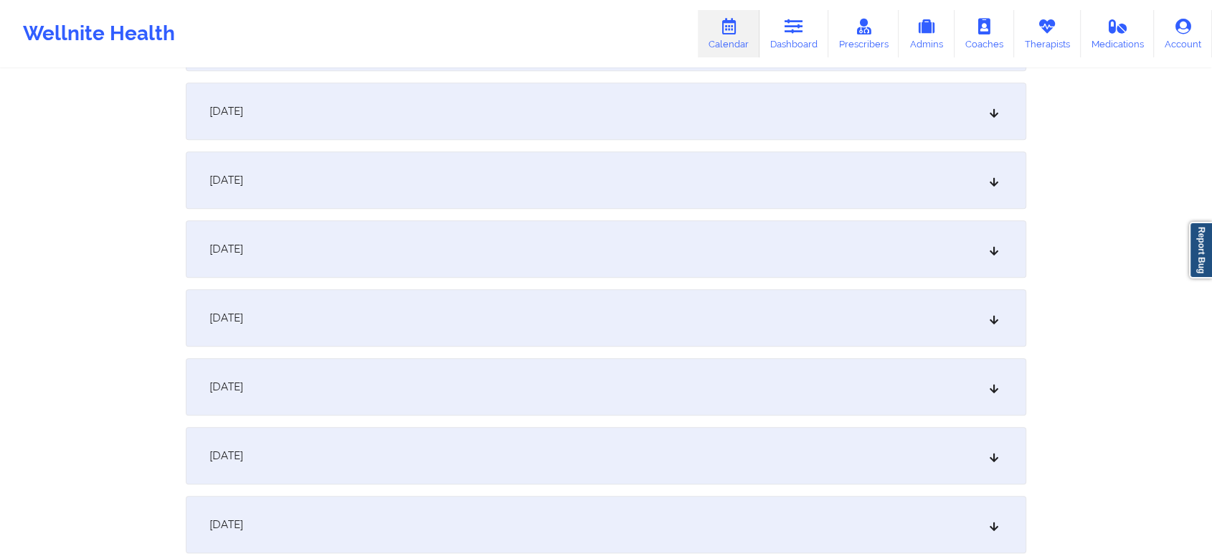
scroll to position [743, 0]
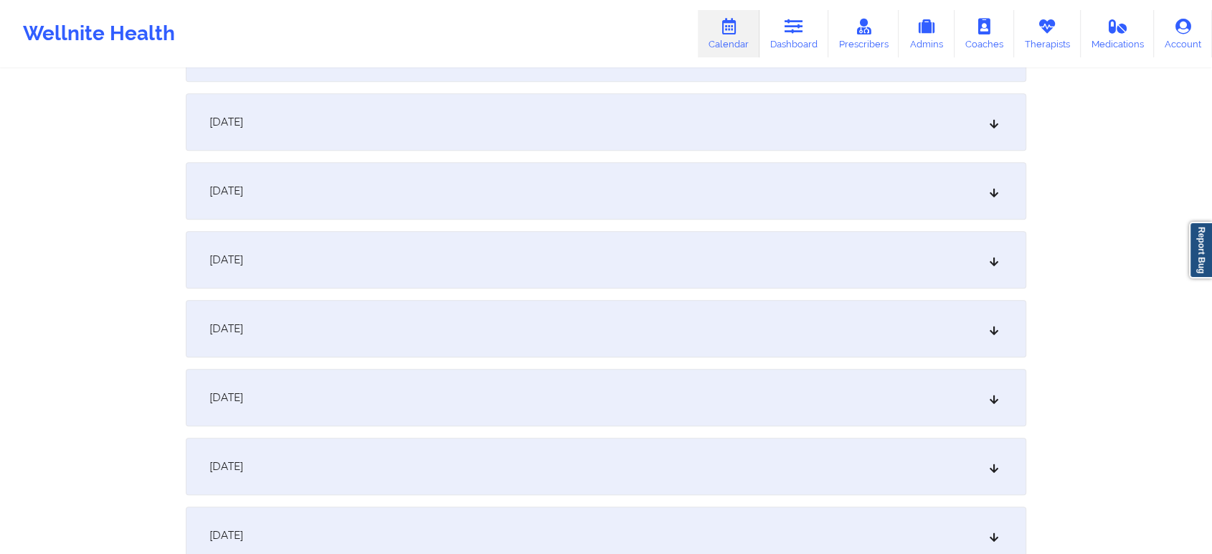
click at [528, 325] on div "[DATE]" at bounding box center [606, 328] width 840 height 57
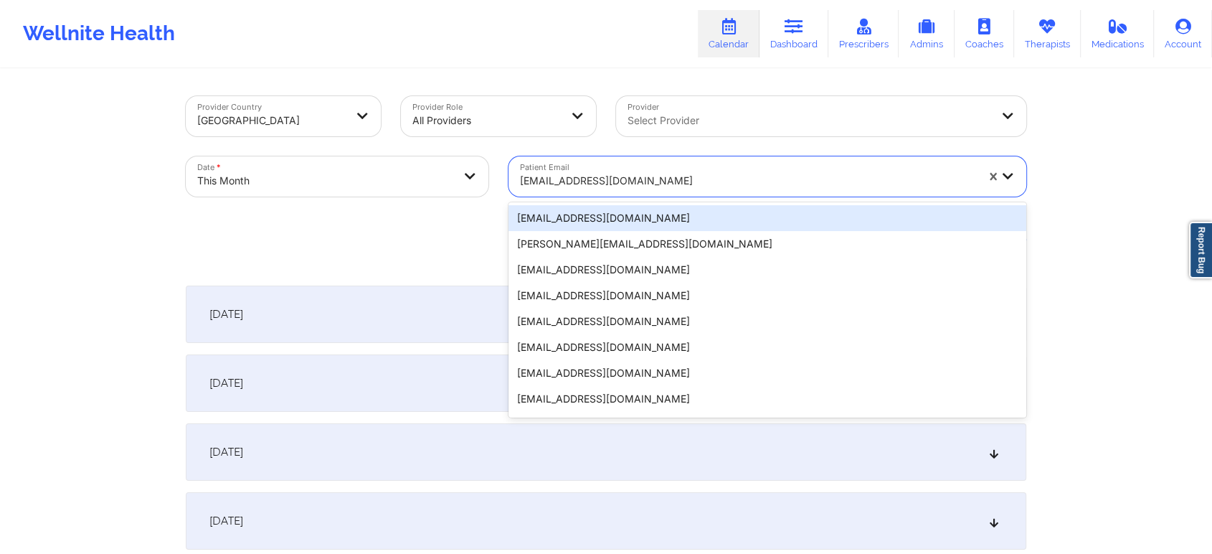
click at [602, 181] on div at bounding box center [748, 180] width 456 height 17
paste input "[EMAIL_ADDRESS][DOMAIN_NAME]"
type input "[EMAIL_ADDRESS][DOMAIN_NAME]"
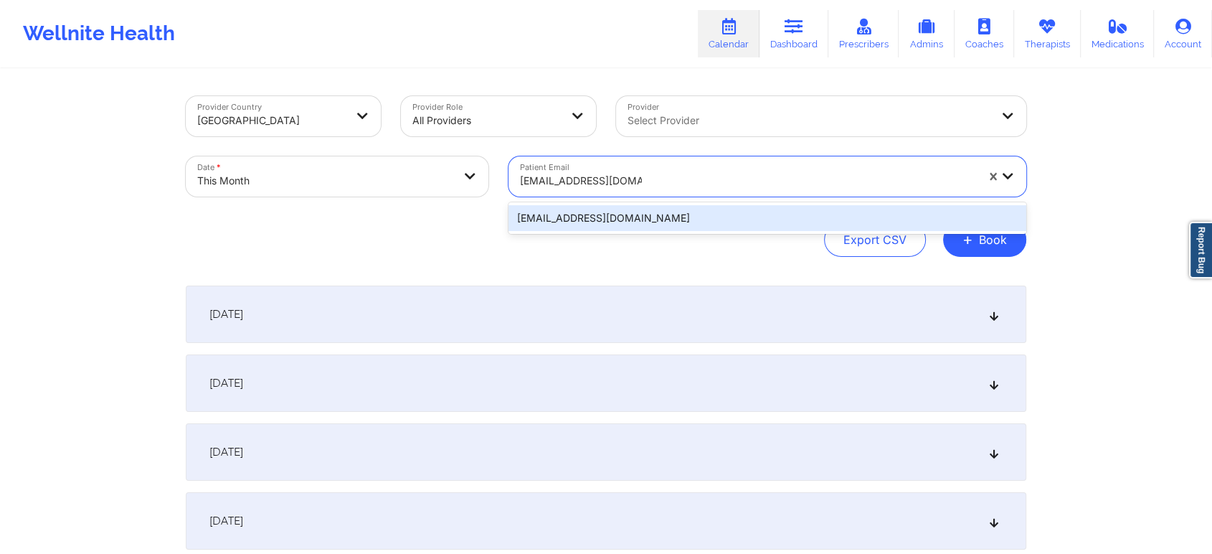
click at [602, 212] on div "[EMAIL_ADDRESS][DOMAIN_NAME]" at bounding box center [767, 218] width 518 height 26
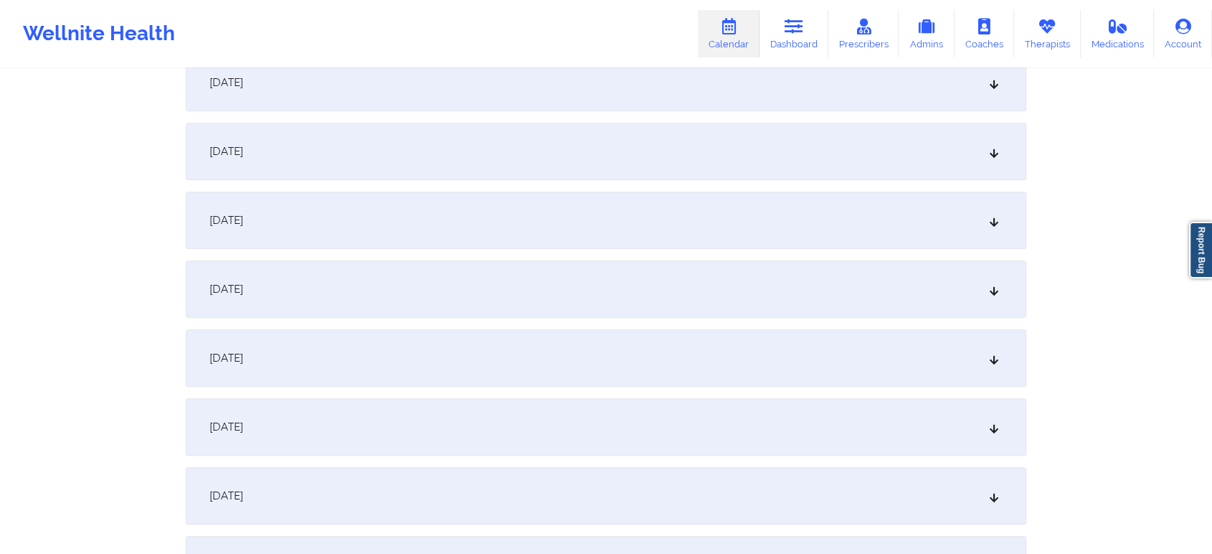
scroll to position [654, 0]
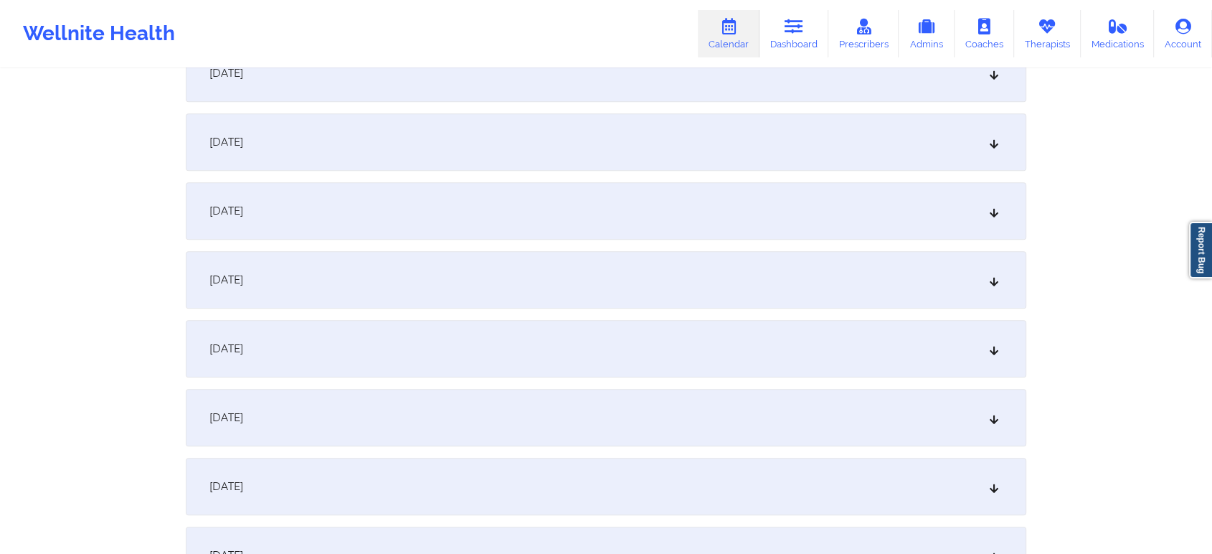
click at [760, 407] on div "[DATE]" at bounding box center [606, 417] width 840 height 57
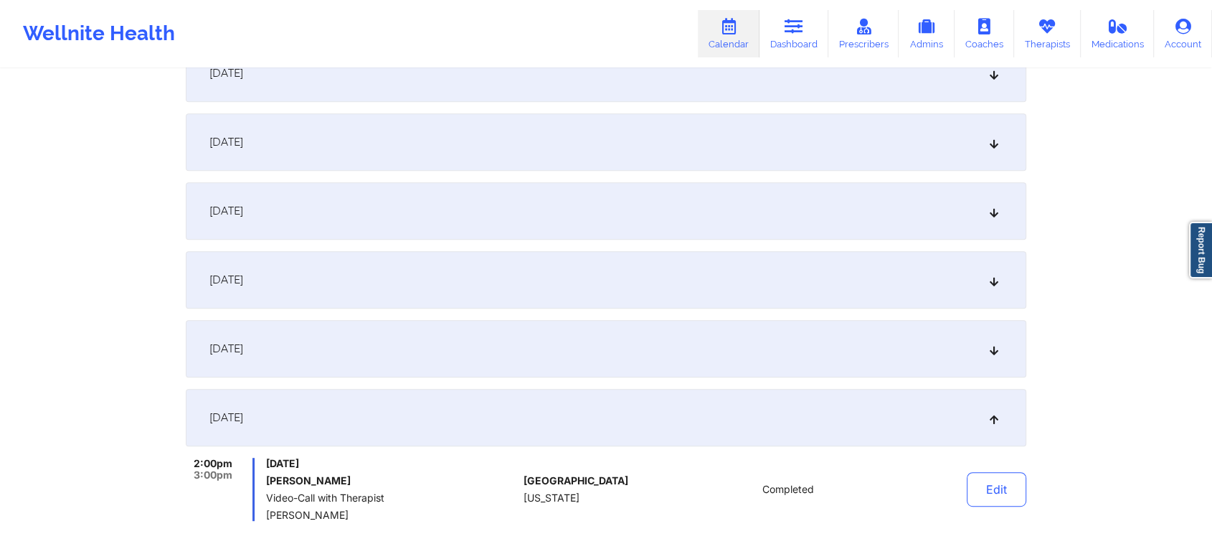
scroll to position [776, 0]
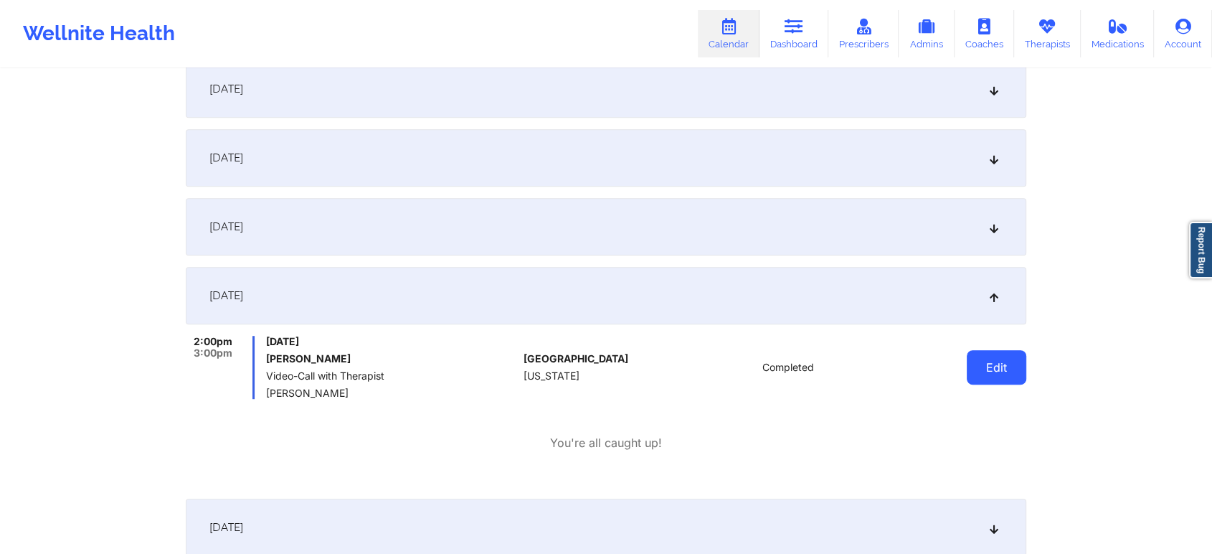
click at [1004, 377] on button "Edit" at bounding box center [997, 367] width 60 height 34
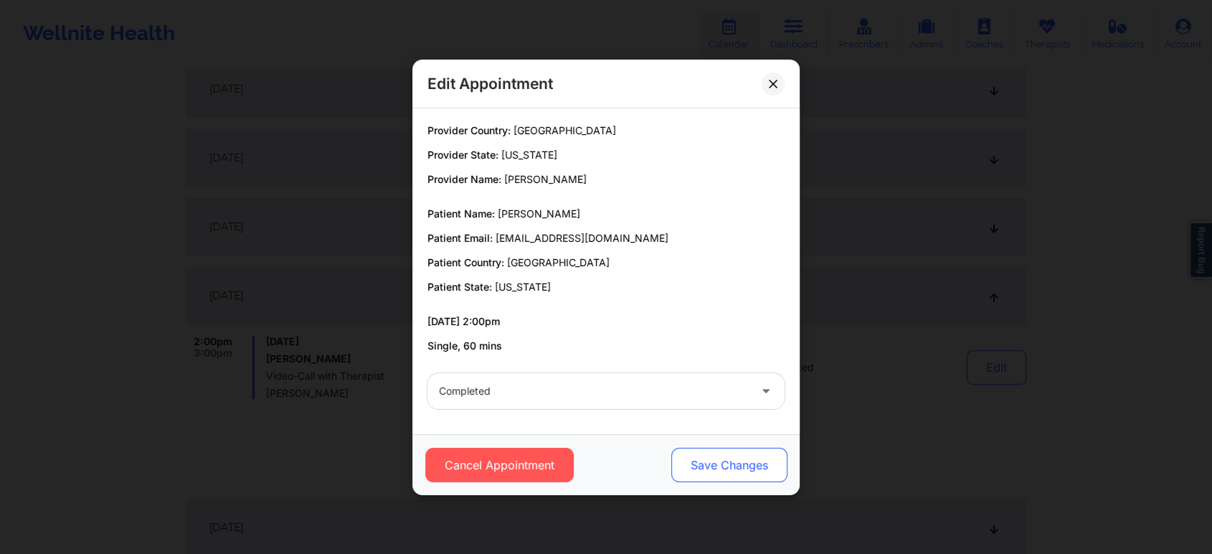
click at [692, 479] on button "Save Changes" at bounding box center [729, 464] width 116 height 34
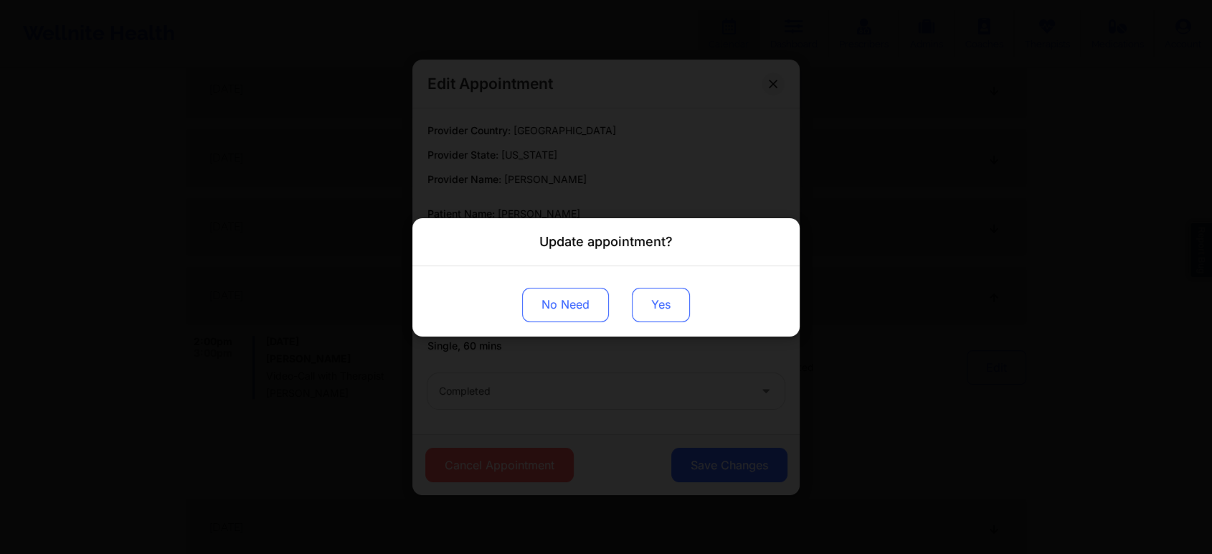
drag, startPoint x: 650, startPoint y: 323, endPoint x: 658, endPoint y: 311, distance: 15.1
click at [658, 311] on div "No Need Yes" at bounding box center [605, 300] width 387 height 70
click at [658, 311] on button "Yes" at bounding box center [661, 304] width 58 height 34
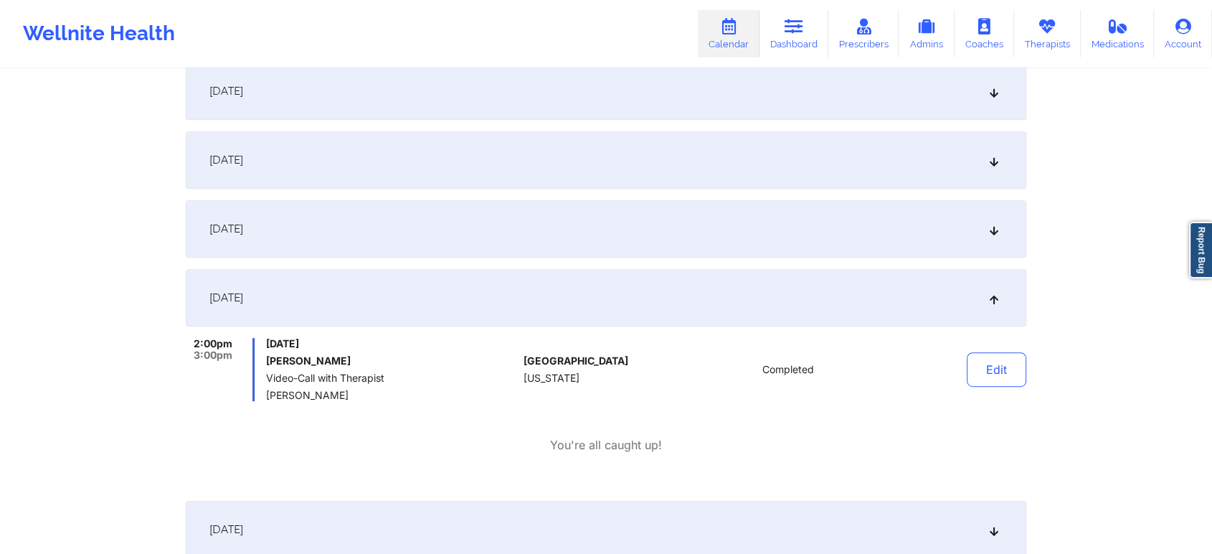
scroll to position [0, 0]
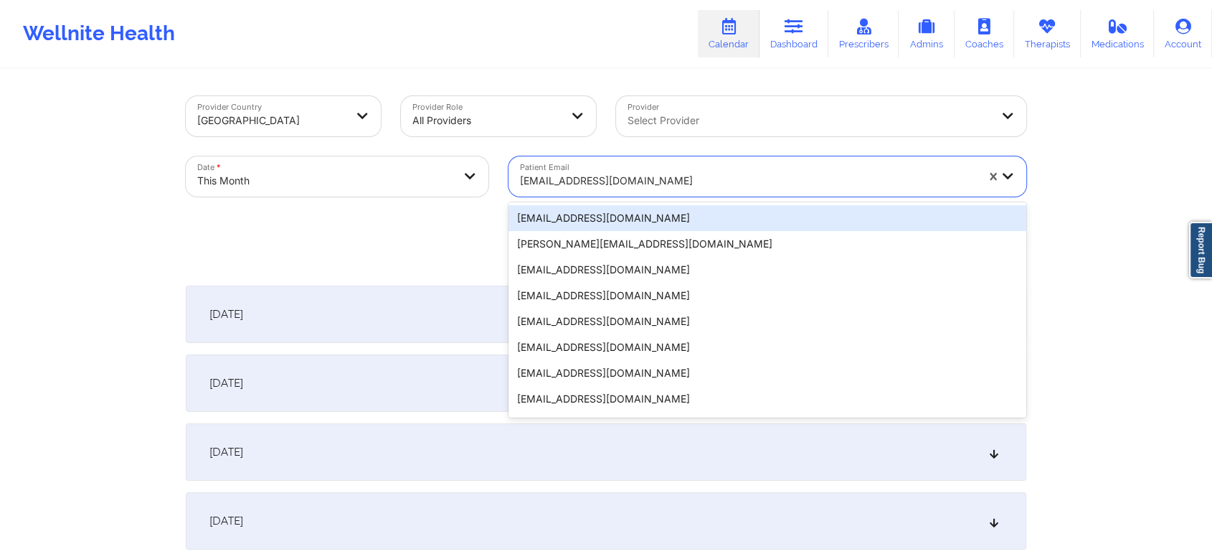
click at [590, 176] on div at bounding box center [748, 180] width 456 height 17
paste input "[PERSON_NAME][EMAIL_ADDRESS][PERSON_NAME][DOMAIN_NAME]"
type input "[PERSON_NAME][EMAIL_ADDRESS][PERSON_NAME][DOMAIN_NAME]"
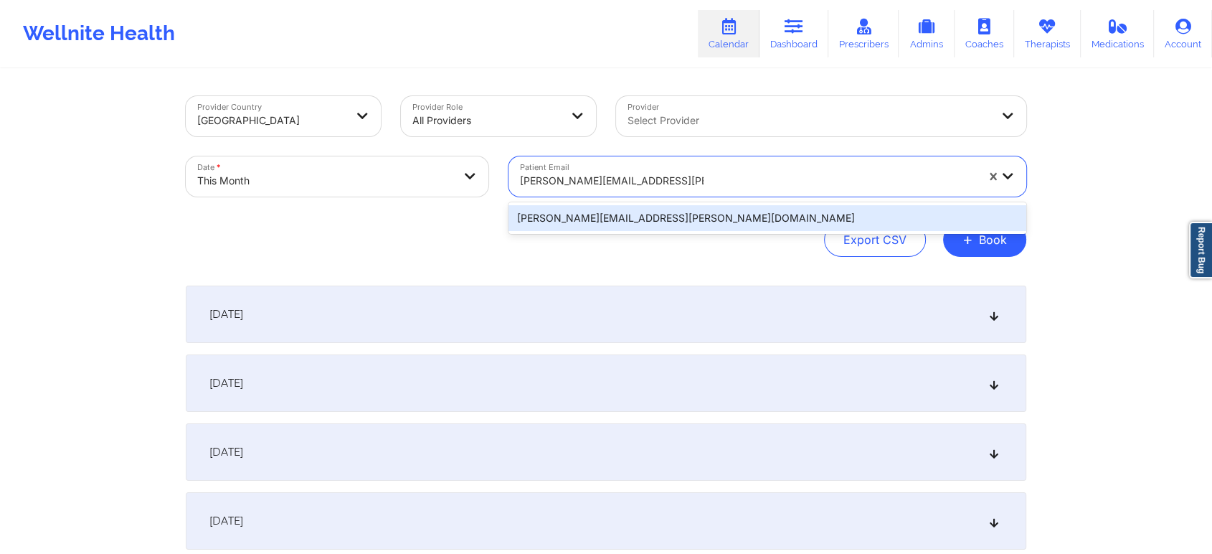
click at [603, 224] on div "[PERSON_NAME][EMAIL_ADDRESS][PERSON_NAME][DOMAIN_NAME]" at bounding box center [767, 218] width 518 height 26
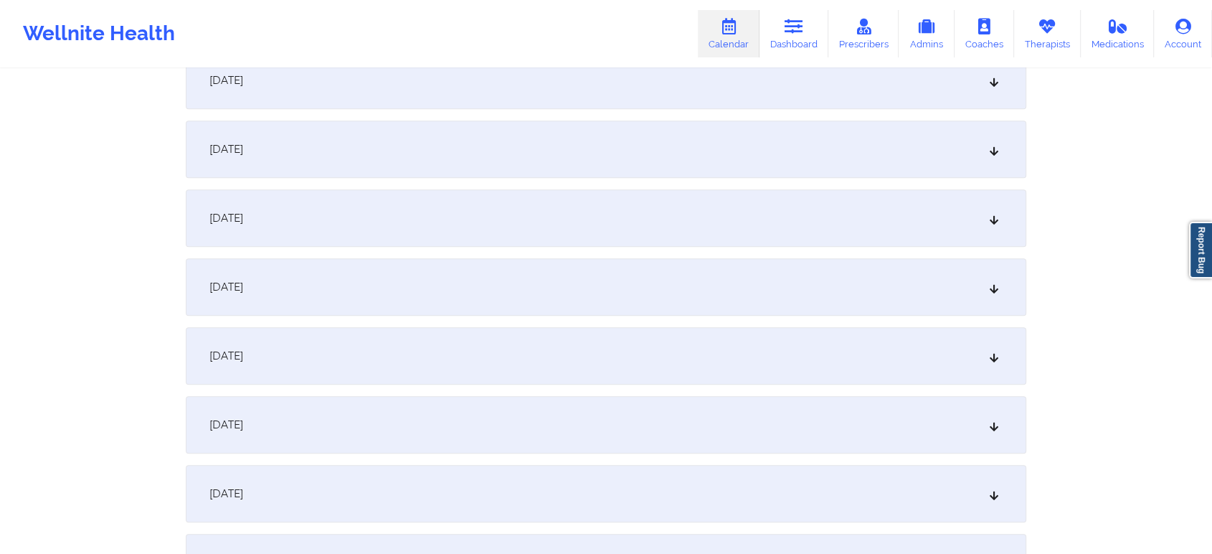
scroll to position [728, 0]
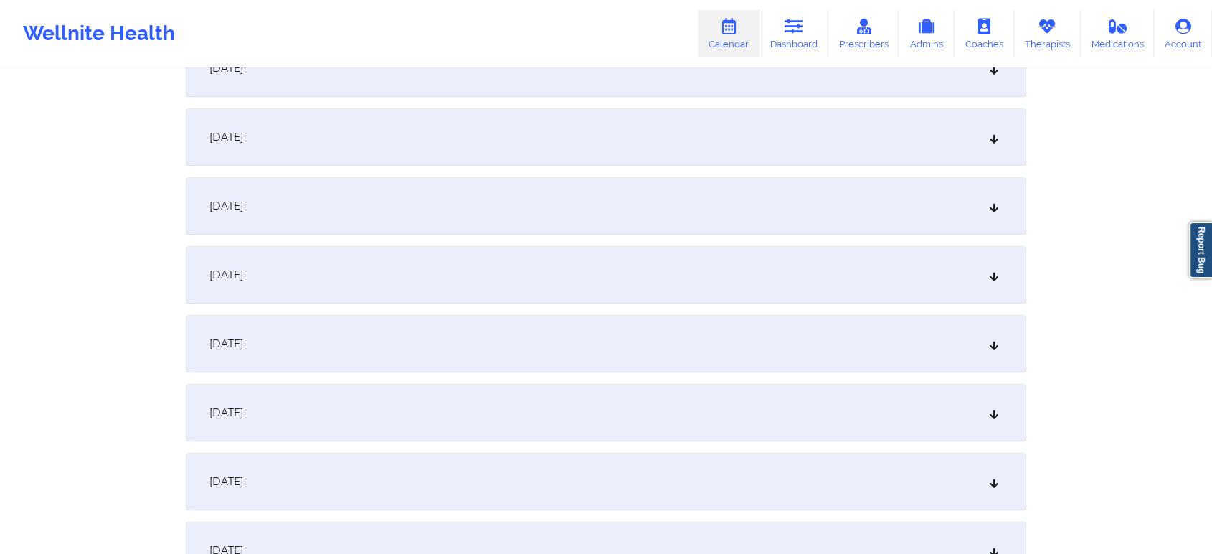
click at [660, 338] on div "[DATE]" at bounding box center [606, 343] width 840 height 57
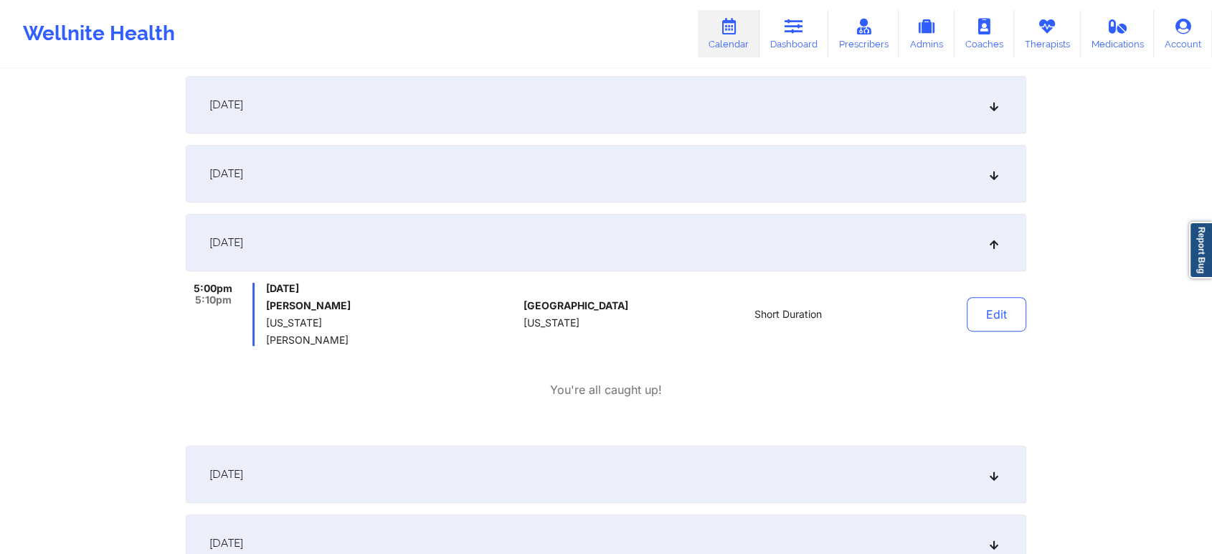
scroll to position [823, 0]
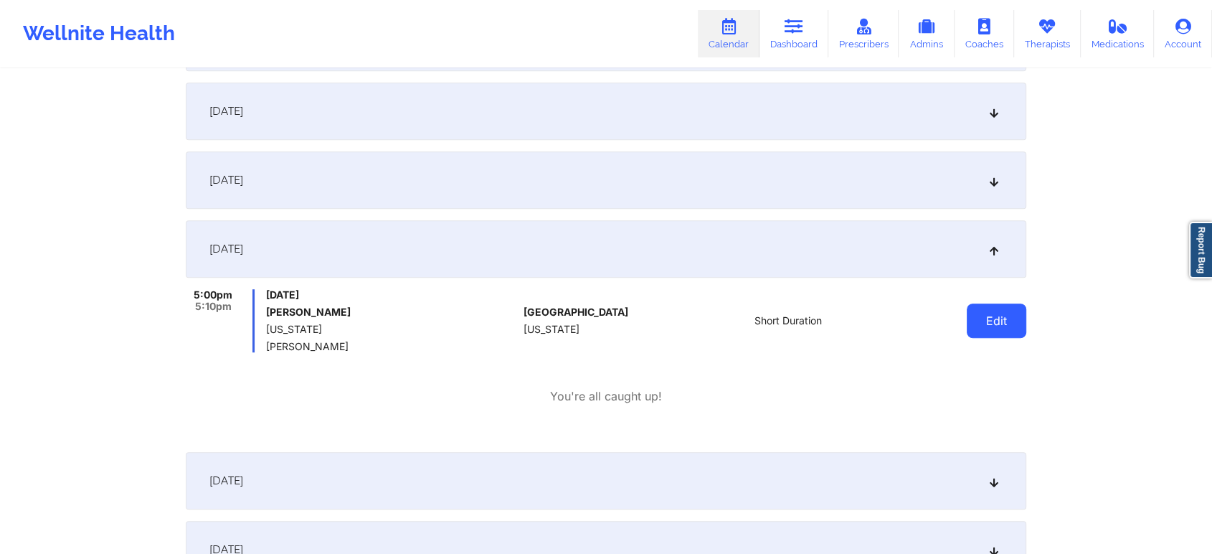
click at [978, 324] on button "Edit" at bounding box center [997, 320] width 60 height 34
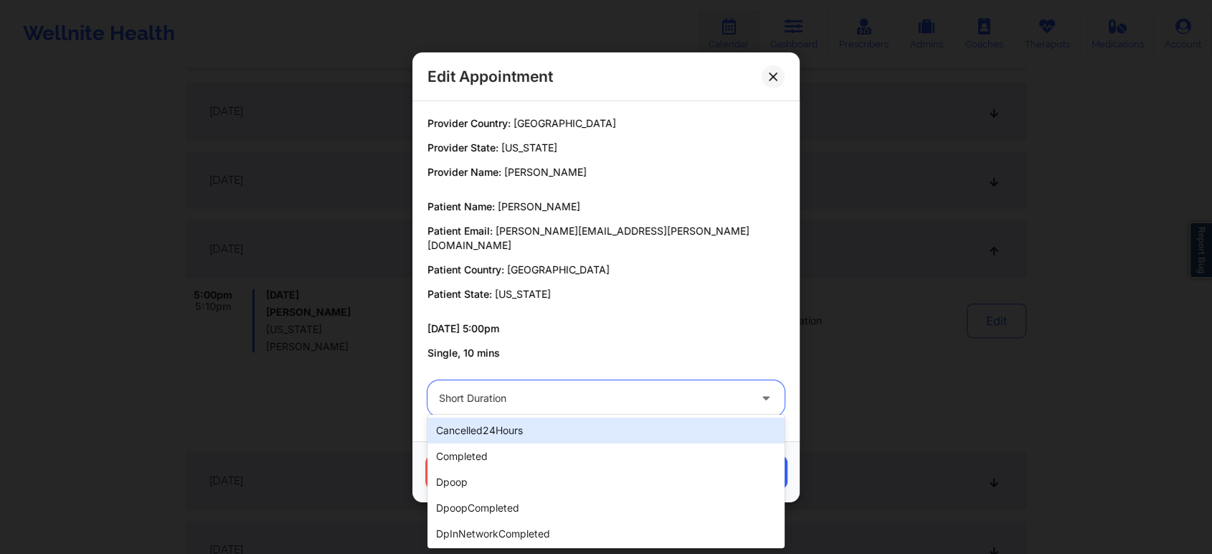
click at [659, 389] on div at bounding box center [594, 397] width 310 height 17
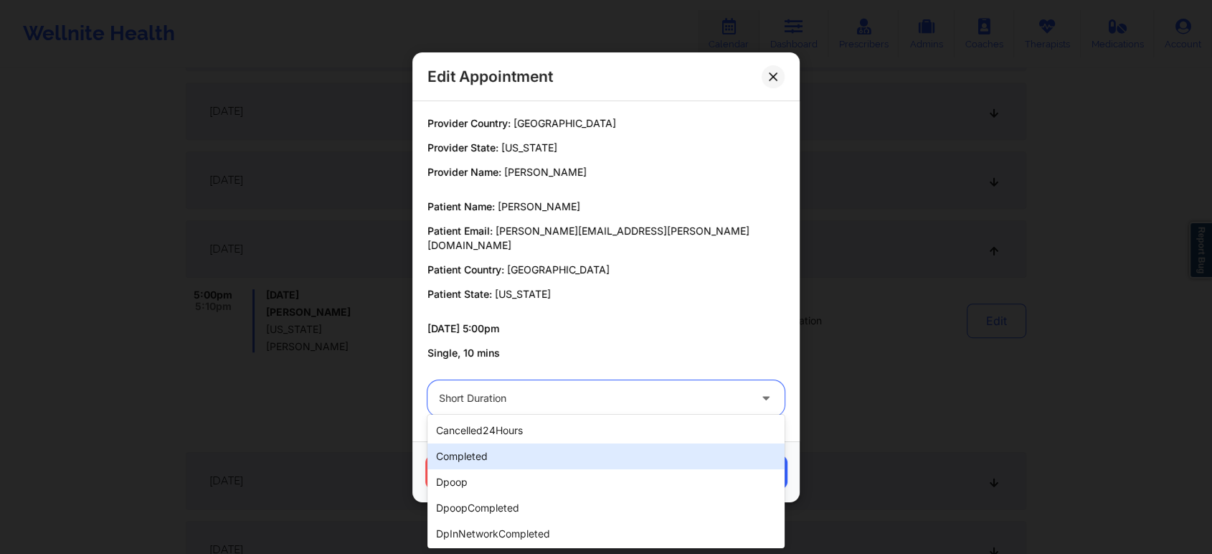
click at [597, 452] on div "completed" at bounding box center [605, 456] width 357 height 26
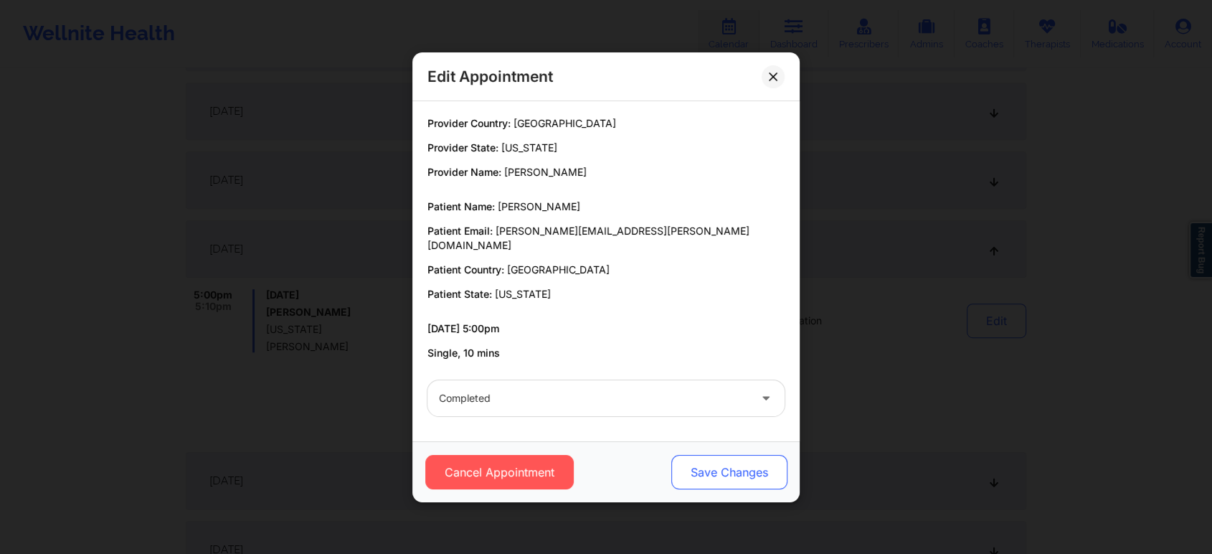
click at [696, 461] on button "Save Changes" at bounding box center [729, 472] width 116 height 34
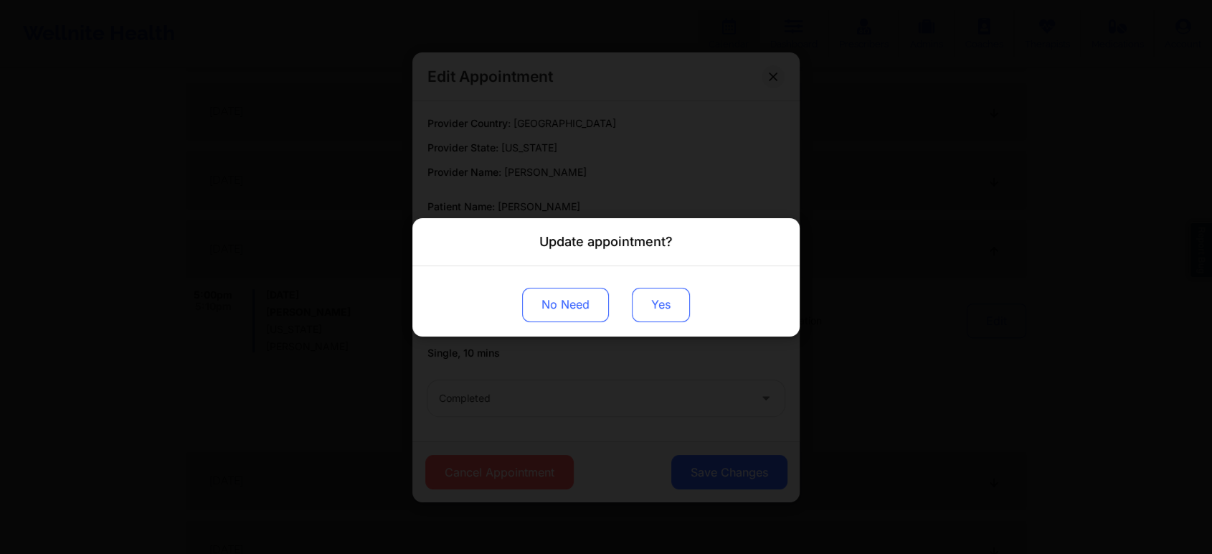
click at [660, 308] on button "Yes" at bounding box center [661, 304] width 58 height 34
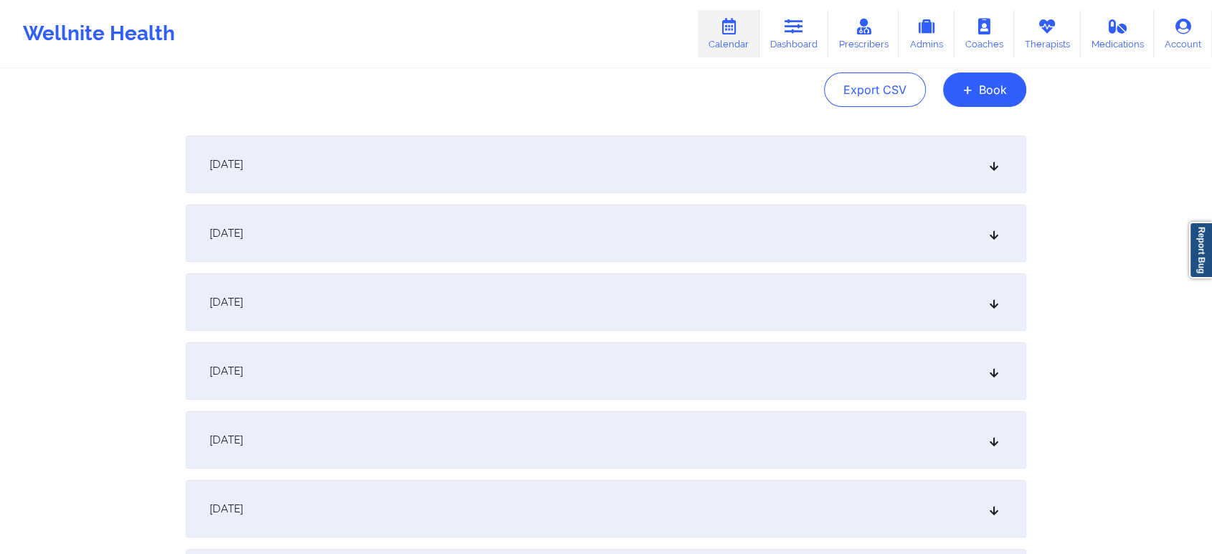
scroll to position [0, 0]
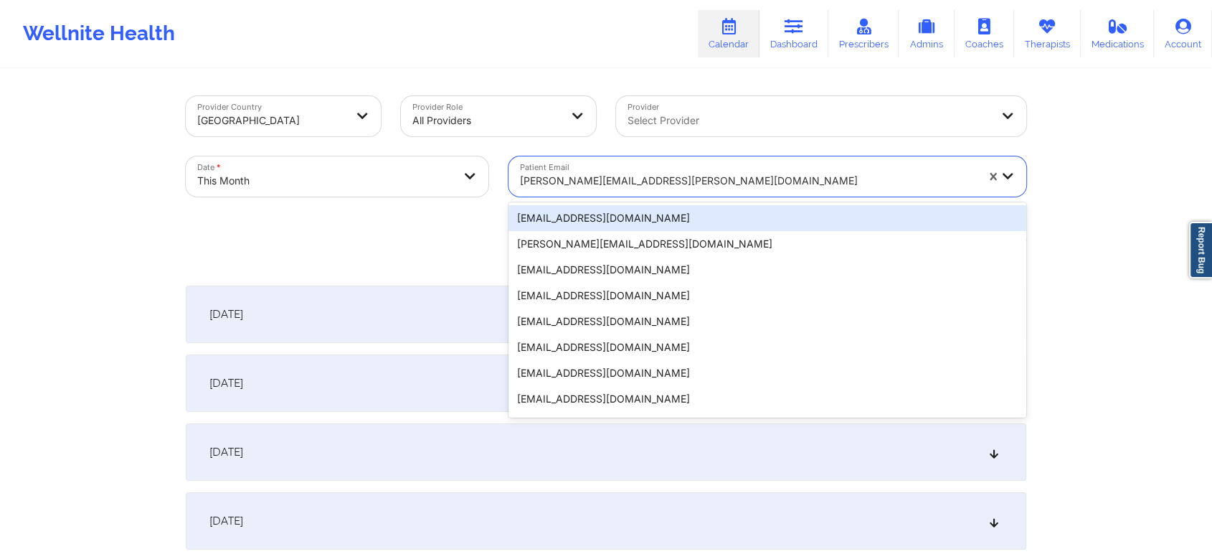
click at [666, 161] on div "[PERSON_NAME][EMAIL_ADDRESS][PERSON_NAME][DOMAIN_NAME]" at bounding box center [742, 176] width 469 height 40
paste input "[EMAIL_ADDRESS][DOMAIN_NAME]"
type input "[EMAIL_ADDRESS][DOMAIN_NAME]"
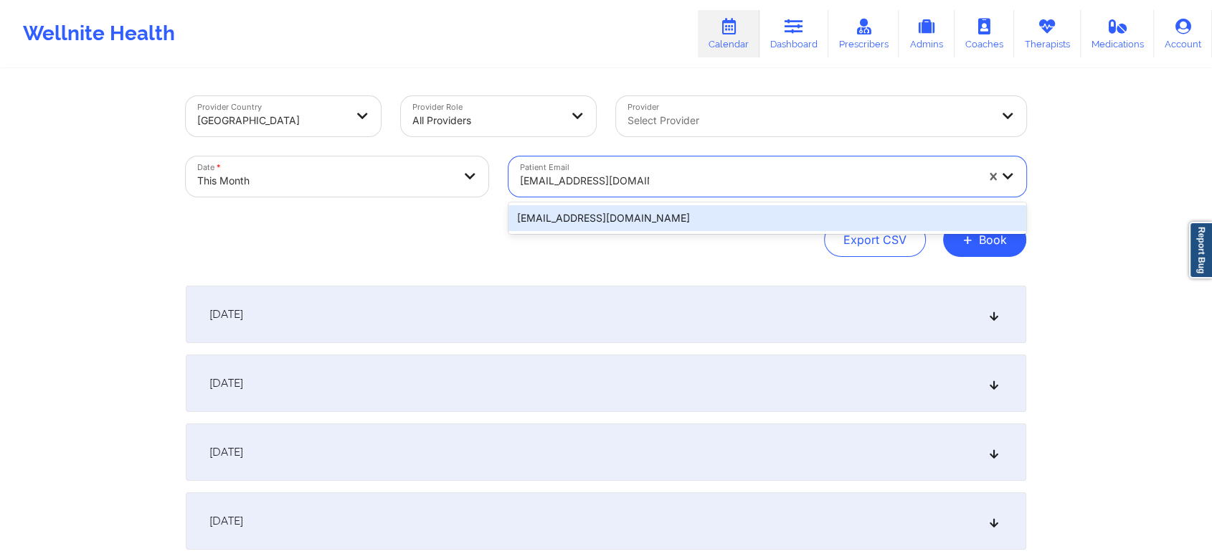
click at [665, 208] on div "[EMAIL_ADDRESS][DOMAIN_NAME]" at bounding box center [767, 218] width 518 height 26
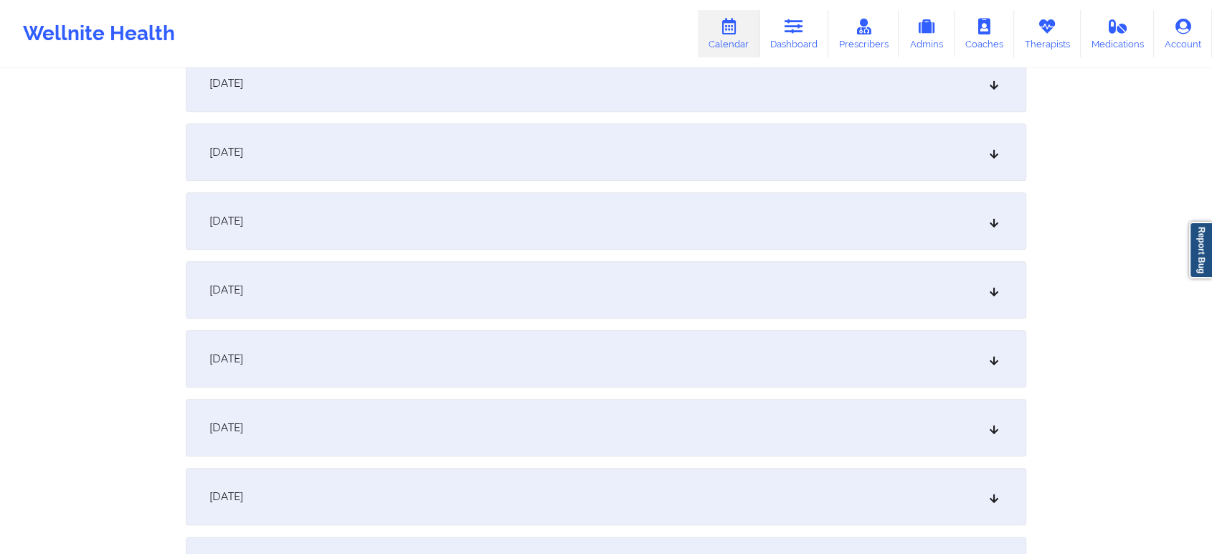
scroll to position [906, 0]
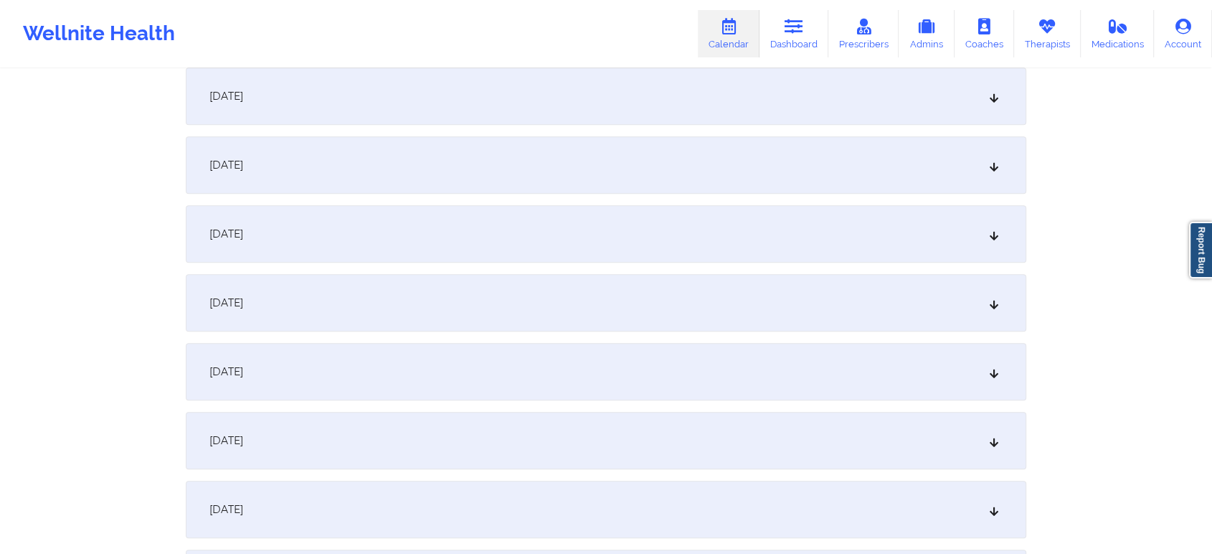
click at [636, 181] on div "[DATE]" at bounding box center [606, 164] width 840 height 57
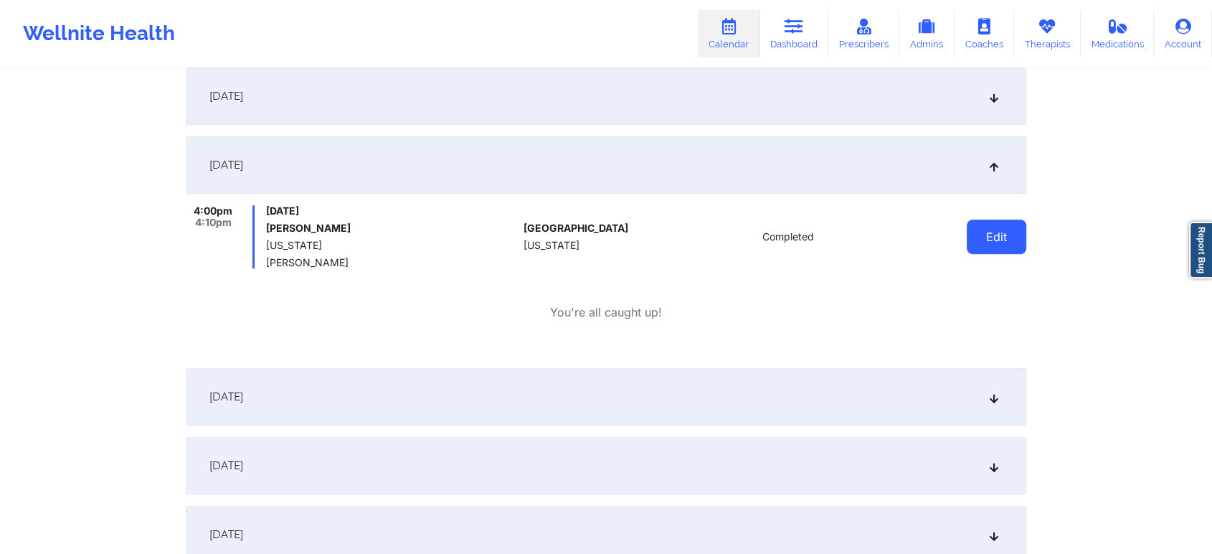
click at [993, 239] on button "Edit" at bounding box center [997, 236] width 60 height 34
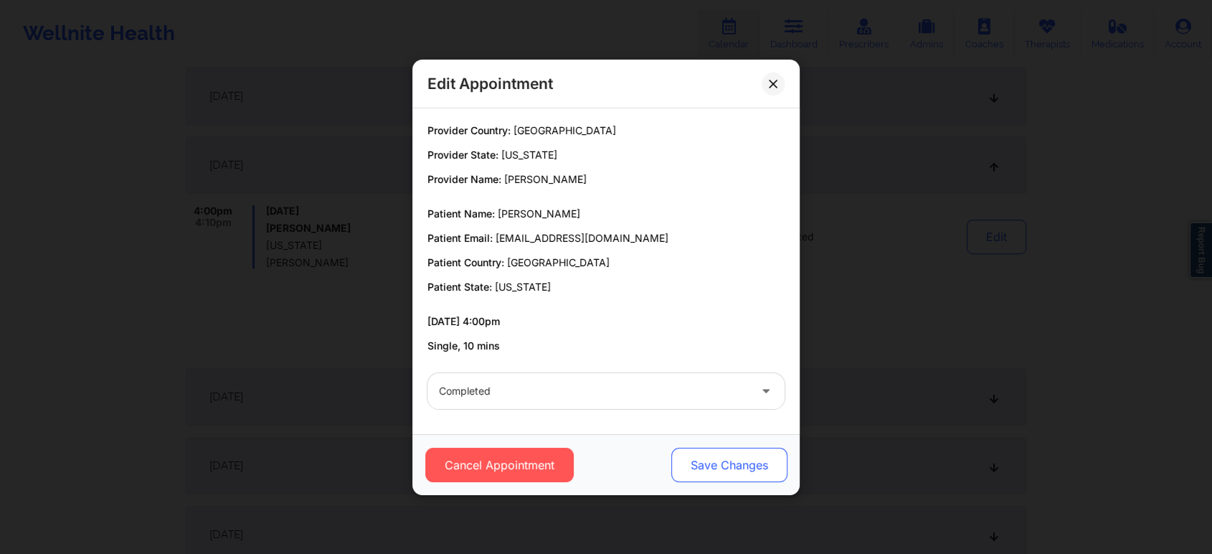
click at [701, 452] on button "Save Changes" at bounding box center [729, 464] width 116 height 34
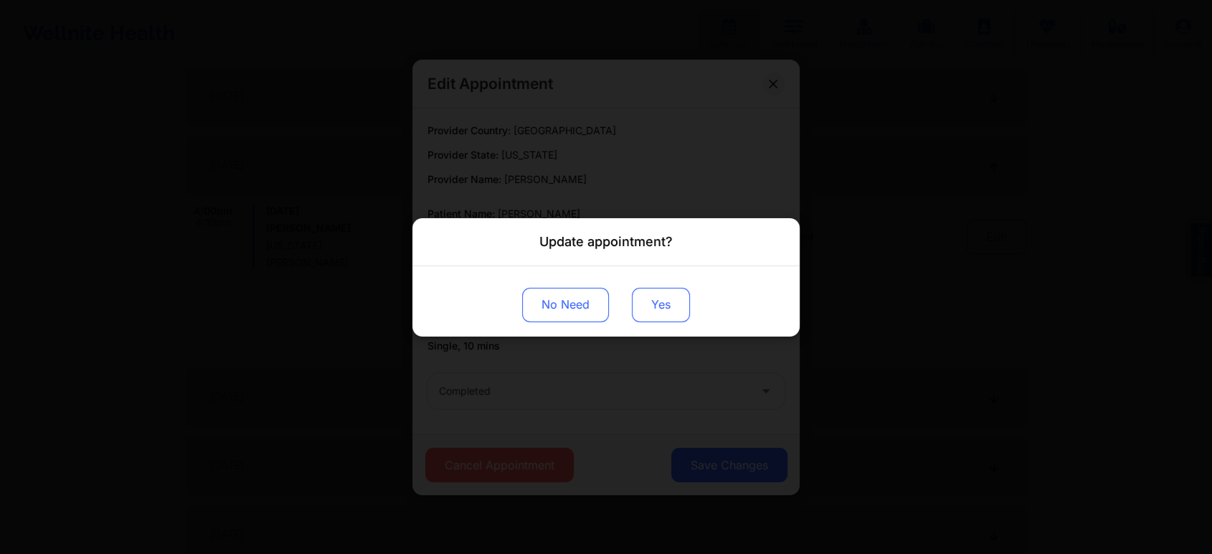
click at [658, 296] on button "Yes" at bounding box center [661, 304] width 58 height 34
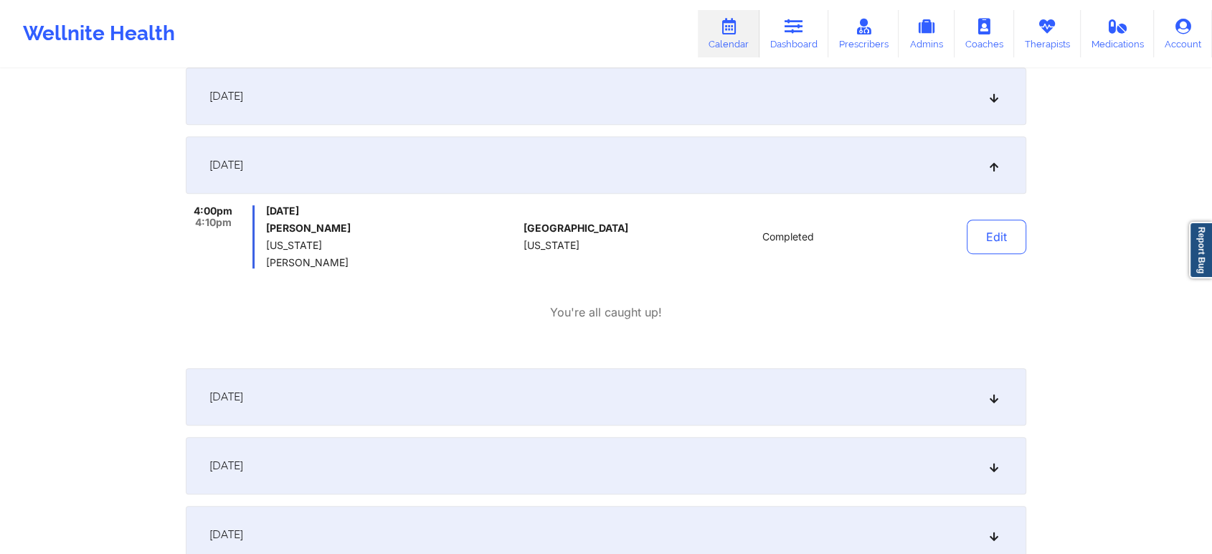
scroll to position [0, 0]
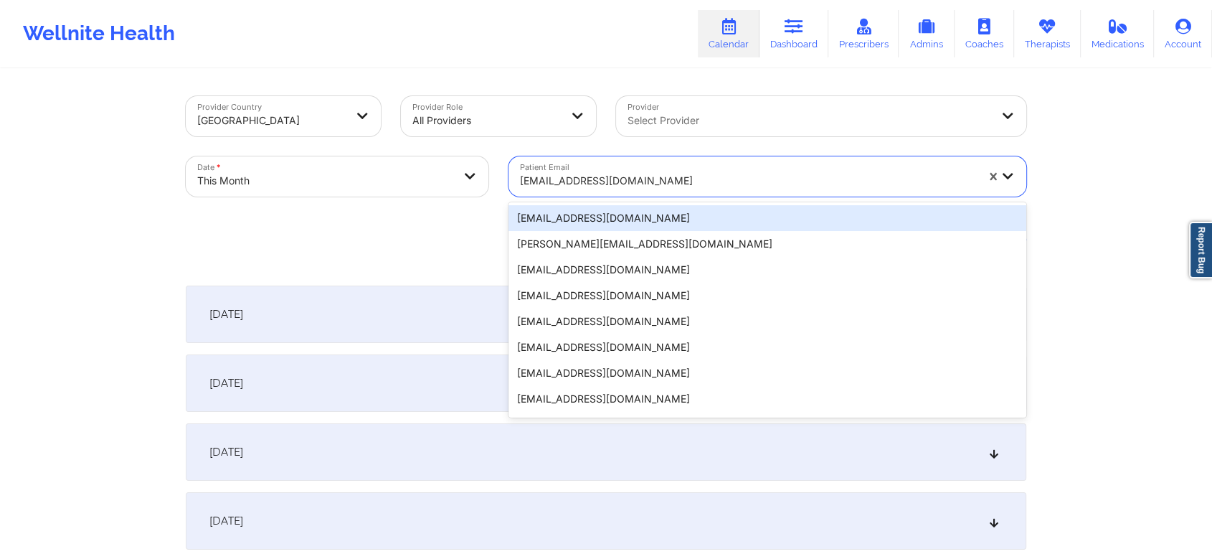
click at [574, 172] on div at bounding box center [748, 180] width 456 height 17
paste input "[EMAIL_ADDRESS][DOMAIN_NAME]"
type input "[EMAIL_ADDRESS][DOMAIN_NAME]"
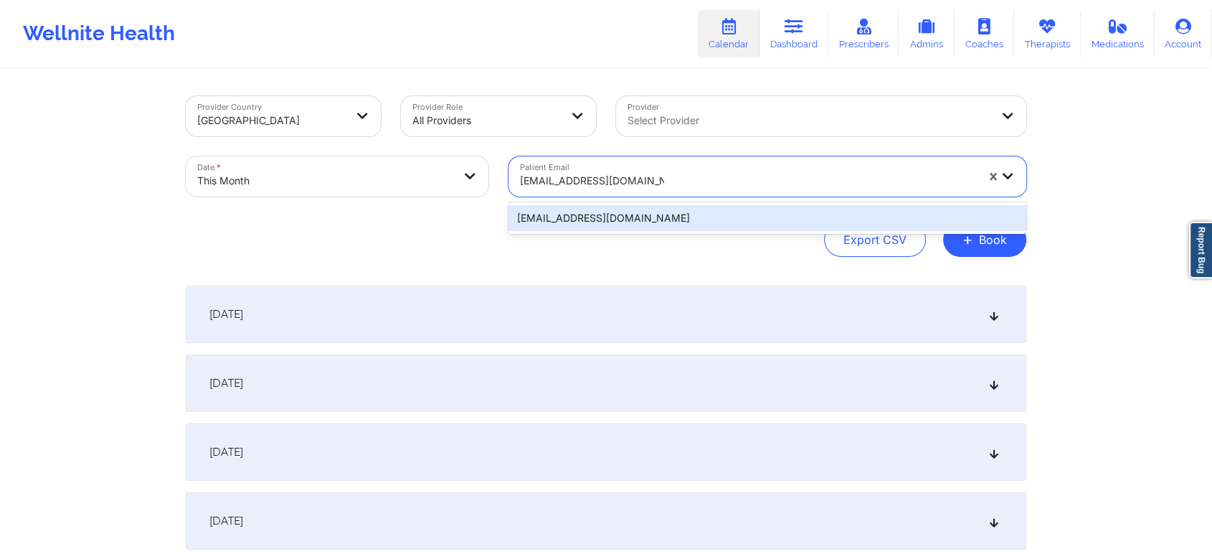
click at [608, 213] on div "[EMAIL_ADDRESS][DOMAIN_NAME]" at bounding box center [767, 218] width 518 height 26
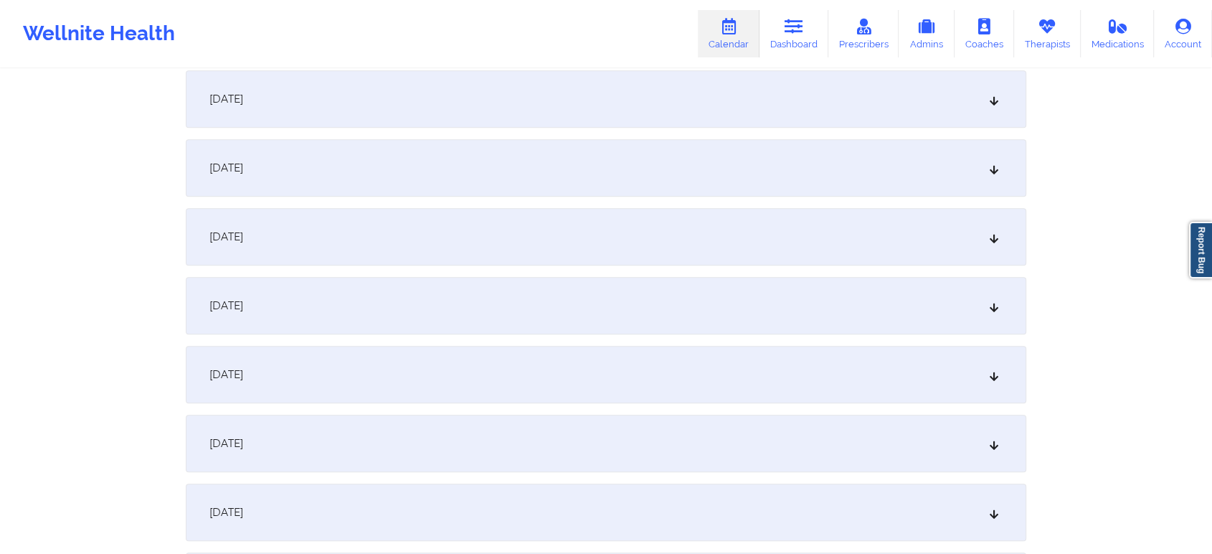
scroll to position [704, 0]
click at [569, 210] on div "[DATE]" at bounding box center [606, 230] width 840 height 57
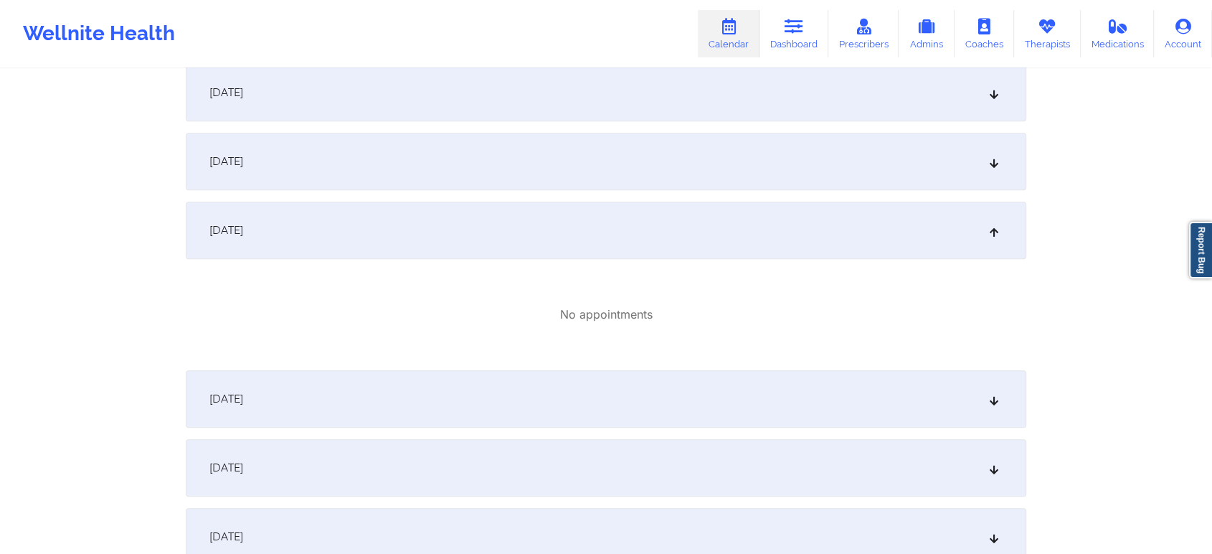
click at [411, 453] on div "[DATE]" at bounding box center [606, 467] width 840 height 57
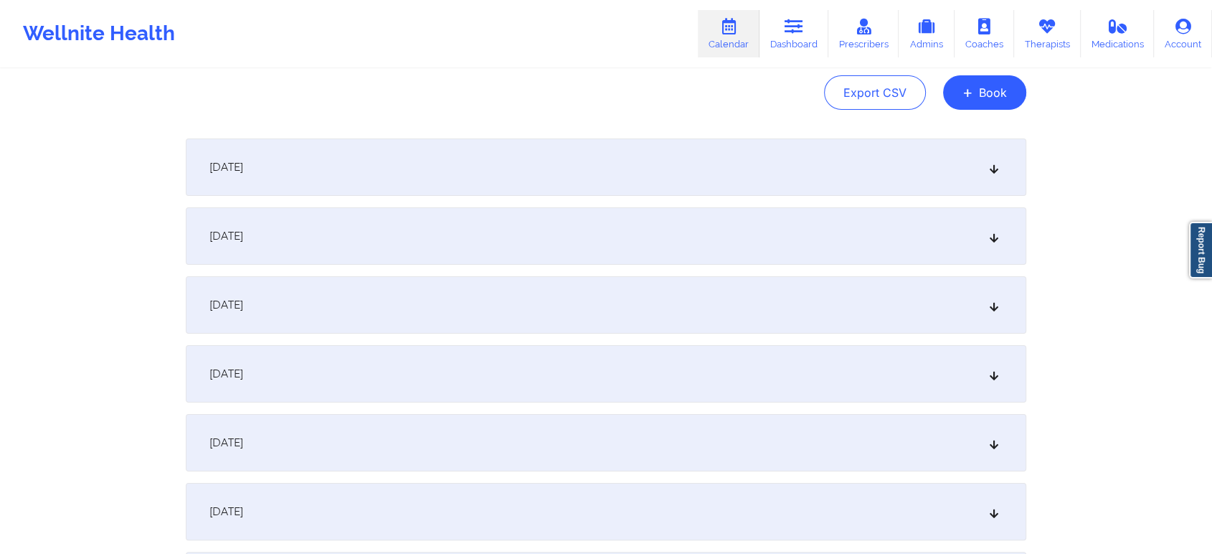
scroll to position [0, 0]
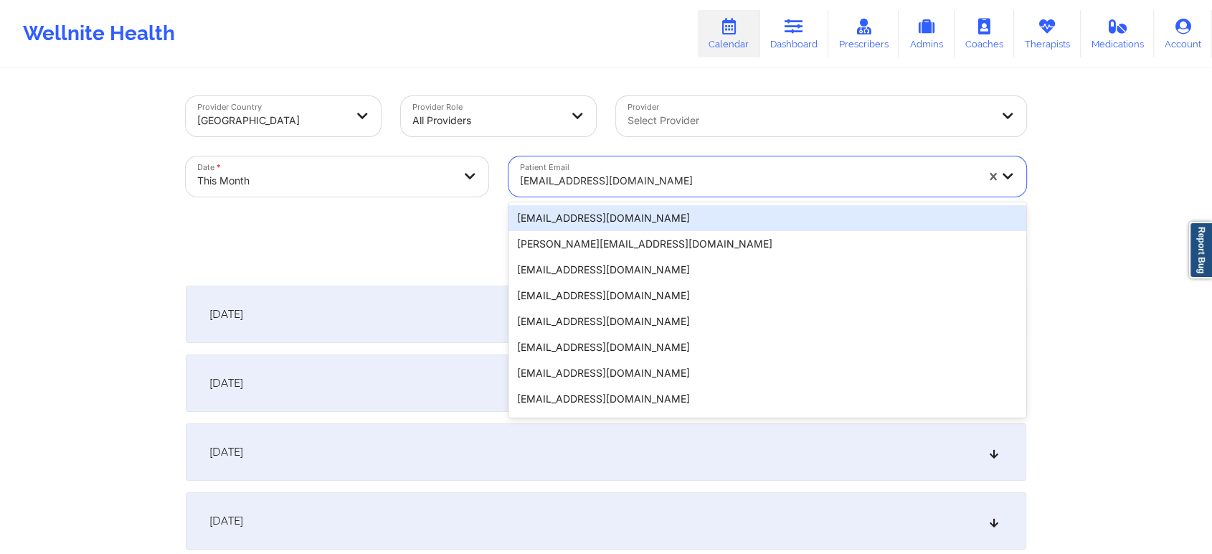
click at [551, 178] on div at bounding box center [748, 180] width 456 height 17
paste input "[EMAIL_ADDRESS][DOMAIN_NAME]"
type input "[EMAIL_ADDRESS][DOMAIN_NAME]"
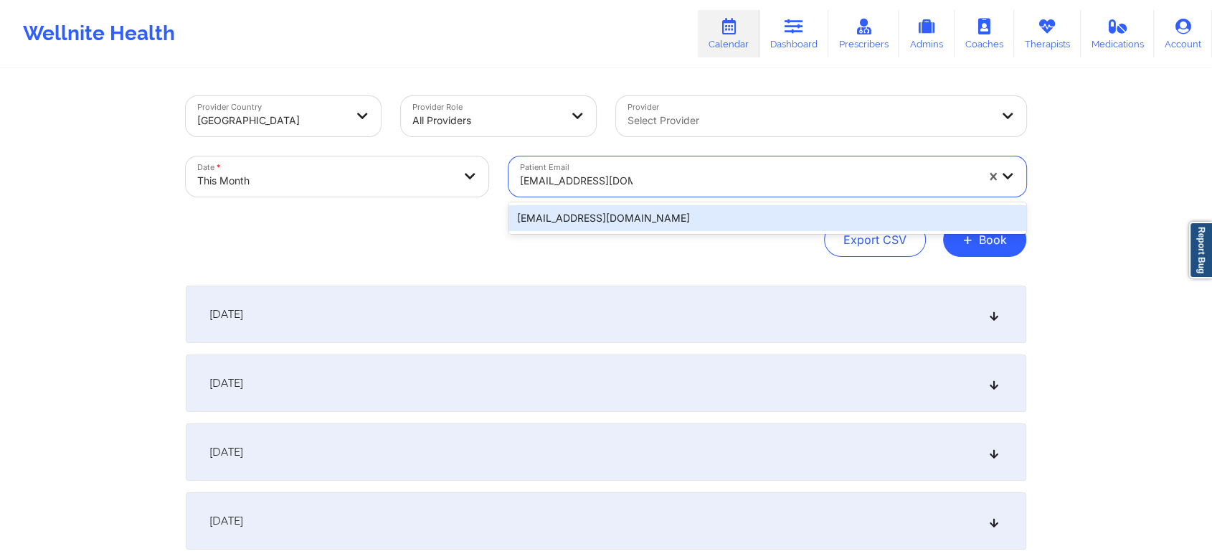
click at [595, 210] on div "[EMAIL_ADDRESS][DOMAIN_NAME]" at bounding box center [767, 218] width 518 height 26
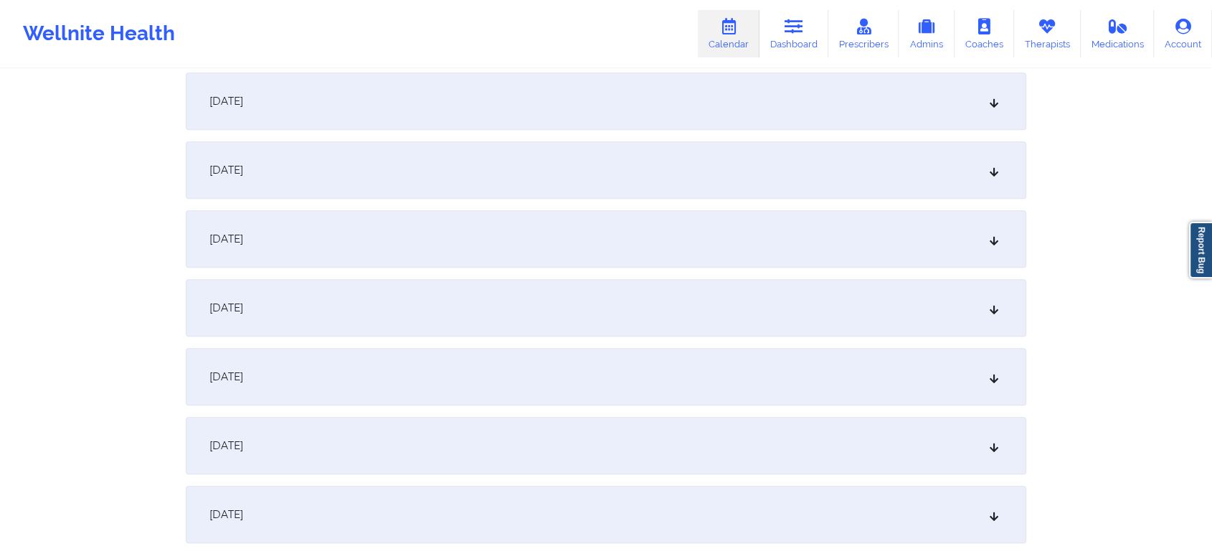
scroll to position [952, 0]
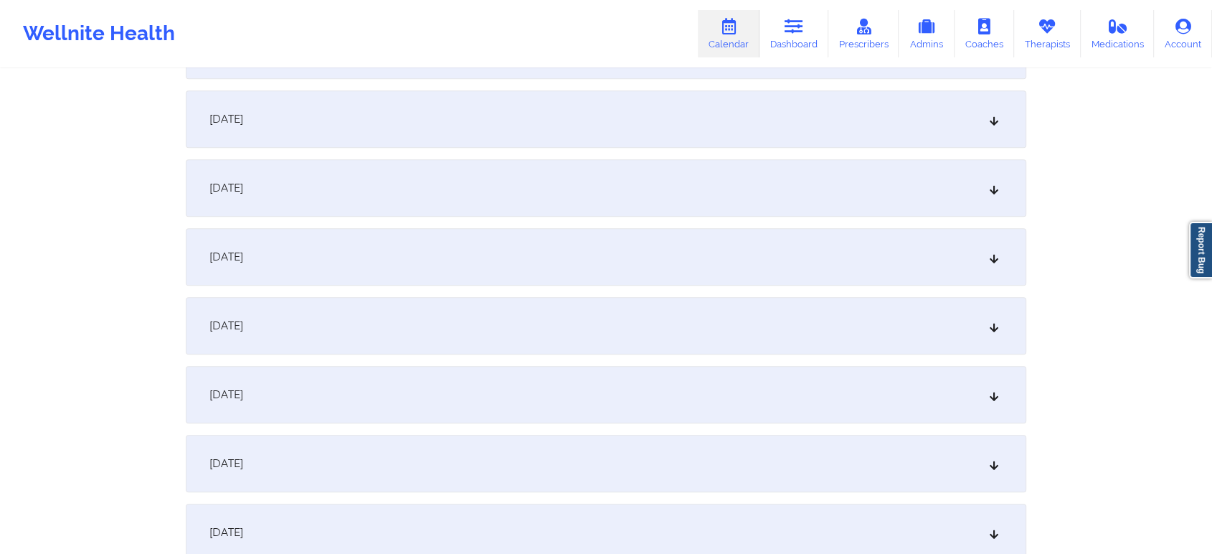
click at [714, 133] on div "[DATE]" at bounding box center [606, 118] width 840 height 57
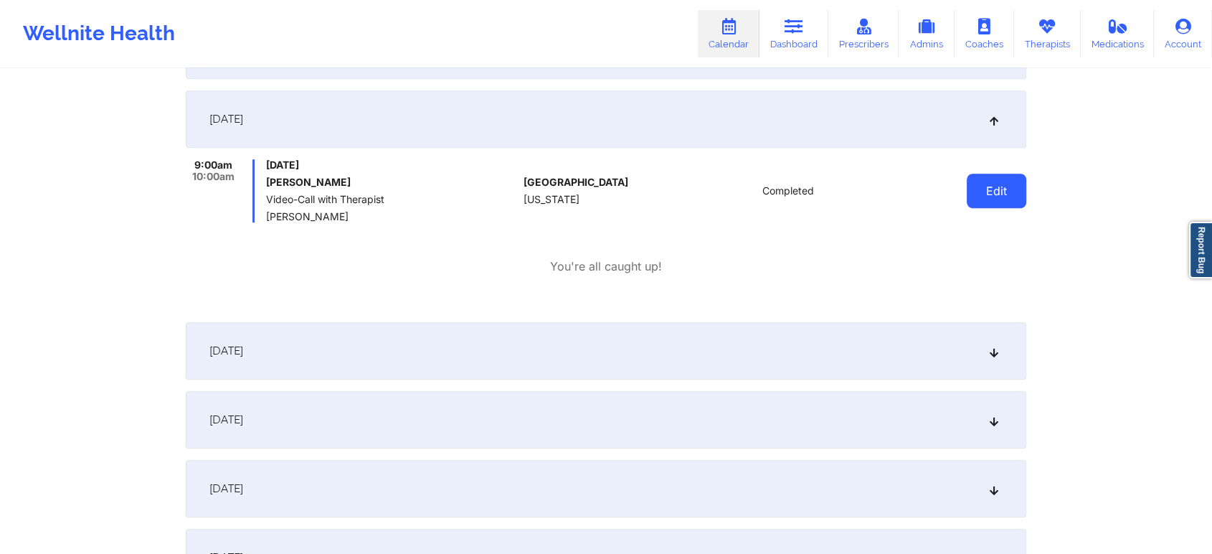
click at [983, 199] on button "Edit" at bounding box center [997, 191] width 60 height 34
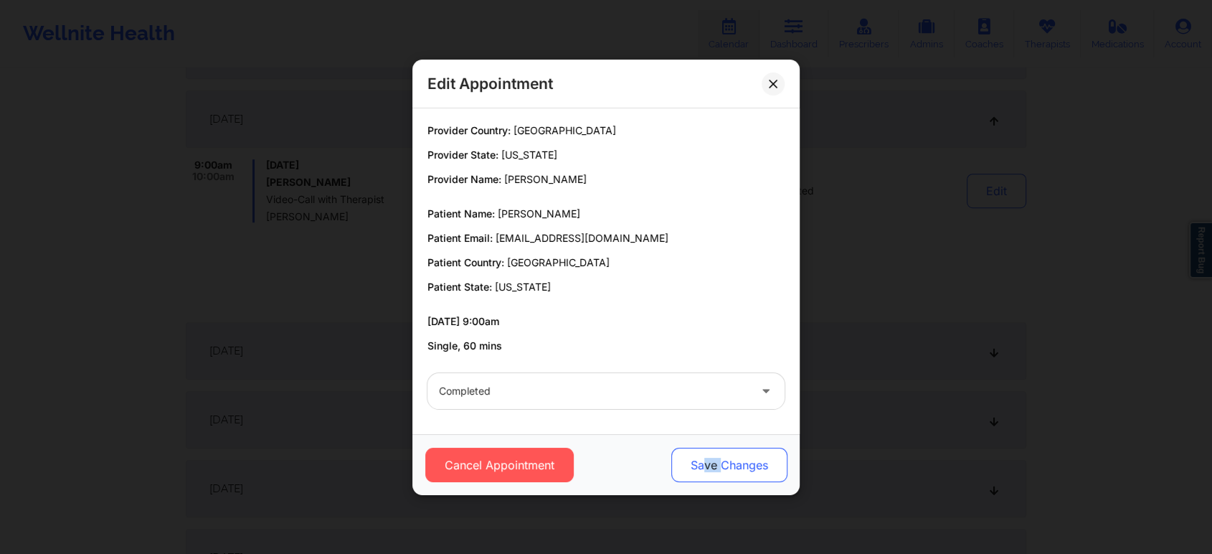
drag, startPoint x: 718, startPoint y: 461, endPoint x: 704, endPoint y: 478, distance: 21.4
click at [704, 478] on button "Save Changes" at bounding box center [729, 464] width 116 height 34
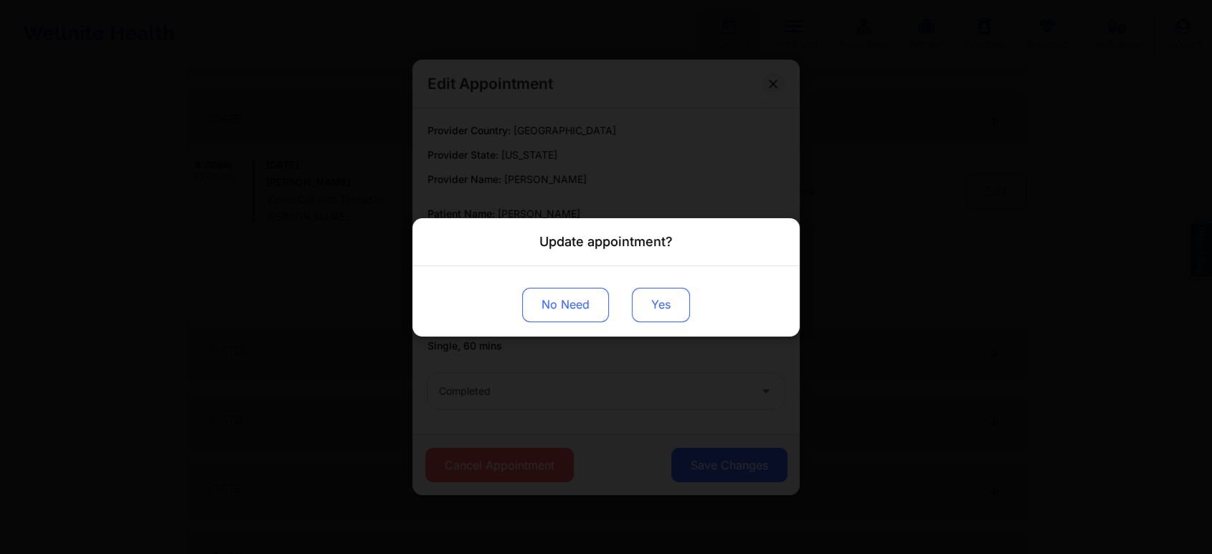
click at [660, 303] on button "Yes" at bounding box center [661, 304] width 58 height 34
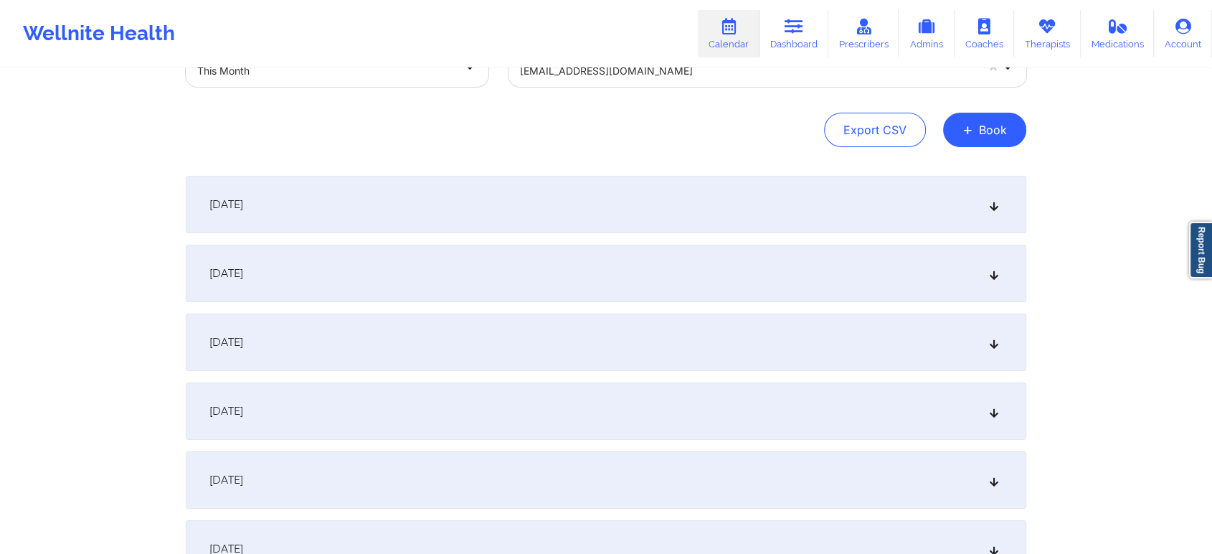
scroll to position [0, 0]
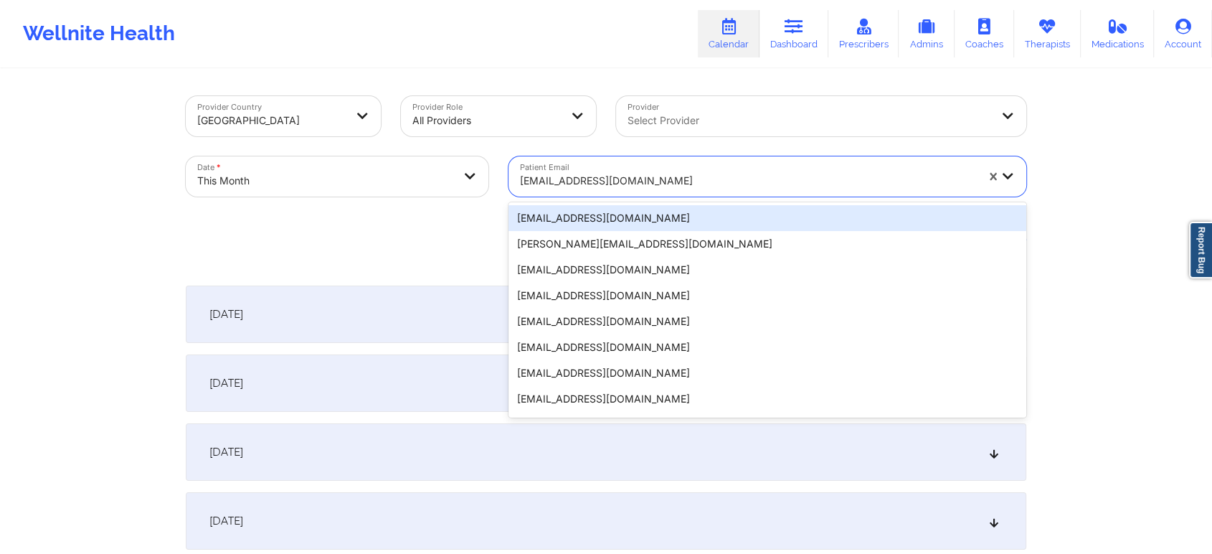
click at [659, 188] on div at bounding box center [748, 180] width 456 height 17
paste input "[EMAIL_ADDRESS][DOMAIN_NAME]"
type input "[EMAIL_ADDRESS][DOMAIN_NAME]"
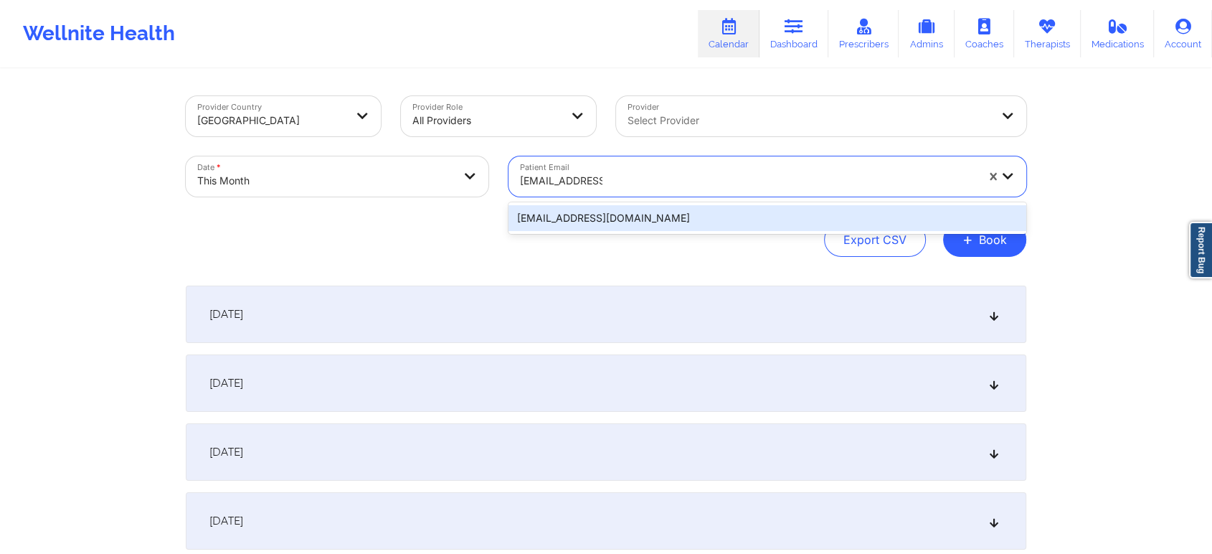
click at [636, 213] on div "[EMAIL_ADDRESS][DOMAIN_NAME]" at bounding box center [767, 218] width 518 height 26
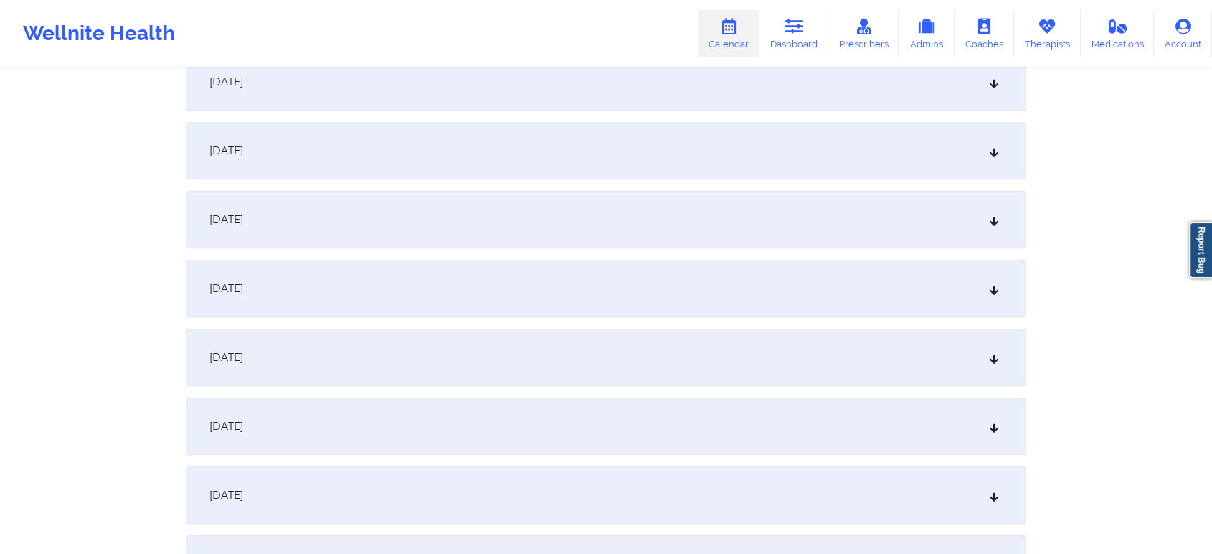
scroll to position [854, 0]
click at [839, 195] on div "[DATE]" at bounding box center [606, 217] width 840 height 57
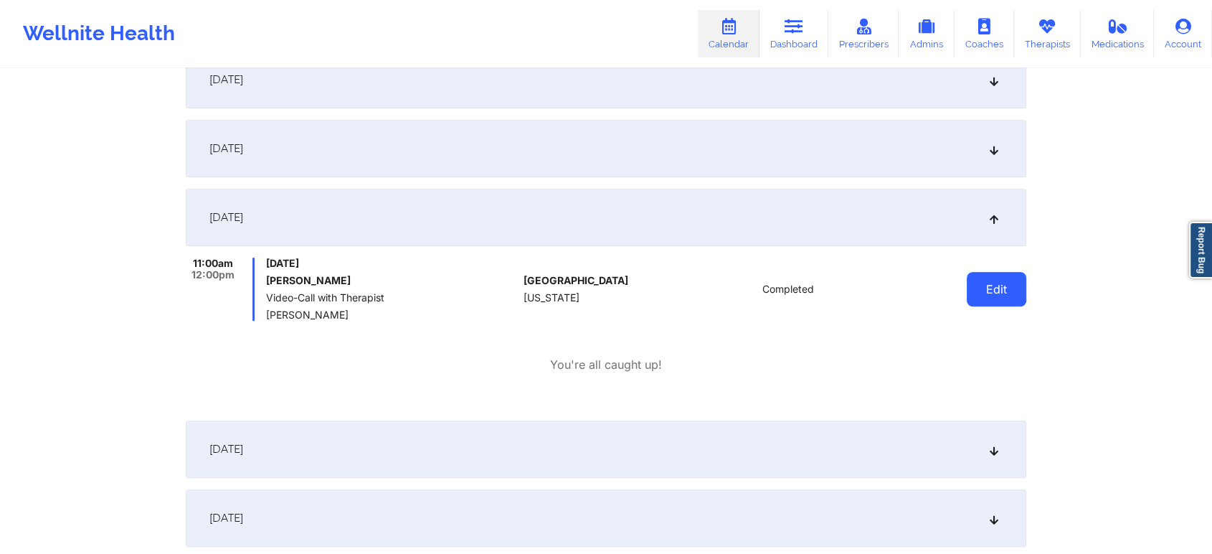
click at [977, 293] on button "Edit" at bounding box center [997, 289] width 60 height 34
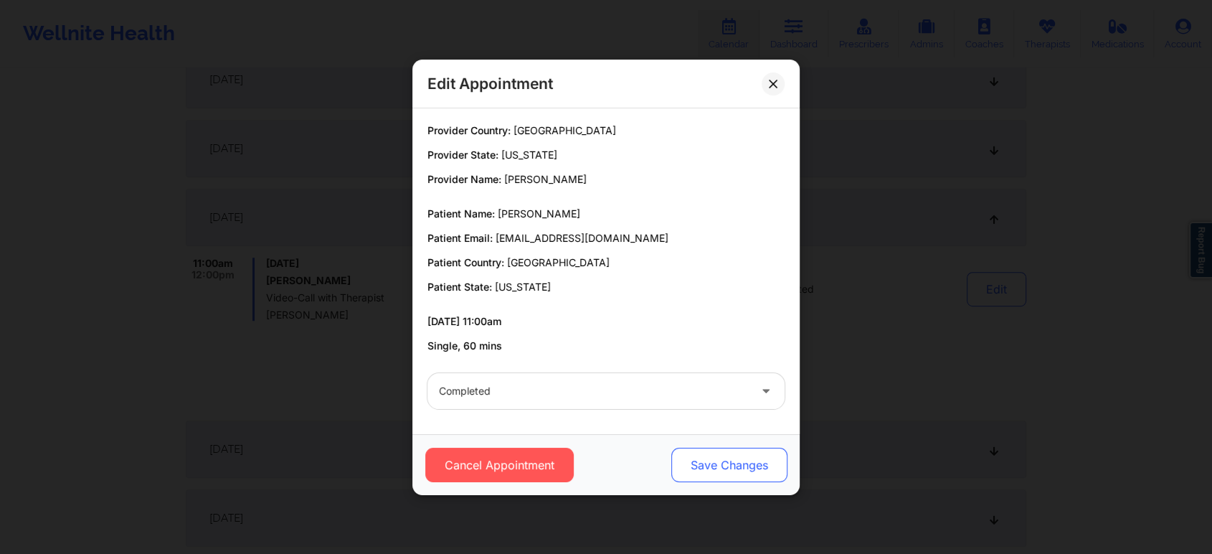
click at [725, 471] on button "Save Changes" at bounding box center [729, 464] width 116 height 34
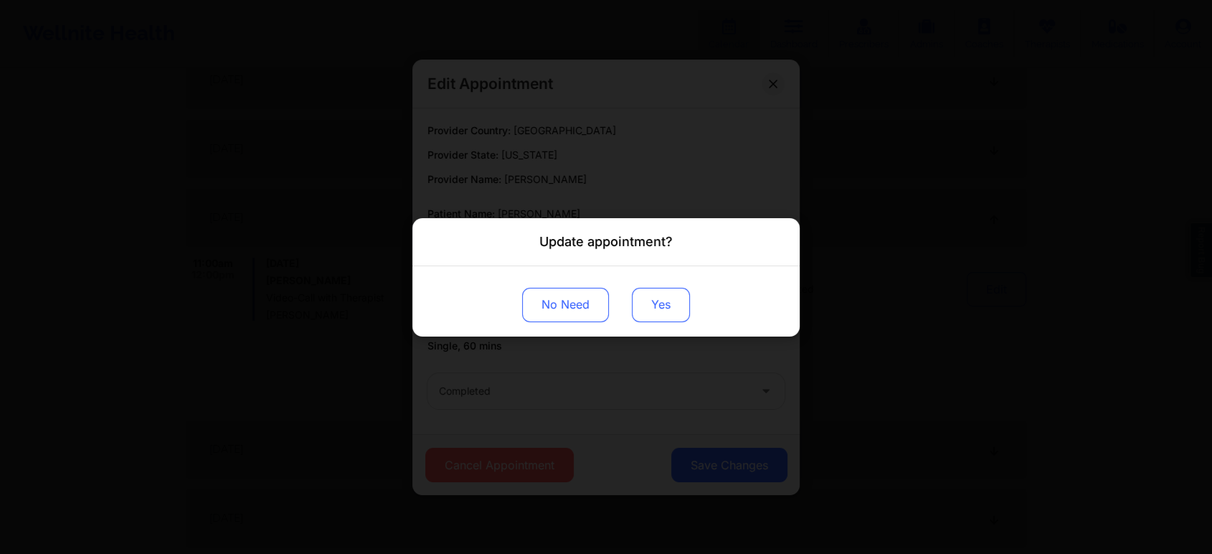
click at [677, 303] on button "Yes" at bounding box center [661, 304] width 58 height 34
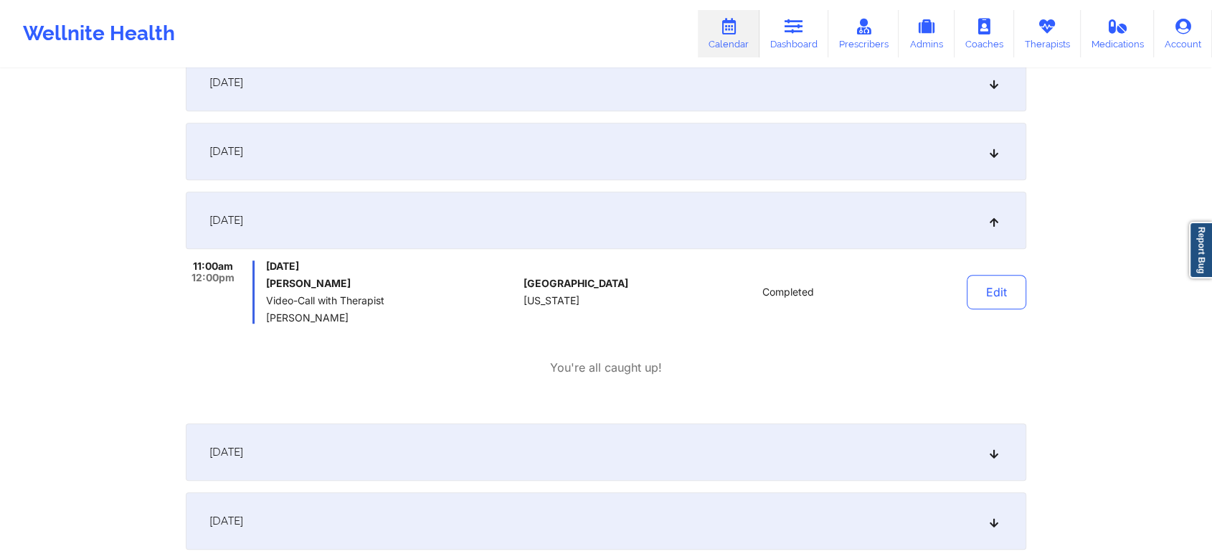
scroll to position [0, 0]
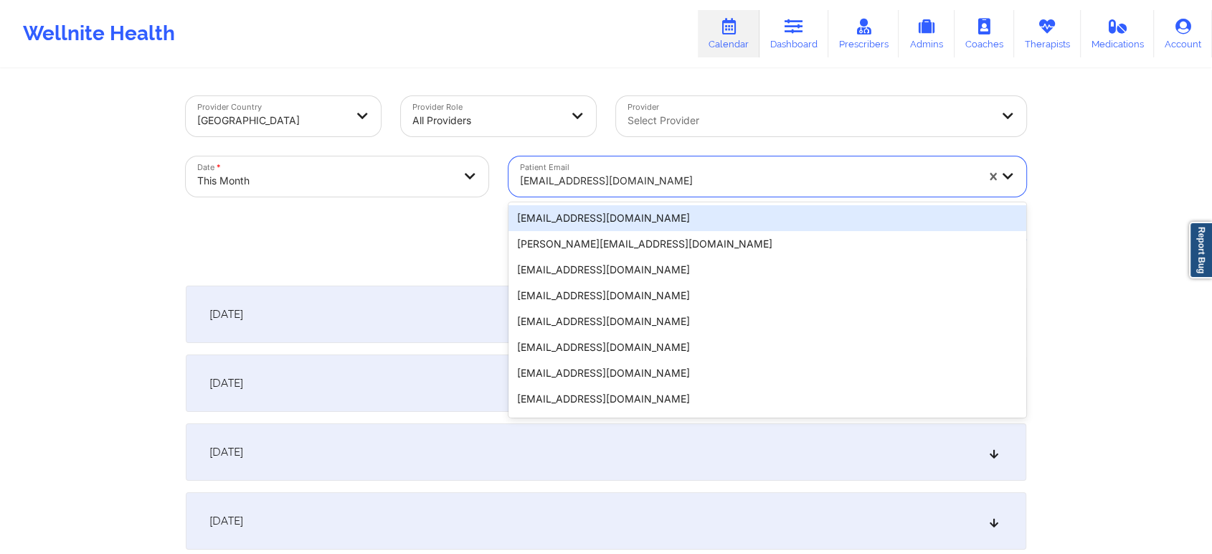
click at [633, 181] on div at bounding box center [748, 180] width 456 height 17
paste input "[EMAIL_ADDRESS][DOMAIN_NAME]"
type input "[EMAIL_ADDRESS][DOMAIN_NAME]"
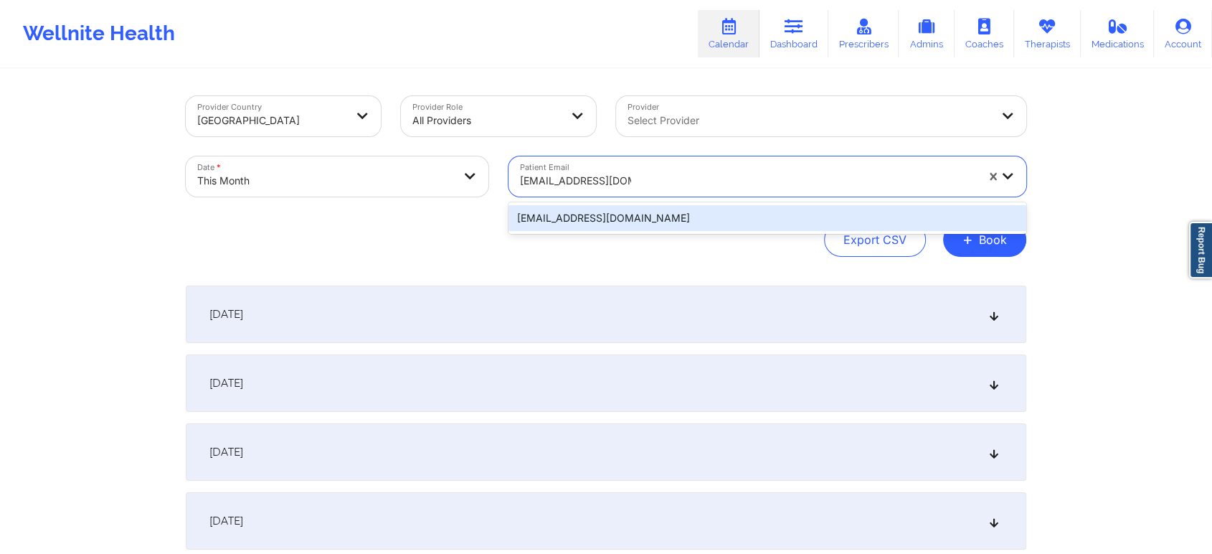
click at [651, 209] on div "[EMAIL_ADDRESS][DOMAIN_NAME]" at bounding box center [767, 218] width 518 height 26
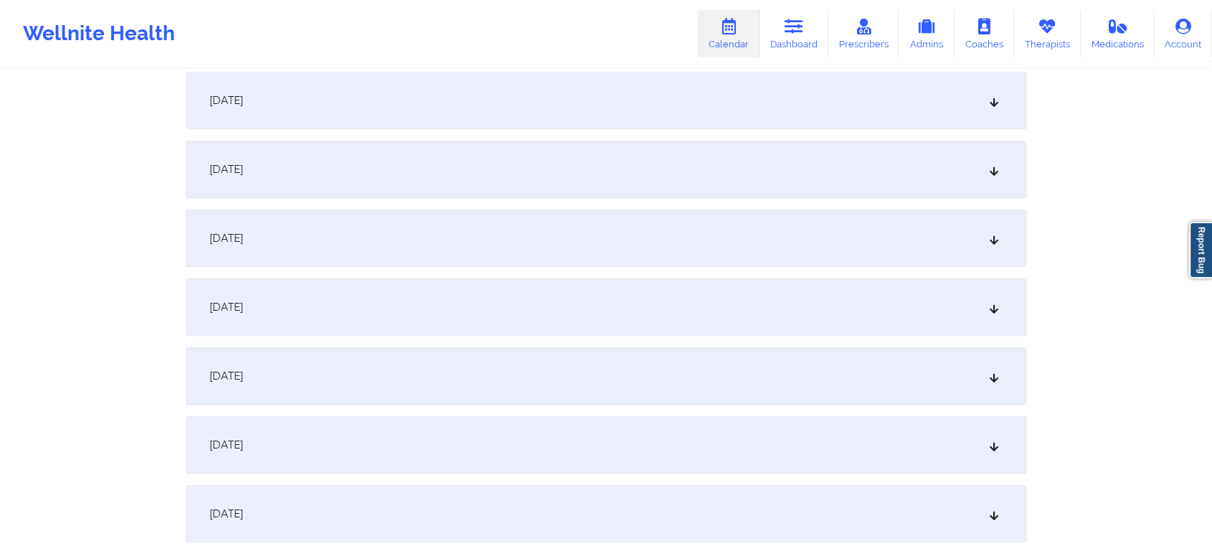
scroll to position [783, 0]
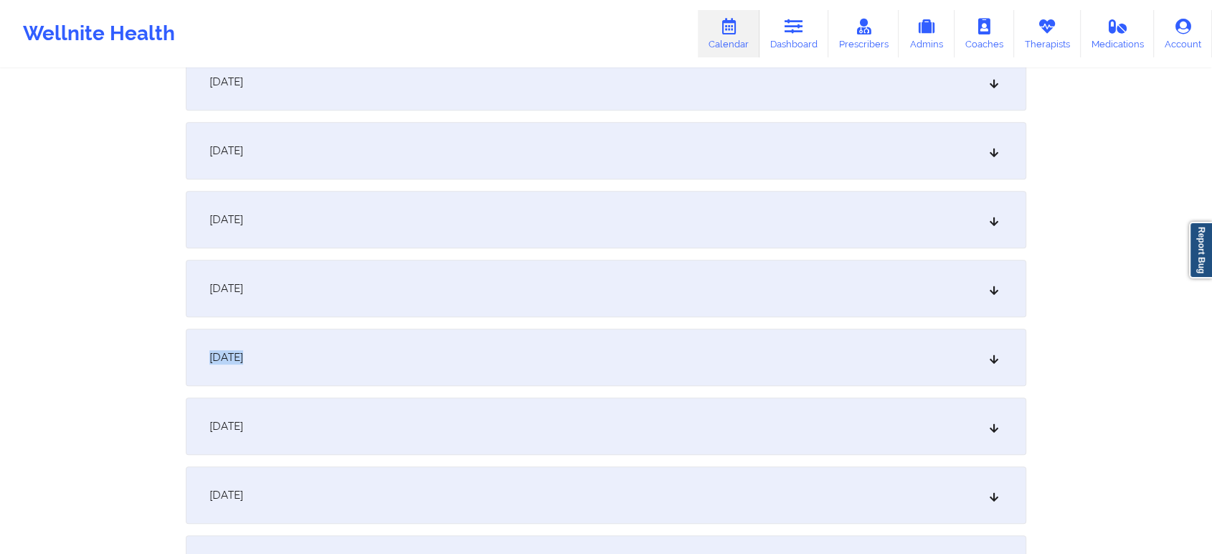
drag, startPoint x: 785, startPoint y: 371, endPoint x: 645, endPoint y: 260, distance: 178.8
click at [645, 260] on div "[DATE] No appointments [DATE] No appointments [DATE] No appointments [DATE] No …" at bounding box center [606, 563] width 840 height 2123
click at [645, 260] on div "[DATE]" at bounding box center [606, 288] width 840 height 57
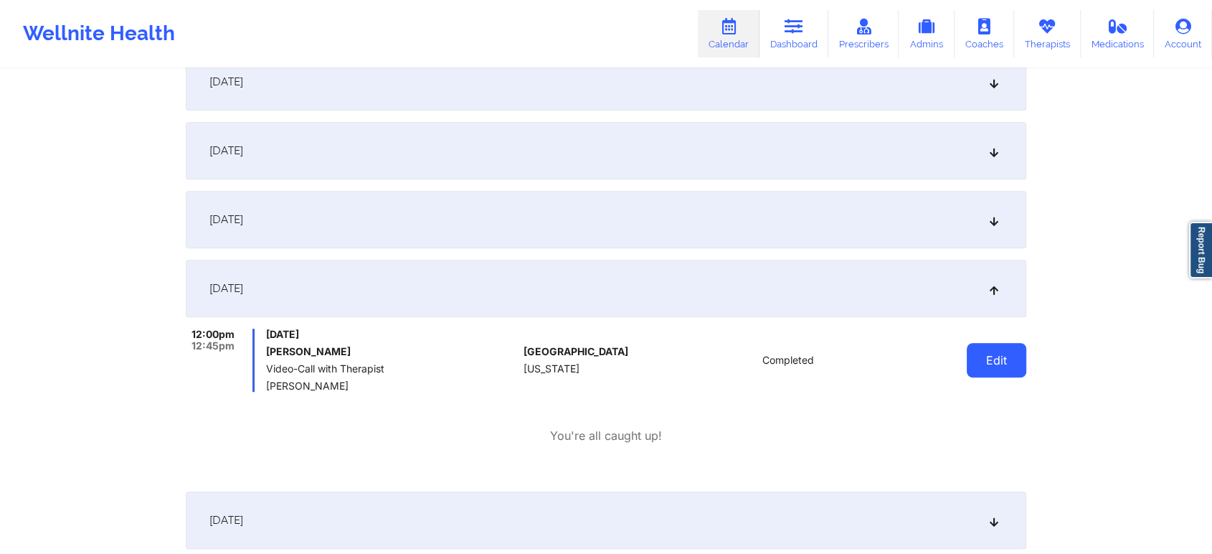
click at [967, 354] on button "Edit" at bounding box center [997, 360] width 60 height 34
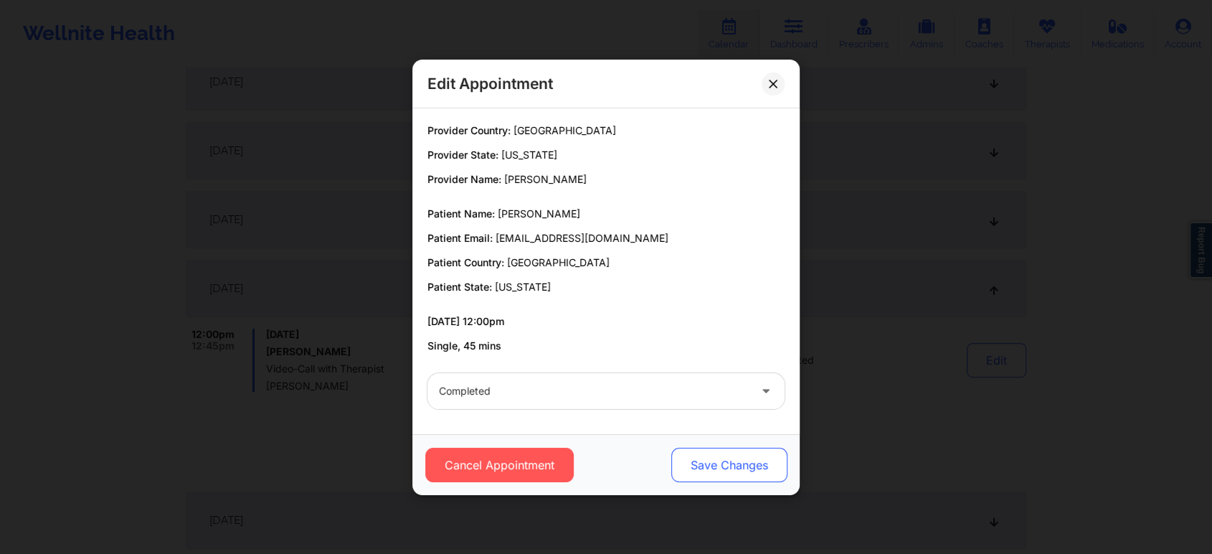
click at [711, 468] on button "Save Changes" at bounding box center [729, 464] width 116 height 34
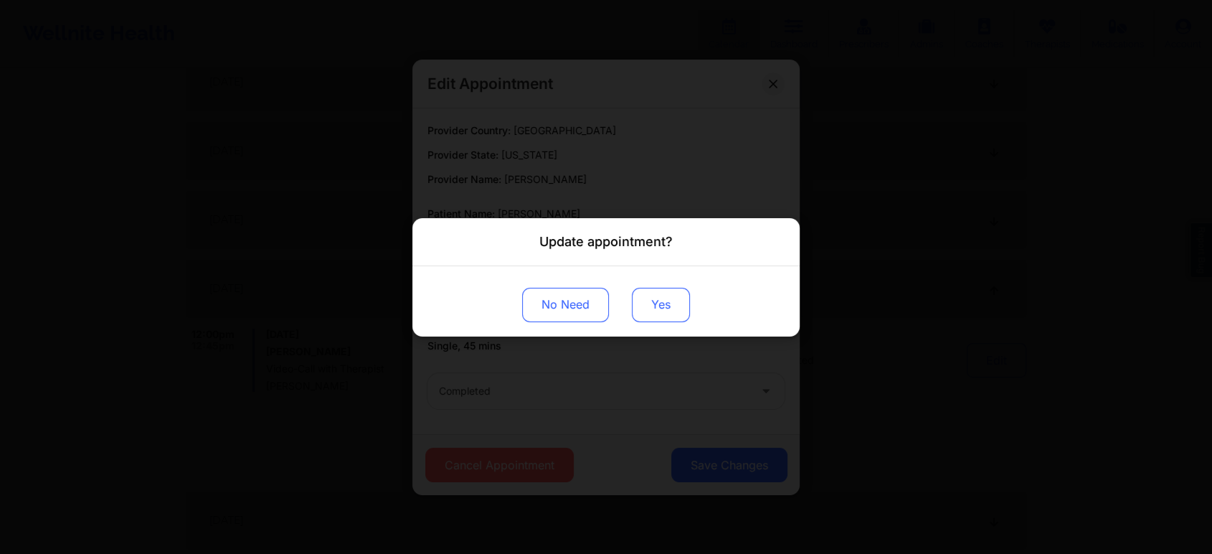
click at [654, 309] on button "Yes" at bounding box center [661, 304] width 58 height 34
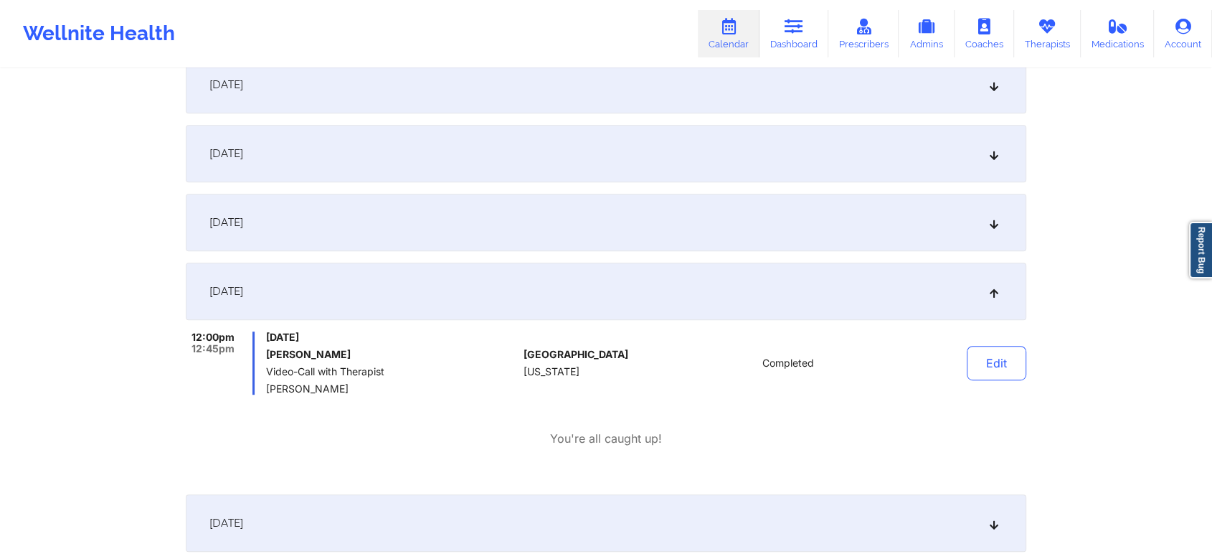
scroll to position [0, 0]
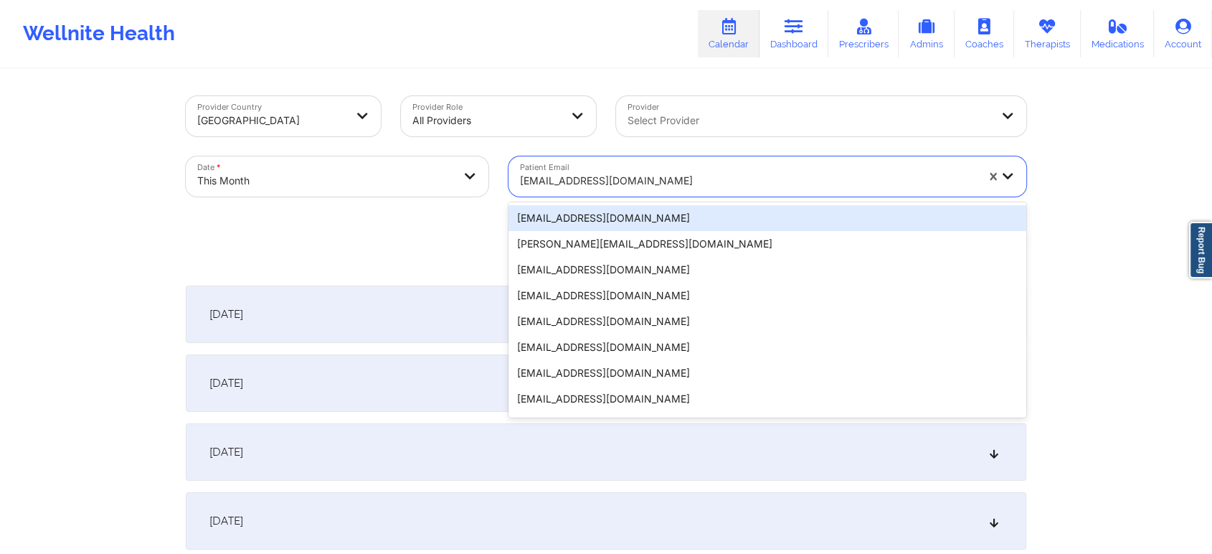
click at [587, 194] on div "[EMAIL_ADDRESS][DOMAIN_NAME]" at bounding box center [748, 181] width 456 height 32
paste input "[EMAIL_ADDRESS][DOMAIN_NAME]"
type input "[EMAIL_ADDRESS][DOMAIN_NAME]"
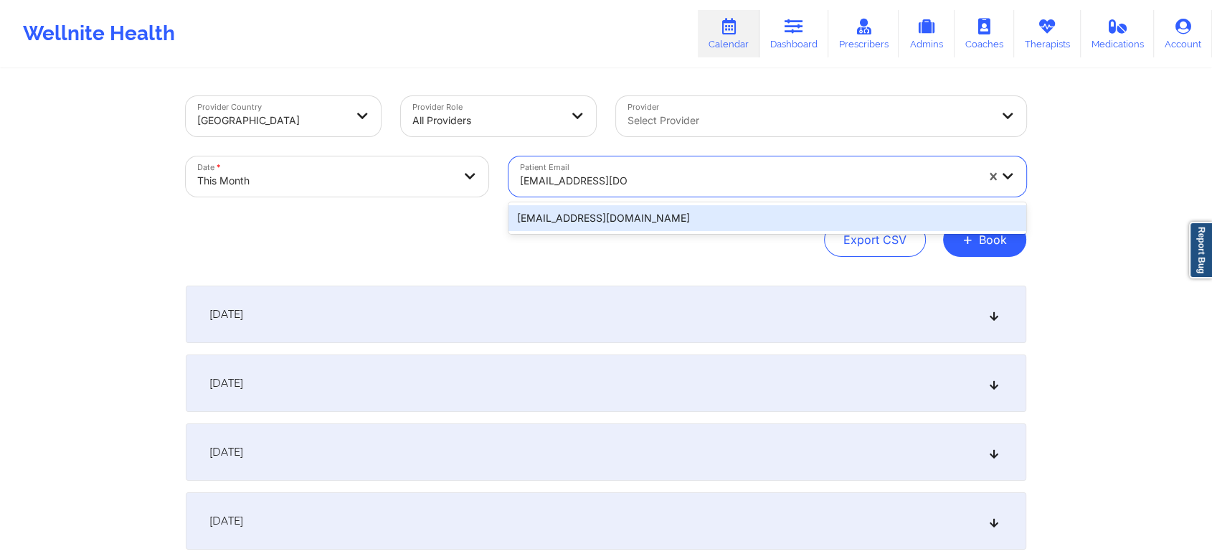
click at [610, 221] on div "[EMAIL_ADDRESS][DOMAIN_NAME]" at bounding box center [767, 218] width 518 height 26
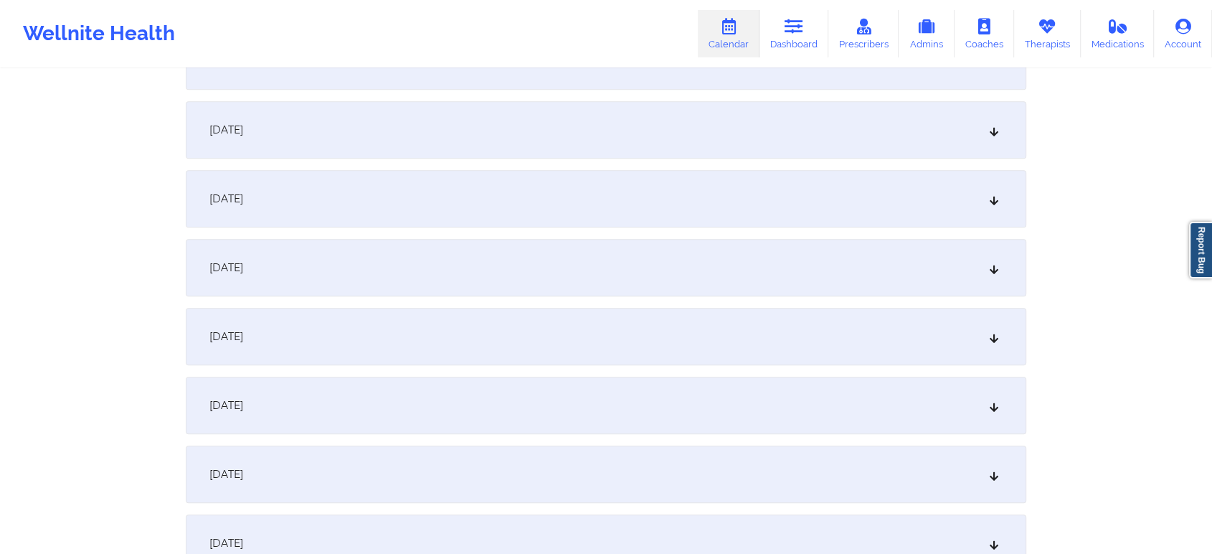
scroll to position [670, 0]
click at [742, 412] on div "[DATE]" at bounding box center [606, 401] width 840 height 57
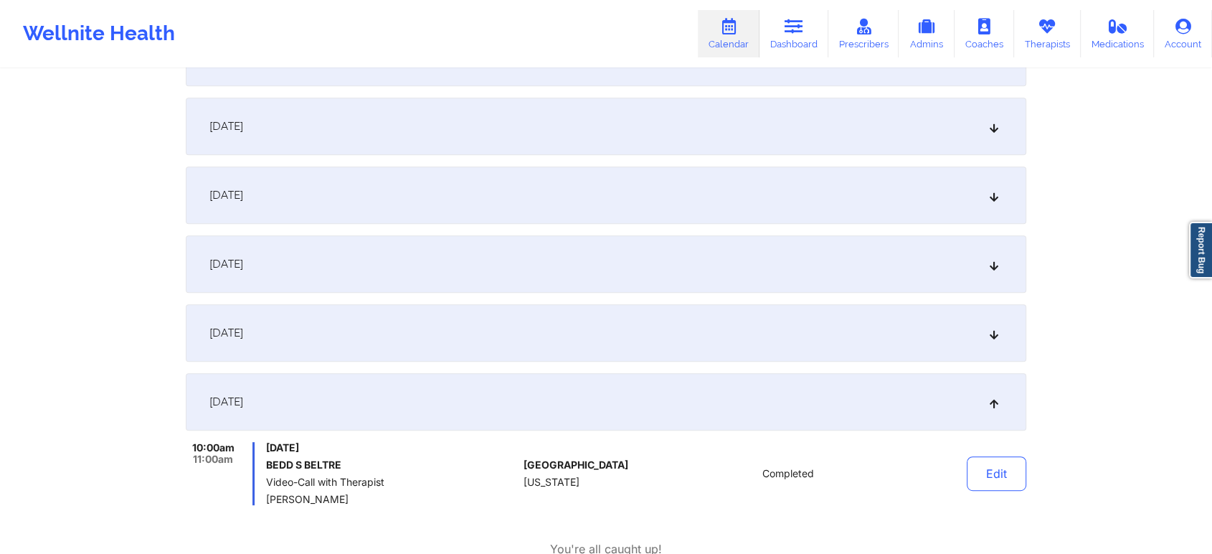
scroll to position [810, 0]
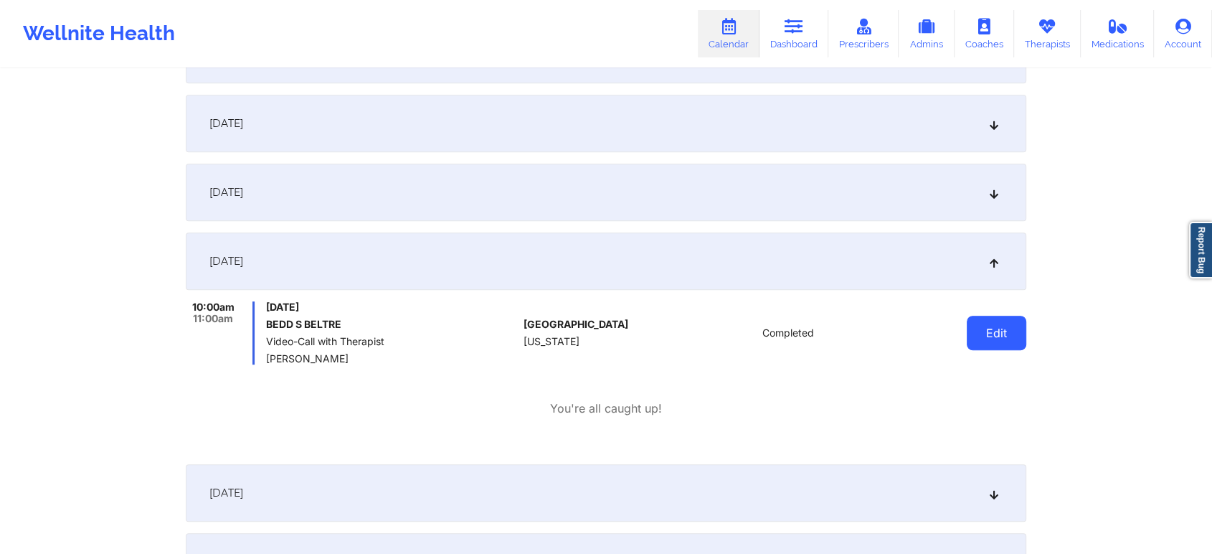
click at [995, 331] on button "Edit" at bounding box center [997, 333] width 60 height 34
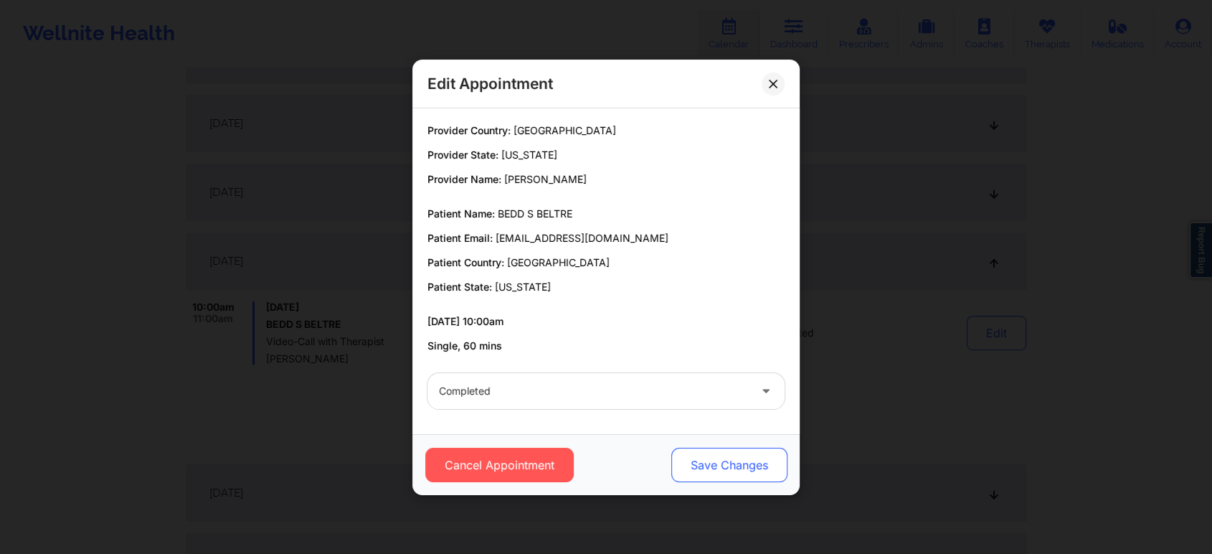
click at [681, 469] on button "Save Changes" at bounding box center [729, 464] width 116 height 34
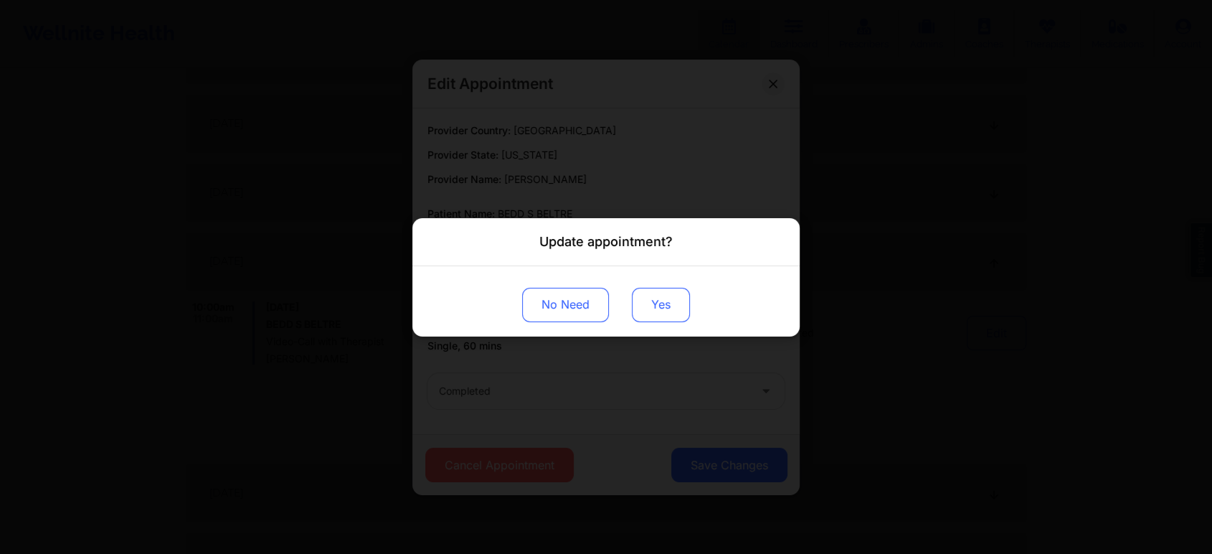
click at [646, 302] on button "Yes" at bounding box center [661, 304] width 58 height 34
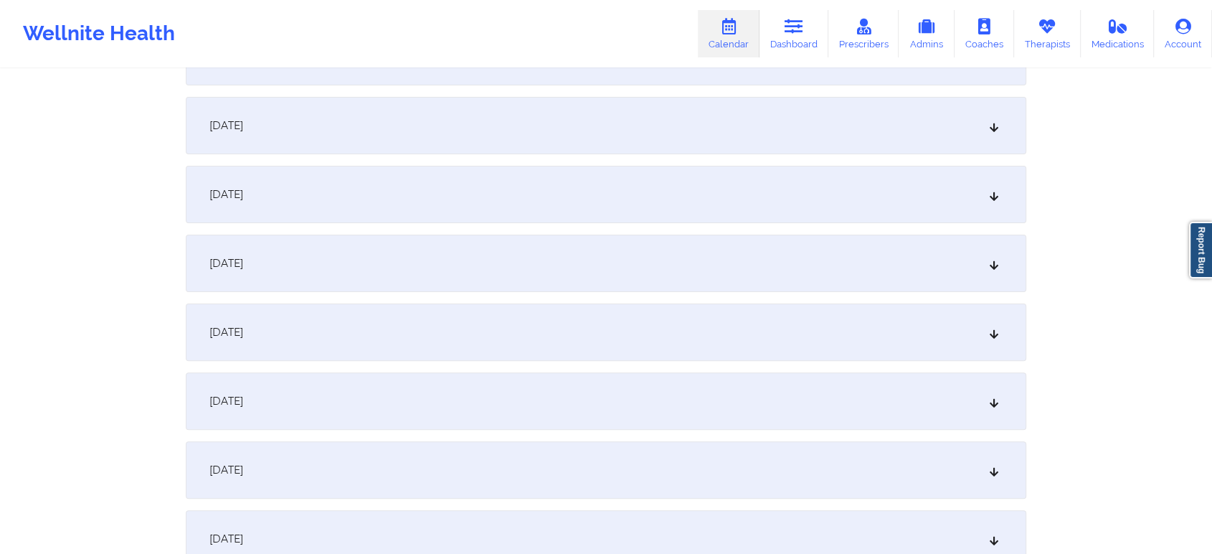
scroll to position [0, 0]
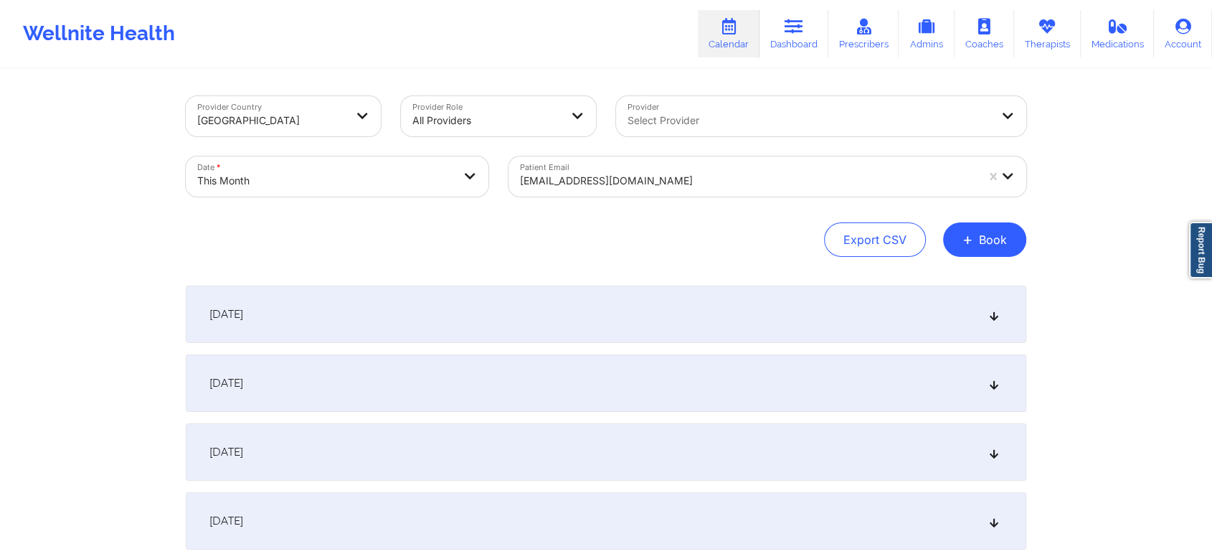
click at [595, 187] on div at bounding box center [748, 180] width 456 height 17
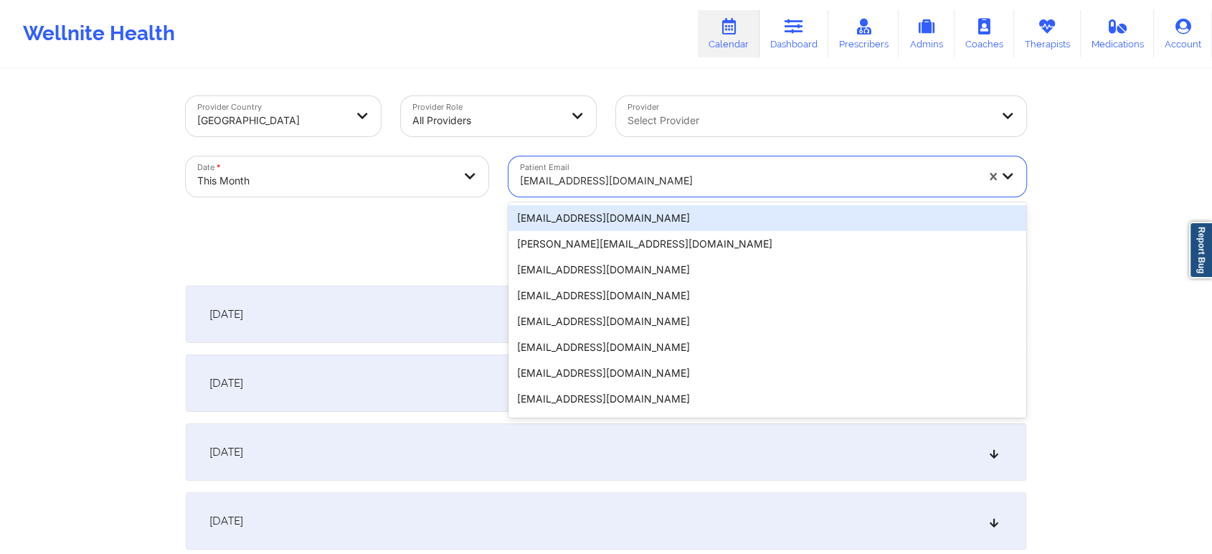
paste input "[EMAIL_ADDRESS][DOMAIN_NAME]"
type input "[EMAIL_ADDRESS][DOMAIN_NAME]"
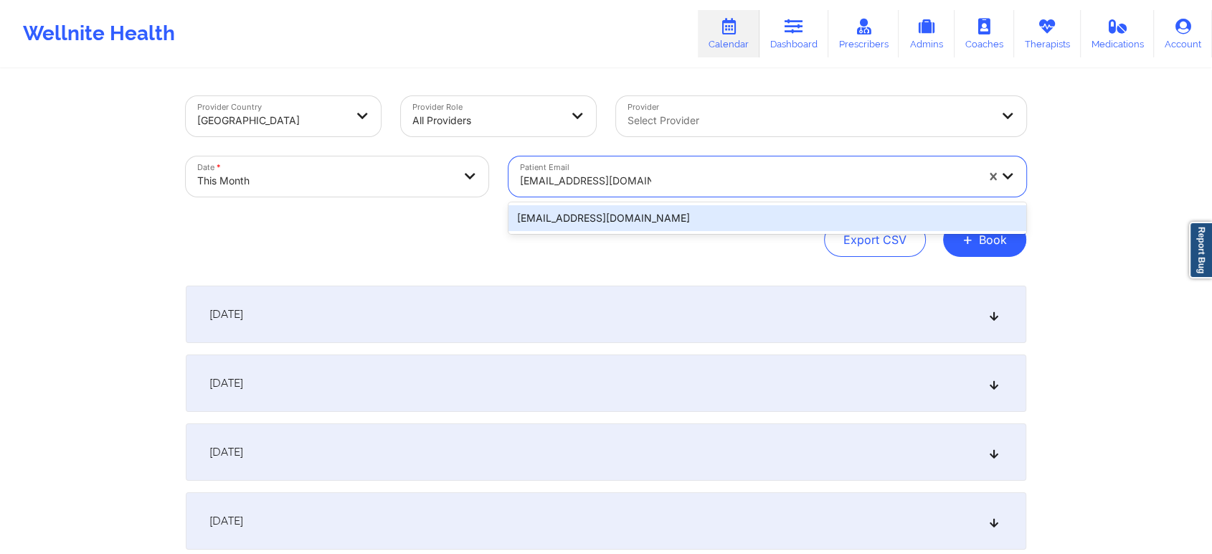
click at [604, 219] on div "[EMAIL_ADDRESS][DOMAIN_NAME]" at bounding box center [767, 218] width 518 height 26
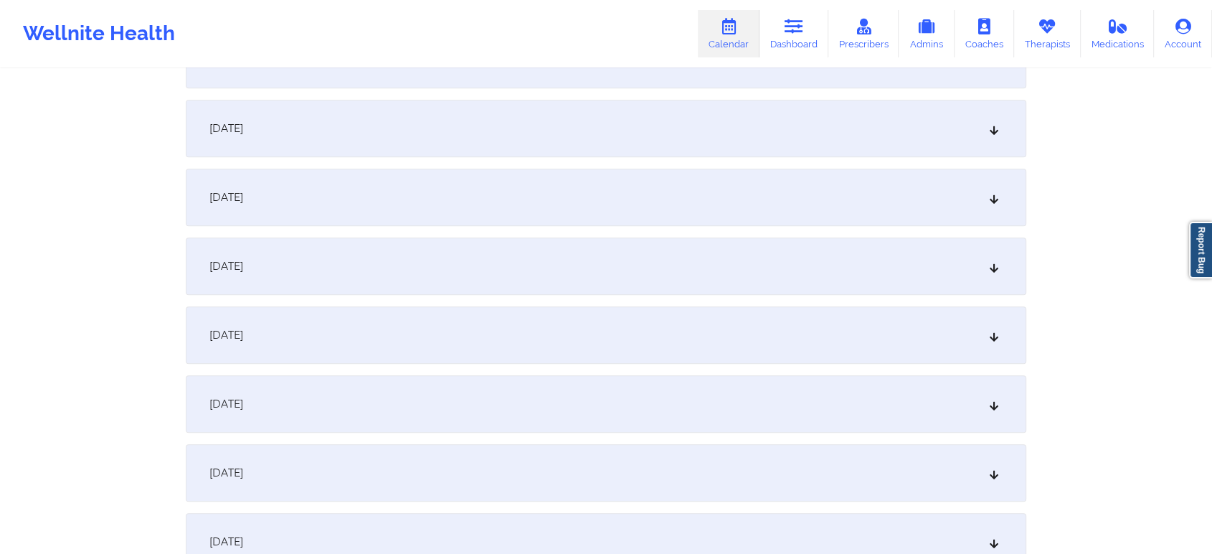
scroll to position [651, 0]
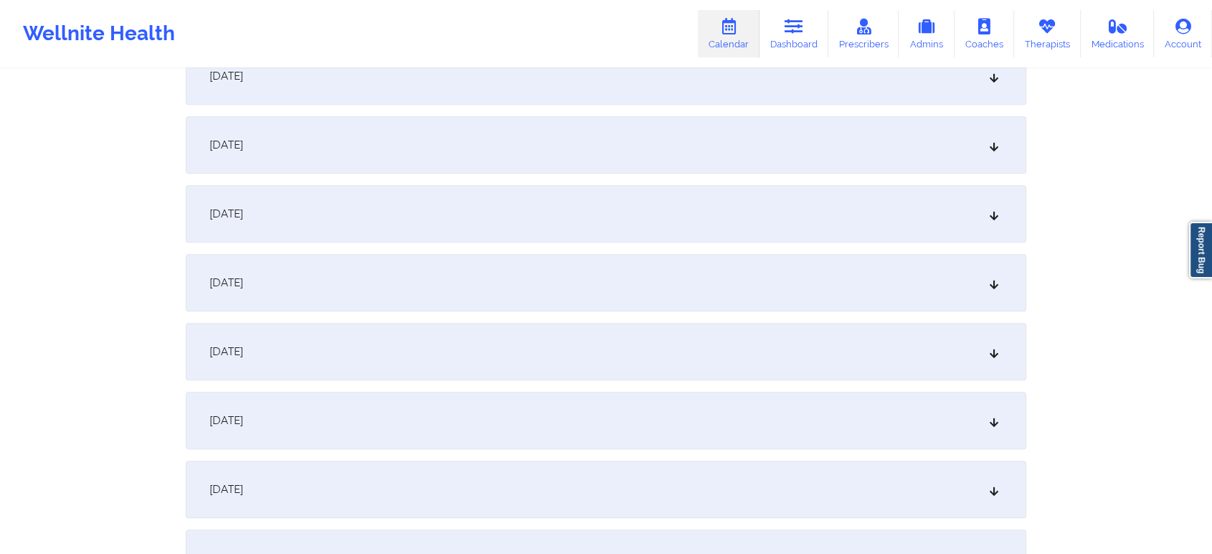
click at [631, 417] on div "[DATE]" at bounding box center [606, 420] width 840 height 57
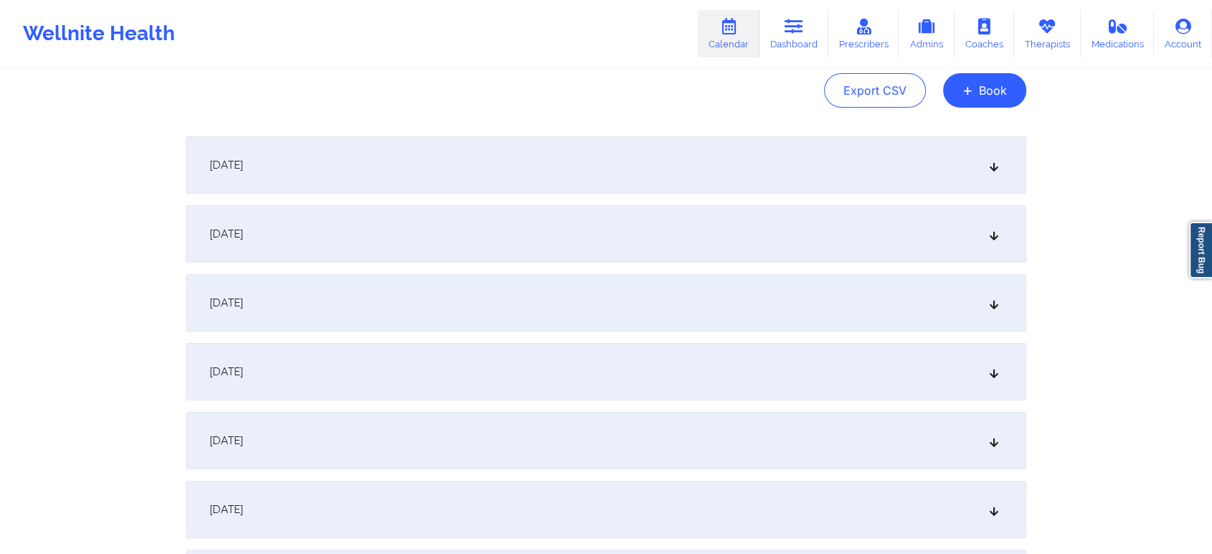
scroll to position [0, 0]
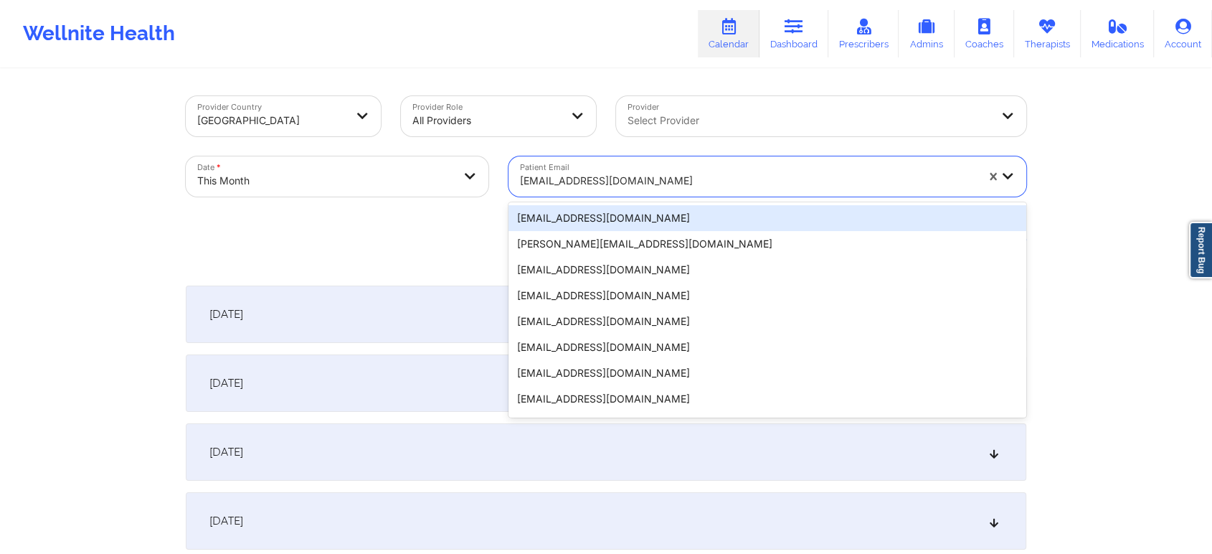
click at [553, 171] on div "[EMAIL_ADDRESS][DOMAIN_NAME]" at bounding box center [748, 181] width 456 height 32
paste input "[EMAIL_ADDRESS][DOMAIN_NAME]"
type input "[EMAIL_ADDRESS][DOMAIN_NAME]"
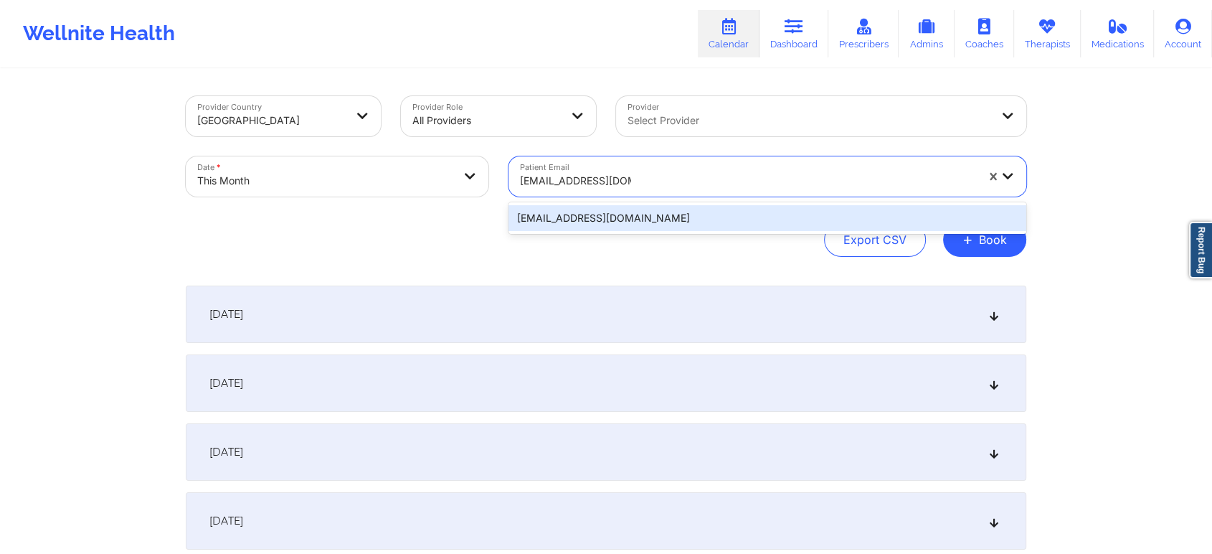
click at [614, 209] on div "[EMAIL_ADDRESS][DOMAIN_NAME]" at bounding box center [767, 218] width 518 height 26
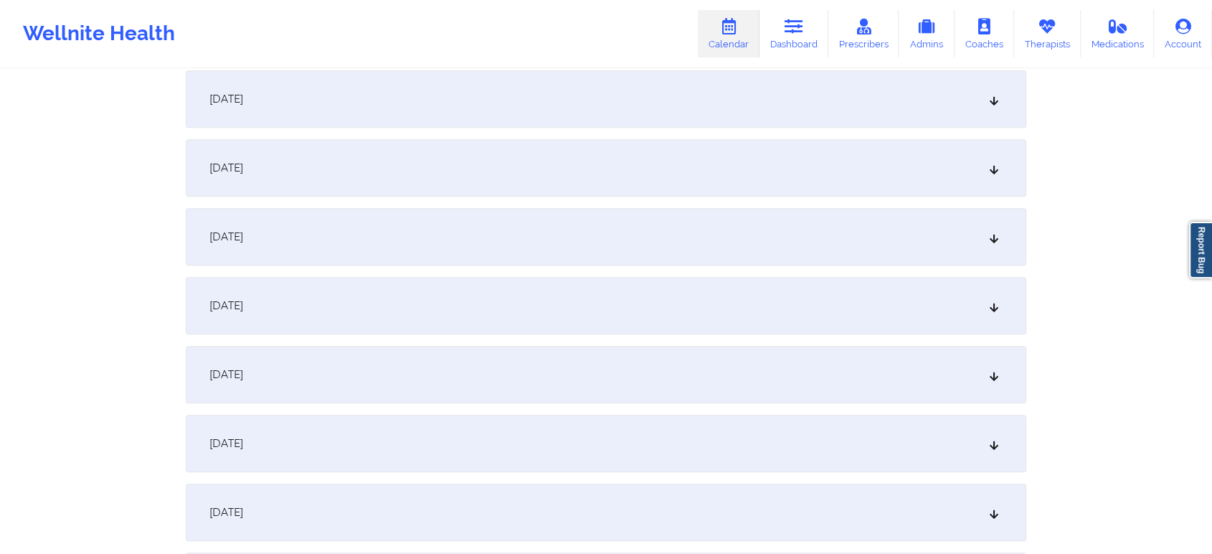
scroll to position [709, 0]
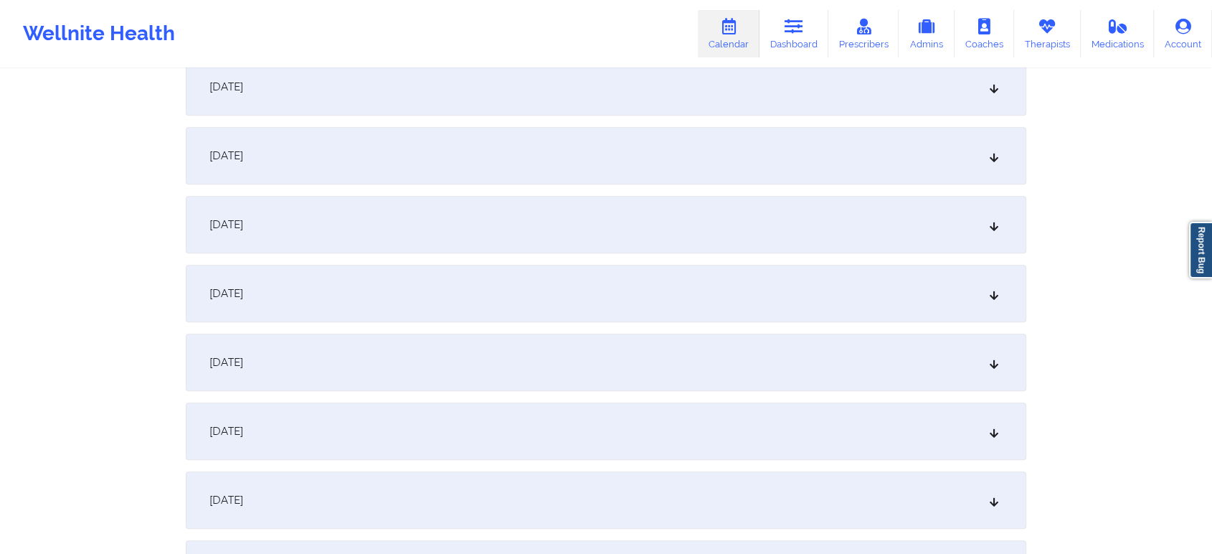
click at [773, 352] on div "[DATE]" at bounding box center [606, 361] width 840 height 57
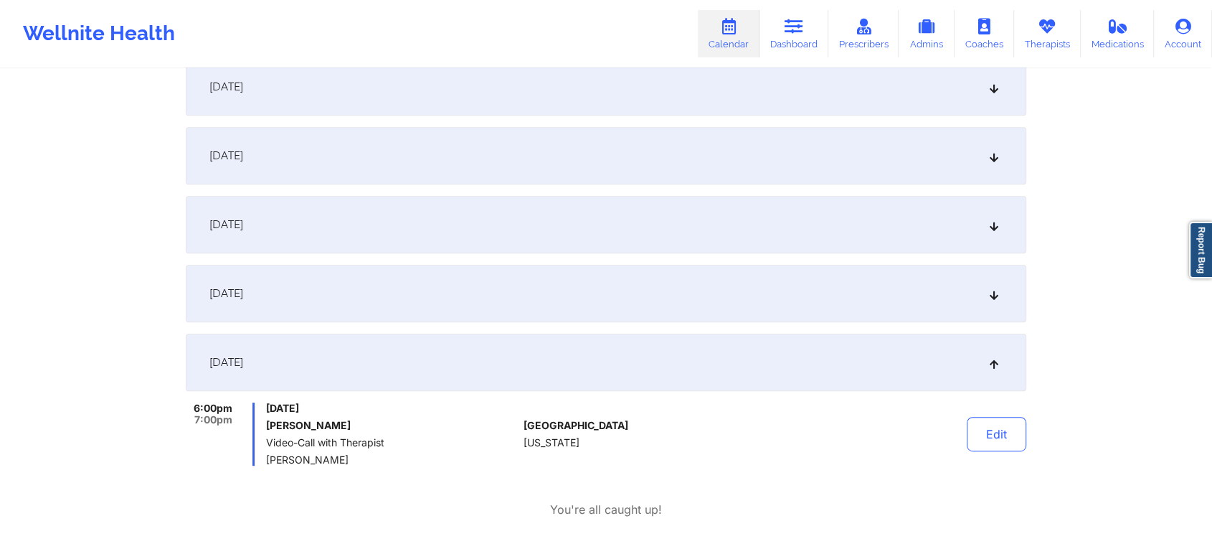
click at [540, 283] on div "[DATE]" at bounding box center [606, 293] width 840 height 57
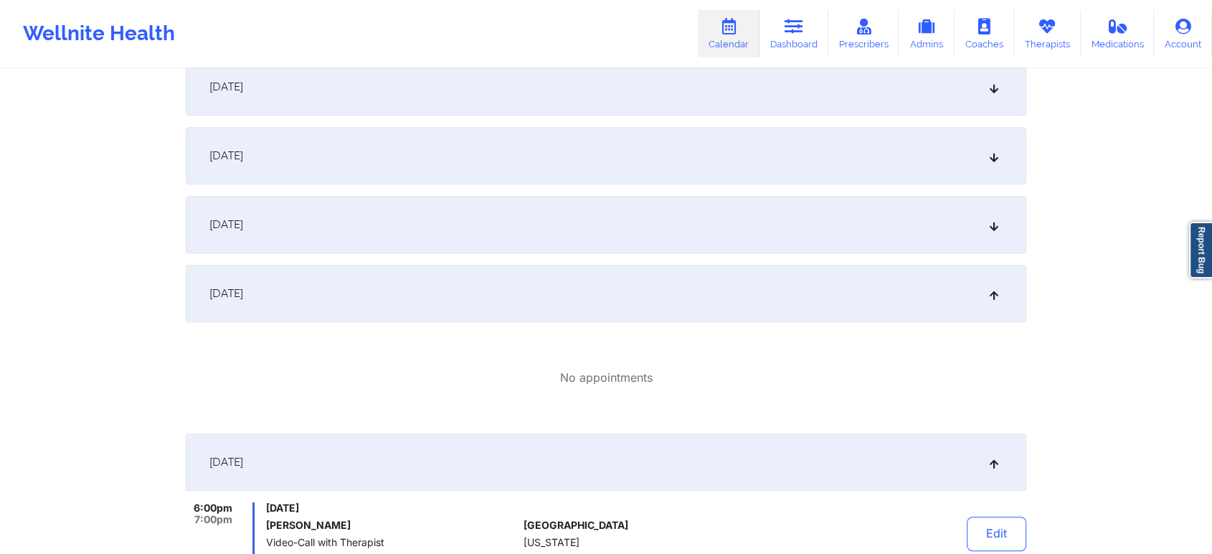
click at [616, 218] on div "[DATE]" at bounding box center [606, 224] width 840 height 57
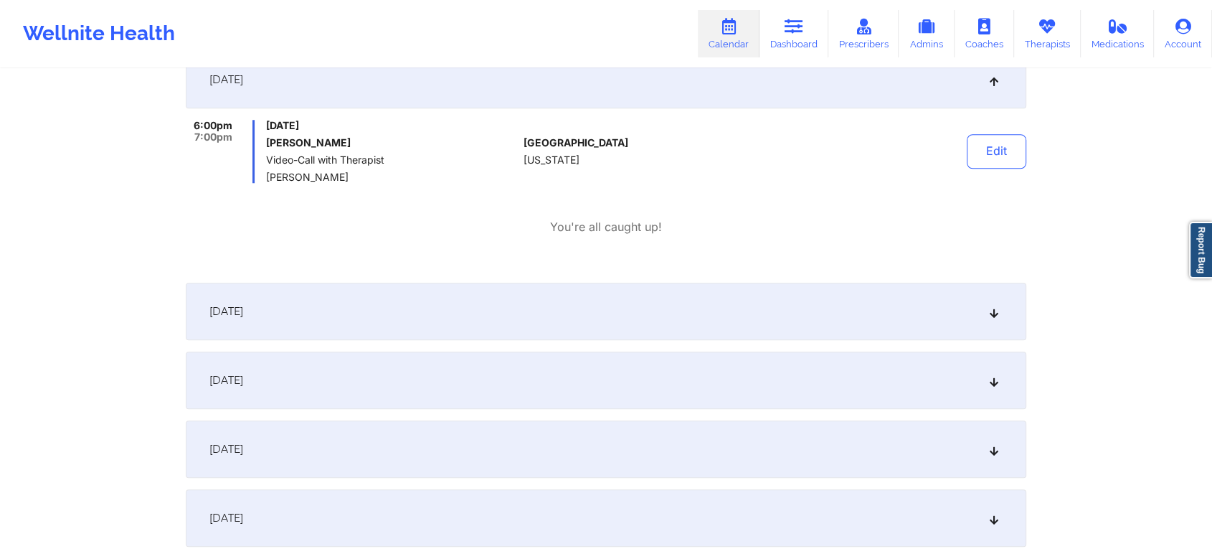
scroll to position [0, 0]
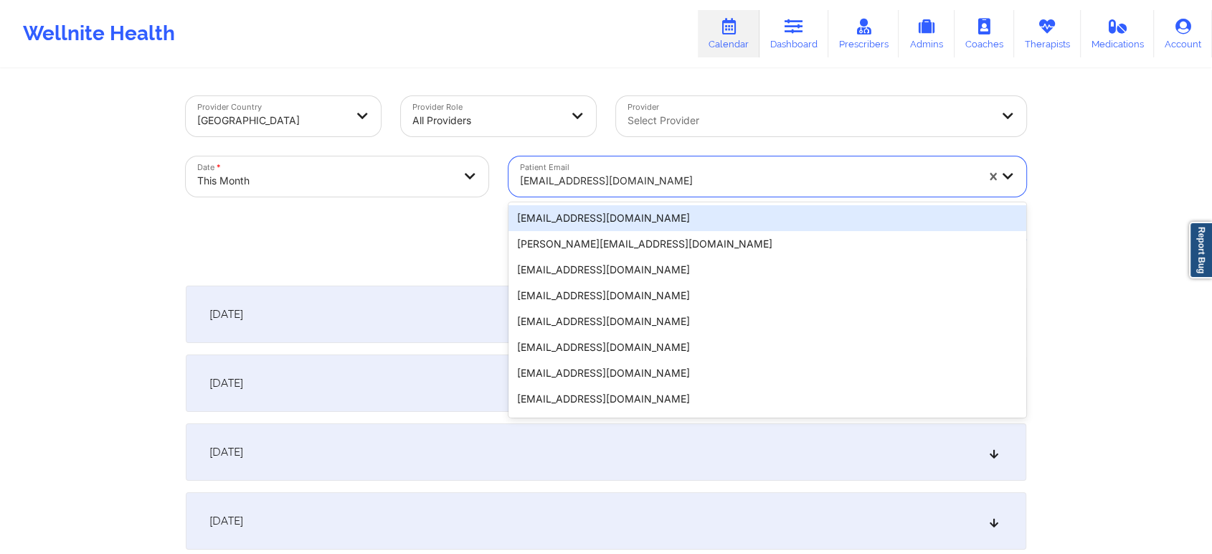
click at [554, 189] on div at bounding box center [748, 180] width 456 height 17
paste input "[EMAIL_ADDRESS][DOMAIN_NAME]"
type input "[EMAIL_ADDRESS][DOMAIN_NAME]"
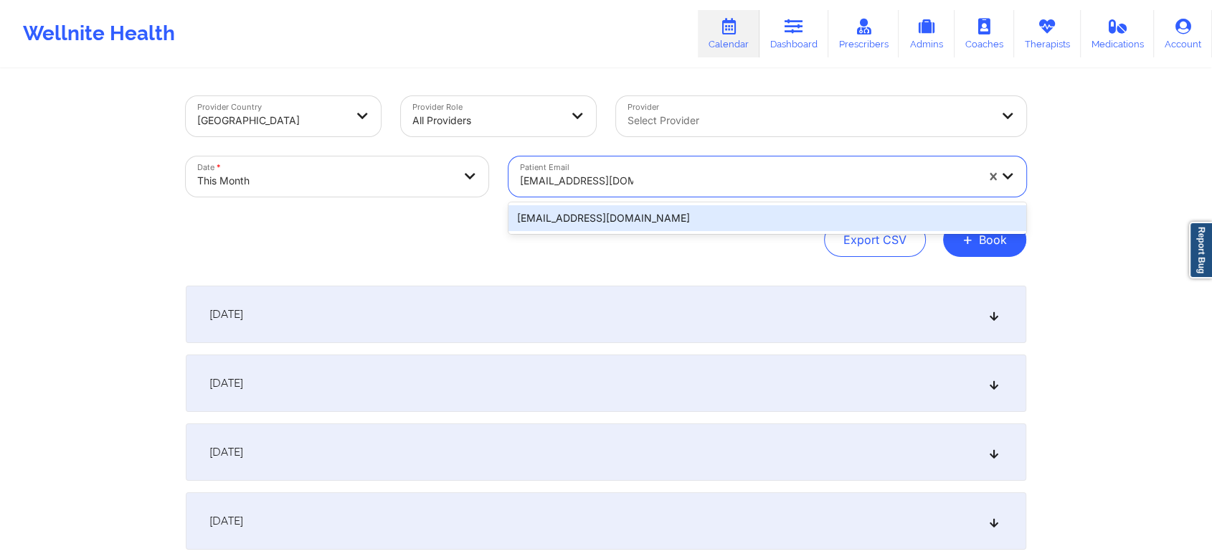
drag, startPoint x: 592, startPoint y: 214, endPoint x: 1127, endPoint y: 103, distance: 546.3
click at [757, 213] on div "[EMAIL_ADDRESS][DOMAIN_NAME]" at bounding box center [767, 218] width 518 height 26
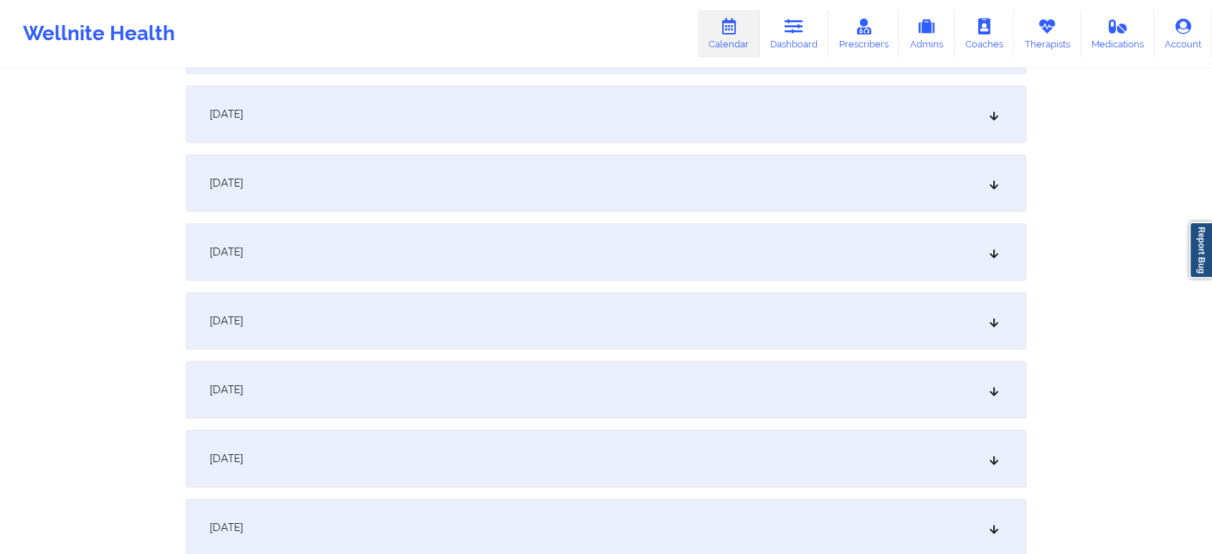
scroll to position [783, 0]
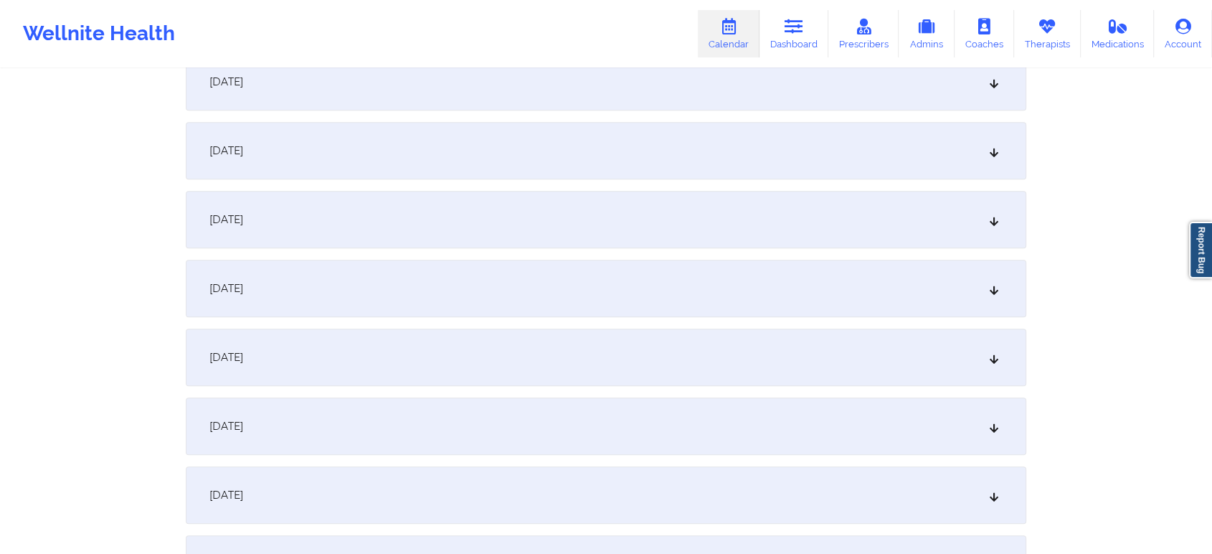
click at [691, 281] on div "[DATE]" at bounding box center [606, 288] width 840 height 57
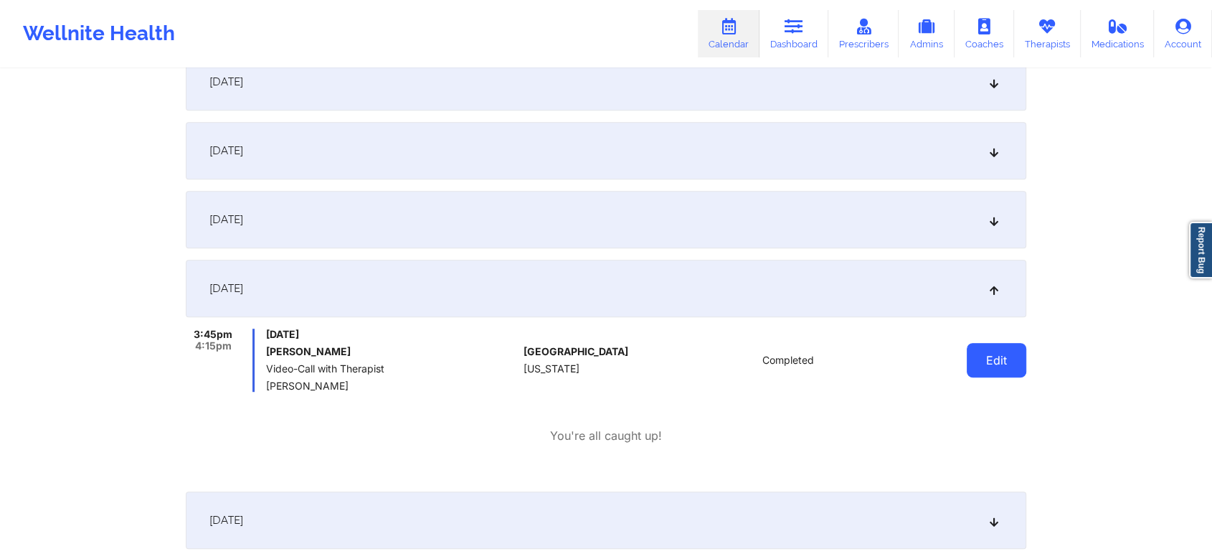
click at [979, 351] on button "Edit" at bounding box center [997, 360] width 60 height 34
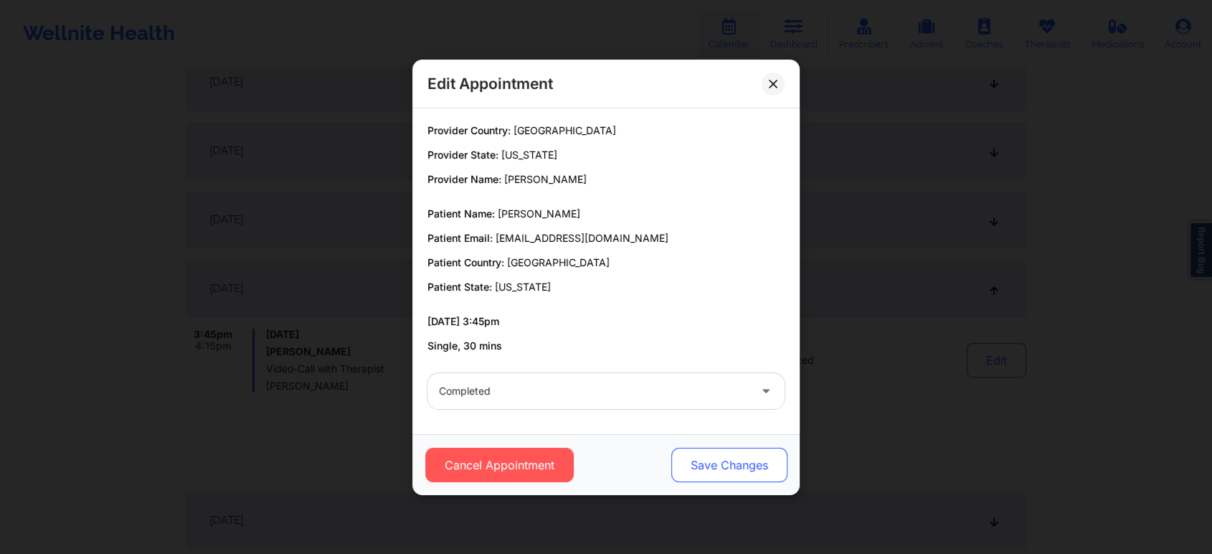
click at [714, 463] on button "Save Changes" at bounding box center [729, 464] width 116 height 34
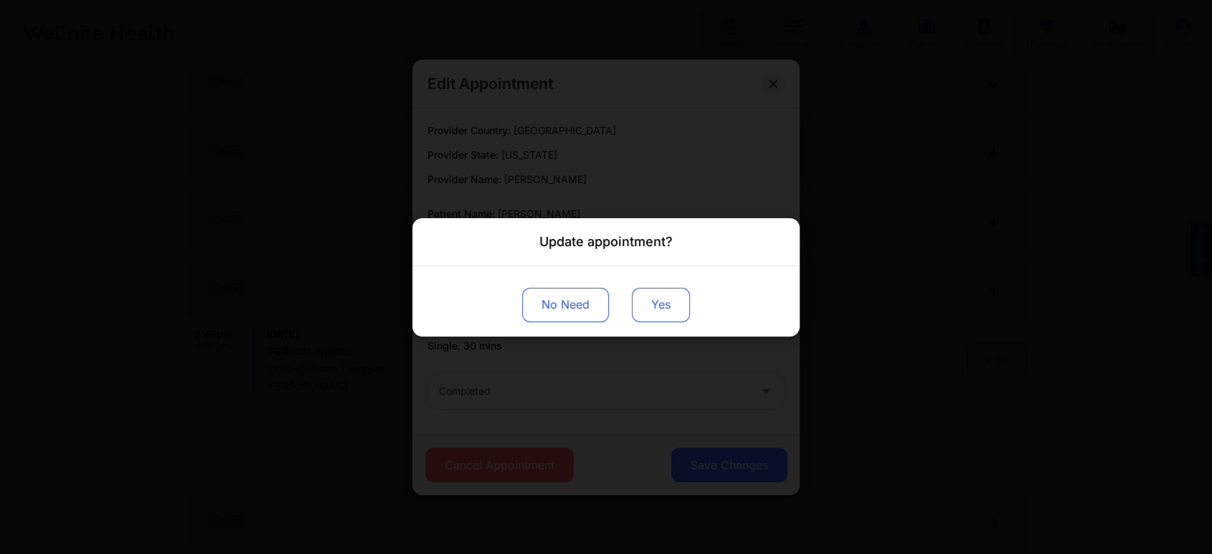
click at [648, 288] on button "Yes" at bounding box center [661, 304] width 58 height 34
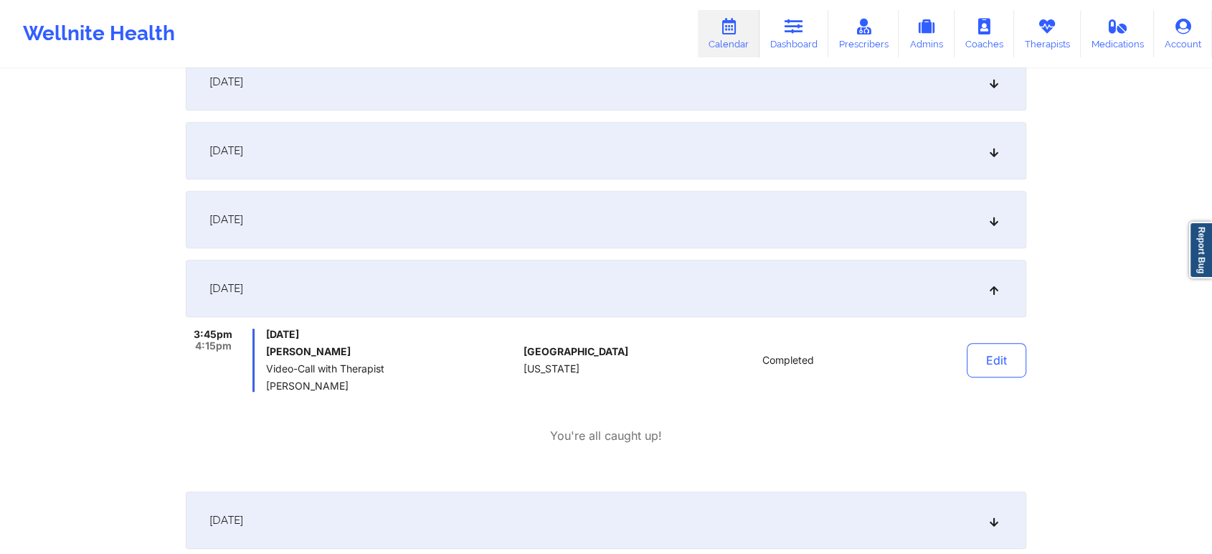
scroll to position [0, 0]
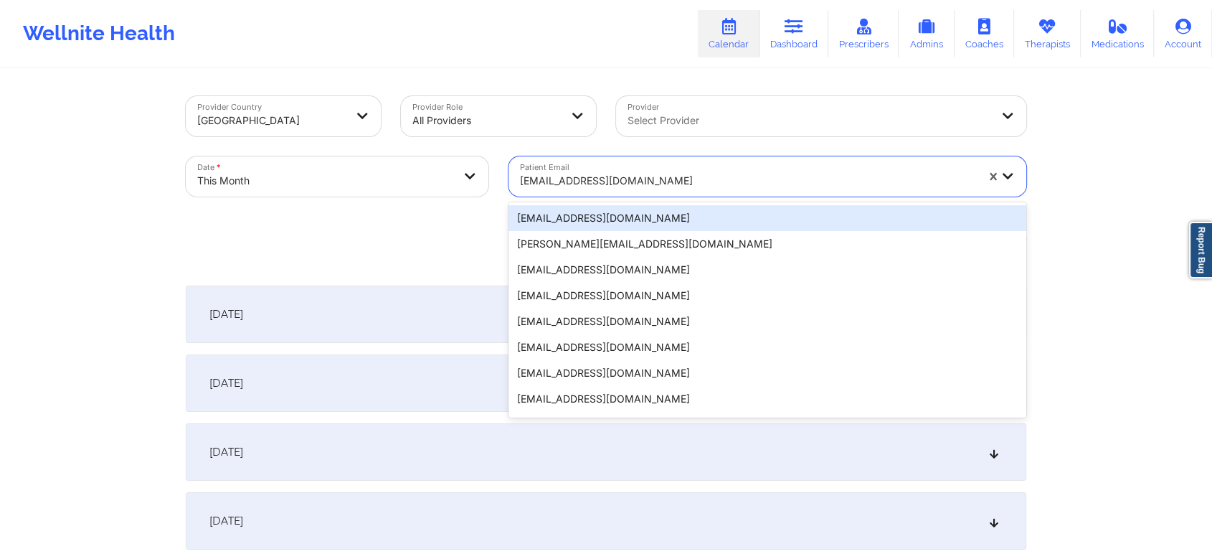
click at [606, 181] on div at bounding box center [748, 180] width 456 height 17
paste input "[PERSON_NAME][EMAIL_ADDRESS][DOMAIN_NAME]"
type input "[PERSON_NAME][EMAIL_ADDRESS][DOMAIN_NAME]"
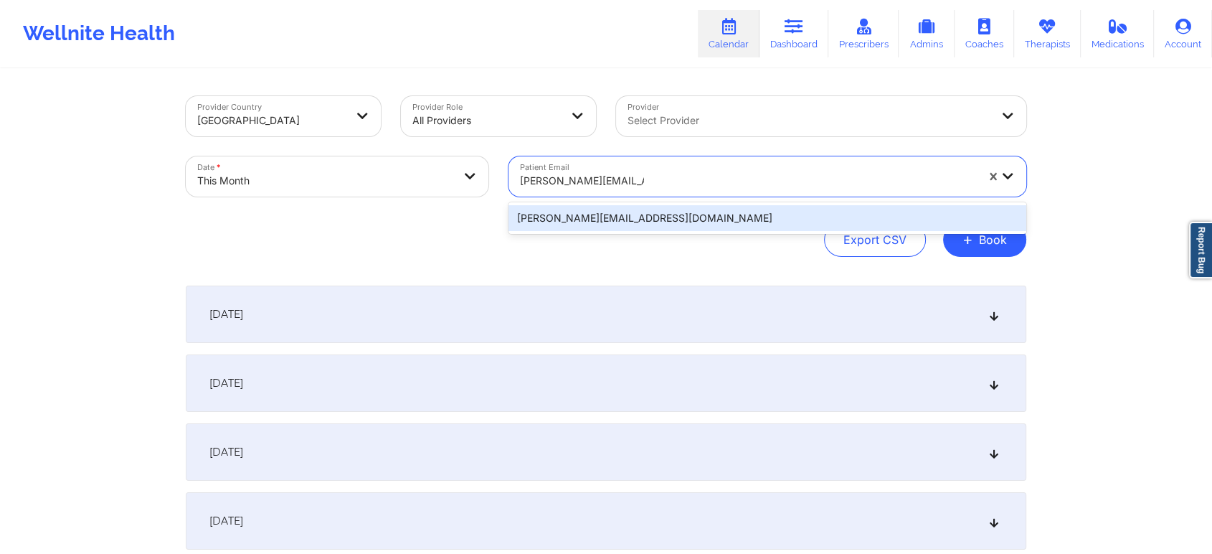
click at [606, 220] on div "[PERSON_NAME][EMAIL_ADDRESS][DOMAIN_NAME]" at bounding box center [767, 218] width 518 height 26
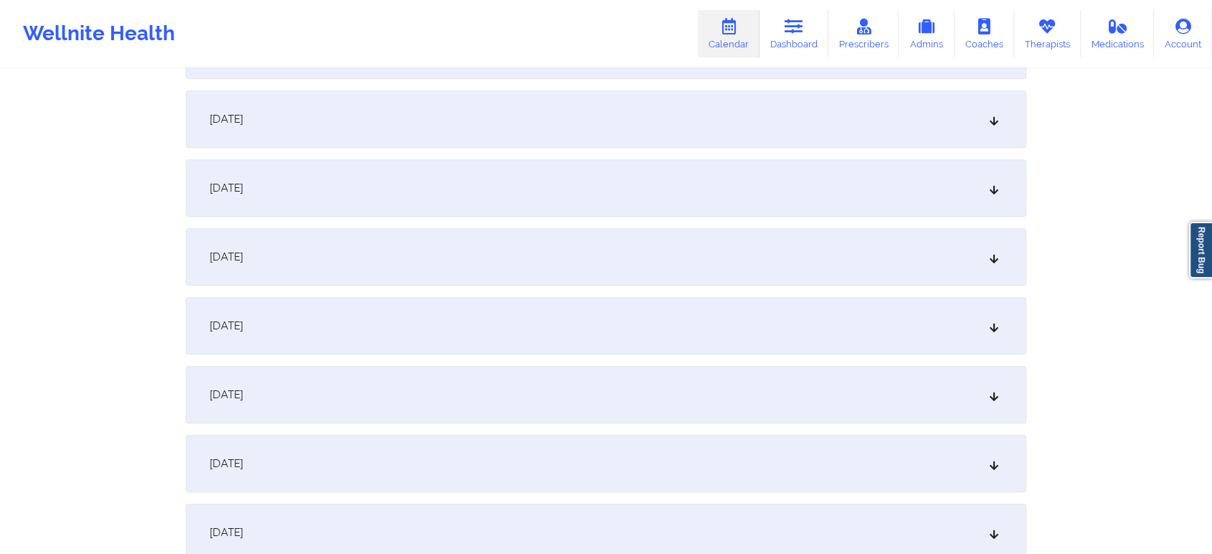
scroll to position [614, 0]
click at [749, 462] on div "[DATE]" at bounding box center [606, 457] width 840 height 57
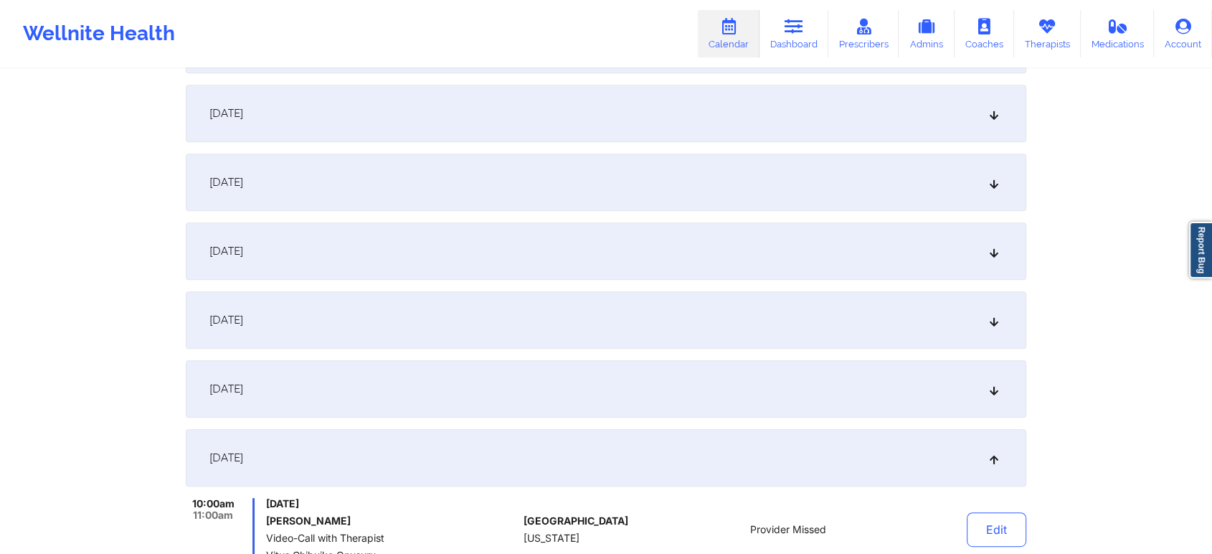
scroll to position [723, 0]
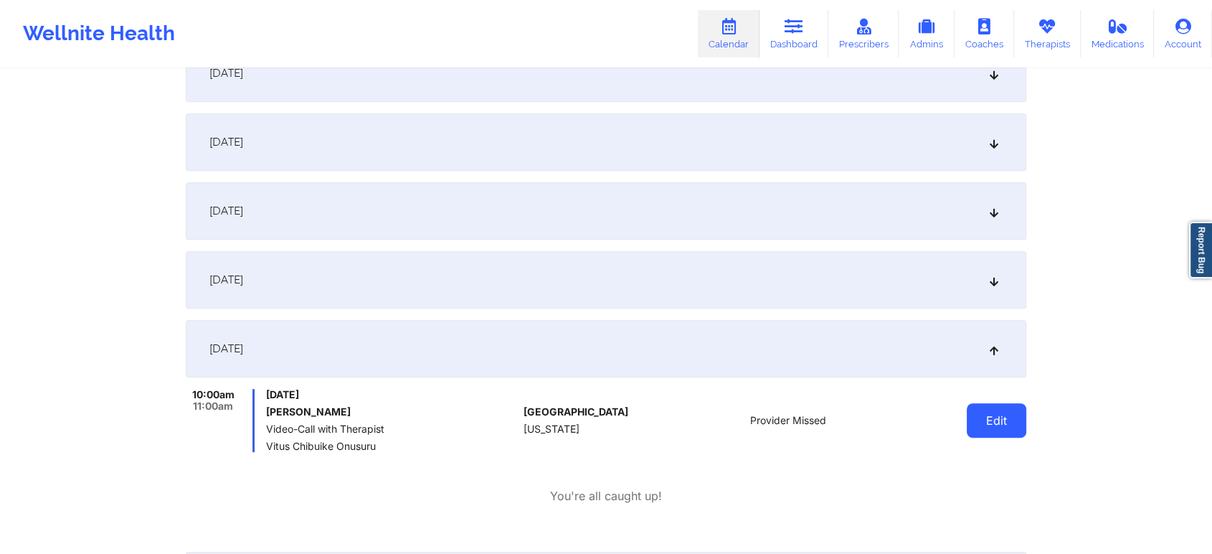
drag, startPoint x: 956, startPoint y: 417, endPoint x: 991, endPoint y: 416, distance: 35.1
click at [991, 416] on div "Edit" at bounding box center [960, 420] width 133 height 63
click at [991, 416] on button "Edit" at bounding box center [997, 420] width 60 height 34
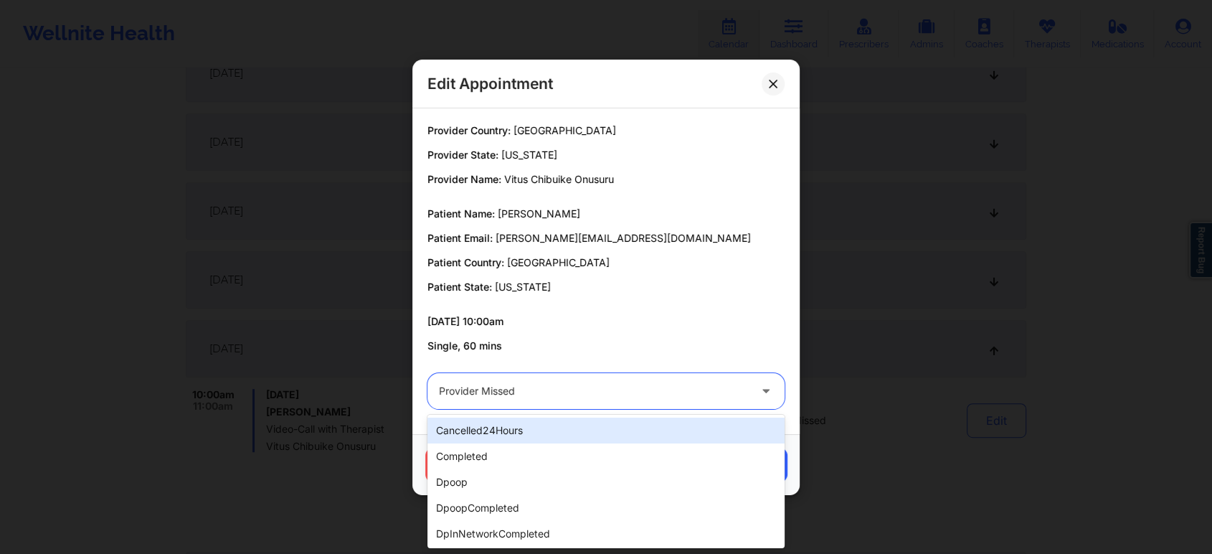
click at [639, 394] on div at bounding box center [594, 390] width 310 height 17
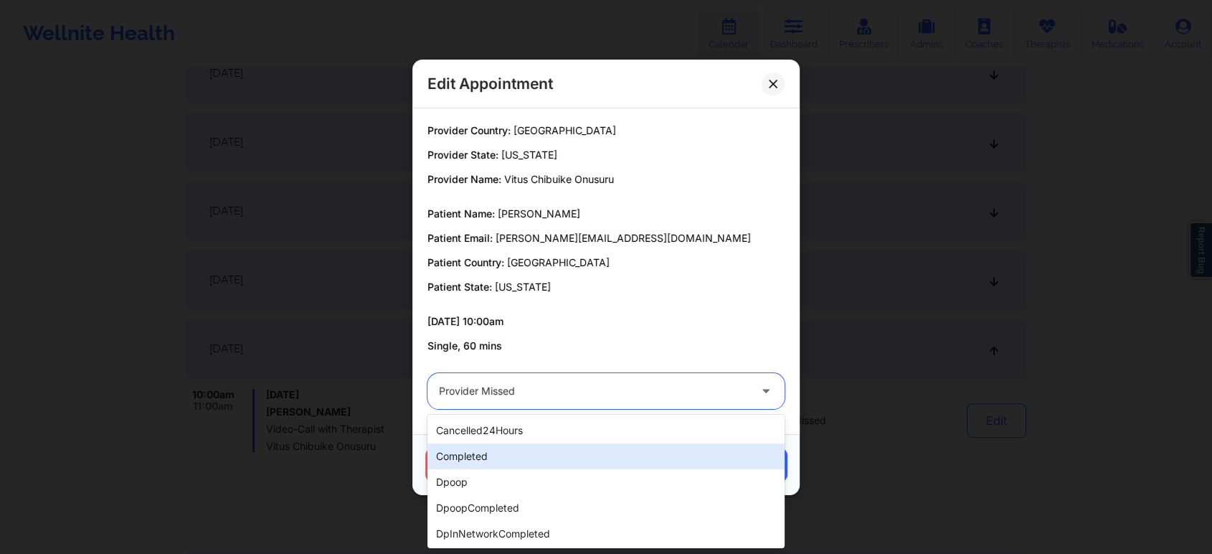
click at [513, 458] on div "completed" at bounding box center [605, 456] width 357 height 26
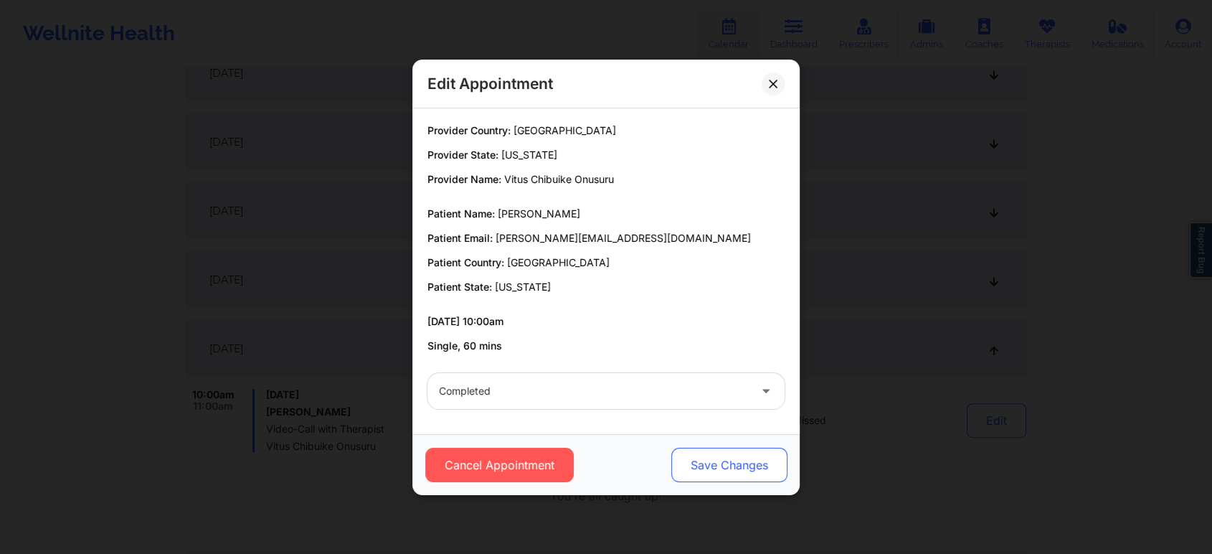
click at [697, 449] on button "Save Changes" at bounding box center [729, 464] width 116 height 34
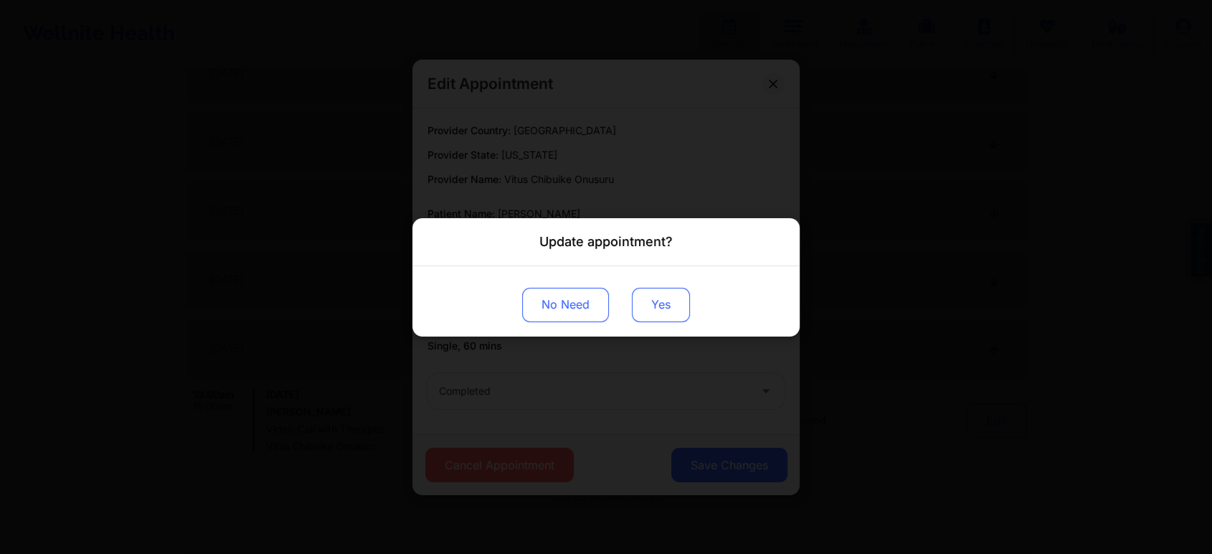
click at [677, 303] on button "Yes" at bounding box center [661, 304] width 58 height 34
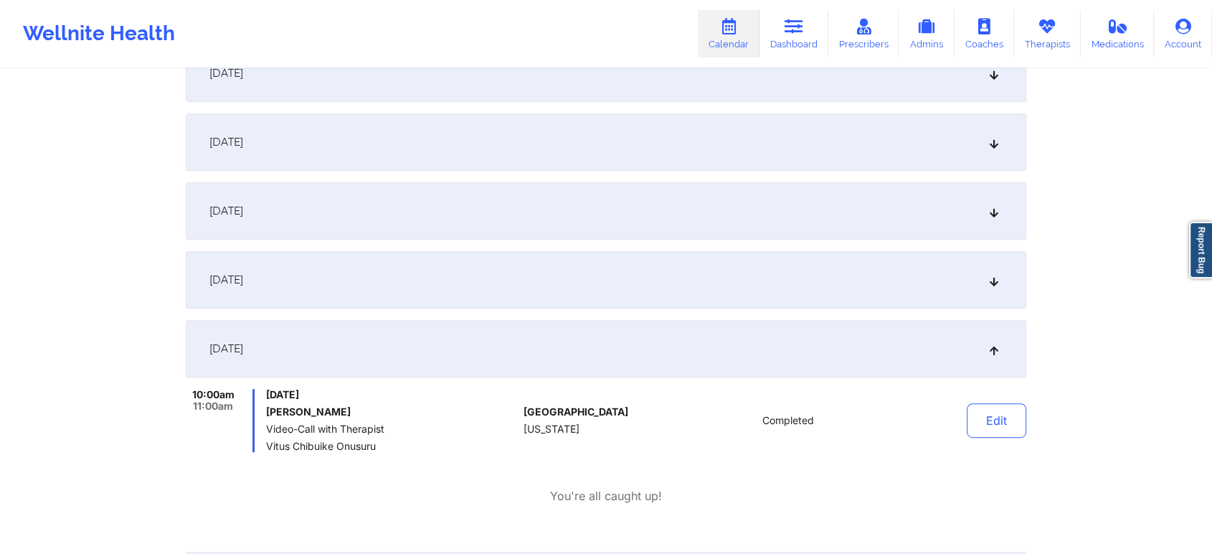
scroll to position [0, 0]
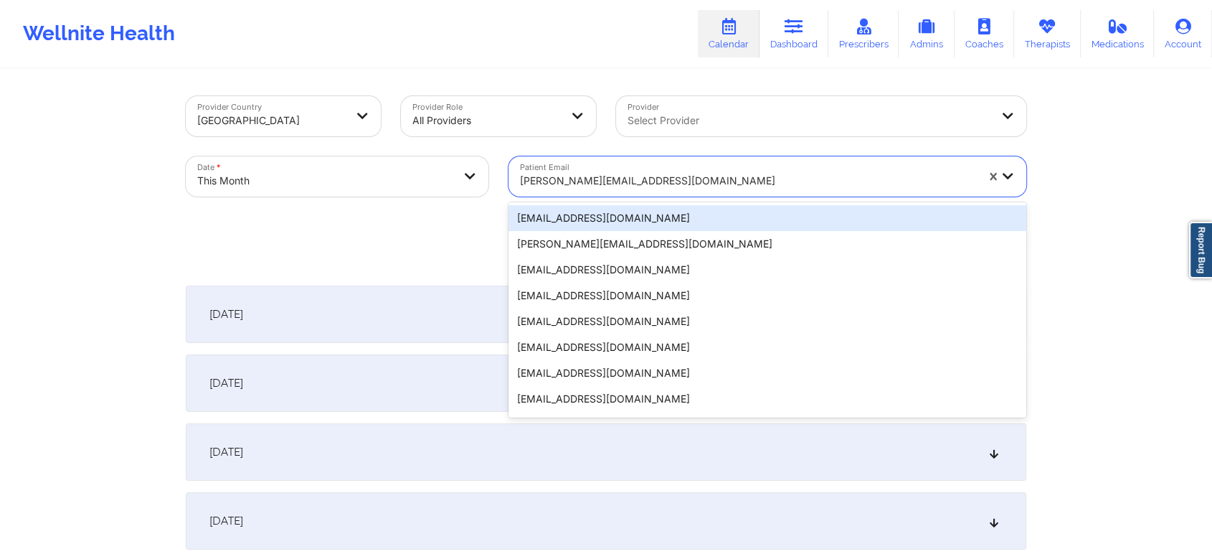
click at [614, 186] on div at bounding box center [748, 180] width 456 height 17
paste input "[EMAIL_ADDRESS][DOMAIN_NAME]"
type input "[EMAIL_ADDRESS][DOMAIN_NAME]"
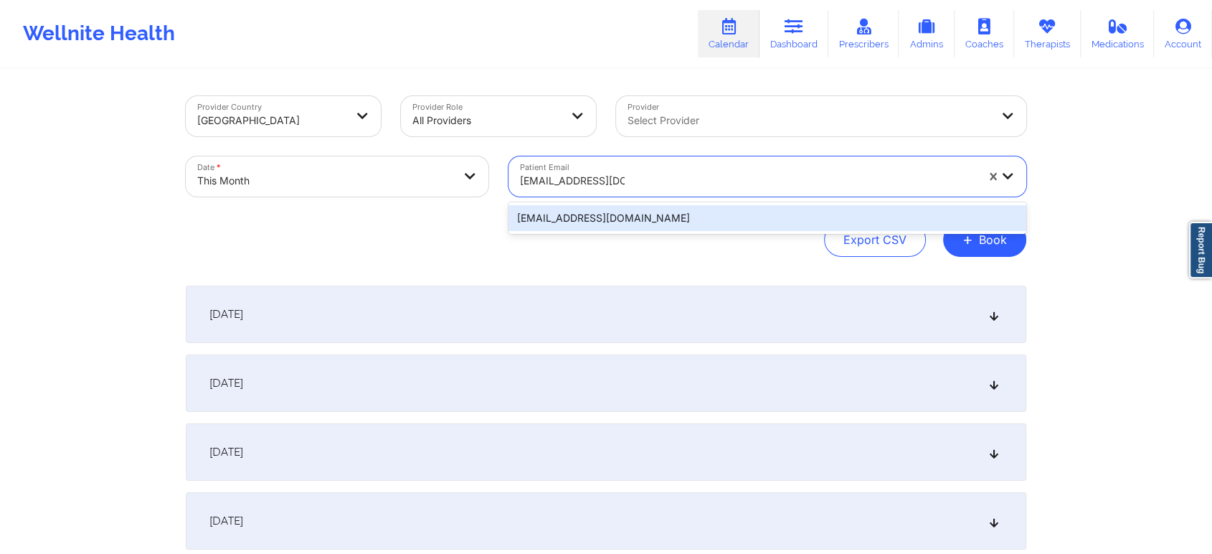
click at [610, 214] on div "[EMAIL_ADDRESS][DOMAIN_NAME]" at bounding box center [767, 218] width 518 height 26
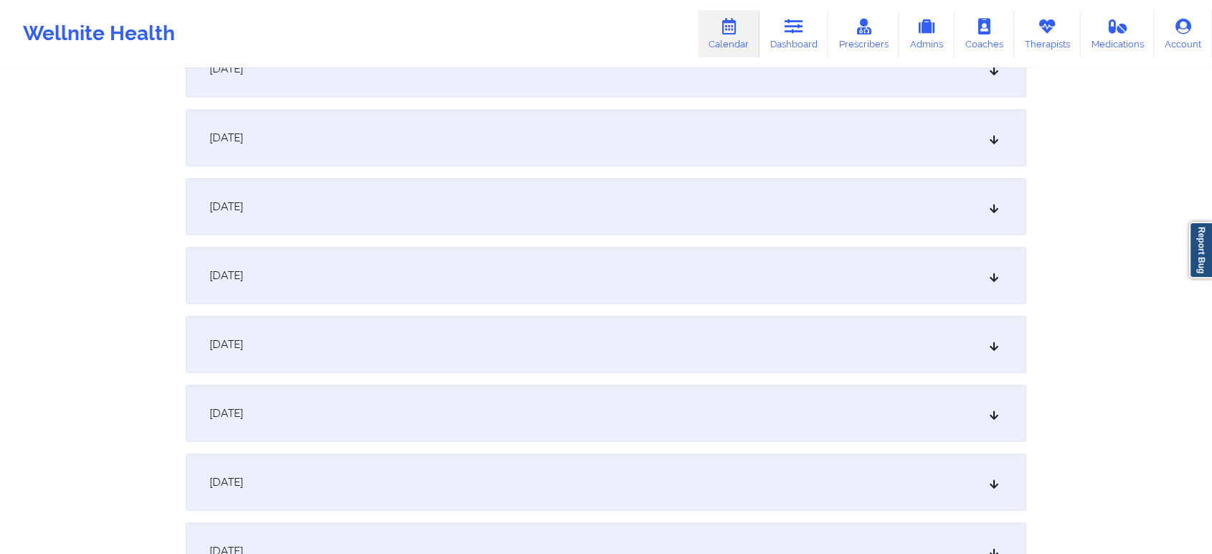
scroll to position [930, 0]
click at [685, 146] on div "[DATE]" at bounding box center [606, 141] width 840 height 57
click at [888, 128] on div "[DATE]" at bounding box center [606, 138] width 840 height 57
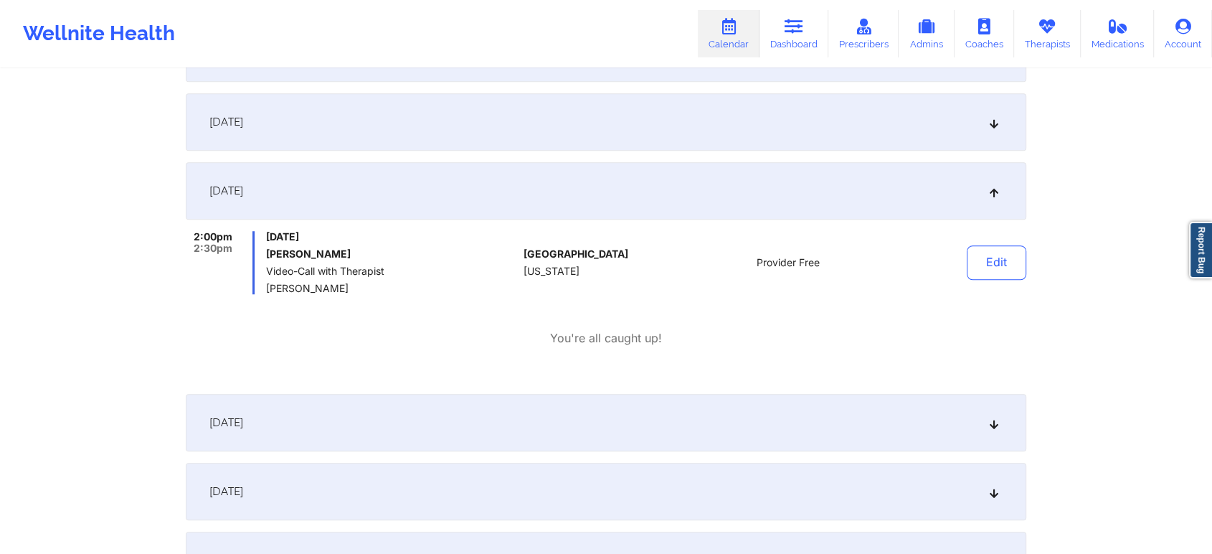
scroll to position [0, 0]
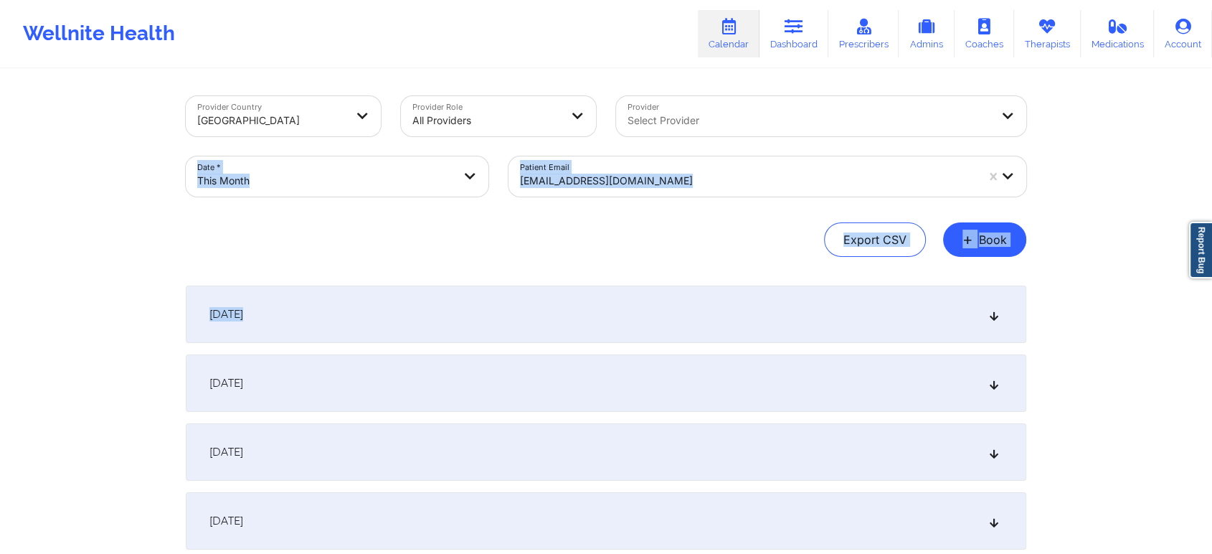
drag, startPoint x: 838, startPoint y: 311, endPoint x: 1202, endPoint y: 108, distance: 416.4
click at [958, 328] on div "[DATE]" at bounding box center [606, 313] width 840 height 57
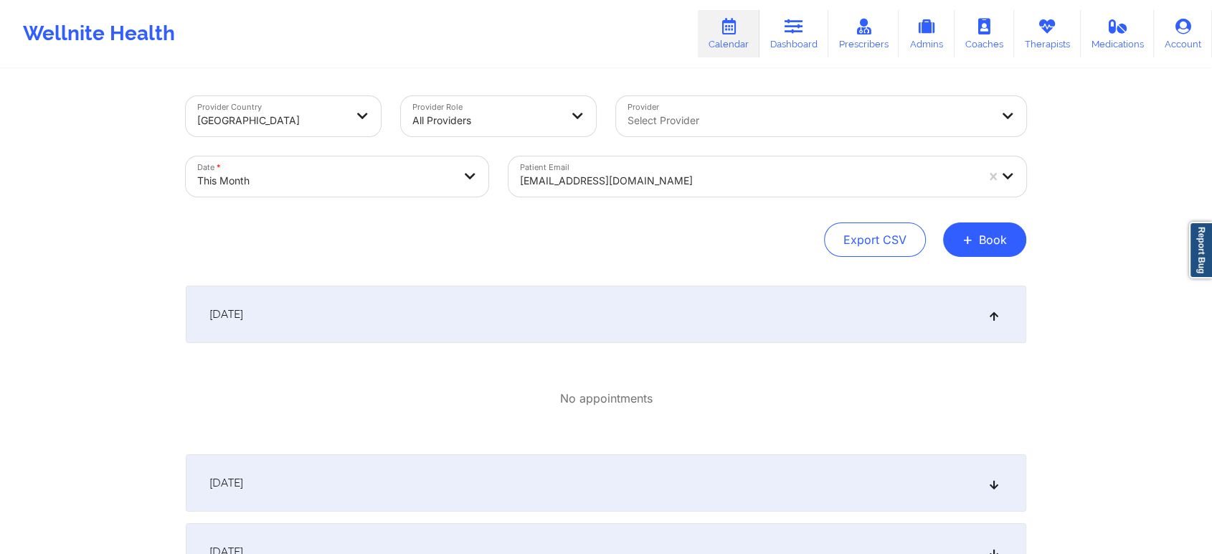
scroll to position [316, 0]
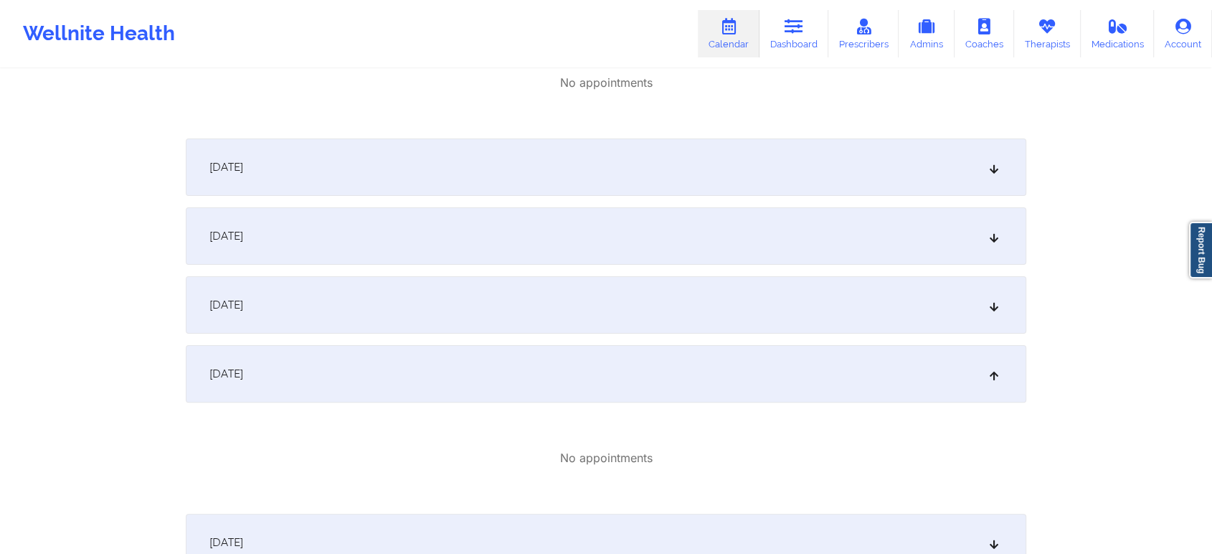
click at [929, 183] on div "[DATE]" at bounding box center [606, 166] width 840 height 57
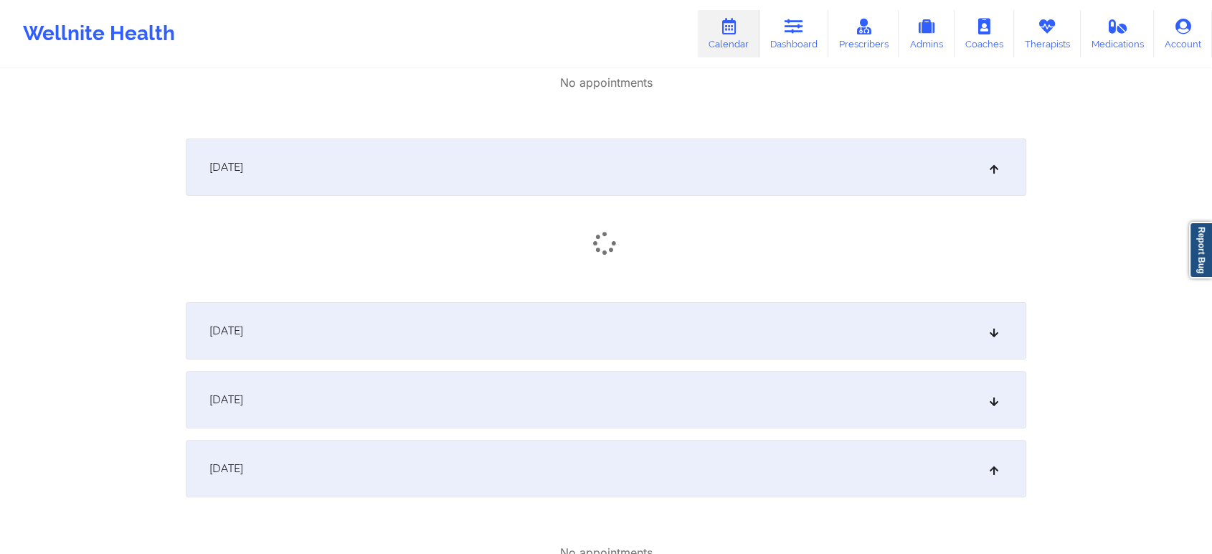
click at [924, 331] on div "[DATE]" at bounding box center [606, 330] width 840 height 57
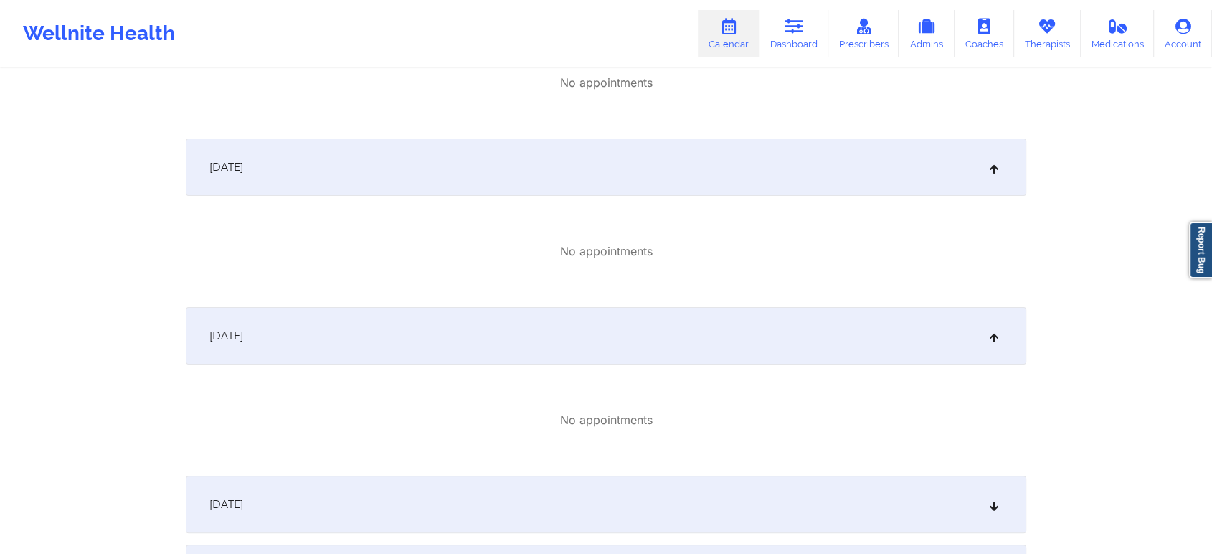
click at [973, 480] on div "[DATE]" at bounding box center [606, 503] width 840 height 57
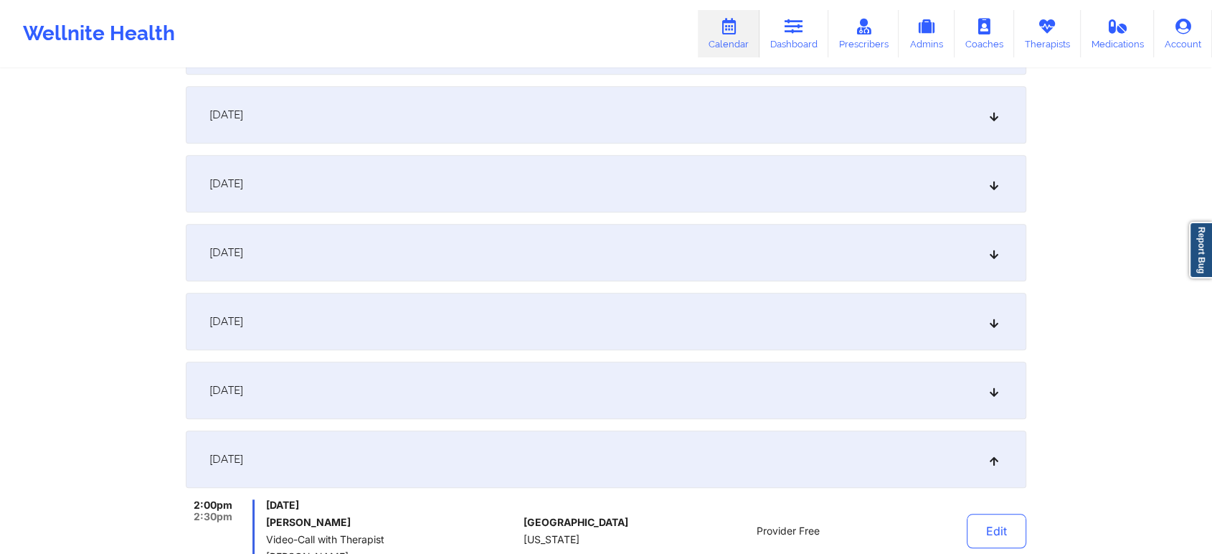
scroll to position [1114, 0]
click at [838, 188] on div "[DATE]" at bounding box center [606, 179] width 840 height 57
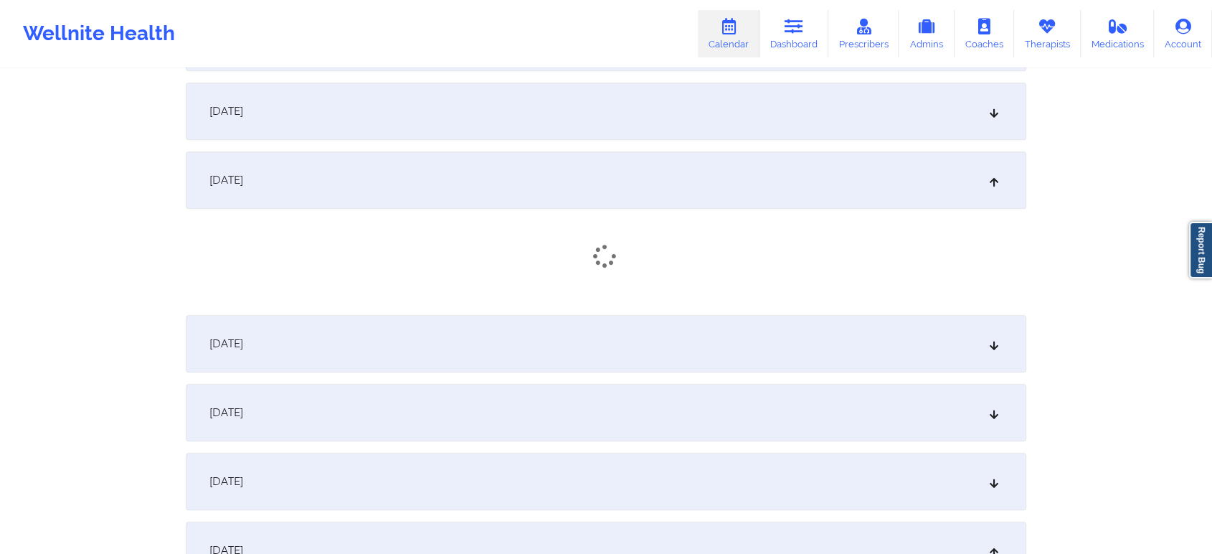
click at [772, 125] on div "[DATE]" at bounding box center [606, 110] width 840 height 57
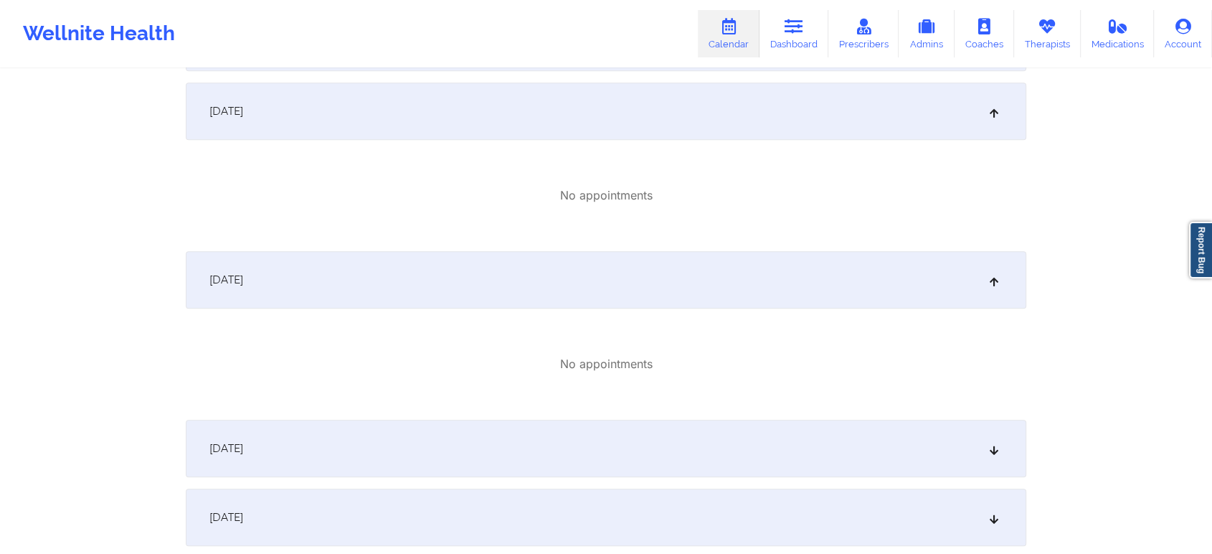
click at [849, 461] on div "[DATE]" at bounding box center [606, 448] width 840 height 57
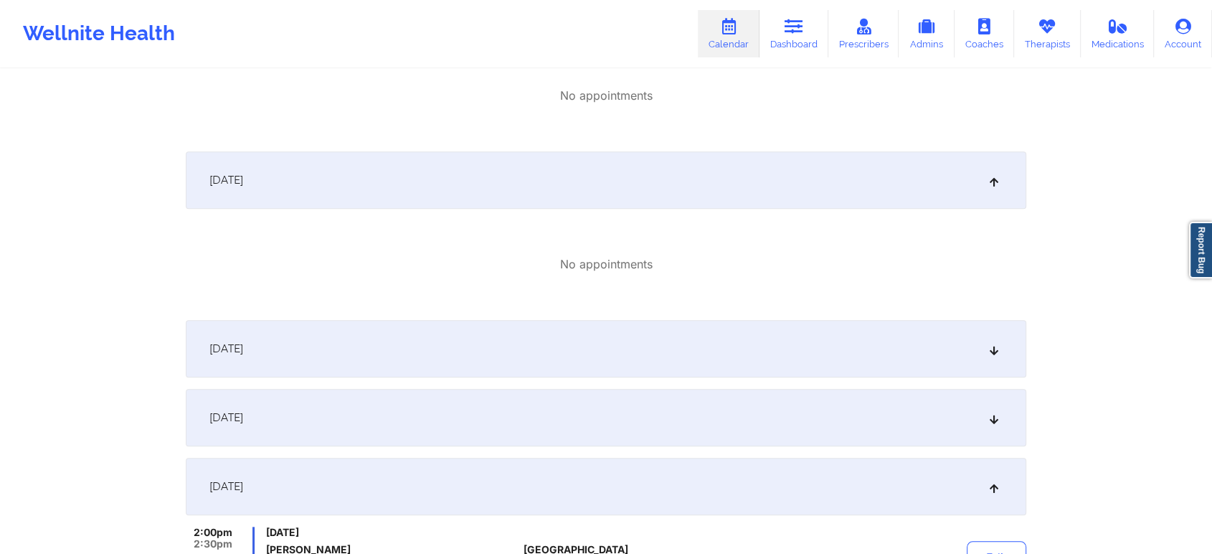
scroll to position [1450, 0]
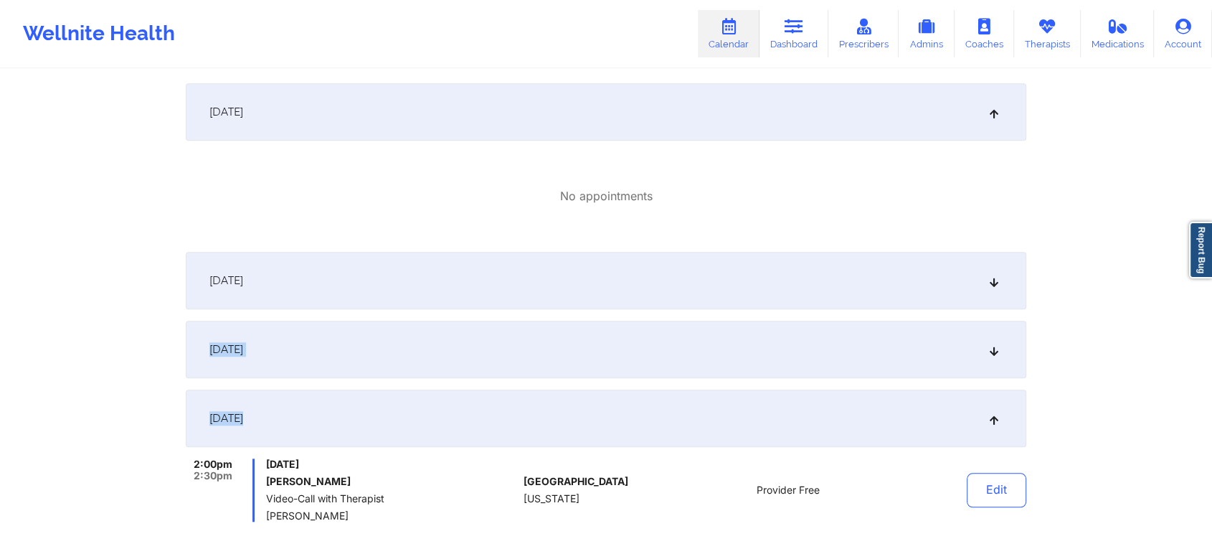
drag, startPoint x: 954, startPoint y: 284, endPoint x: 881, endPoint y: 435, distance: 168.1
click at [881, 435] on div "[DATE] No appointments [DATE] No appointments [DATE] No appointments [DATE] No …" at bounding box center [606, 376] width 840 height 3082
click at [805, 385] on div "[DATE] No appointments [DATE] No appointments [DATE] No appointments [DATE] No …" at bounding box center [606, 376] width 840 height 3082
click at [803, 361] on div "[DATE]" at bounding box center [606, 349] width 840 height 57
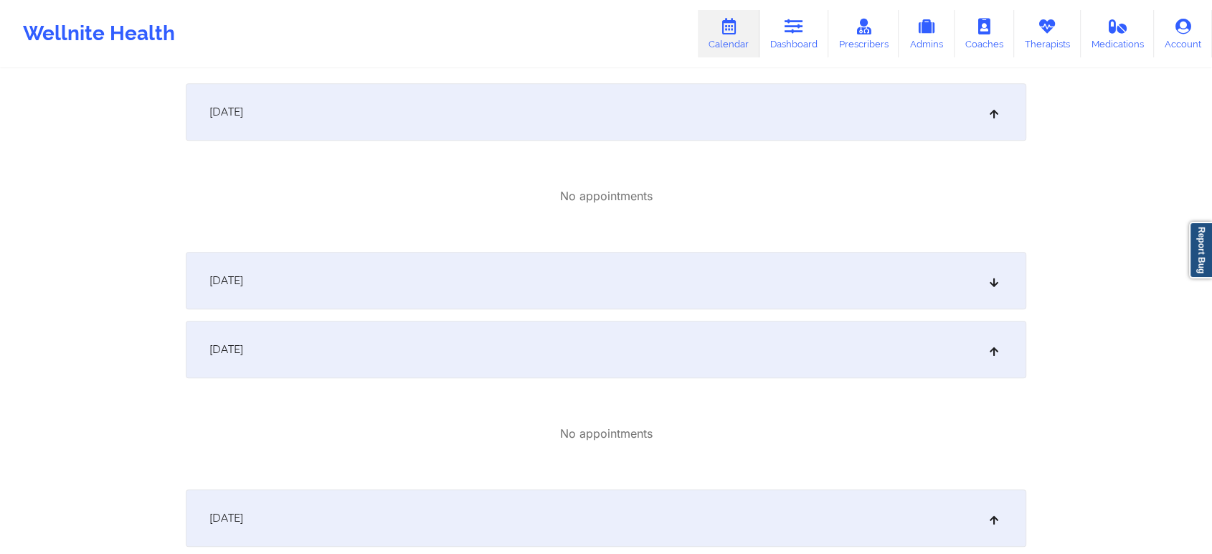
click at [755, 297] on div "[DATE]" at bounding box center [606, 280] width 840 height 57
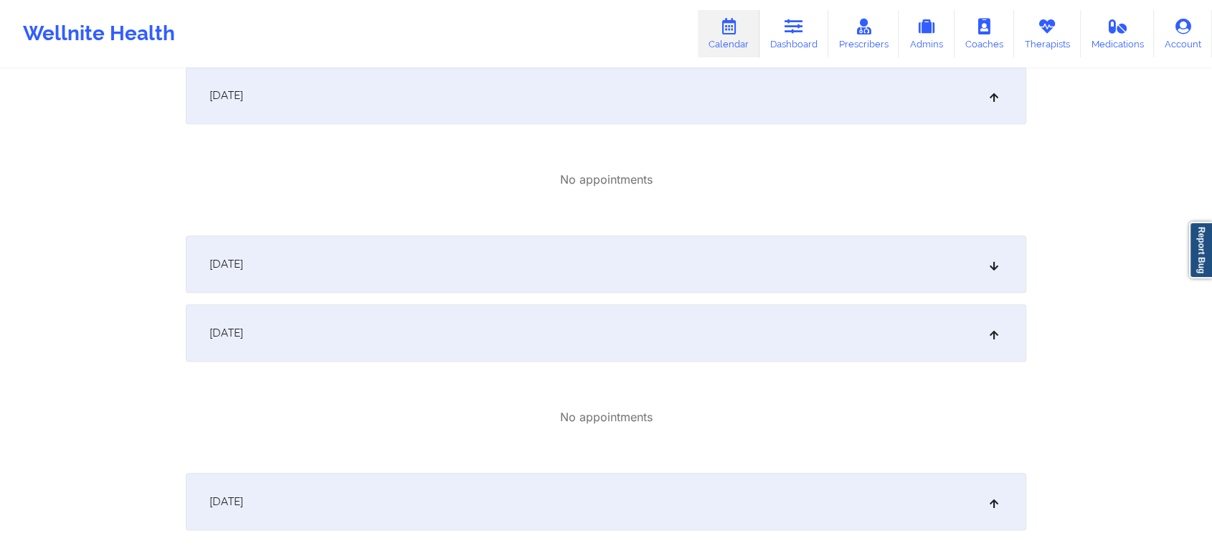
scroll to position [896, 0]
click at [884, 275] on div "[DATE]" at bounding box center [606, 259] width 840 height 57
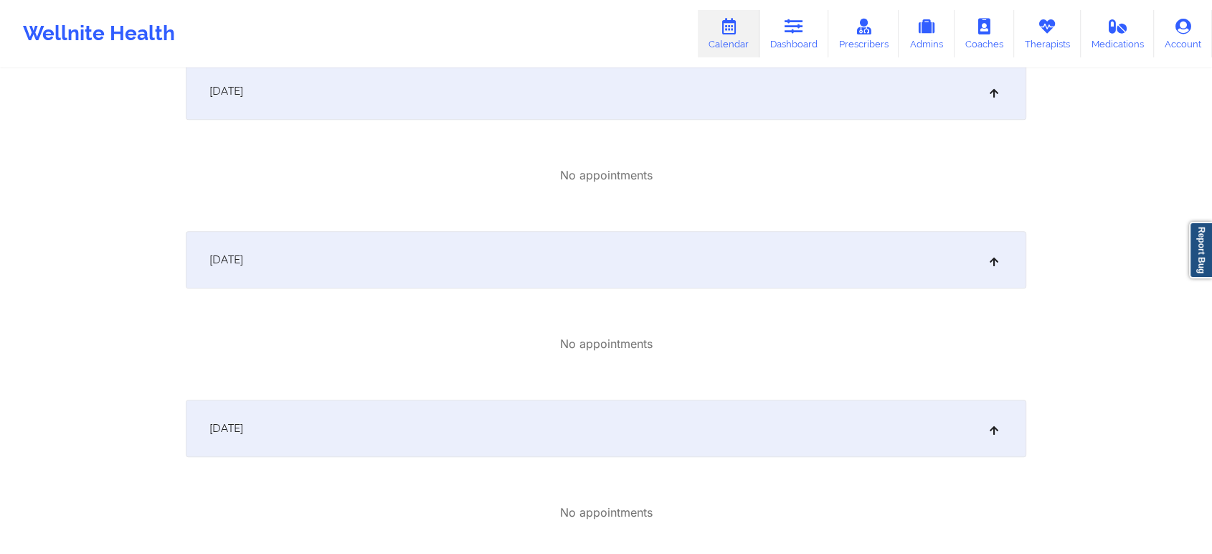
scroll to position [0, 0]
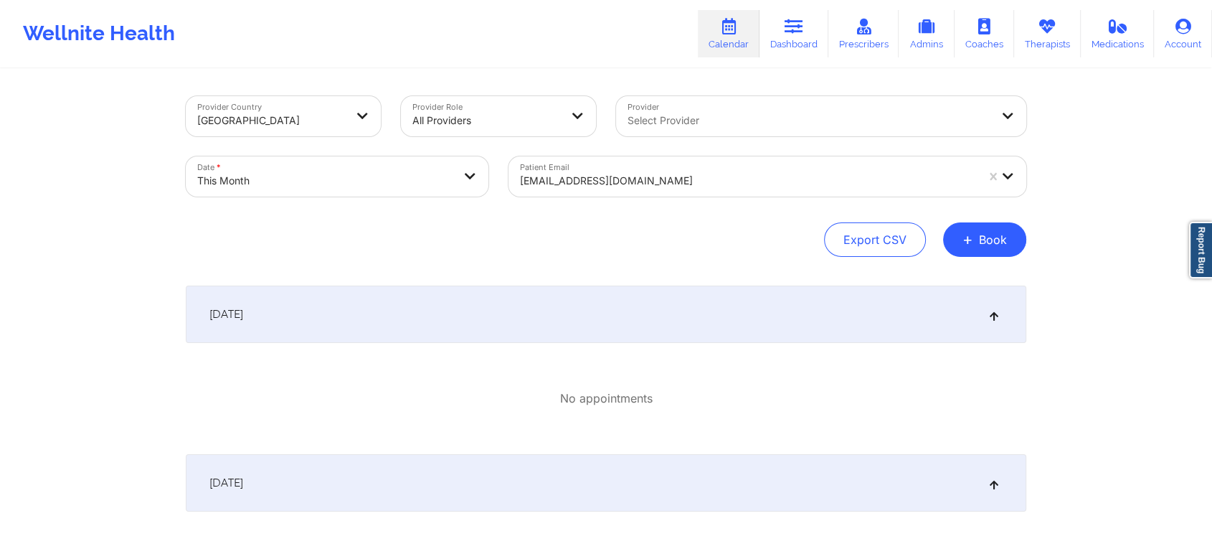
select select "2025-9"
select select "2025-10"
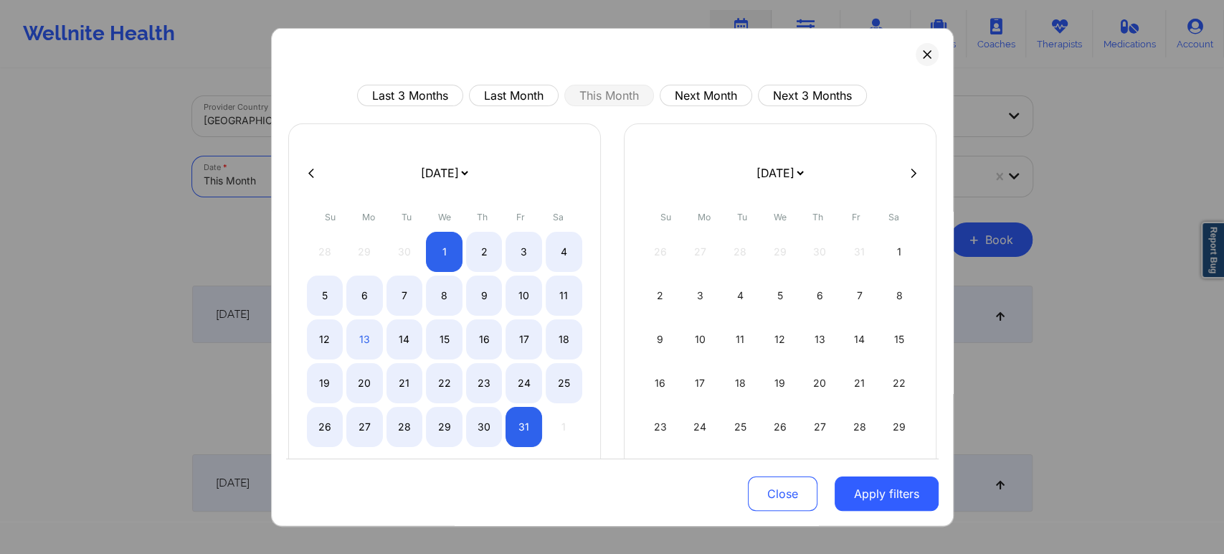
click at [371, 176] on body "Wellnite Health Calendar Dashboard Prescribers Admins Coaches Therapists Medica…" at bounding box center [612, 277] width 1224 height 554
click at [507, 95] on button "Last Month" at bounding box center [514, 96] width 90 height 22
select select "2025-8"
select select "2025-9"
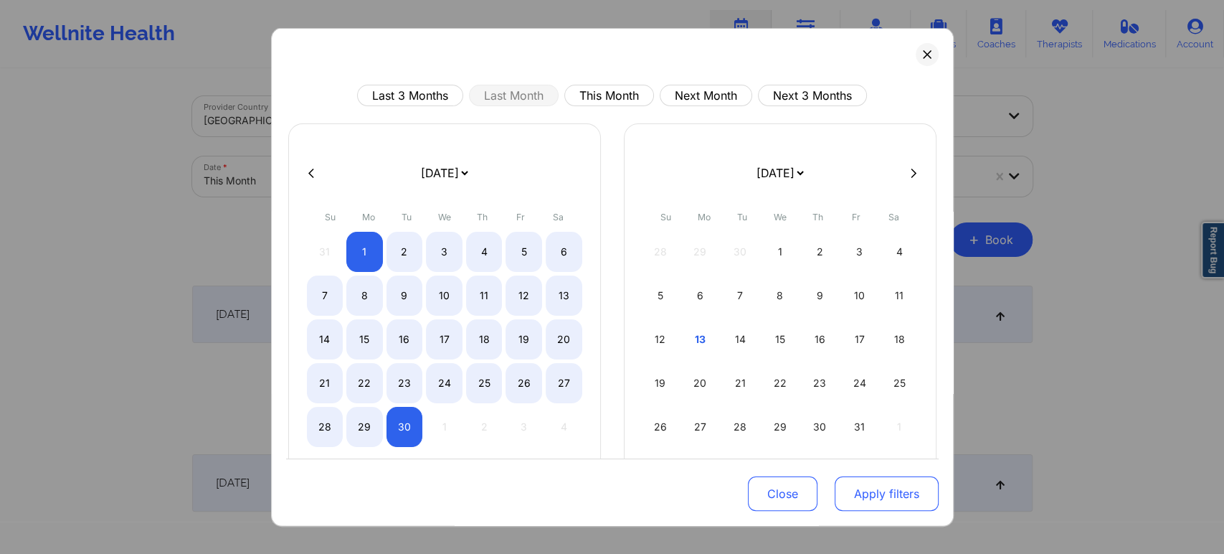
click at [876, 506] on button "Apply filters" at bounding box center [887, 493] width 104 height 34
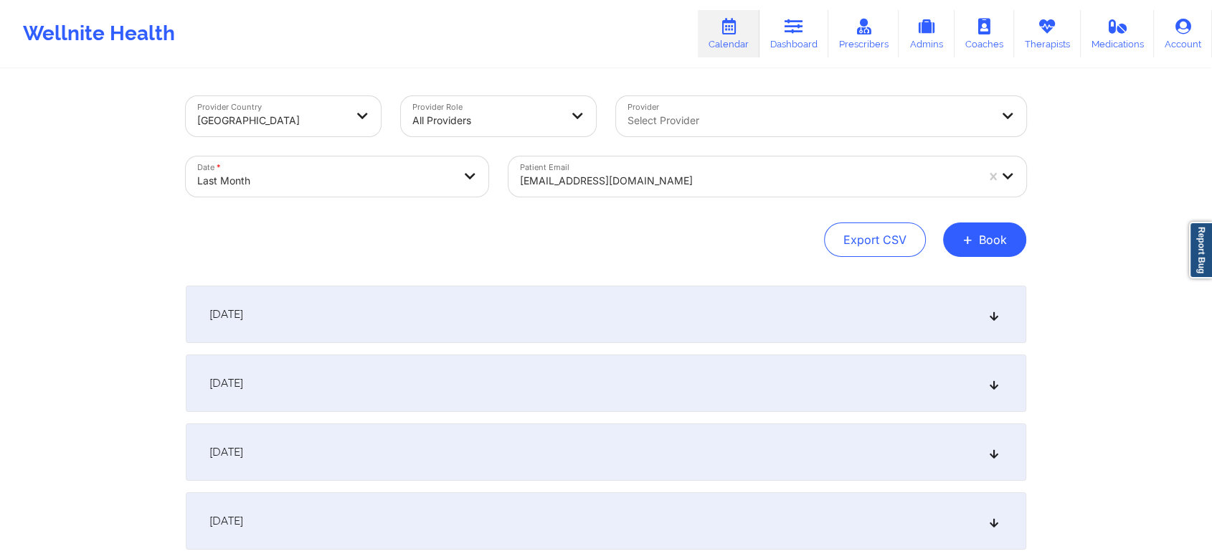
scroll to position [1901, 0]
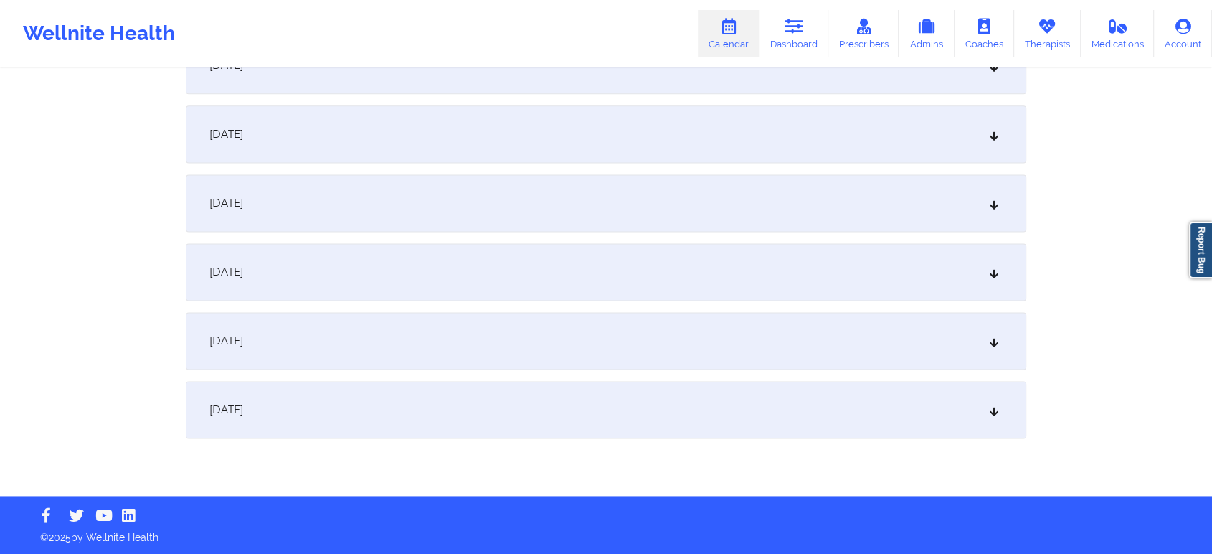
click at [865, 396] on div "[DATE]" at bounding box center [606, 409] width 840 height 57
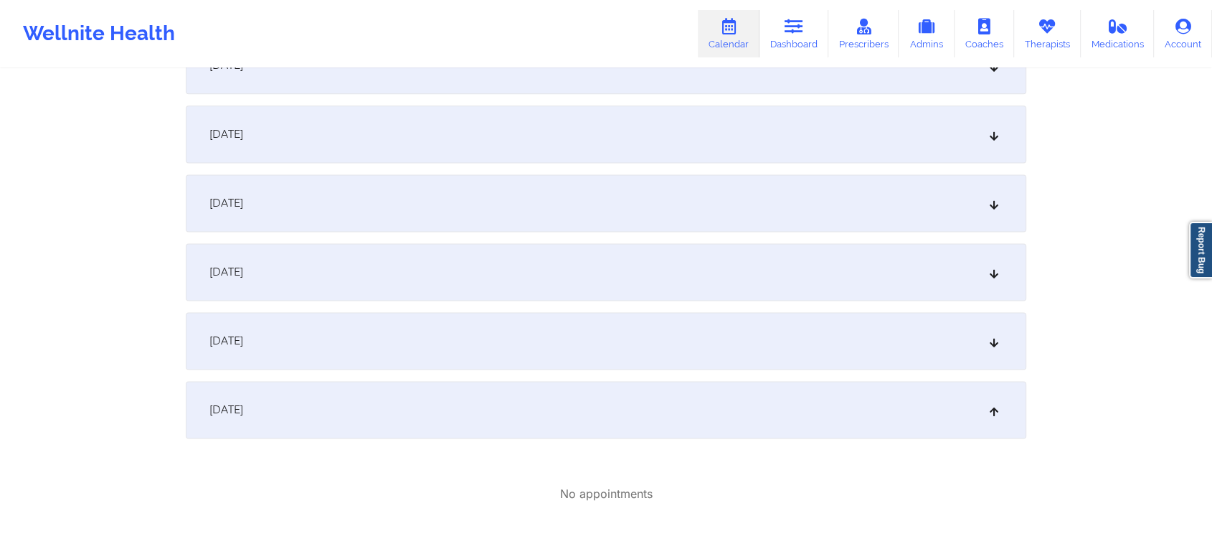
drag, startPoint x: 640, startPoint y: 345, endPoint x: 628, endPoint y: 232, distance: 113.2
click at [622, 265] on div "[DATE]" at bounding box center [606, 271] width 840 height 57
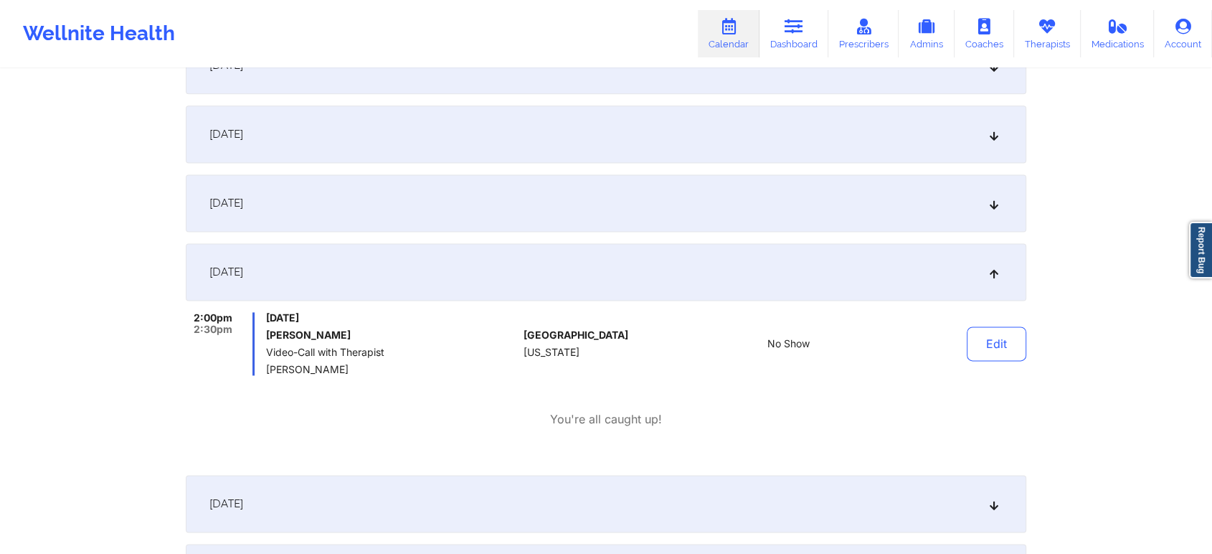
click at [718, 519] on div "[DATE]" at bounding box center [606, 503] width 840 height 57
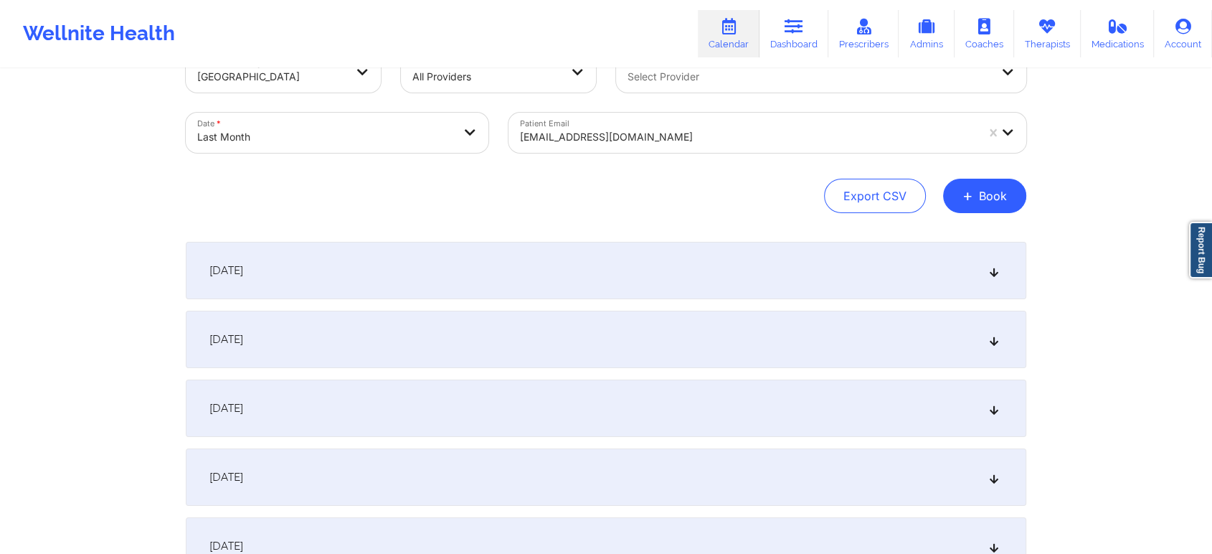
scroll to position [0, 0]
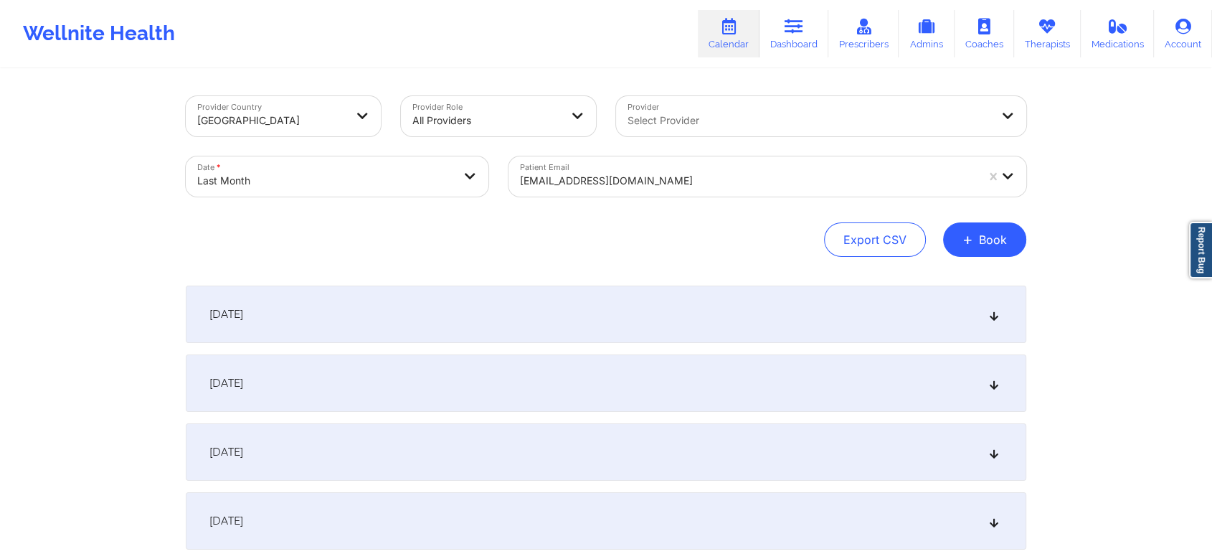
select select "2025-8"
select select "2025-9"
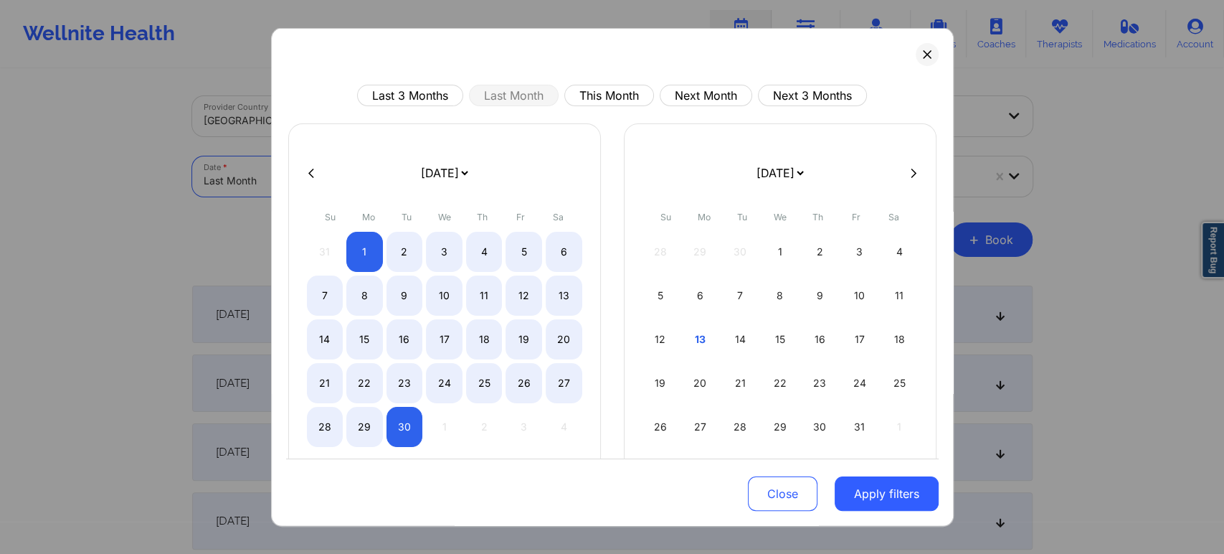
click at [445, 158] on body "Wellnite Health Calendar Dashboard Prescribers Admins Coaches Therapists Medica…" at bounding box center [612, 277] width 1224 height 554
drag, startPoint x: 625, startPoint y: 108, endPoint x: 602, endPoint y: 100, distance: 24.3
click at [602, 100] on div "Last 3 Months Last Month This Month Next Month Next 3 Months [DATE] [DATE] [DAT…" at bounding box center [612, 322] width 653 height 475
click at [602, 100] on button "This Month" at bounding box center [609, 96] width 90 height 22
select select "2025-9"
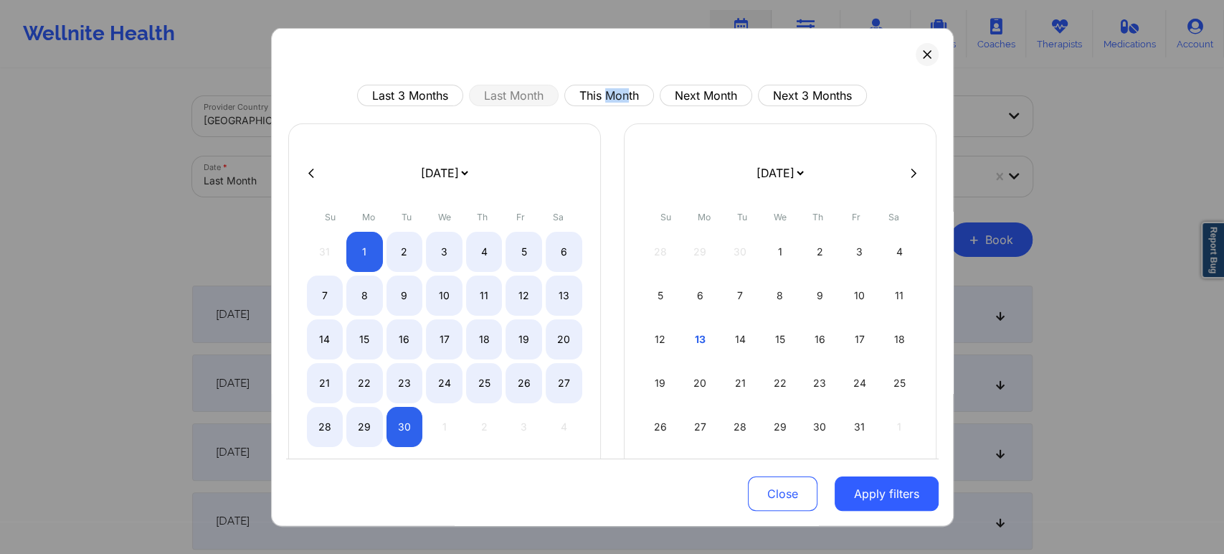
select select "2025-10"
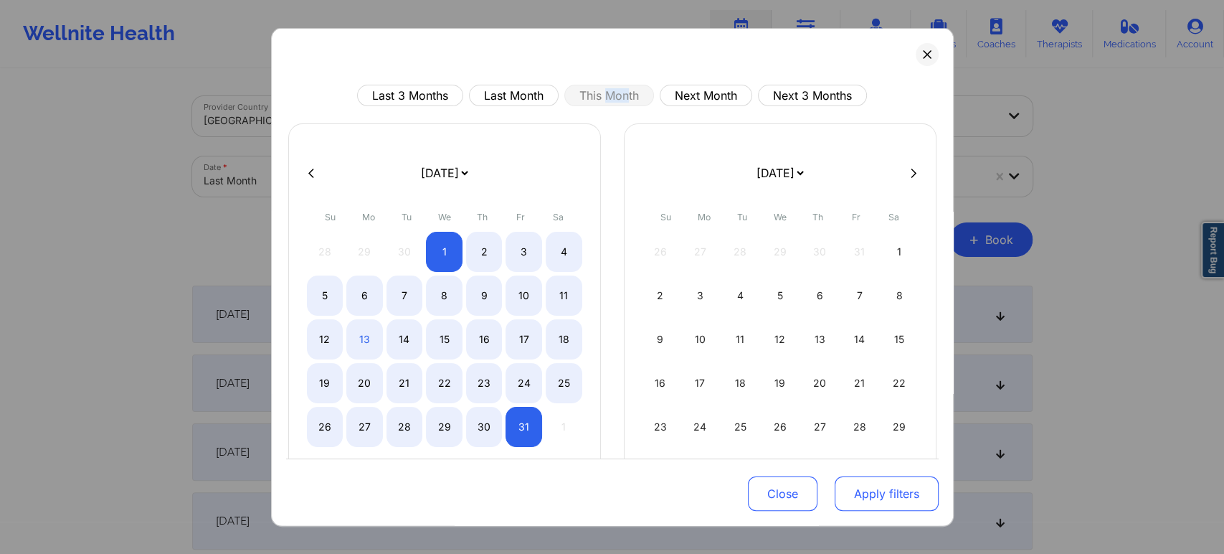
click at [899, 488] on button "Apply filters" at bounding box center [887, 493] width 104 height 34
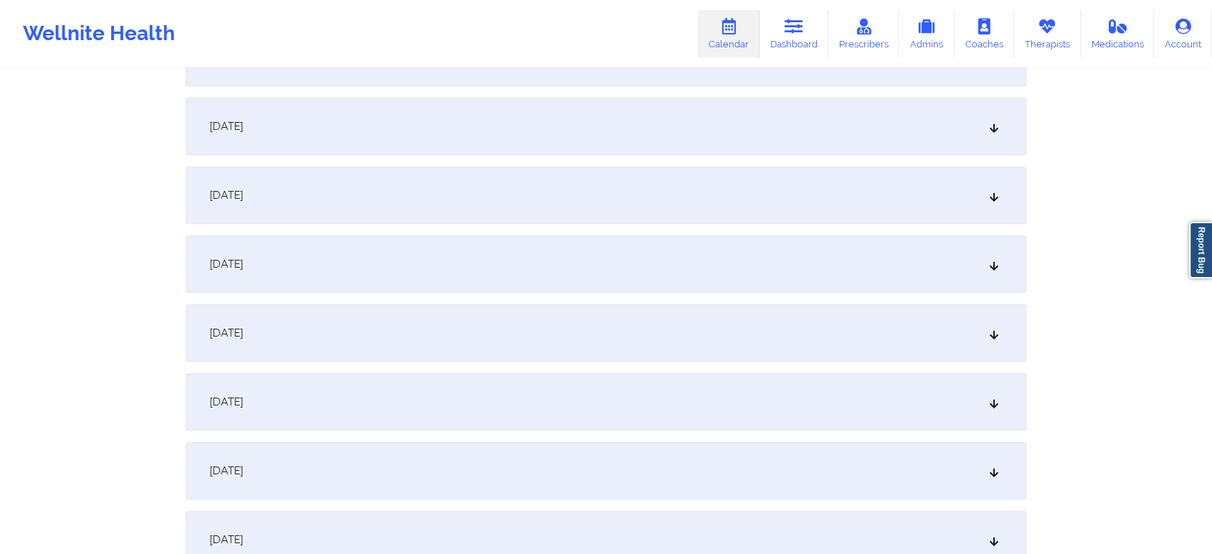
scroll to position [832, 0]
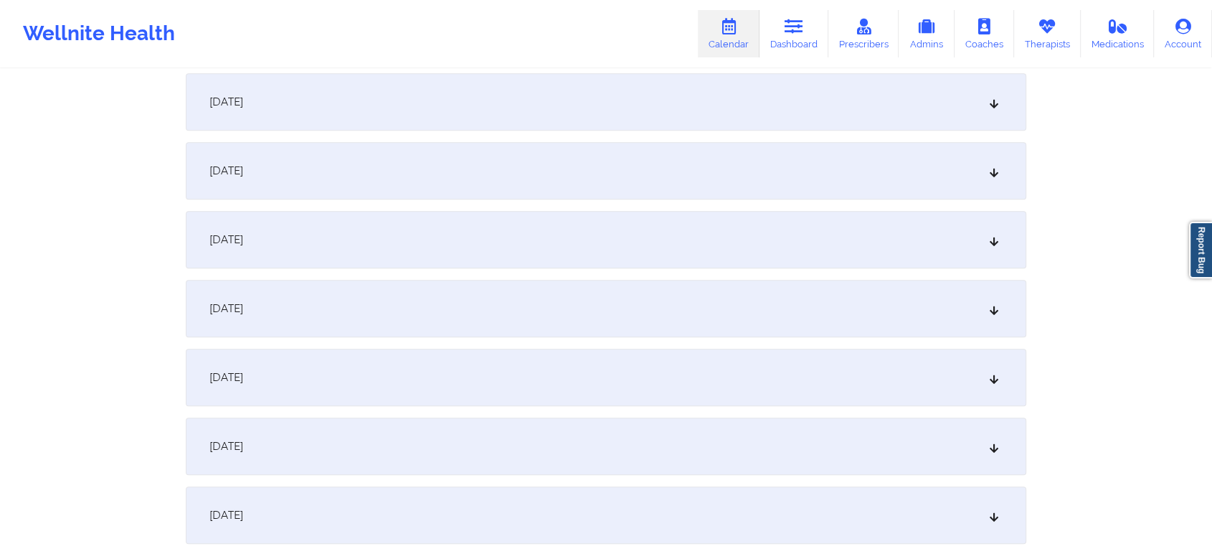
click at [917, 258] on div "[DATE]" at bounding box center [606, 239] width 840 height 57
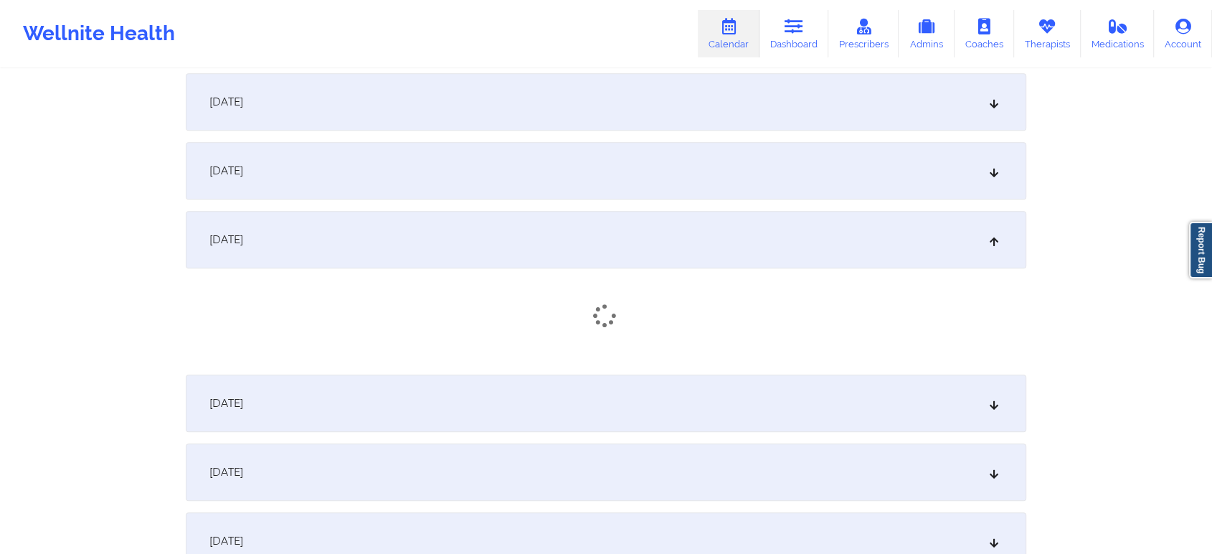
click at [917, 258] on div "[DATE]" at bounding box center [606, 239] width 840 height 57
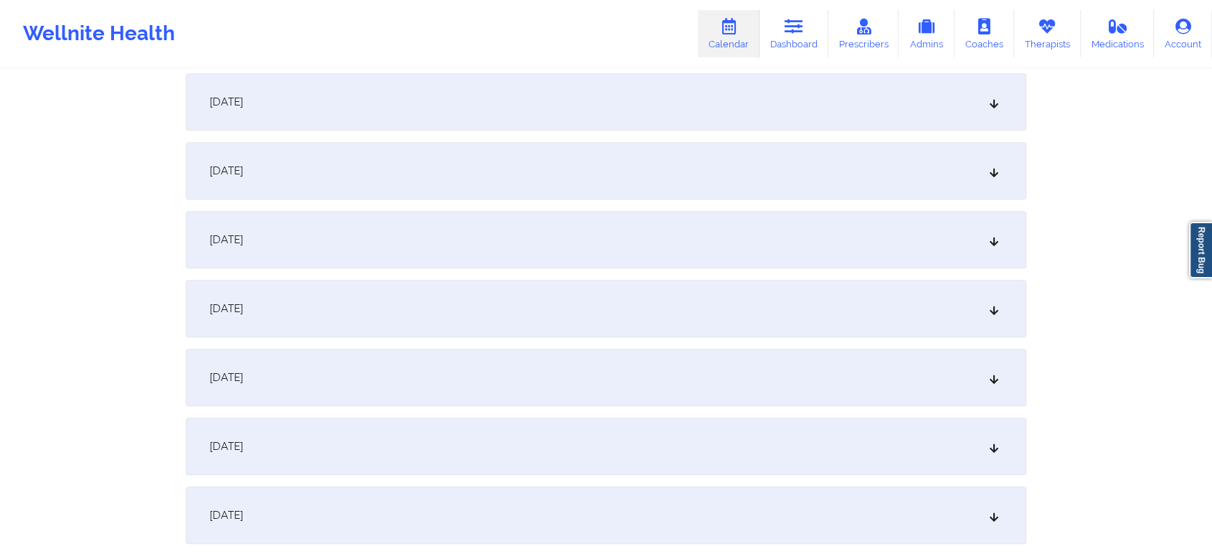
click at [910, 257] on div "[DATE]" at bounding box center [606, 239] width 840 height 57
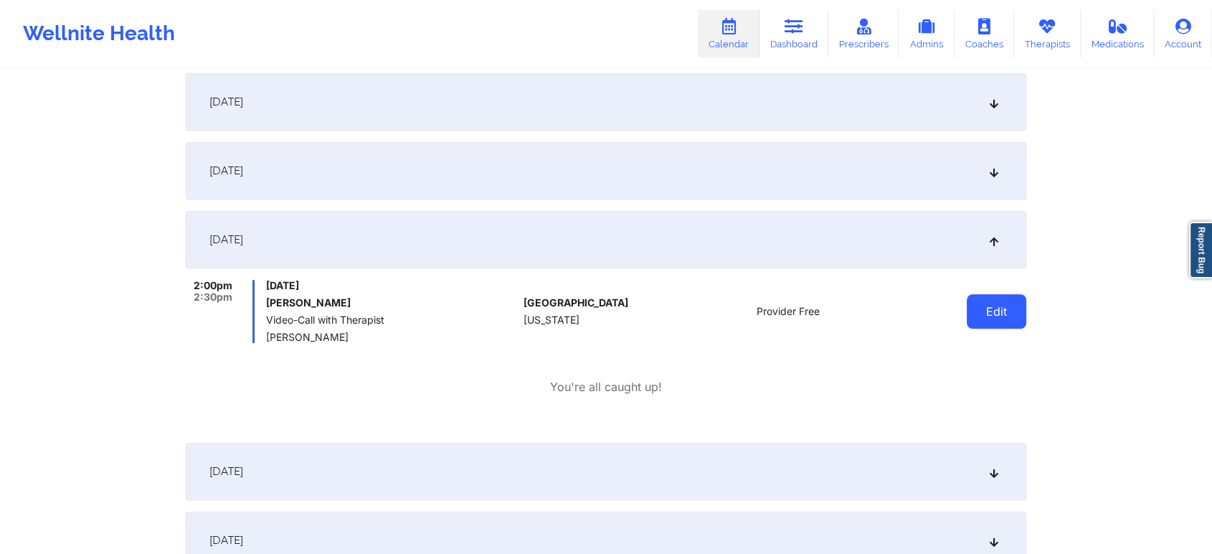
click at [981, 307] on button "Edit" at bounding box center [997, 311] width 60 height 34
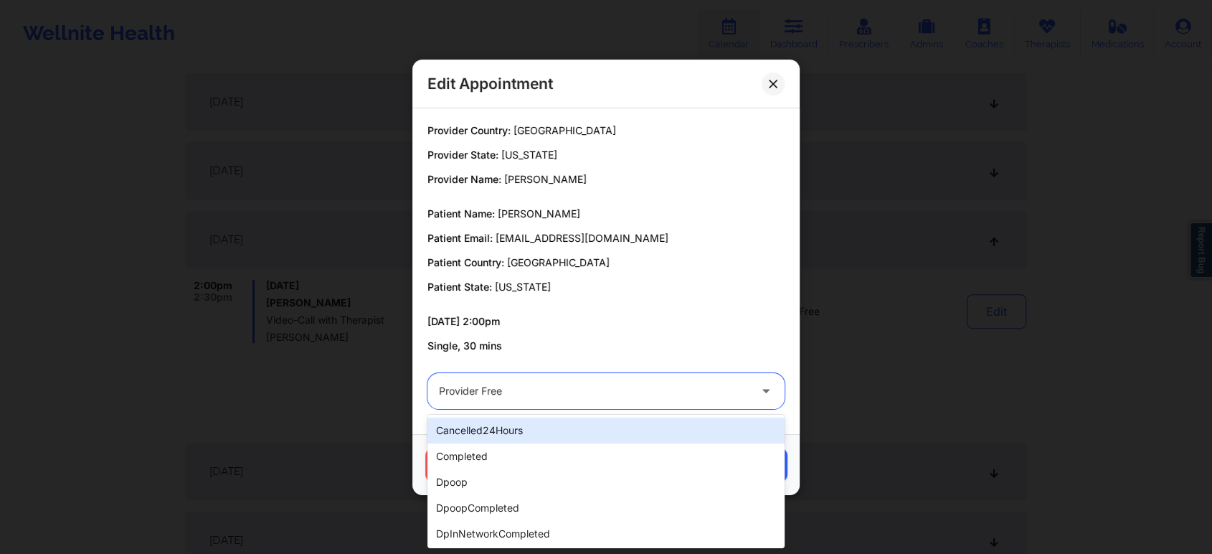
click at [655, 386] on div at bounding box center [594, 390] width 310 height 17
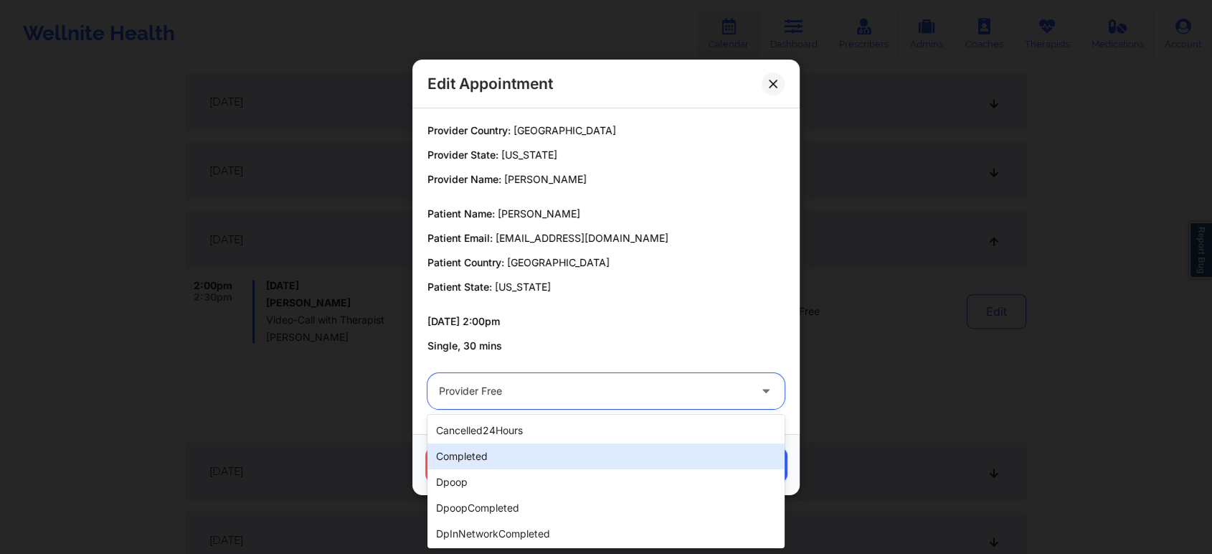
click at [593, 463] on div "completed" at bounding box center [605, 456] width 357 height 26
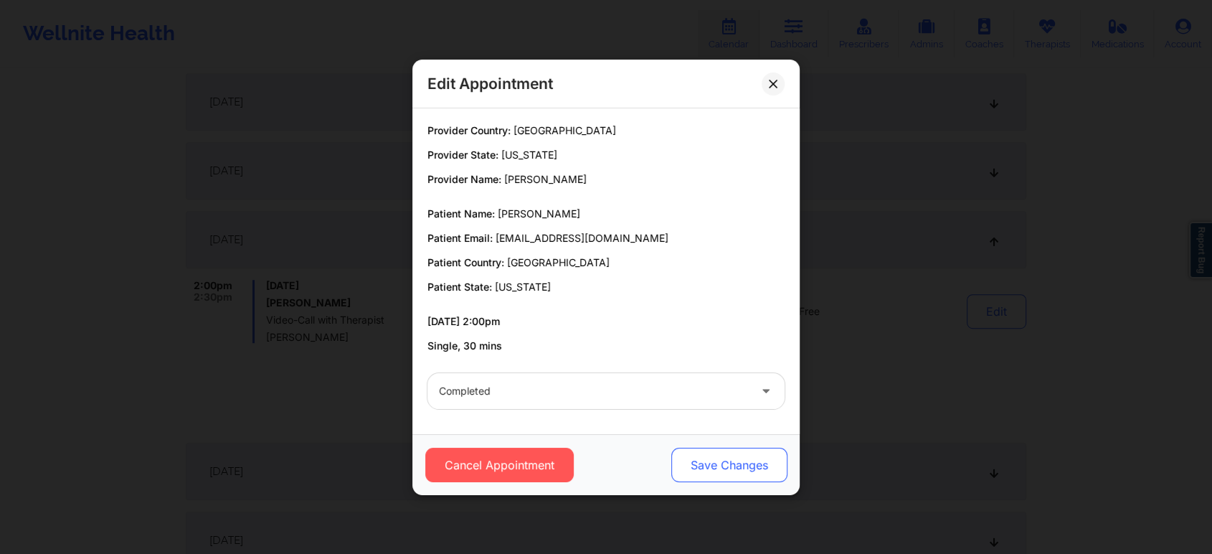
click at [700, 463] on button "Save Changes" at bounding box center [729, 464] width 116 height 34
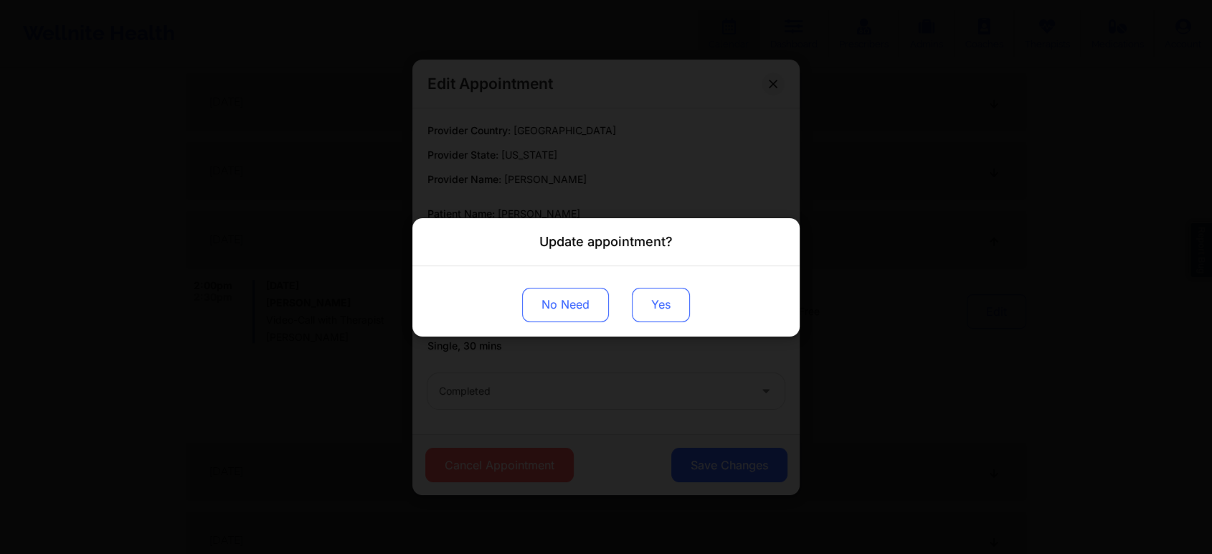
click at [655, 318] on button "Yes" at bounding box center [661, 304] width 58 height 34
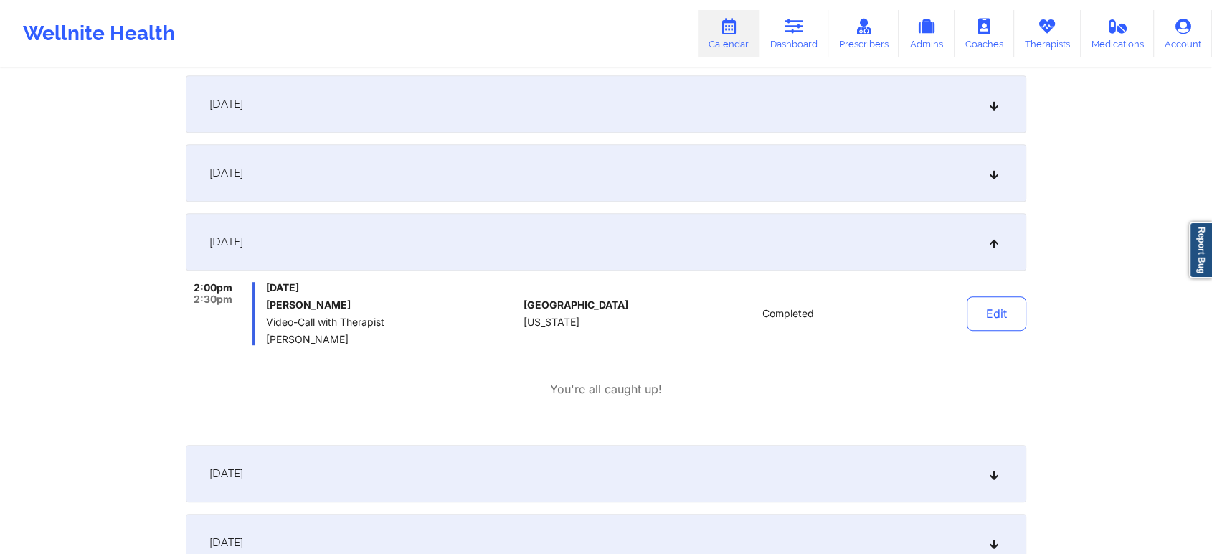
scroll to position [0, 0]
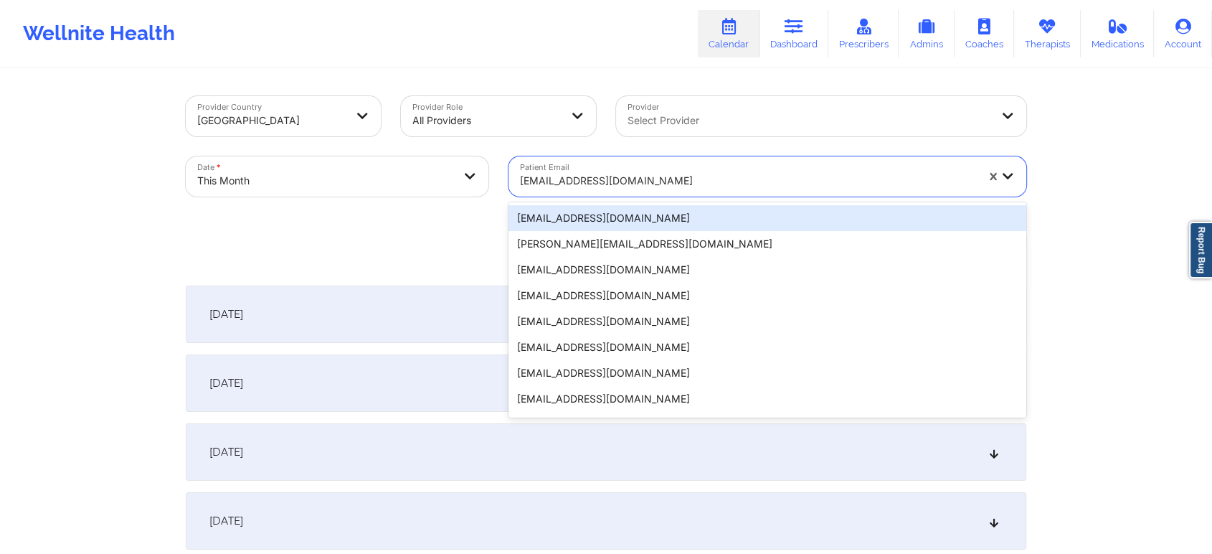
click at [607, 176] on div at bounding box center [748, 180] width 456 height 17
paste input "[EMAIL_ADDRESS][DOMAIN_NAME]"
type input "[EMAIL_ADDRESS][DOMAIN_NAME]"
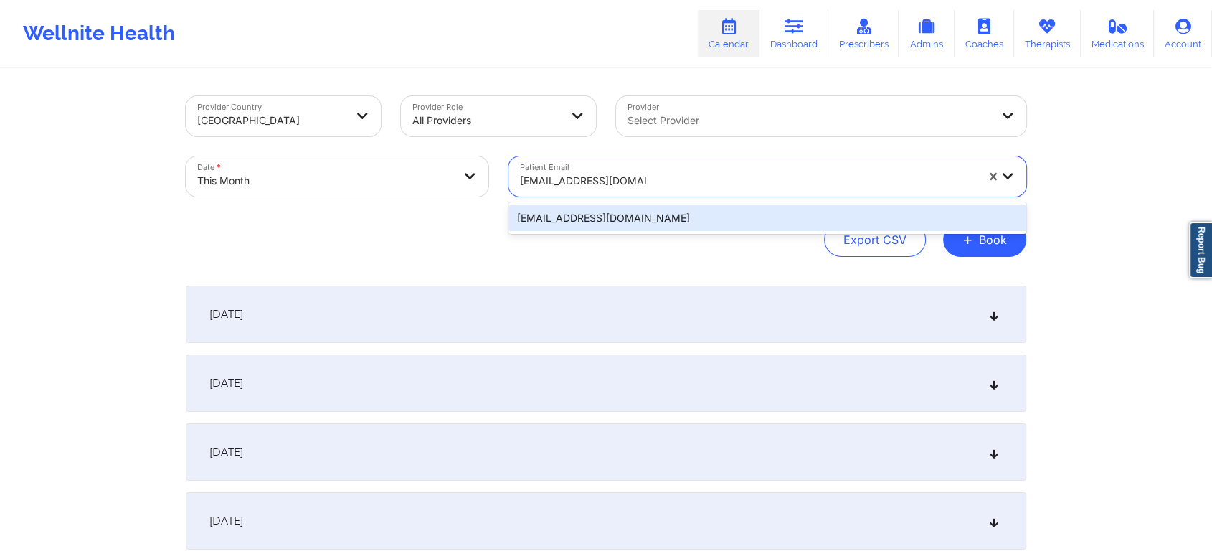
click at [612, 216] on div "[EMAIL_ADDRESS][DOMAIN_NAME]" at bounding box center [767, 218] width 518 height 26
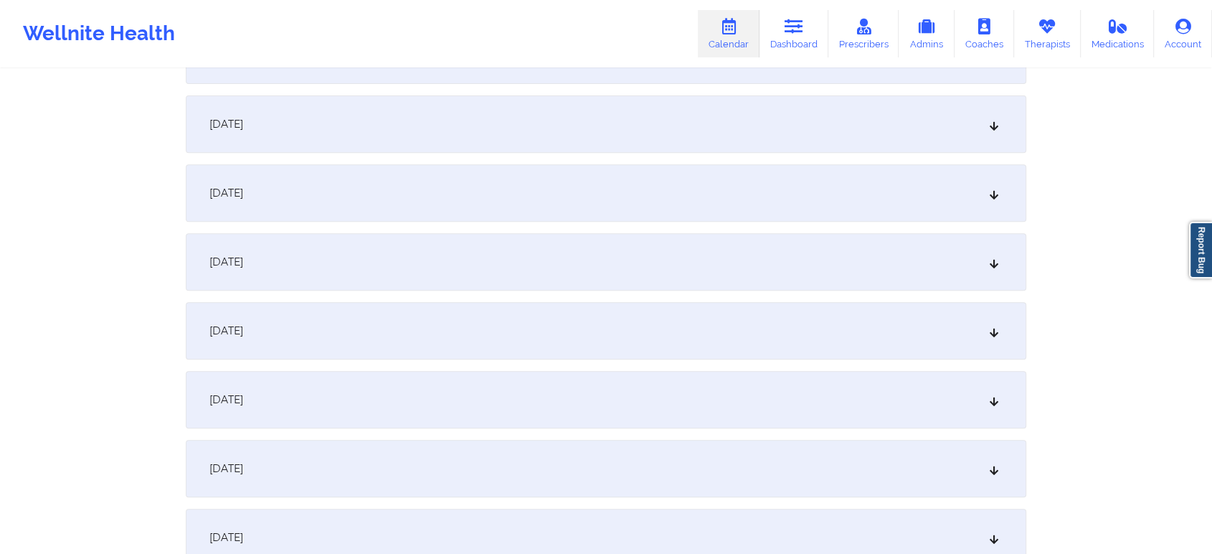
scroll to position [528, 0]
click at [638, 320] on div "[DATE]" at bounding box center [606, 336] width 840 height 57
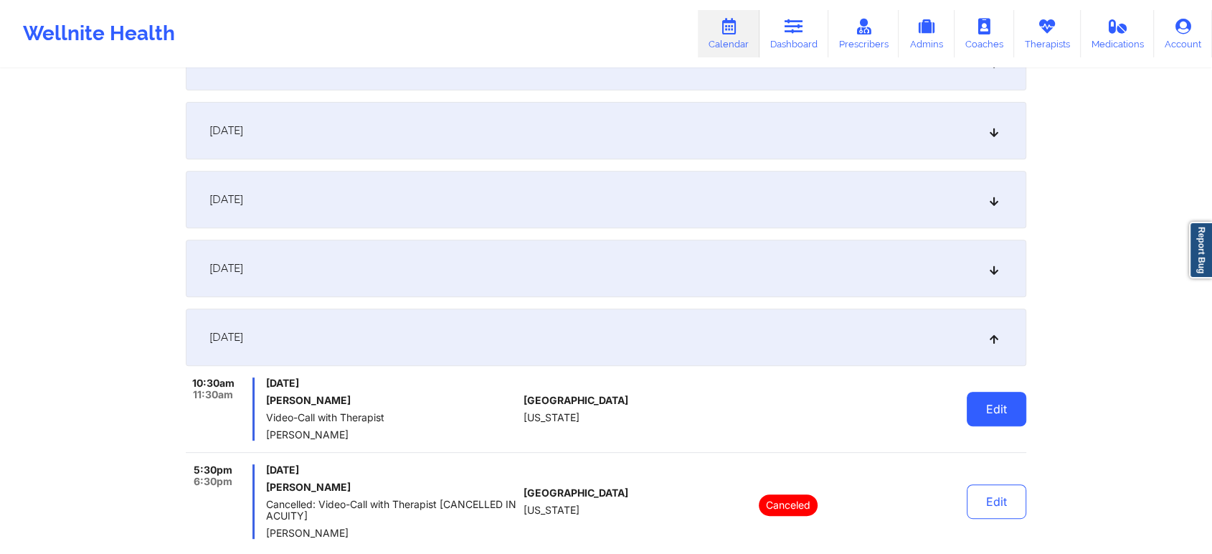
click at [1001, 406] on button "Edit" at bounding box center [997, 409] width 60 height 34
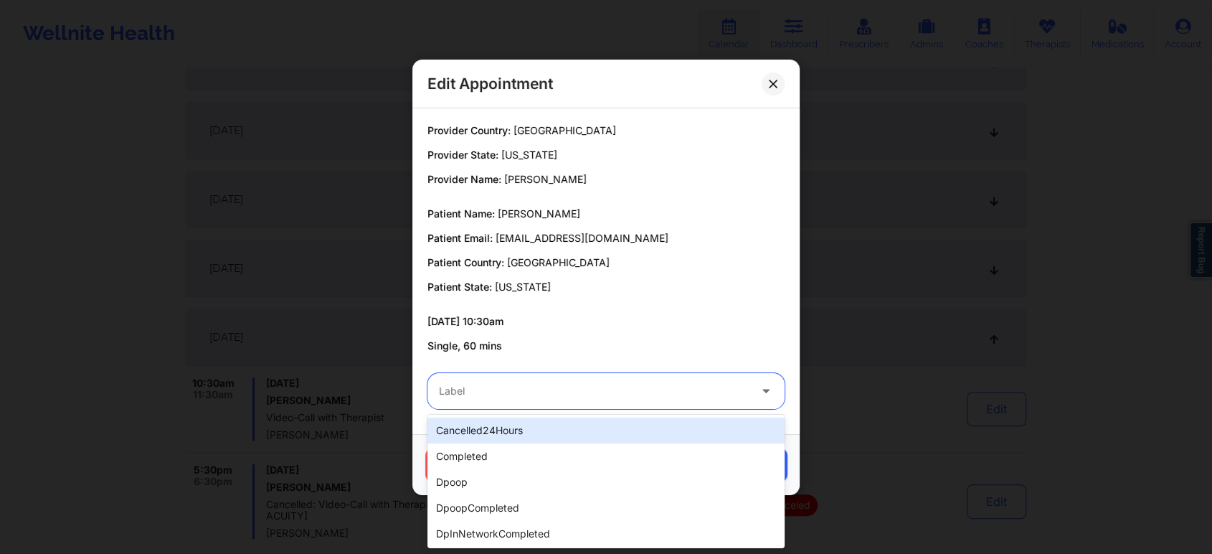
click at [613, 397] on div at bounding box center [594, 390] width 310 height 17
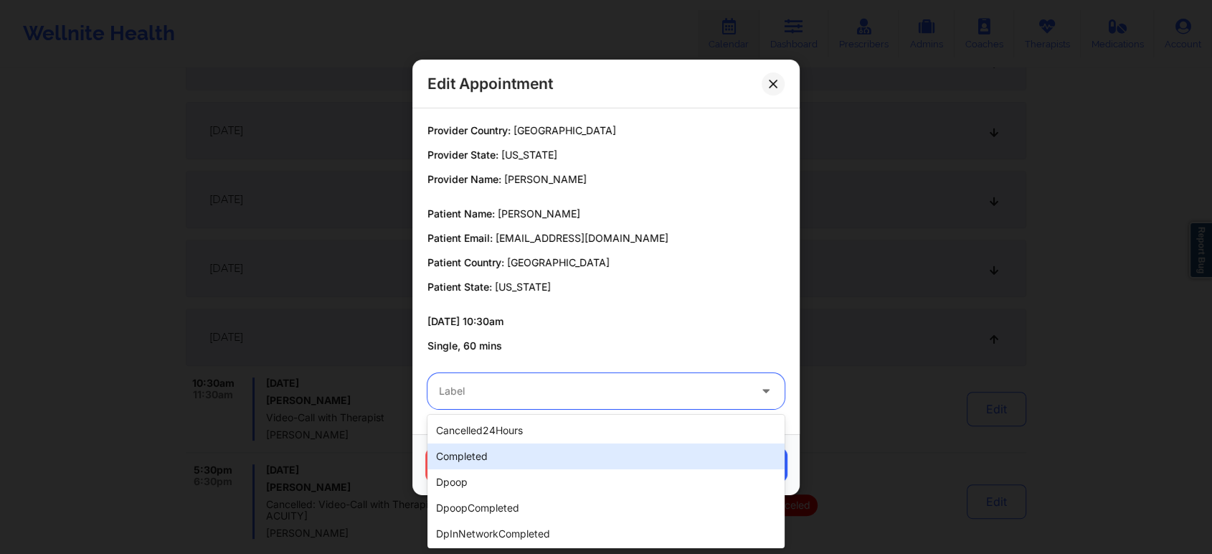
click at [558, 452] on div "completed" at bounding box center [605, 456] width 357 height 26
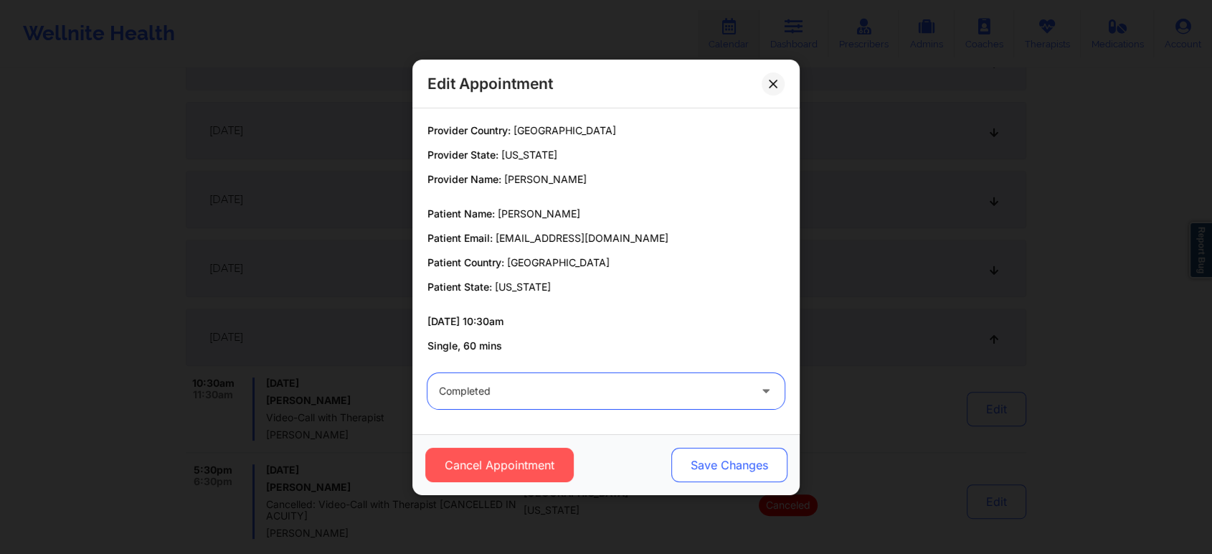
click at [691, 454] on button "Save Changes" at bounding box center [729, 464] width 116 height 34
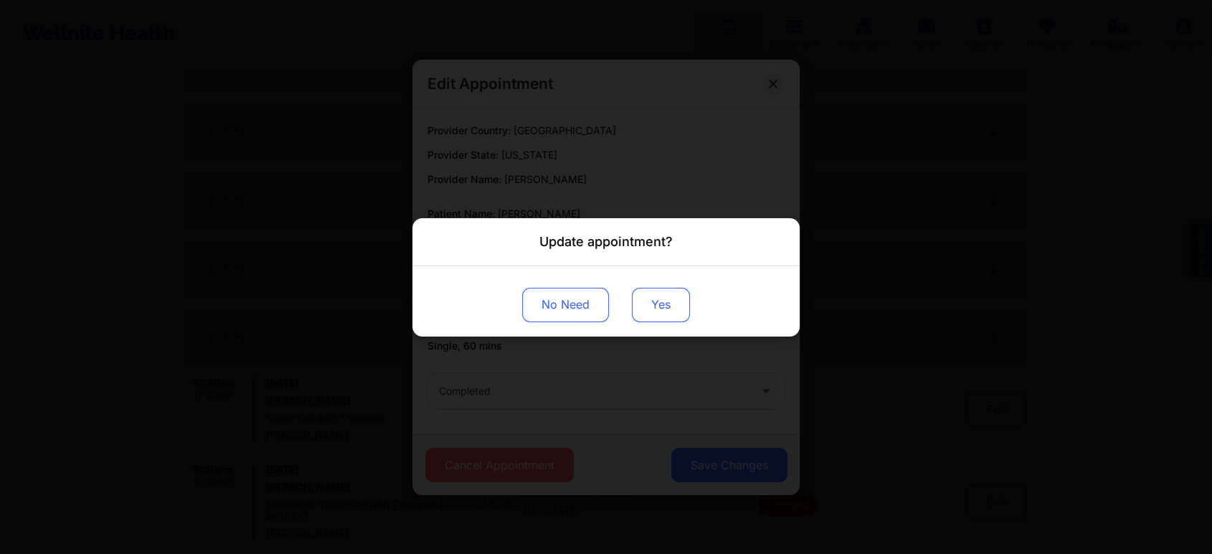
click at [655, 316] on button "Yes" at bounding box center [661, 304] width 58 height 34
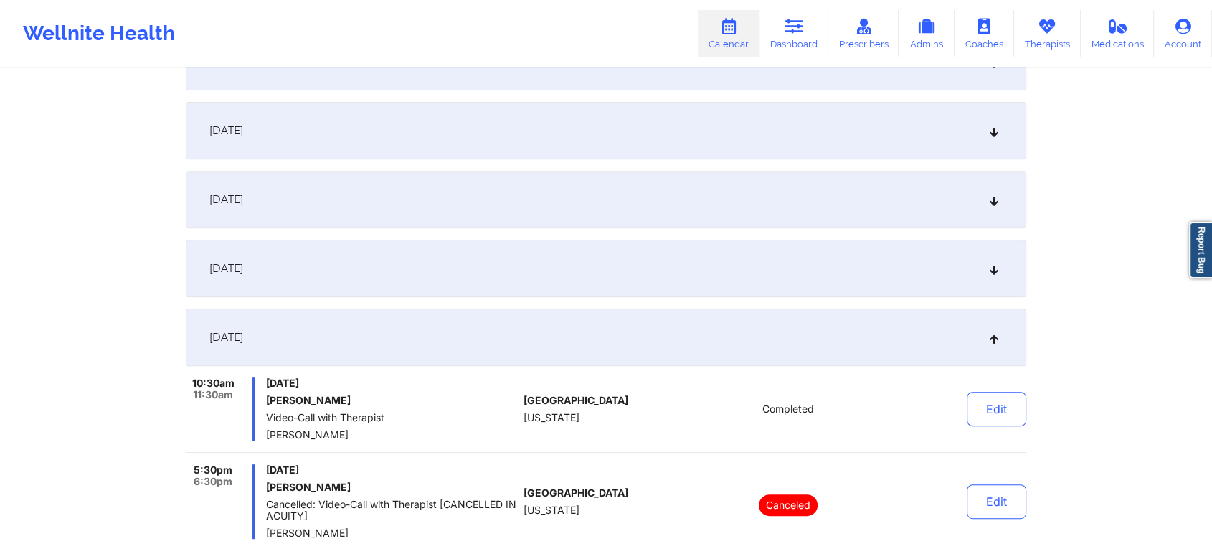
scroll to position [0, 0]
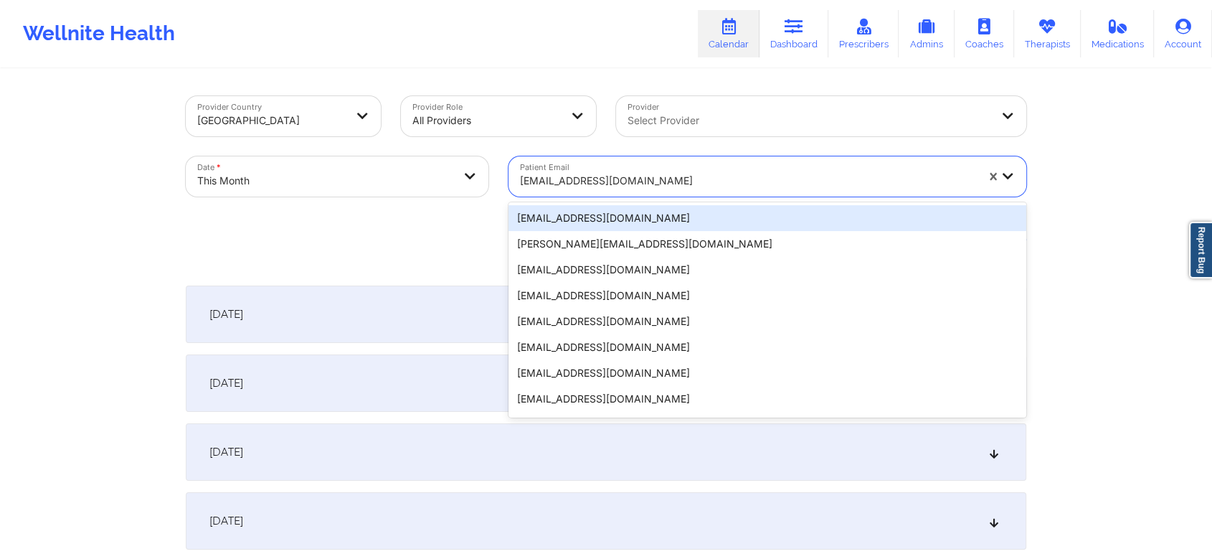
click at [572, 184] on div at bounding box center [748, 180] width 456 height 17
paste input "[EMAIL_ADDRESS][DOMAIN_NAME]"
type input "[EMAIL_ADDRESS][DOMAIN_NAME]"
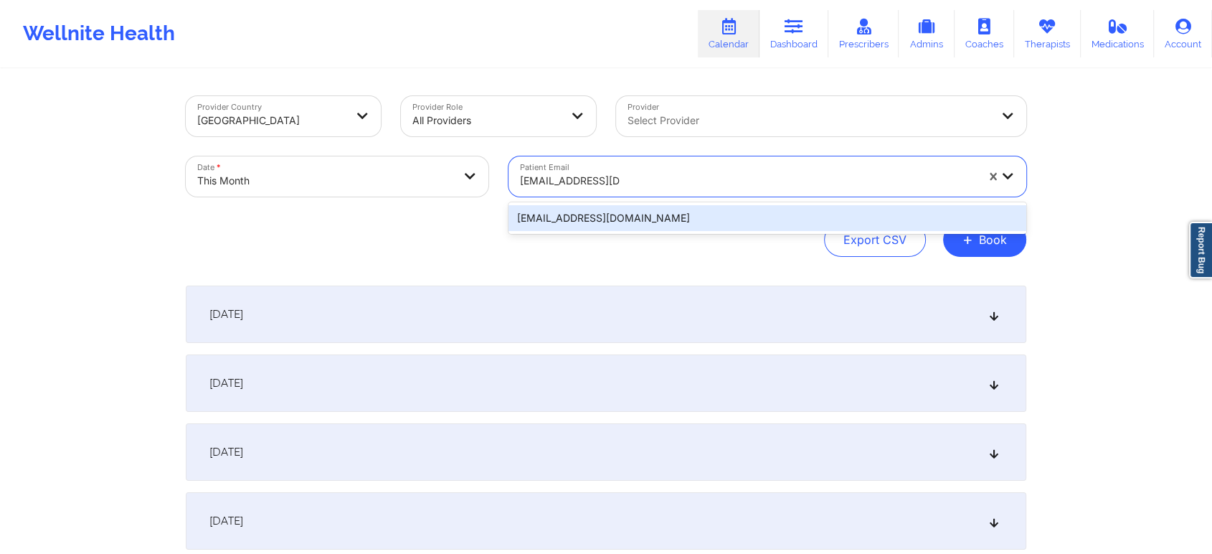
click at [595, 211] on div "[EMAIL_ADDRESS][DOMAIN_NAME]" at bounding box center [767, 218] width 518 height 26
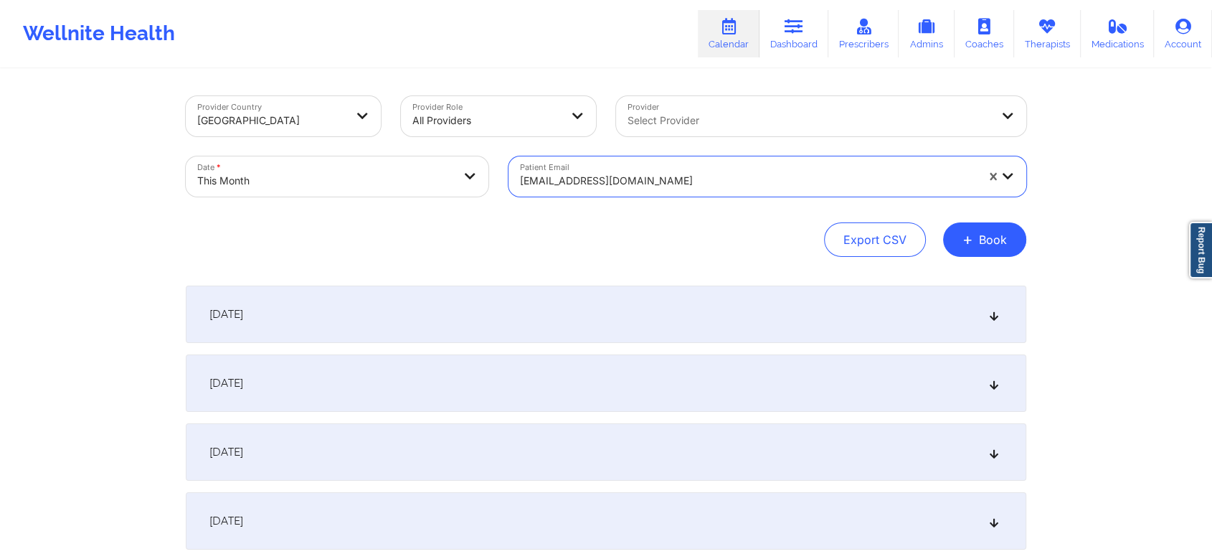
scroll to position [685, 0]
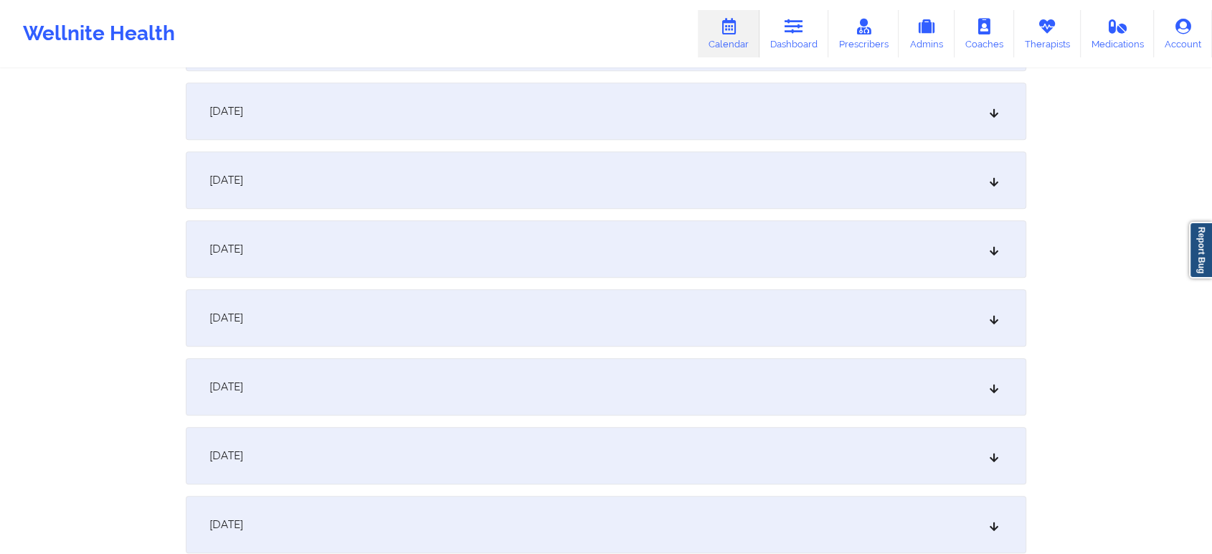
click at [534, 103] on div "[DATE]" at bounding box center [606, 110] width 840 height 57
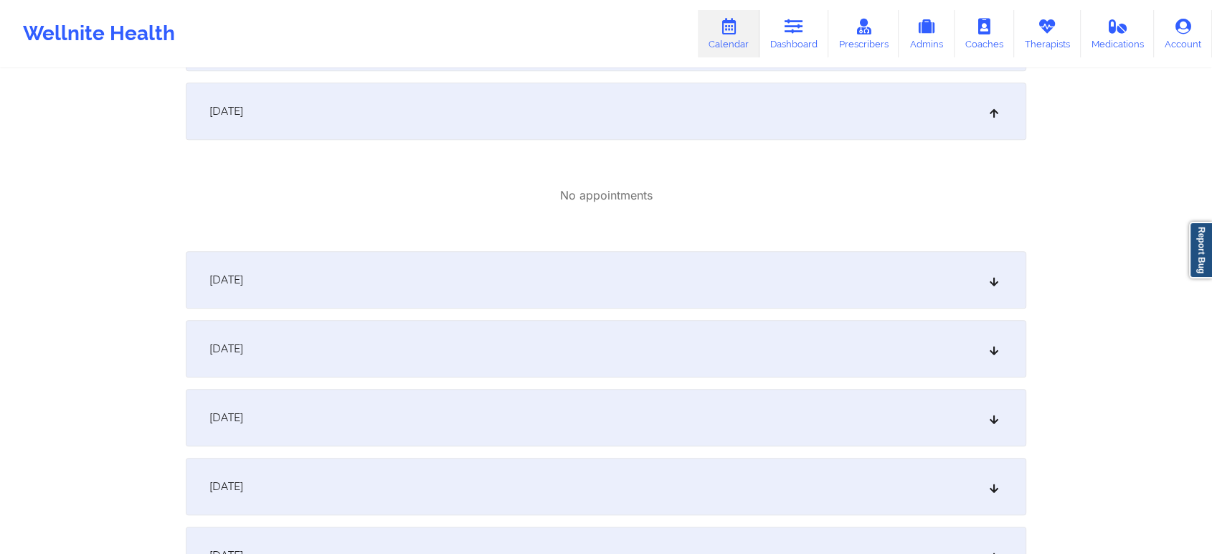
scroll to position [0, 0]
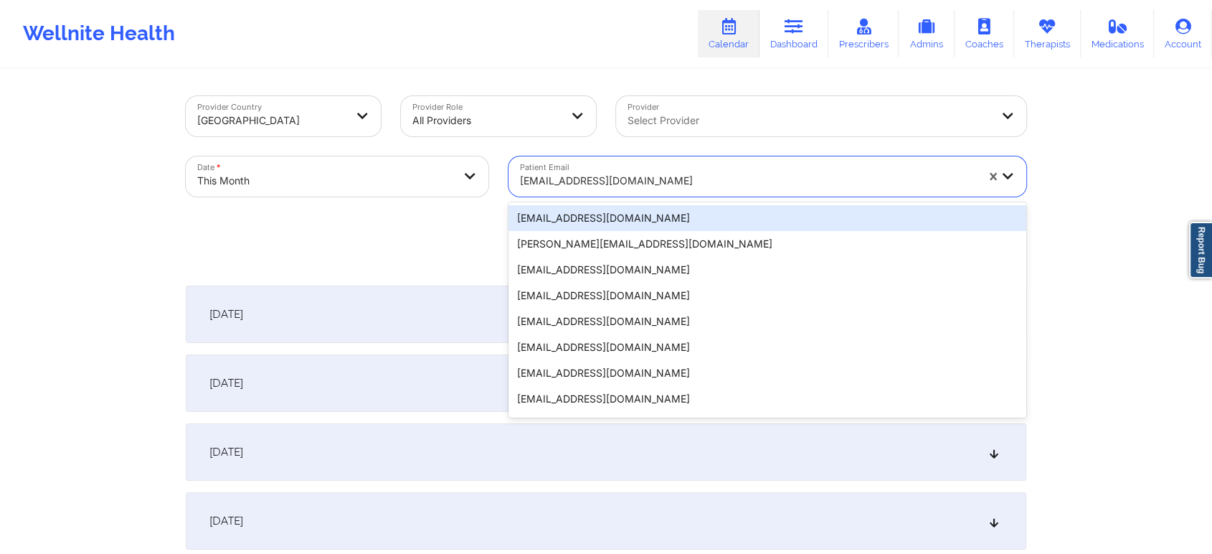
click at [586, 156] on div "[EMAIL_ADDRESS][DOMAIN_NAME]" at bounding box center [742, 176] width 469 height 40
paste input "[PERSON_NAME][EMAIL_ADDRESS][PERSON_NAME][PERSON_NAME][DOMAIN_NAME]"
type input "[PERSON_NAME][EMAIL_ADDRESS][PERSON_NAME][PERSON_NAME][DOMAIN_NAME]"
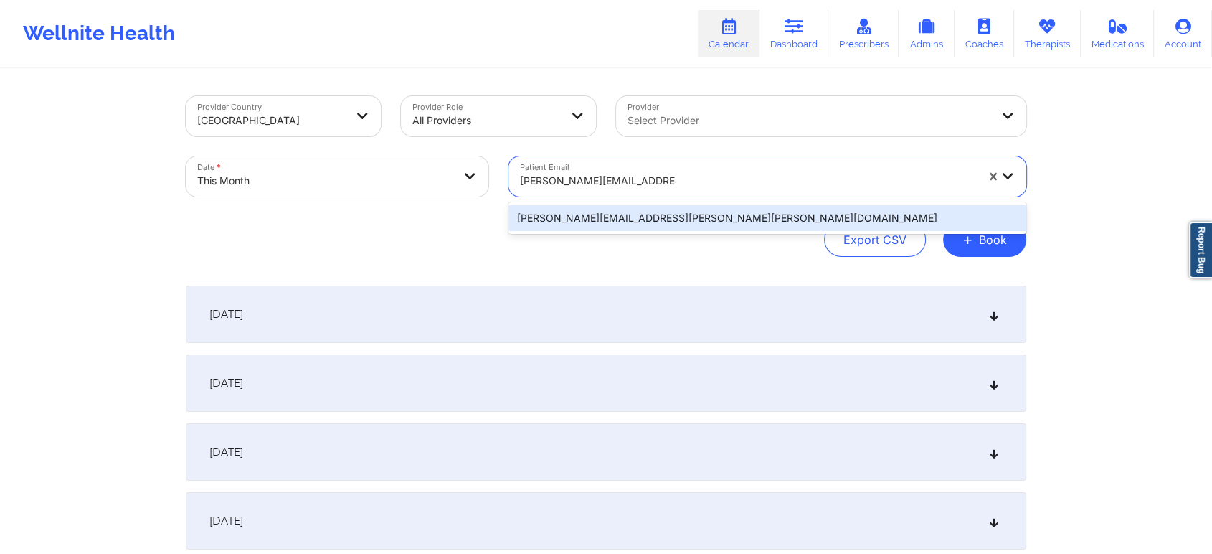
click at [575, 211] on div "[PERSON_NAME][EMAIL_ADDRESS][PERSON_NAME][PERSON_NAME][DOMAIN_NAME]" at bounding box center [767, 218] width 518 height 26
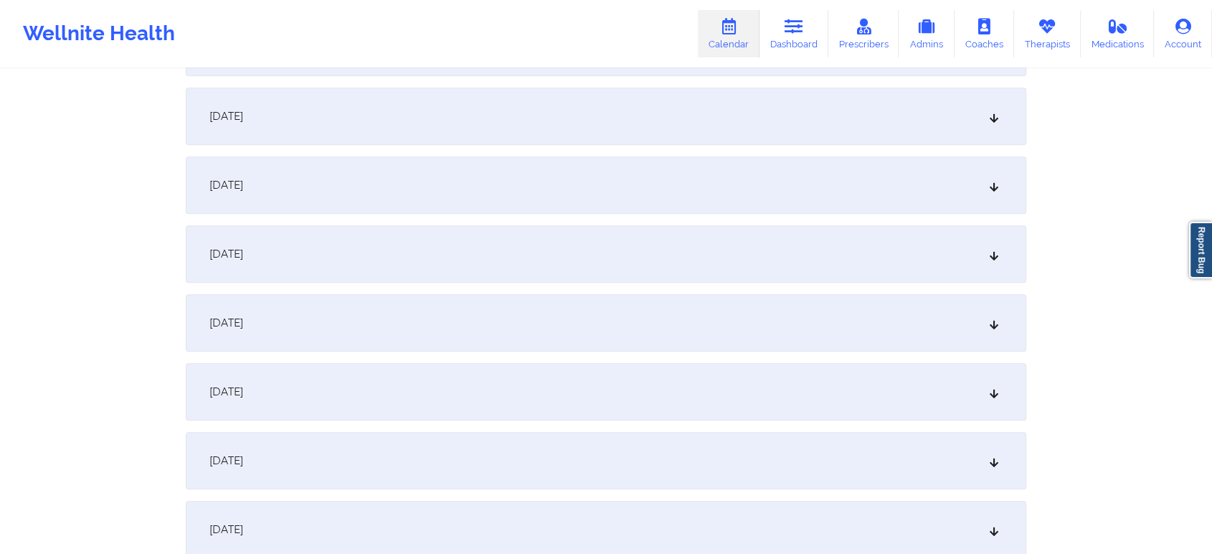
scroll to position [568, 0]
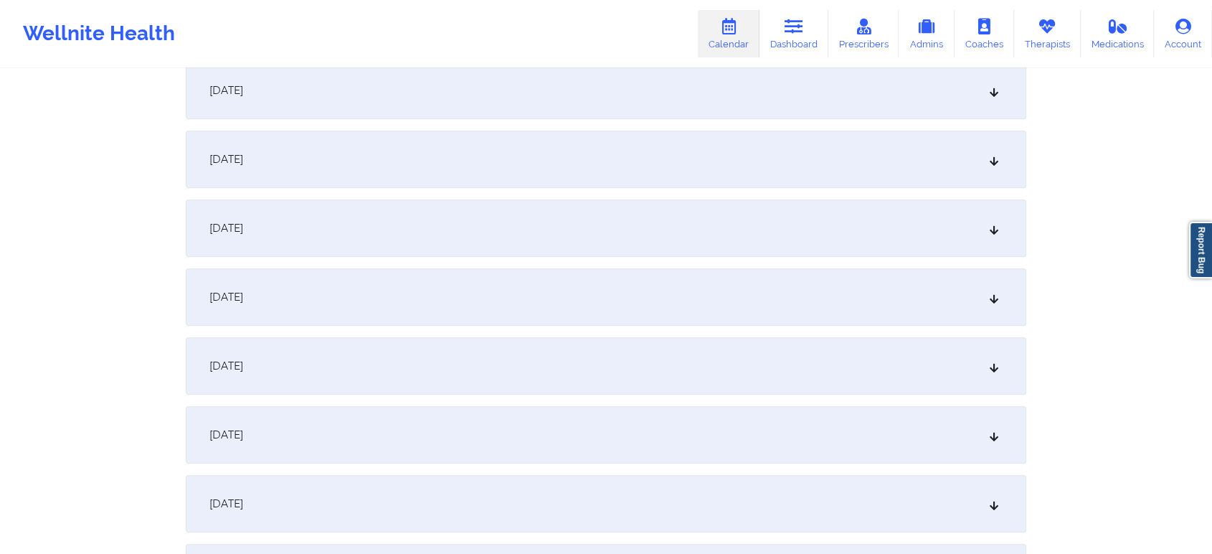
click at [694, 232] on div "[DATE]" at bounding box center [606, 227] width 840 height 57
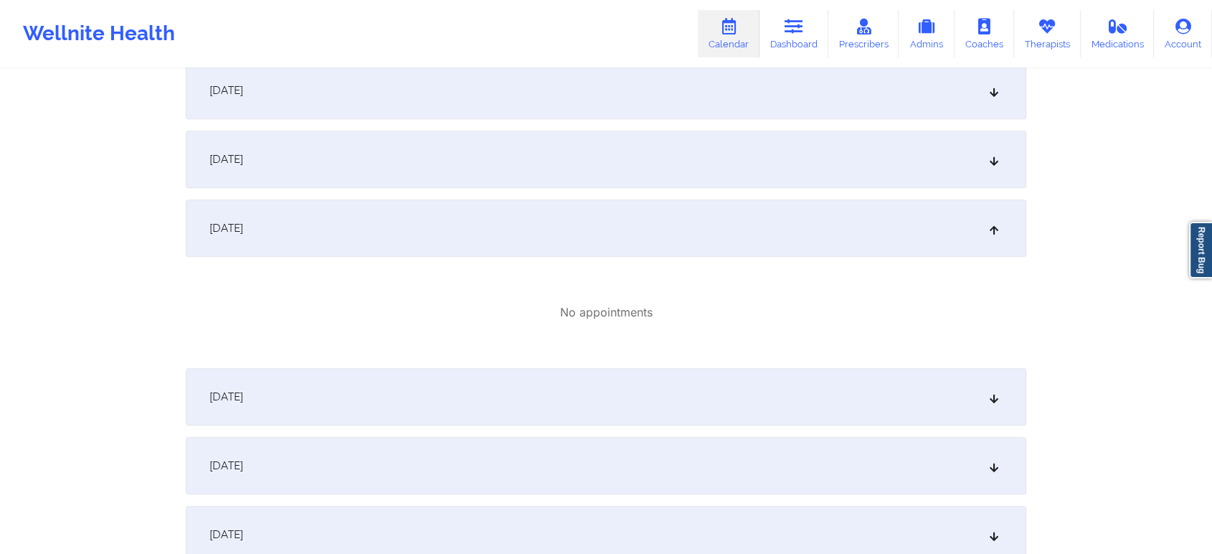
scroll to position [0, 0]
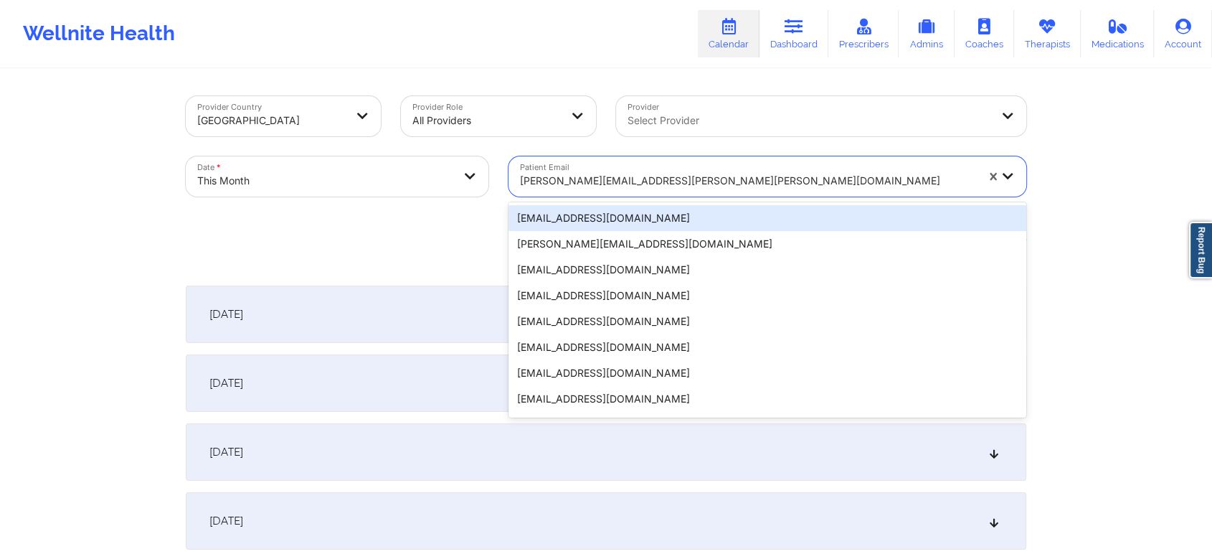
click at [577, 175] on div at bounding box center [748, 180] width 456 height 17
paste input "[EMAIL_ADDRESS][DOMAIN_NAME]"
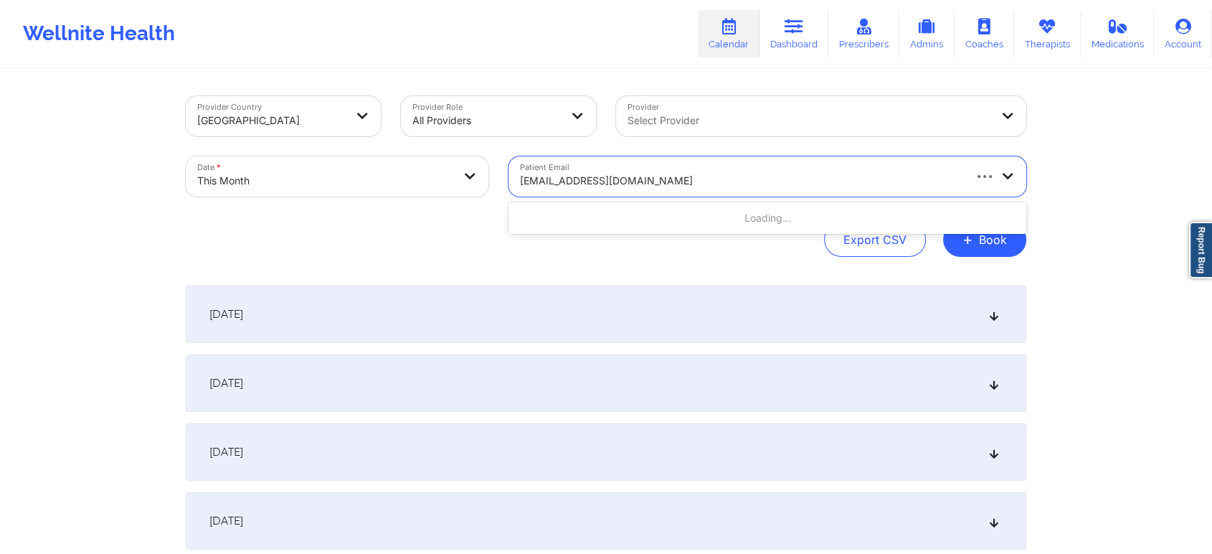
type input "[EMAIL_ADDRESS][DOMAIN_NAME]"
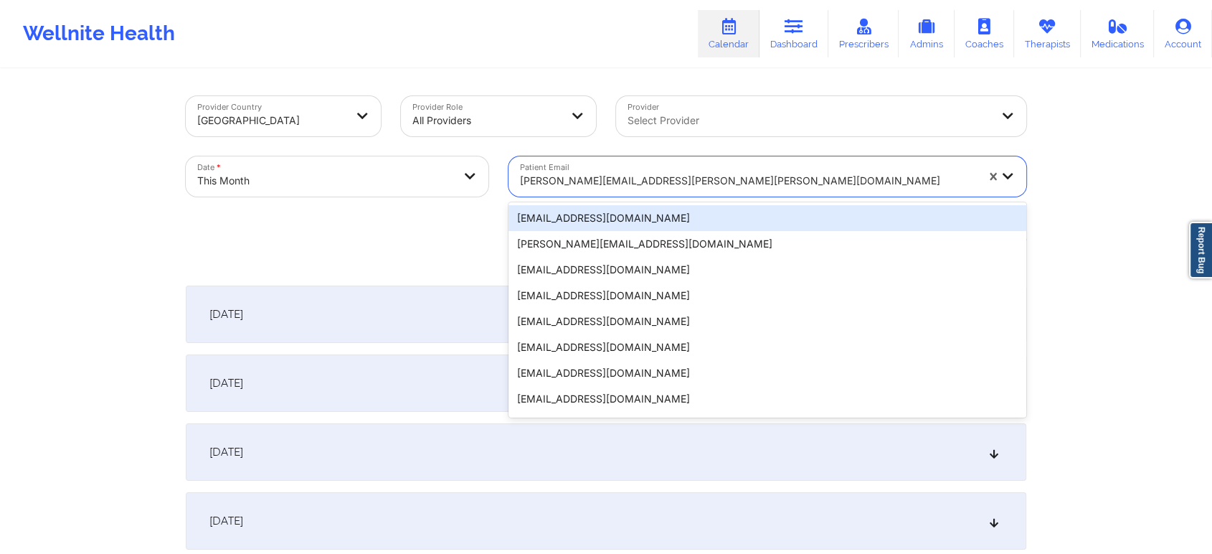
click at [663, 159] on div "[PERSON_NAME][EMAIL_ADDRESS][PERSON_NAME][PERSON_NAME][DOMAIN_NAME]" at bounding box center [742, 176] width 469 height 40
paste input "[EMAIL_ADDRESS][DOMAIN_NAME]"
type input "[EMAIL_ADDRESS][DOMAIN_NAME]"
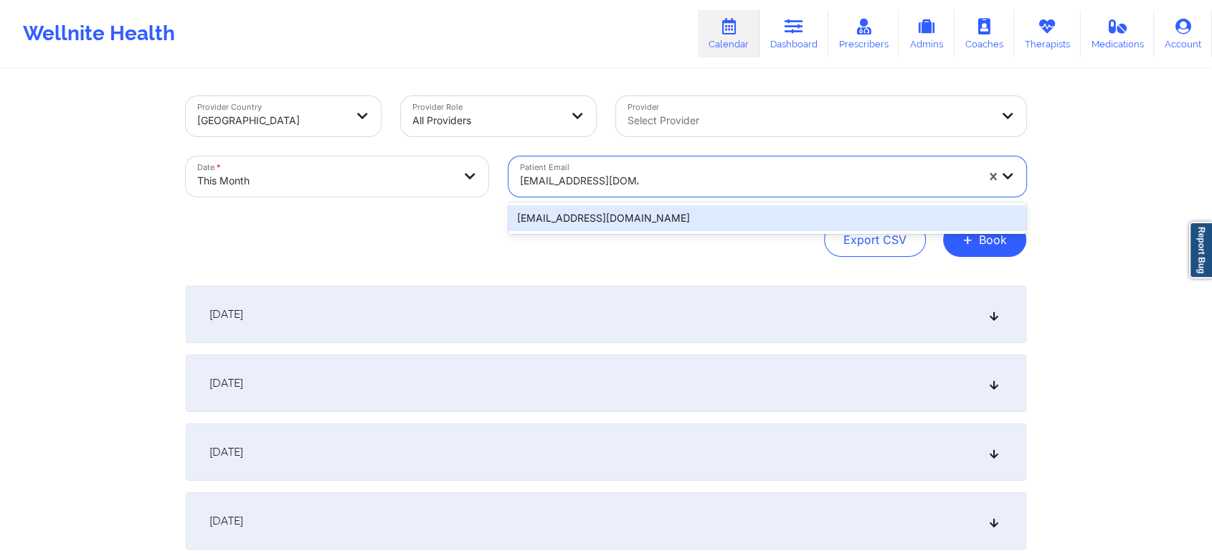
click at [631, 212] on div "[EMAIL_ADDRESS][DOMAIN_NAME]" at bounding box center [767, 218] width 518 height 26
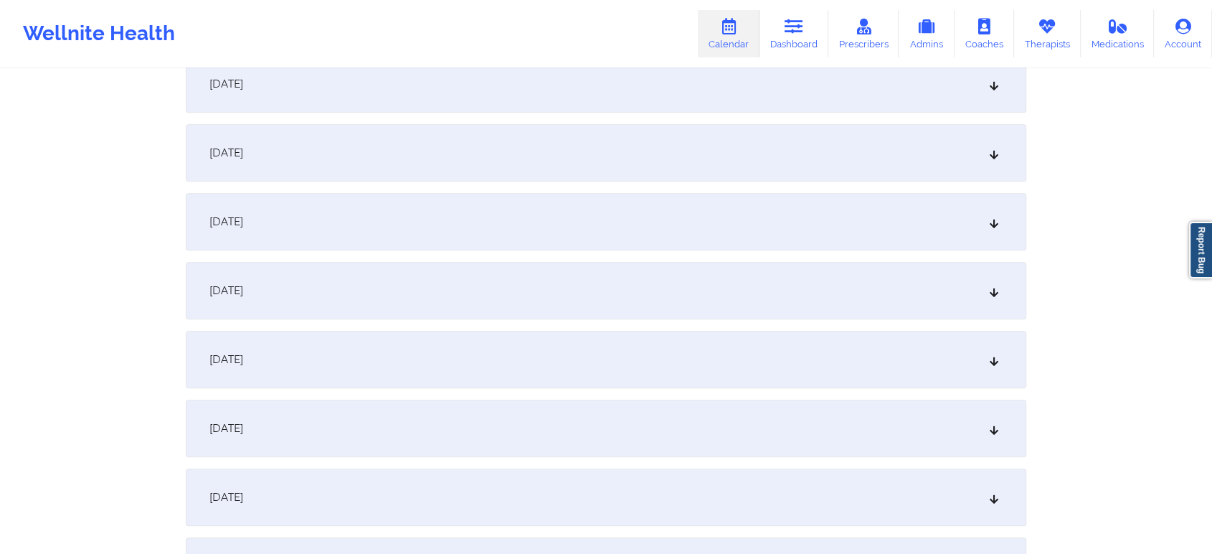
scroll to position [568, 0]
click at [804, 280] on div "[DATE]" at bounding box center [606, 296] width 840 height 57
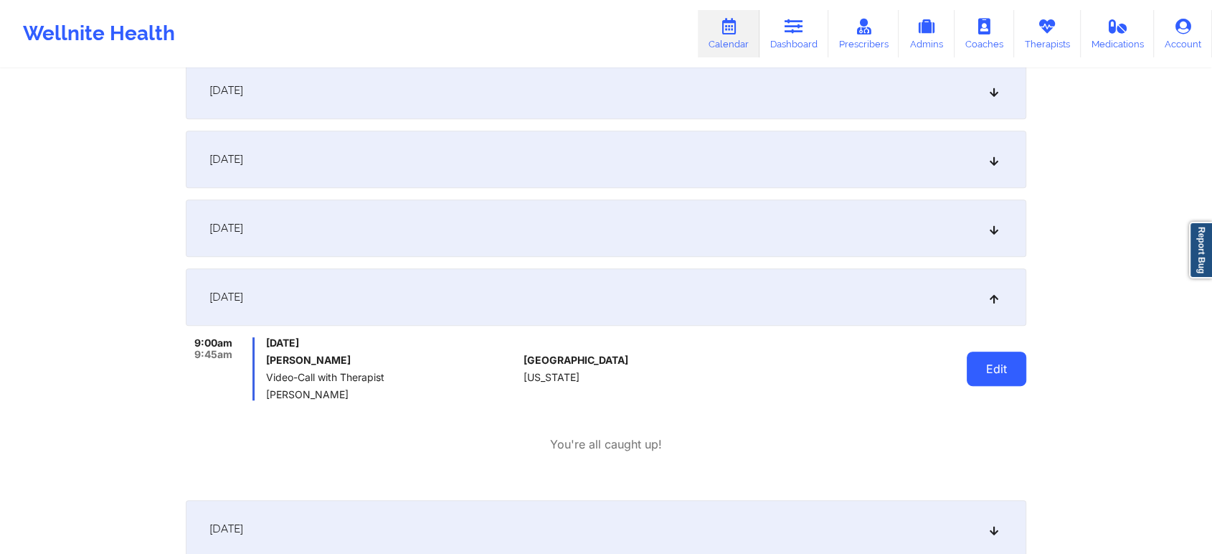
click at [994, 369] on button "Edit" at bounding box center [997, 368] width 60 height 34
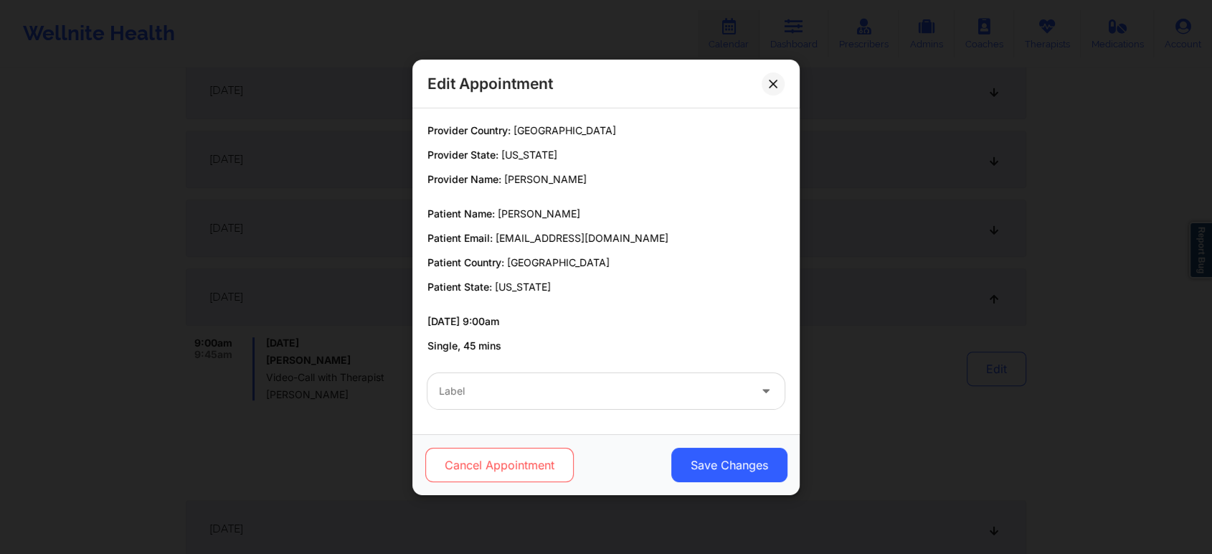
click at [533, 475] on button "Cancel Appointment" at bounding box center [499, 464] width 148 height 34
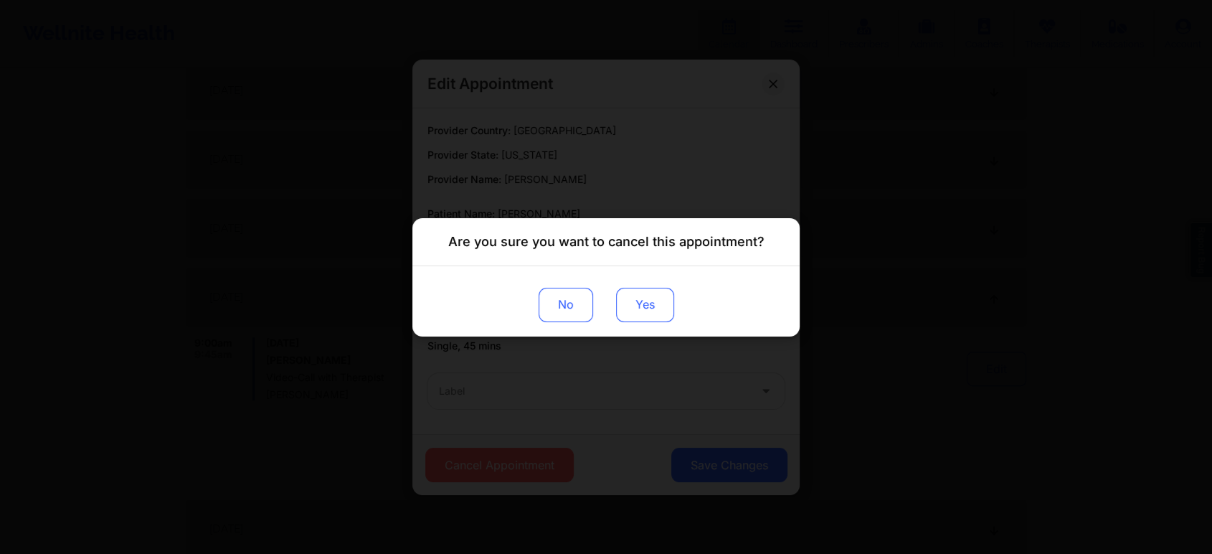
click at [627, 300] on button "Yes" at bounding box center [645, 304] width 58 height 34
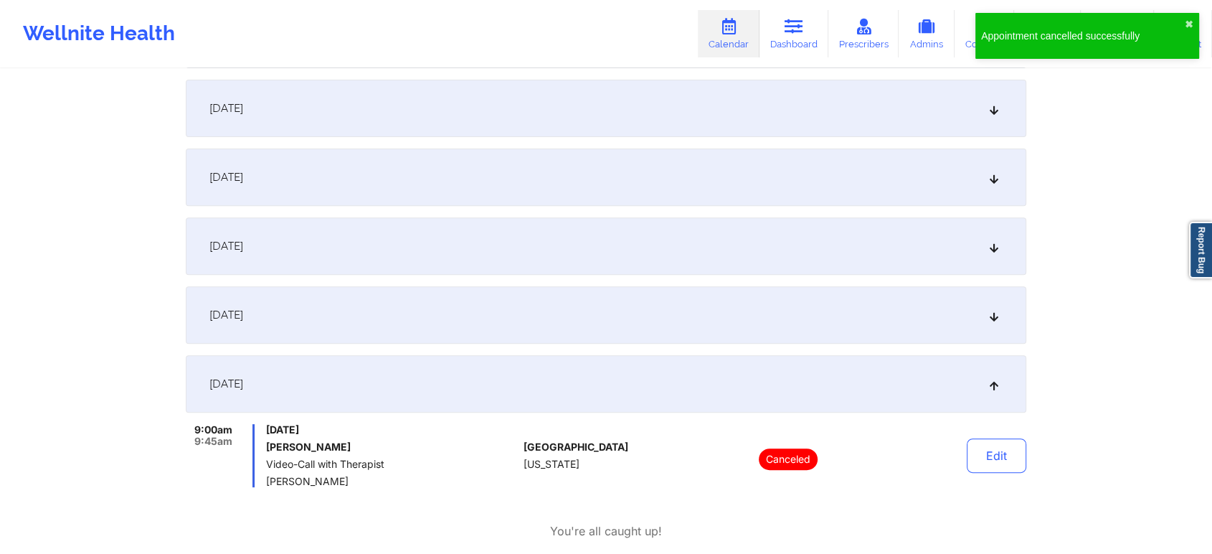
scroll to position [0, 0]
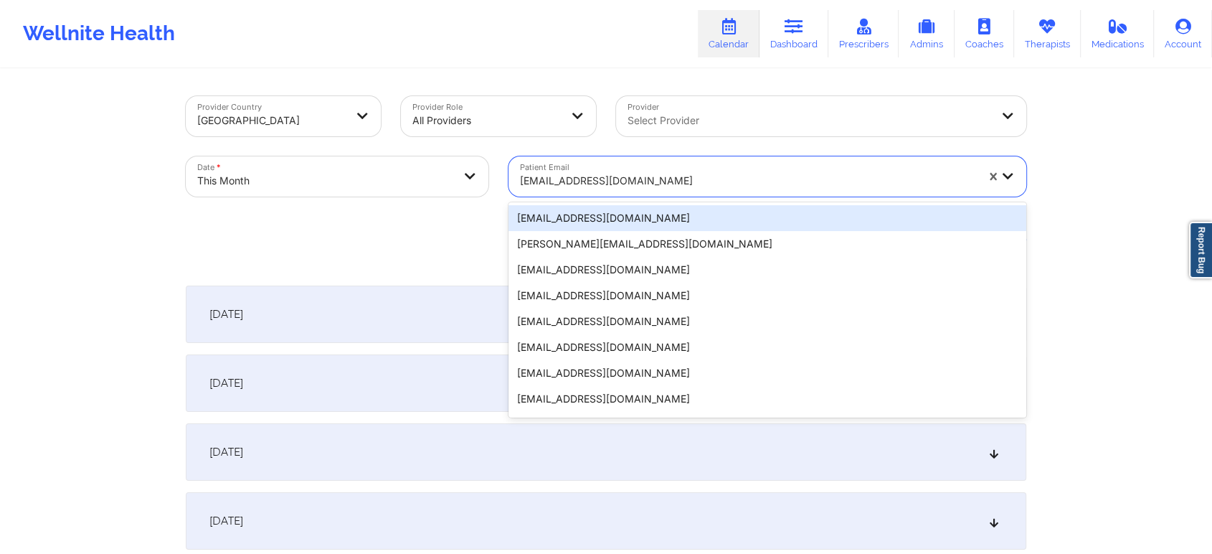
click at [654, 183] on div at bounding box center [748, 180] width 456 height 17
paste input "[EMAIL_ADDRESS][DOMAIN_NAME]"
type input "[EMAIL_ADDRESS][DOMAIN_NAME]"
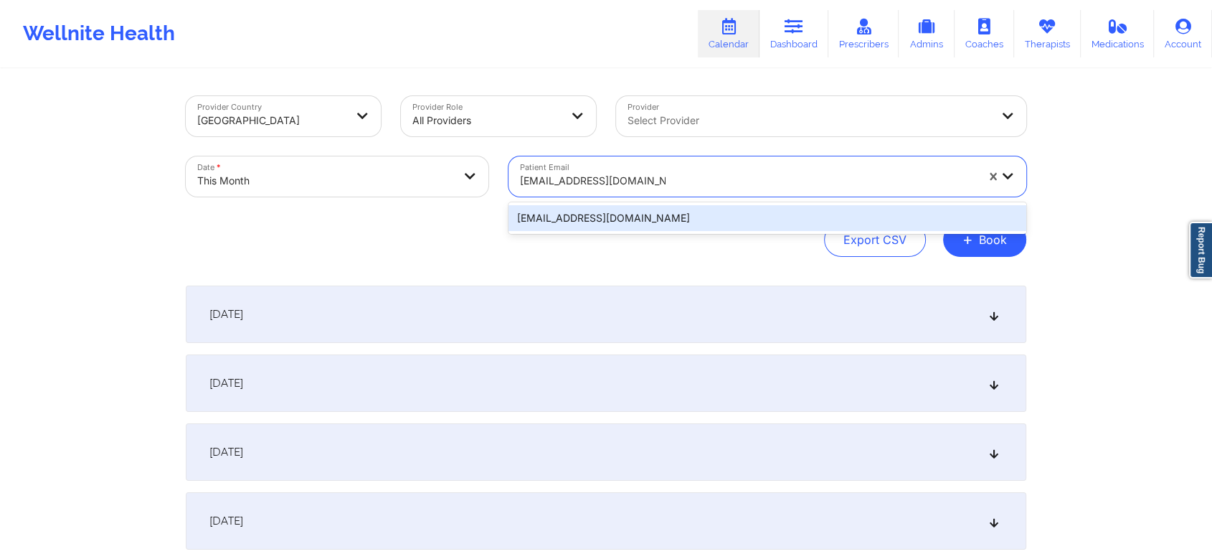
click at [657, 227] on div "[EMAIL_ADDRESS][DOMAIN_NAME]" at bounding box center [767, 218] width 518 height 26
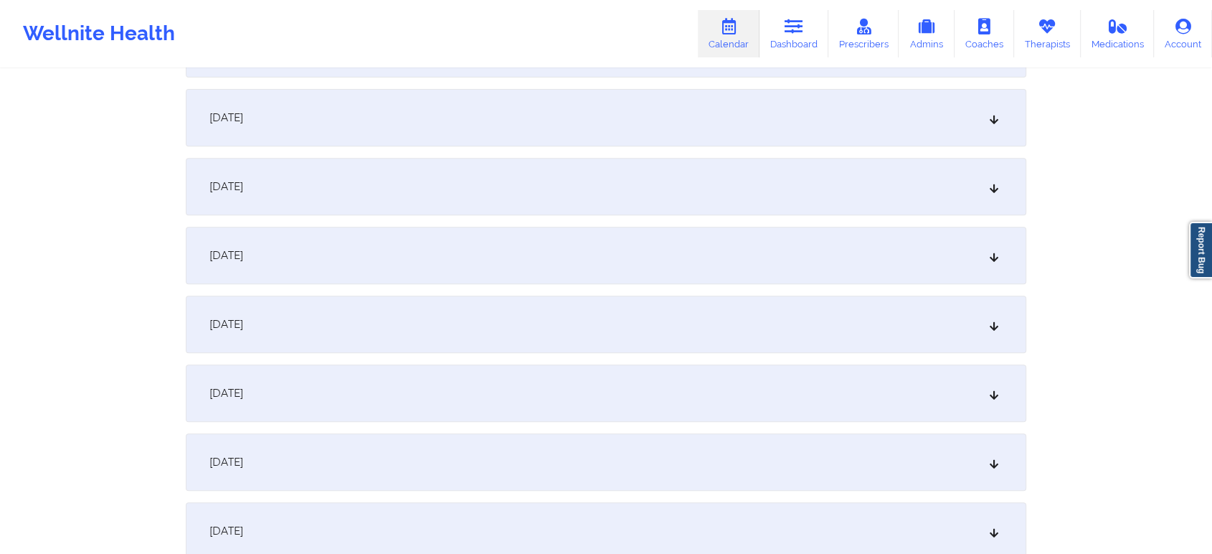
scroll to position [546, 0]
click at [708, 270] on div "[DATE]" at bounding box center [606, 249] width 840 height 57
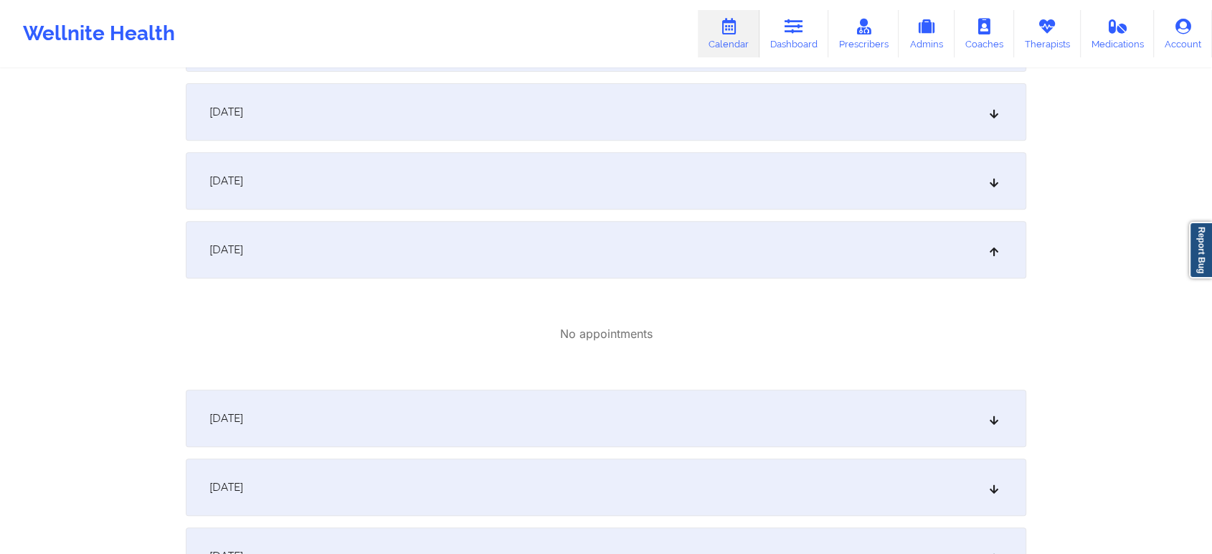
scroll to position [0, 0]
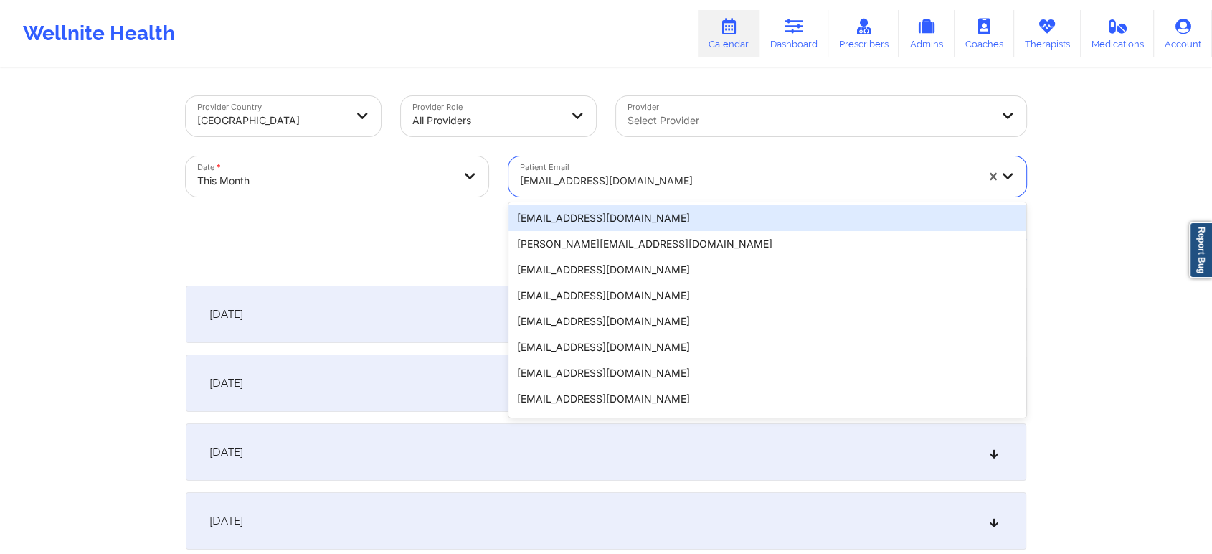
click at [608, 179] on div at bounding box center [748, 180] width 456 height 17
paste input "[EMAIL_ADDRESS][DOMAIN_NAME]"
type input "[EMAIL_ADDRESS][DOMAIN_NAME]"
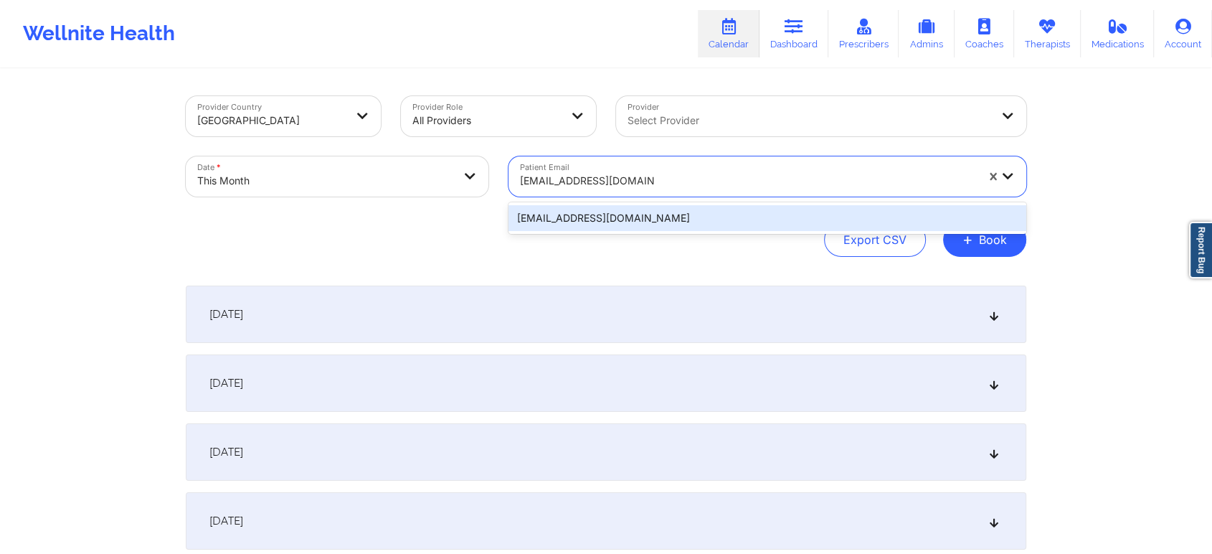
click at [698, 214] on div "[EMAIL_ADDRESS][DOMAIN_NAME]" at bounding box center [767, 218] width 518 height 26
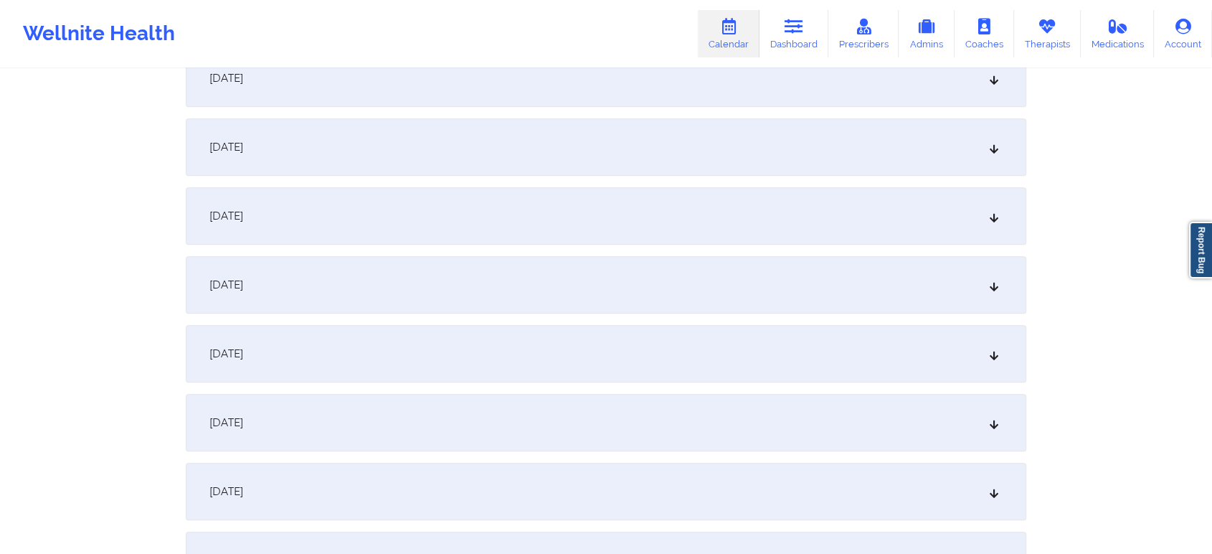
scroll to position [584, 0]
click at [767, 342] on div "[DATE]" at bounding box center [606, 349] width 840 height 57
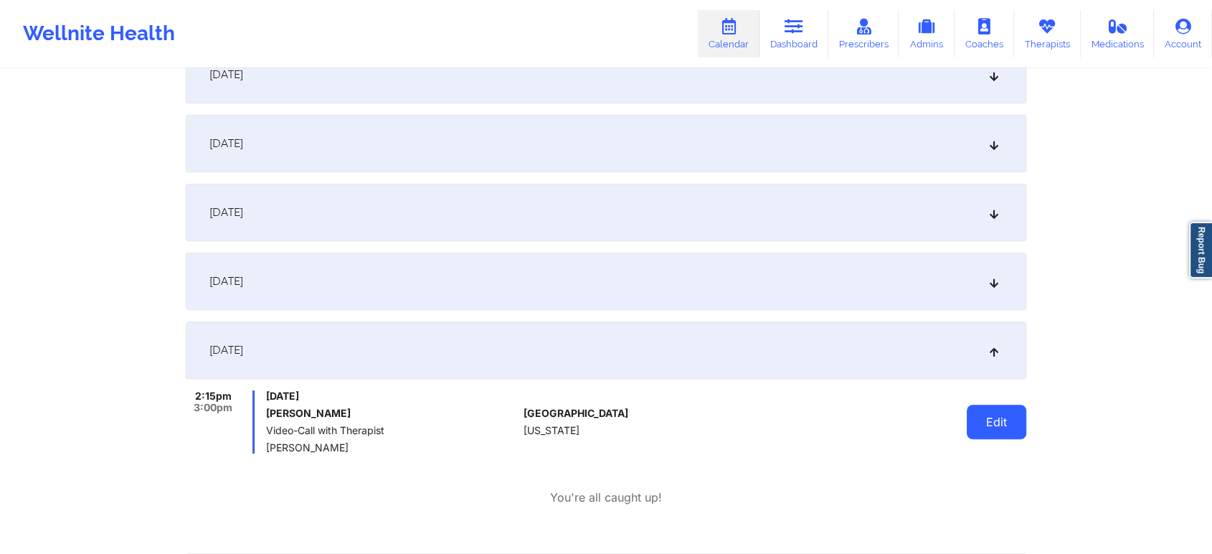
click at [997, 430] on button "Edit" at bounding box center [997, 421] width 60 height 34
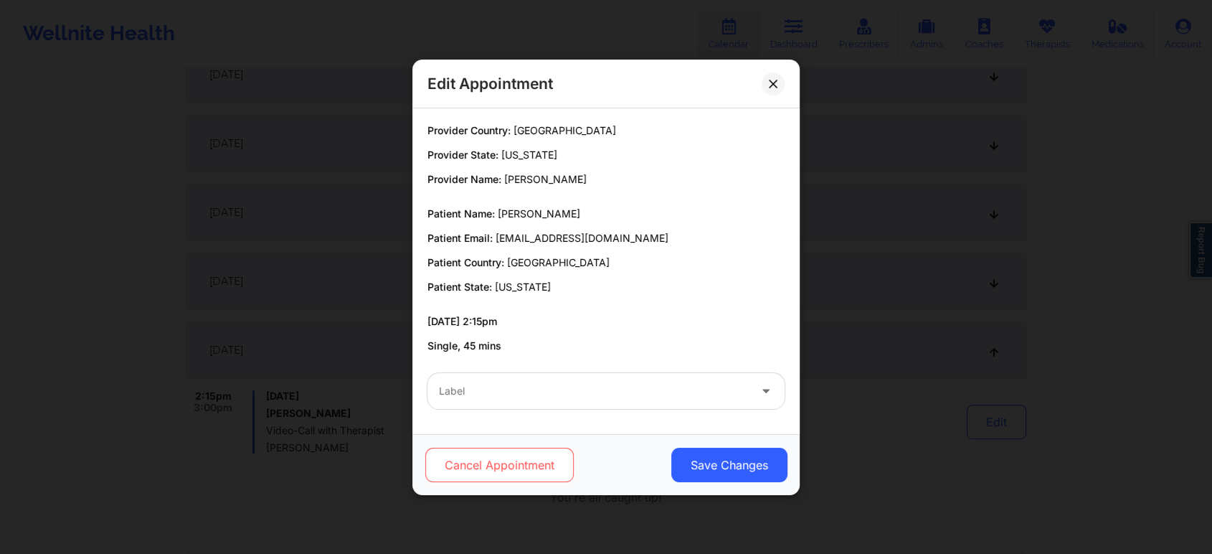
click at [511, 448] on button "Cancel Appointment" at bounding box center [499, 464] width 148 height 34
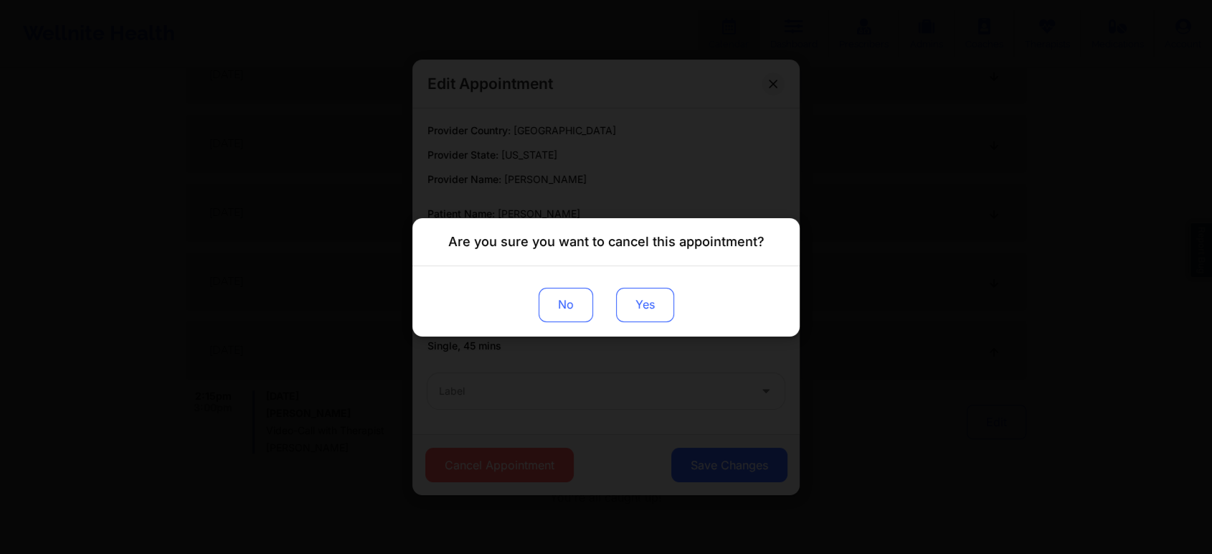
click at [628, 307] on button "Yes" at bounding box center [645, 304] width 58 height 34
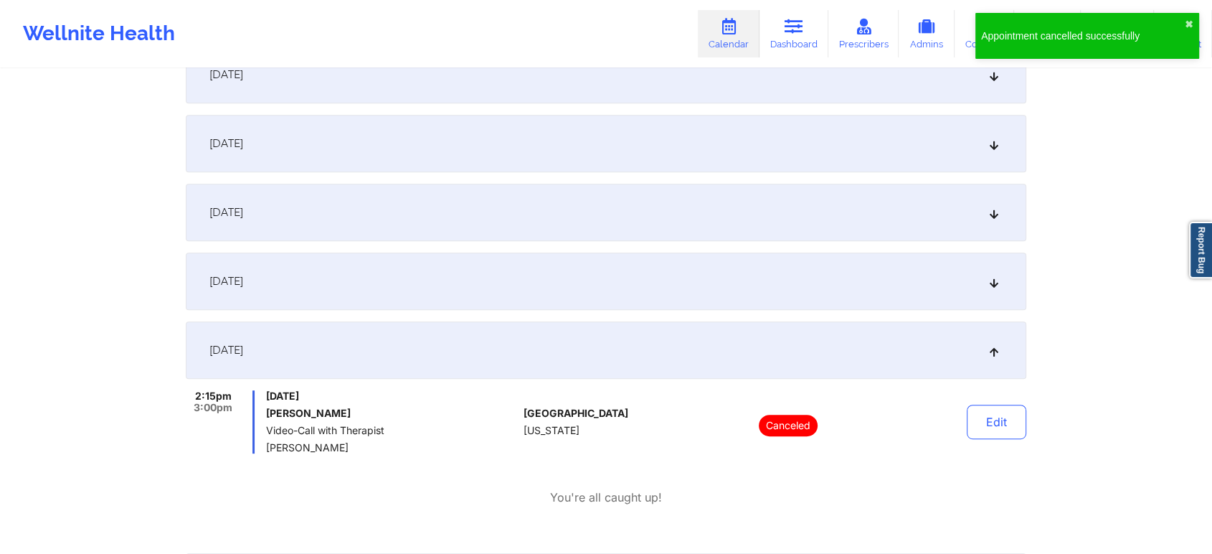
scroll to position [0, 0]
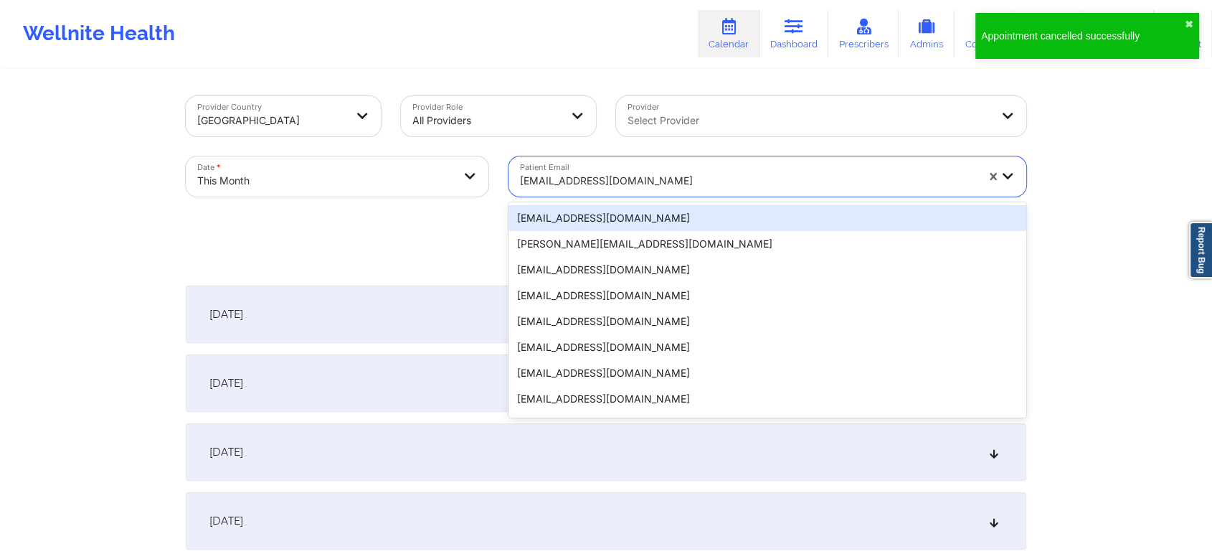
click at [610, 185] on div at bounding box center [748, 180] width 456 height 17
paste input "[EMAIL_ADDRESS][DOMAIN_NAME]"
type input "[EMAIL_ADDRESS][DOMAIN_NAME]"
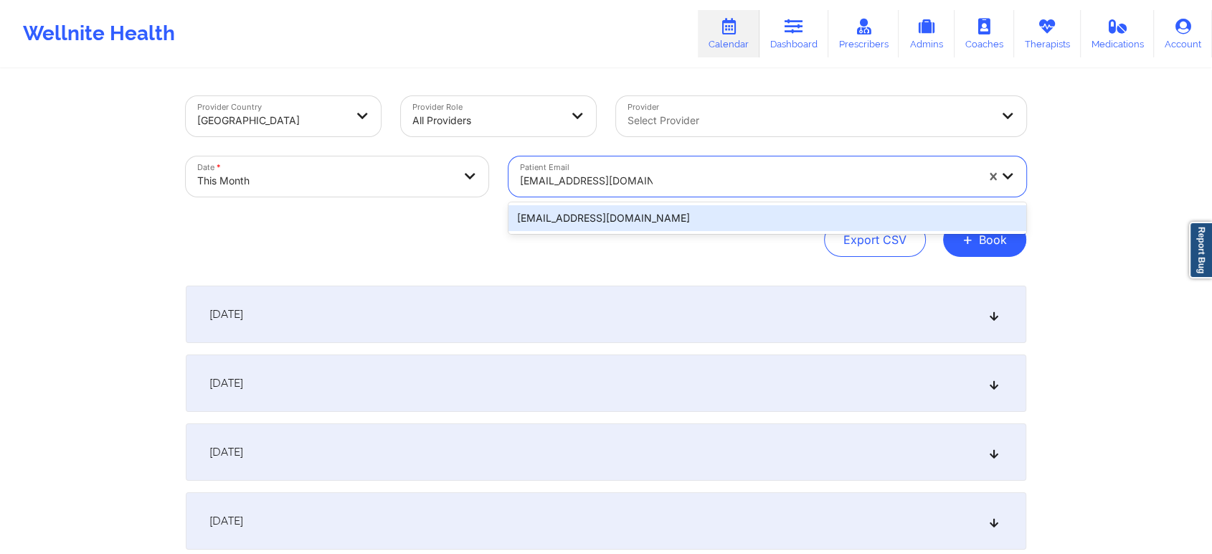
click at [643, 217] on div "[EMAIL_ADDRESS][DOMAIN_NAME]" at bounding box center [767, 218] width 518 height 26
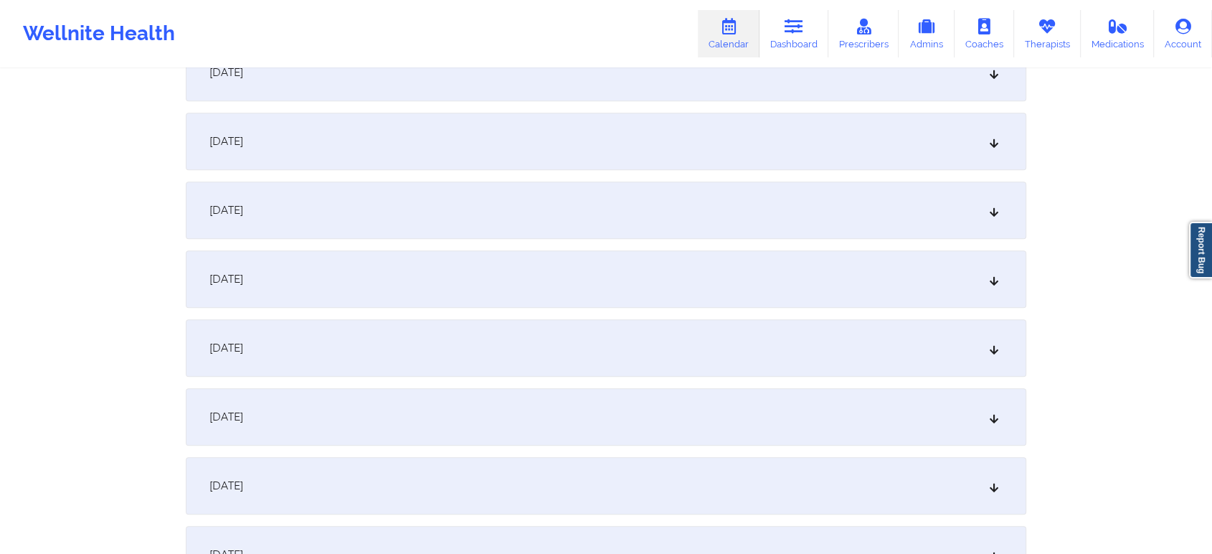
scroll to position [648, 0]
click at [717, 215] on div "[DATE]" at bounding box center [606, 216] width 840 height 57
